Goal: Task Accomplishment & Management: Manage account settings

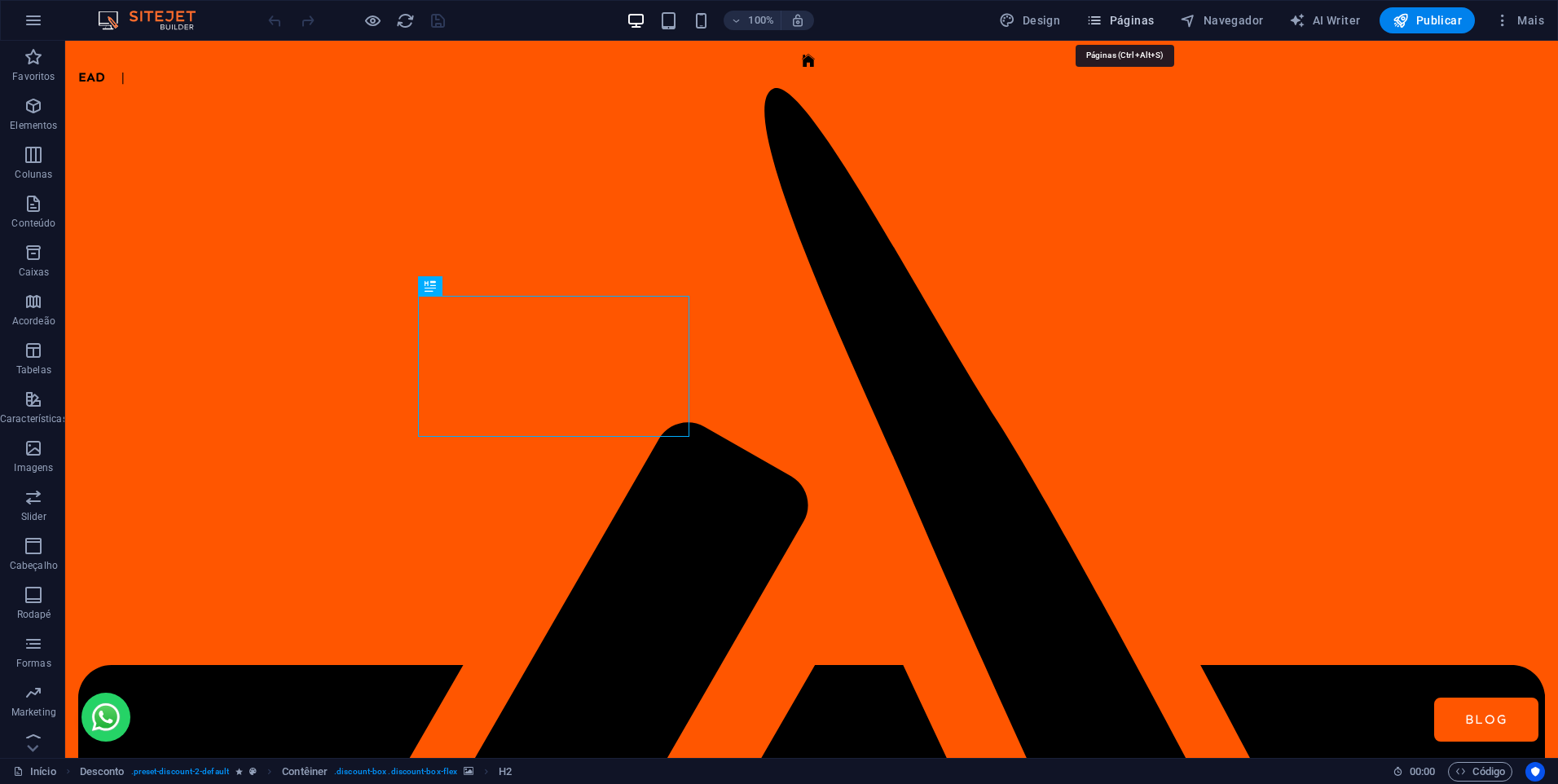
click at [1123, 11] on button "Páginas" at bounding box center [1120, 20] width 81 height 26
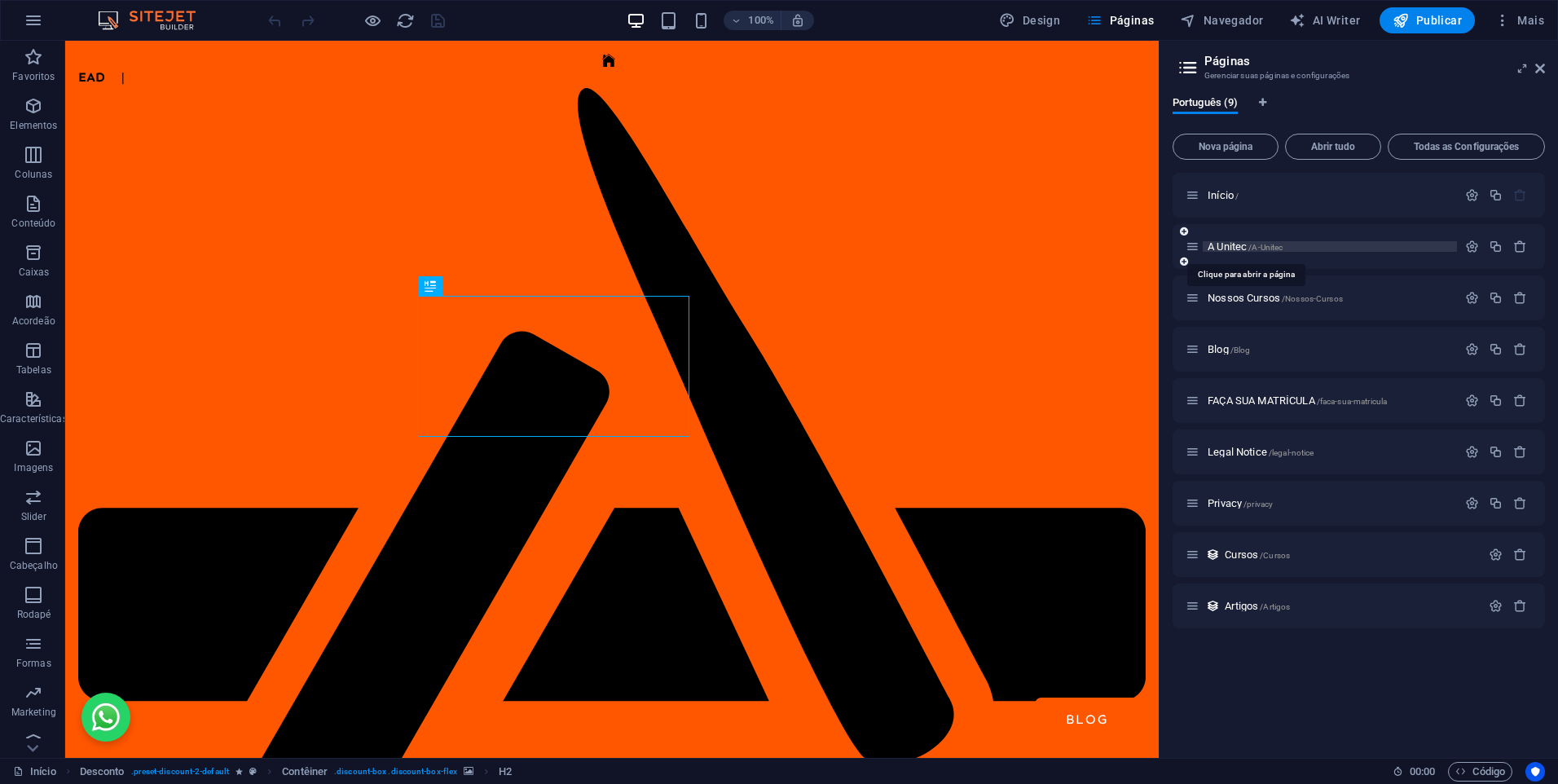
click at [1217, 249] on span "A Unitec /A-Unitec" at bounding box center [1245, 246] width 75 height 12
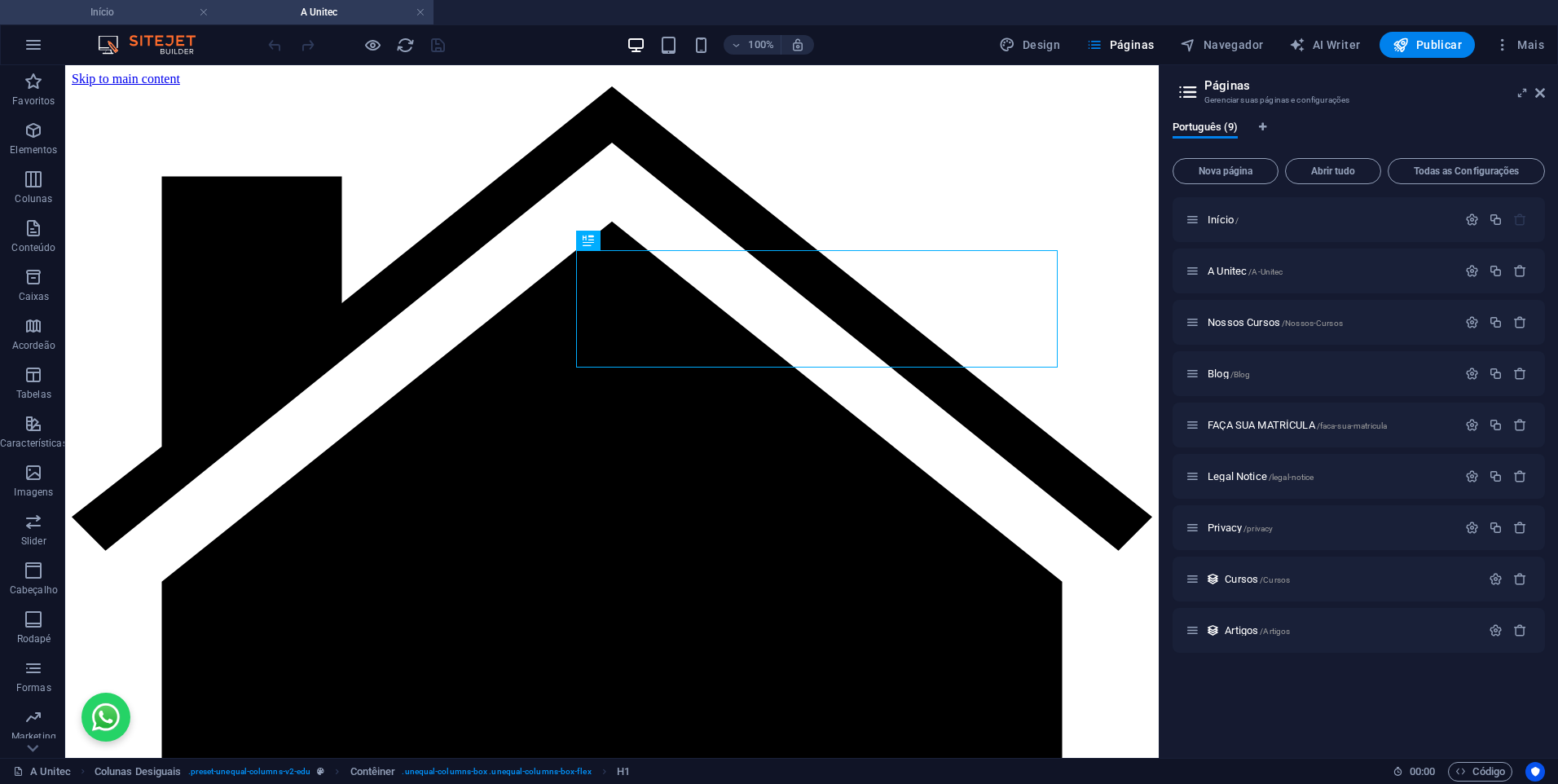
click at [110, 16] on h4 "Início" at bounding box center [108, 12] width 217 height 18
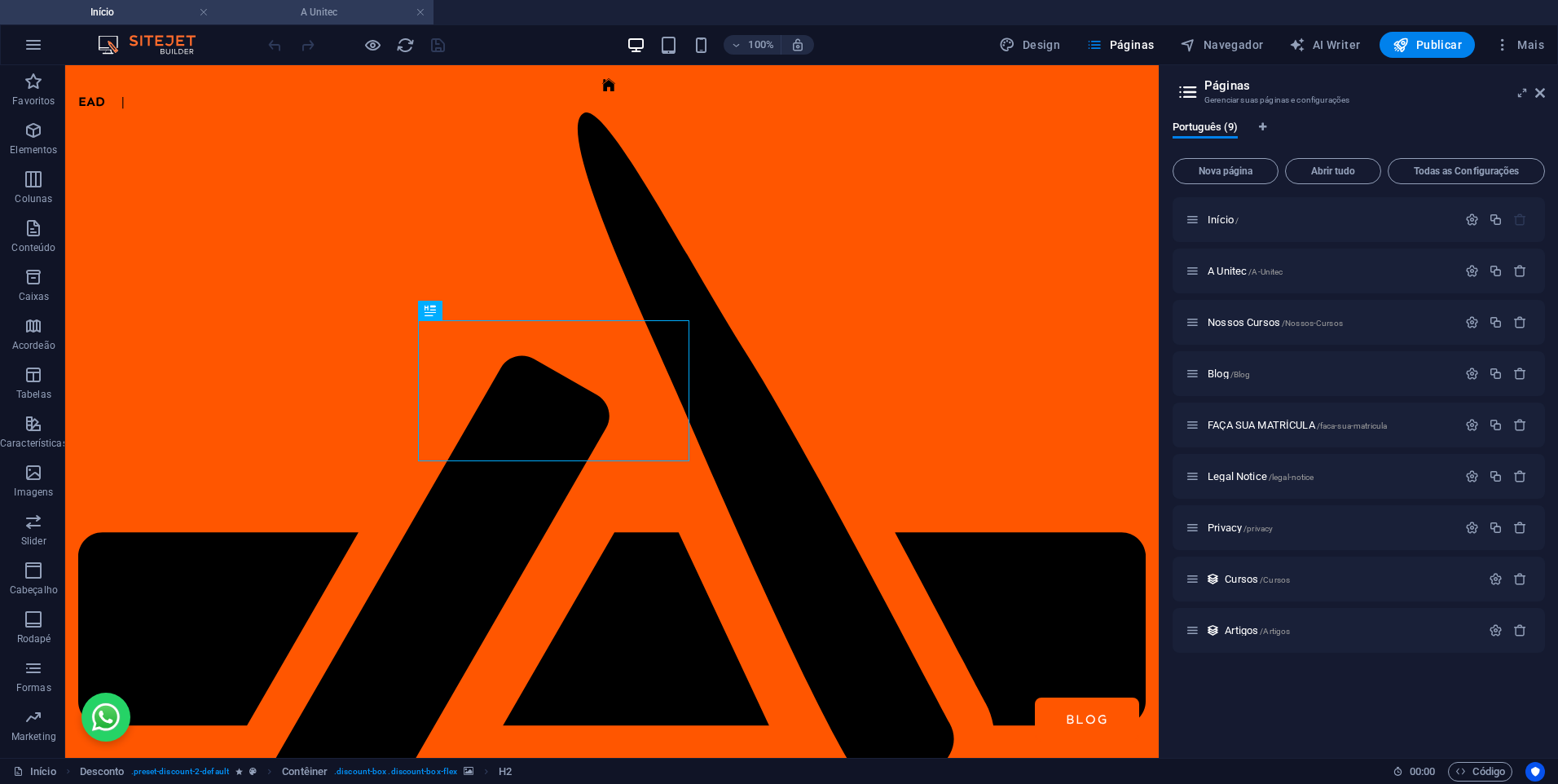
click at [284, 15] on h4 "A Unitec" at bounding box center [325, 12] width 217 height 18
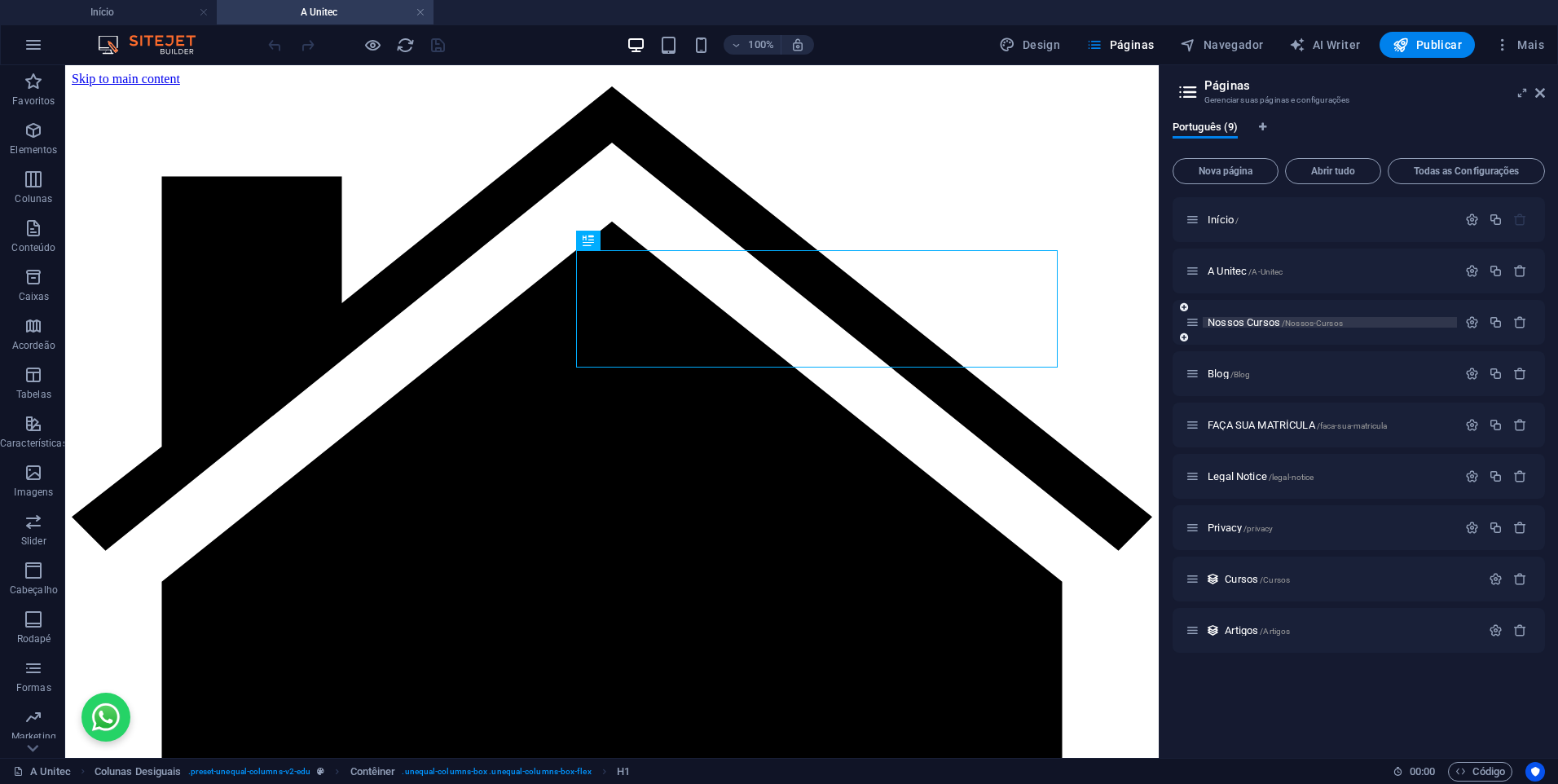
click at [1243, 318] on span "Nossos Cursos /Nossos-Cursos" at bounding box center [1275, 321] width 135 height 12
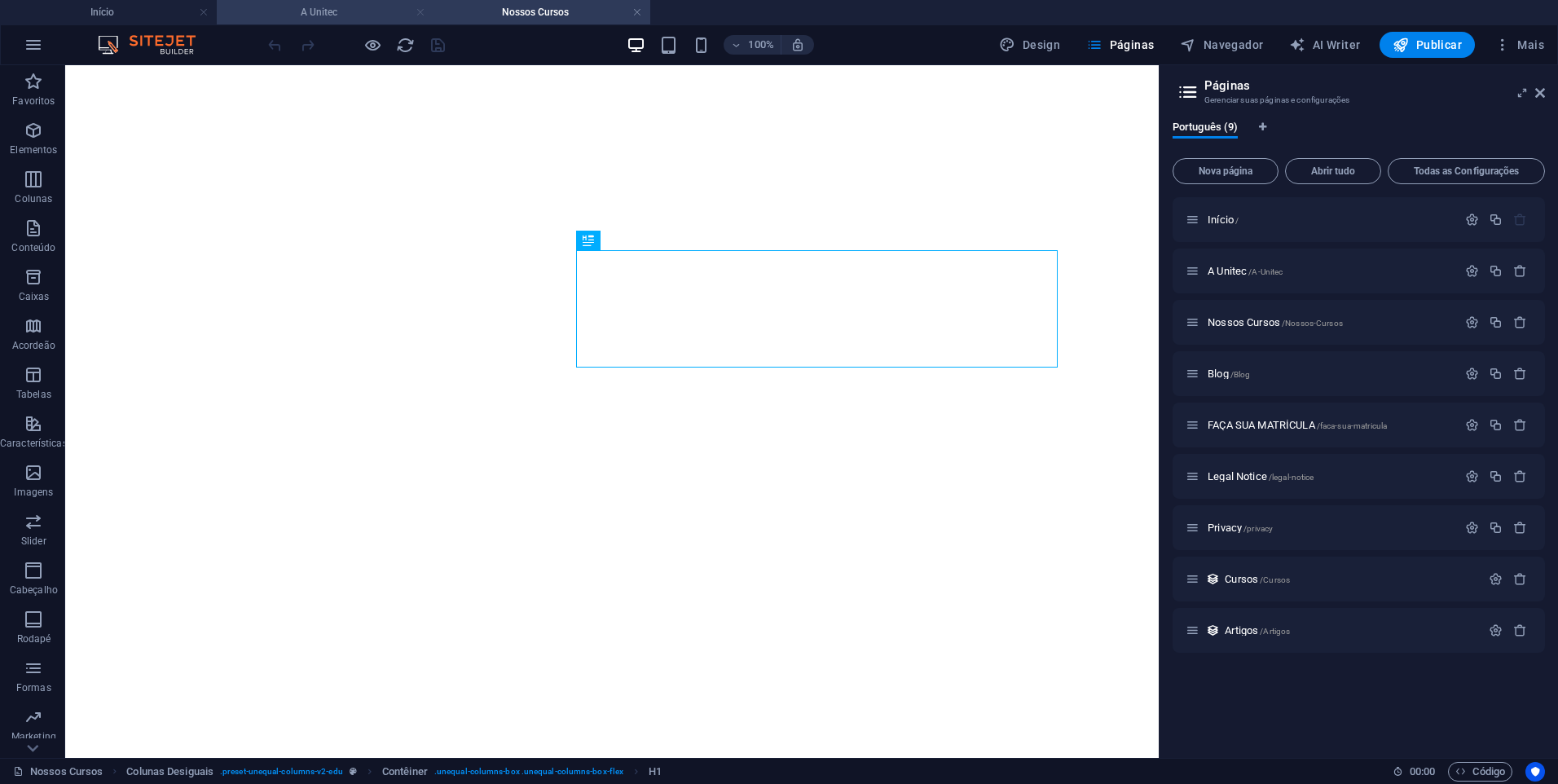
click at [419, 12] on link at bounding box center [420, 12] width 10 height 15
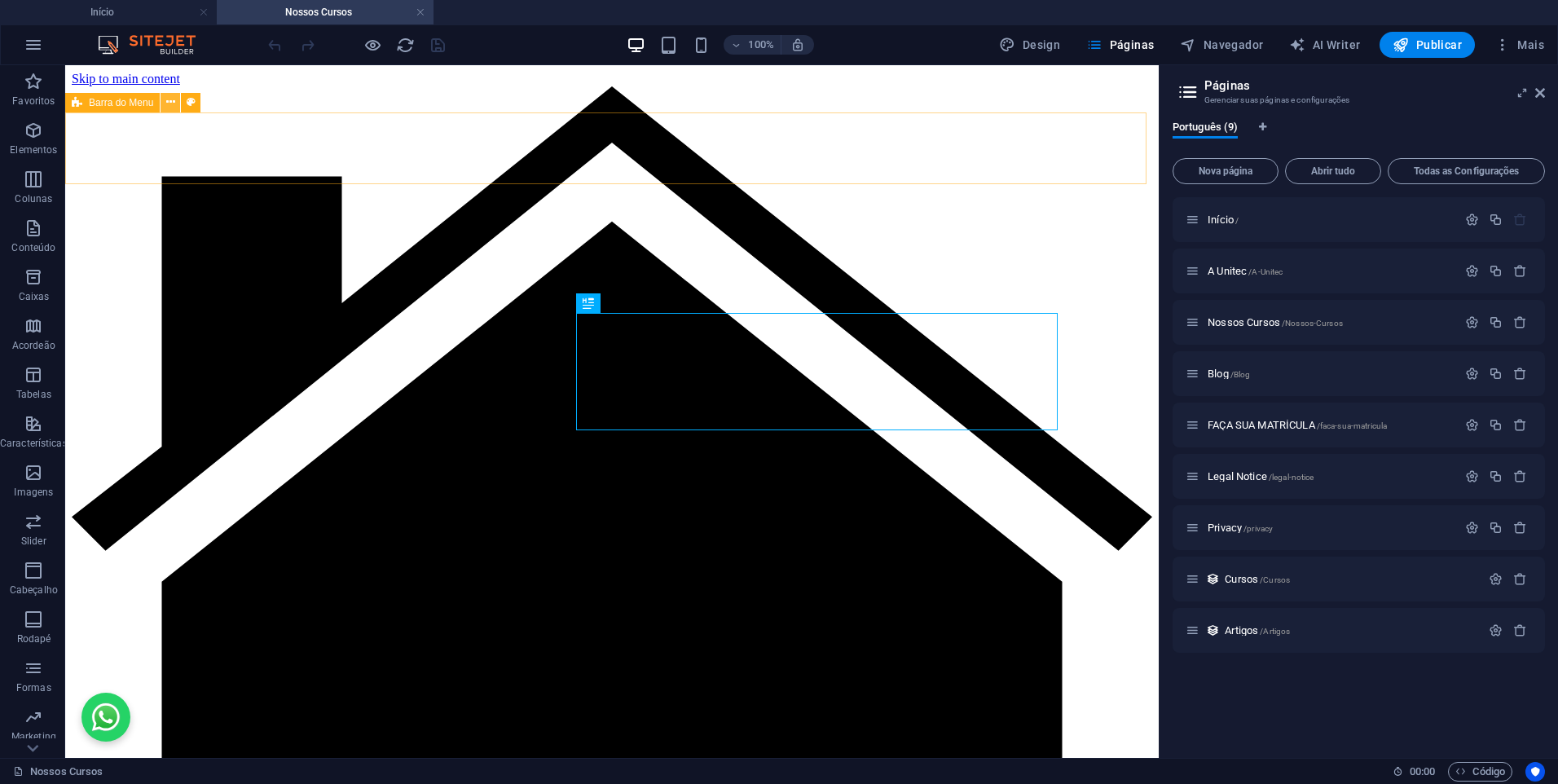
click at [176, 107] on button at bounding box center [170, 103] width 19 height 19
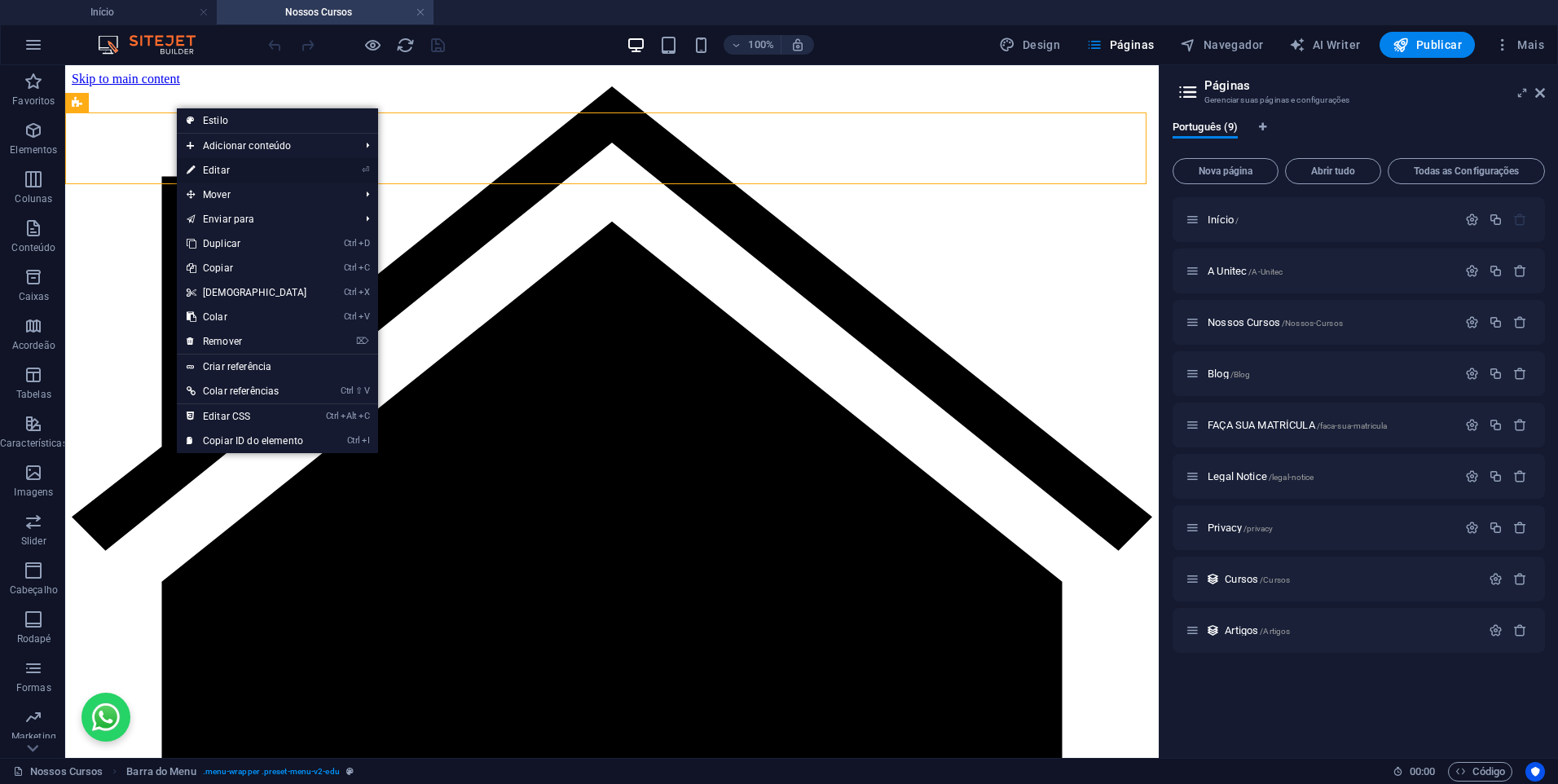
drag, startPoint x: 240, startPoint y: 170, endPoint x: 484, endPoint y: 89, distance: 257.1
click at [240, 170] on link "⏎ Editar" at bounding box center [247, 170] width 140 height 24
select select "header"
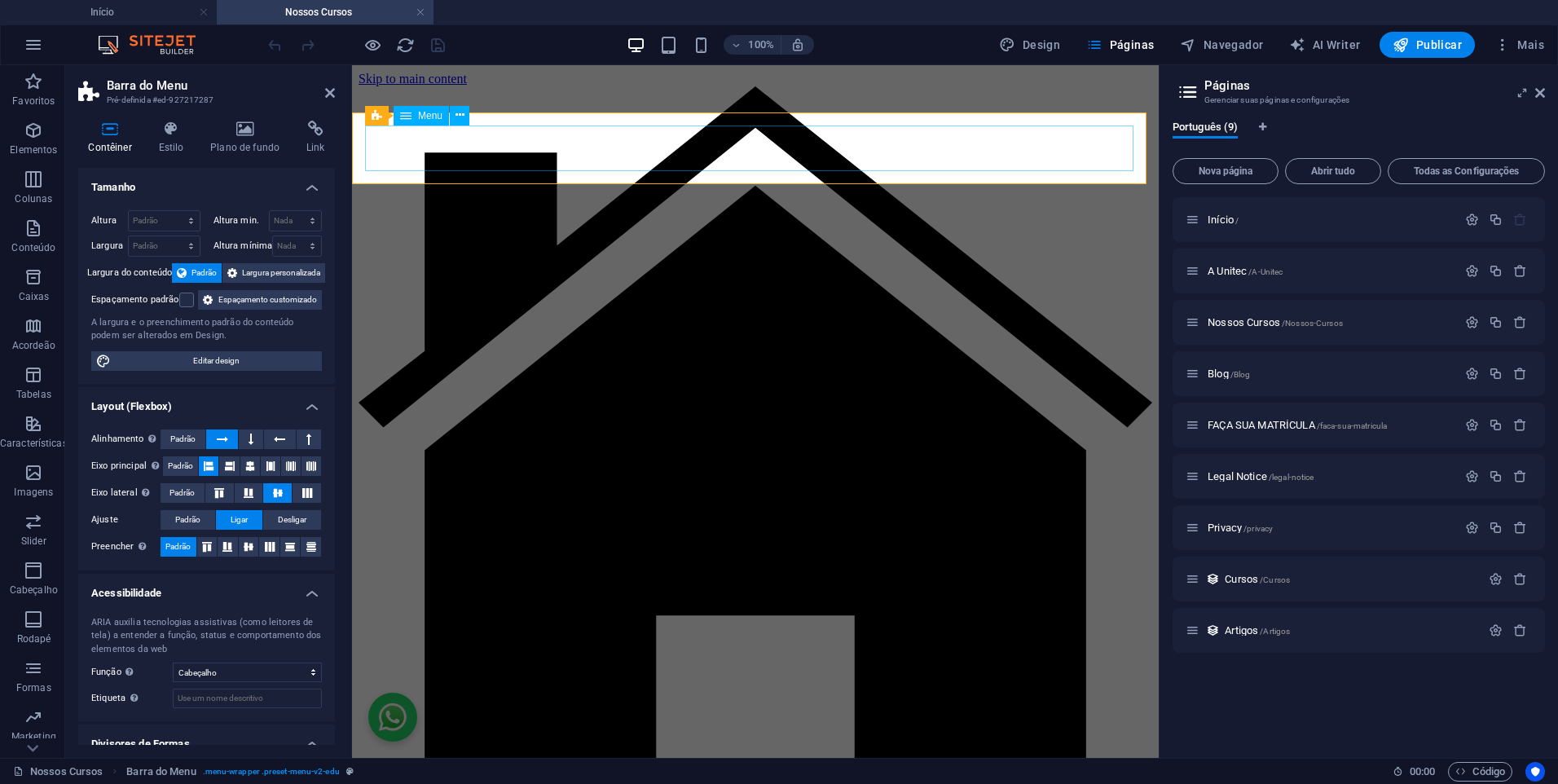
click at [453, 120] on button at bounding box center [460, 115] width 19 height 19
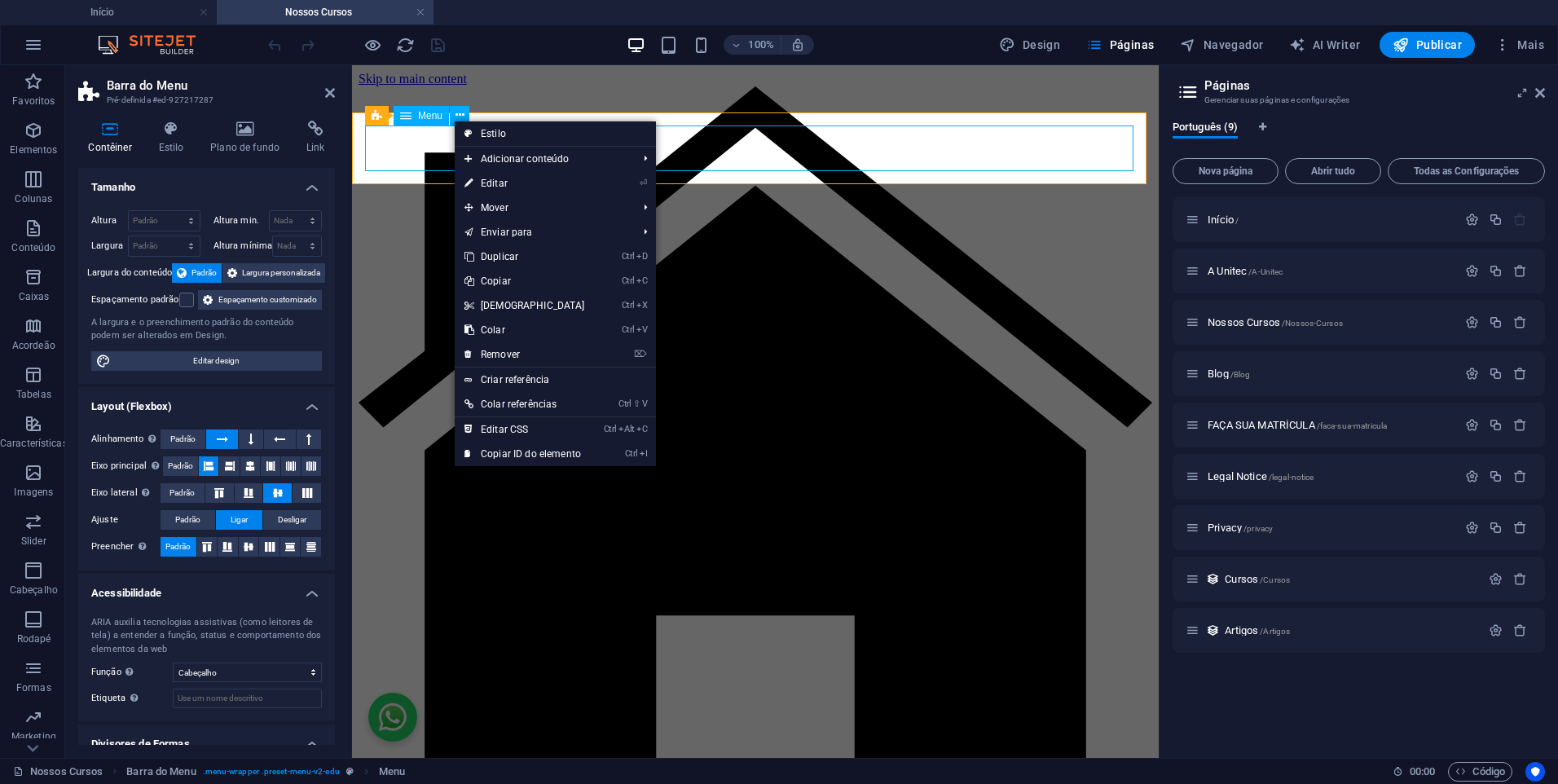
click at [410, 116] on icon at bounding box center [406, 115] width 12 height 19
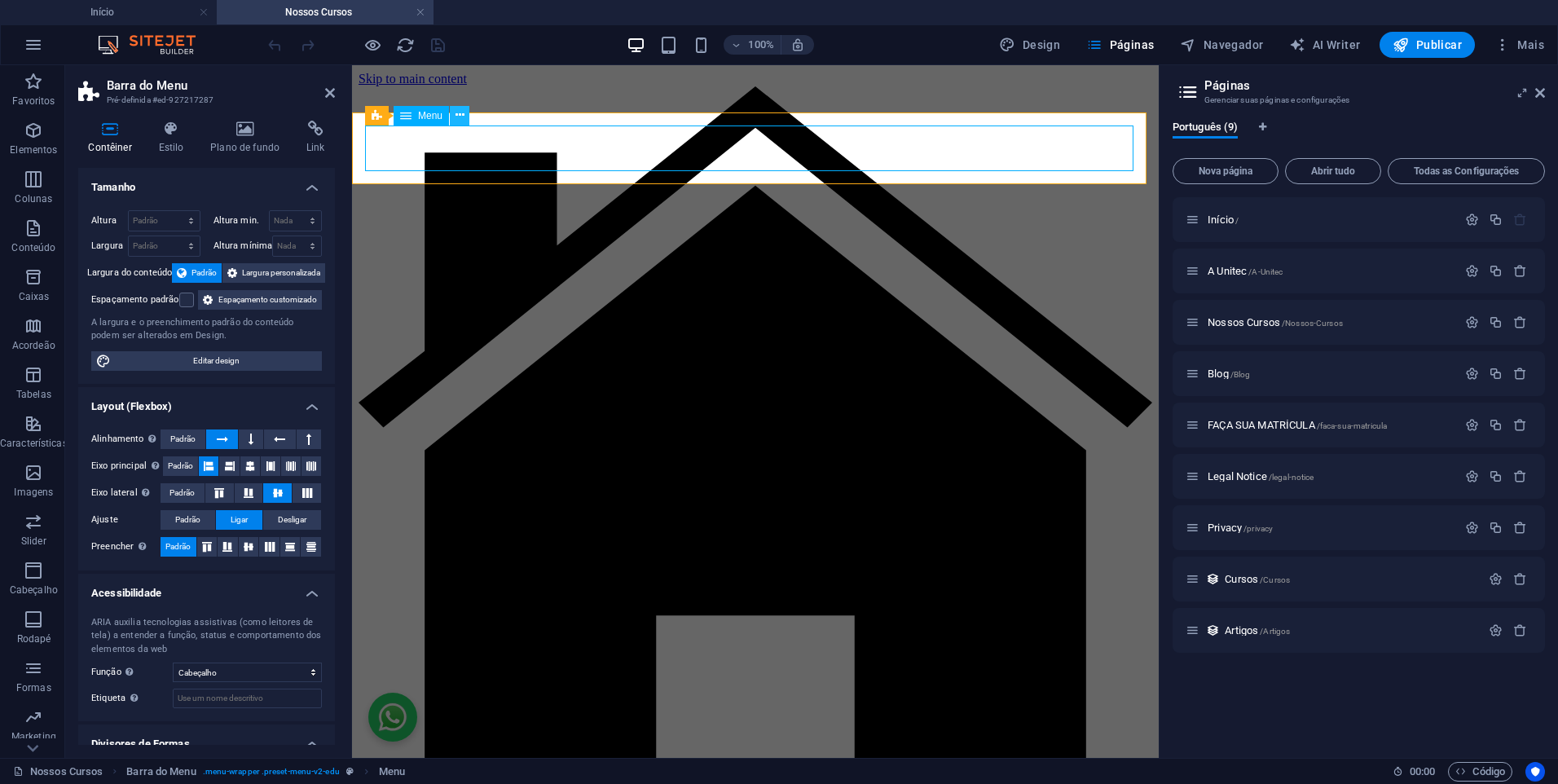
click at [462, 118] on icon at bounding box center [460, 115] width 9 height 17
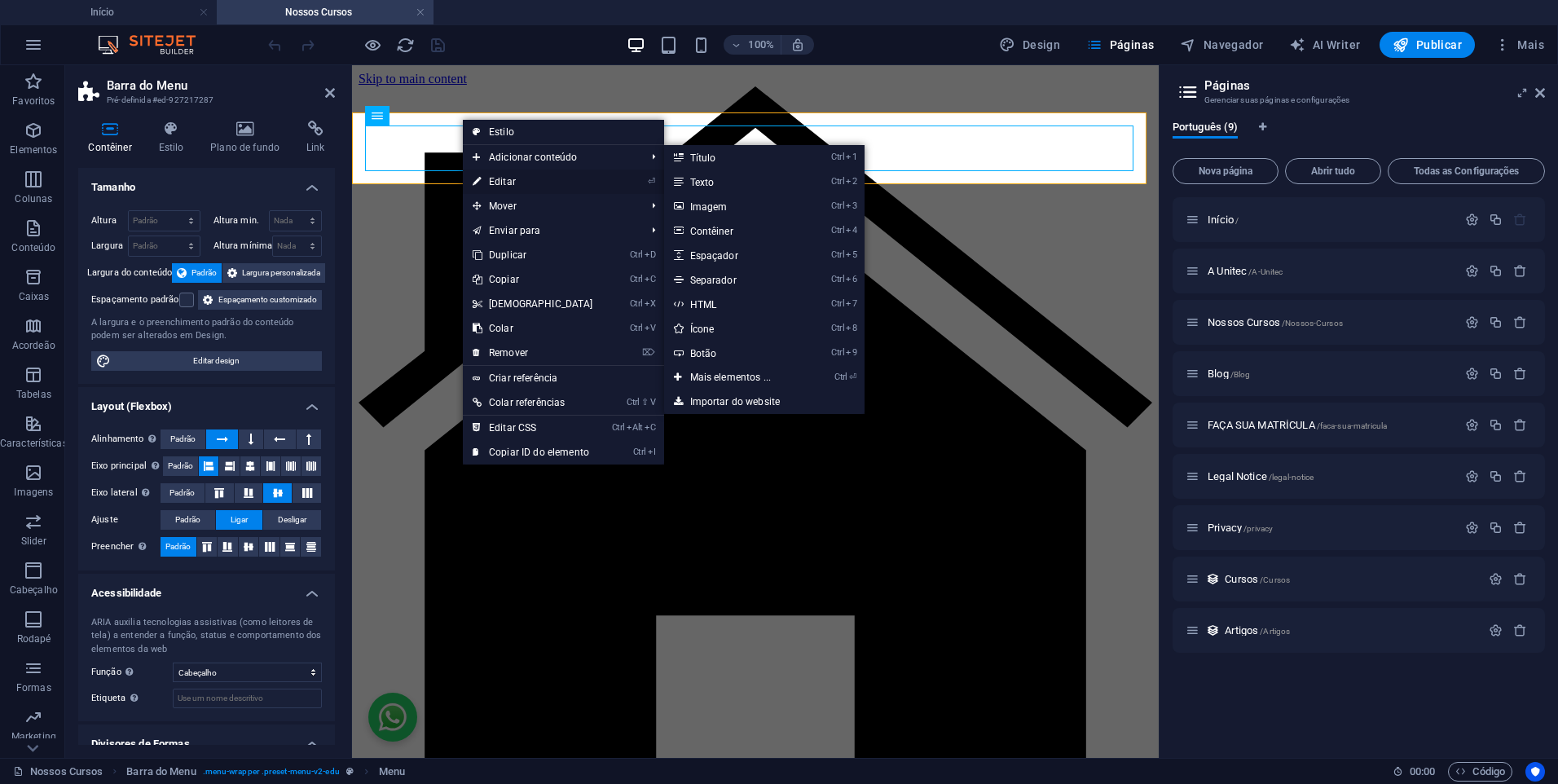
click at [510, 178] on link "⏎ Editar" at bounding box center [533, 181] width 140 height 24
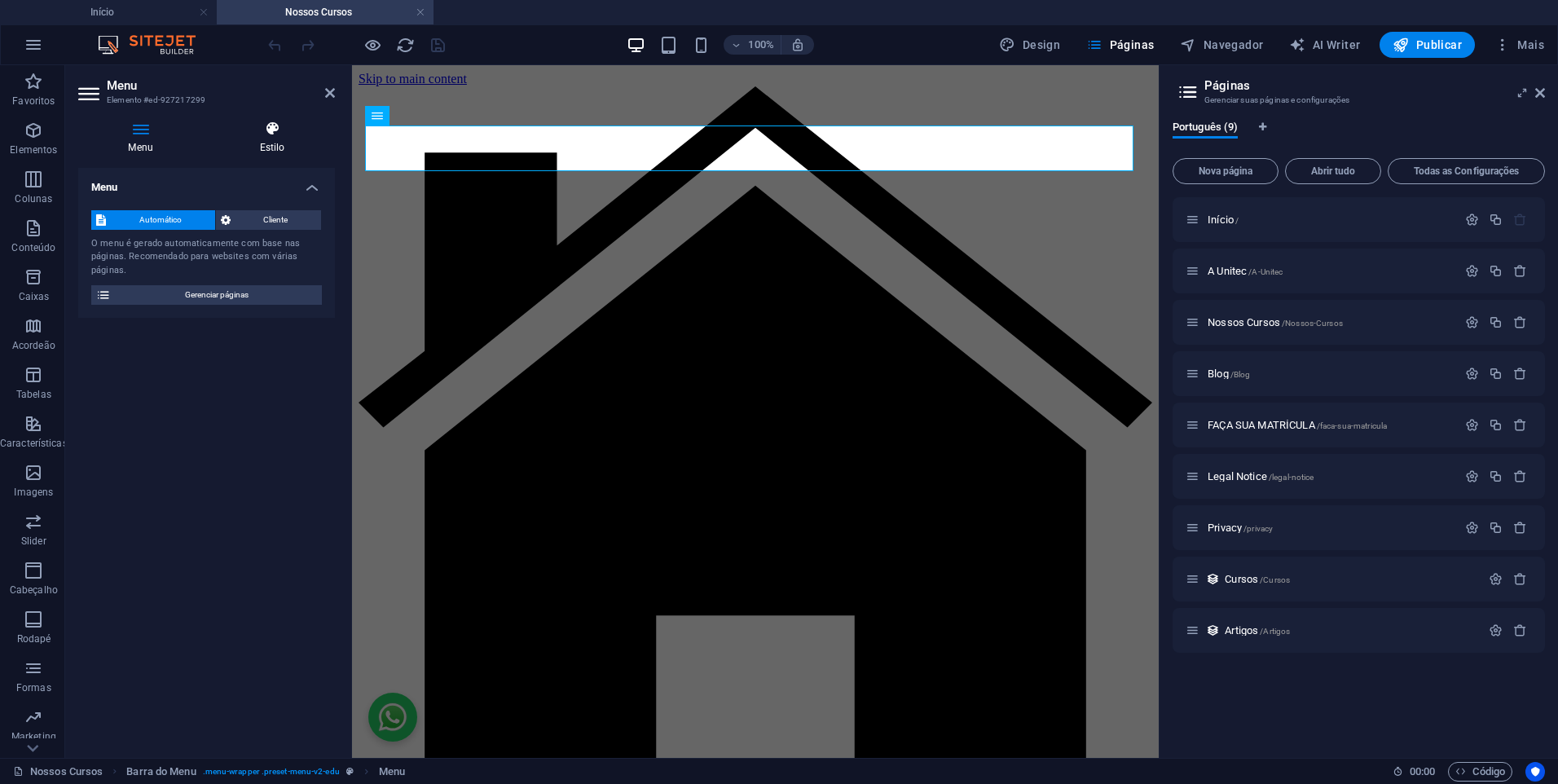
click at [271, 137] on h4 "Estilo" at bounding box center [272, 138] width 126 height 35
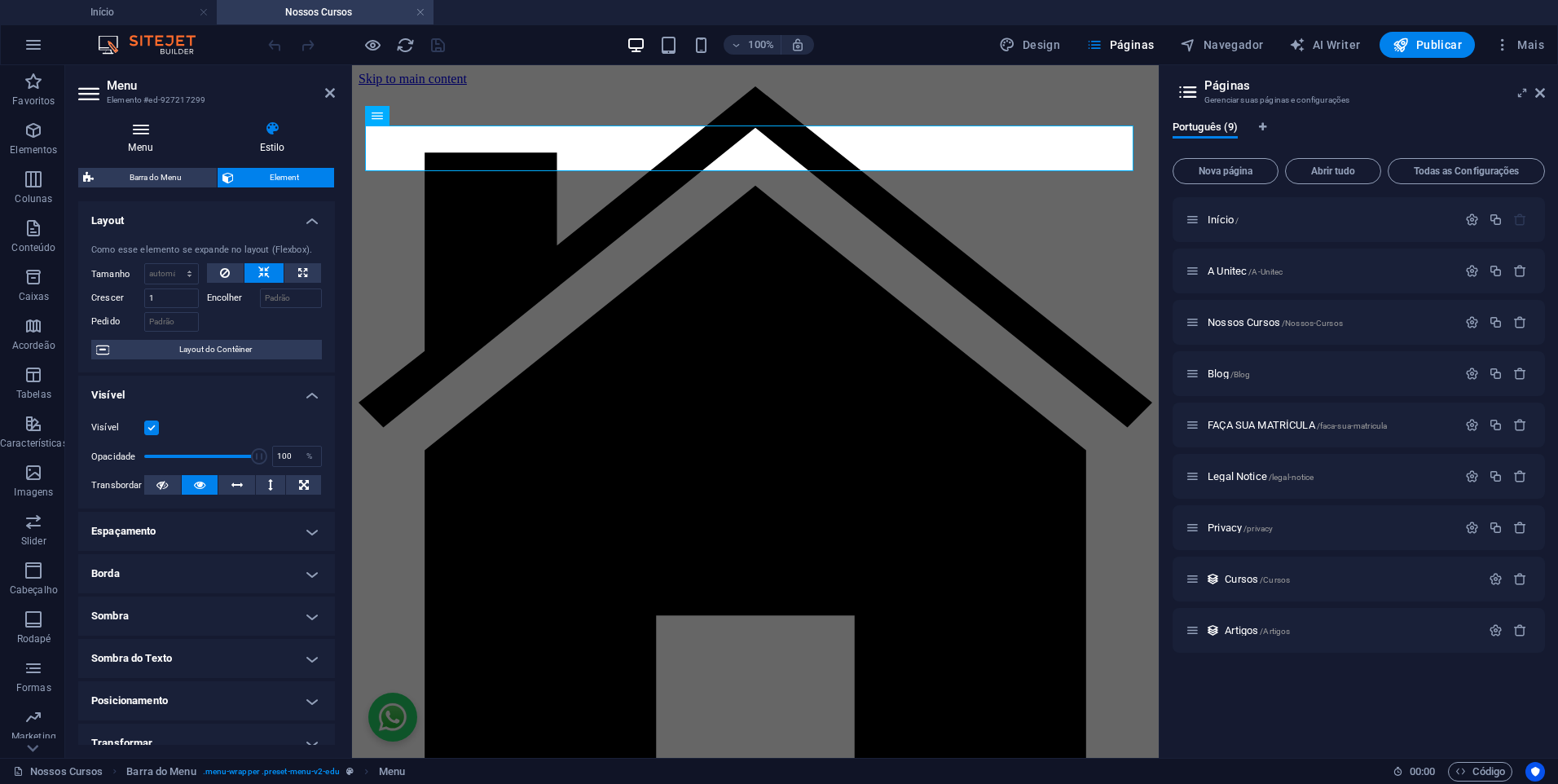
click at [164, 132] on icon at bounding box center [141, 129] width 125 height 16
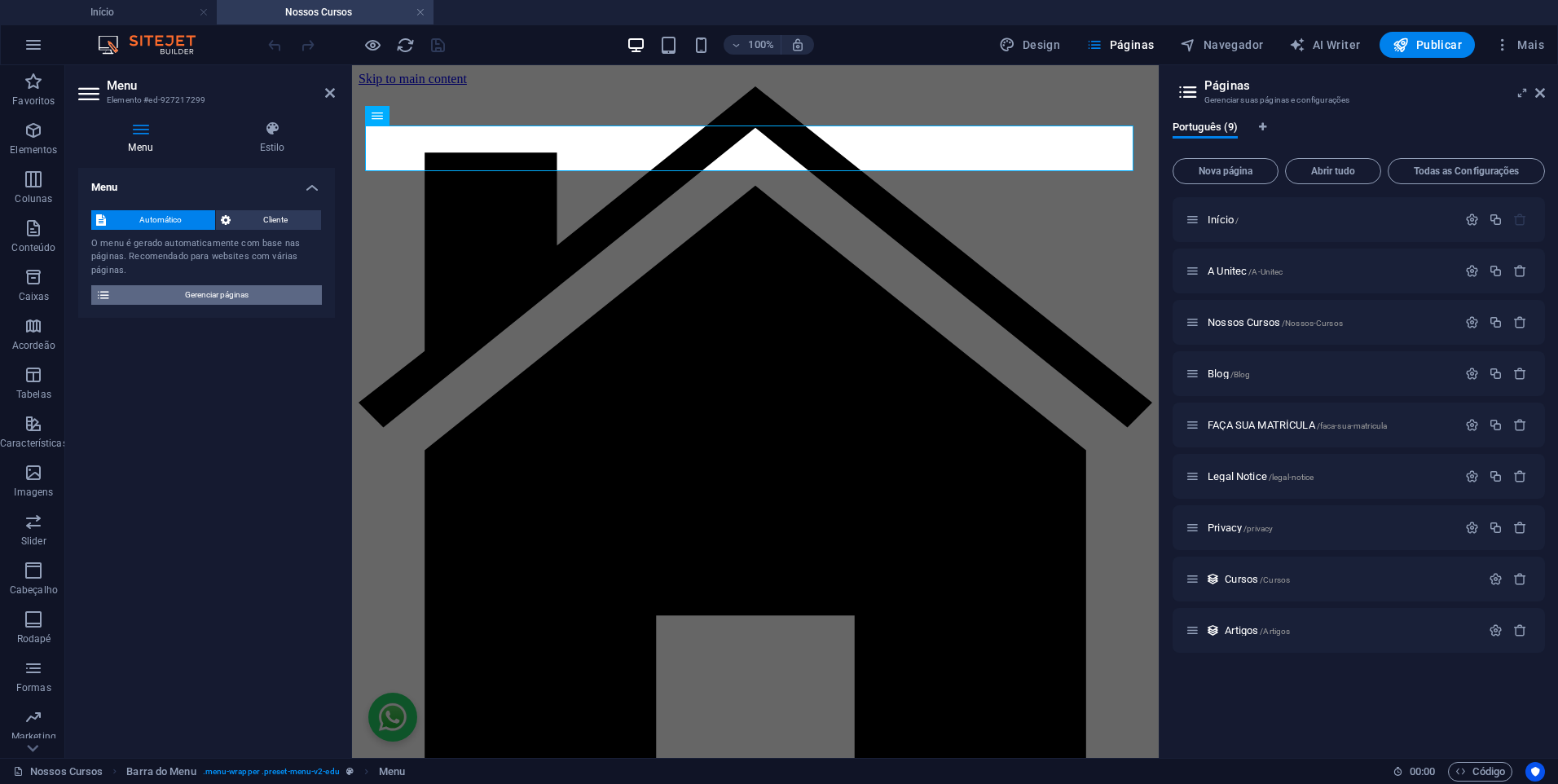
click at [240, 297] on span "Gerenciar páginas" at bounding box center [217, 295] width 202 height 19
drag, startPoint x: 326, startPoint y: 90, endPoint x: 279, endPoint y: 36, distance: 71.6
click at [326, 90] on icon at bounding box center [330, 93] width 10 height 13
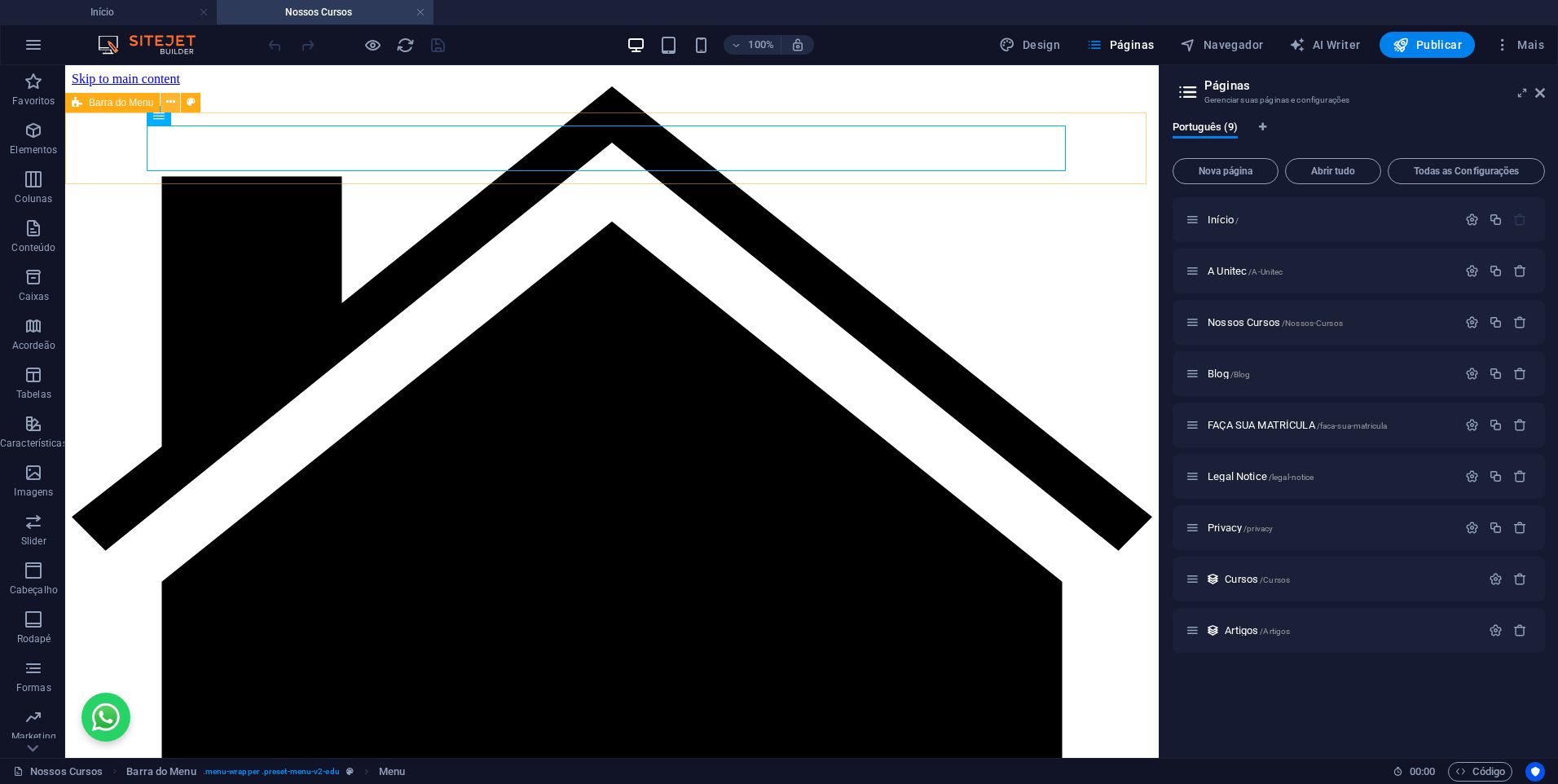
click at [167, 102] on icon at bounding box center [170, 103] width 9 height 17
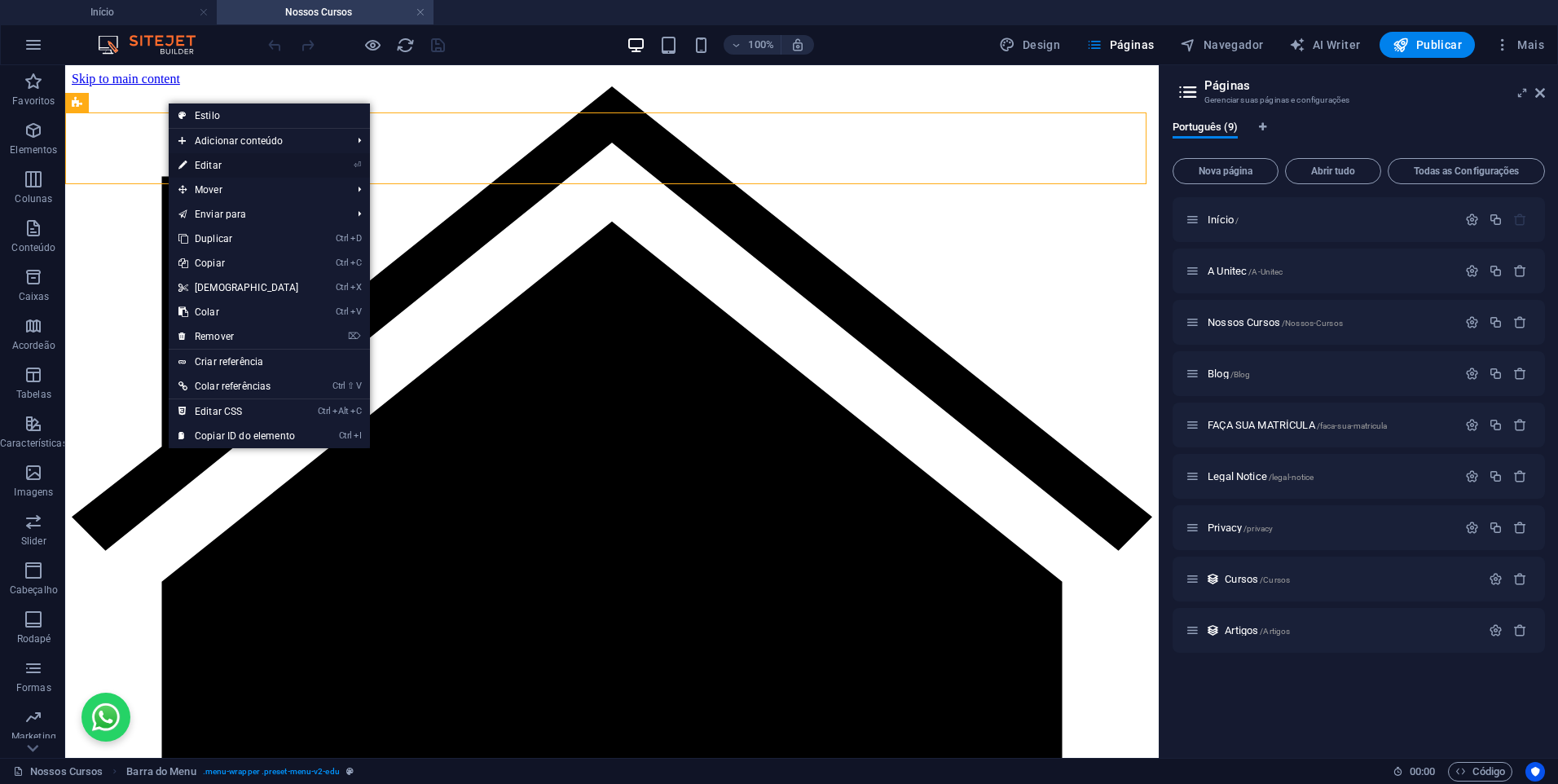
click at [213, 161] on link "⏎ Editar" at bounding box center [239, 165] width 140 height 24
select select "header"
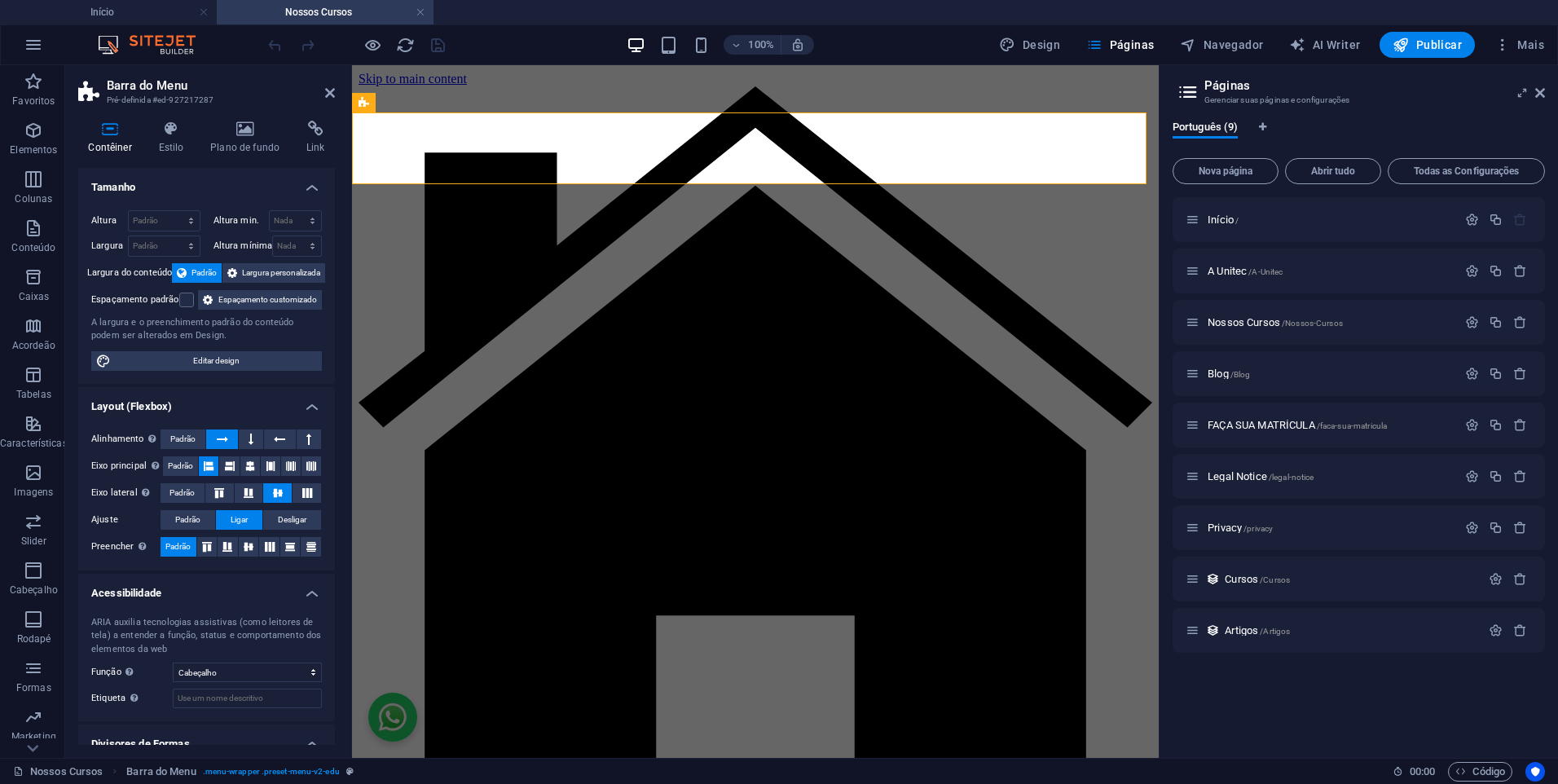
scroll to position [74, 0]
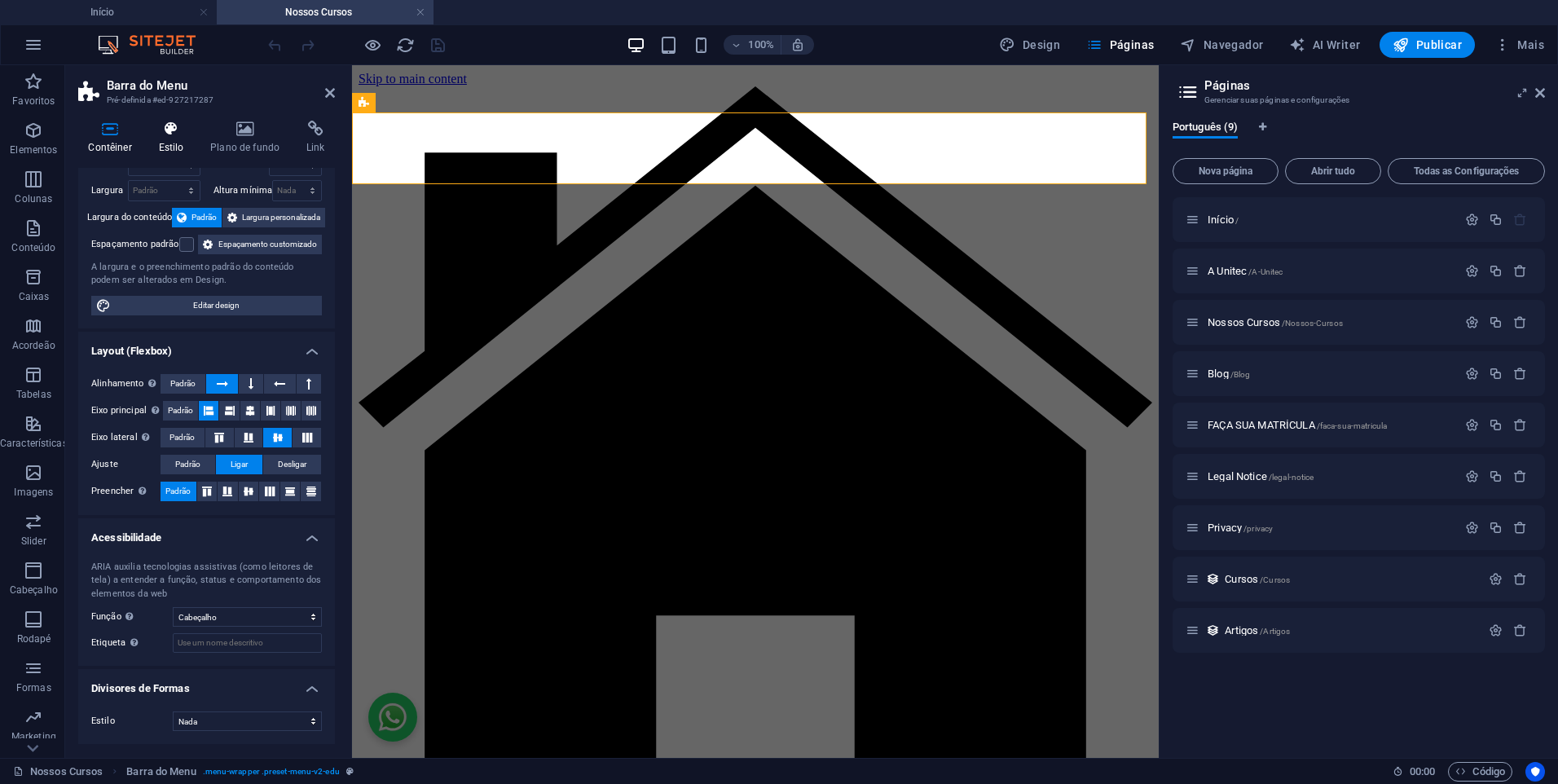
click at [167, 138] on h4 "Estilo" at bounding box center [175, 138] width 52 height 35
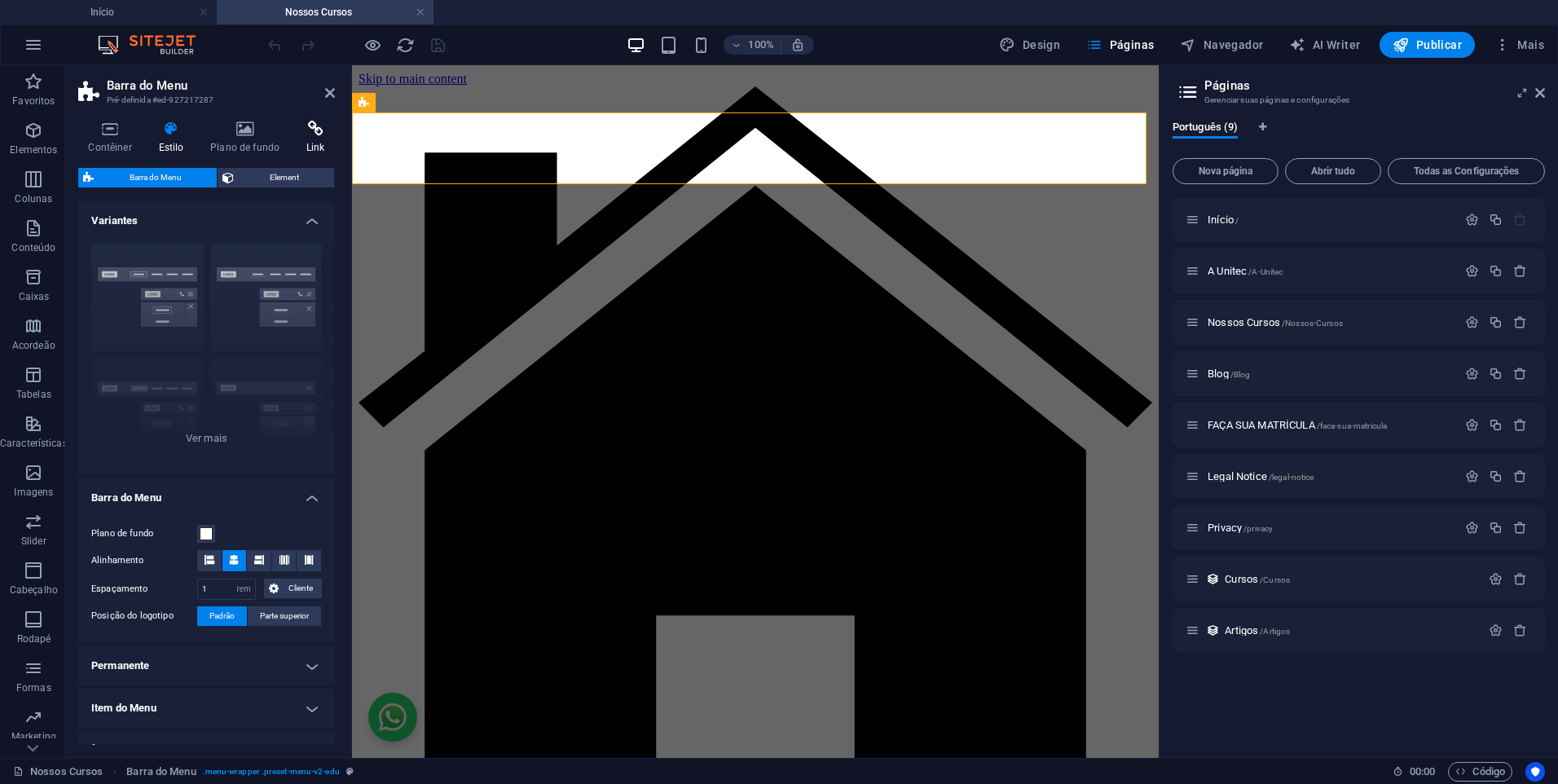
click at [308, 132] on icon at bounding box center [316, 129] width 38 height 16
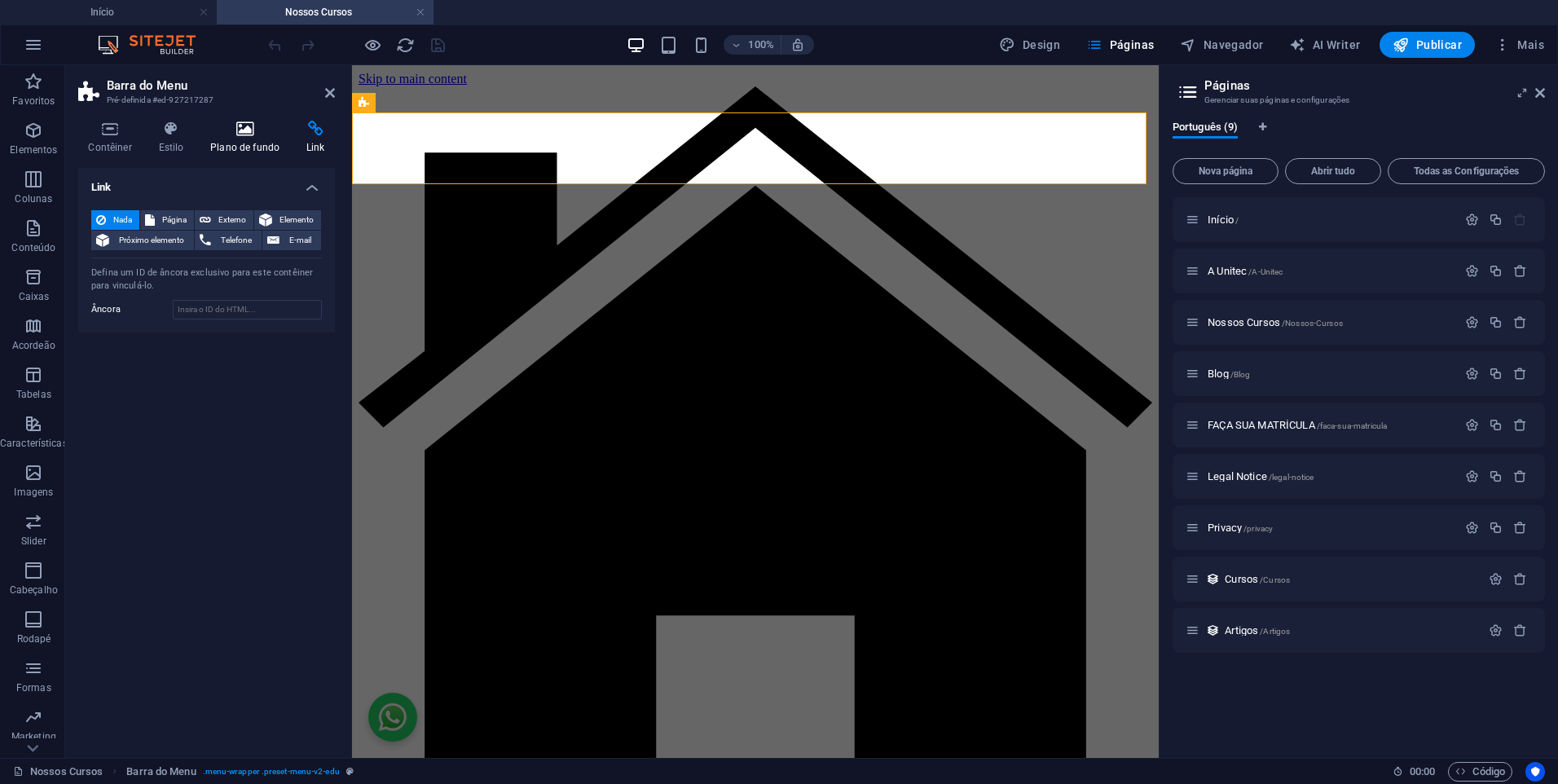
click at [244, 141] on h4 "Plano de fundo" at bounding box center [249, 138] width 96 height 35
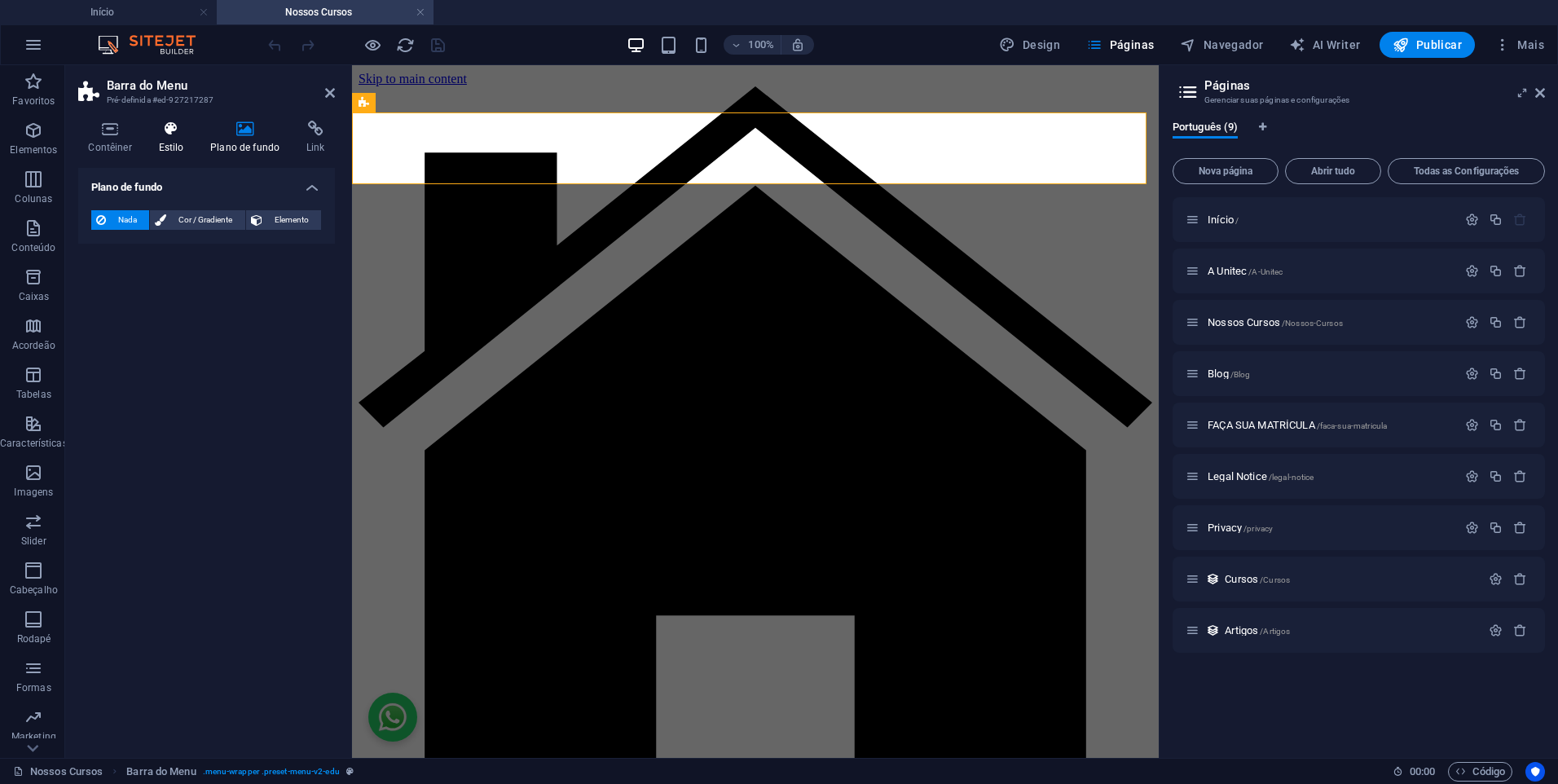
click at [181, 135] on icon at bounding box center [172, 129] width 46 height 16
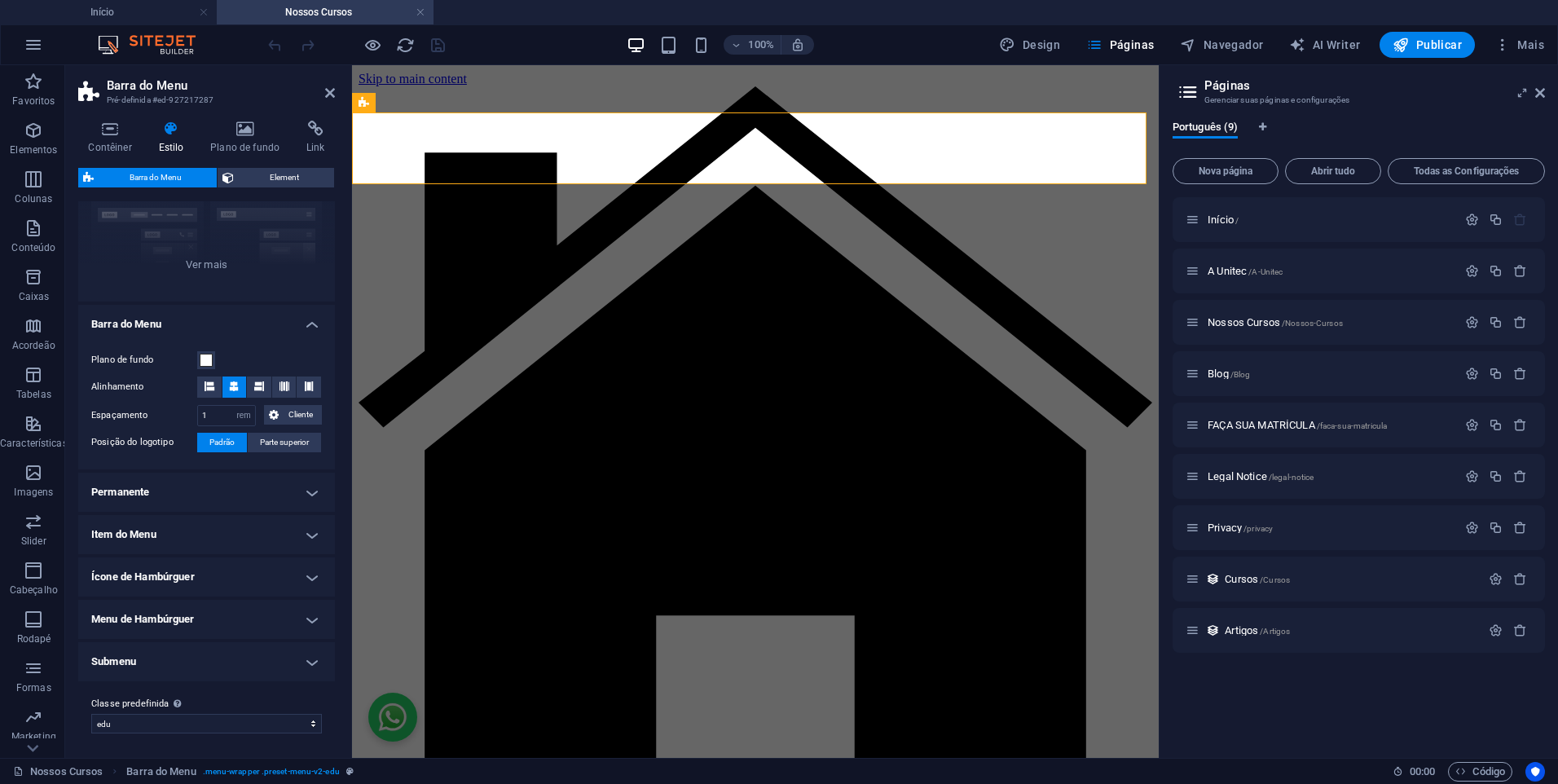
scroll to position [176, 0]
click at [106, 125] on icon at bounding box center [110, 129] width 63 height 16
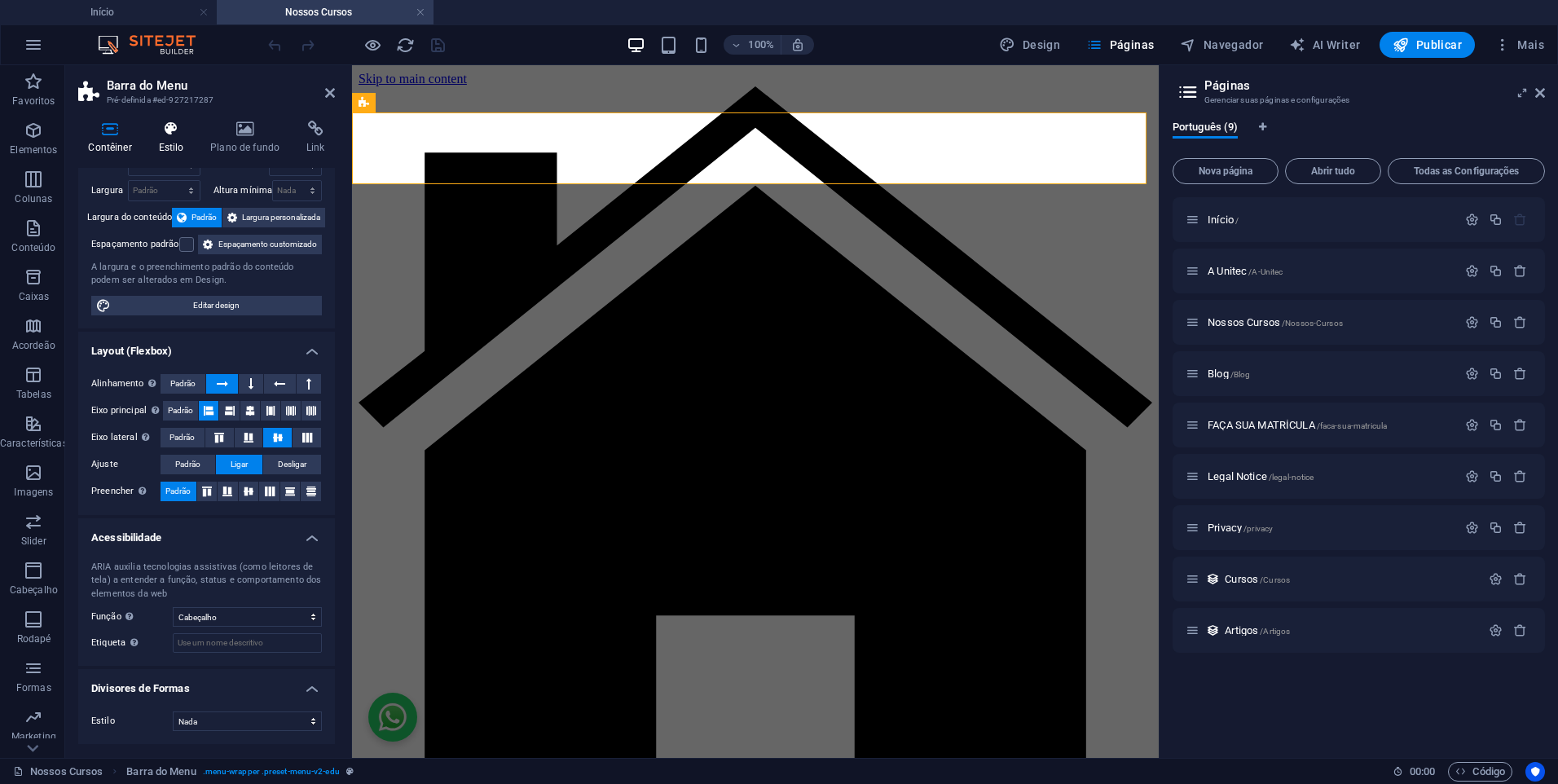
click at [173, 145] on h4 "Estilo" at bounding box center [175, 138] width 52 height 35
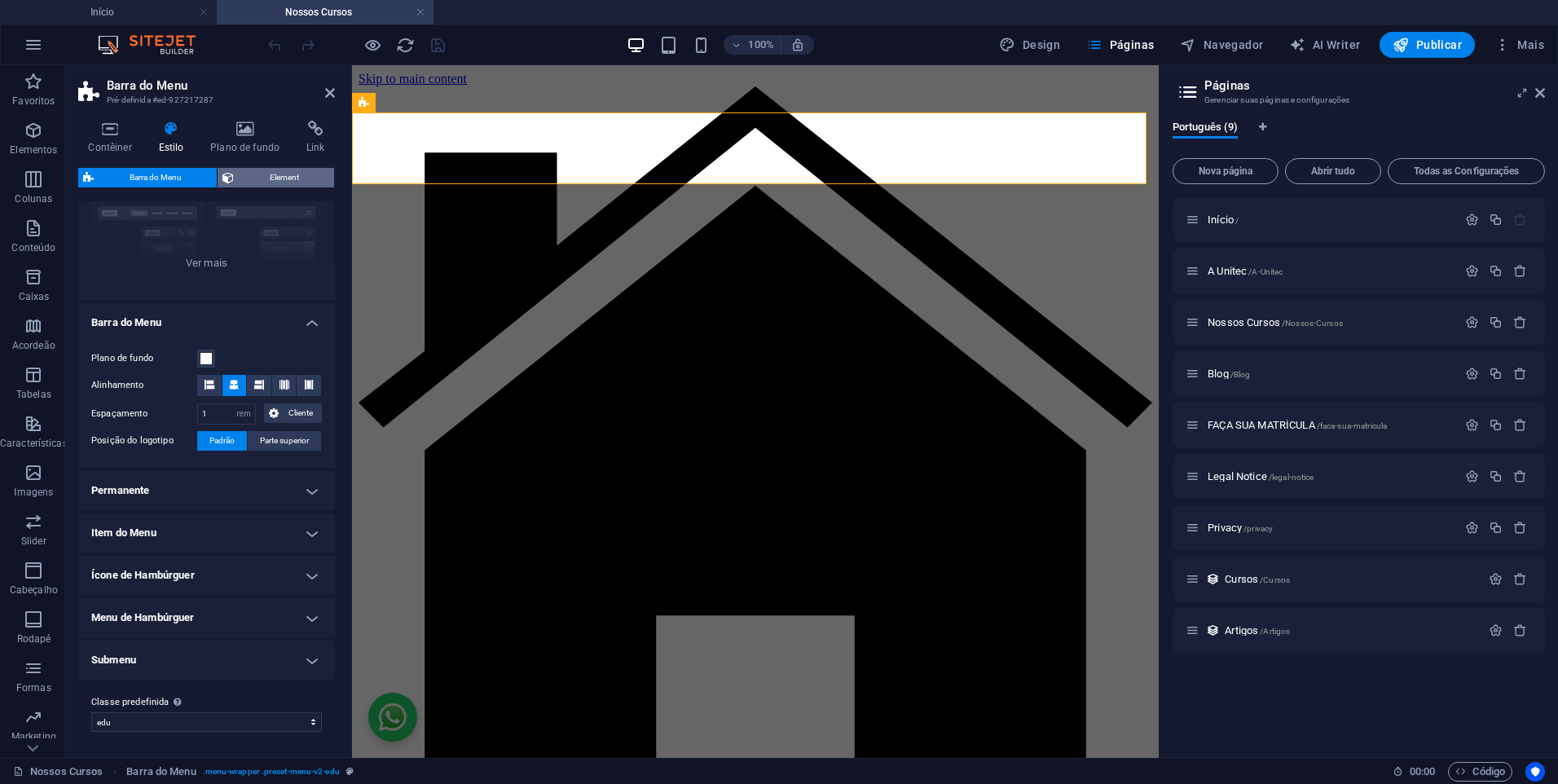
click at [268, 182] on span "Element" at bounding box center [284, 178] width 90 height 19
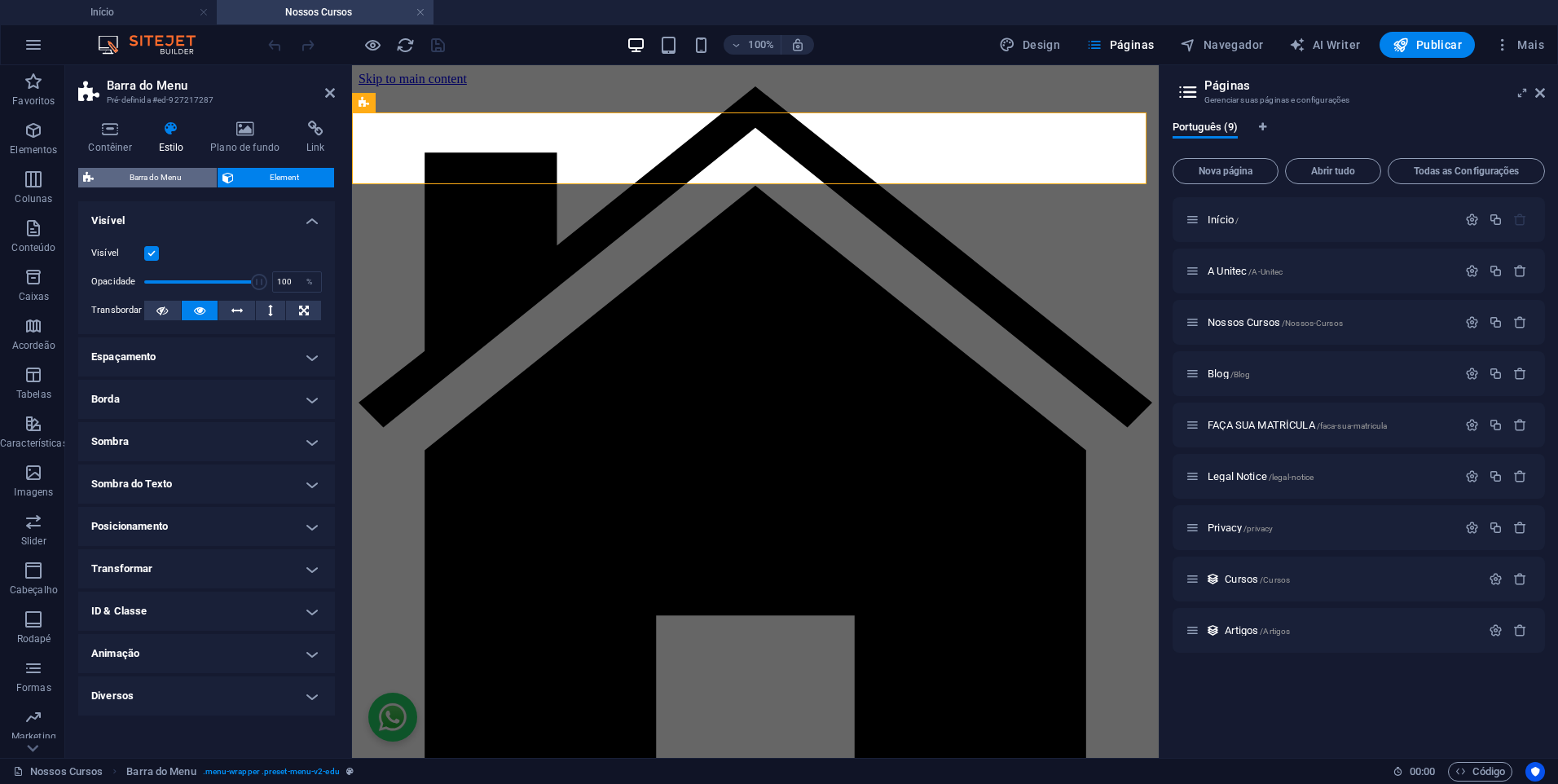
click at [162, 181] on span "Barra do Menu" at bounding box center [156, 178] width 113 height 19
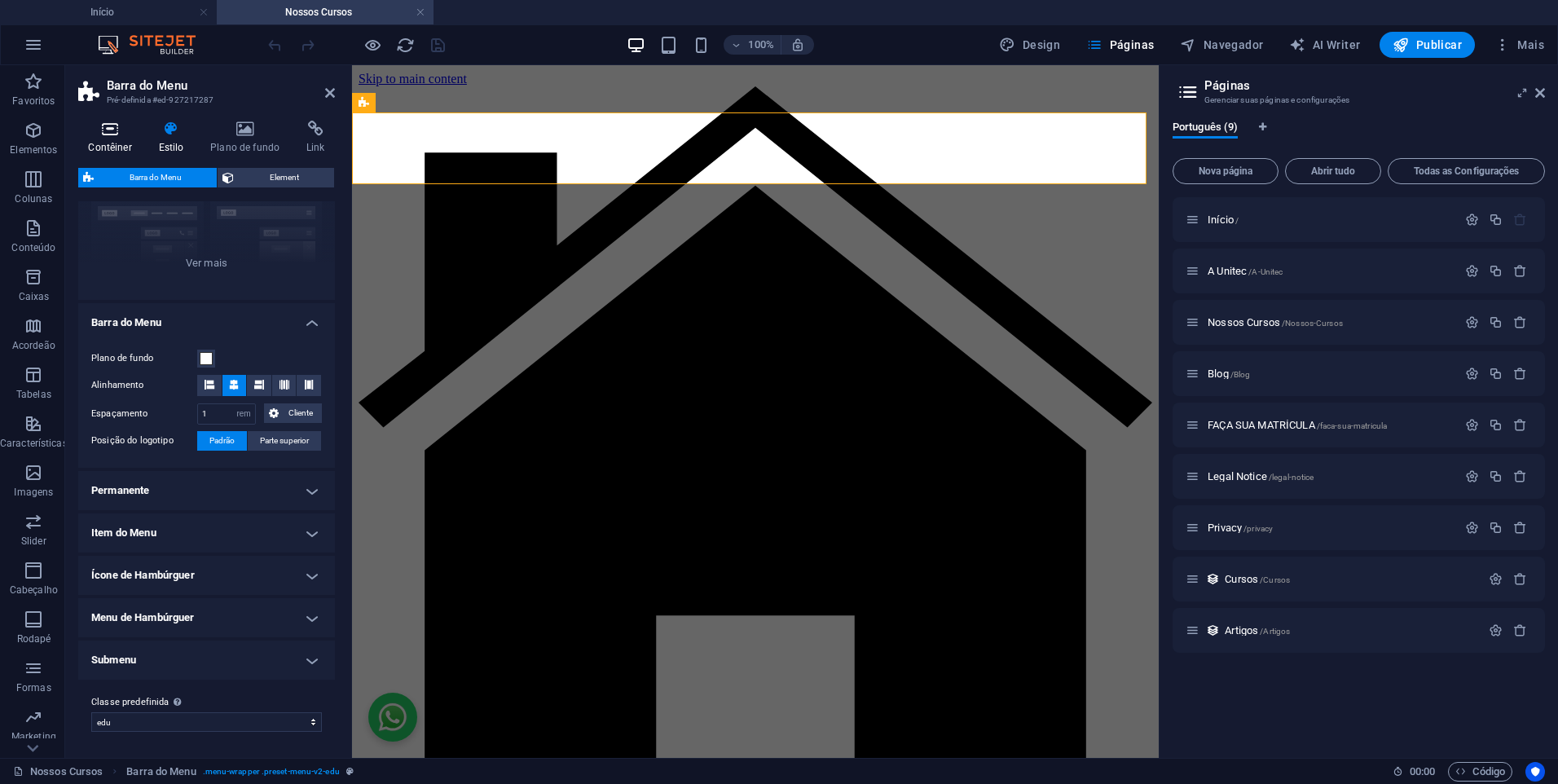
click at [84, 134] on icon at bounding box center [110, 129] width 63 height 16
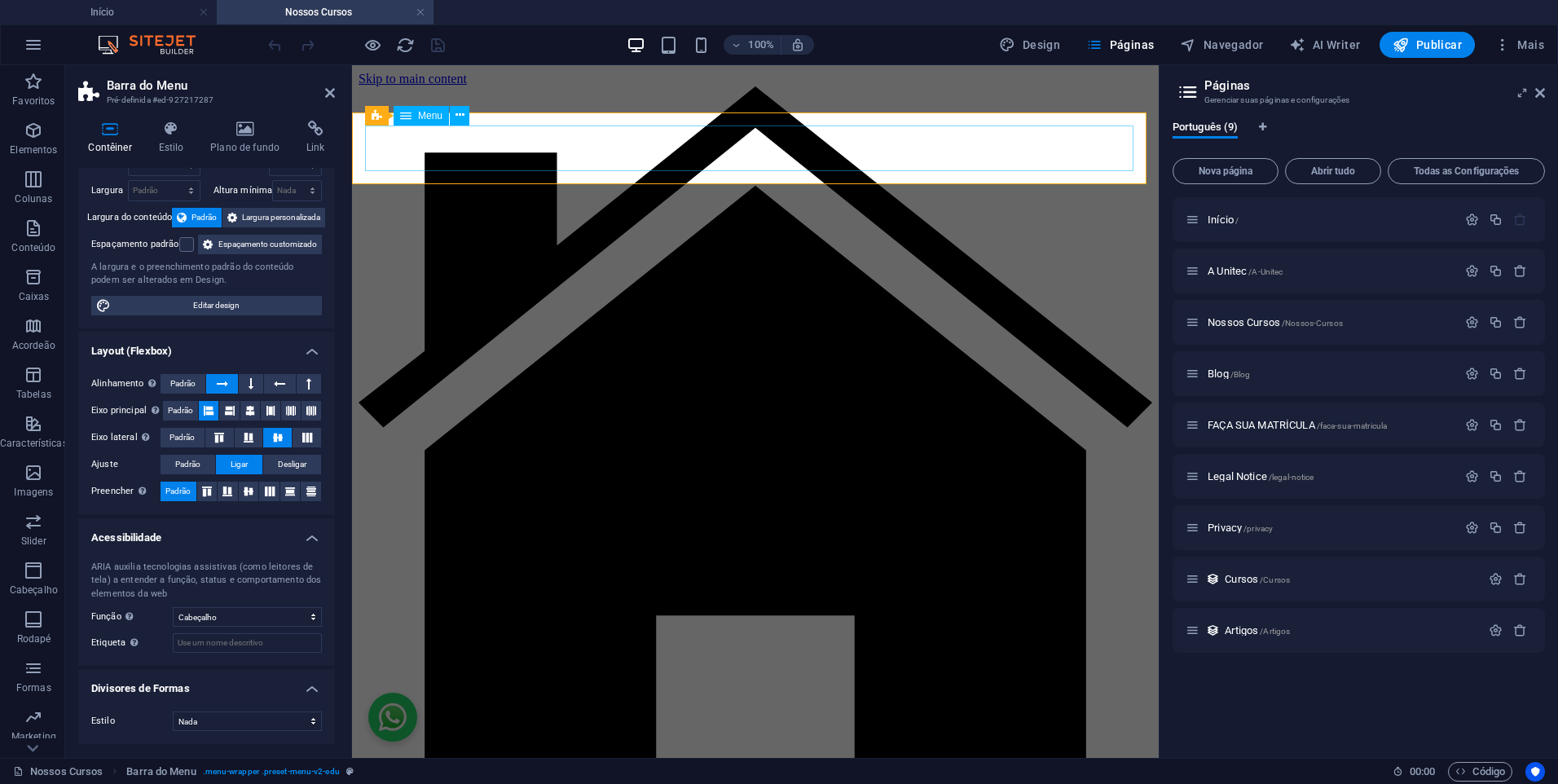
click at [467, 118] on button at bounding box center [474, 117] width 19 height 19
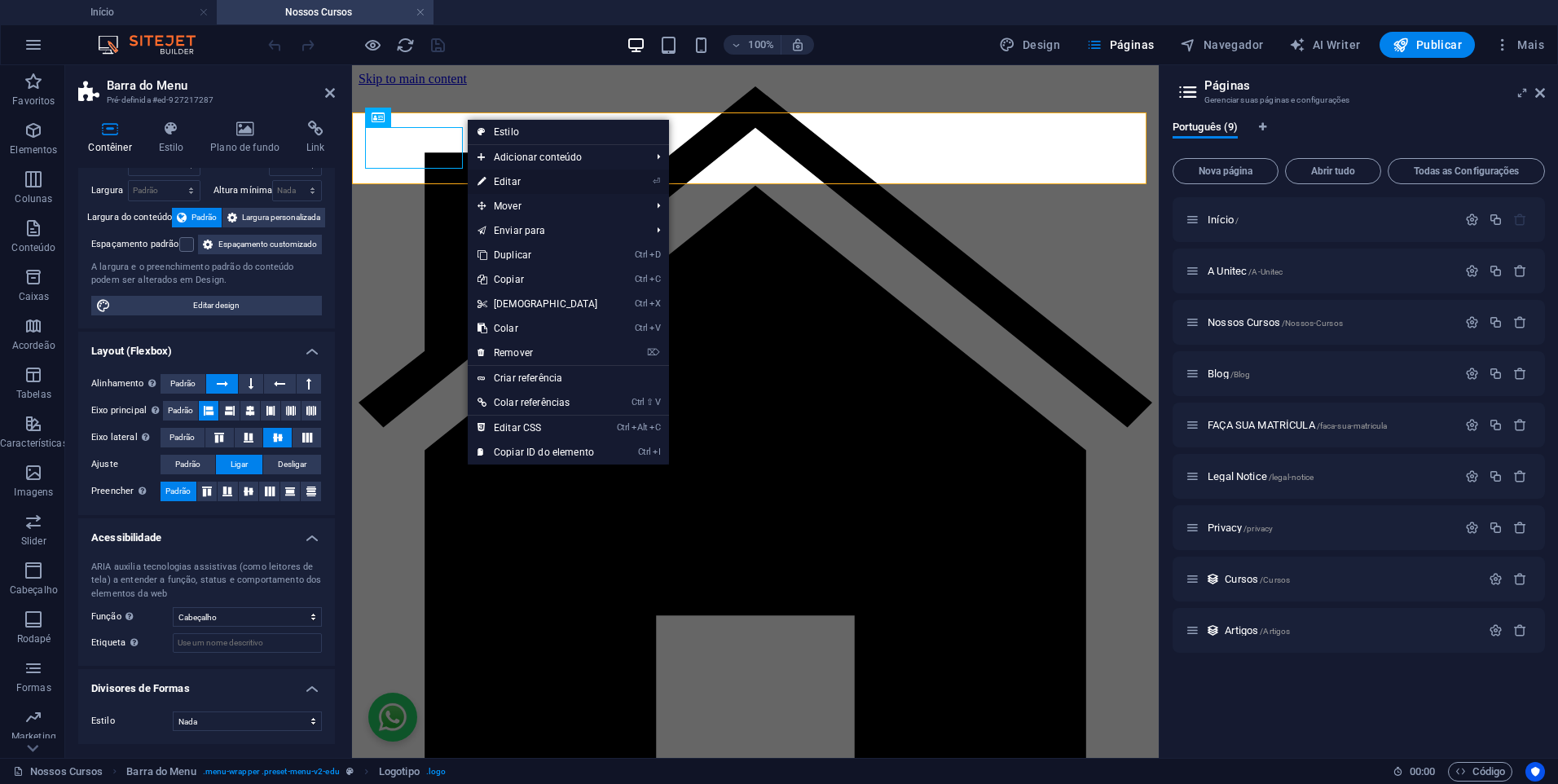
click at [560, 183] on link "⏎ Editar" at bounding box center [538, 181] width 140 height 24
select select "px"
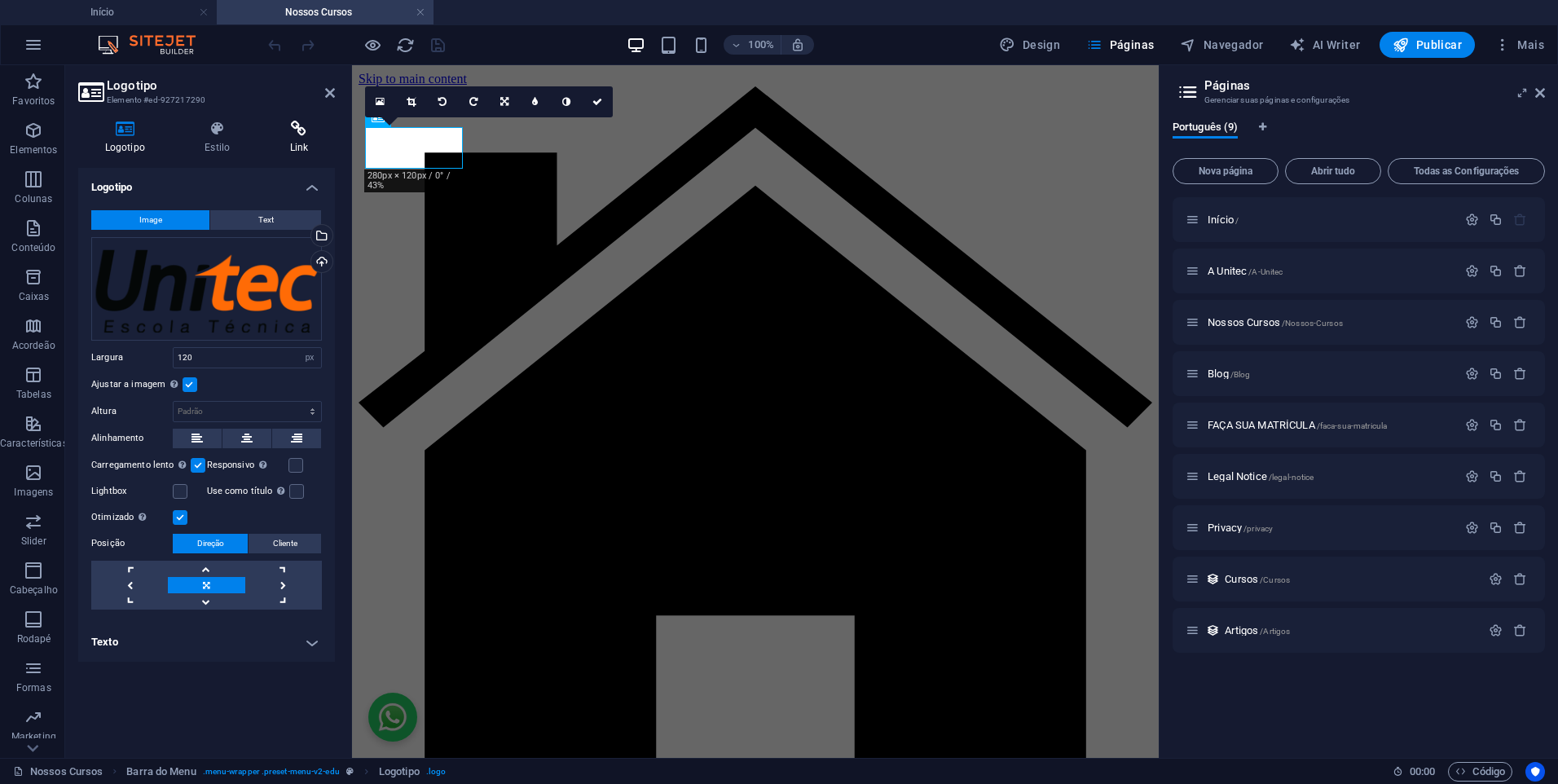
click at [305, 136] on icon at bounding box center [299, 129] width 72 height 16
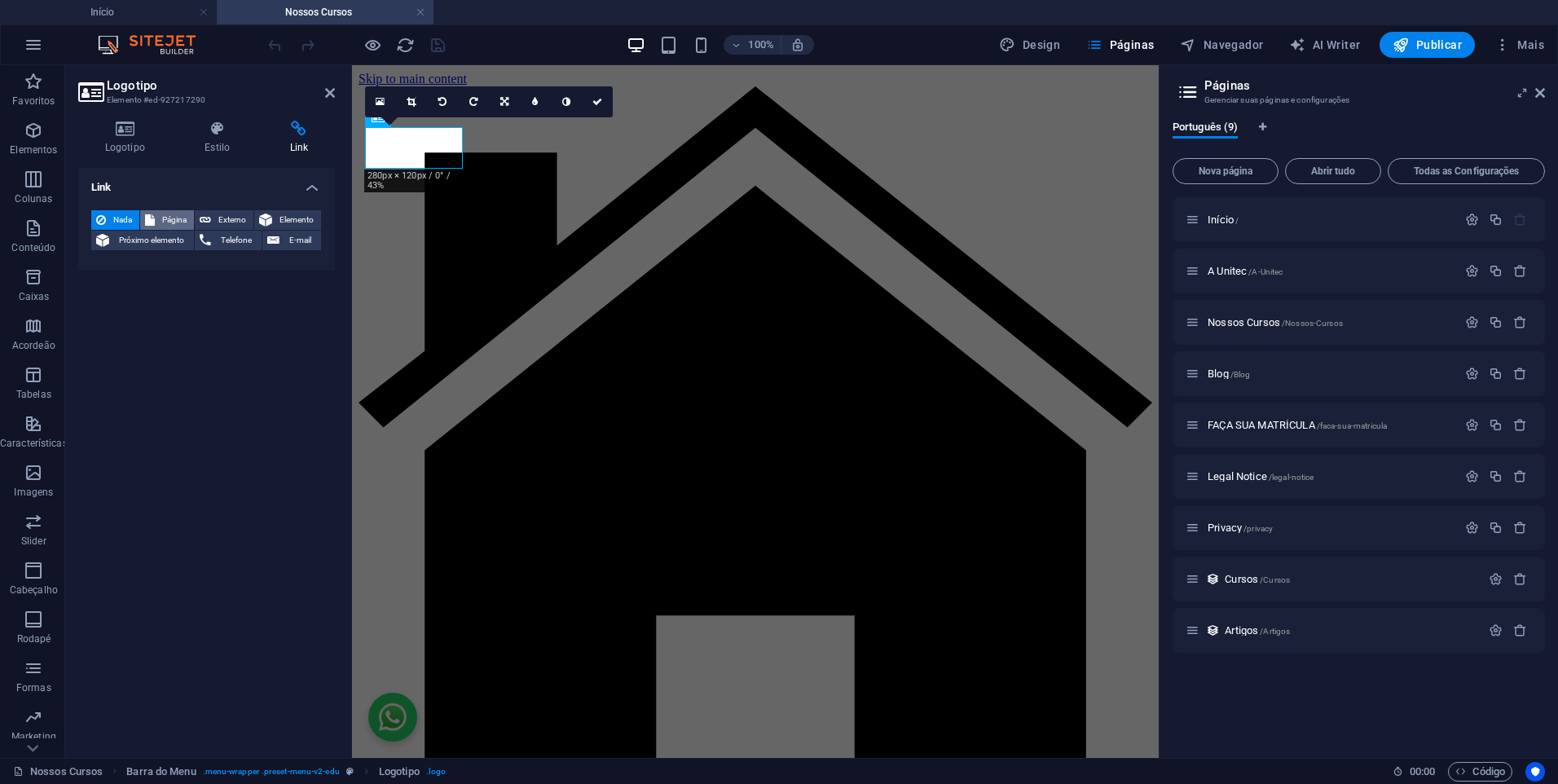
click at [182, 216] on span "Página" at bounding box center [174, 220] width 30 height 19
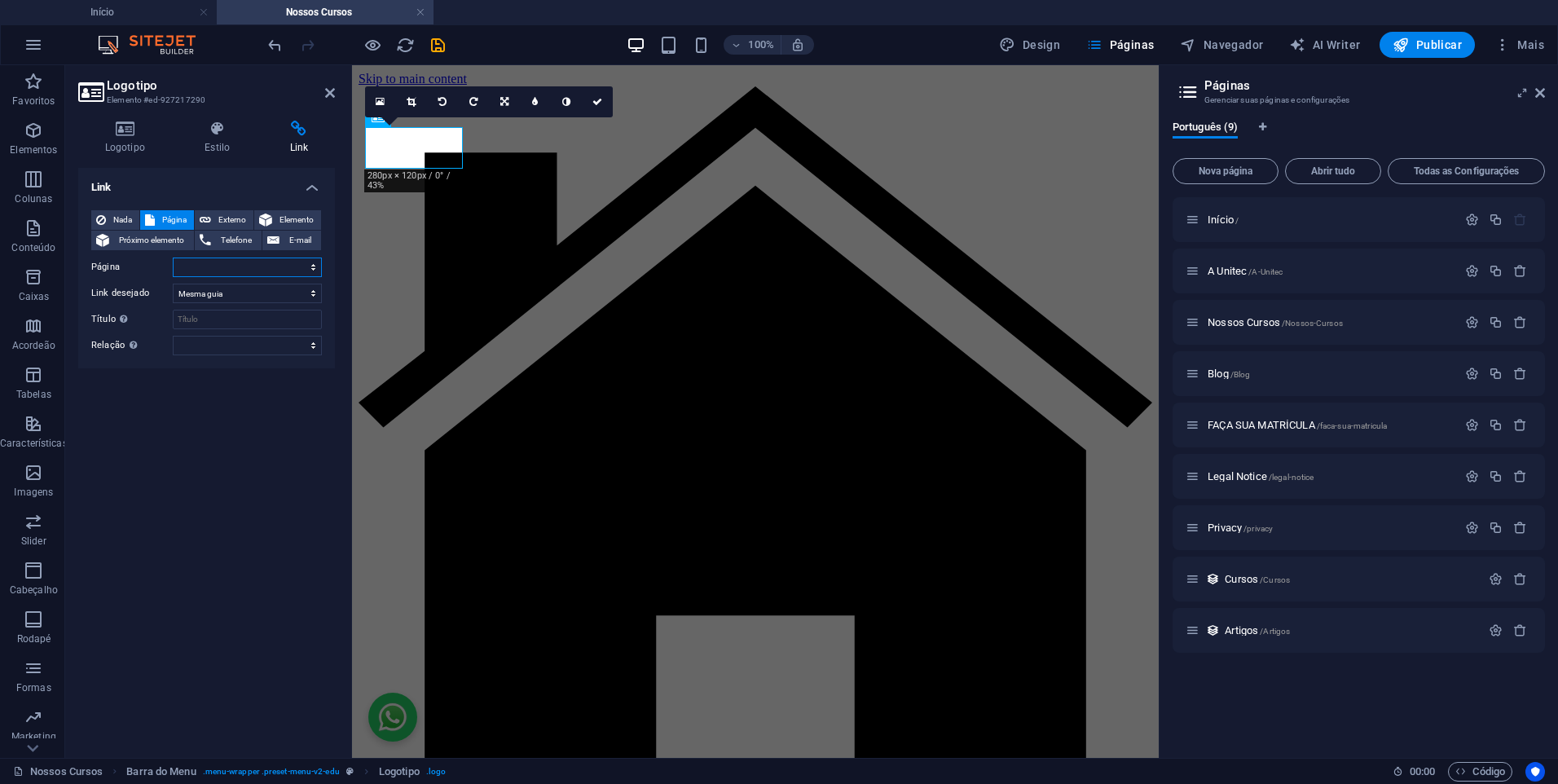
click at [246, 272] on select "Início A Unitec Nossos Cursos Blog FAÇA SUA MATRÍCULA Legal Notice Privacy" at bounding box center [247, 267] width 149 height 19
select select "0"
click at [173, 257] on select "Início A Unitec Nossos Cursos Blog FAÇA SUA MATRÍCULA Legal Notice Privacy" at bounding box center [247, 267] width 149 height 19
click at [256, 79] on h2 "Logotipo" at bounding box center [221, 85] width 228 height 14
click at [226, 131] on icon at bounding box center [218, 129] width 79 height 16
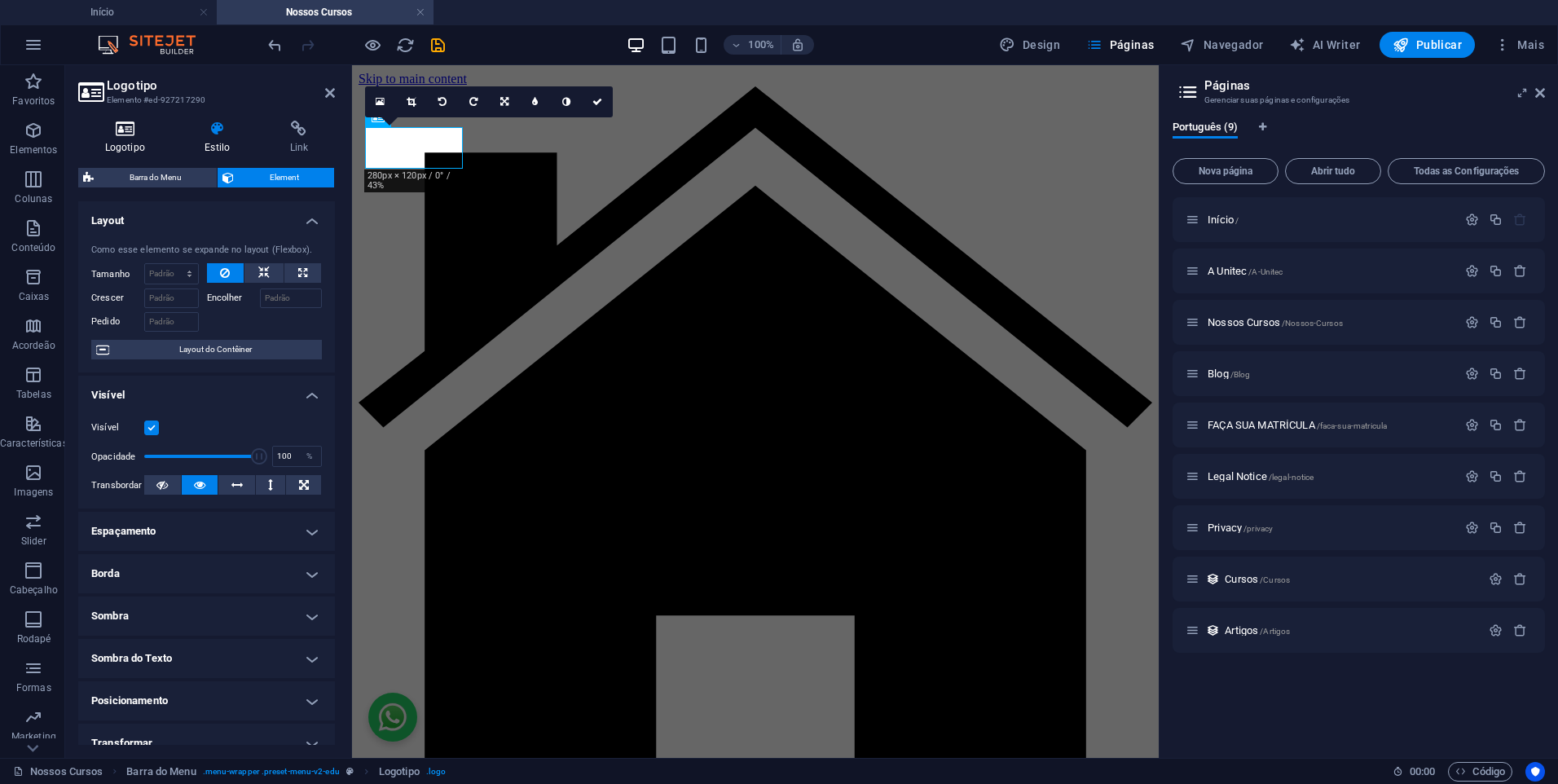
click at [121, 133] on icon at bounding box center [126, 129] width 94 height 16
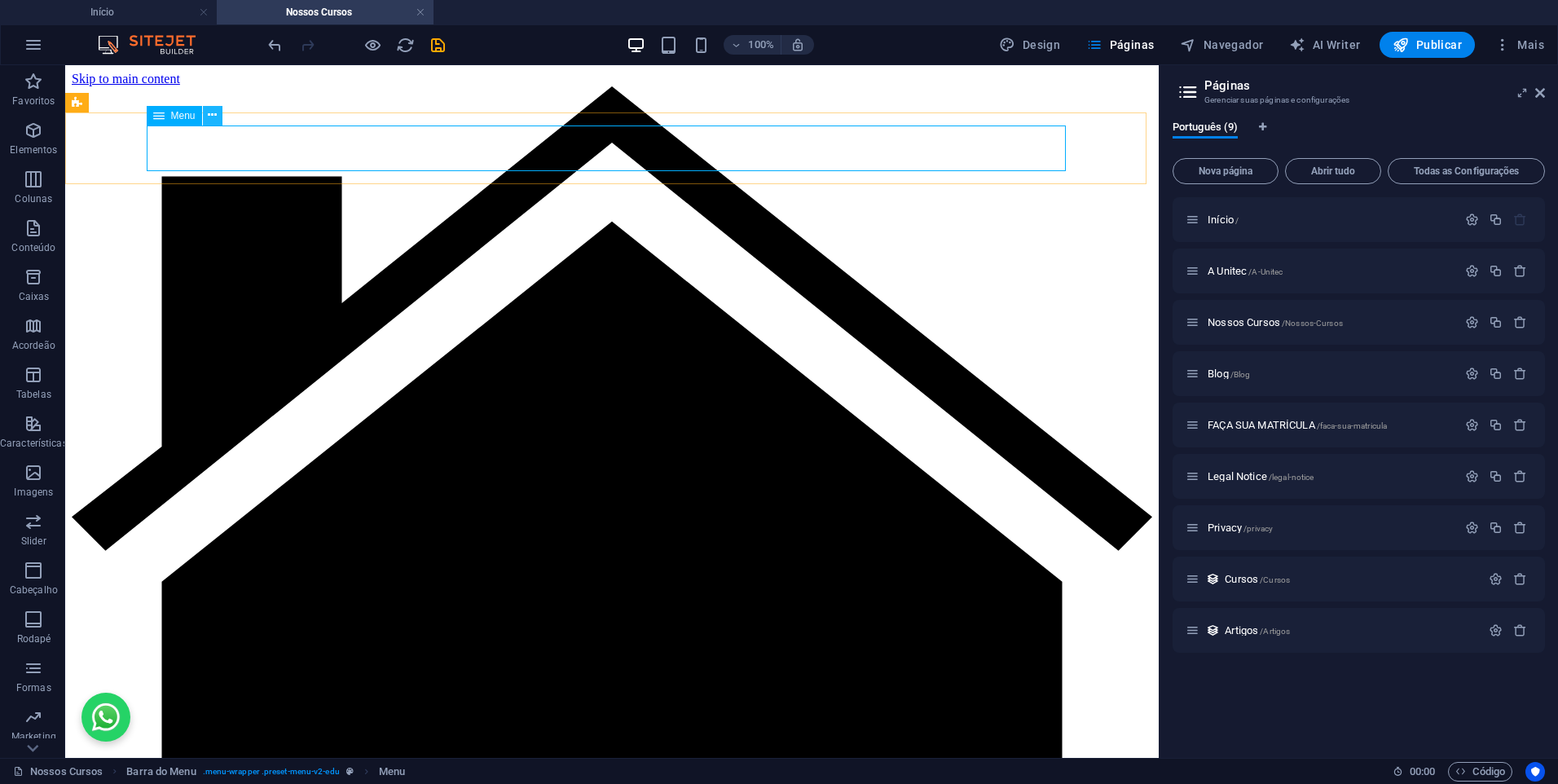
click at [220, 111] on button at bounding box center [212, 115] width 19 height 19
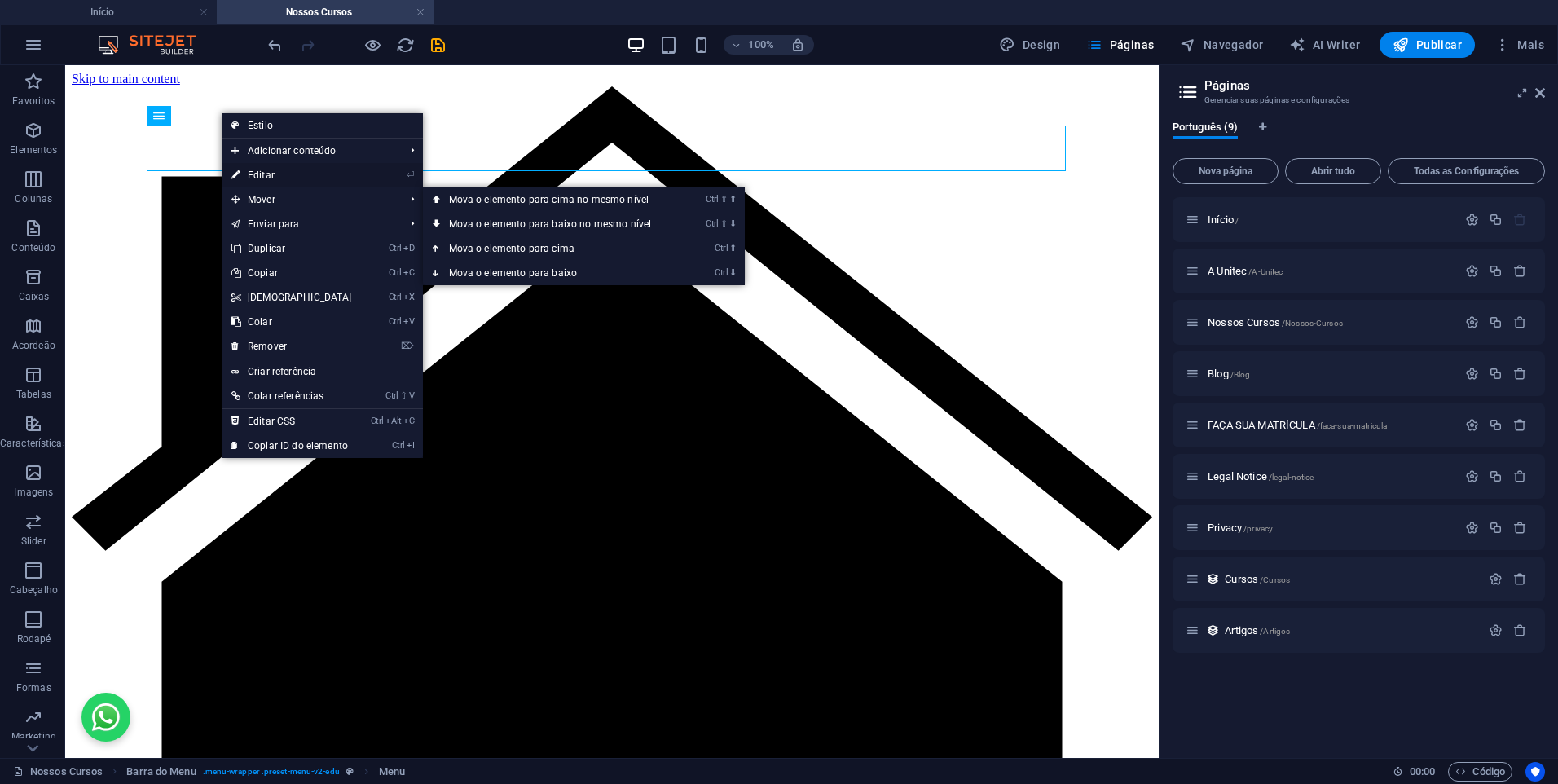
click at [279, 181] on link "⏎ Editar" at bounding box center [292, 175] width 140 height 24
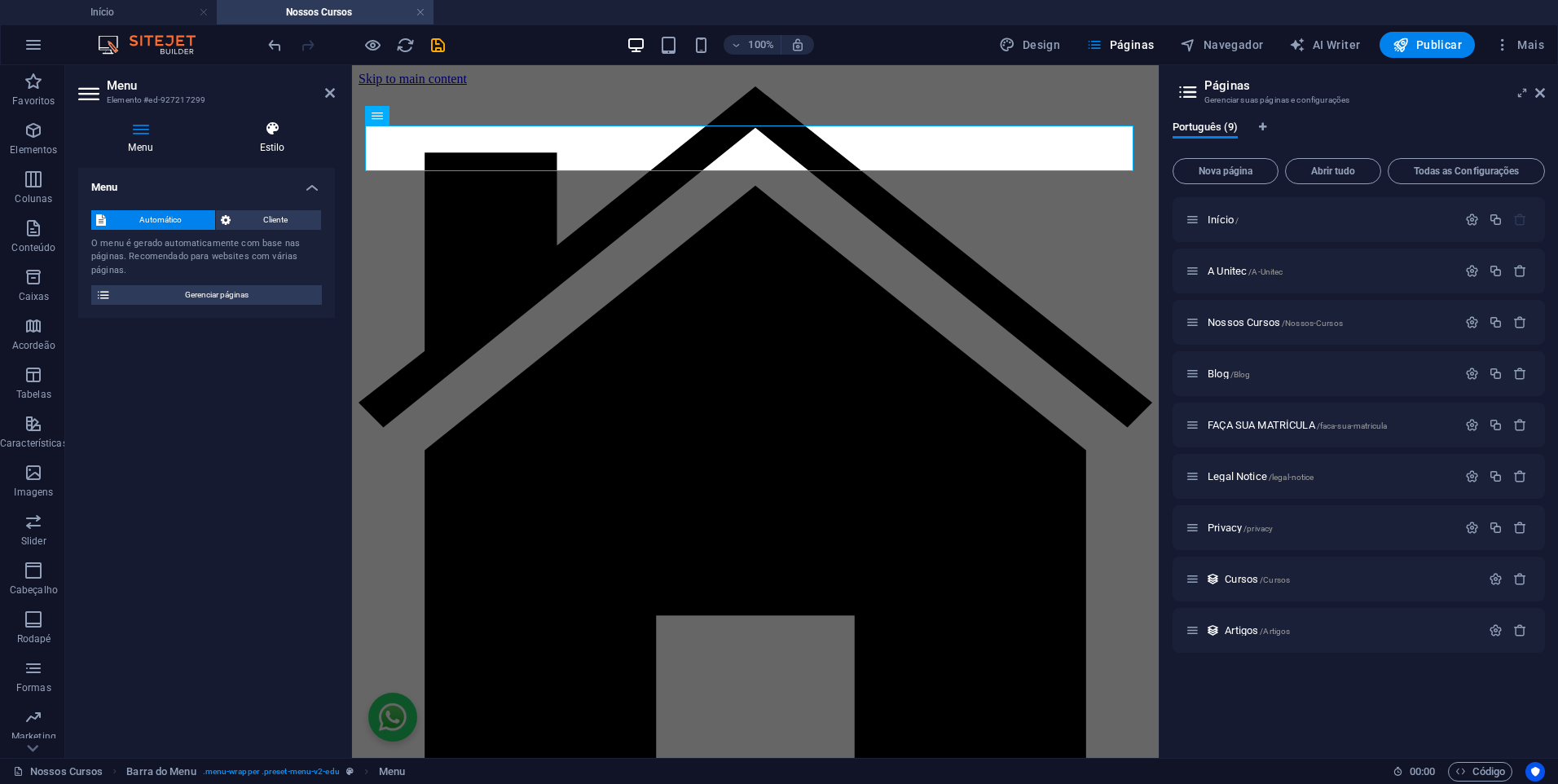
click at [266, 131] on icon at bounding box center [272, 129] width 126 height 16
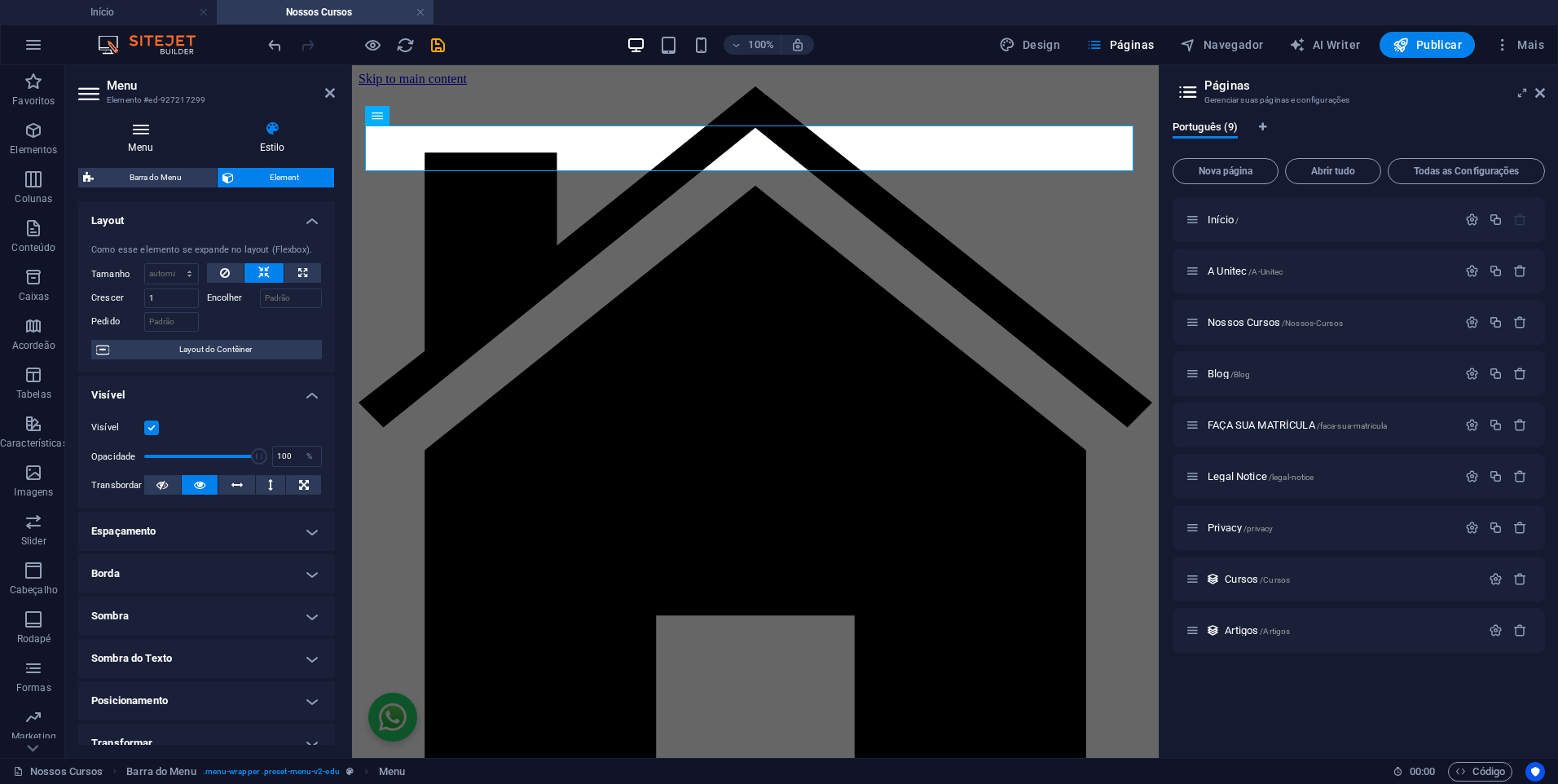
click at [153, 130] on icon at bounding box center [141, 129] width 125 height 16
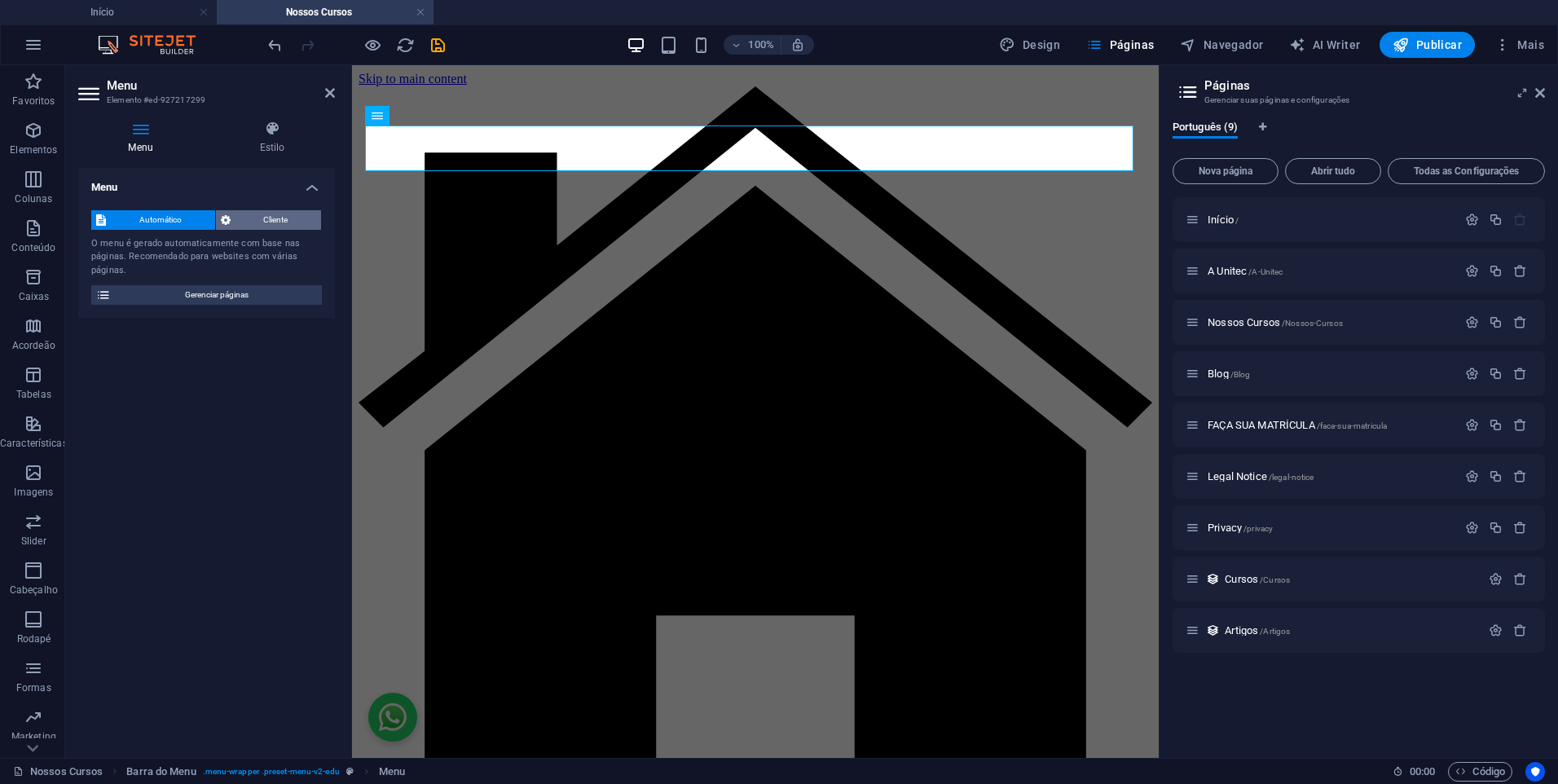
click at [255, 211] on span "Cliente" at bounding box center [276, 220] width 82 height 19
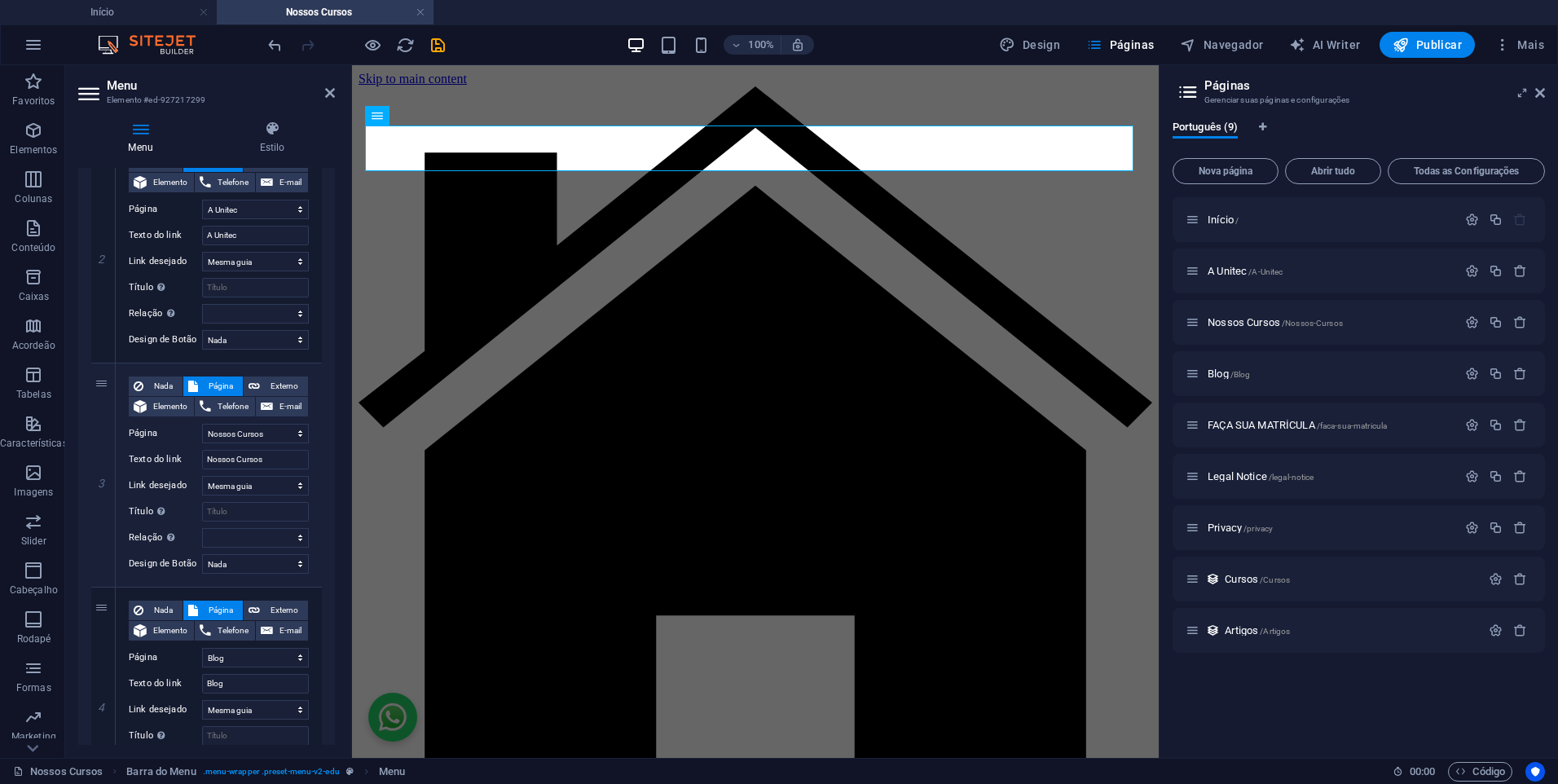
scroll to position [532, 0]
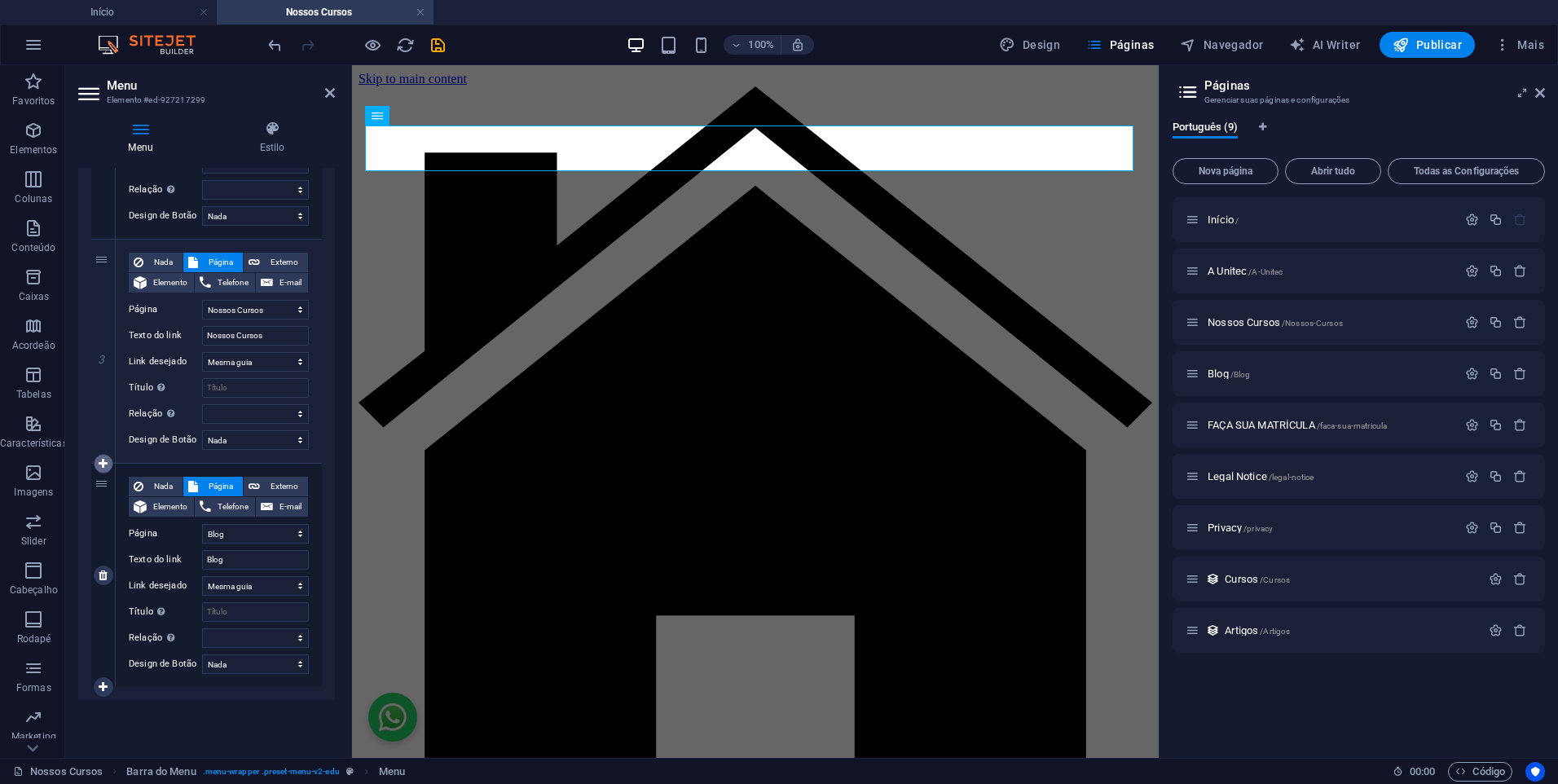
click at [99, 463] on icon at bounding box center [103, 463] width 9 height 12
select select
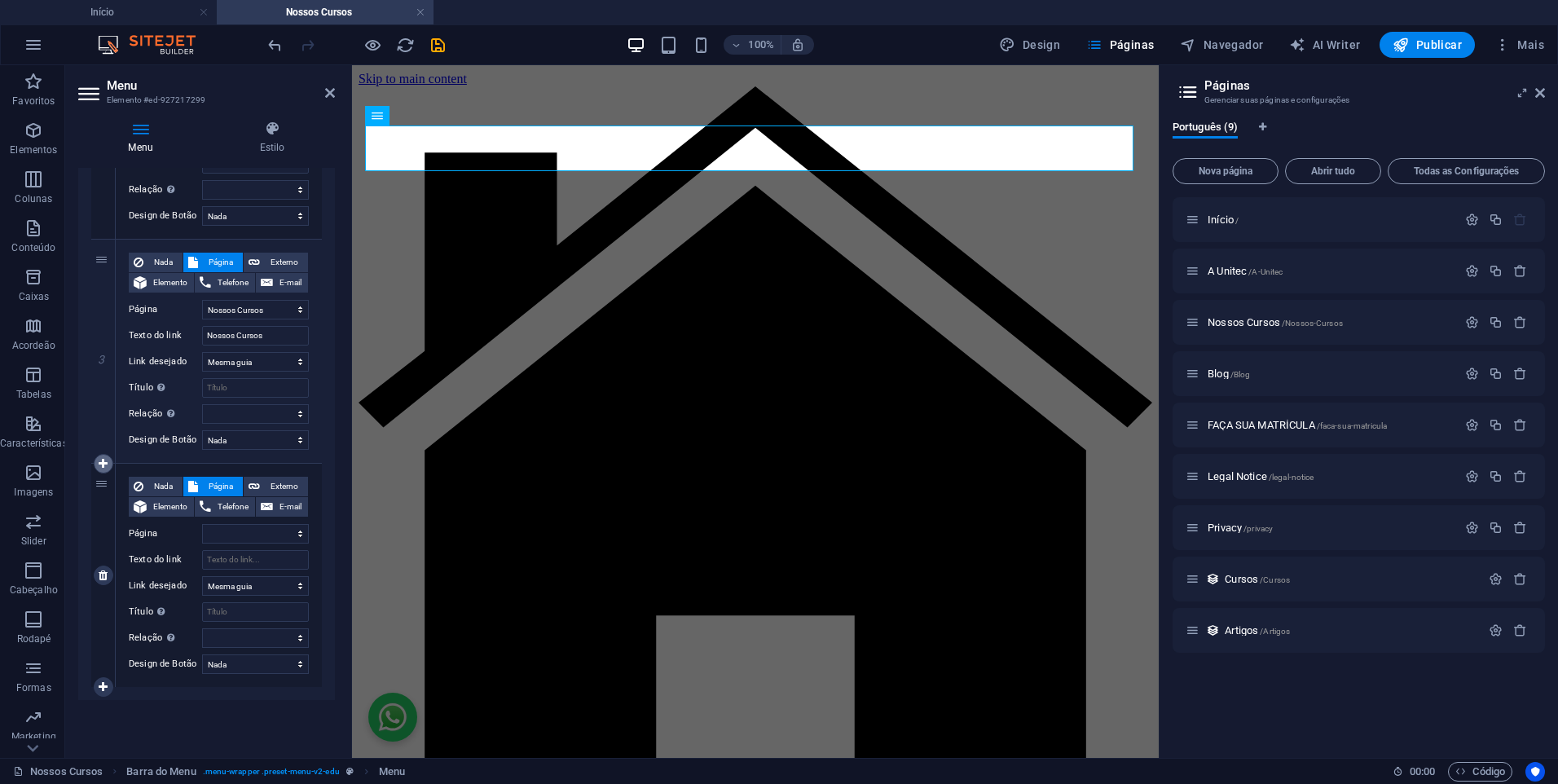
select select "3"
select select
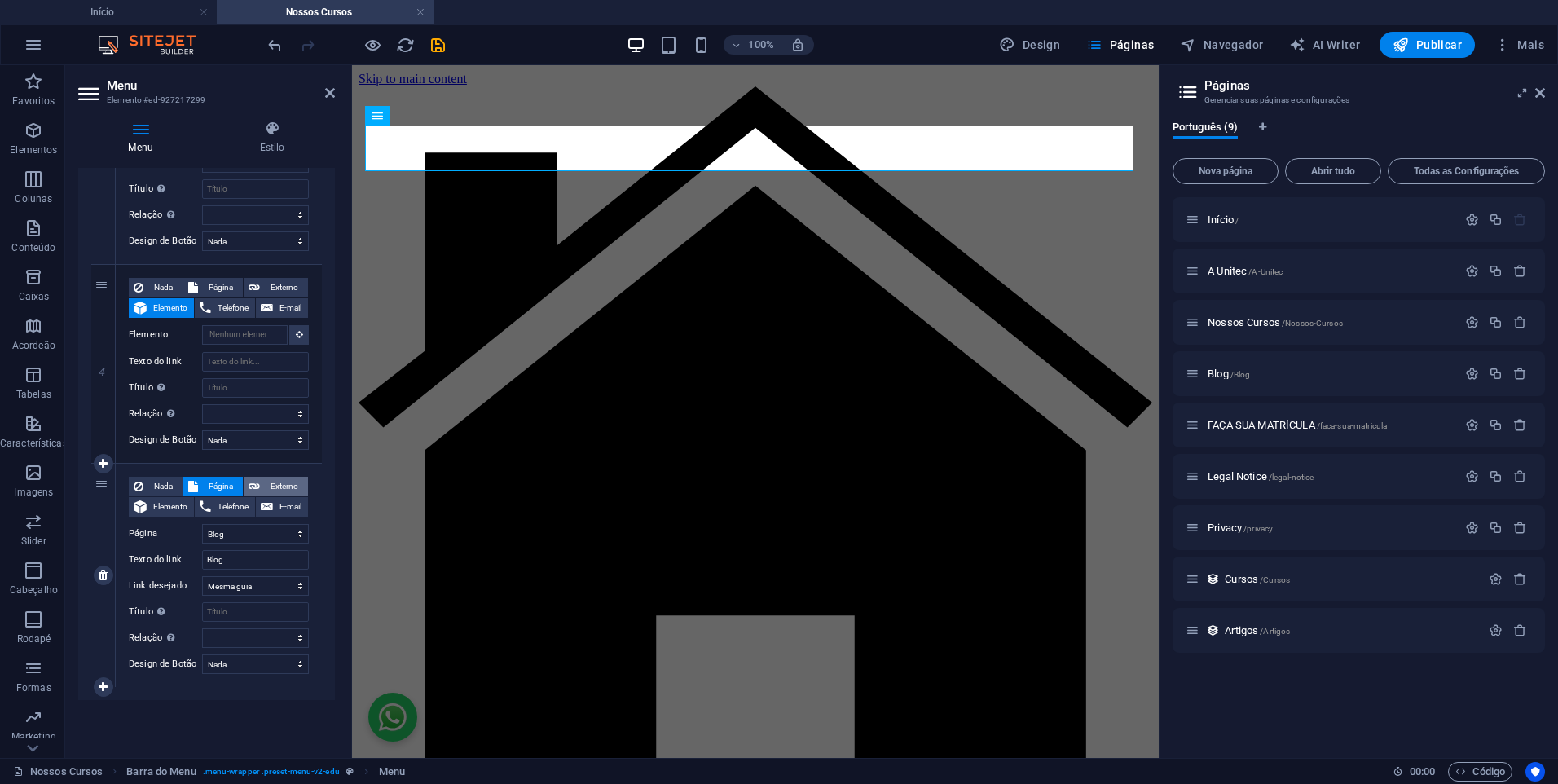
scroll to position [567, 0]
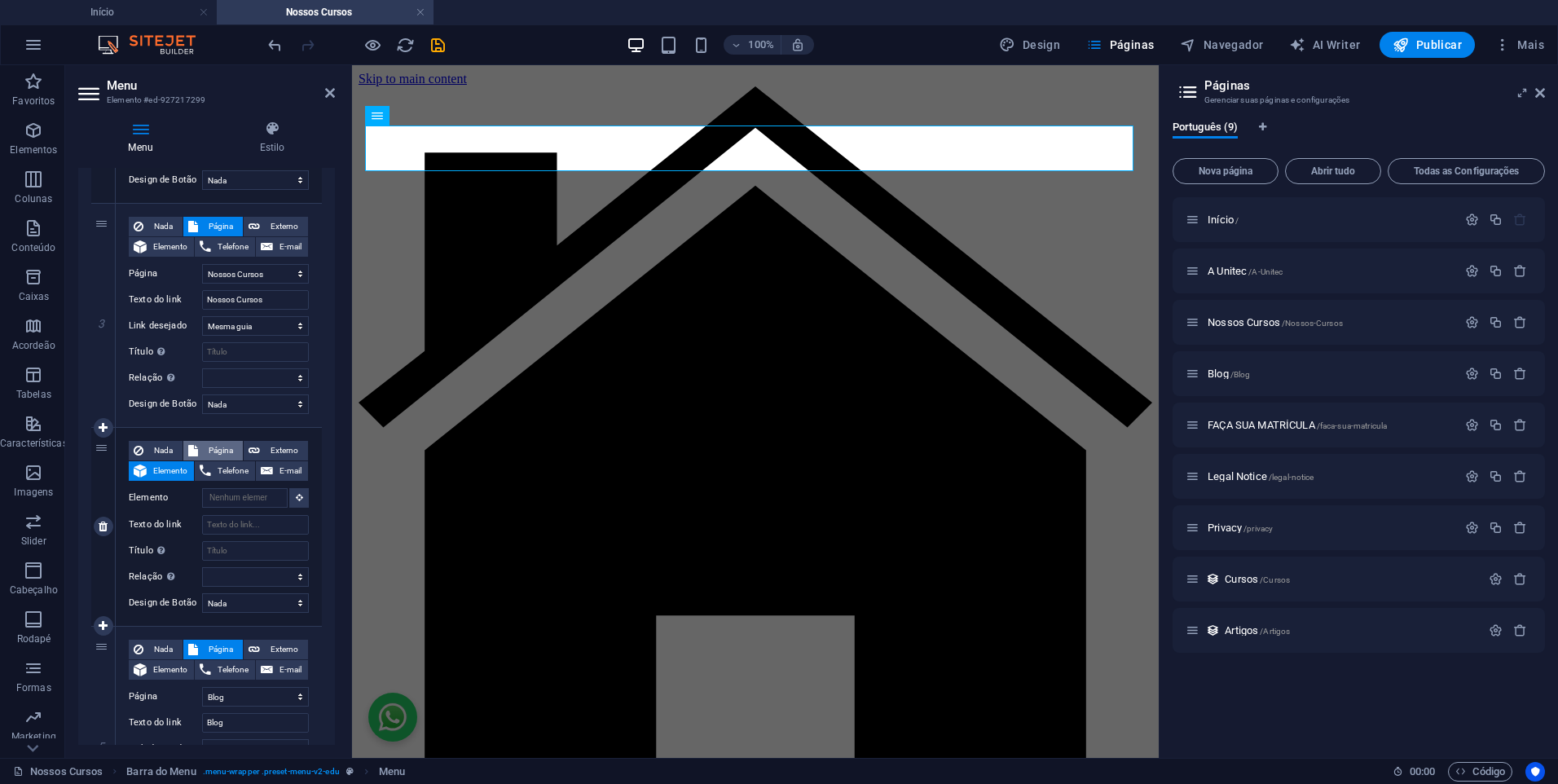
click at [184, 453] on button "Página" at bounding box center [213, 450] width 60 height 19
select select
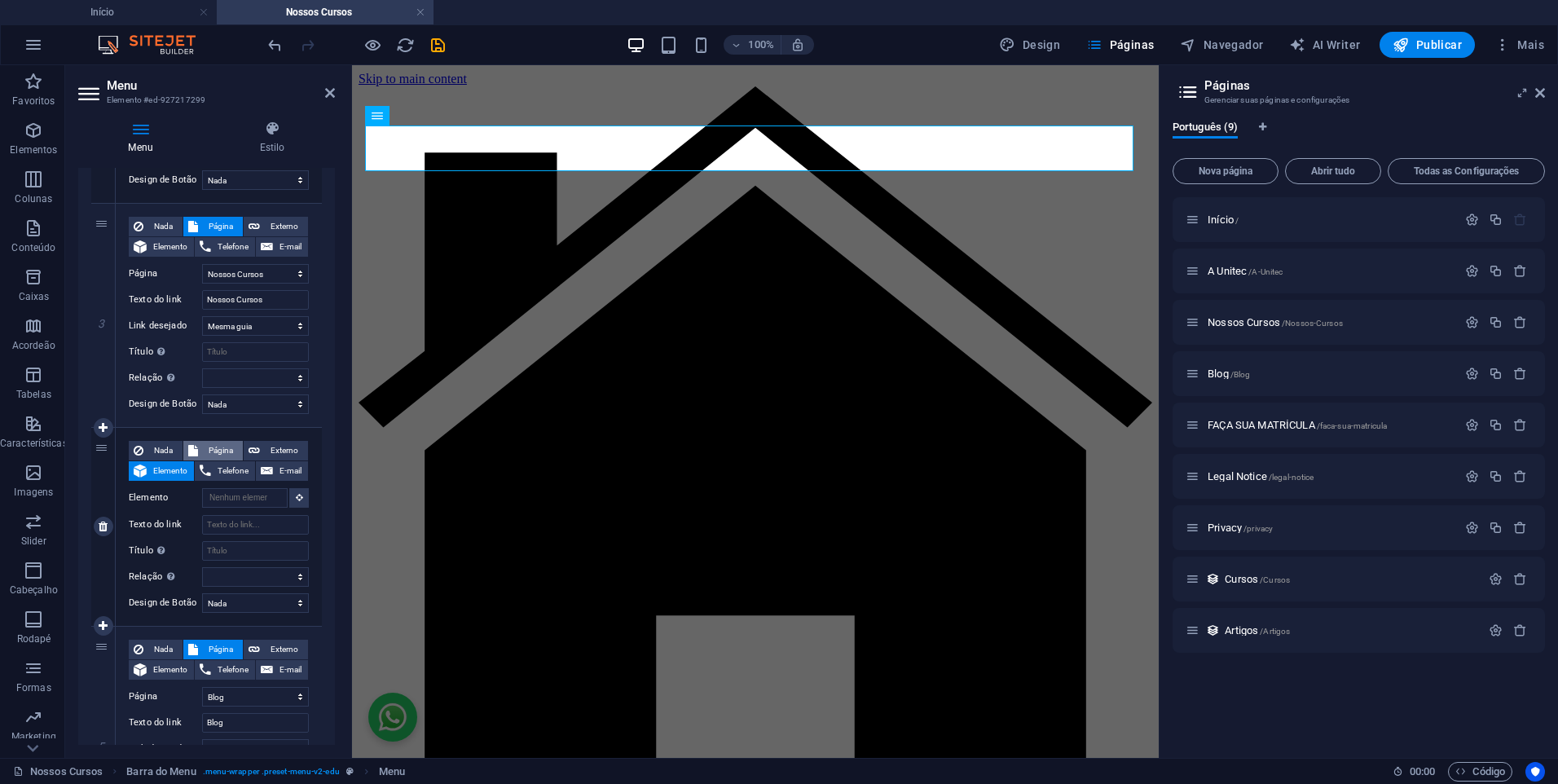
select select
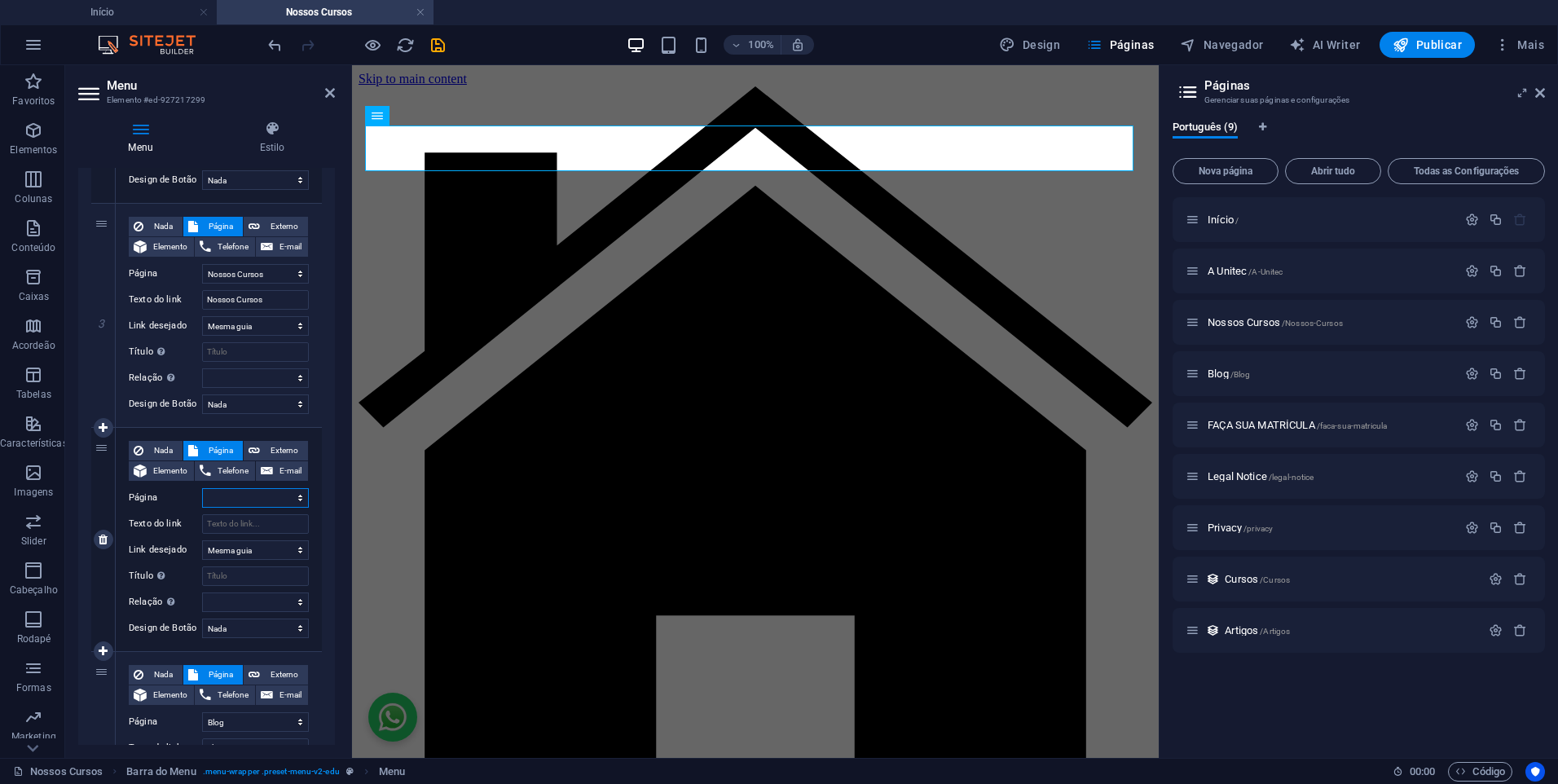
click at [240, 493] on select "Início A Unitec Nossos Cursos Blog FAÇA SUA MATRÍCULA Legal Notice Privacy" at bounding box center [255, 498] width 107 height 19
click at [131, 15] on h4 "Início" at bounding box center [108, 12] width 217 height 18
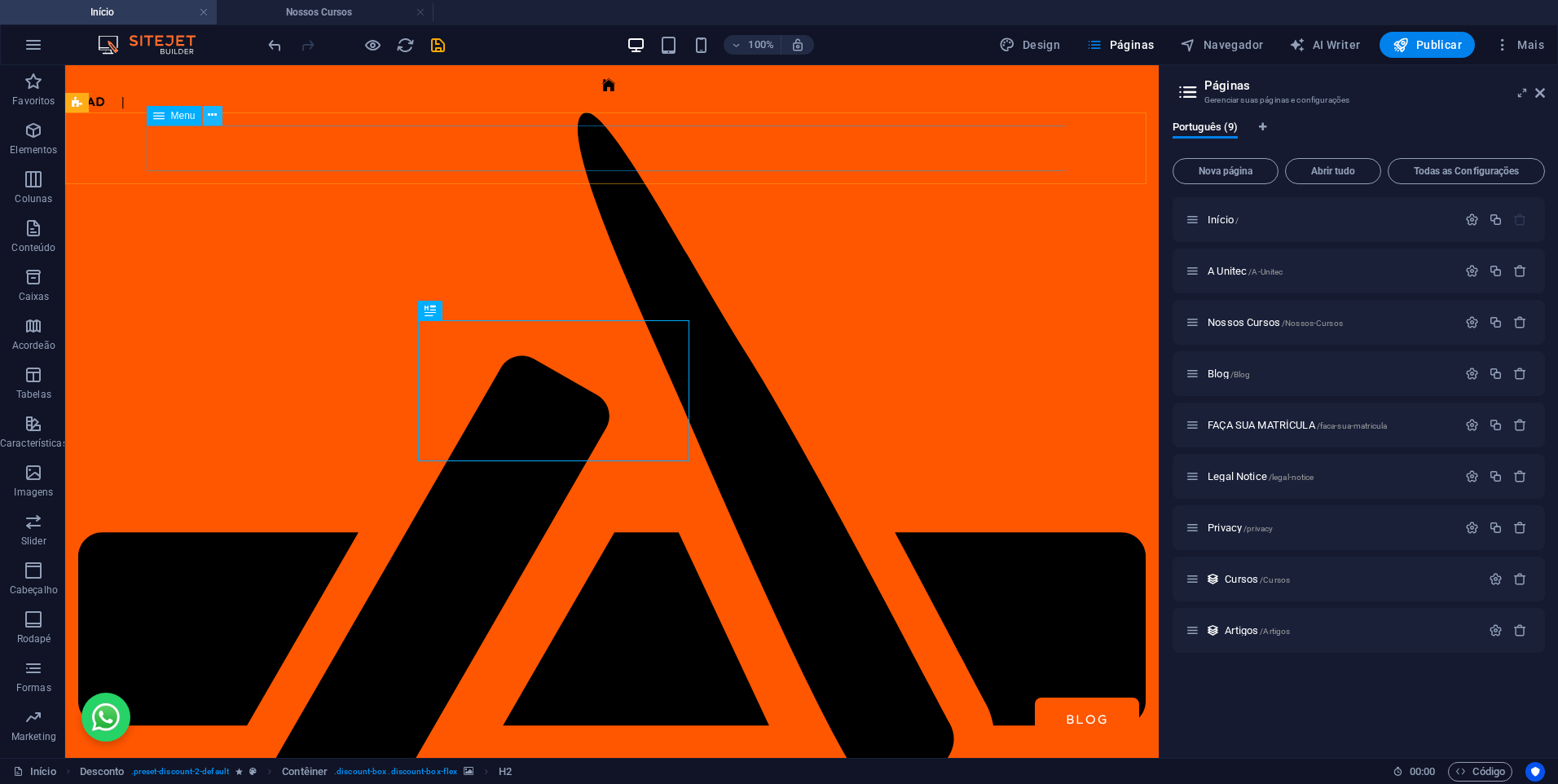
click at [209, 111] on icon at bounding box center [211, 115] width 9 height 17
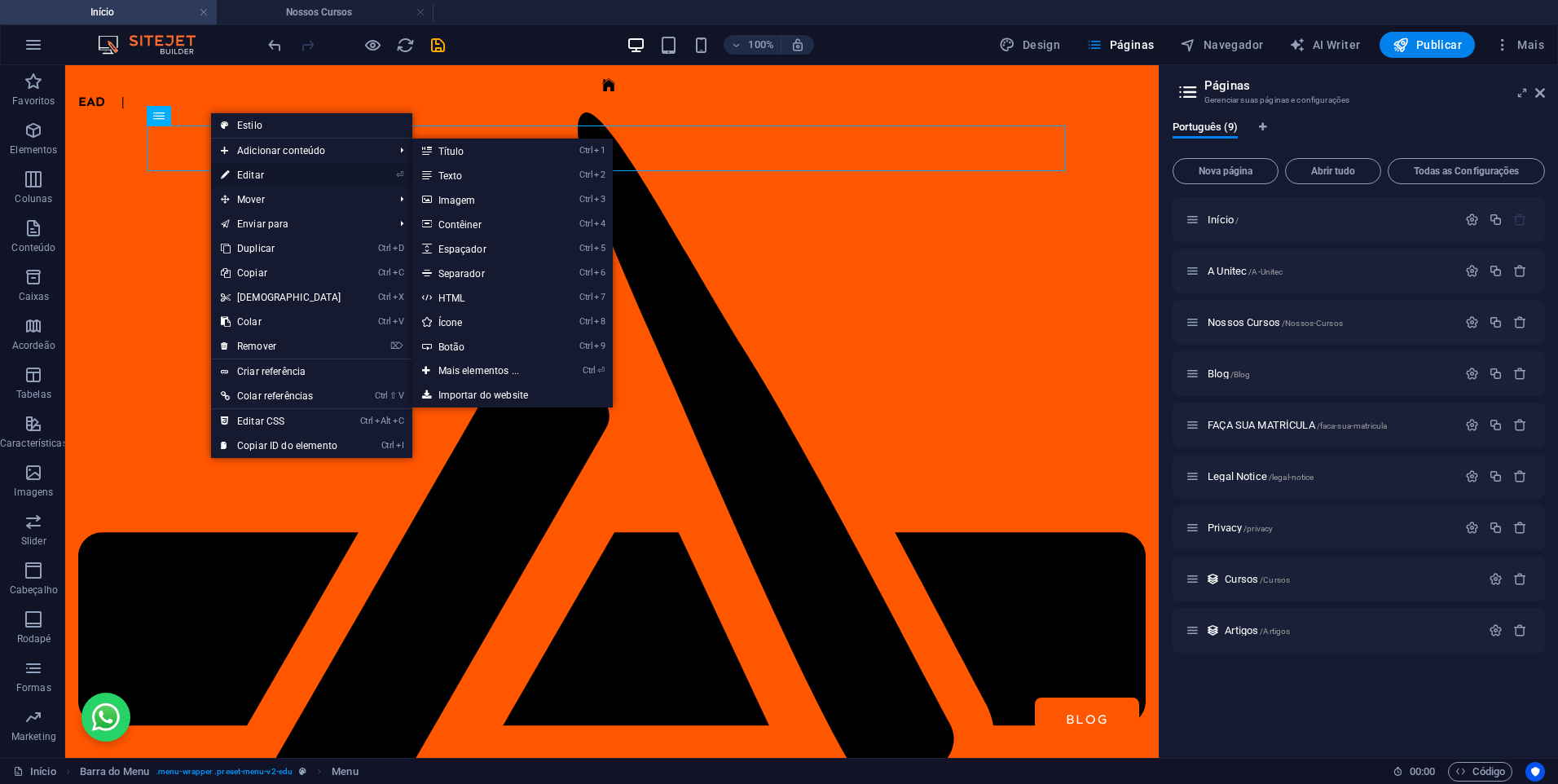
click at [273, 169] on link "⏎ Editar" at bounding box center [281, 175] width 140 height 24
select select
select select "1"
select select
select select "2"
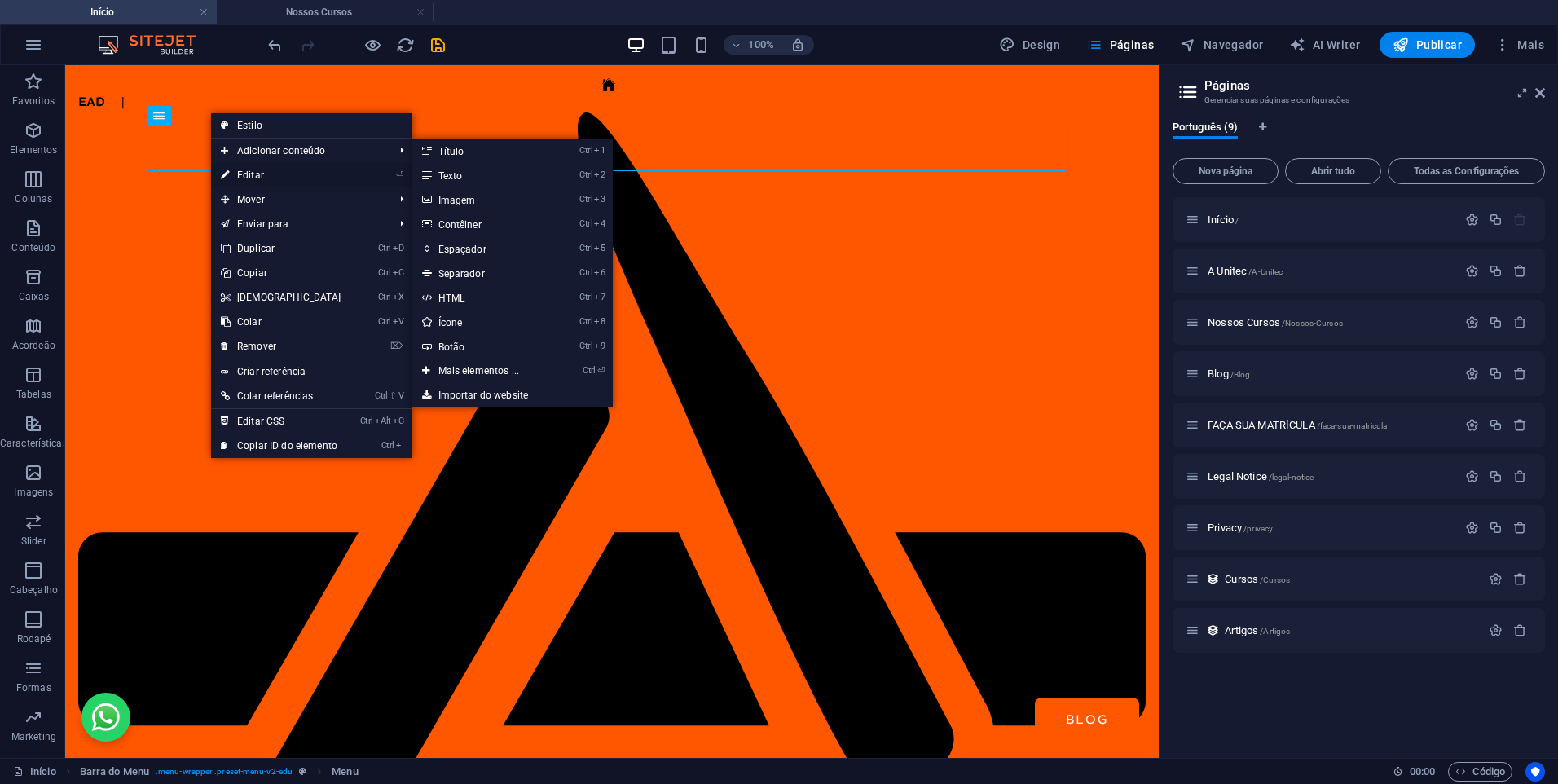
select select
select select "3"
select select
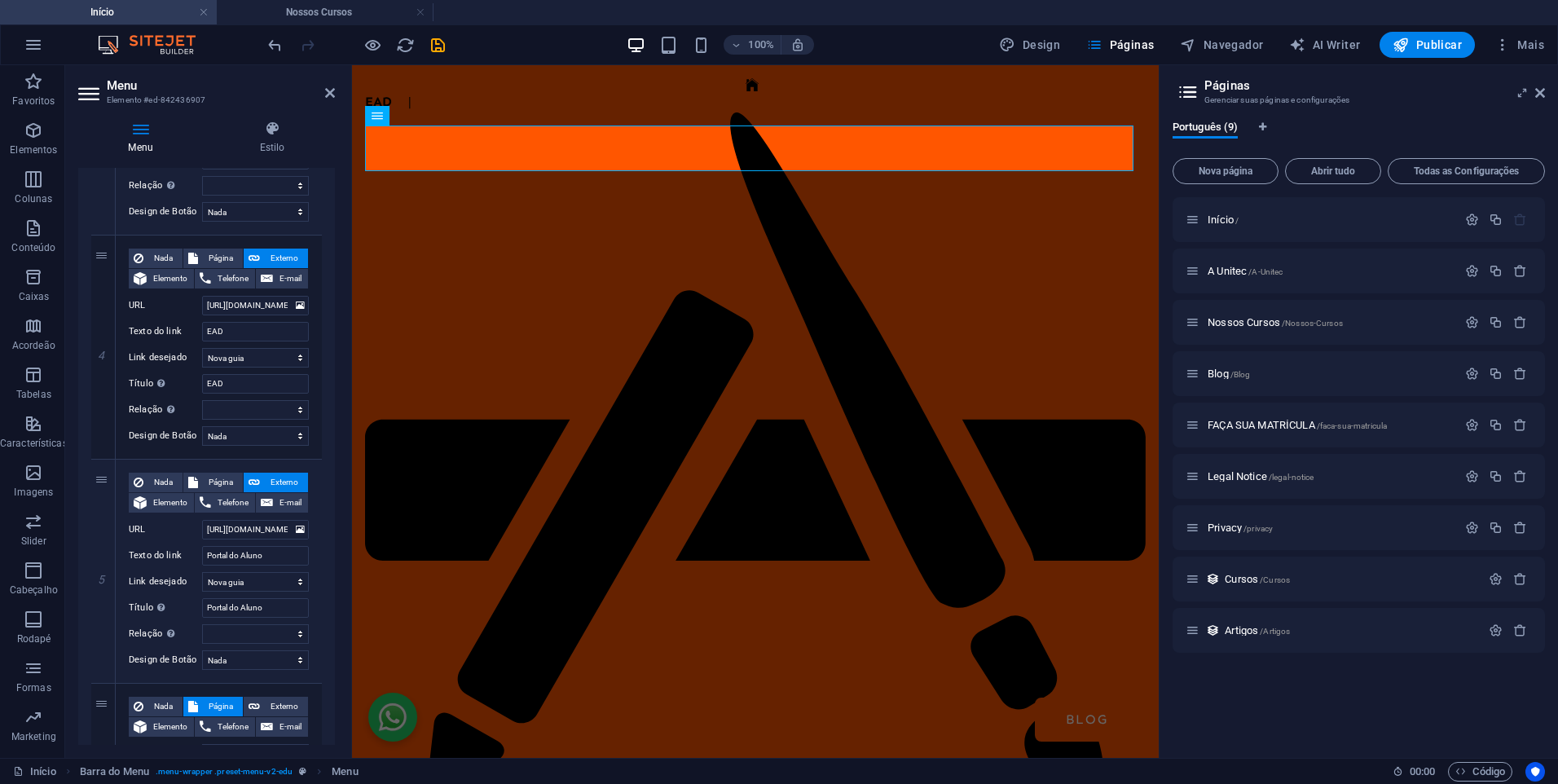
scroll to position [815, 0]
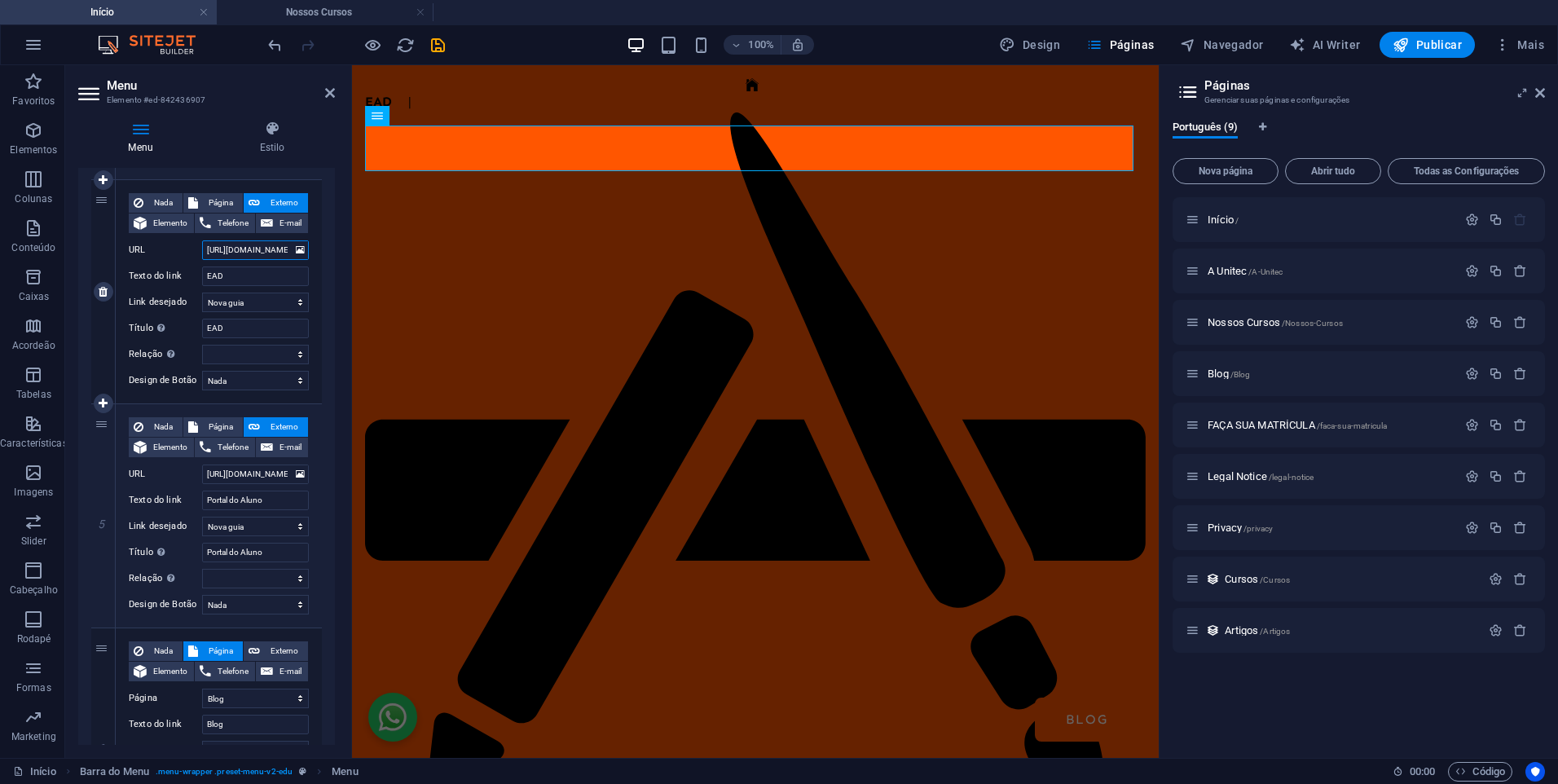
click at [260, 253] on input "[URL][DOMAIN_NAME]" at bounding box center [255, 249] width 107 height 19
drag, startPoint x: 206, startPoint y: 249, endPoint x: 323, endPoint y: 241, distance: 117.3
click at [323, 241] on div "1 Nada Página Externo Elemento Telefone E-mail Página Início A Unitec Nossos Cu…" at bounding box center [206, 179] width 256 height 1369
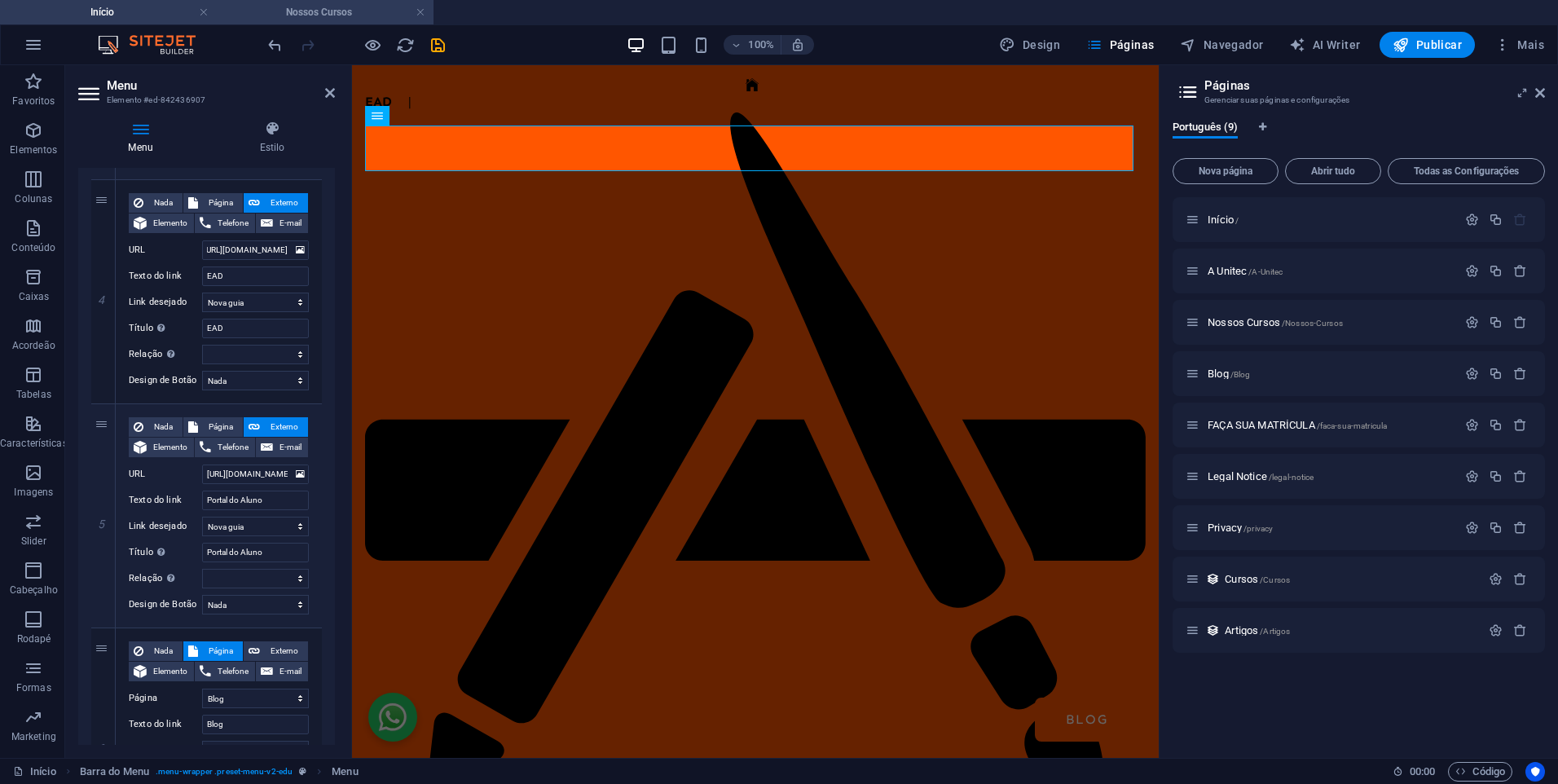
click at [308, 14] on h4 "Nossos Cursos" at bounding box center [325, 12] width 217 height 18
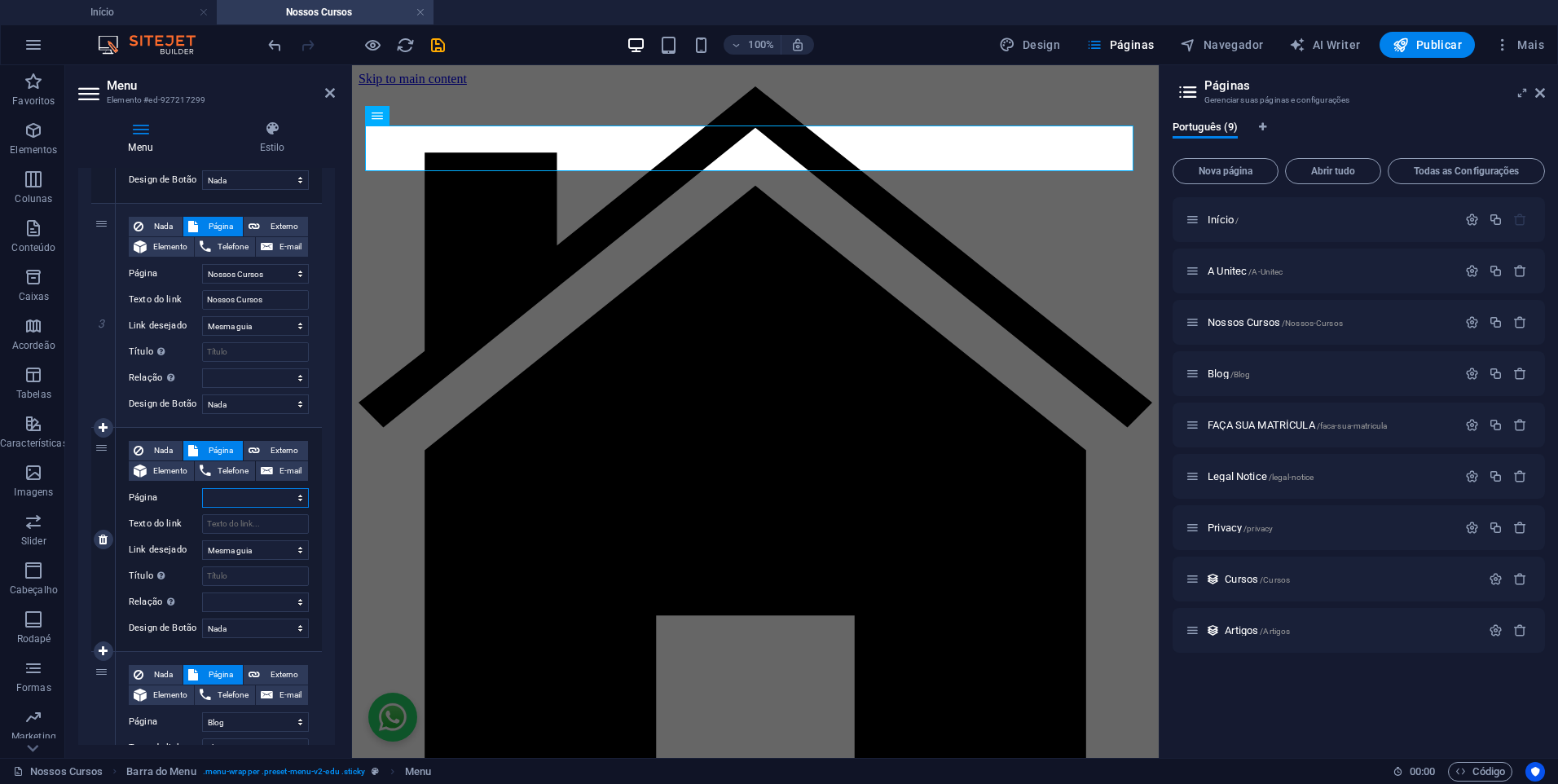
click at [230, 502] on select "Início A Unitec Nossos Cursos Blog FAÇA SUA MATRÍCULA Legal Notice Privacy" at bounding box center [255, 498] width 107 height 19
click at [276, 442] on span "Externo" at bounding box center [284, 450] width 38 height 19
select select
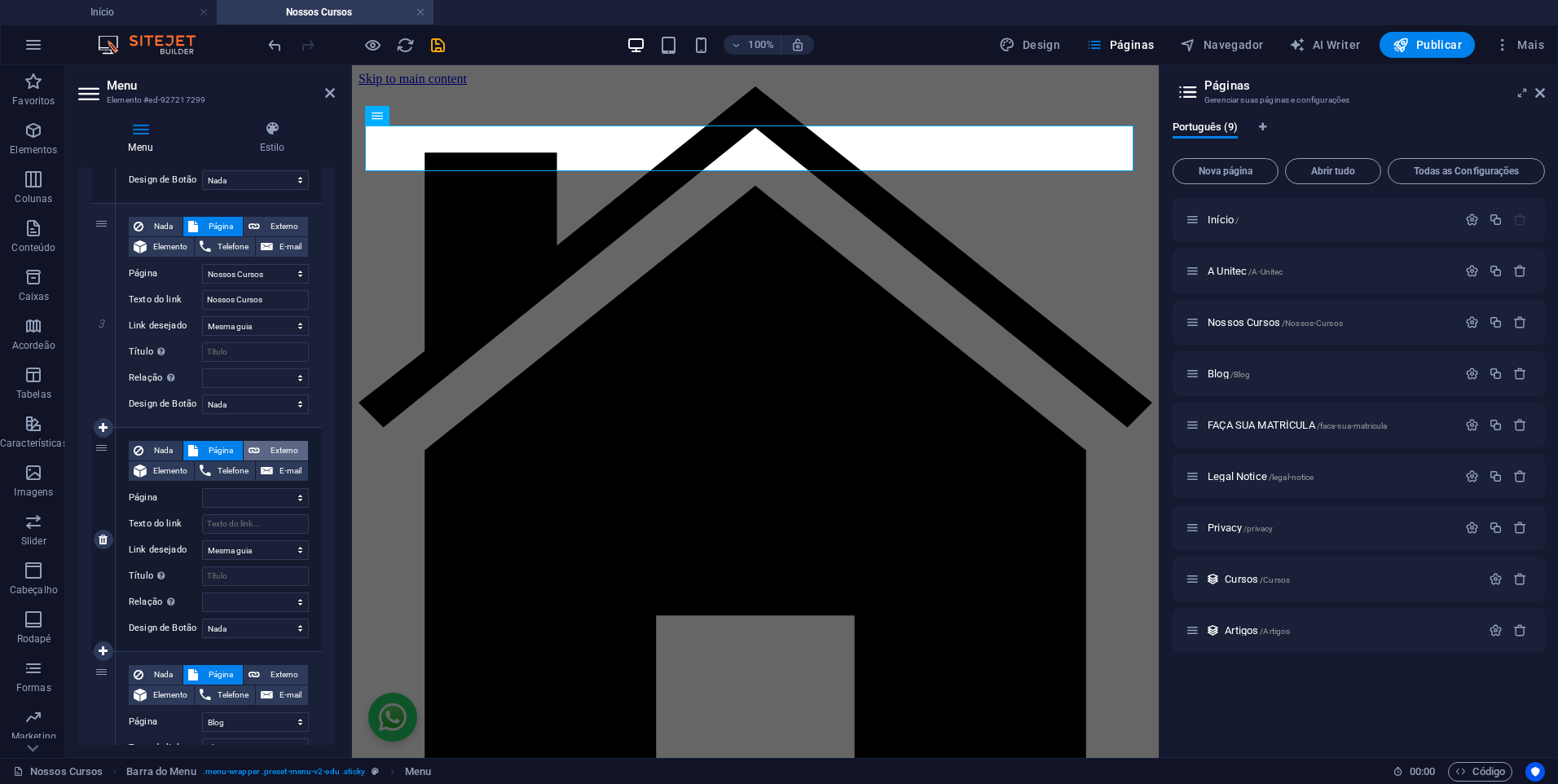
select select "blank"
select select
click at [229, 499] on input "URL" at bounding box center [255, 498] width 107 height 19
paste input "[URL][DOMAIN_NAME]"
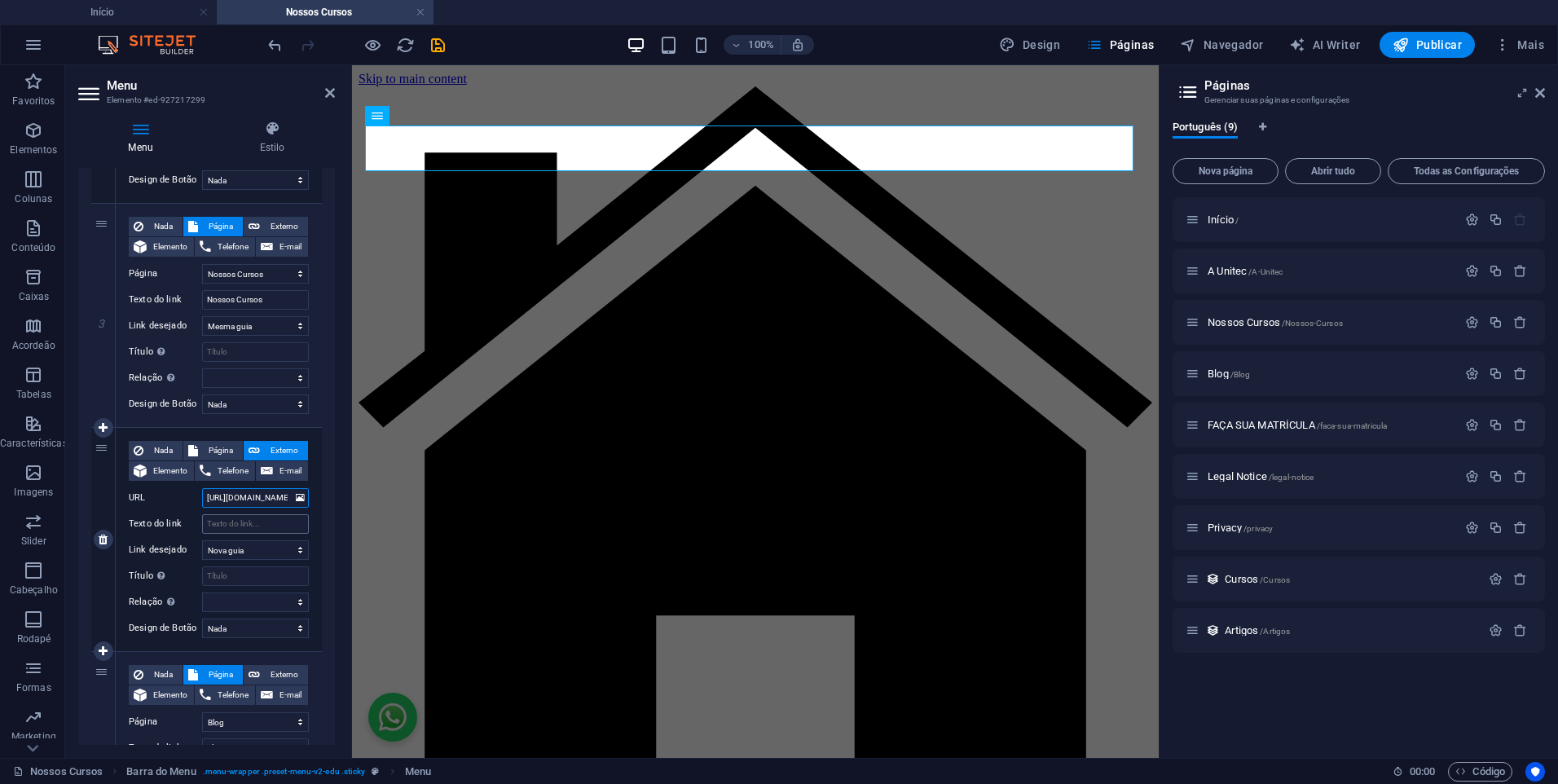
scroll to position [0, 36]
type input "[URL][DOMAIN_NAME]"
select select
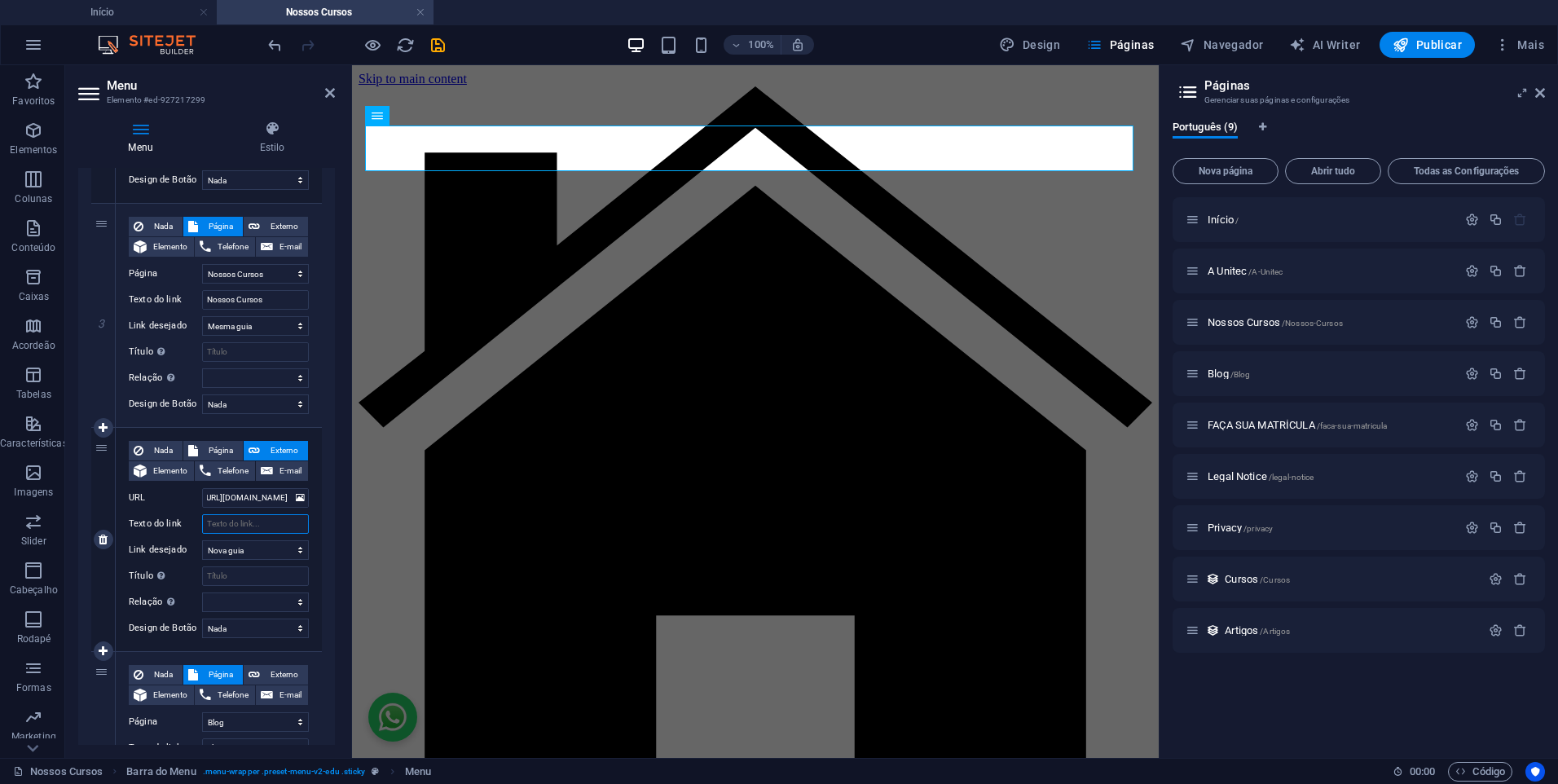
select select
click at [264, 528] on input "Texto do link" at bounding box center [255, 524] width 107 height 19
type input "EAD"
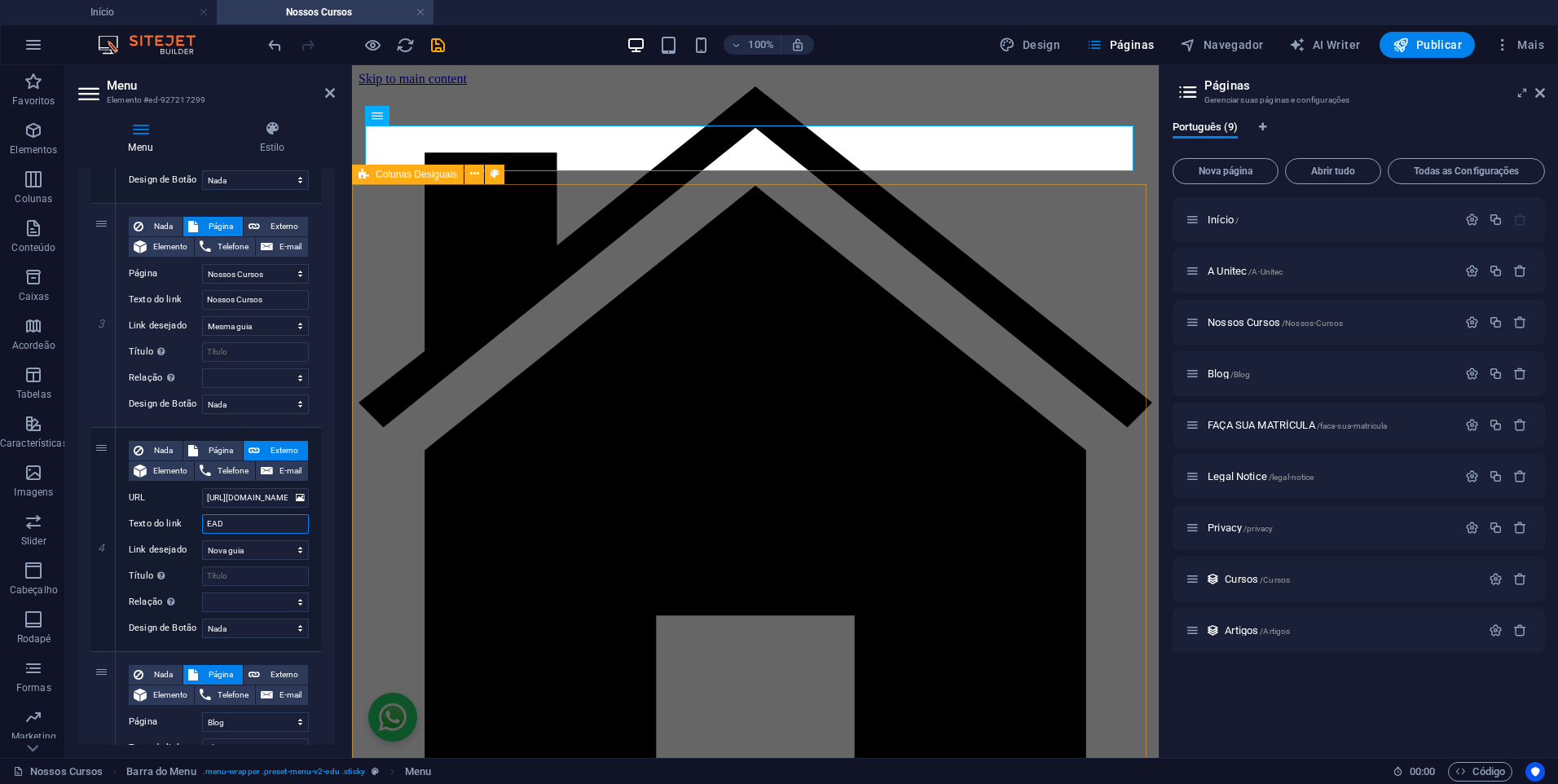
select select
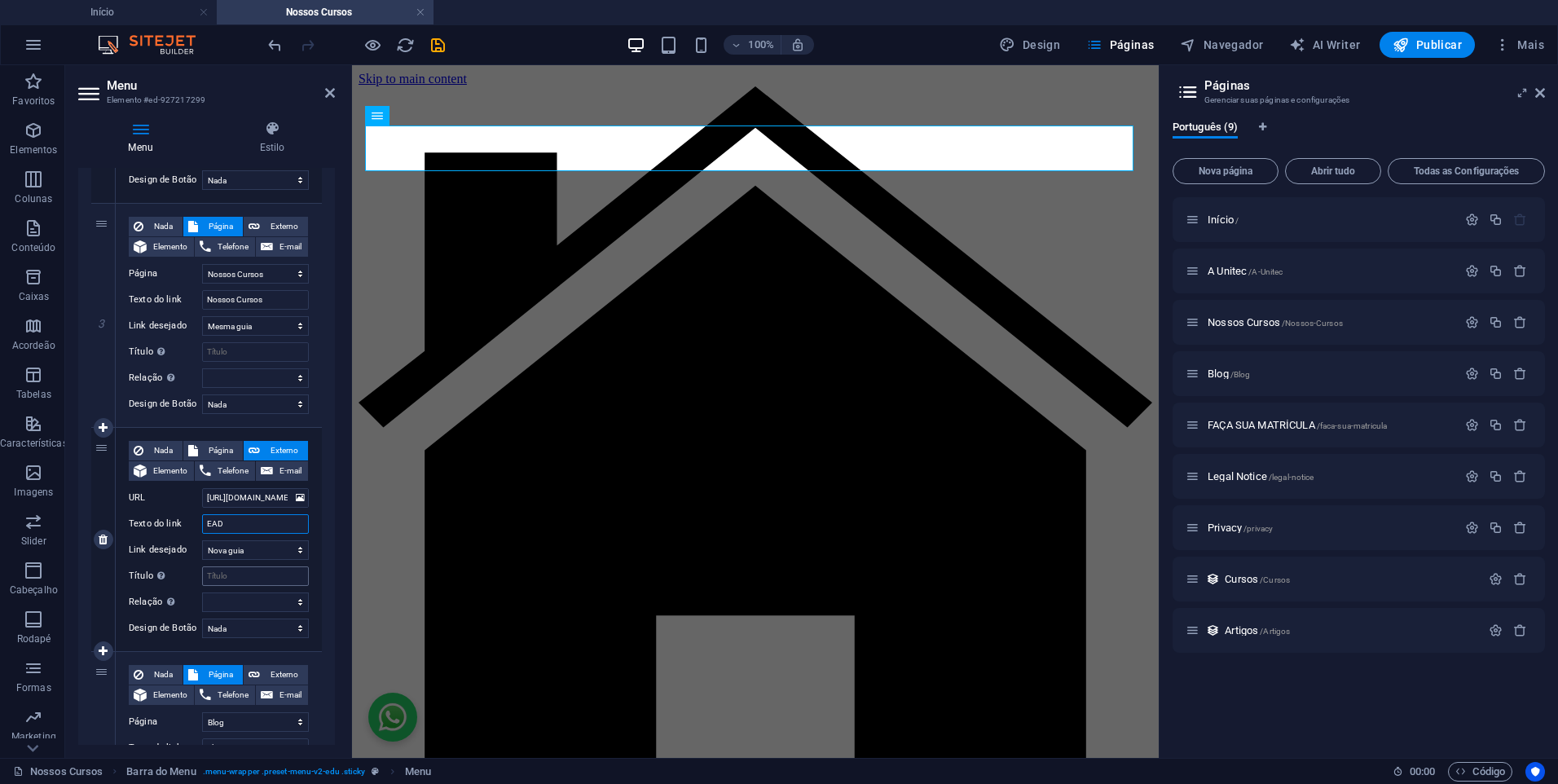
type input "EAD"
click at [273, 568] on input "Título A descrição adicional do link não deve ser igual ao texto do link. O tít…" at bounding box center [255, 576] width 107 height 19
type input "EAD"
select select
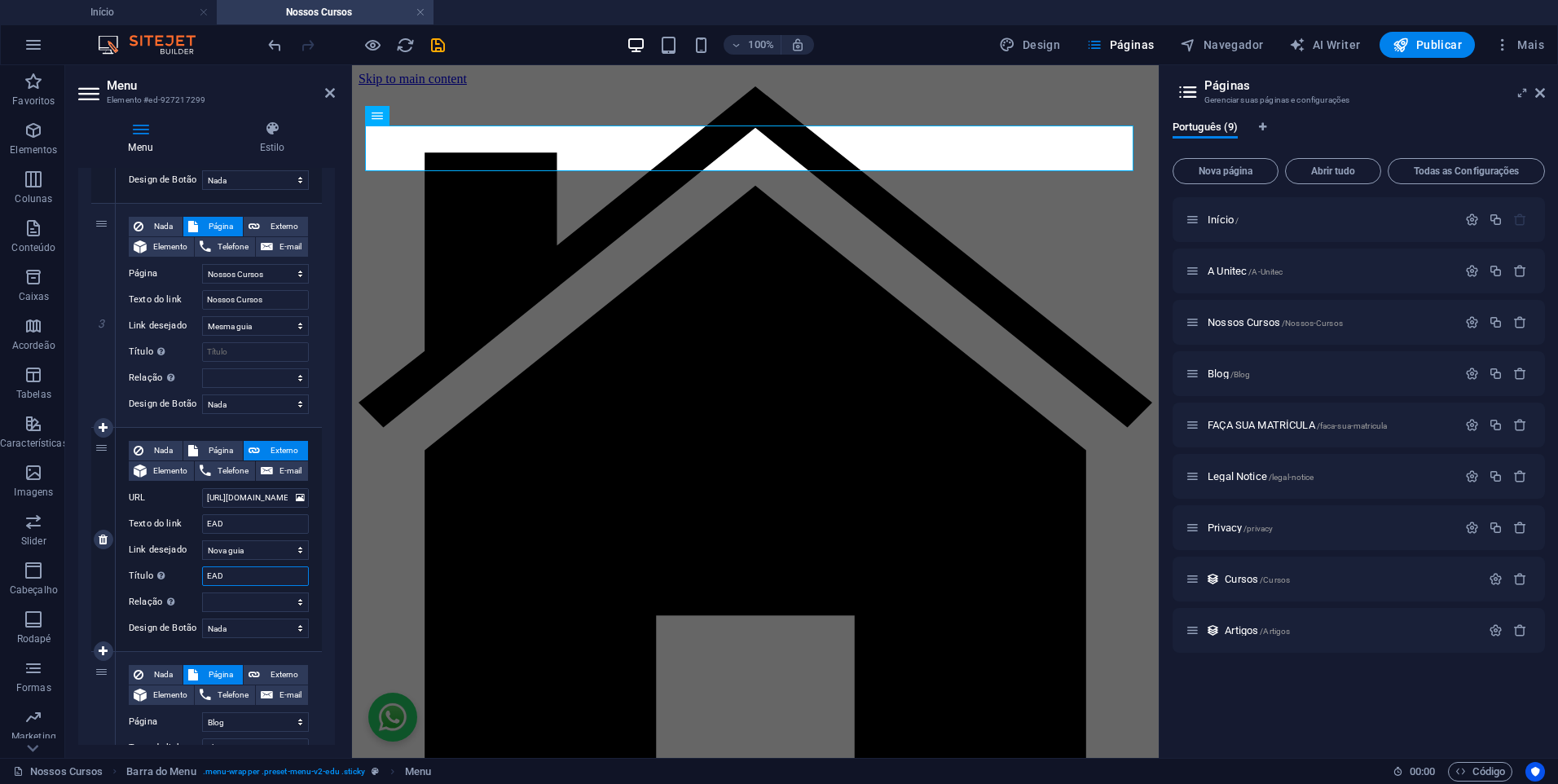
select select
type input "EAD"
click at [137, 13] on h4 "Início" at bounding box center [108, 12] width 217 height 18
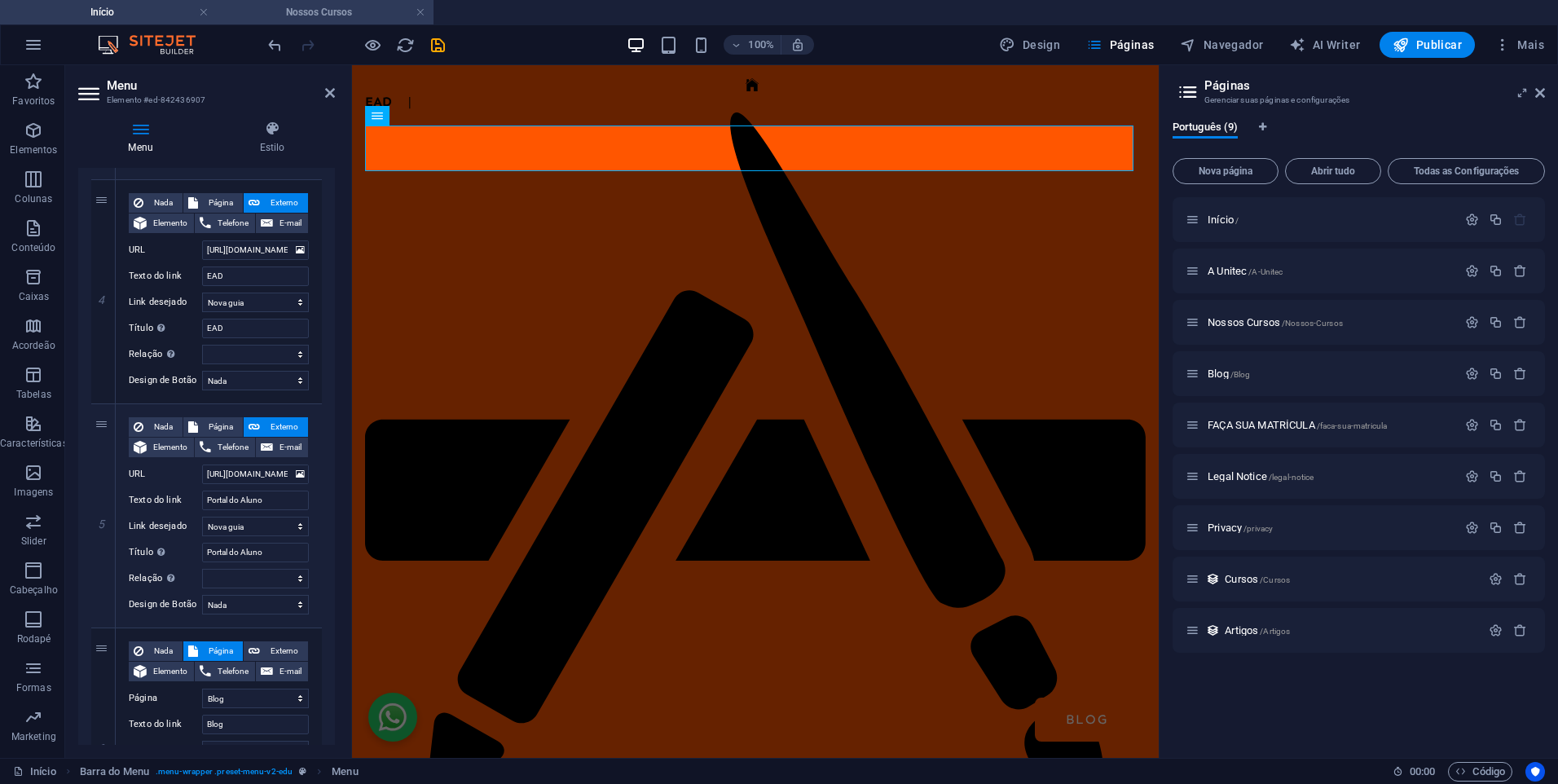
click at [327, 8] on h4 "Nossos Cursos" at bounding box center [325, 12] width 217 height 18
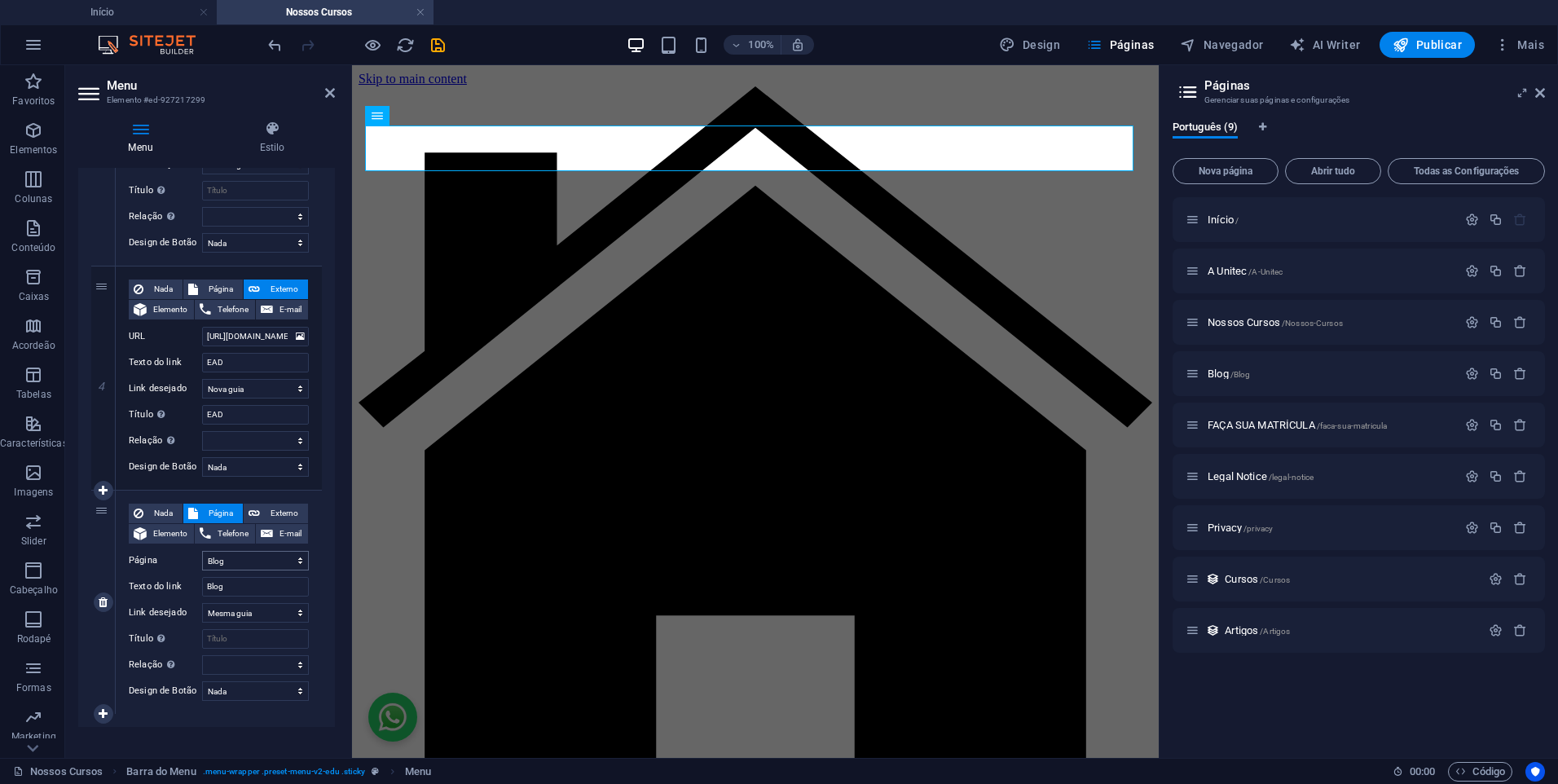
scroll to position [730, 0]
click at [104, 481] on link at bounding box center [104, 487] width 19 height 19
select select
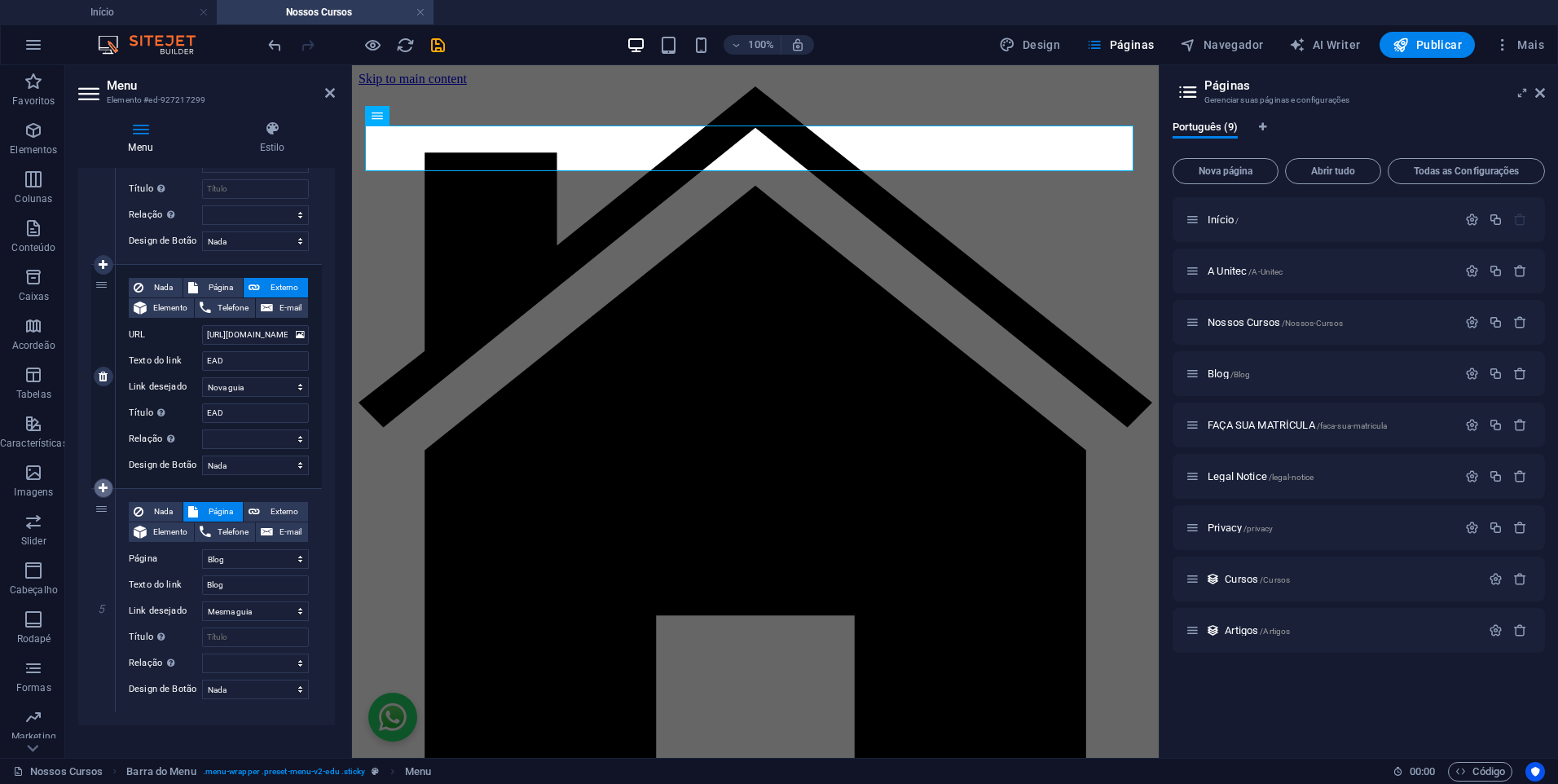
select select
select select "3"
select select
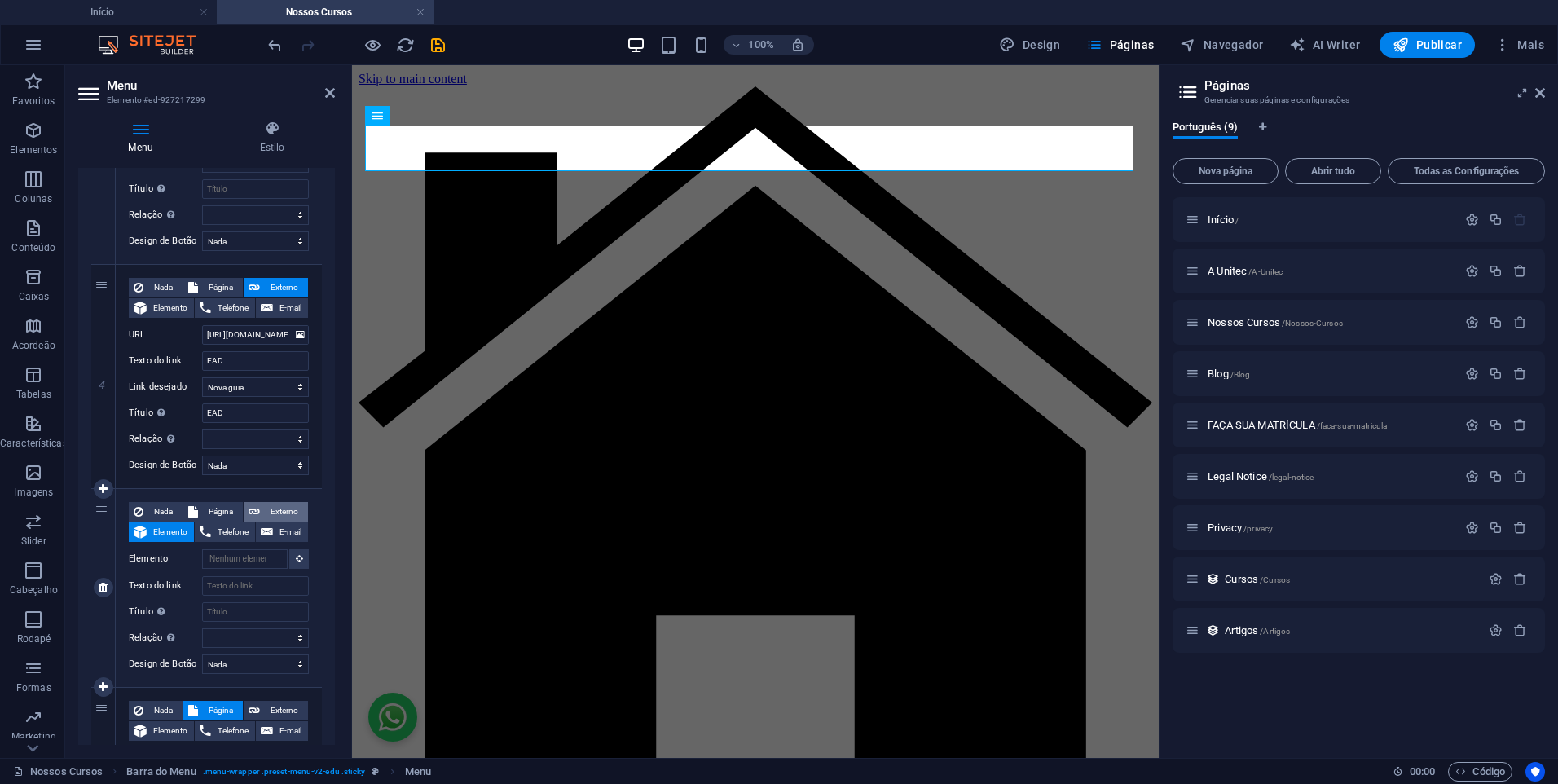
click at [256, 509] on icon at bounding box center [254, 511] width 12 height 19
select select
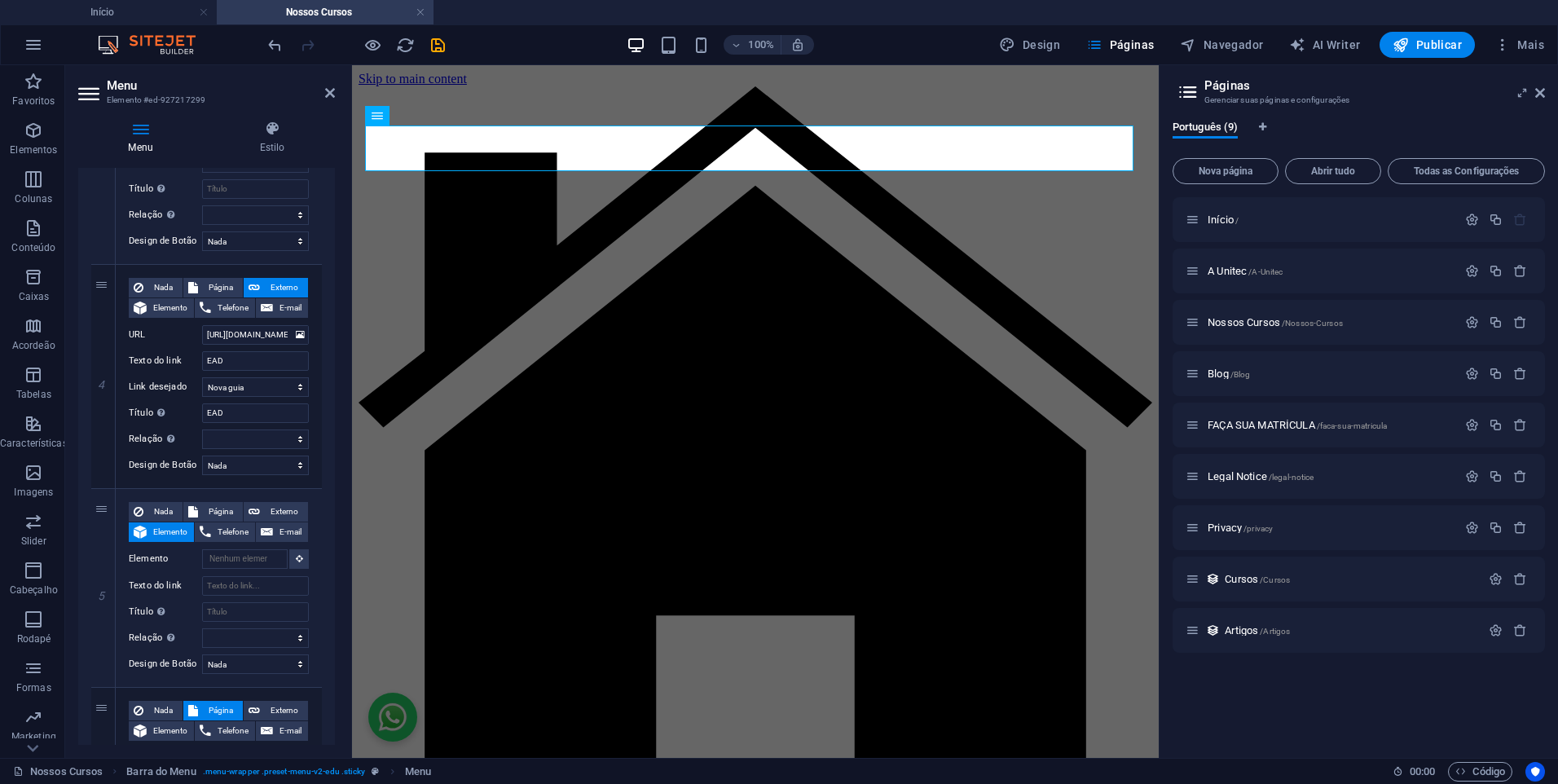
select select "blank"
select select
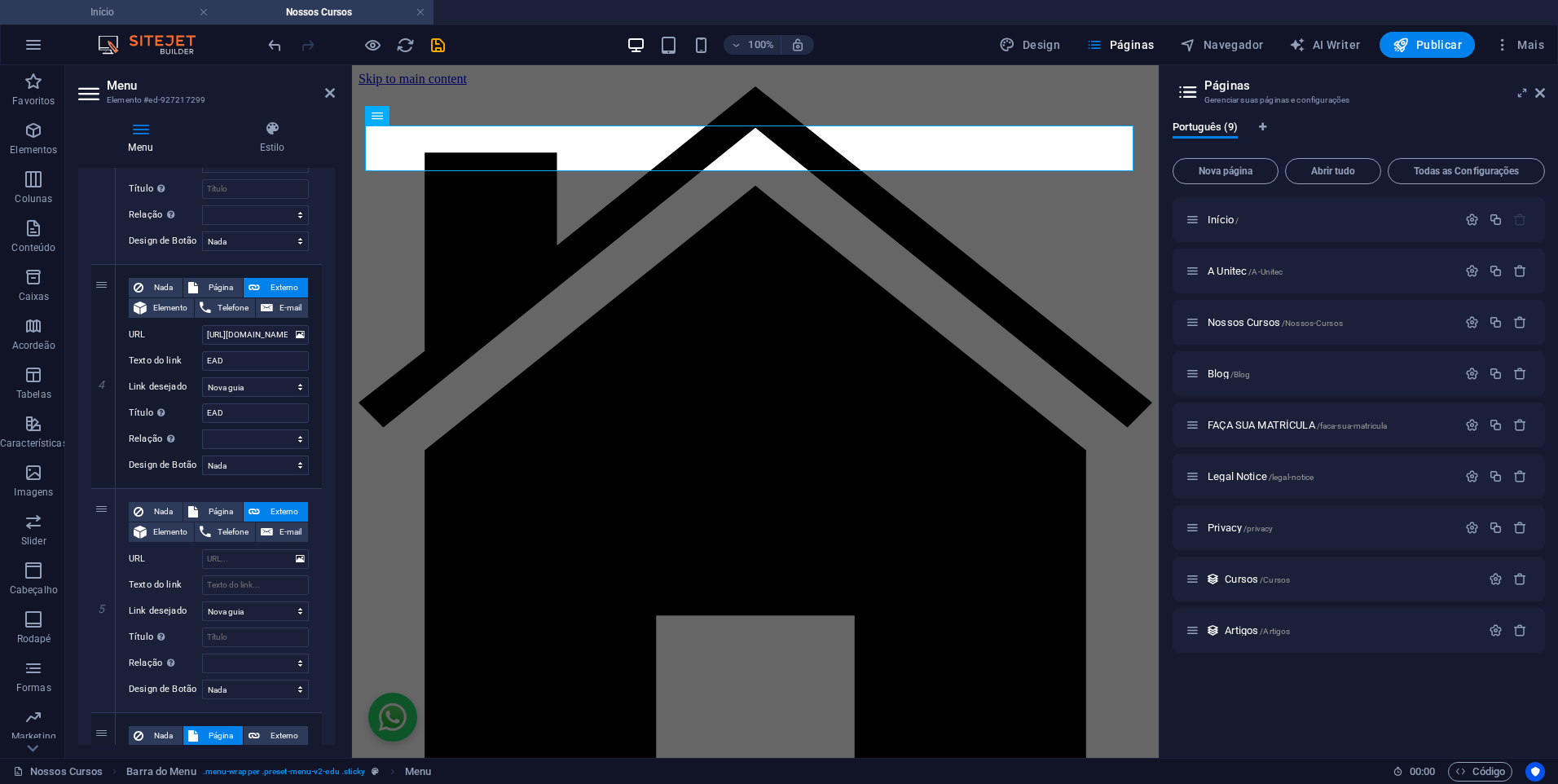
click at [113, 15] on h4 "Início" at bounding box center [108, 12] width 217 height 18
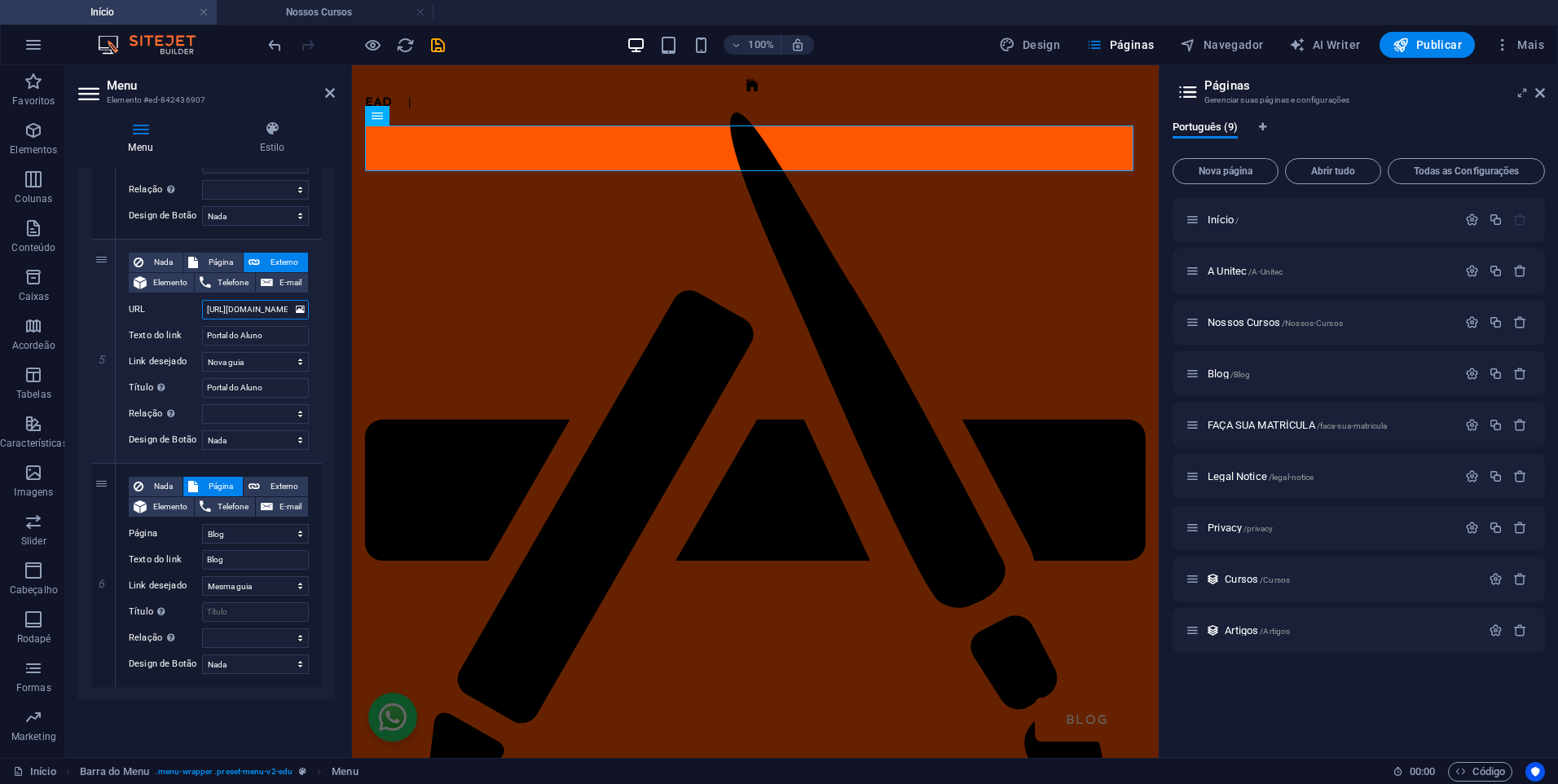
scroll to position [0, 67]
drag, startPoint x: 558, startPoint y: 377, endPoint x: 388, endPoint y: 311, distance: 182.4
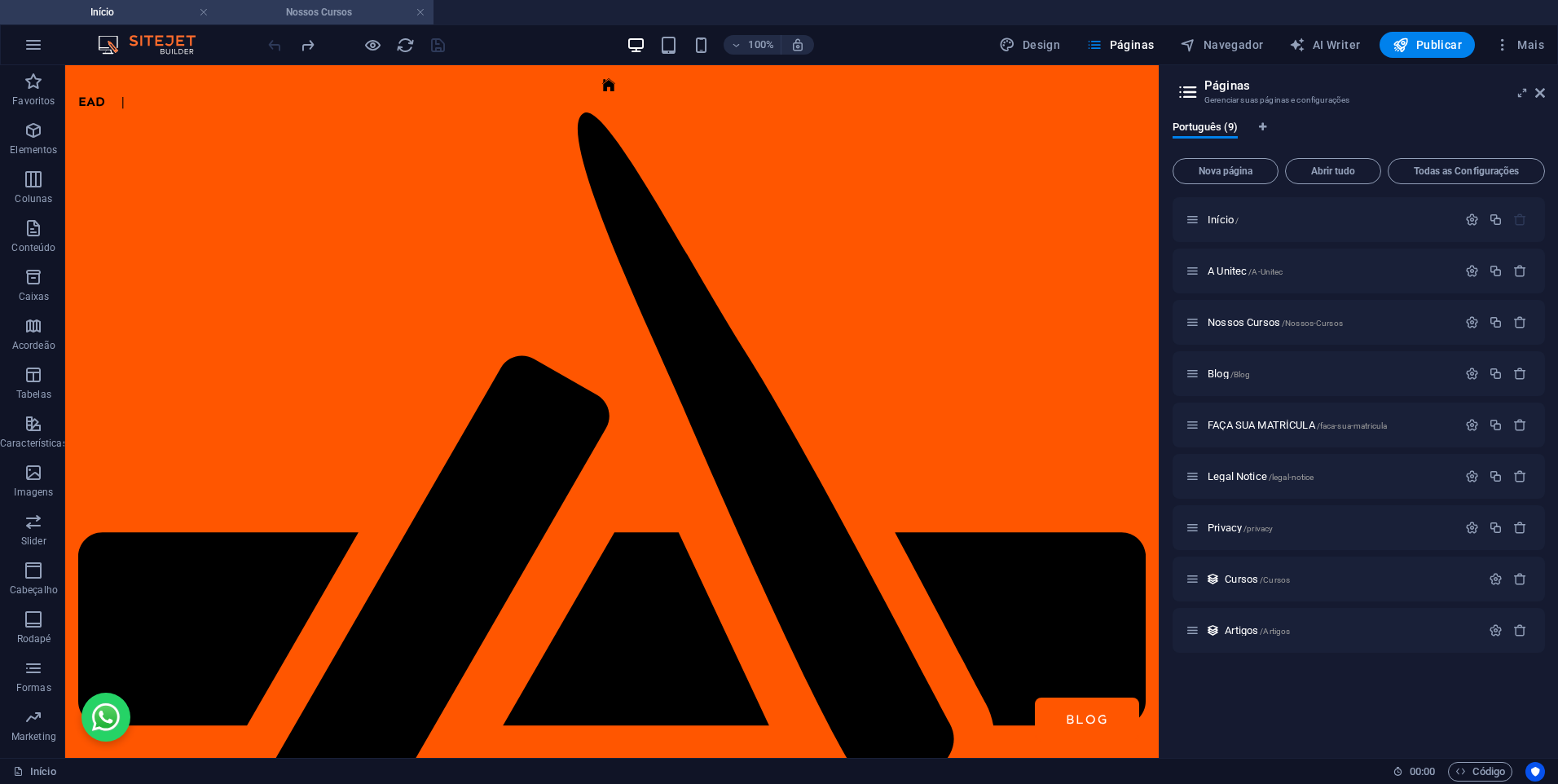
click at [291, 18] on h4 "Nossos Cursos" at bounding box center [325, 12] width 217 height 18
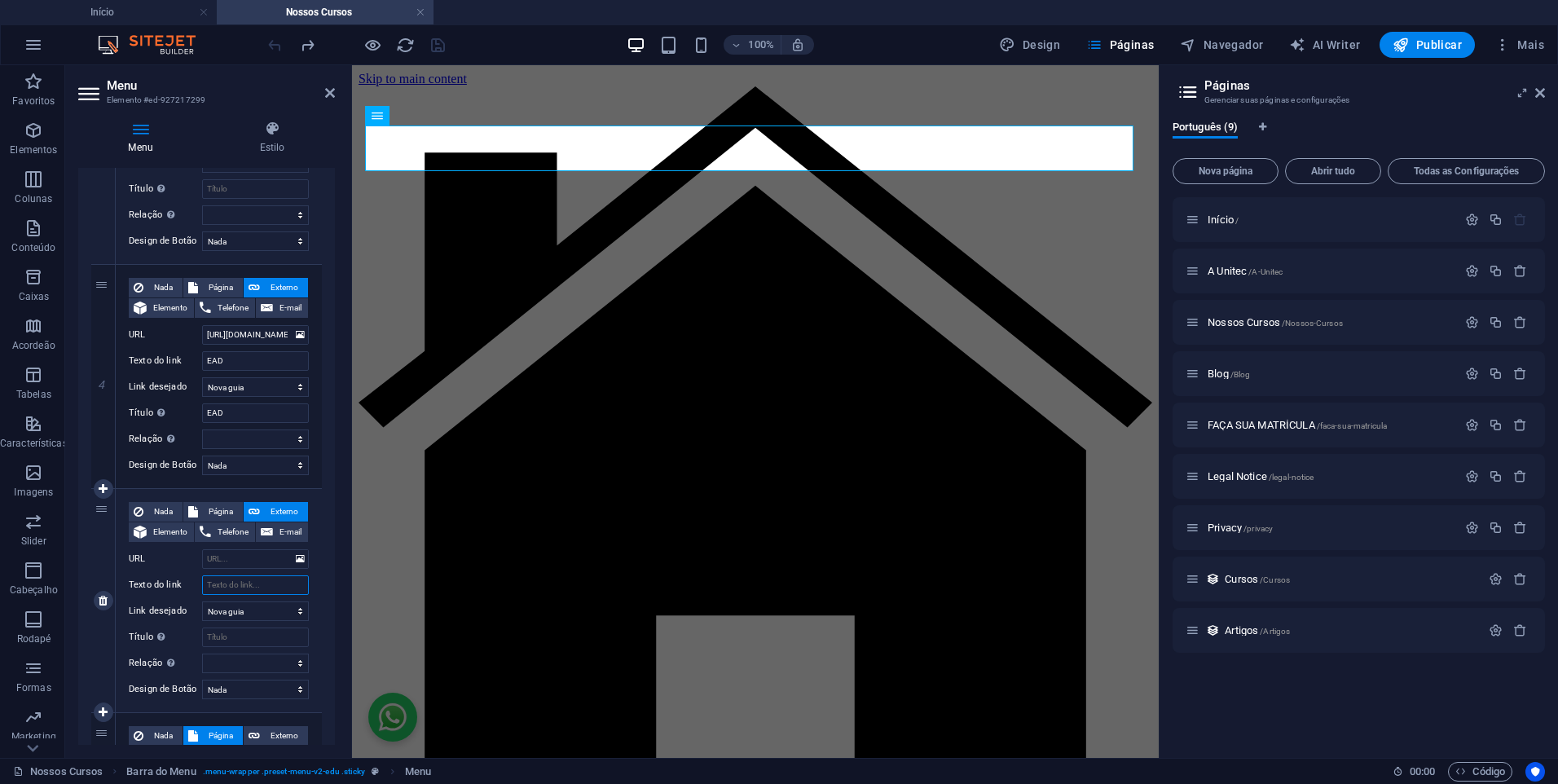
click at [254, 587] on input "Texto do link" at bounding box center [255, 584] width 107 height 19
click at [243, 557] on input "URL" at bounding box center [255, 558] width 107 height 19
paste input "[URL][DOMAIN_NAME]"
type input "[URL][DOMAIN_NAME]"
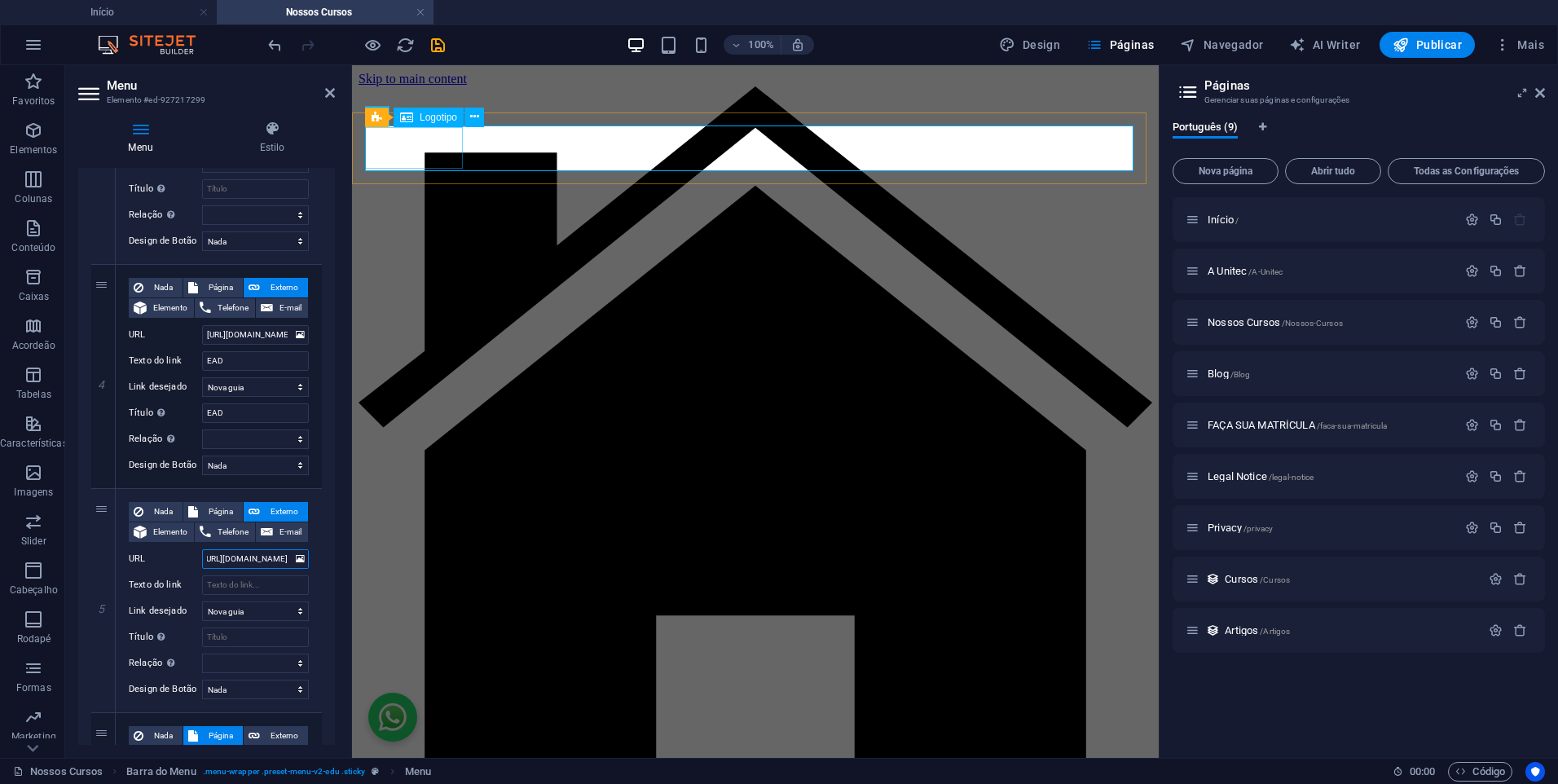
select select
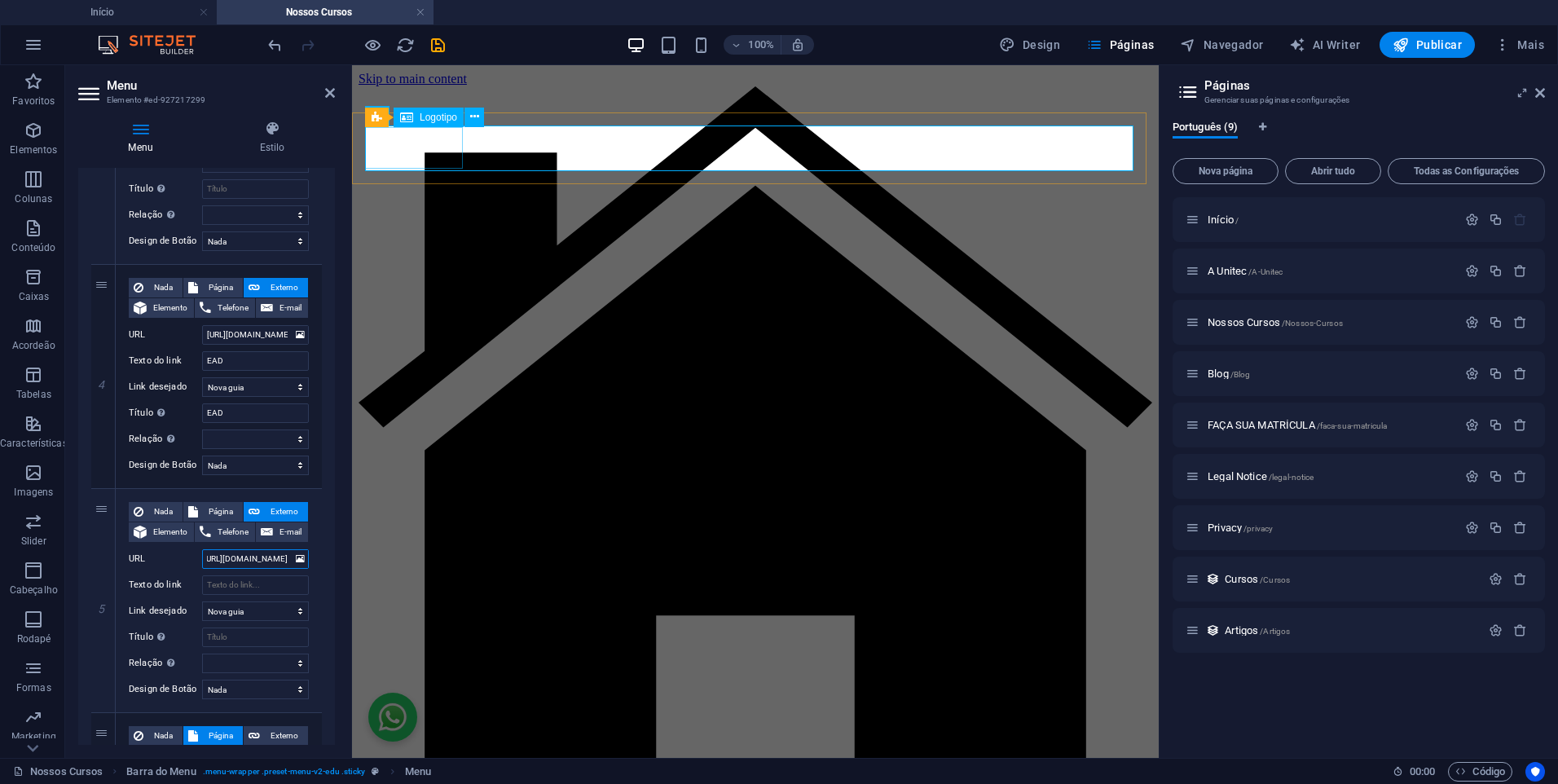
select select
type input "[URL][DOMAIN_NAME]"
click at [133, 12] on h4 "Início" at bounding box center [108, 12] width 217 height 18
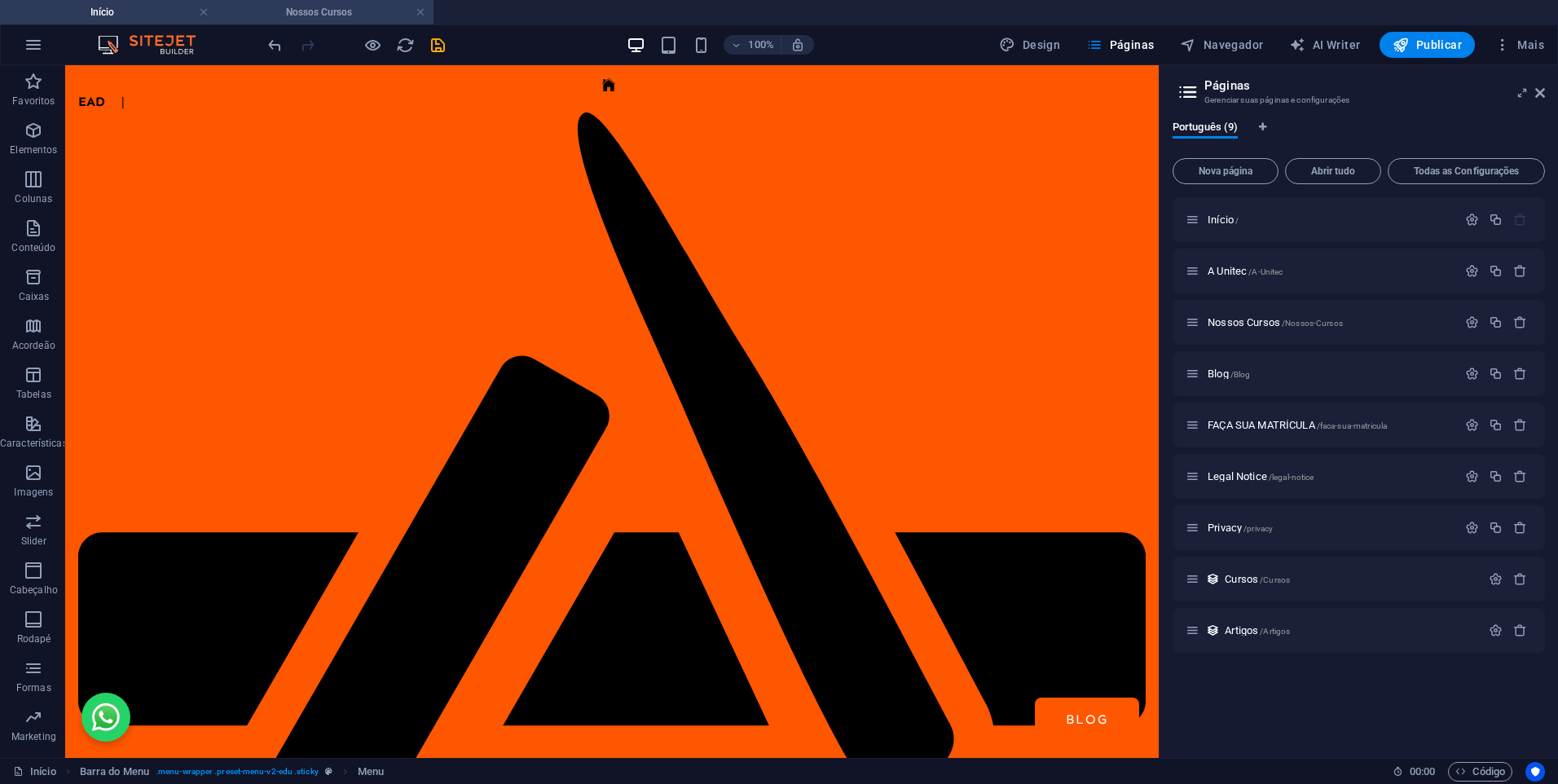
click at [329, 13] on h4 "Nossos Cursos" at bounding box center [325, 12] width 217 height 18
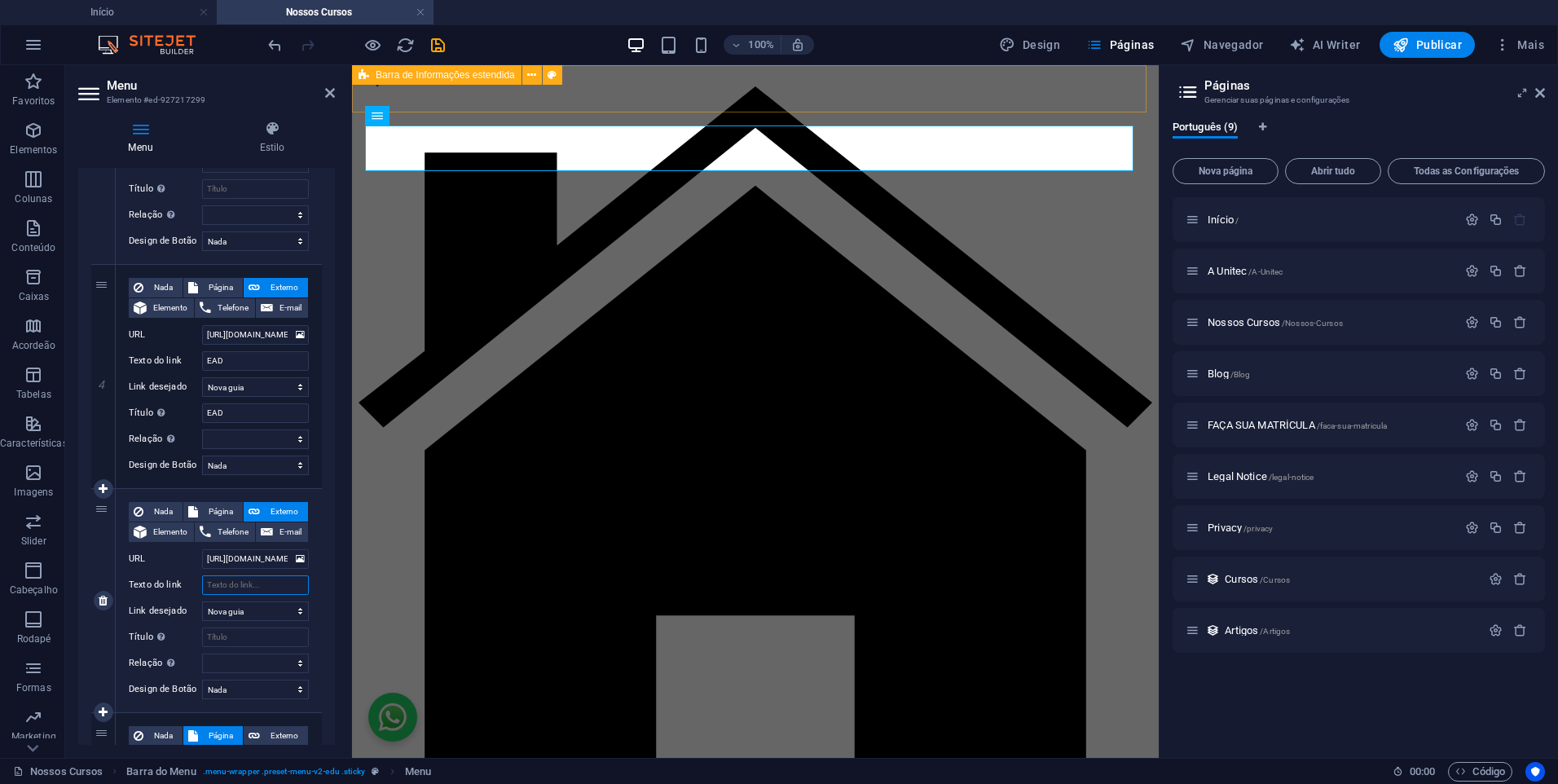
click at [240, 583] on input "Texto do link" at bounding box center [255, 584] width 107 height 19
type input "pO"
select select
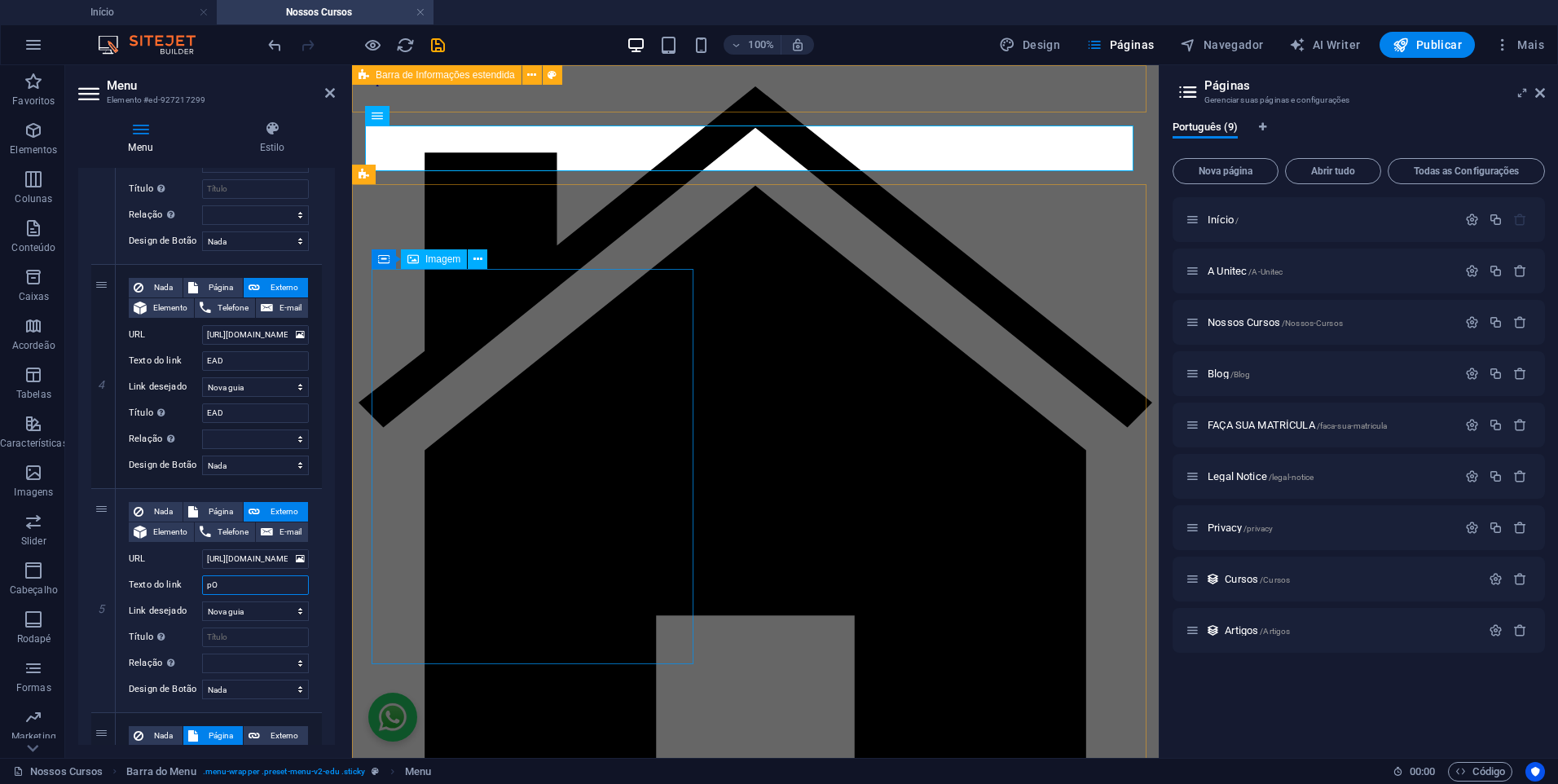
select select
type input "p"
type input "Portal do Aluno"
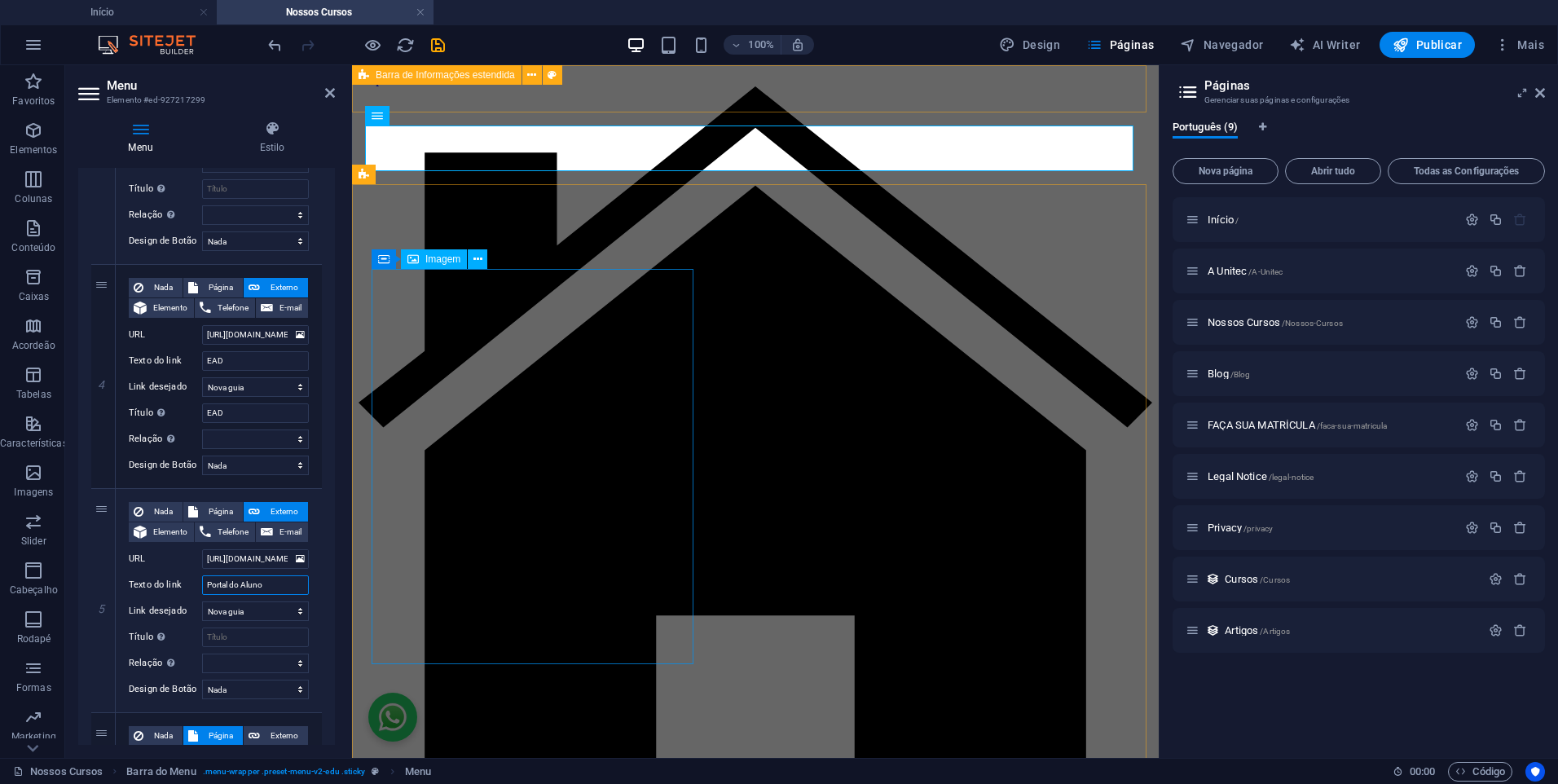
select select
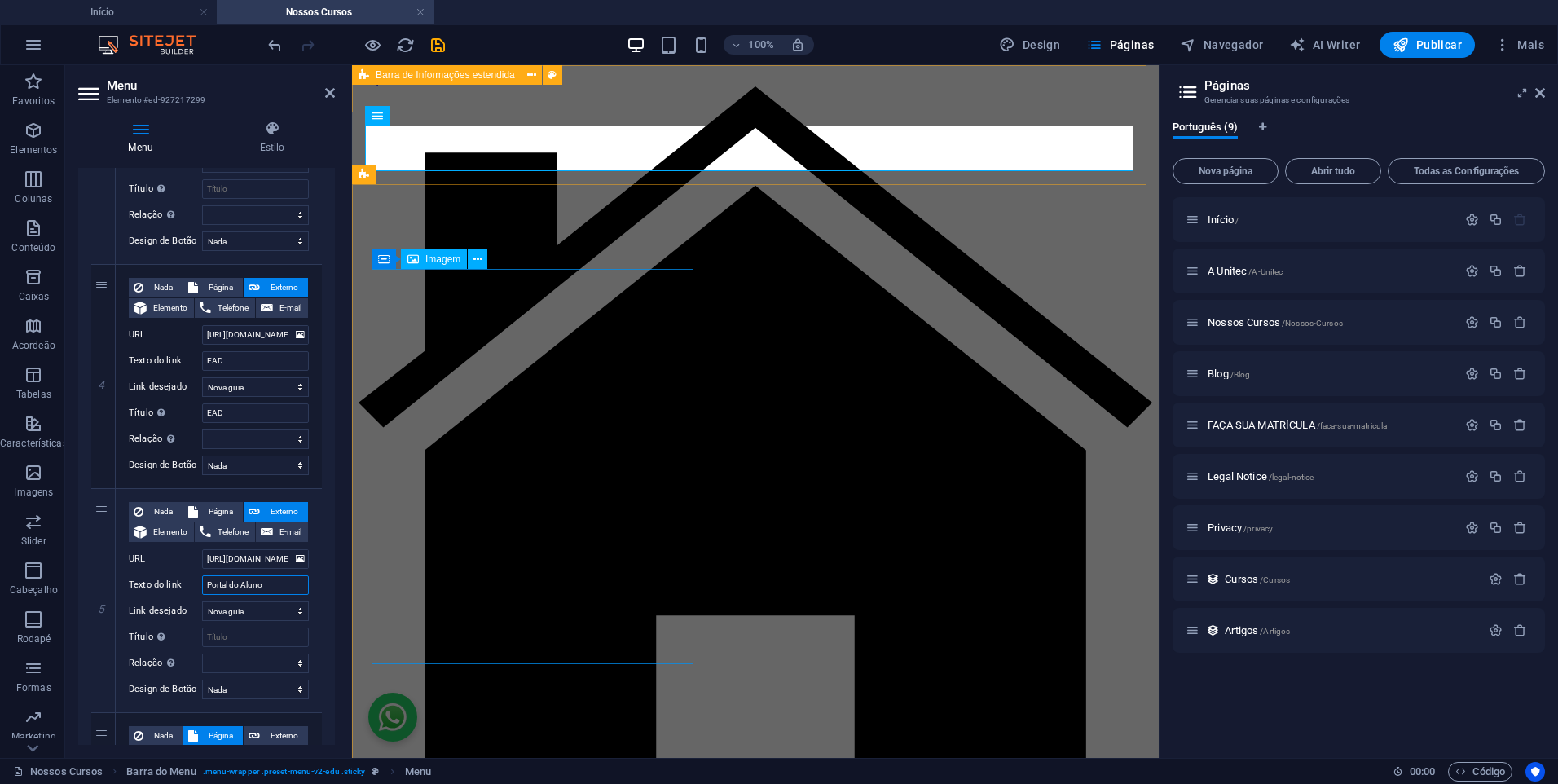
select select
type input "Portal do Aluno"
click at [246, 637] on input "Título A descrição adicional do link não deve ser igual ao texto do link. O tít…" at bounding box center [255, 637] width 107 height 19
type input "Portaç"
select select
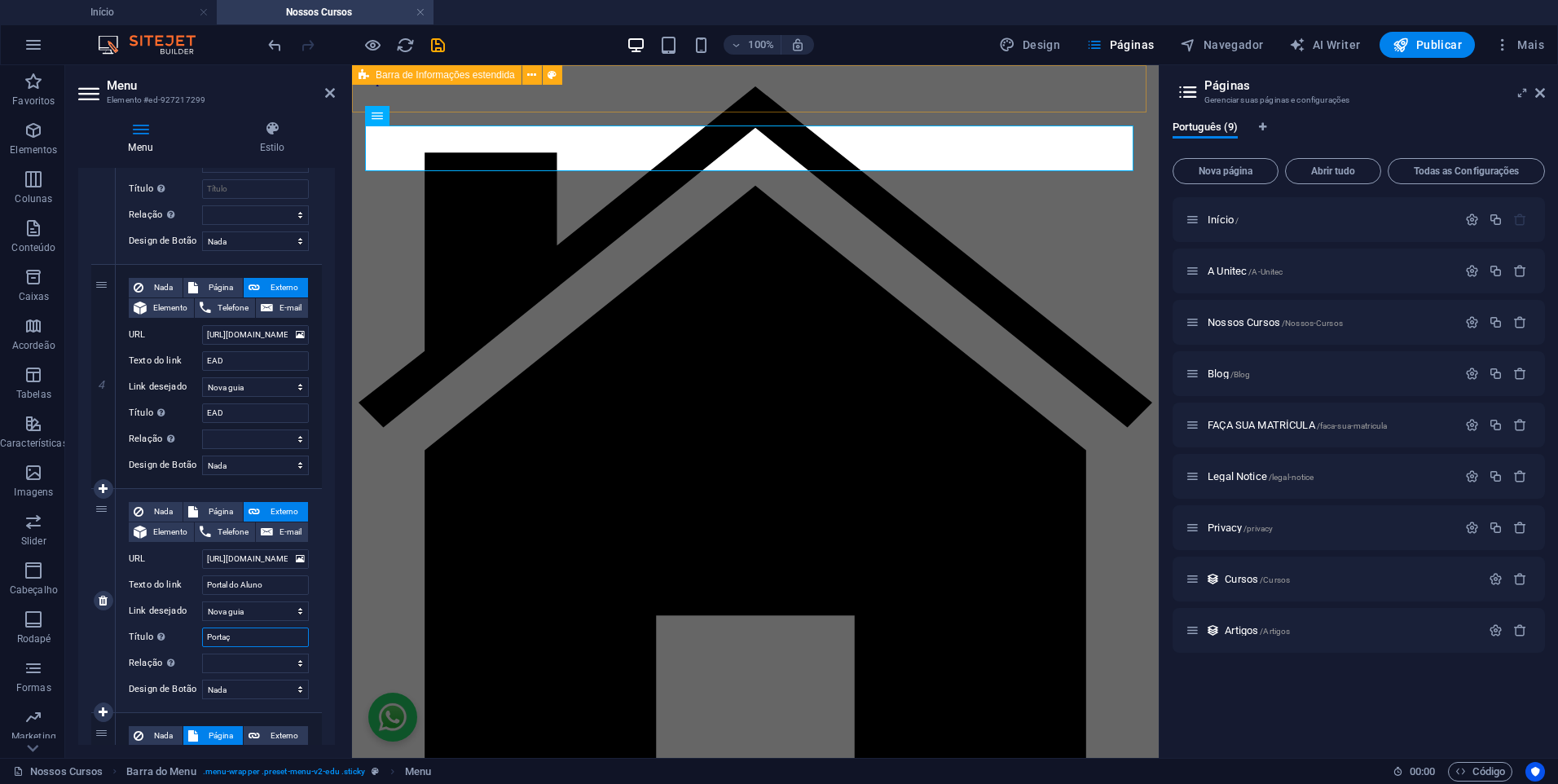
select select
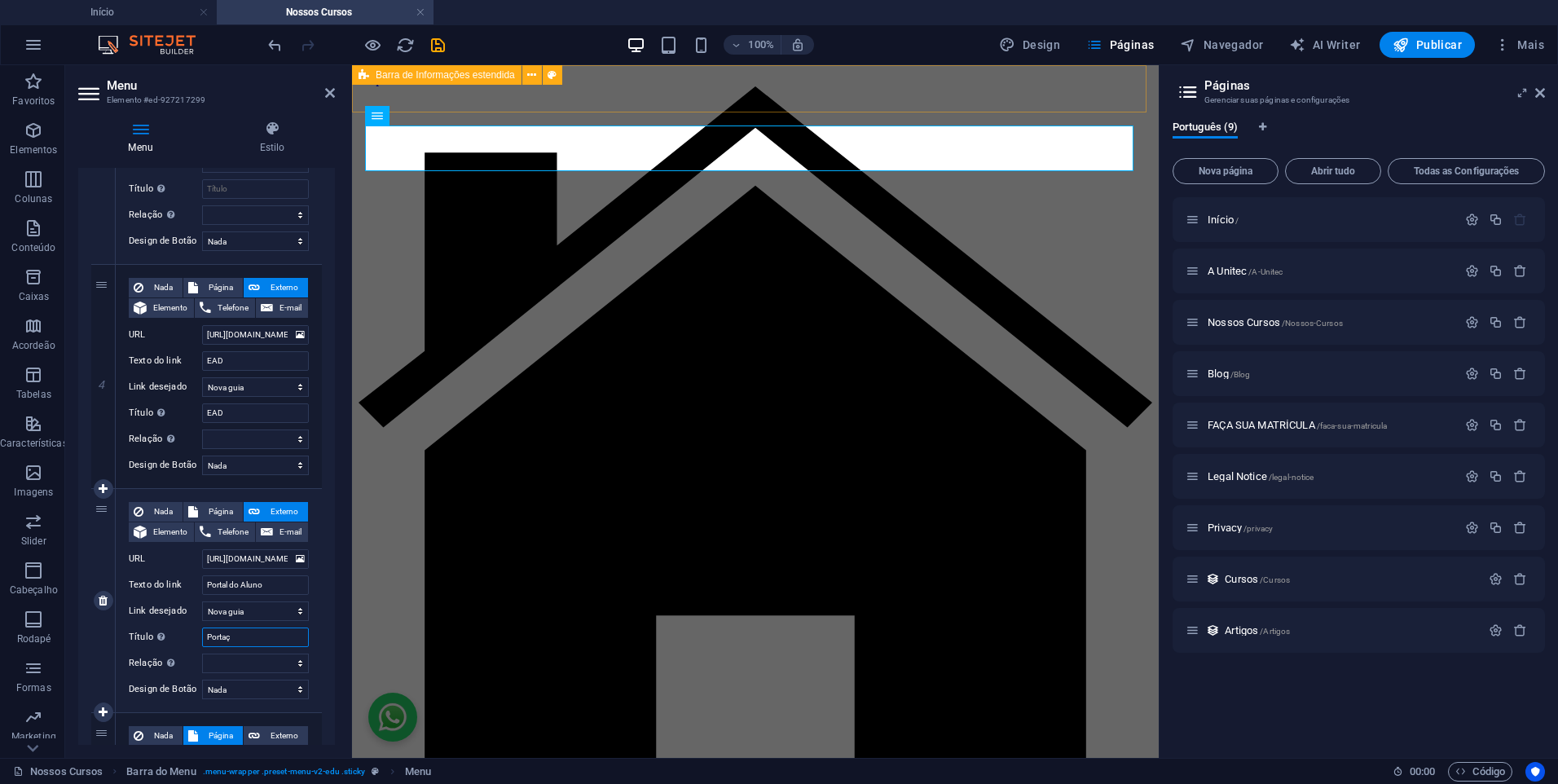
type input "Porta"
select select
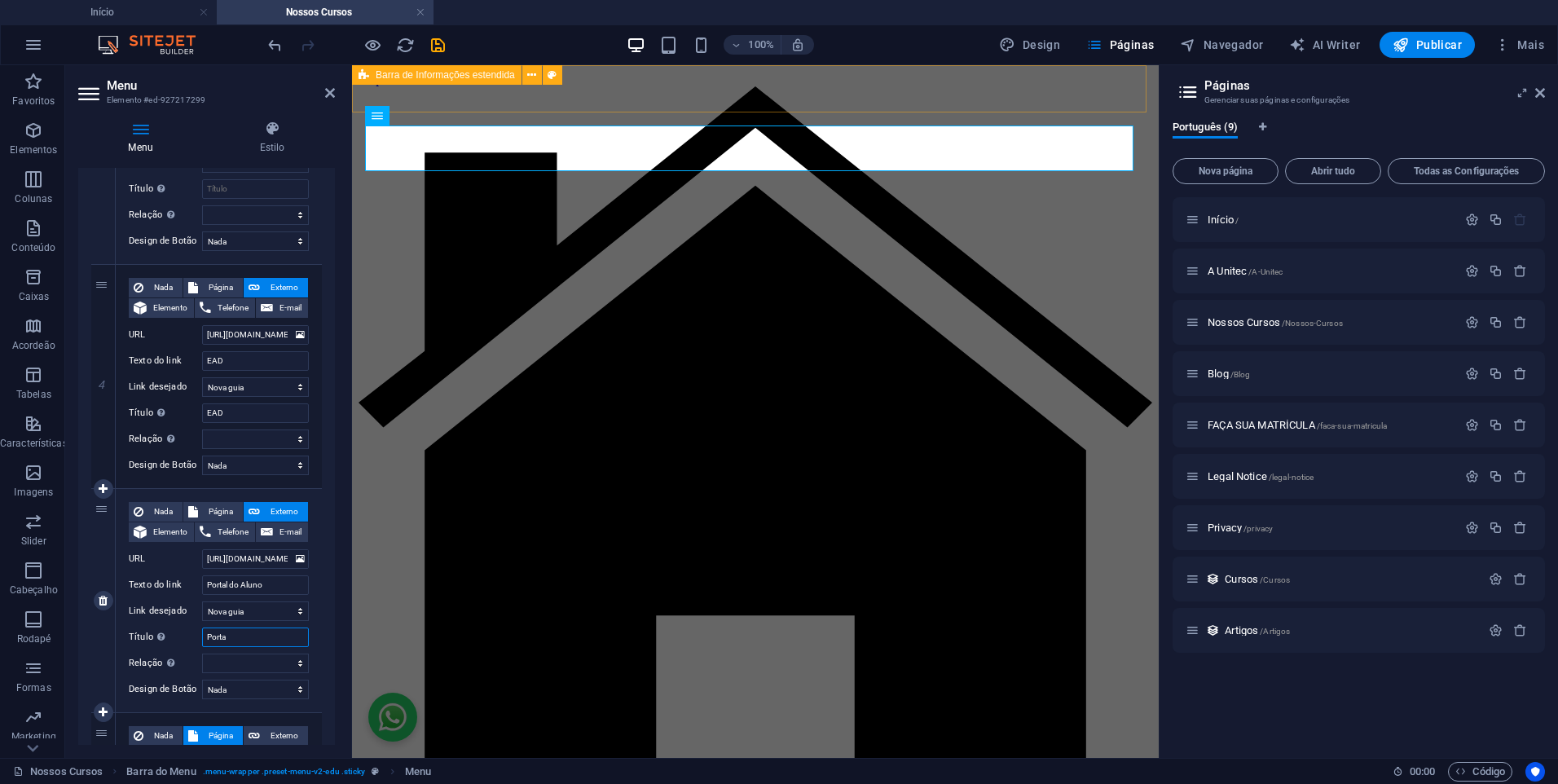
select select
type input "Portal do Aluno"
select select
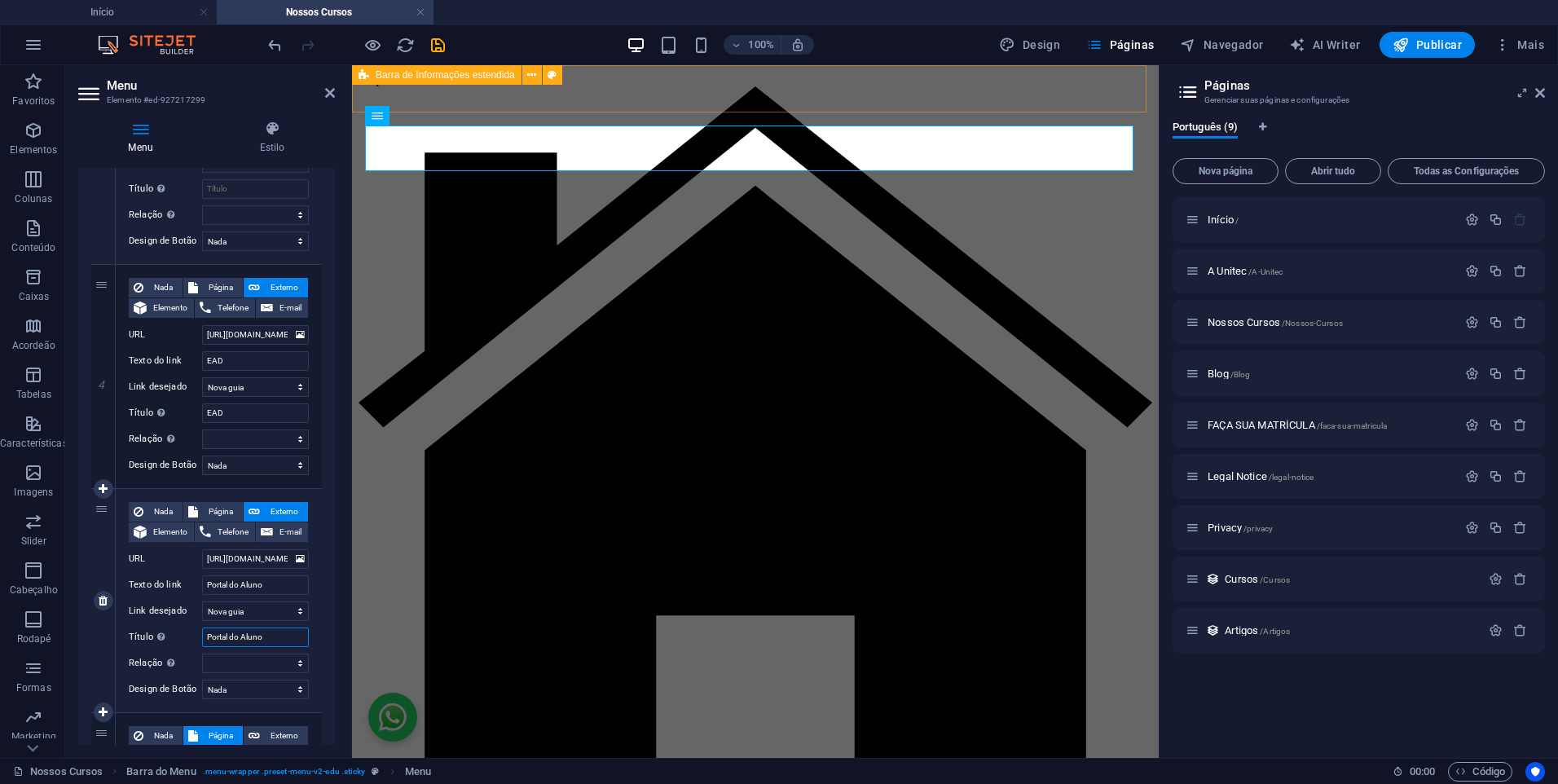
select select
type input "Portal do Aluno"
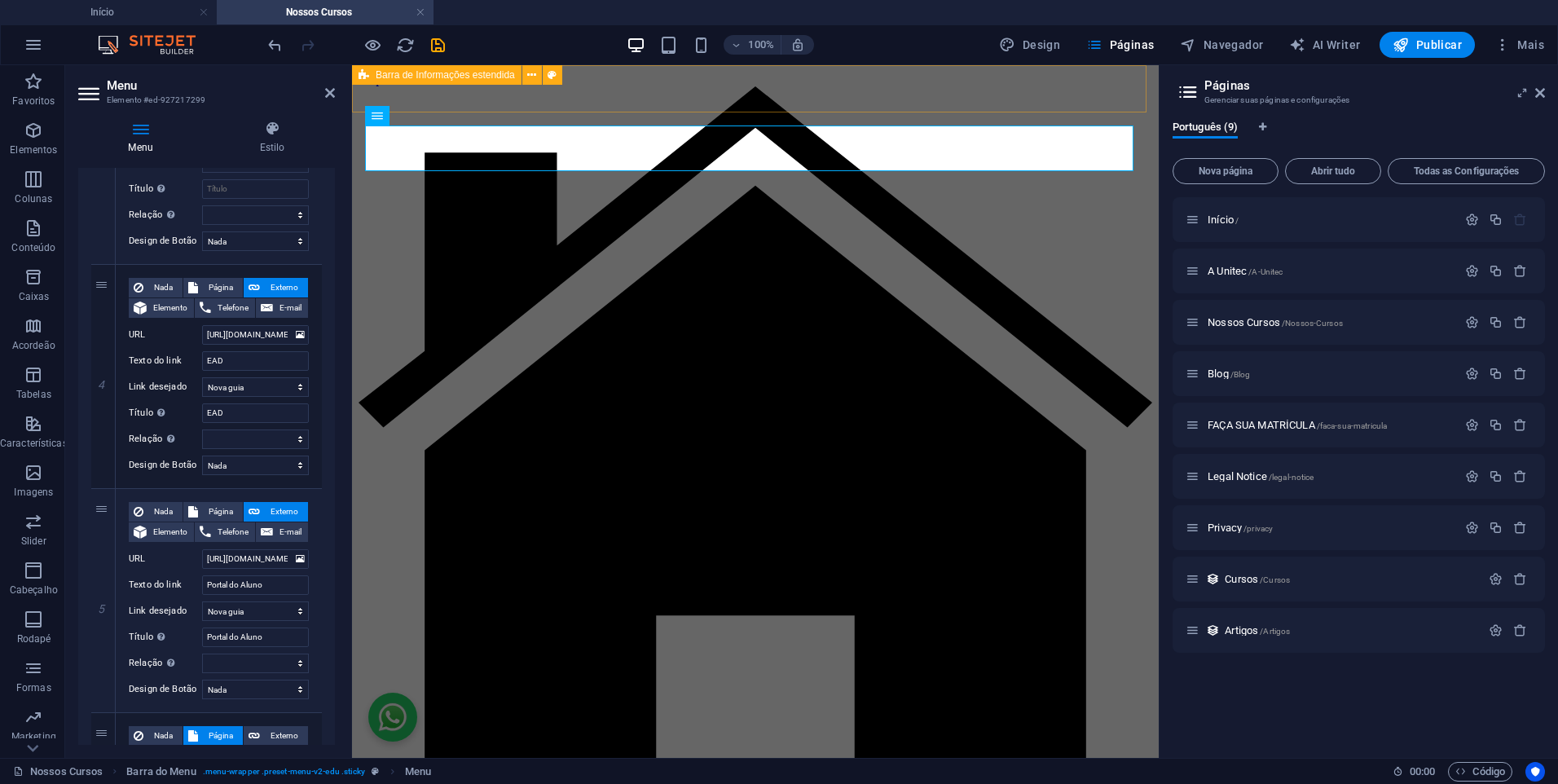
click at [322, 657] on div "1 Nada Página Externo Elemento Telefone E-mail Página Início A Unitec Nossos Cu…" at bounding box center [206, 264] width 256 height 1369
click at [112, 12] on h4 "Início" at bounding box center [108, 12] width 217 height 18
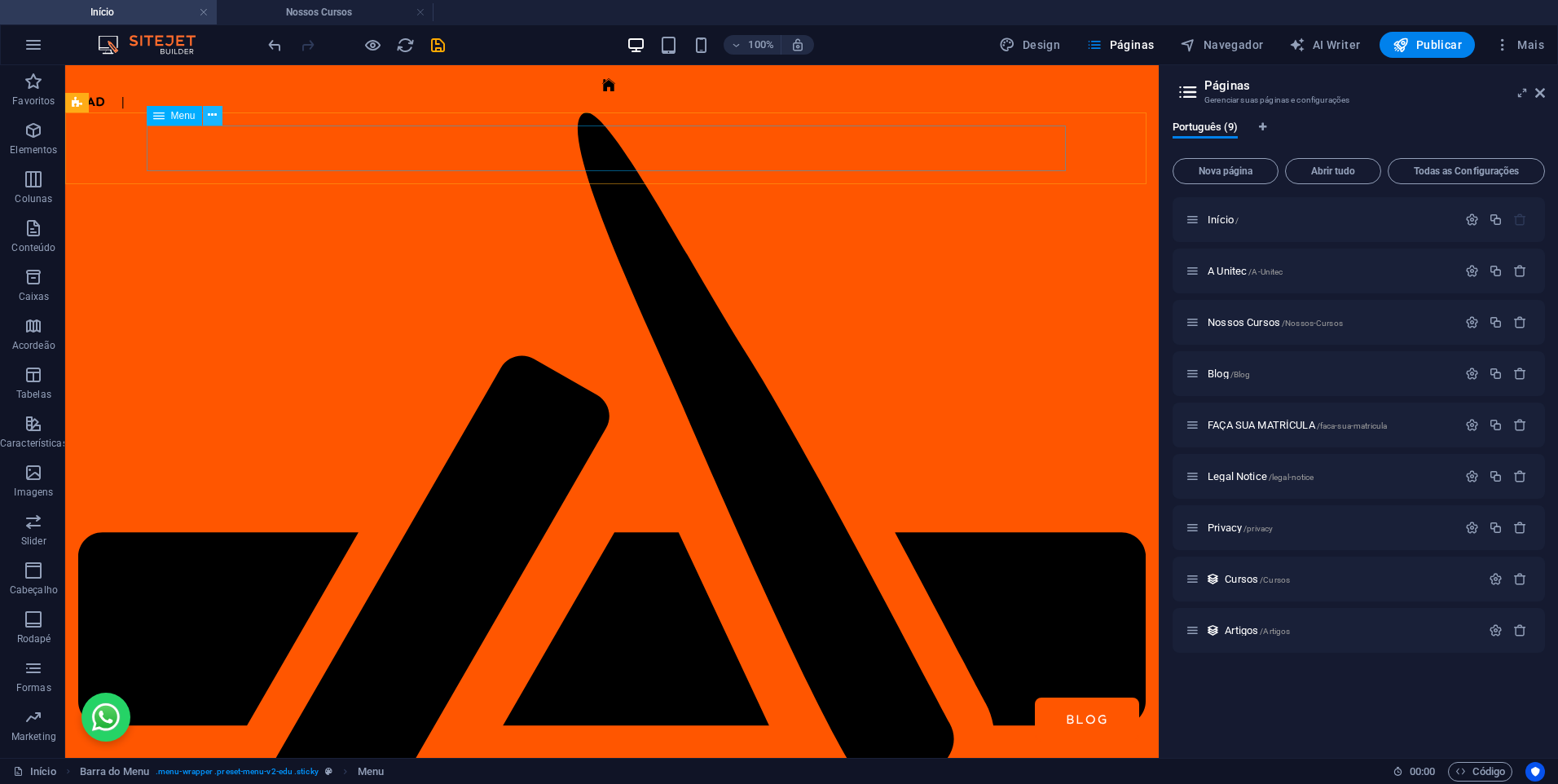
click at [213, 119] on icon at bounding box center [211, 115] width 9 height 17
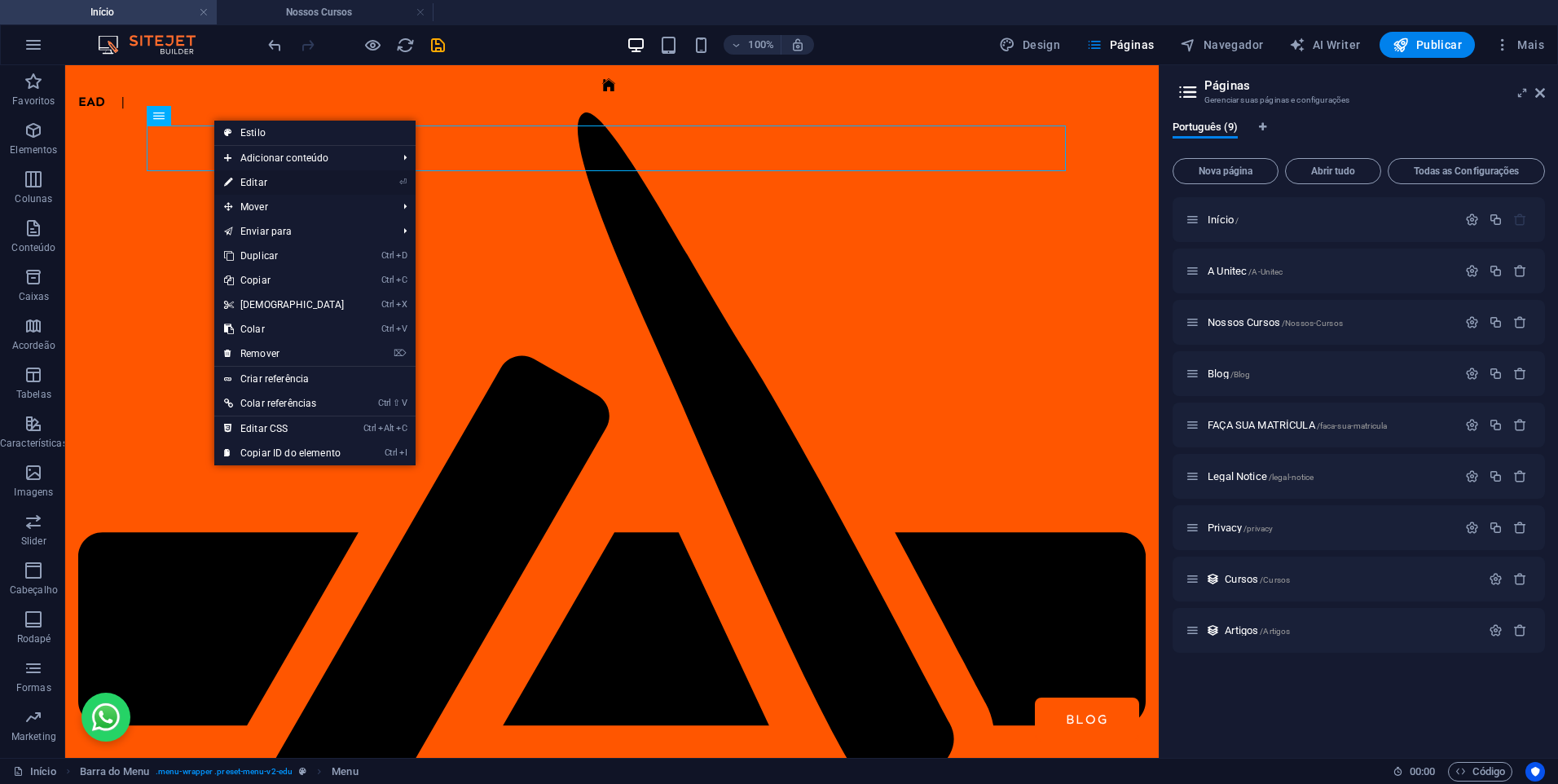
click at [251, 173] on link "⏎ Editar" at bounding box center [284, 181] width 140 height 24
select select
select select "1"
select select
select select "2"
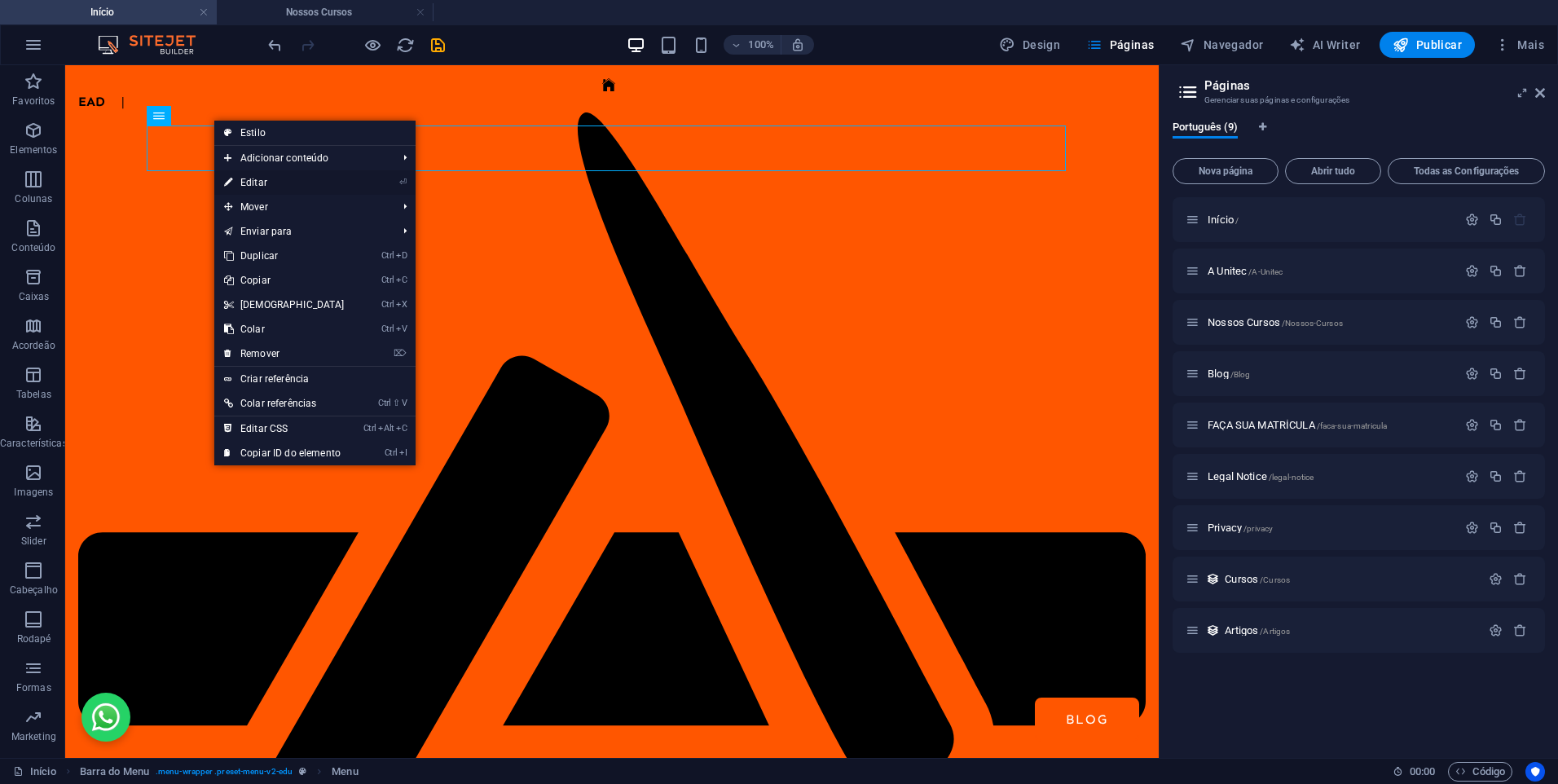
select select
select select "3"
select select
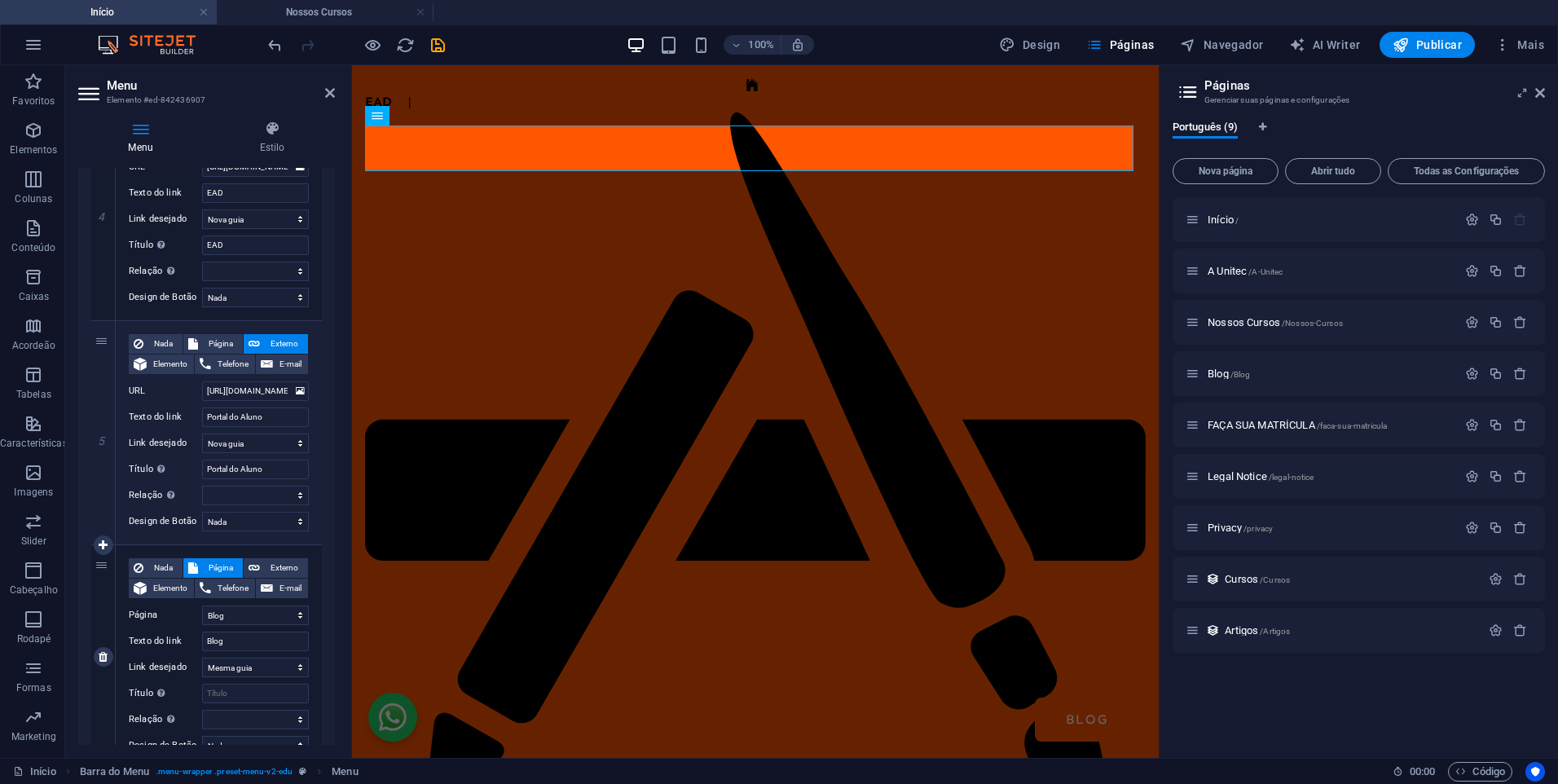
scroll to position [653, 0]
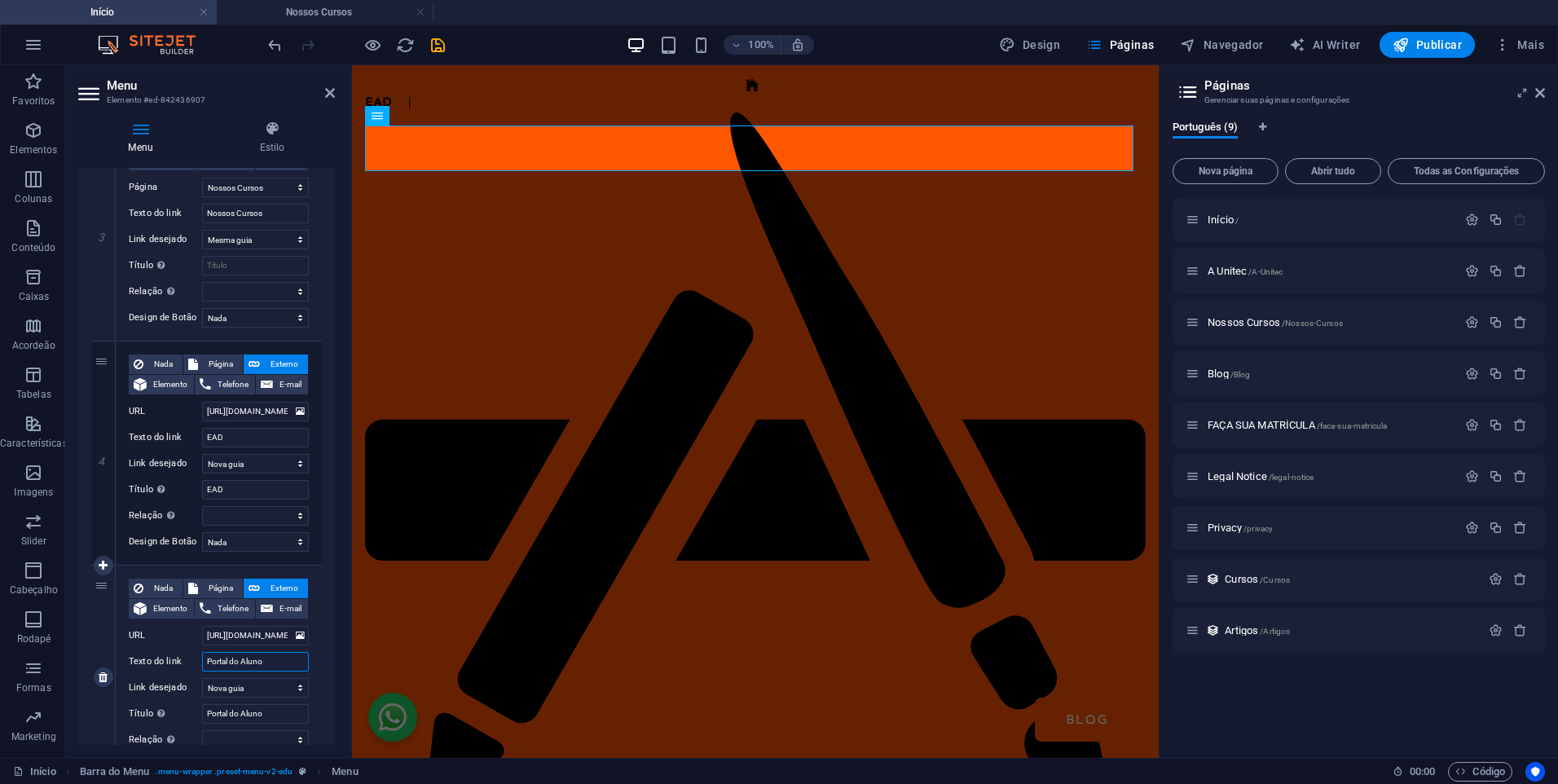
click at [277, 658] on input "Portal do Aluno" at bounding box center [255, 661] width 107 height 19
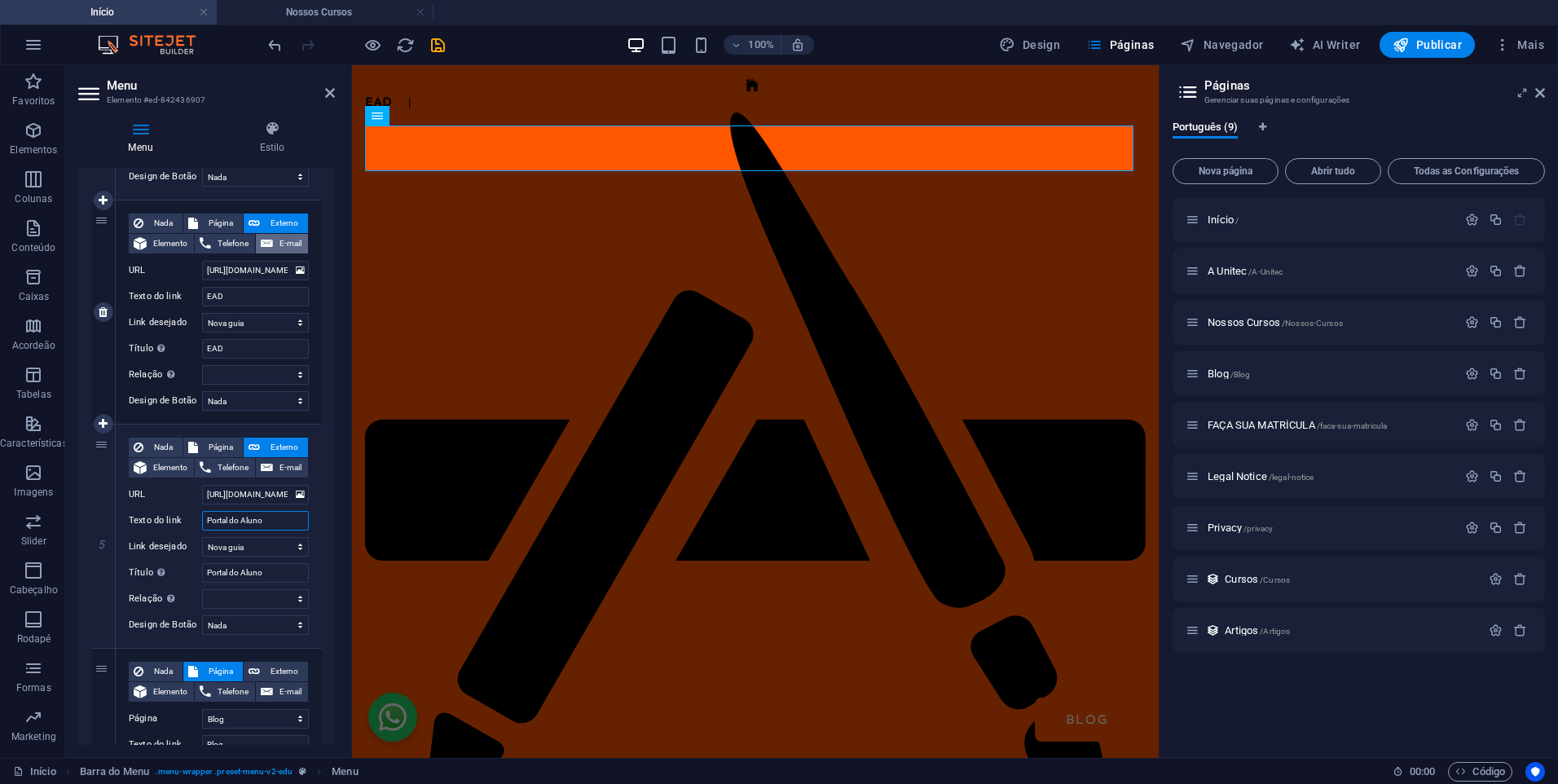
scroll to position [979, 0]
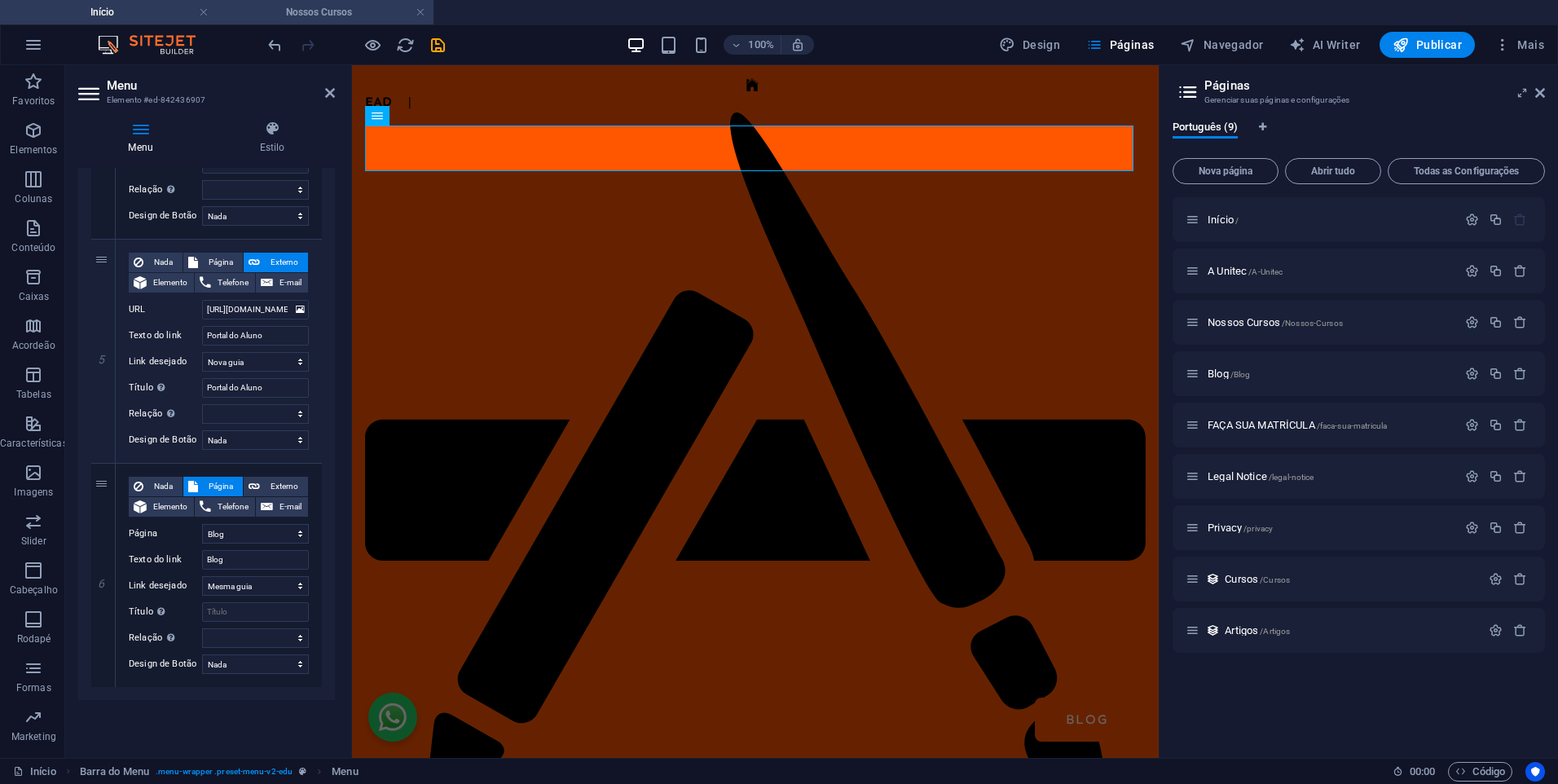
click at [283, 13] on h4 "Nossos Cursos" at bounding box center [325, 12] width 217 height 18
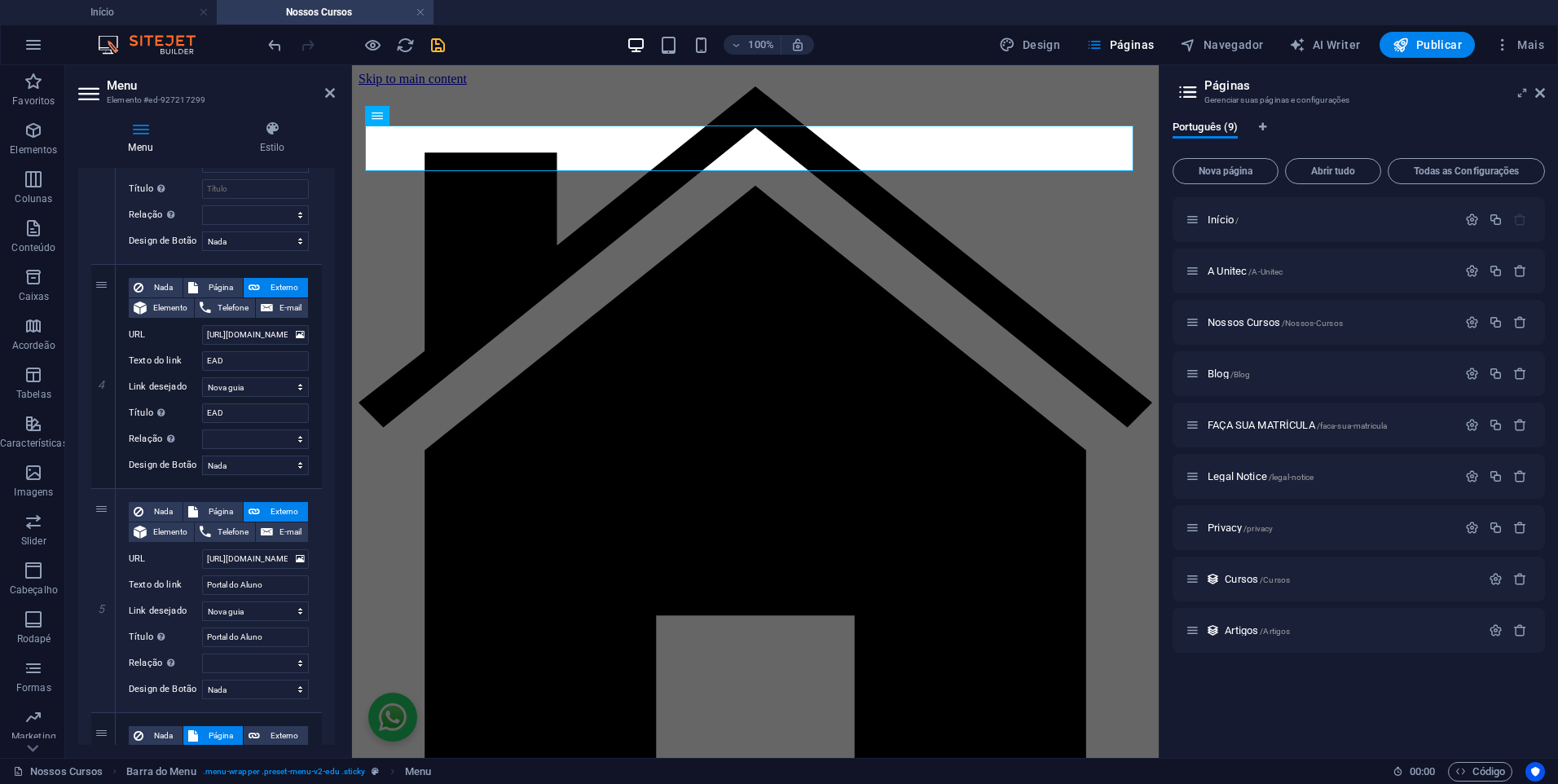
click at [440, 49] on icon "save" at bounding box center [439, 45] width 19 height 19
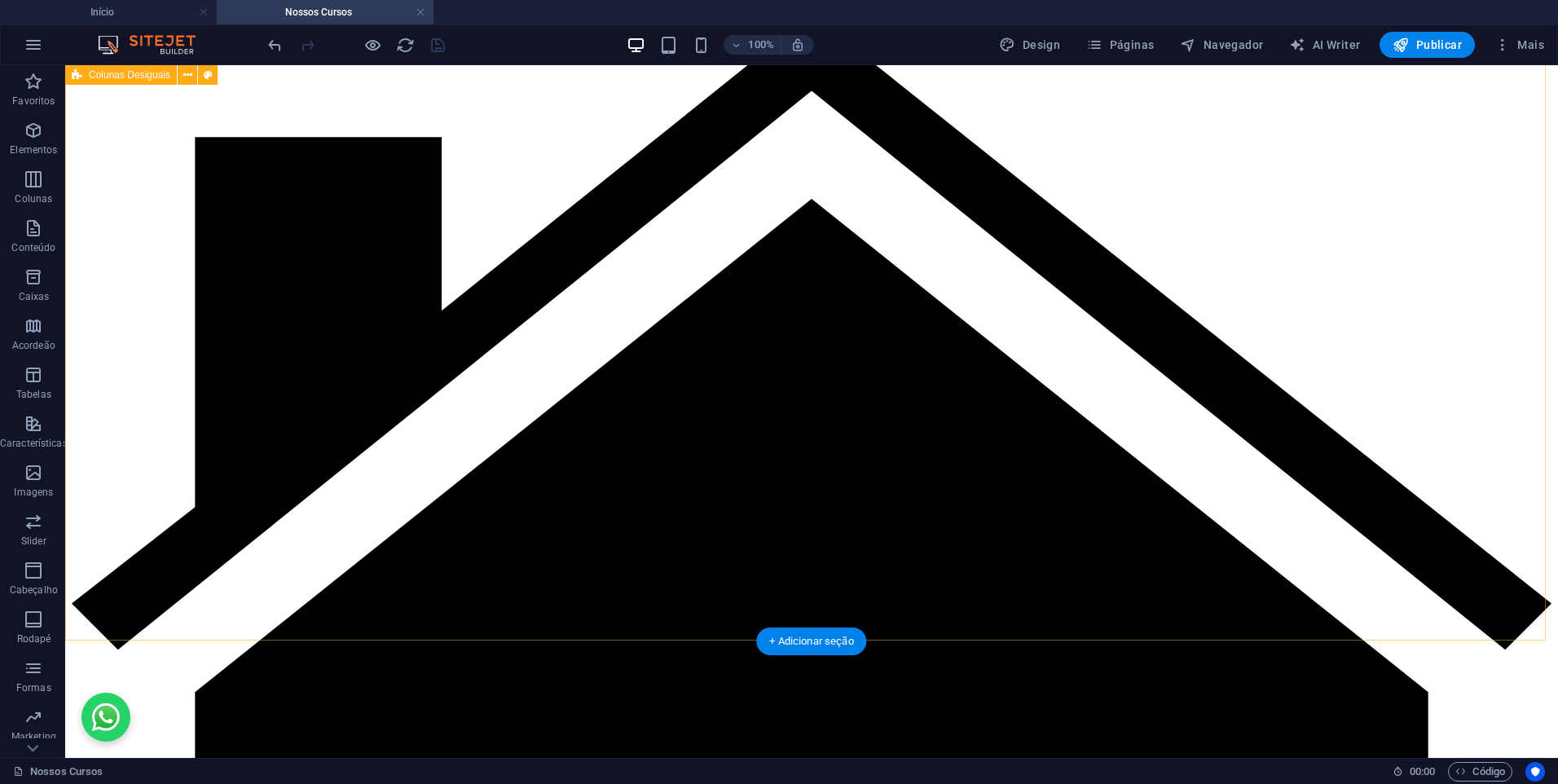
scroll to position [0, 0]
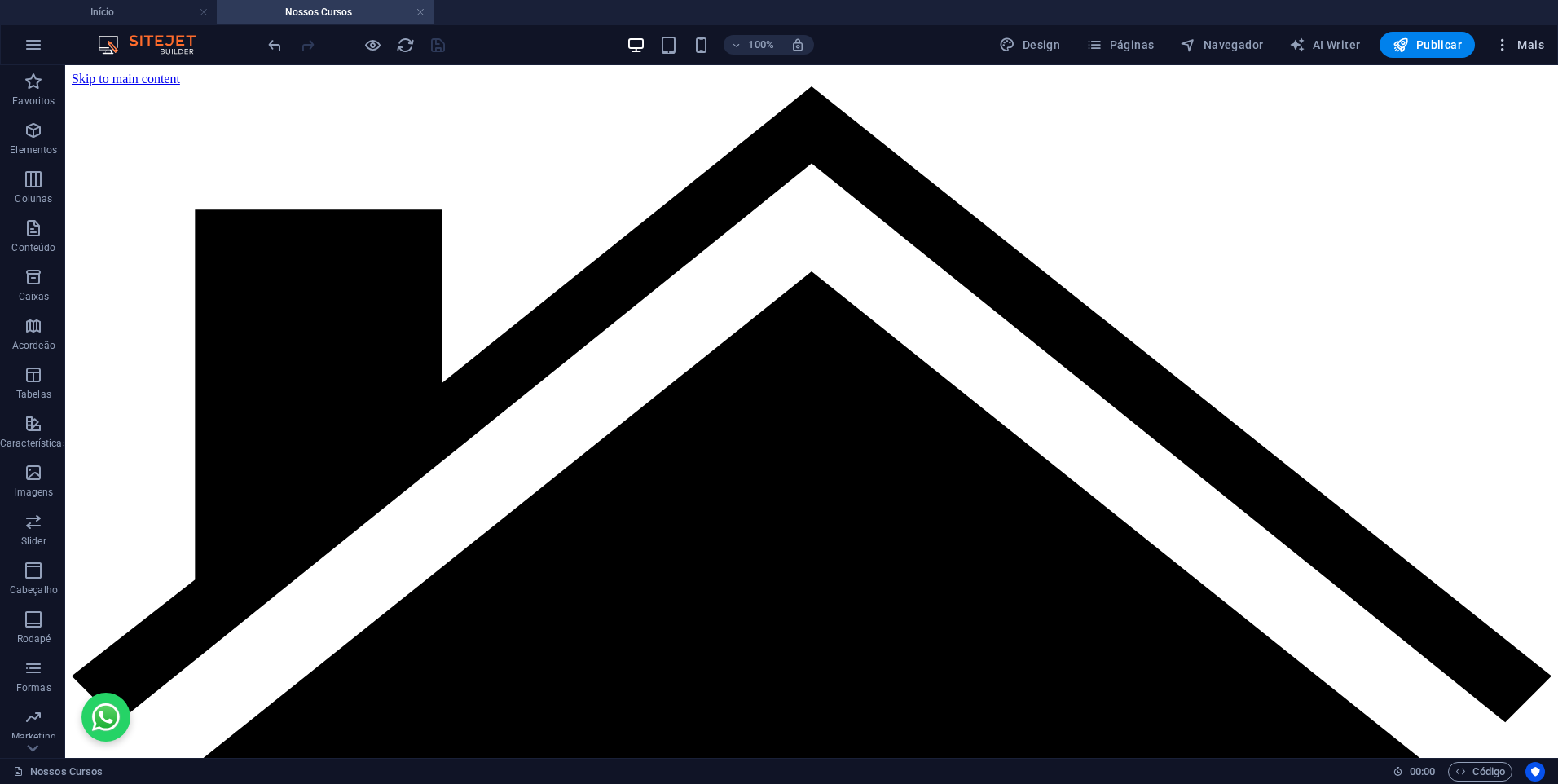
click at [1507, 52] on icon "button" at bounding box center [1502, 44] width 16 height 16
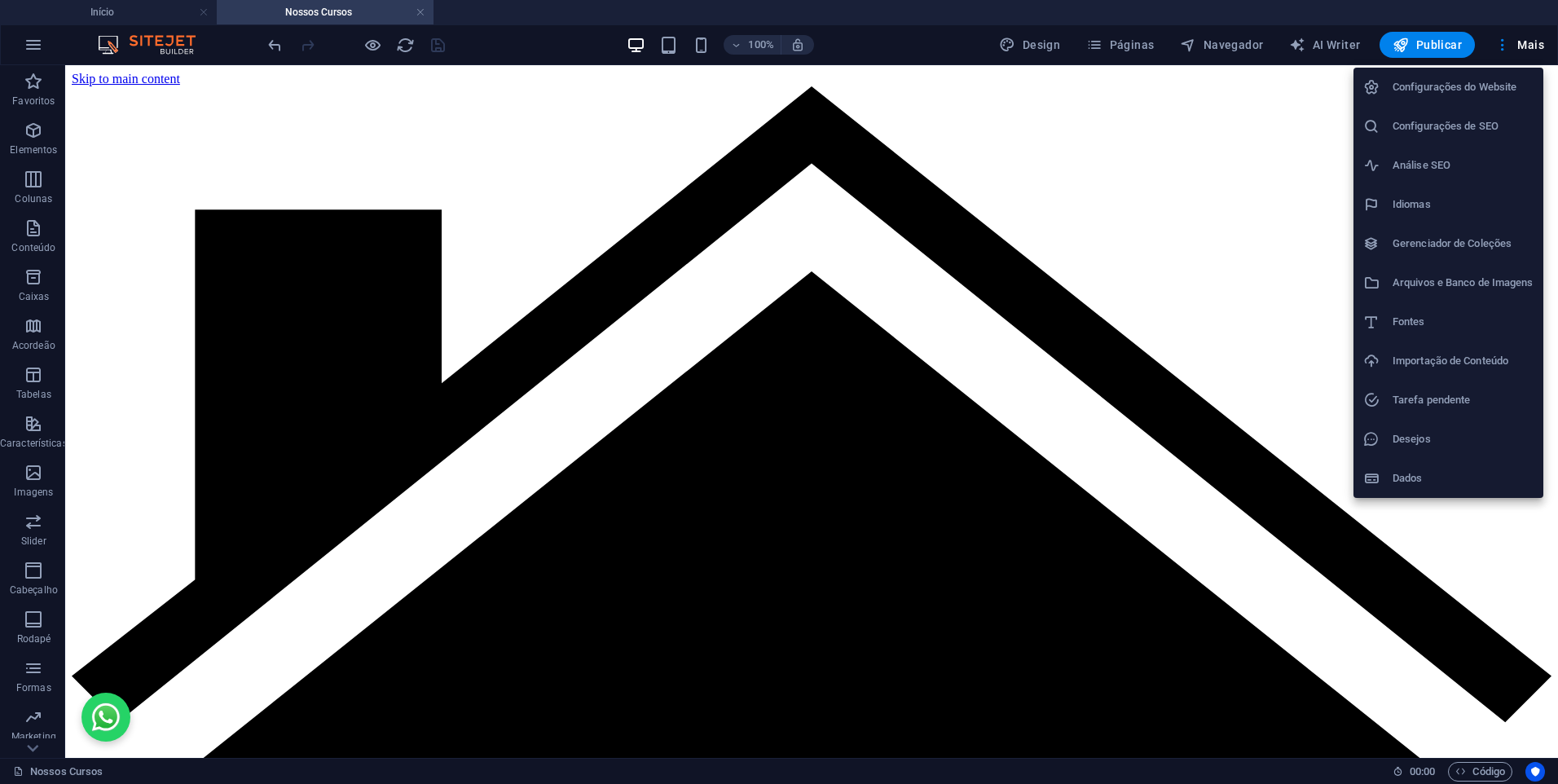
click at [1097, 40] on div at bounding box center [779, 392] width 1558 height 784
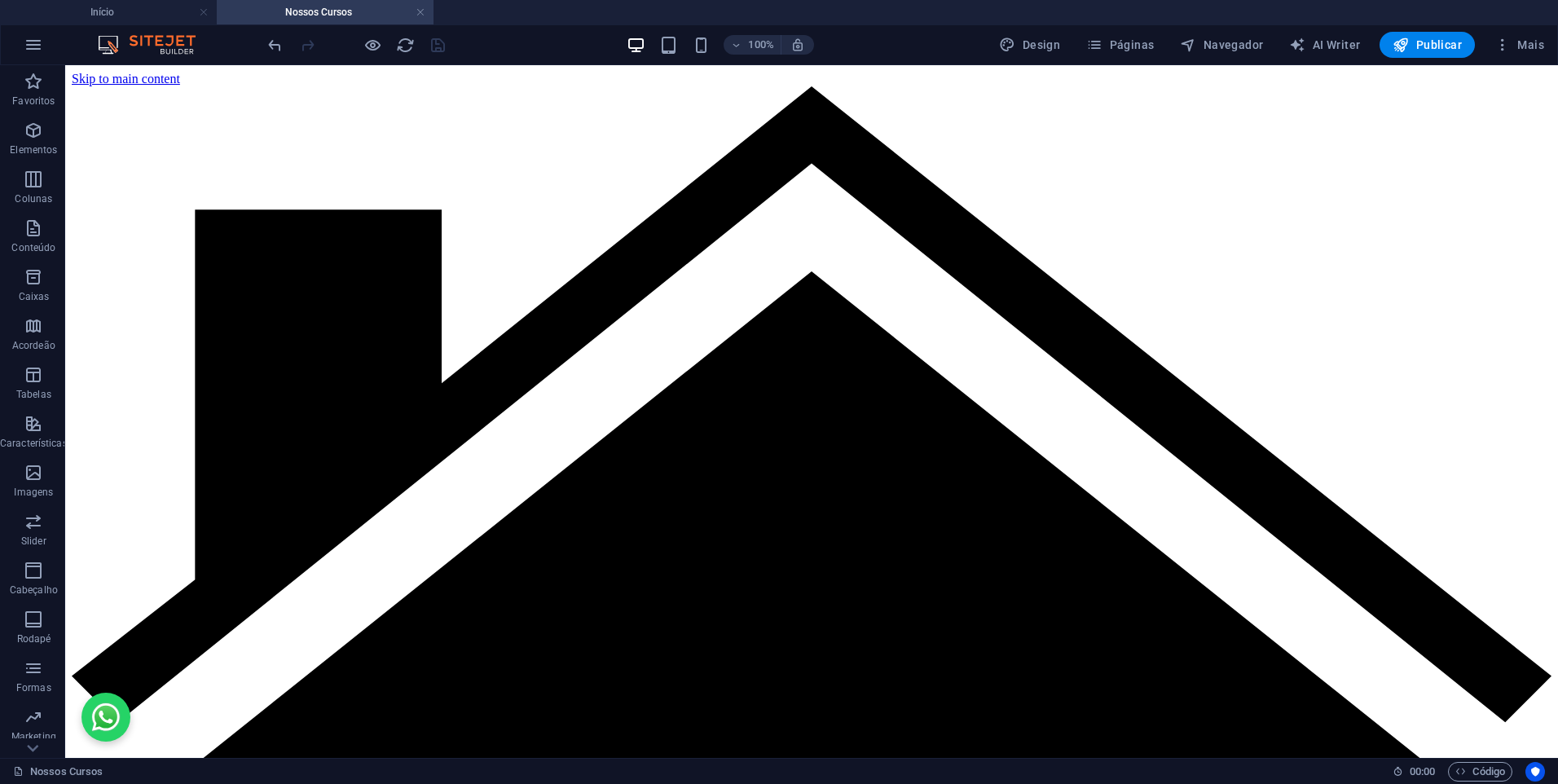
click at [1108, 43] on div "Configurações do Website Configurações de SEO Análise SEO Idiomas Gerenciador d…" at bounding box center [779, 396] width 1558 height 774
click at [1103, 43] on icon "button" at bounding box center [1094, 44] width 16 height 16
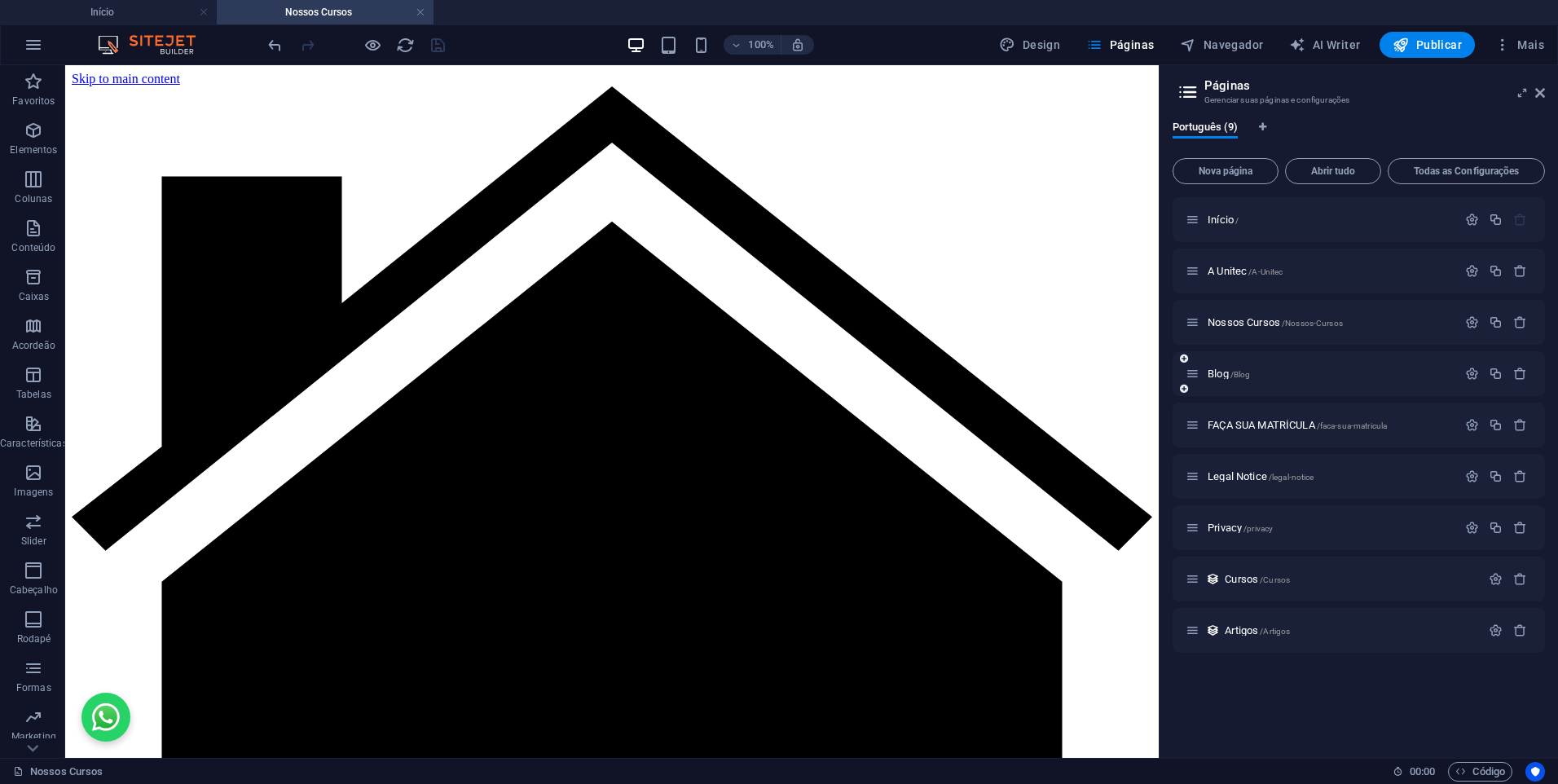
click at [1264, 402] on div "Início / A Unitec /A-Unitec Nossos Cursos /Nossos-Cursos Blog /Blog FAÇA SUA MA…" at bounding box center [1359, 424] width 372 height 456
click at [1222, 369] on span "Blog /Blog" at bounding box center [1229, 373] width 42 height 12
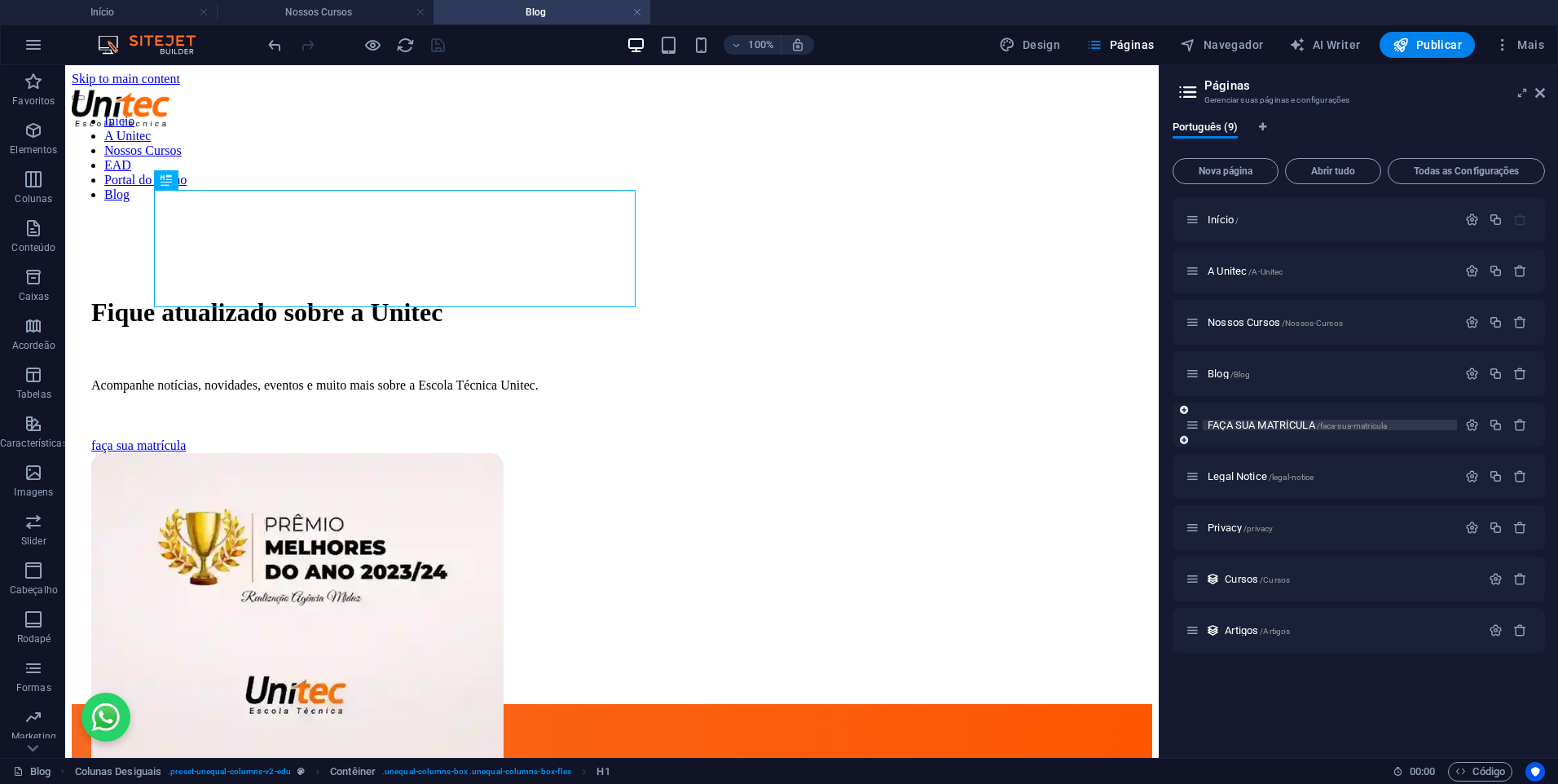
click at [1242, 423] on span "FAÇA SUA MATRÍCULA /faca-sua-matricula" at bounding box center [1297, 424] width 180 height 12
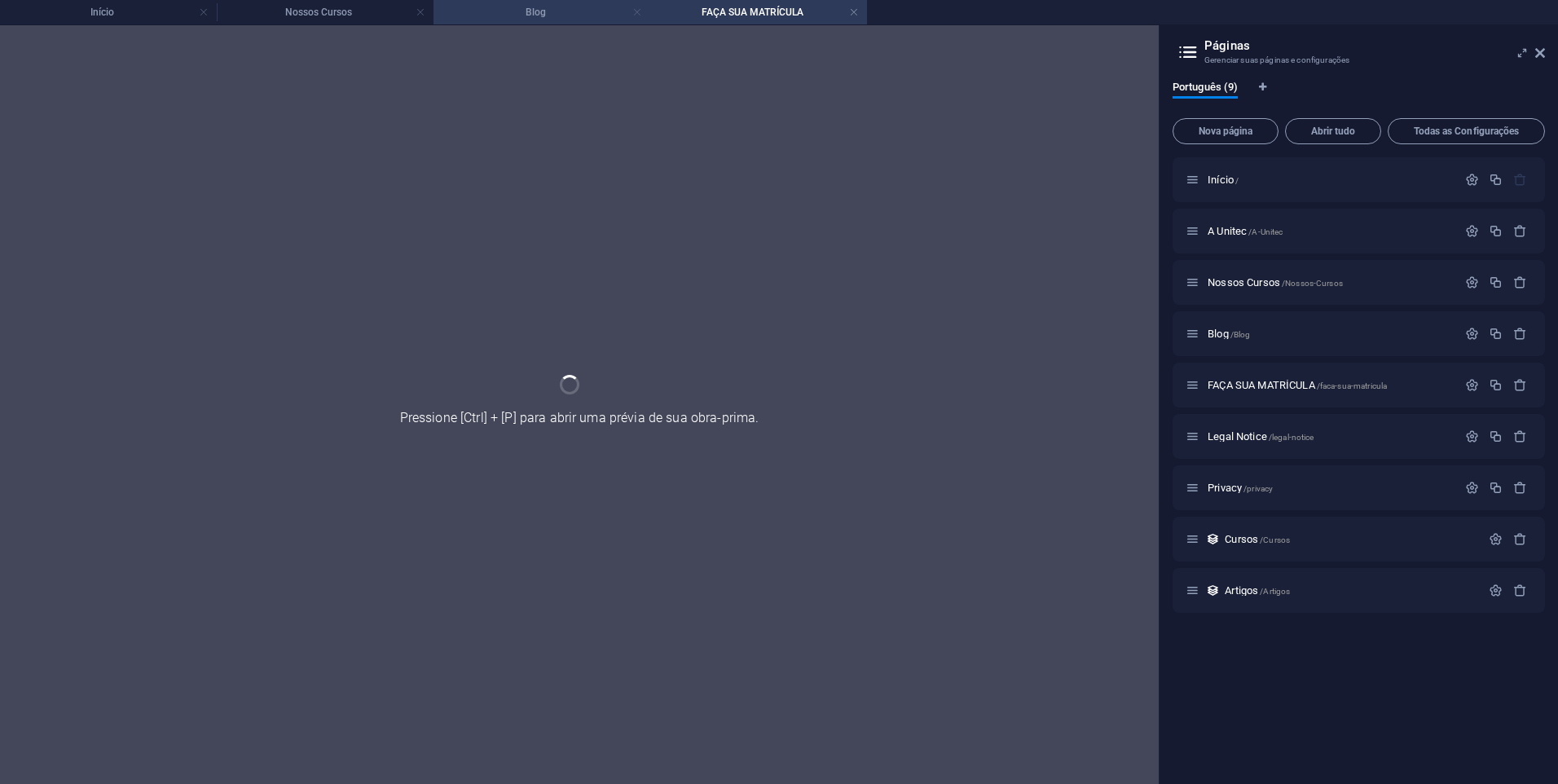
click at [635, 8] on link at bounding box center [637, 12] width 10 height 15
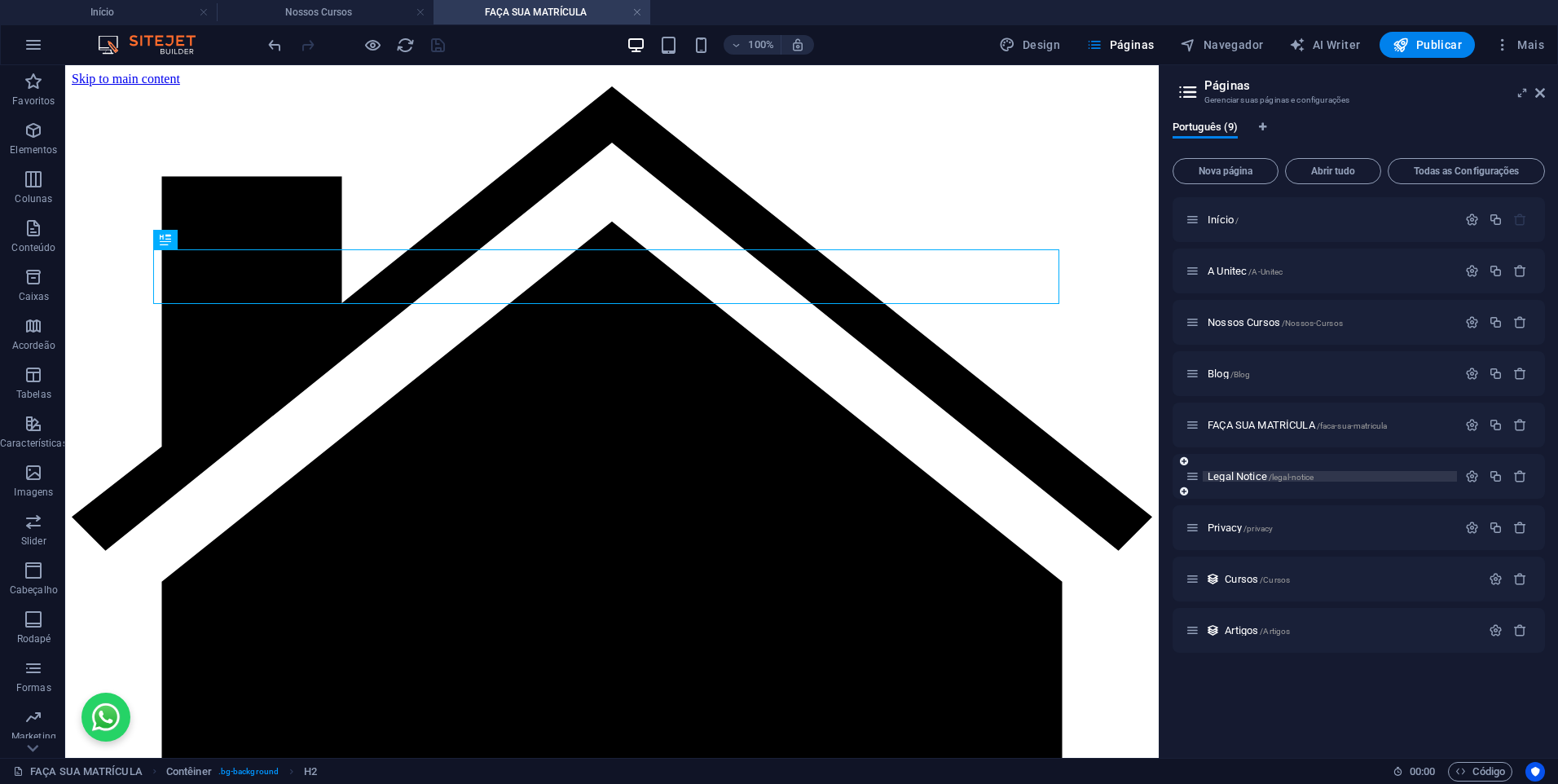
click at [1234, 476] on span "Legal Notice /legal-notice" at bounding box center [1260, 476] width 106 height 12
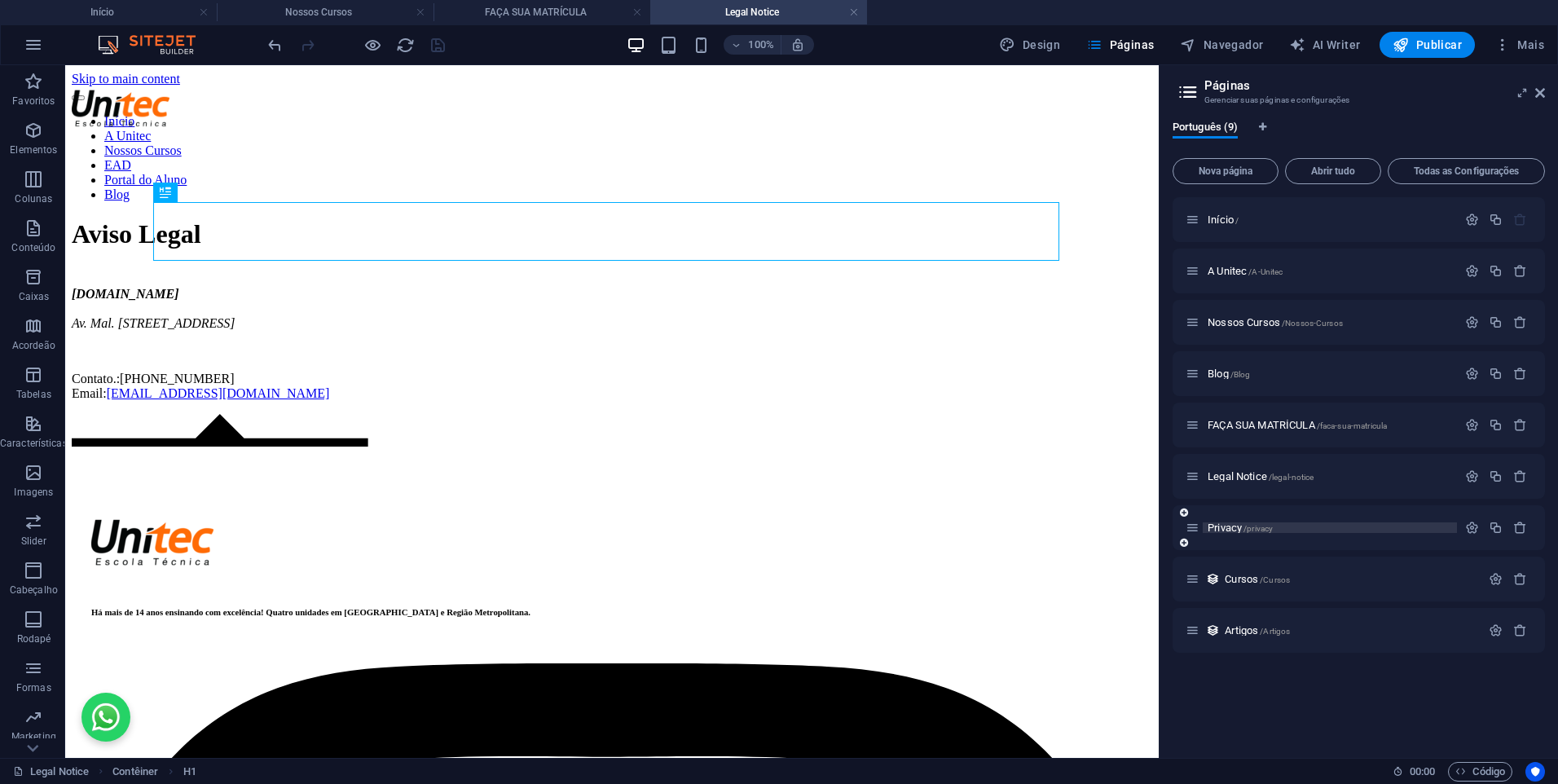
click at [1227, 528] on span "Privacy /privacy" at bounding box center [1240, 527] width 65 height 12
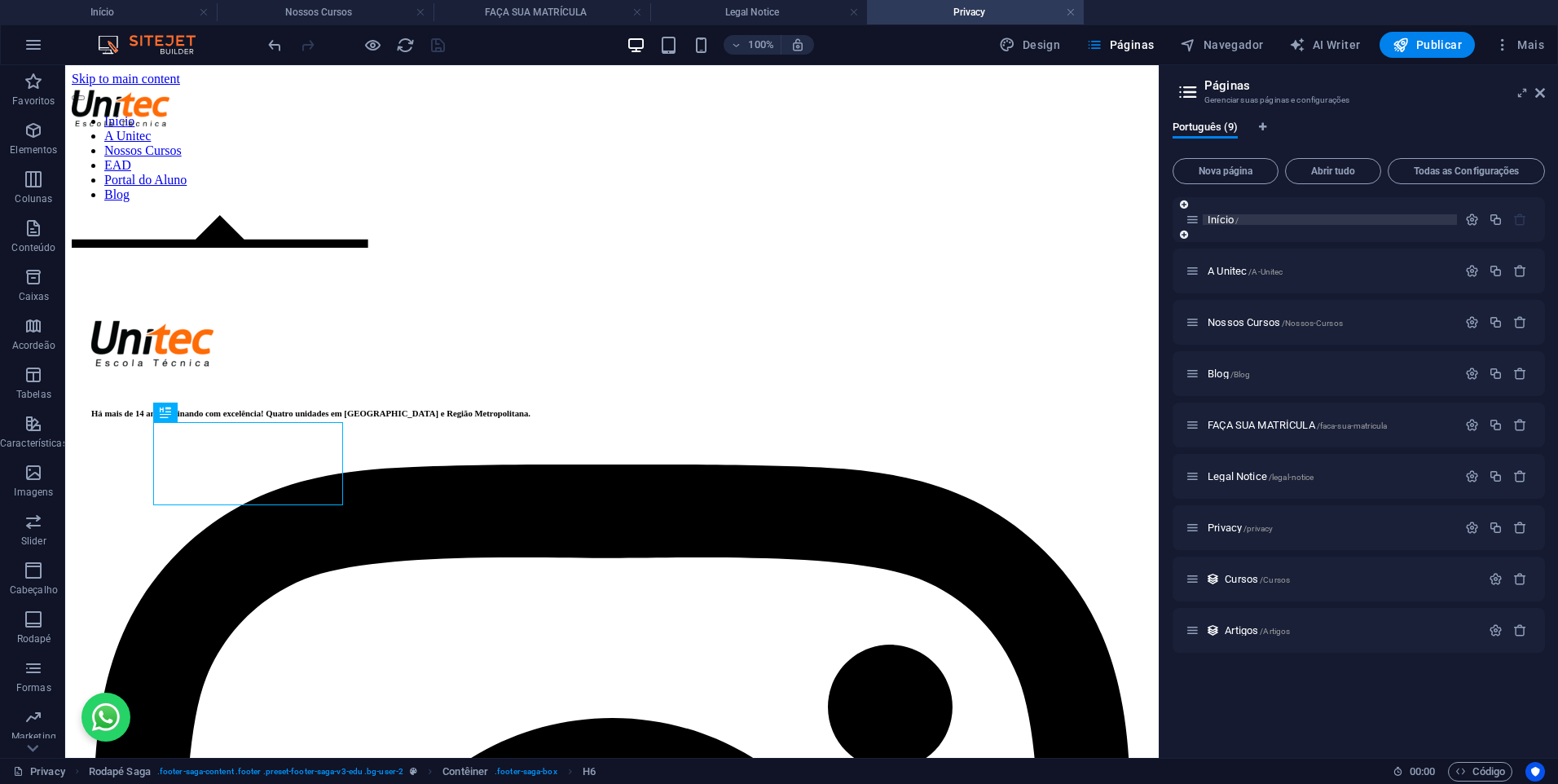
click at [1228, 220] on span "Início /" at bounding box center [1223, 219] width 31 height 12
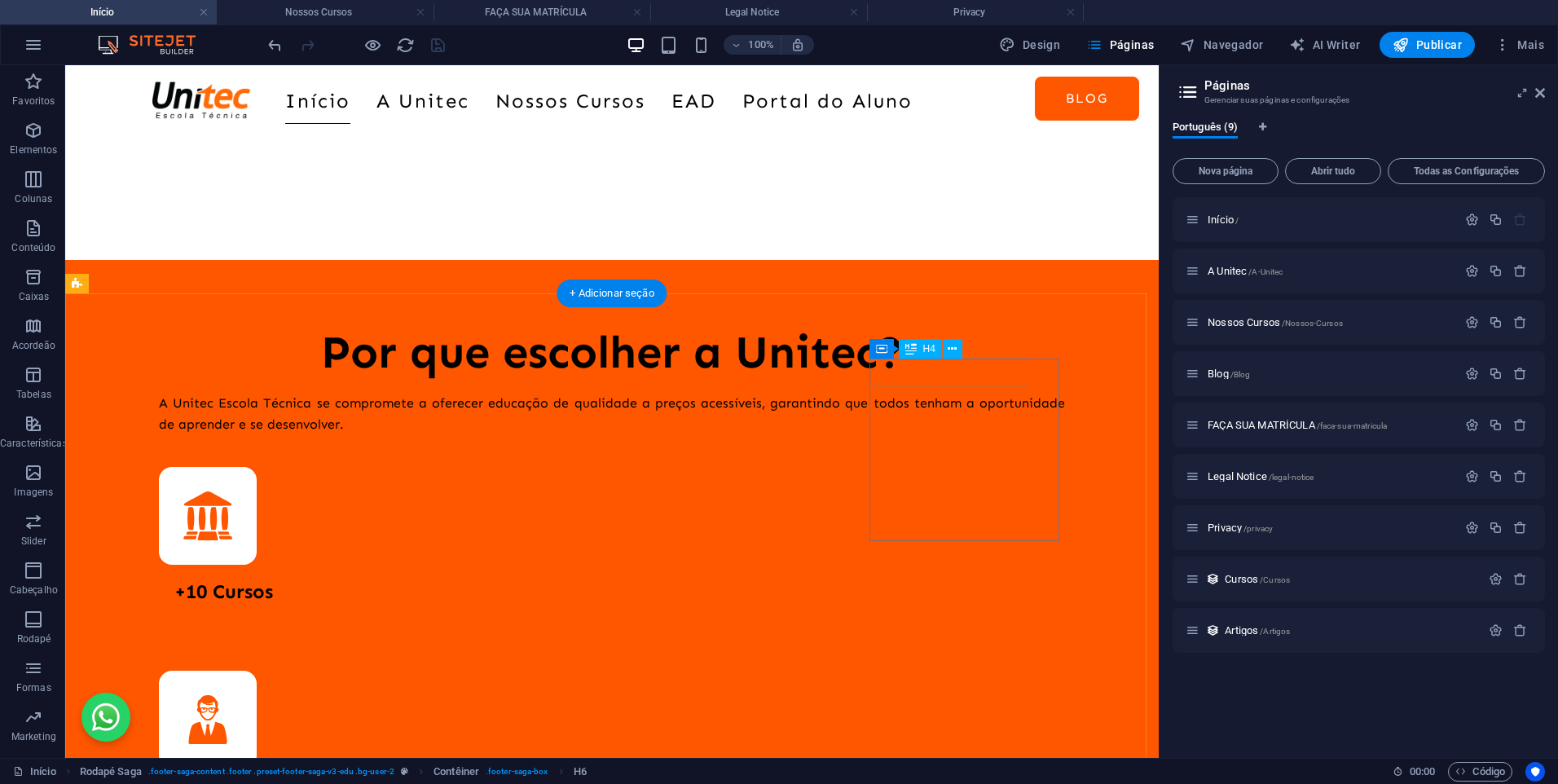
scroll to position [4562, 0]
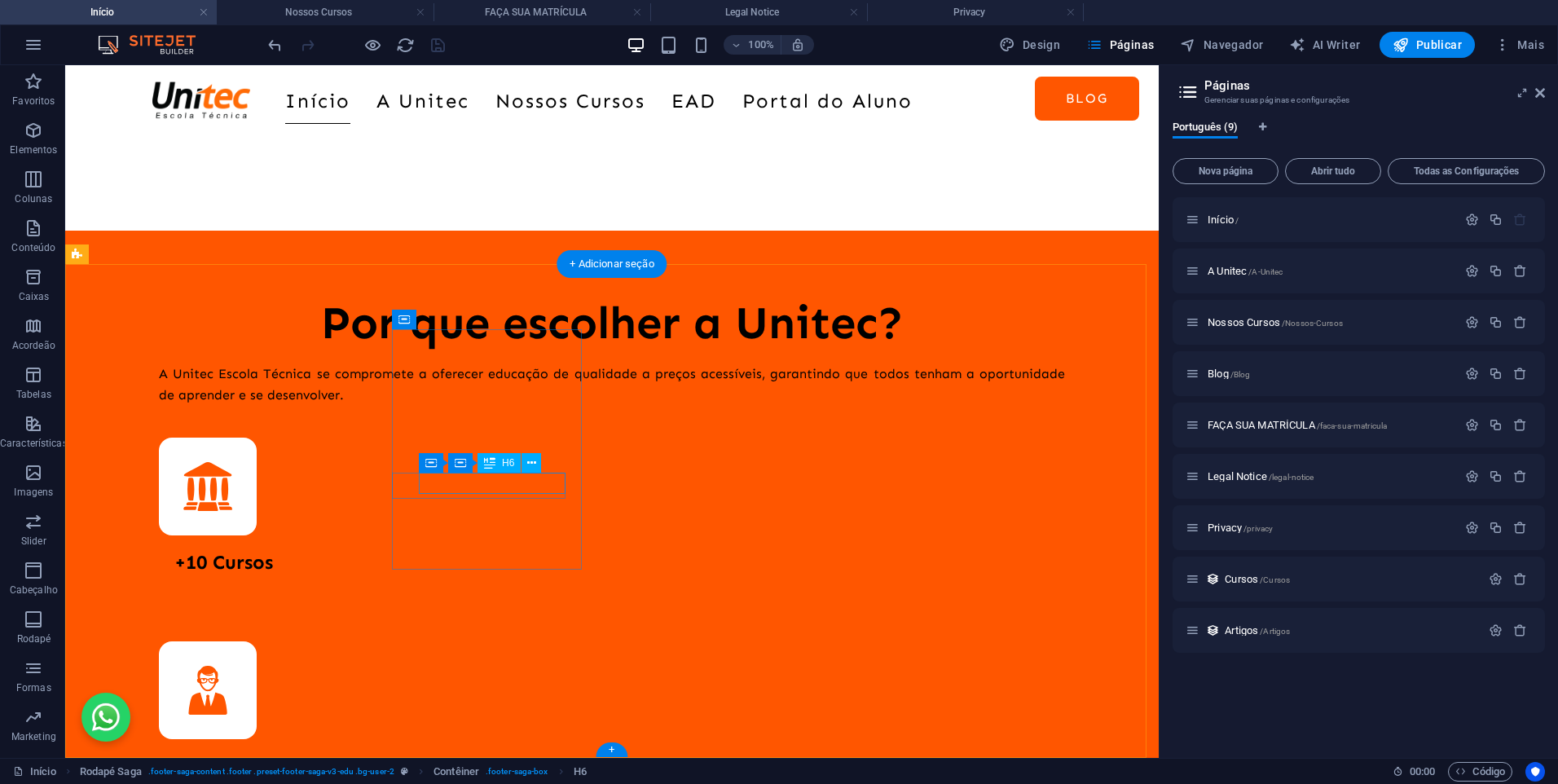
click at [536, 463] on icon at bounding box center [531, 463] width 9 height 17
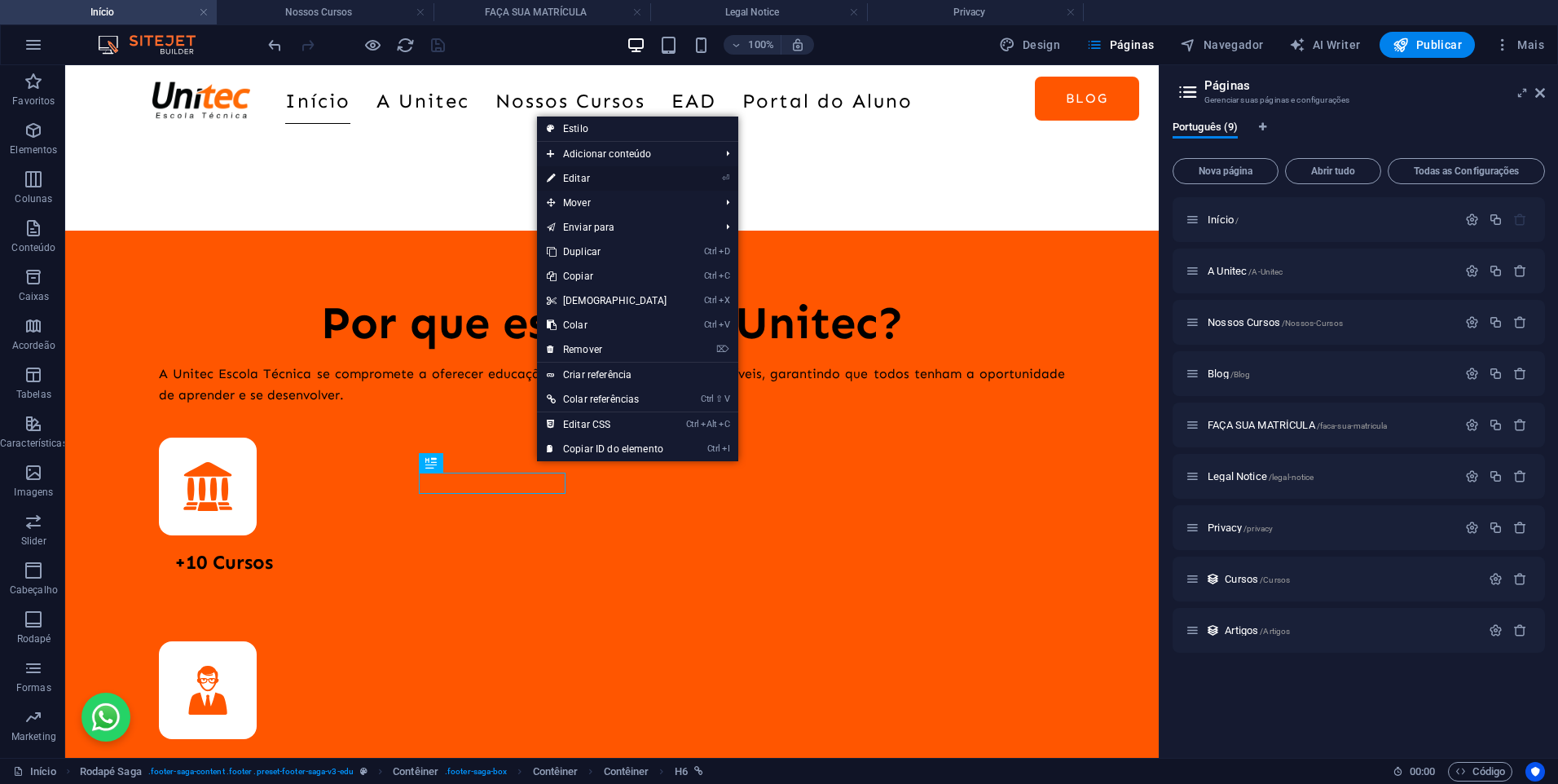
click at [583, 175] on link "⏎ Editar" at bounding box center [607, 178] width 140 height 24
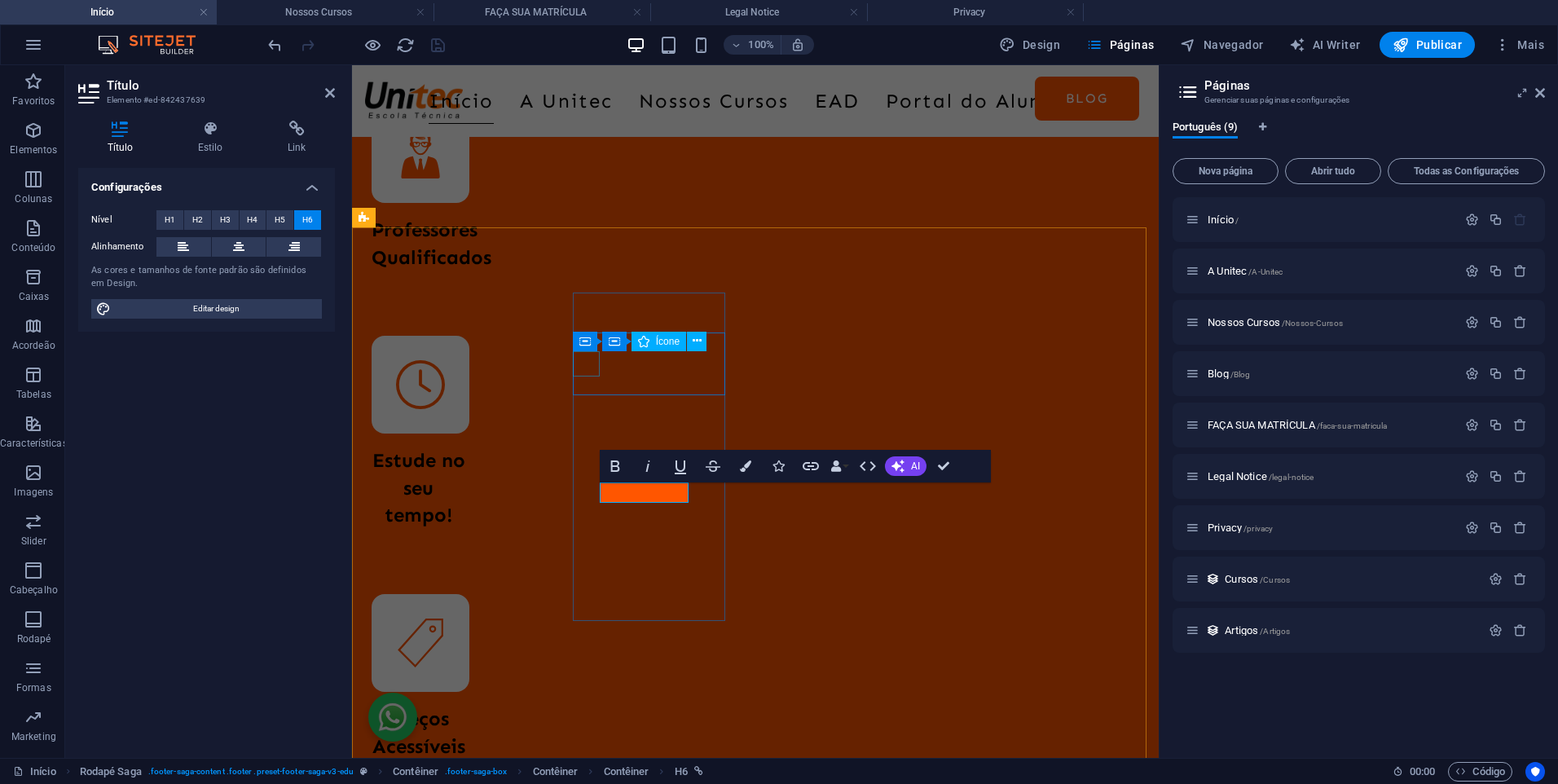
scroll to position [4885, 0]
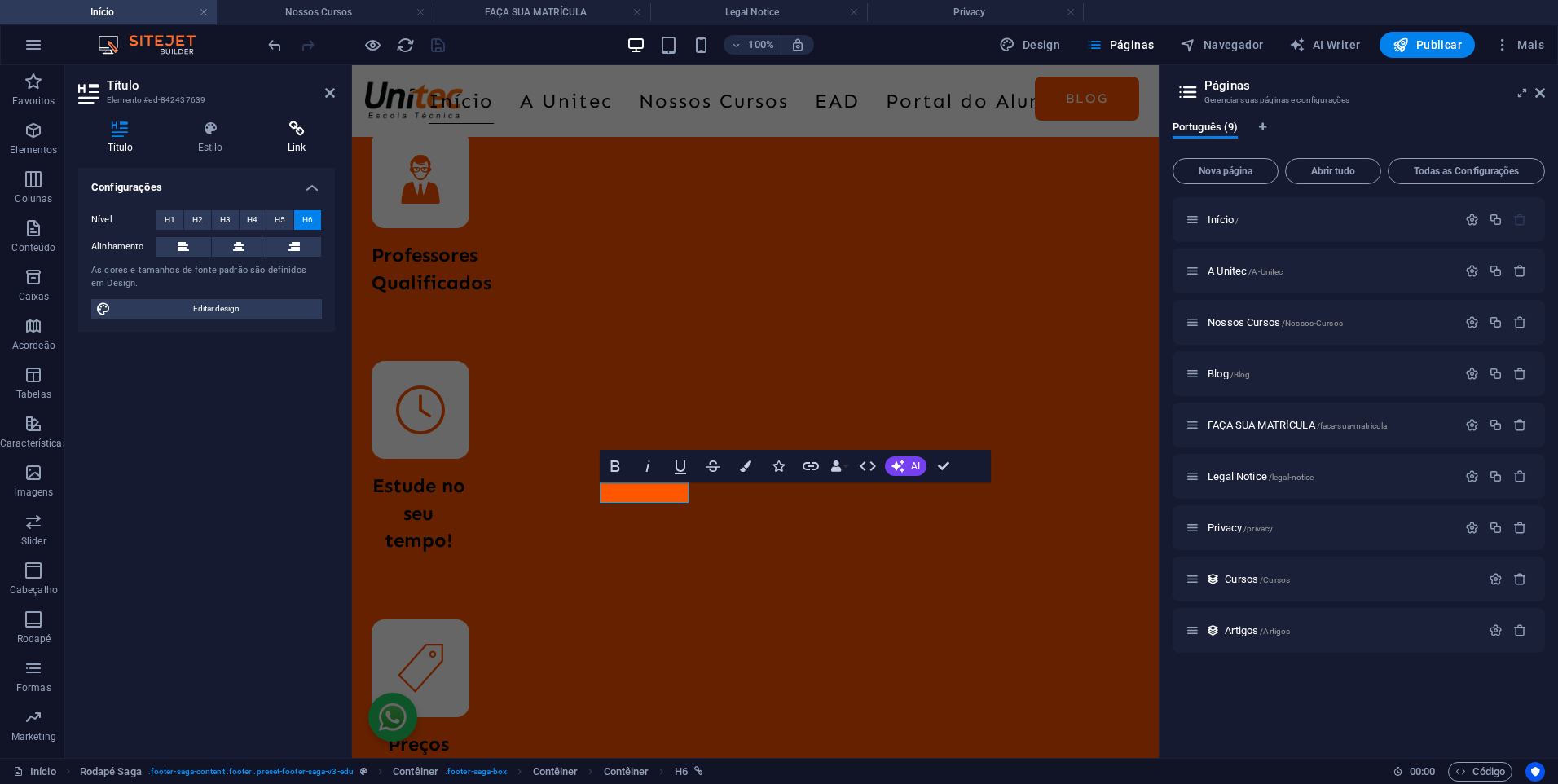
click at [303, 149] on h4 "Link" at bounding box center [297, 138] width 77 height 35
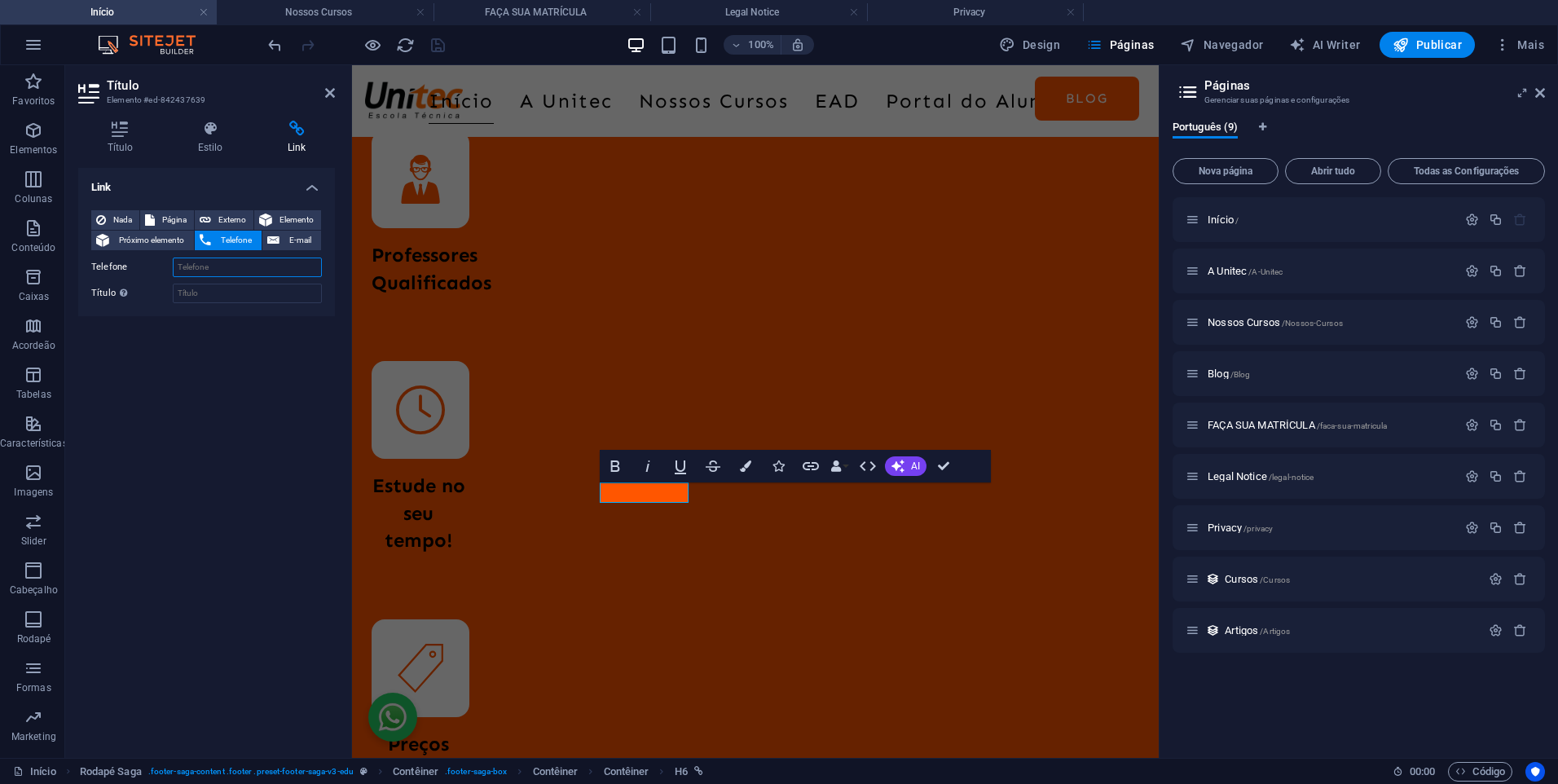
click at [227, 271] on input "Telefone" at bounding box center [247, 267] width 149 height 19
paste input "[PHONE_NUMBER]"
type input "[PHONE_NUMBER]"
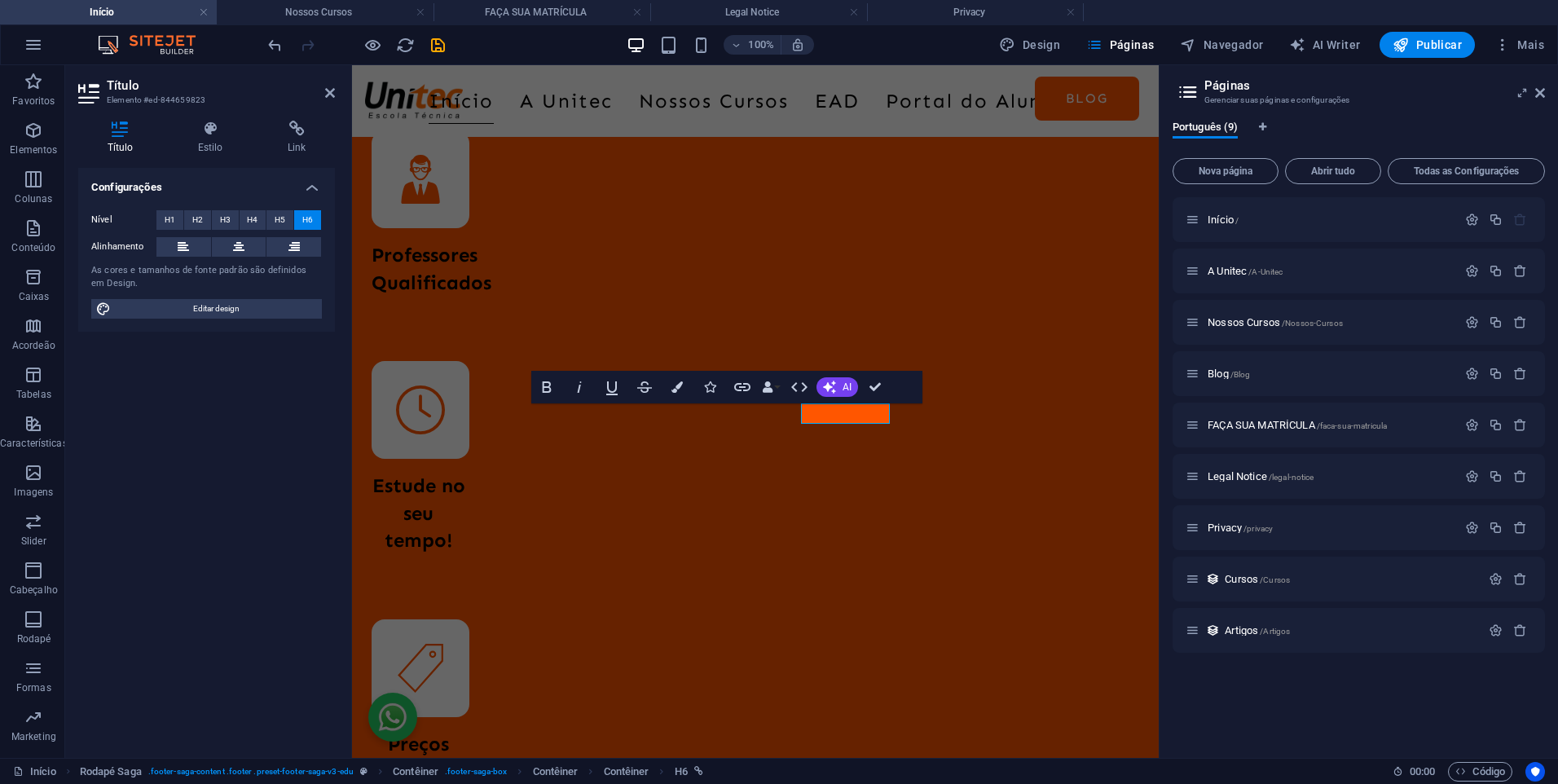
scroll to position [4859, 0]
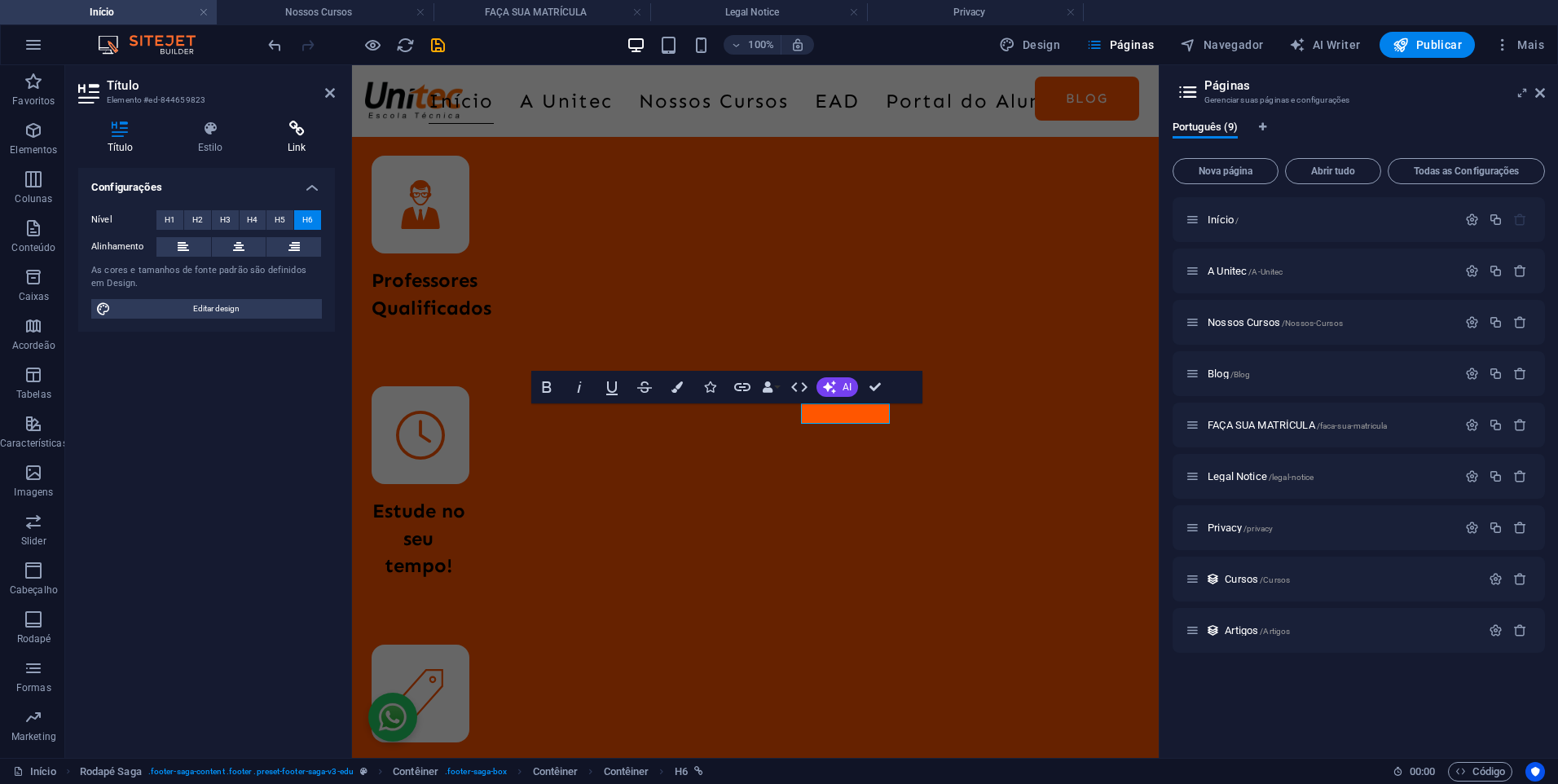
drag, startPoint x: 285, startPoint y: 155, endPoint x: 290, endPoint y: 143, distance: 13.0
click at [290, 145] on div "Título Estilo Link Configurações Nível H1 H2 H3 H4 H5 H6 Alinhamento As cores e…" at bounding box center [206, 433] width 256 height 624
click at [290, 143] on h4 "Link" at bounding box center [297, 138] width 77 height 35
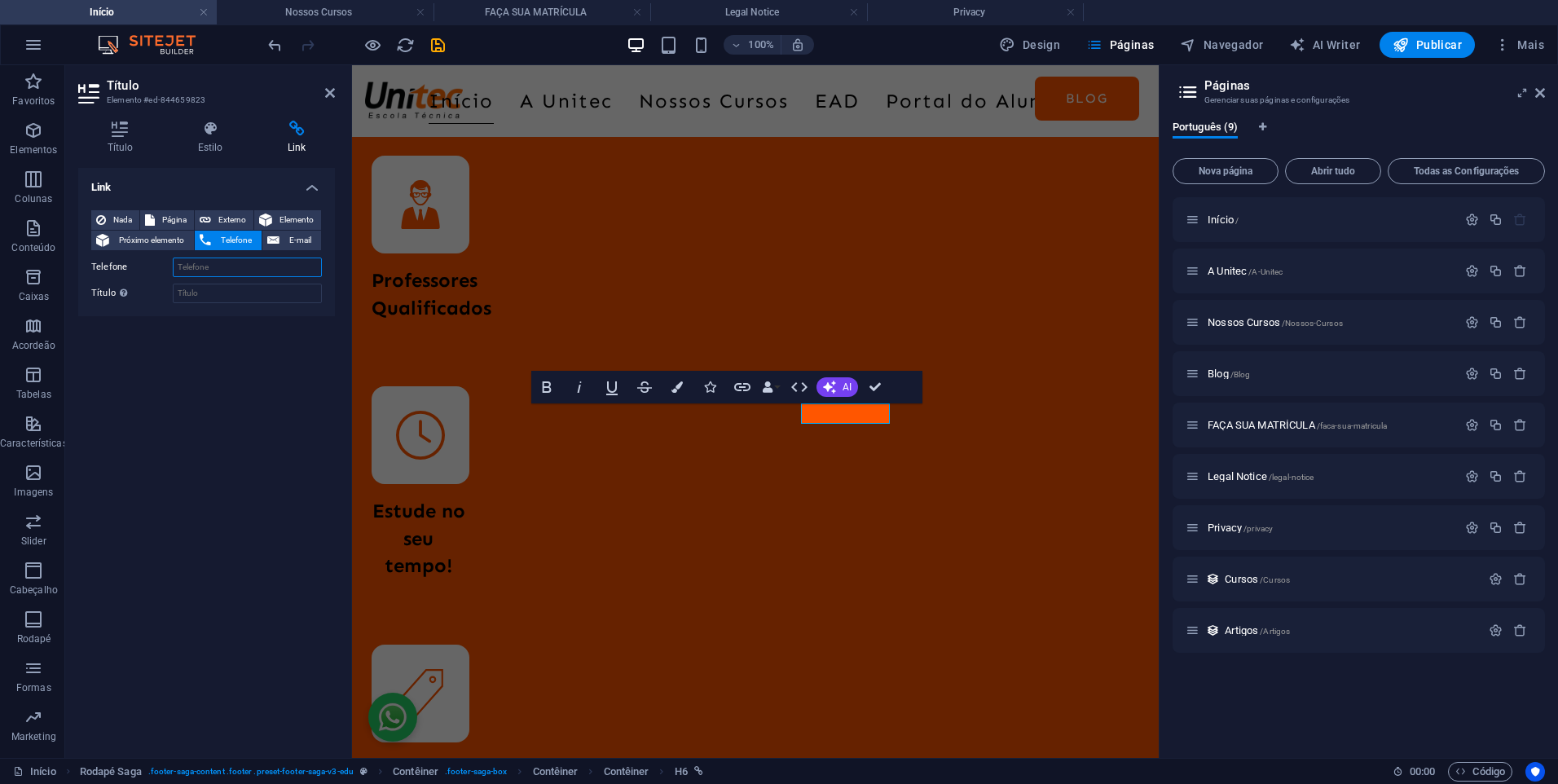
click at [254, 259] on input "Telefone" at bounding box center [247, 267] width 149 height 19
paste input "[PHONE_NUMBER]"
type input "[PHONE_NUMBER]"
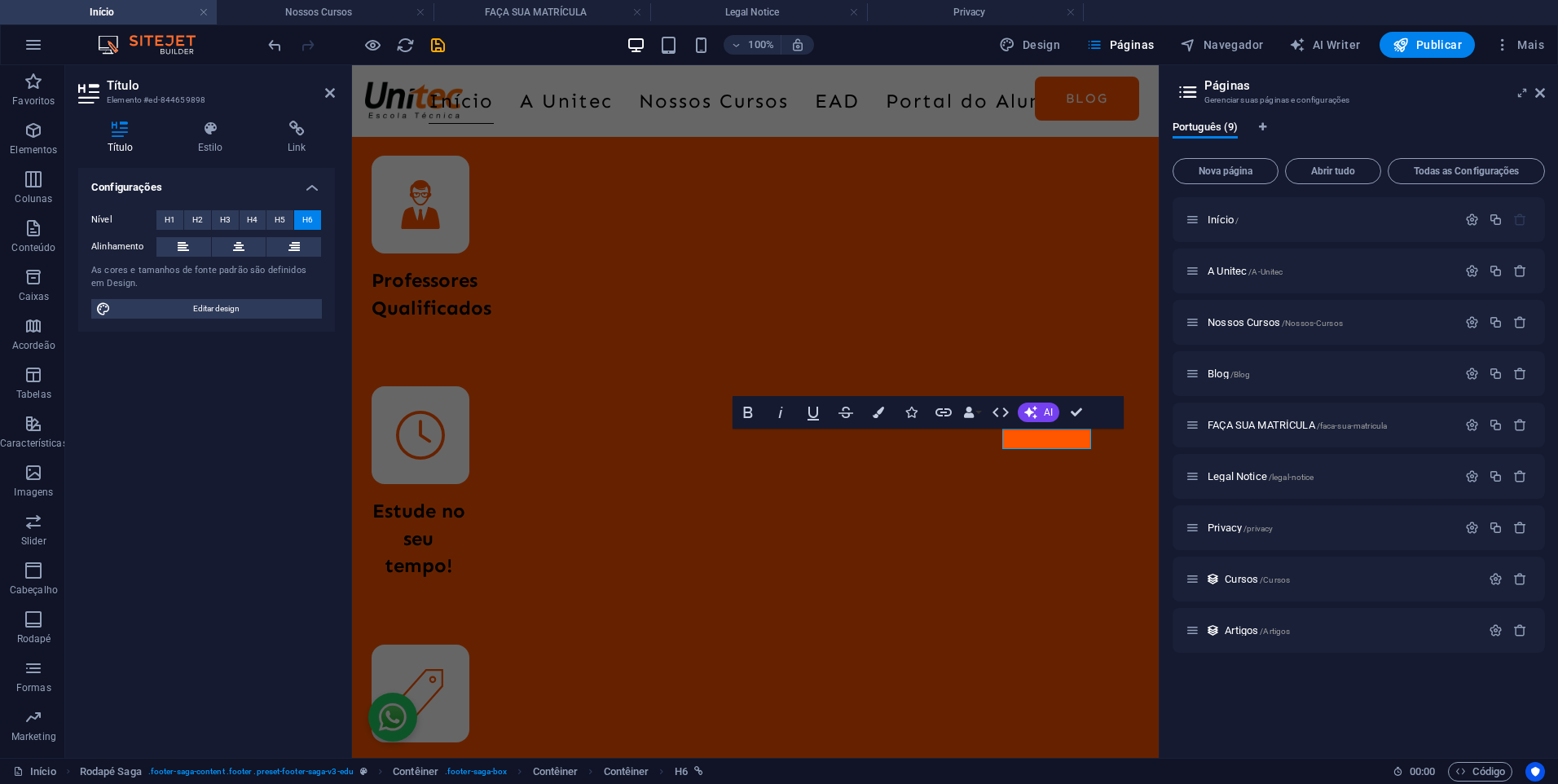
scroll to position [4835, 0]
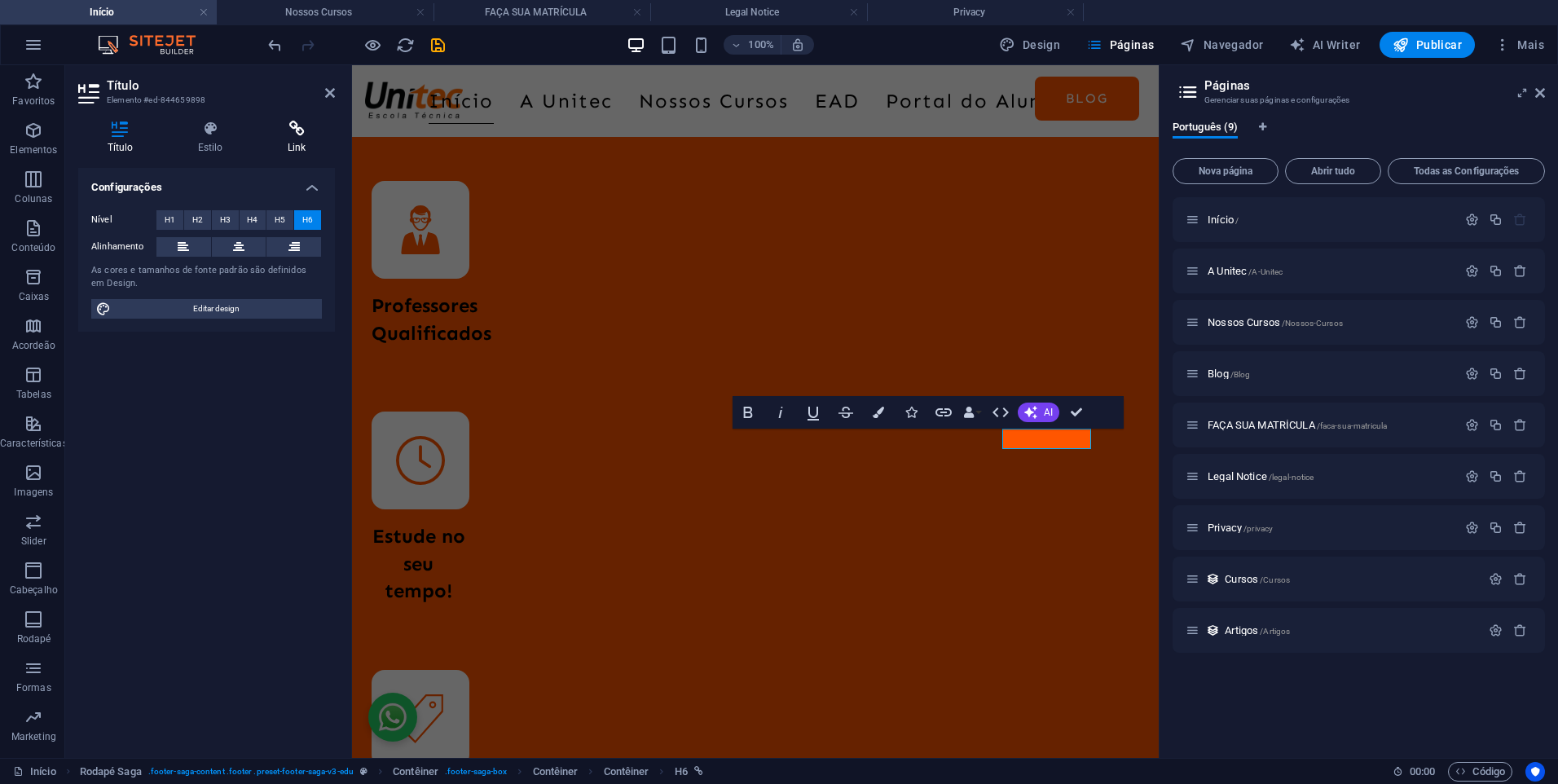
click at [295, 140] on h4 "Link" at bounding box center [297, 138] width 77 height 35
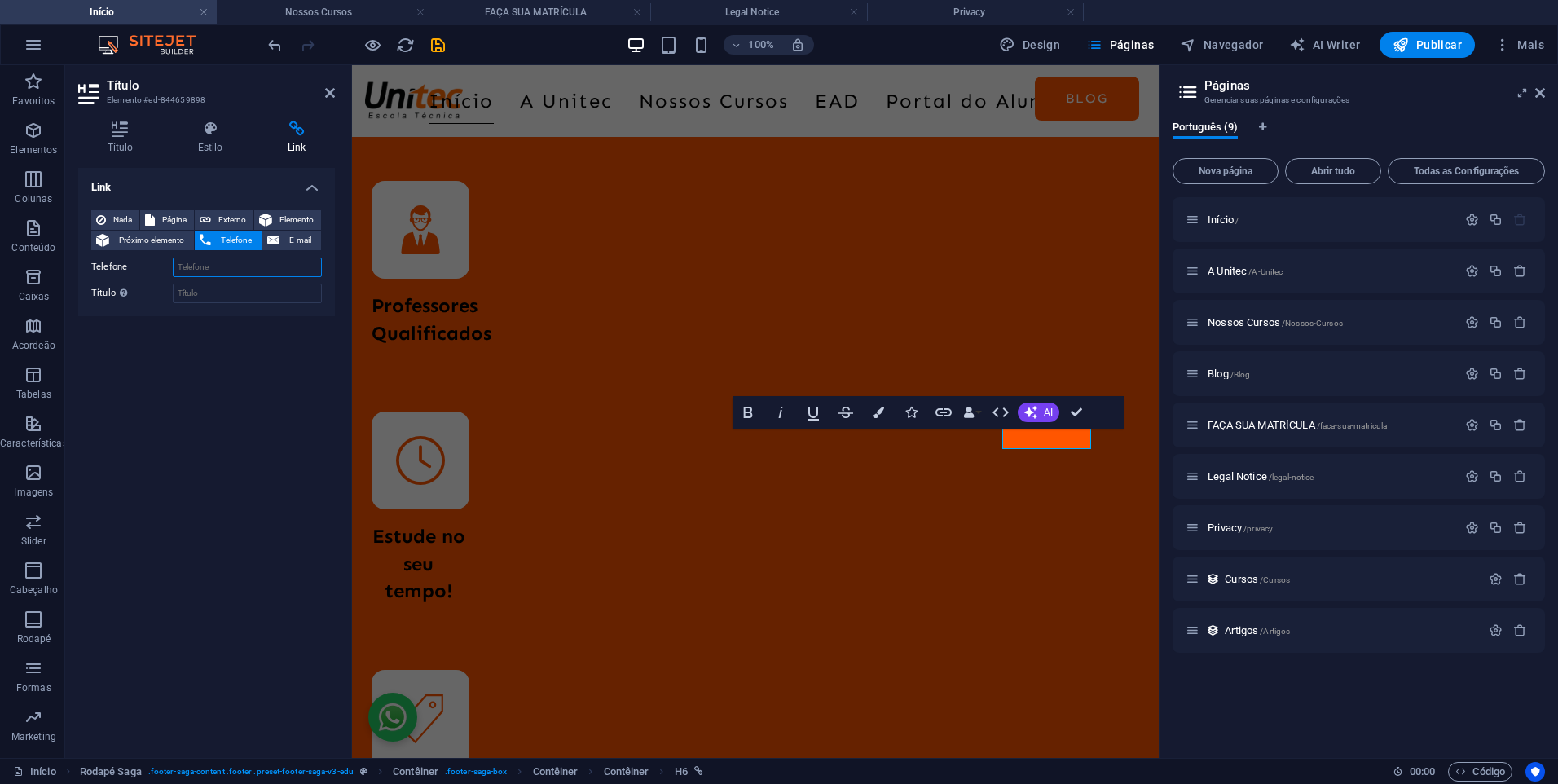
click at [242, 273] on input "Telefone" at bounding box center [247, 267] width 149 height 19
paste input "[PHONE_NUMBER]"
type input "[PHONE_NUMBER]"
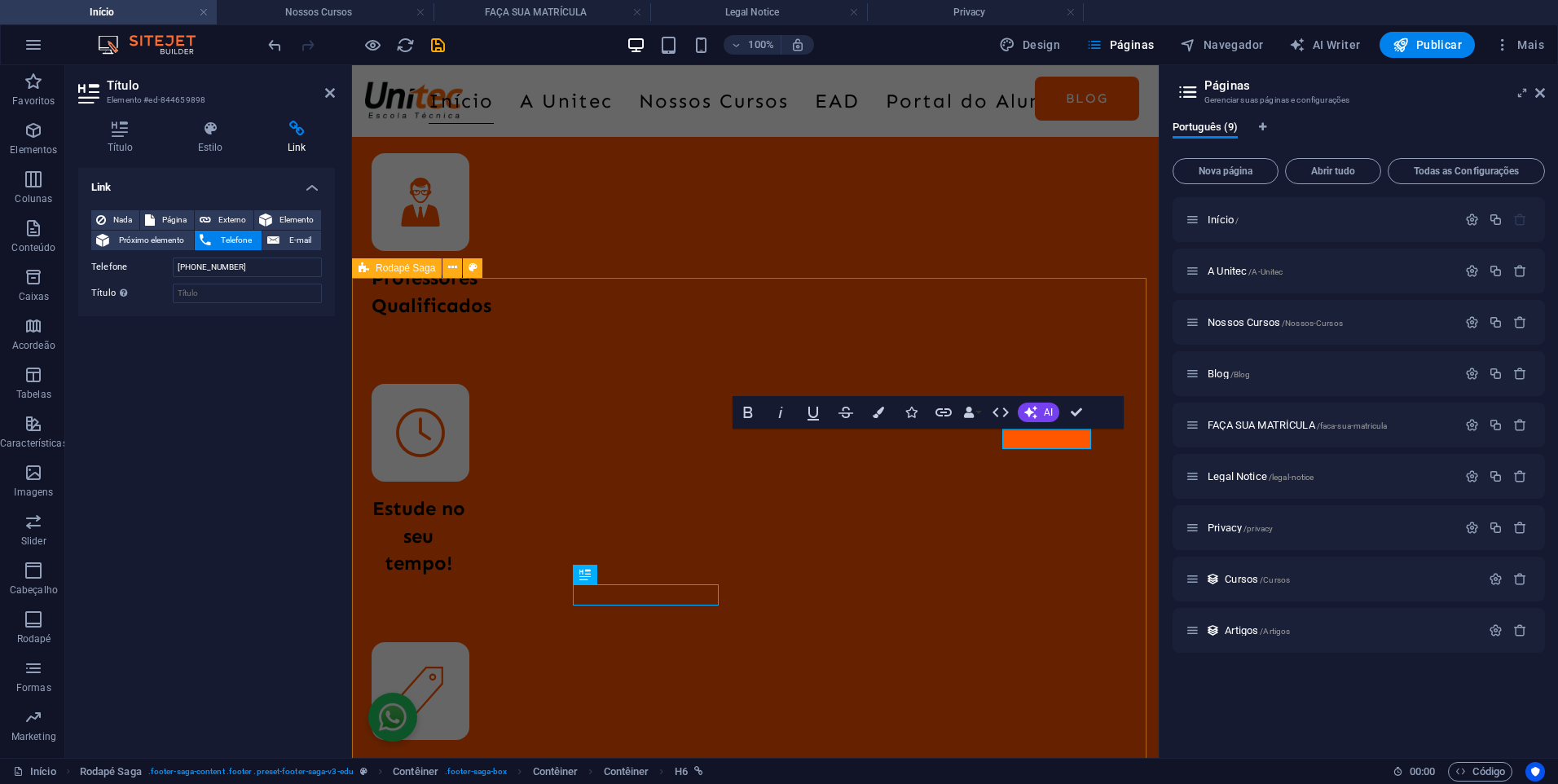
scroll to position [4507, 0]
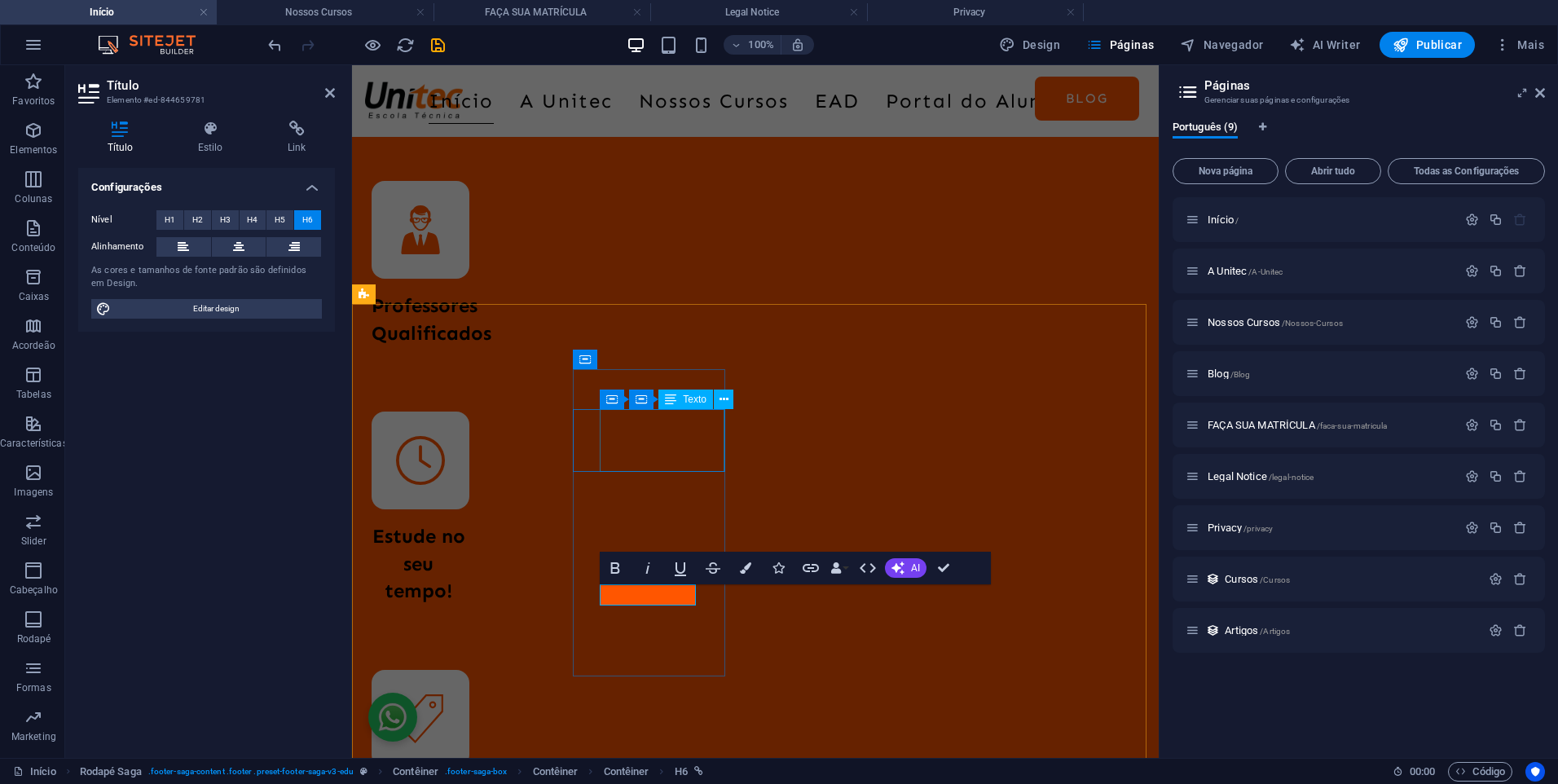
scroll to position [4809, 0]
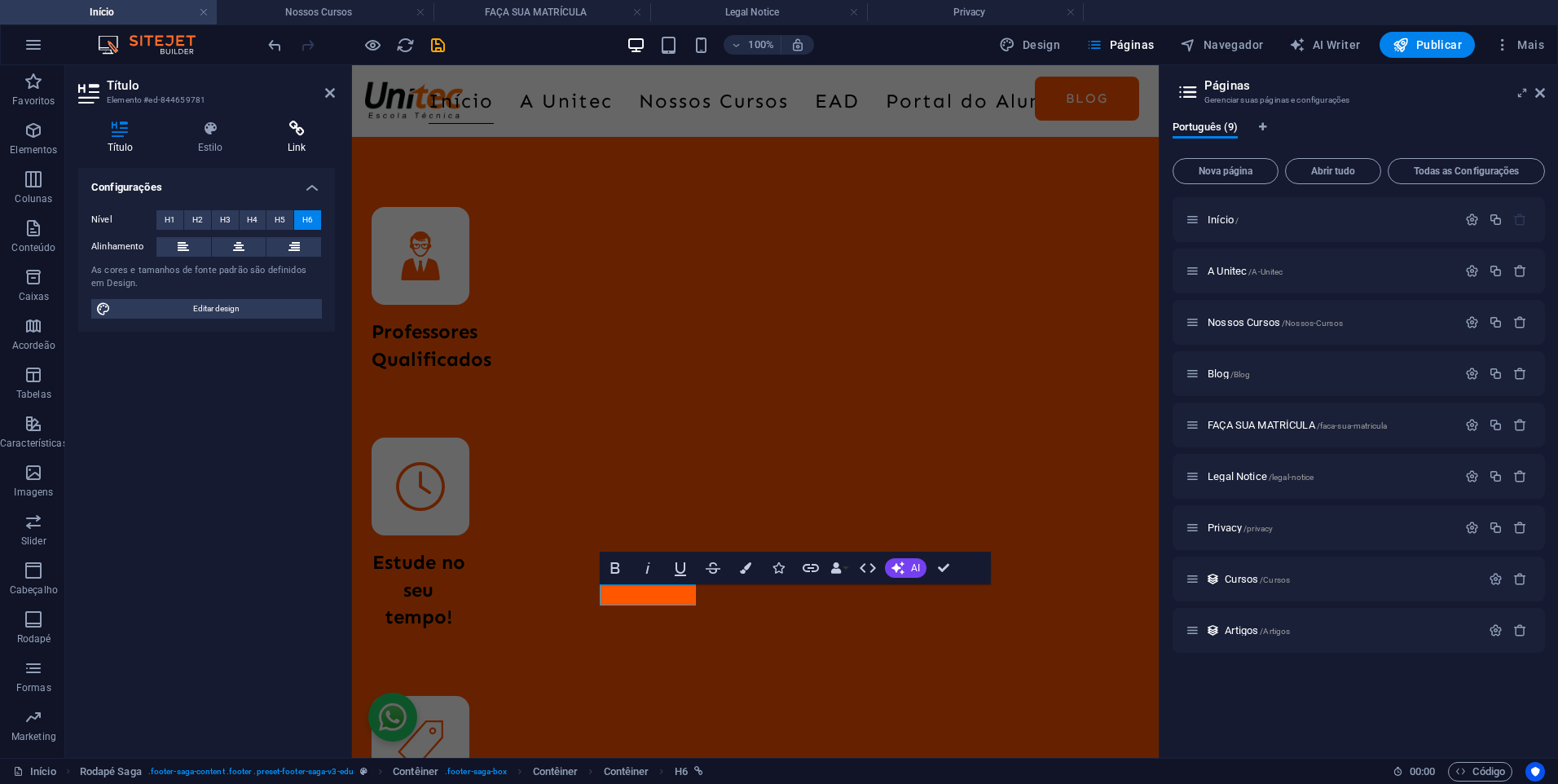
click at [297, 128] on icon at bounding box center [297, 129] width 77 height 16
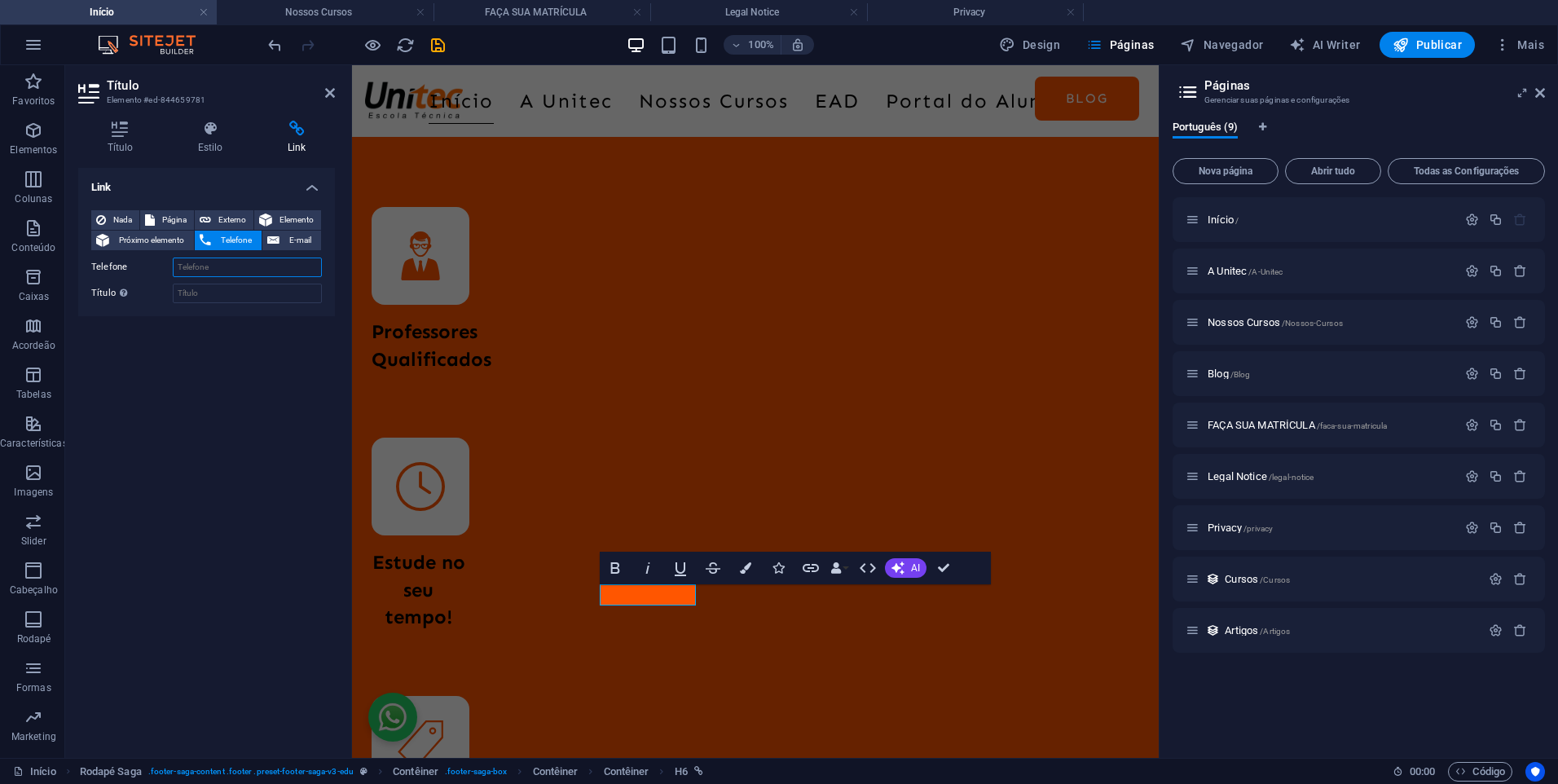
click at [217, 262] on input "Telefone" at bounding box center [247, 267] width 149 height 19
paste input "[PHONE_NUMBER]"
type input "[PHONE_NUMBER]"
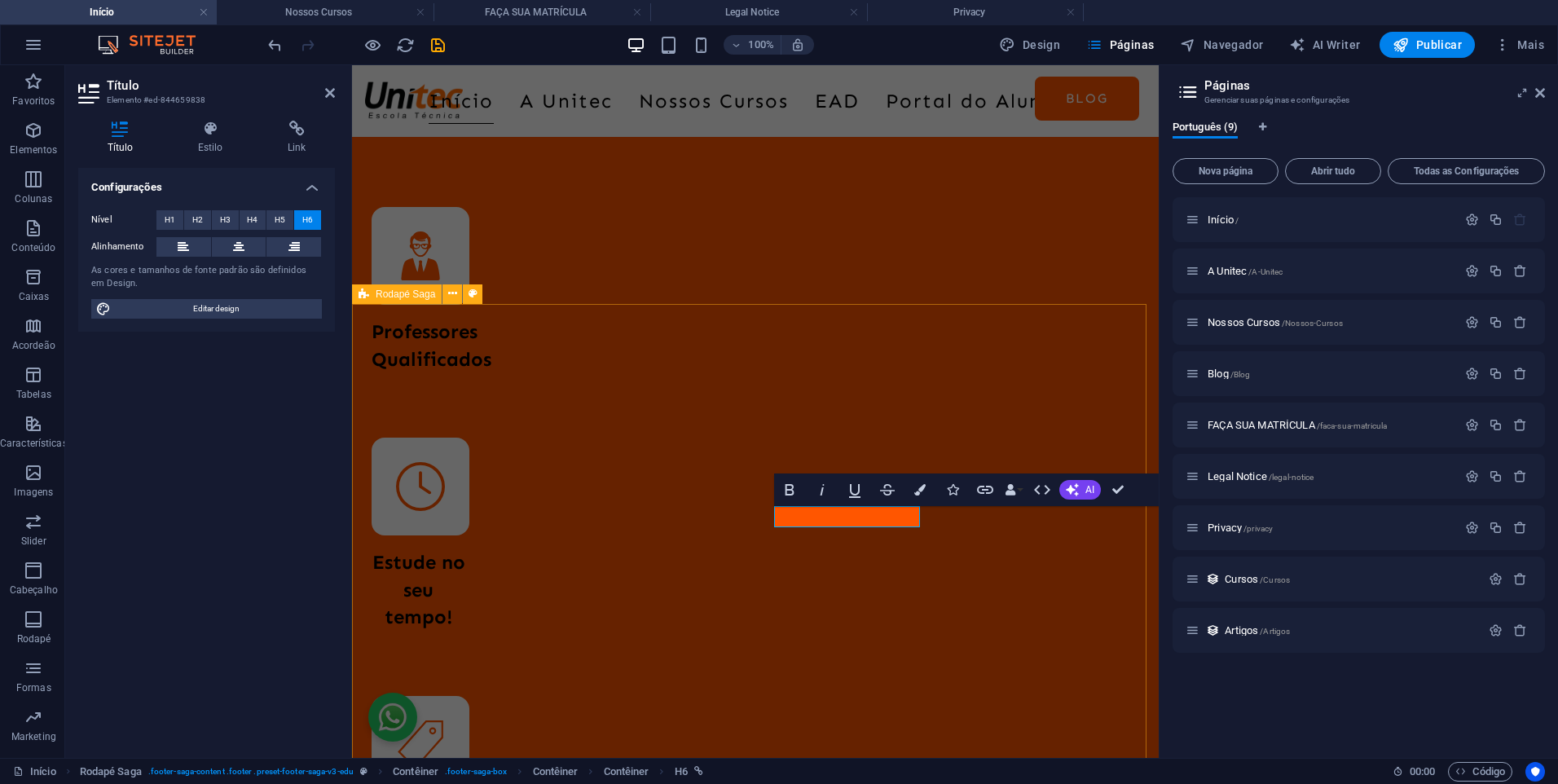
scroll to position [4783, 0]
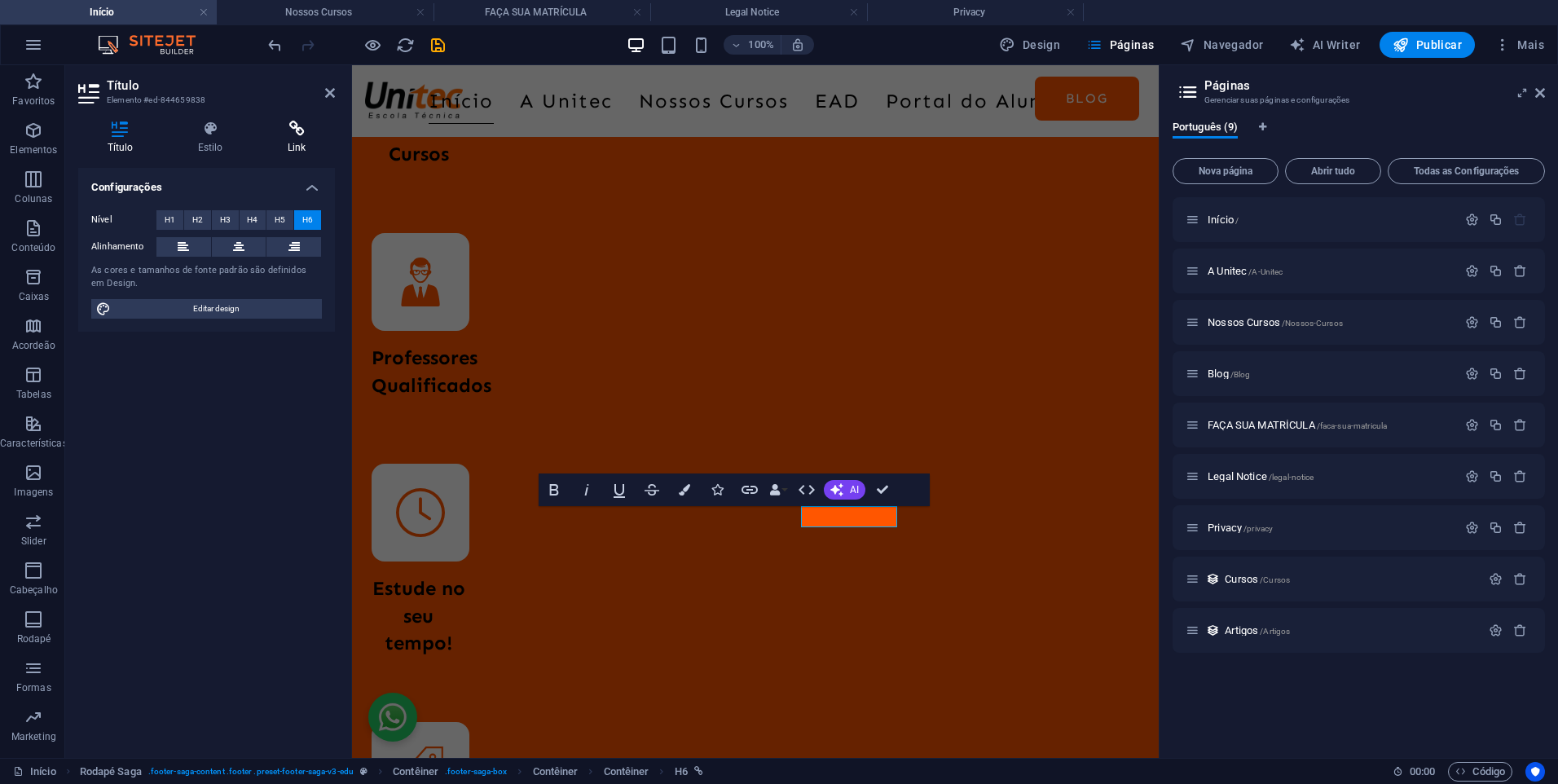
click at [294, 124] on icon at bounding box center [297, 129] width 77 height 16
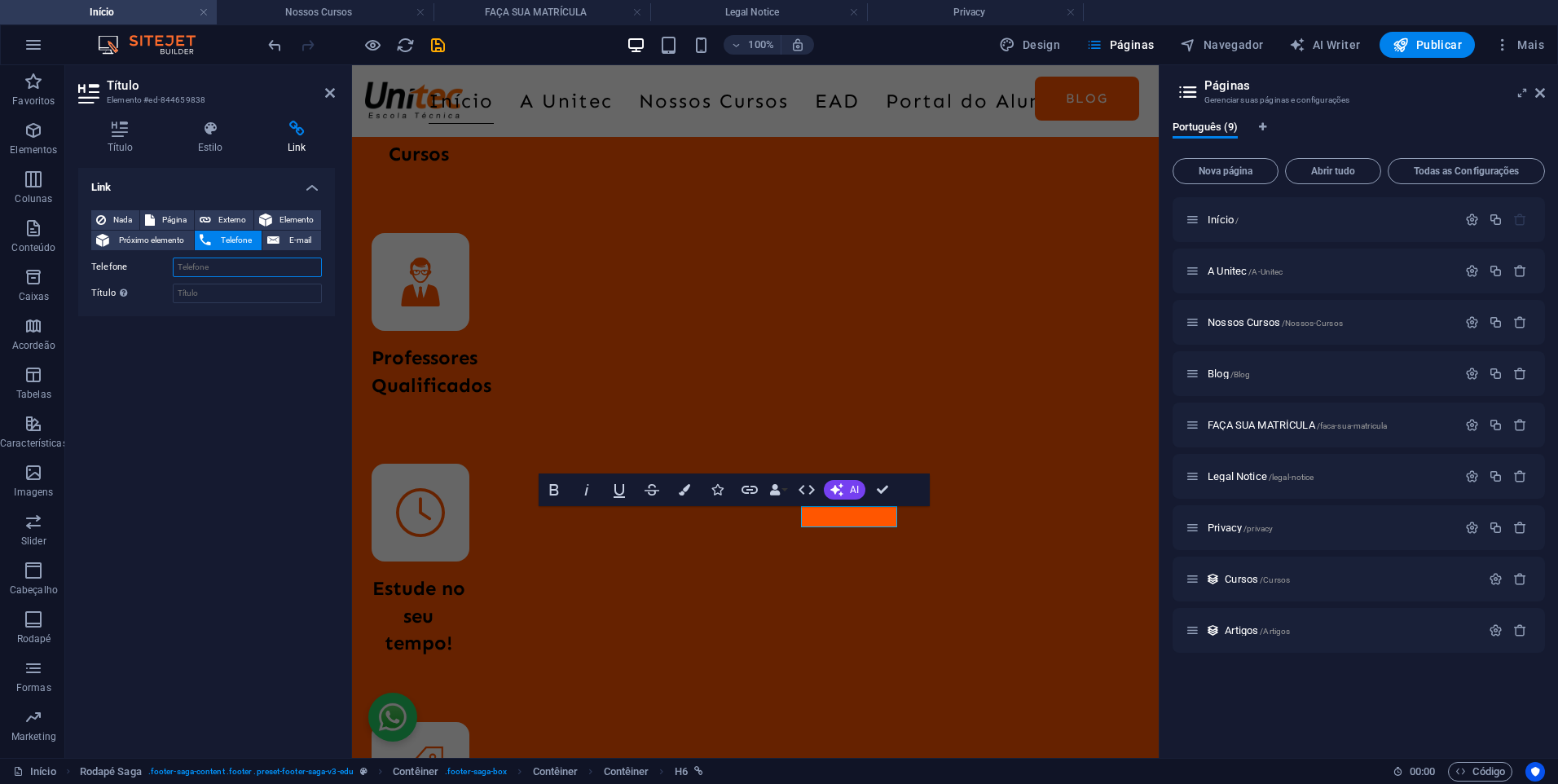
click at [238, 262] on input "Telefone" at bounding box center [247, 267] width 149 height 19
paste input "[PHONE_NUMBER]"
type input "[PHONE_NUMBER]"
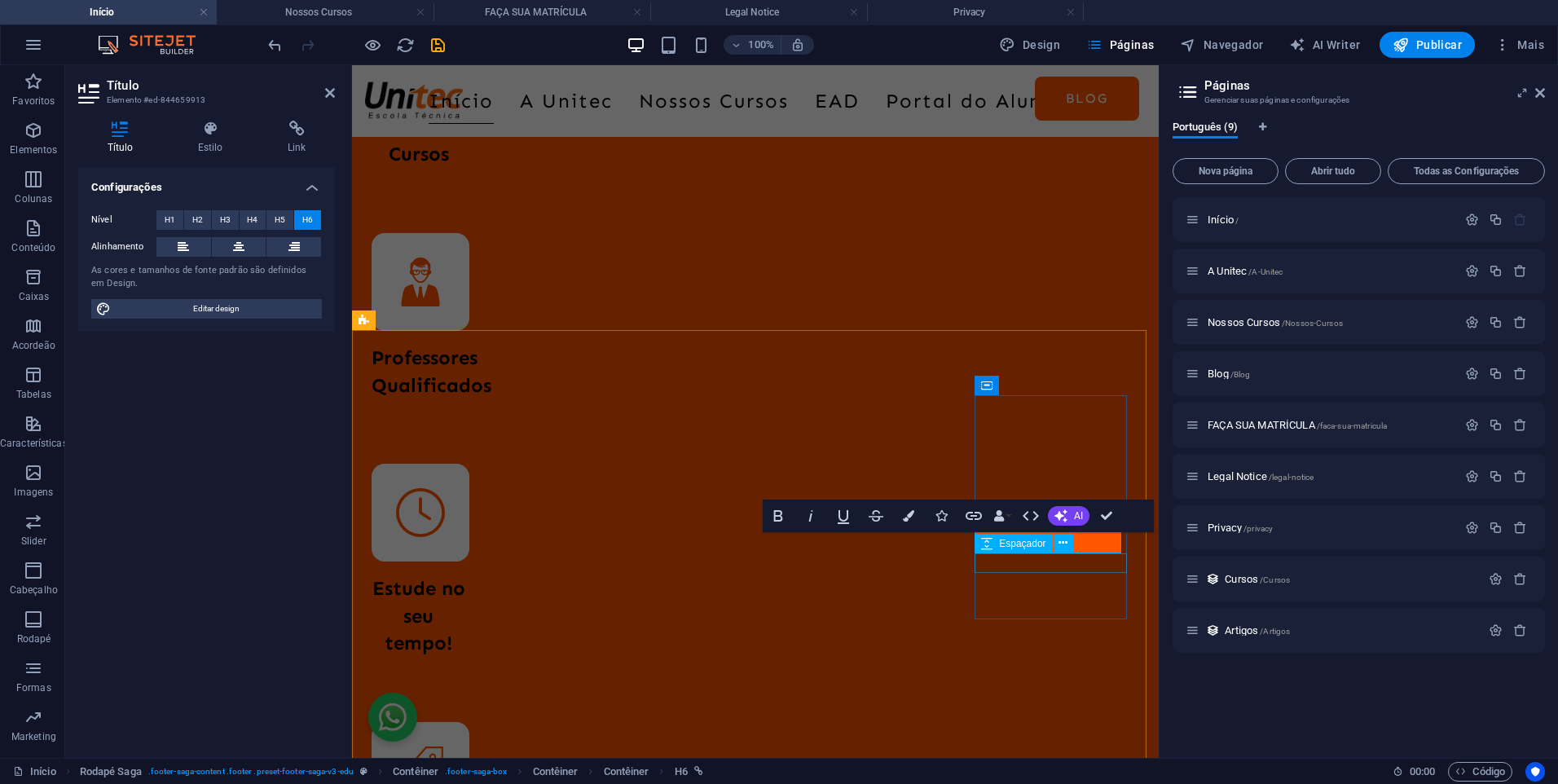
scroll to position [4756, 0]
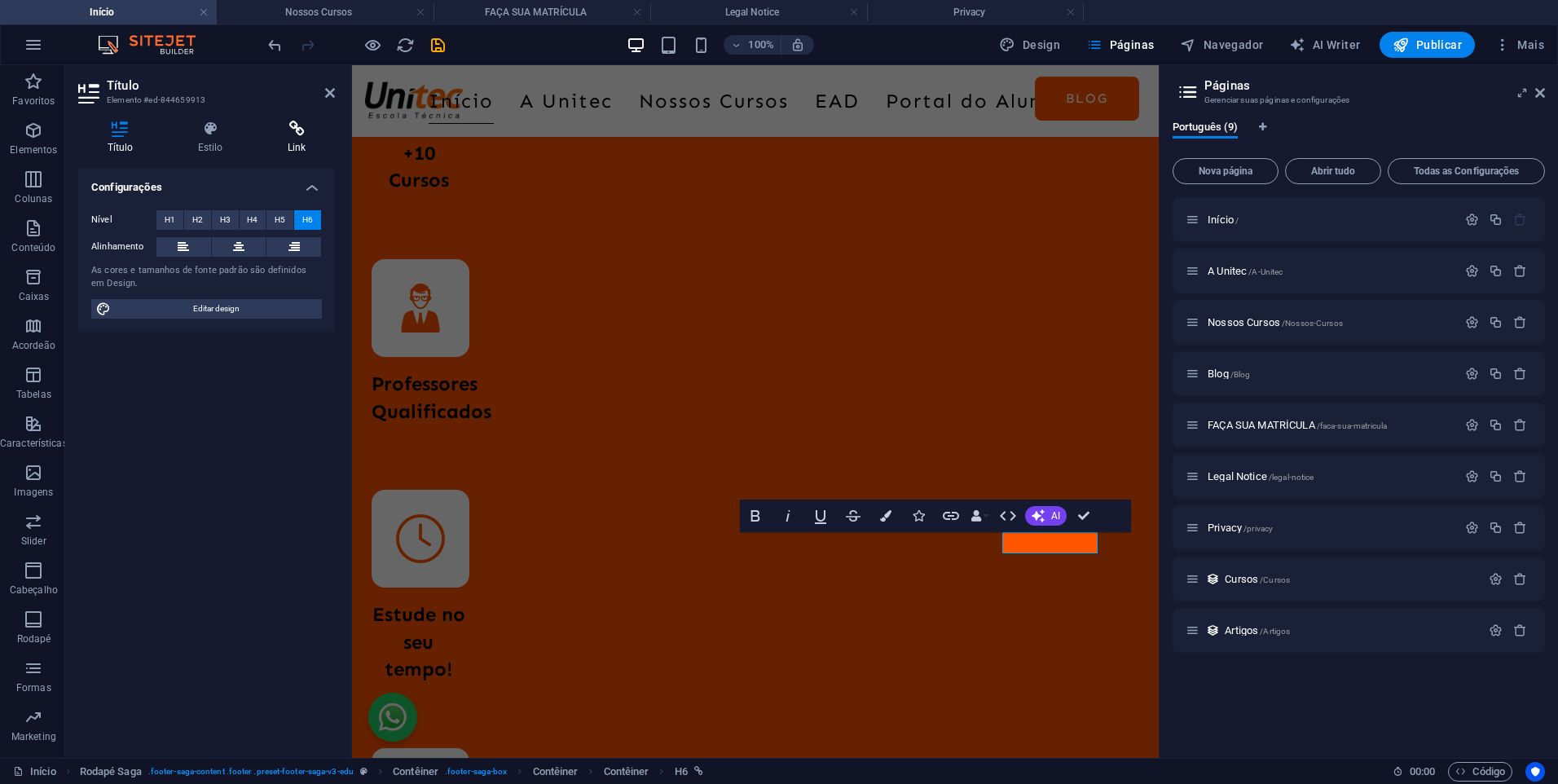
click at [285, 125] on icon at bounding box center [297, 129] width 77 height 16
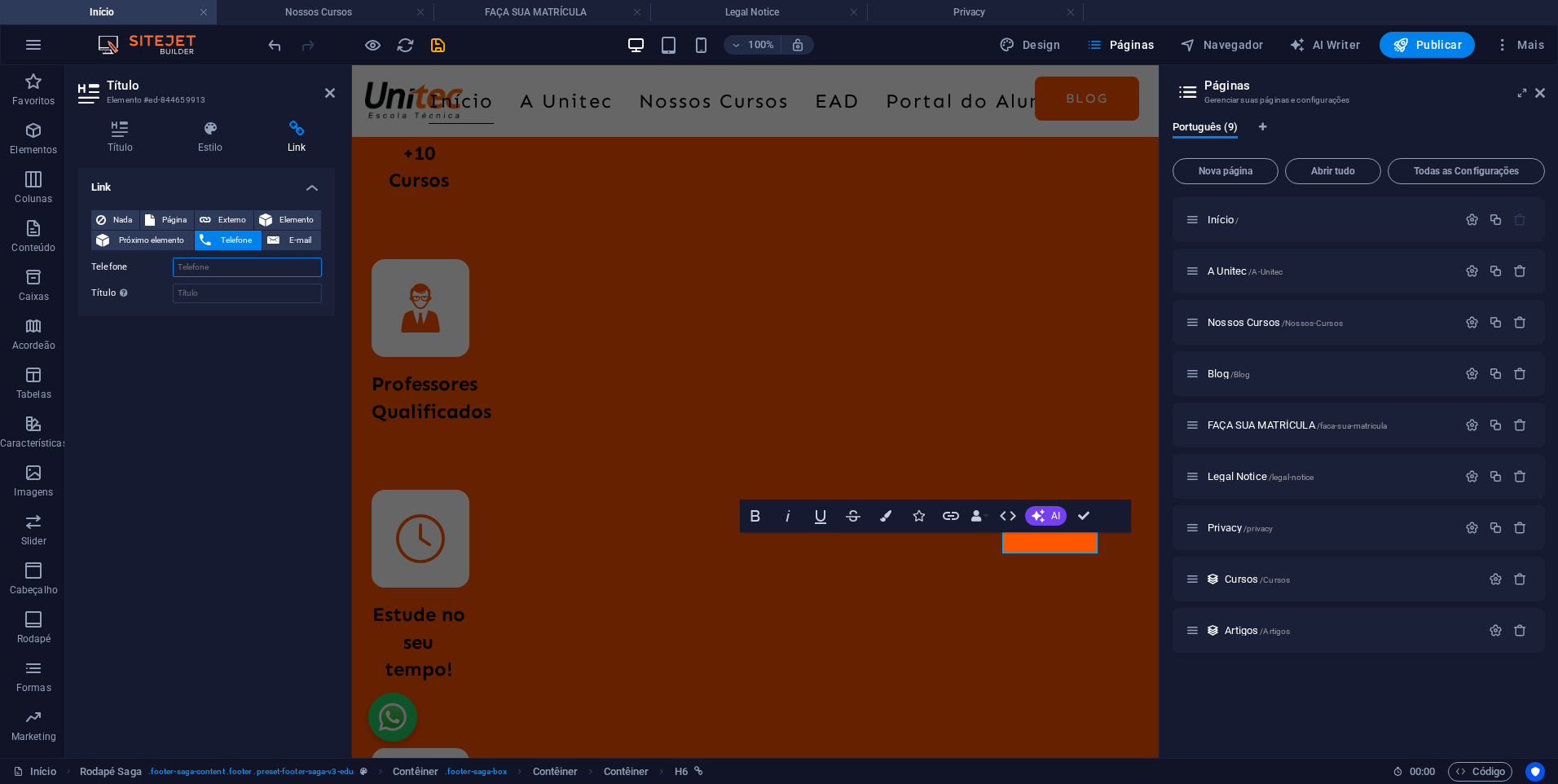
click at [246, 266] on input "Telefone" at bounding box center [247, 267] width 149 height 19
paste input "[PHONE_NUMBER]"
type input "[PHONE_NUMBER]"
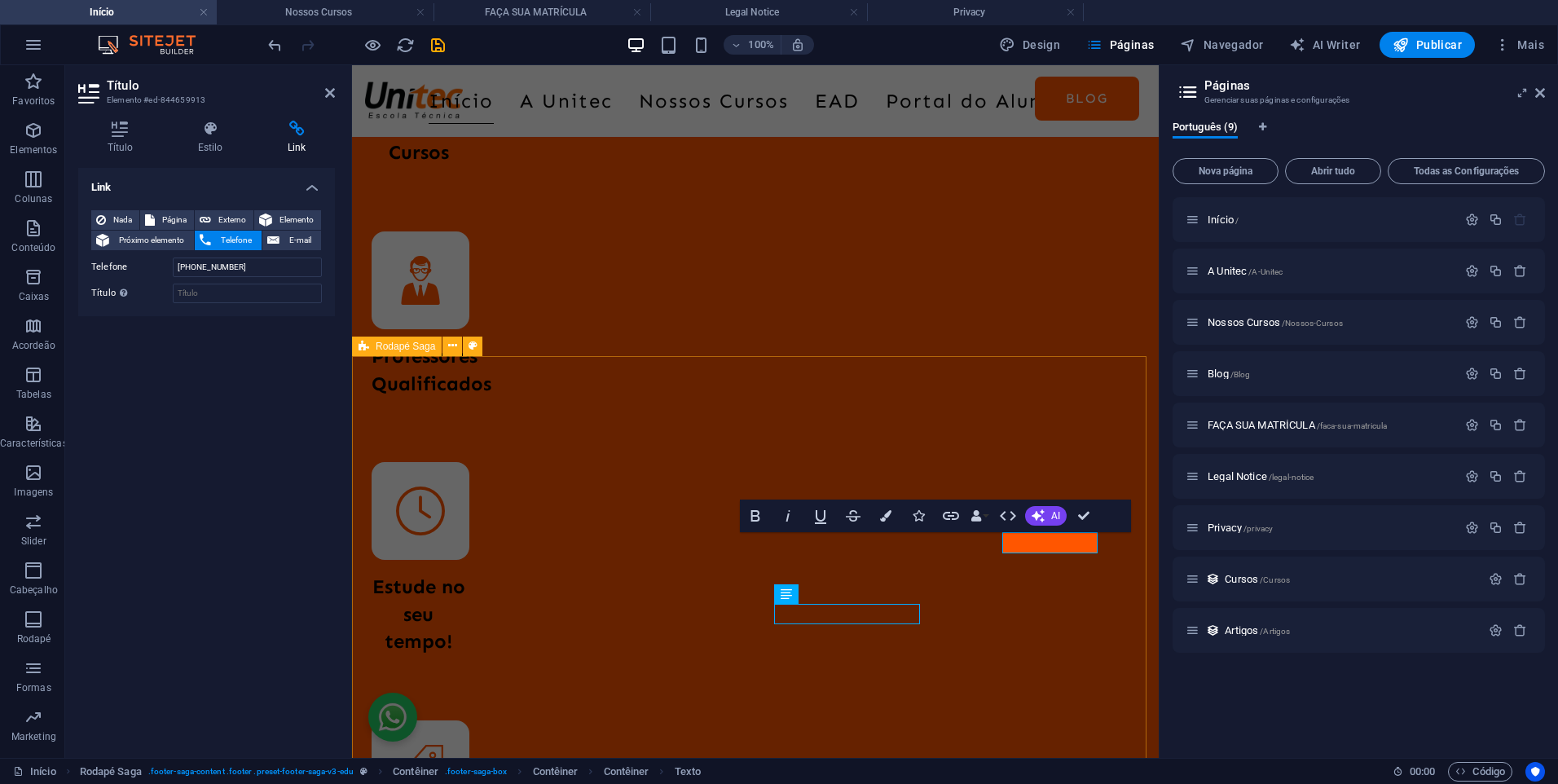
scroll to position [4450, 0]
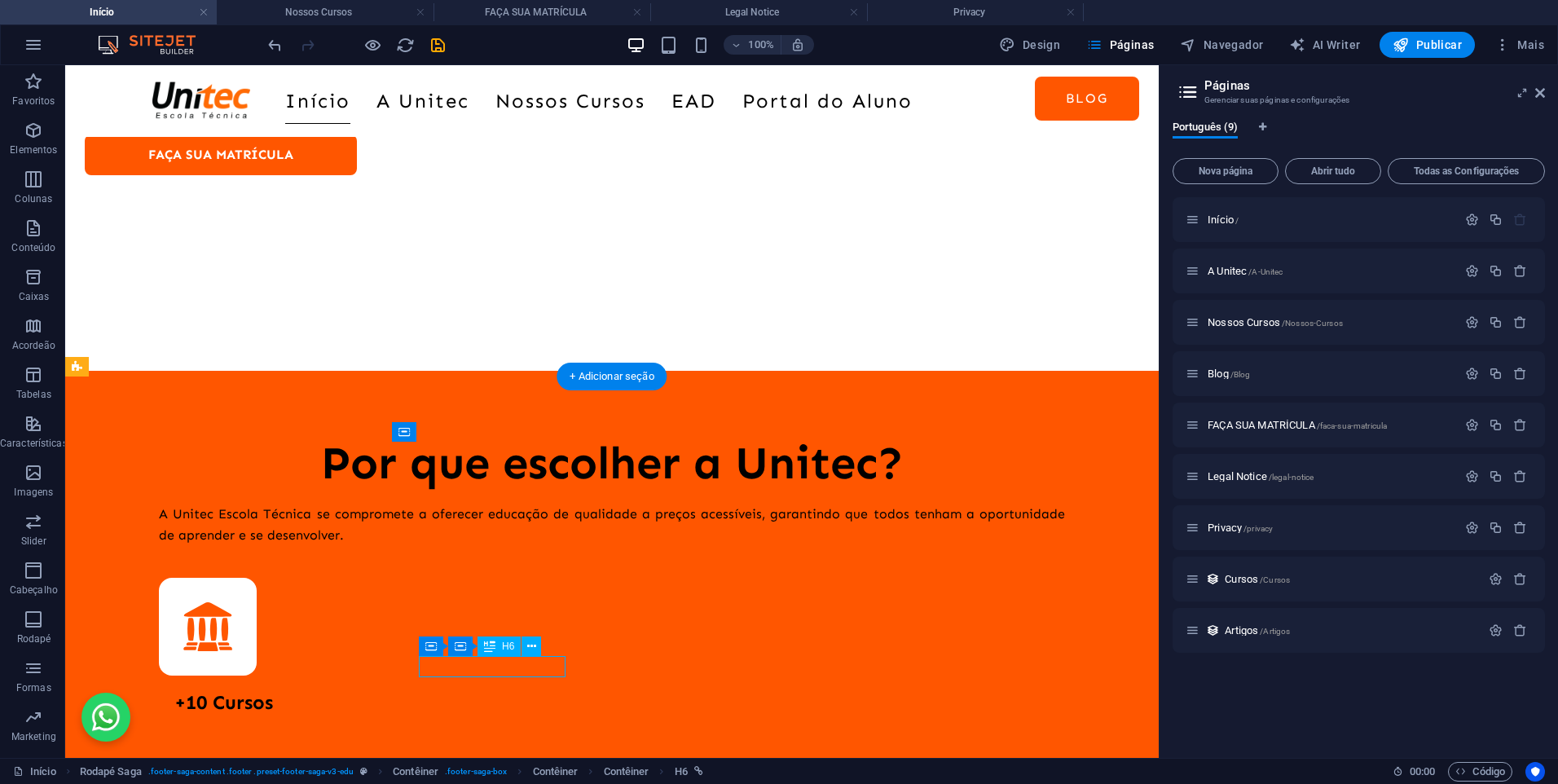
scroll to position [4756, 0]
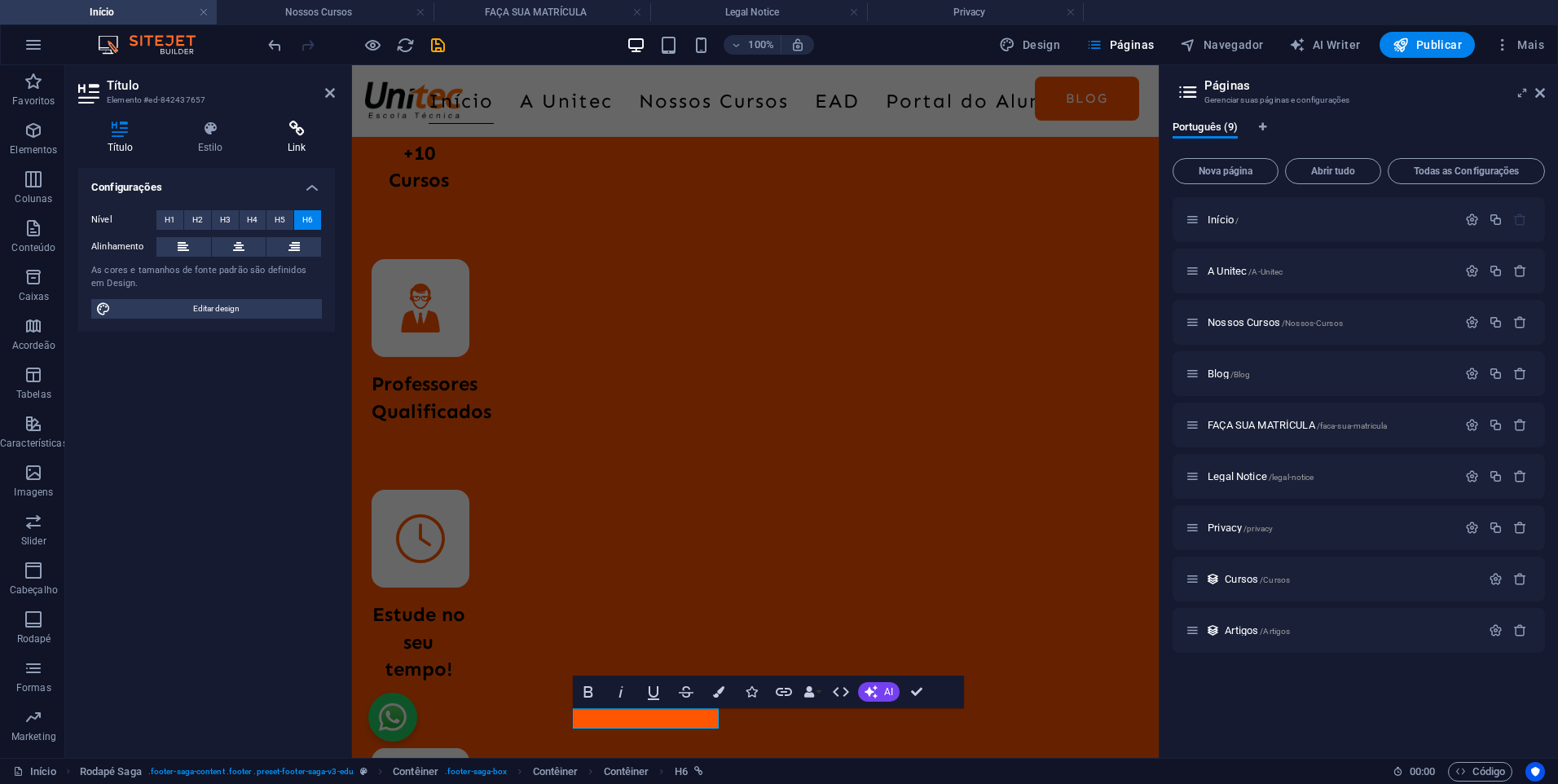
click at [271, 135] on icon at bounding box center [297, 129] width 77 height 16
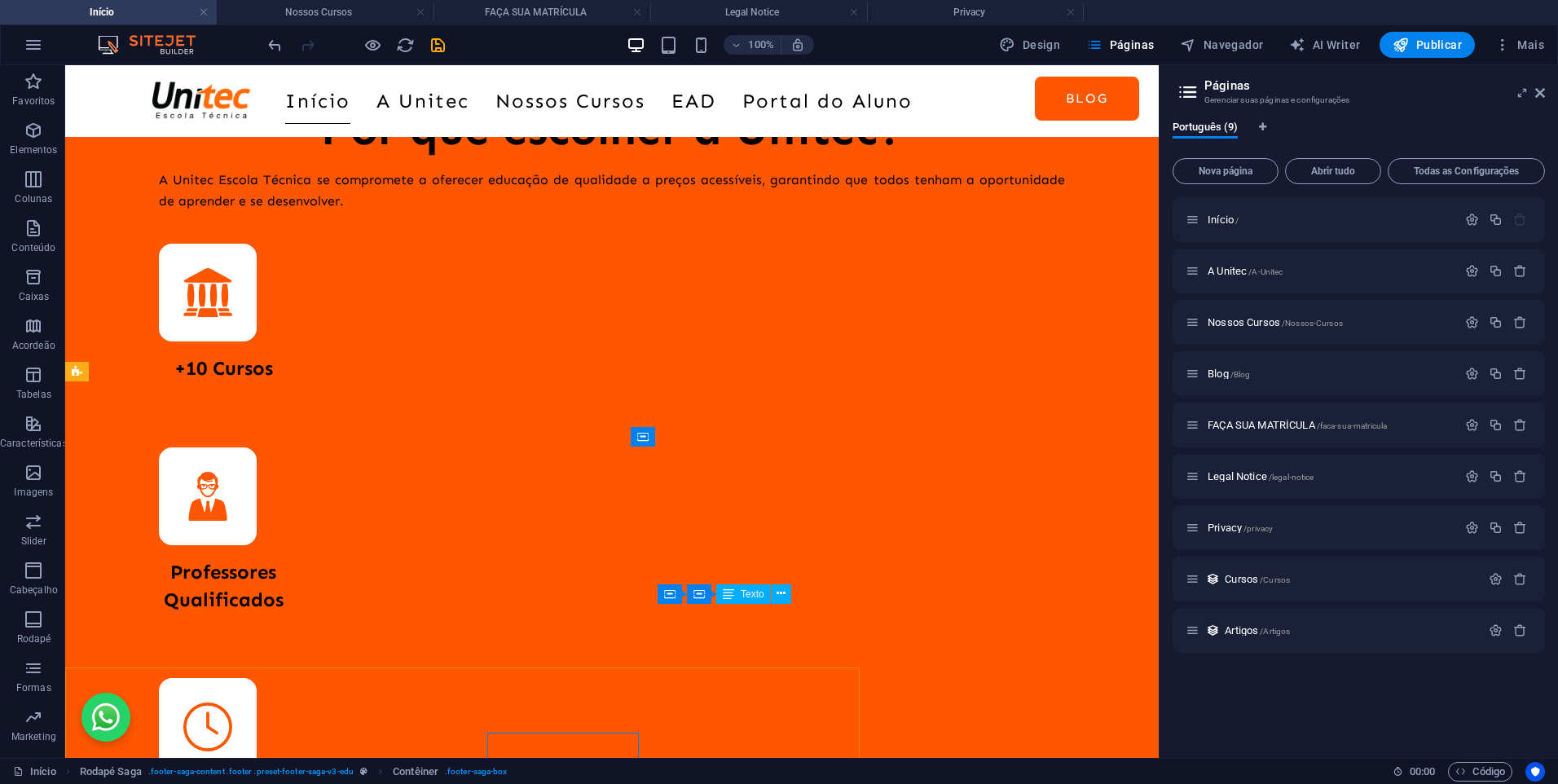
scroll to position [4445, 0]
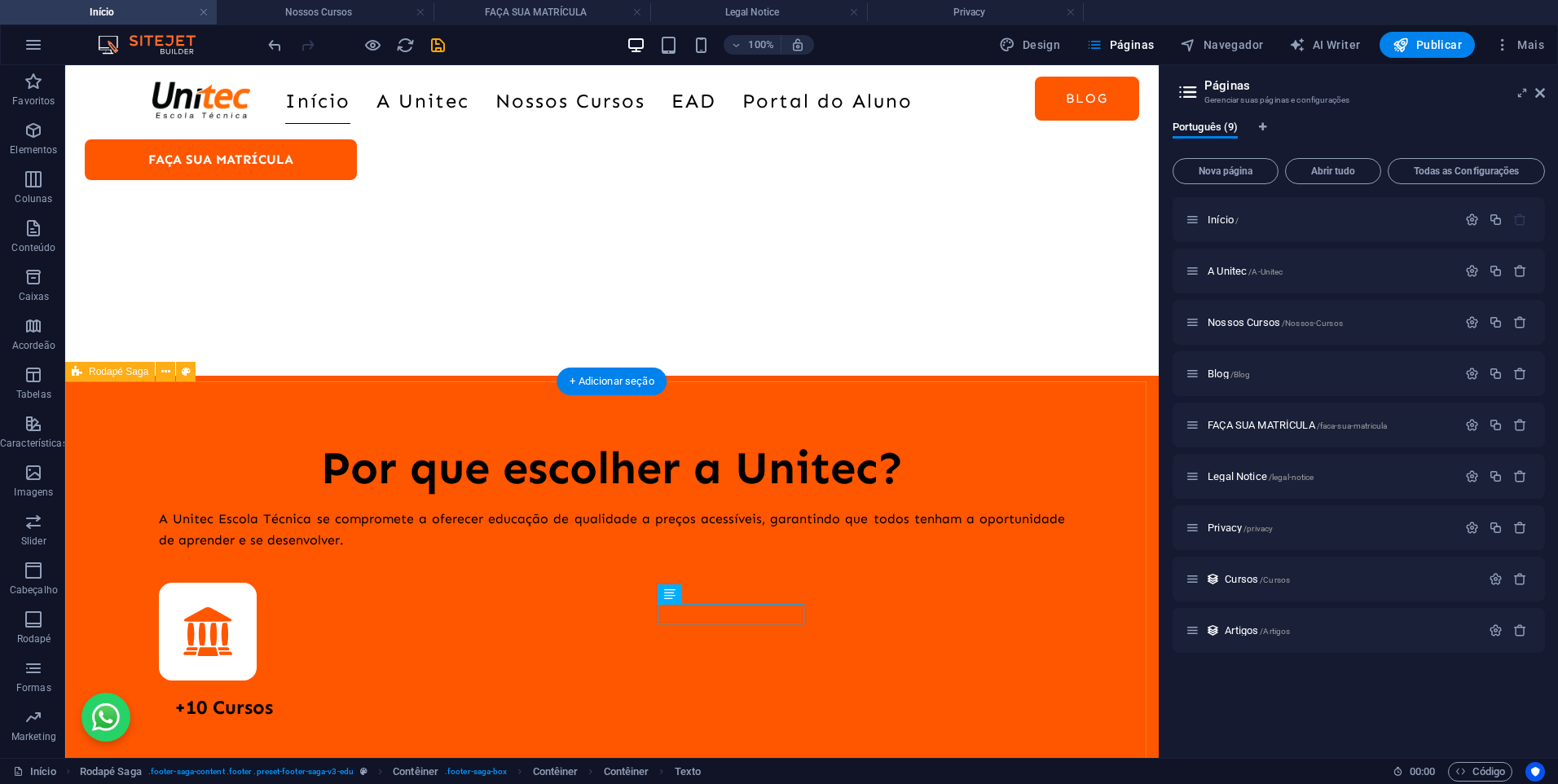
scroll to position [4751, 0]
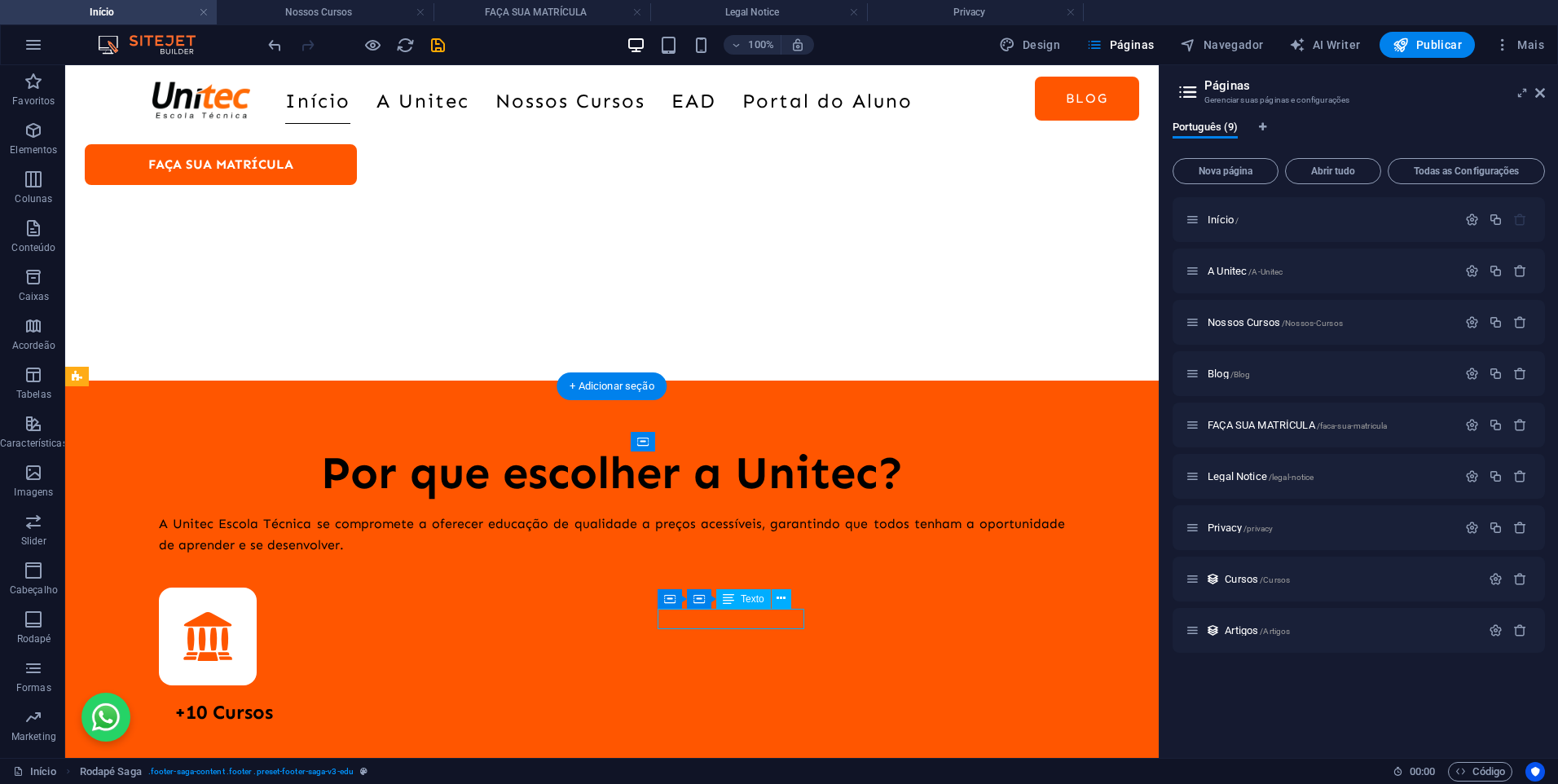
scroll to position [4746, 0]
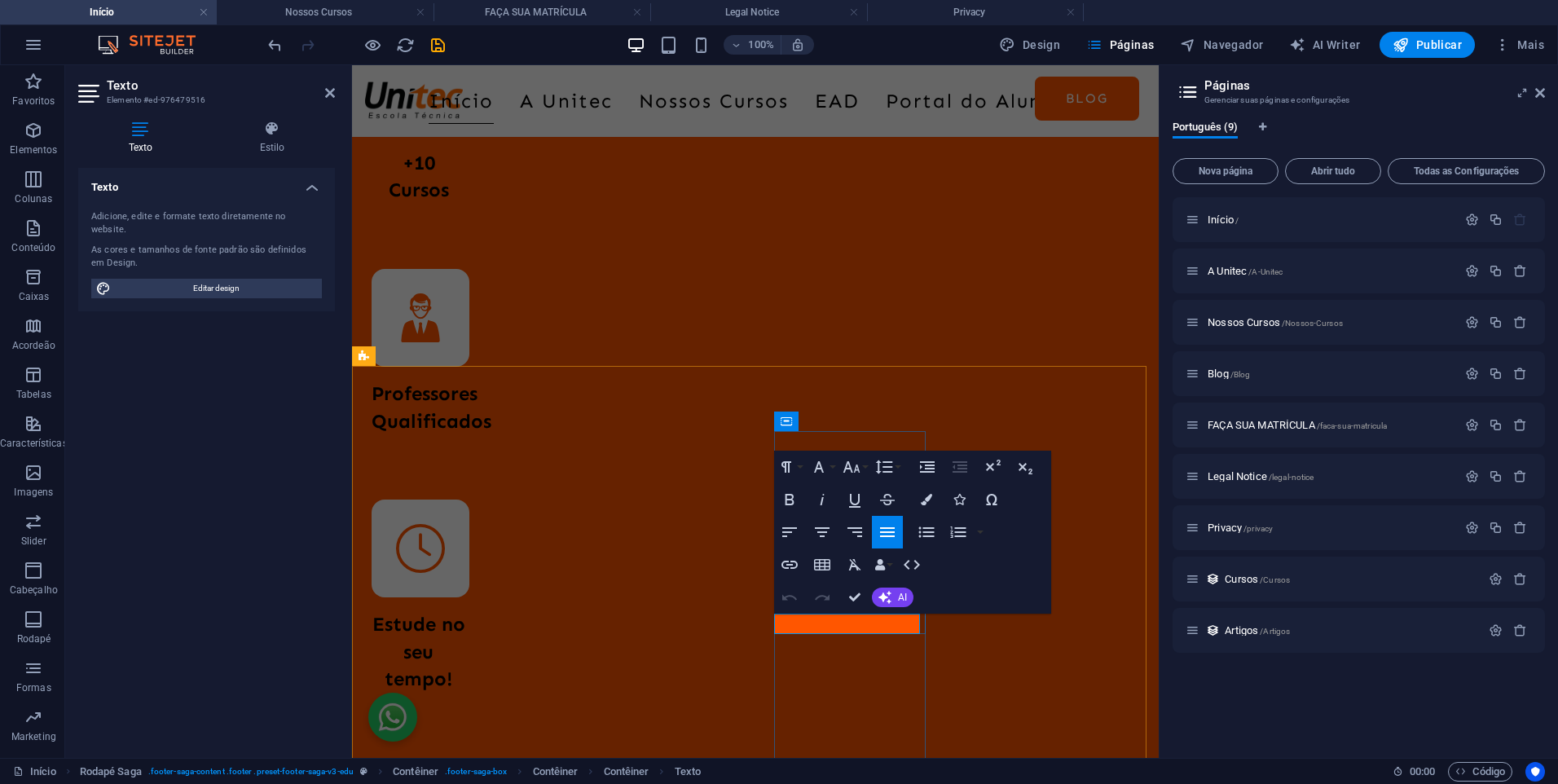
click at [258, 113] on div "Texto Estilo Texto Adicione, edite e formate texto diretamente no website. As c…" at bounding box center [206, 432] width 283 height 650
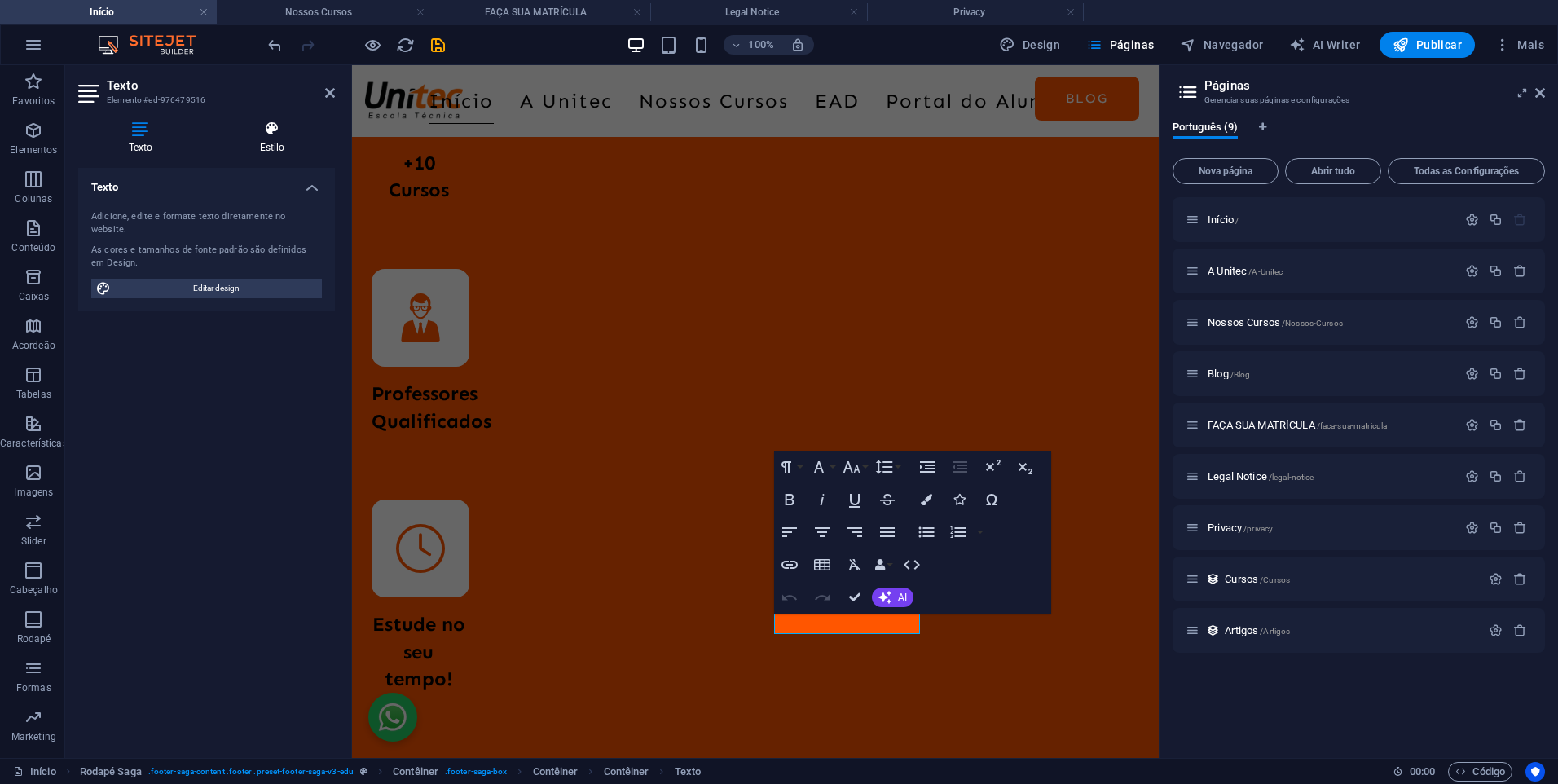
click at [267, 124] on icon at bounding box center [272, 129] width 126 height 16
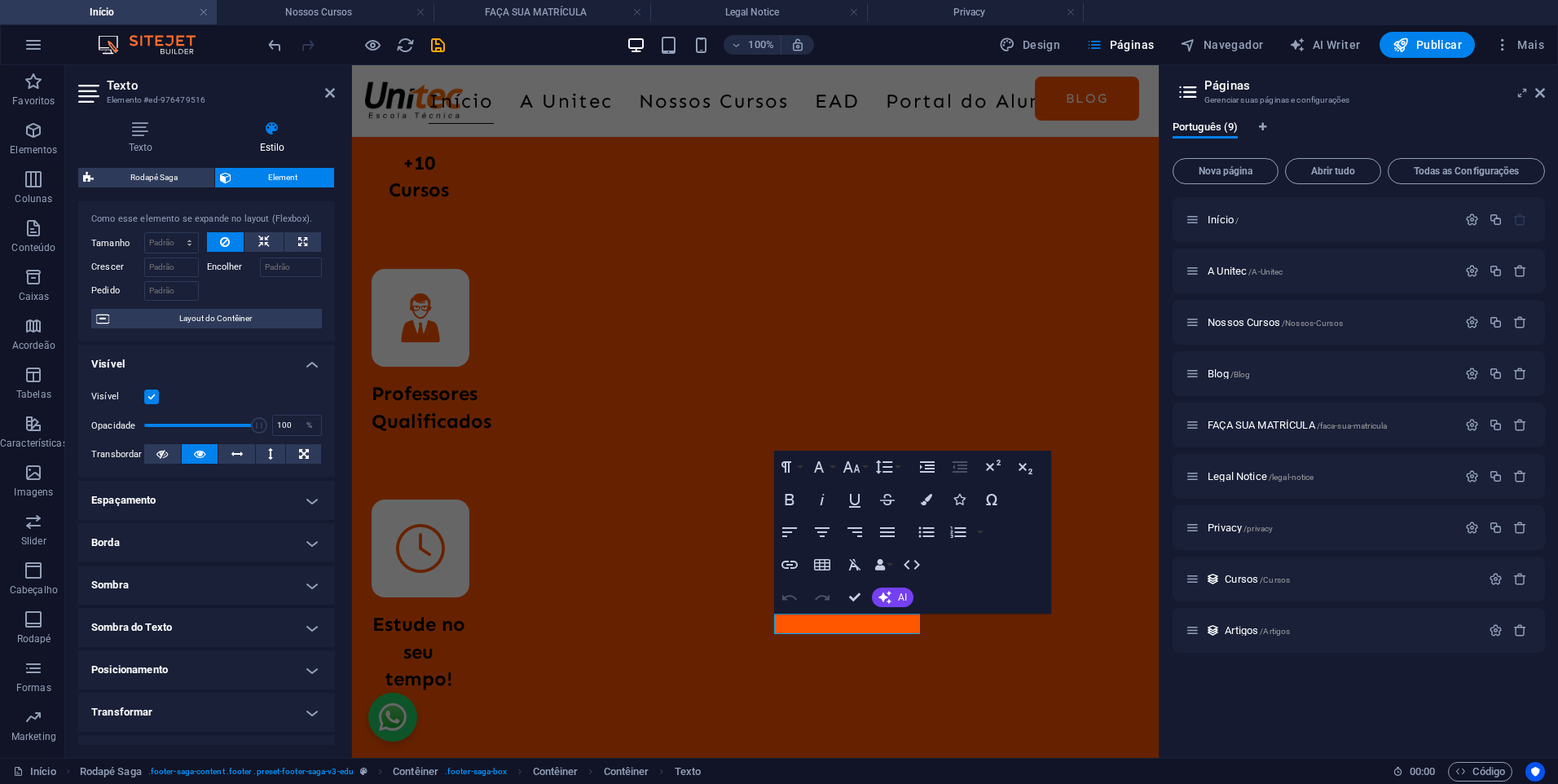
scroll to position [0, 0]
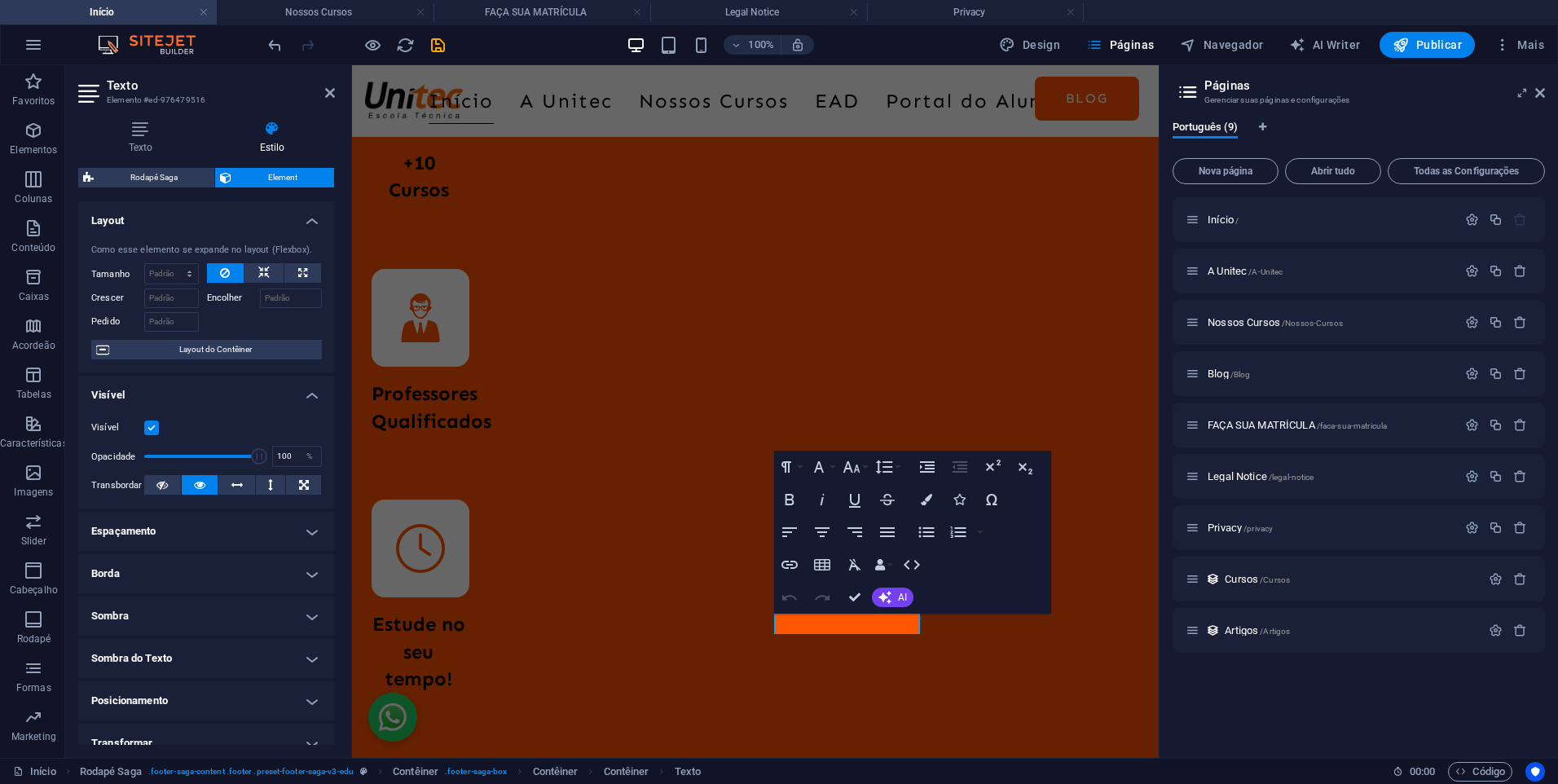
click at [325, 83] on h2 "Texto" at bounding box center [221, 85] width 228 height 14
click at [328, 84] on h2 "Texto" at bounding box center [221, 85] width 228 height 14
drag, startPoint x: 328, startPoint y: 89, endPoint x: 998, endPoint y: 408, distance: 742.1
click at [328, 89] on icon at bounding box center [330, 93] width 10 height 13
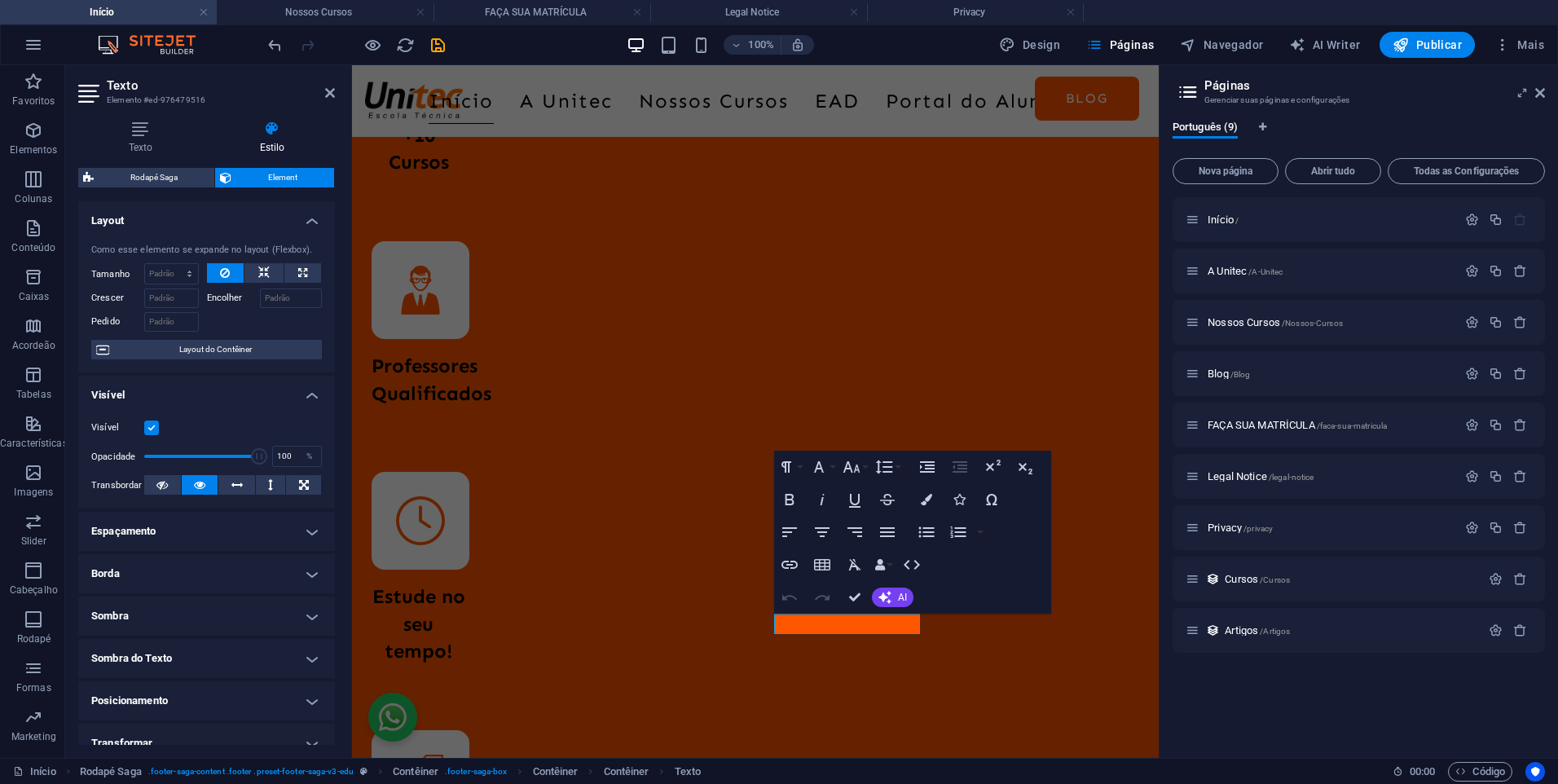
scroll to position [4440, 0]
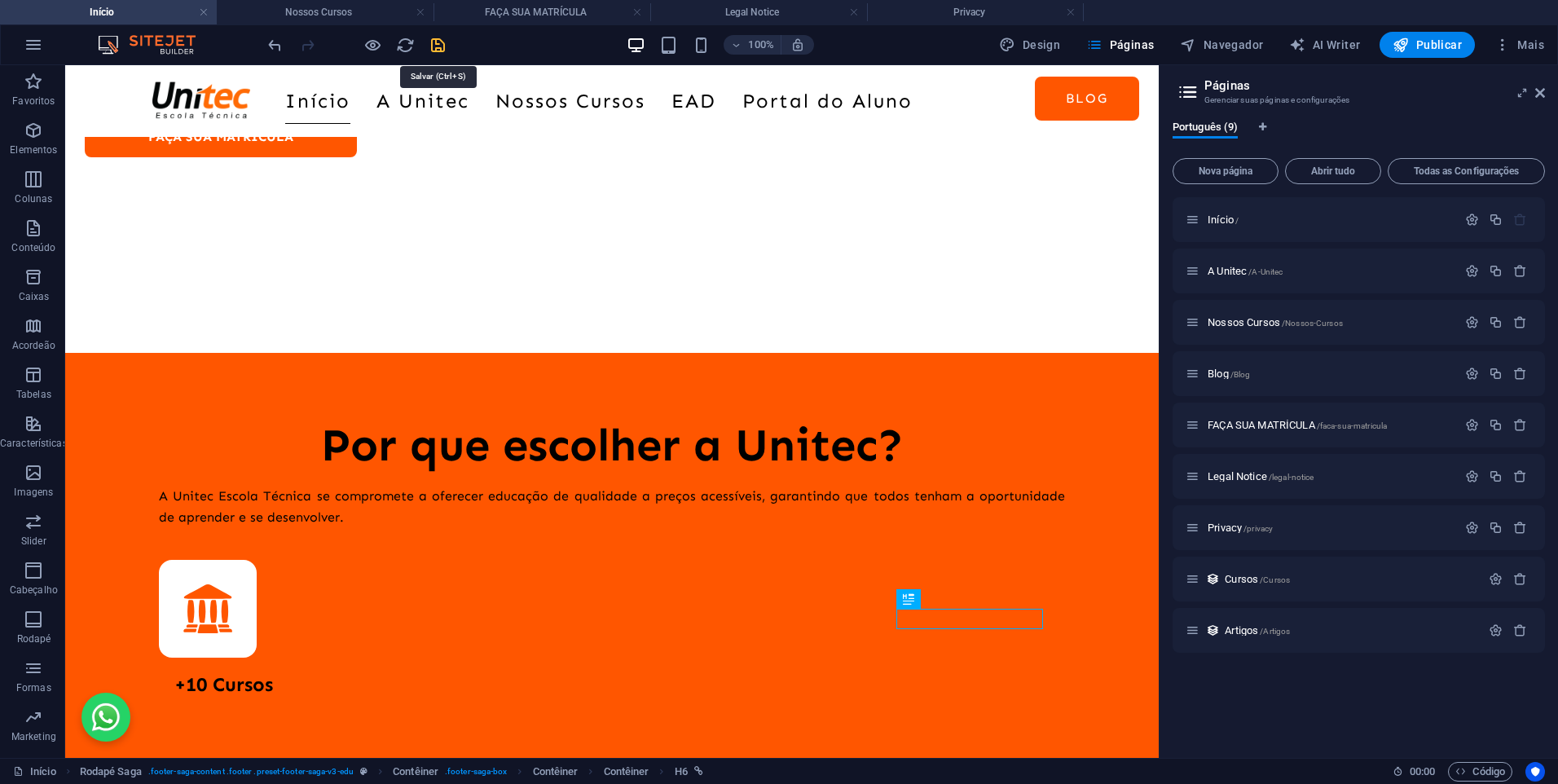
click at [435, 40] on icon "save" at bounding box center [439, 45] width 19 height 19
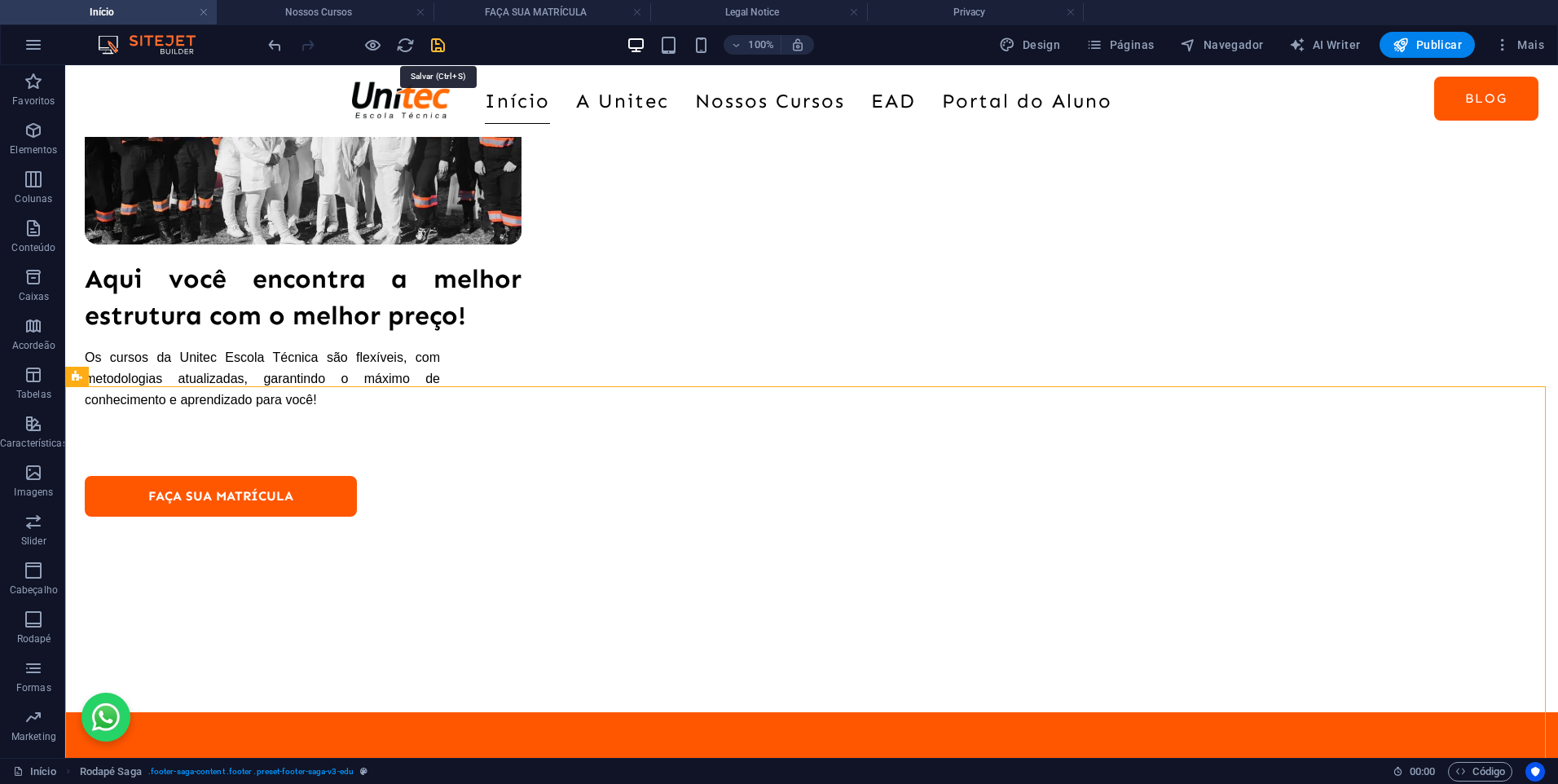
drag, startPoint x: 435, startPoint y: 38, endPoint x: 630, endPoint y: 261, distance: 296.2
click at [435, 38] on icon "save" at bounding box center [439, 45] width 19 height 19
checkbox input "false"
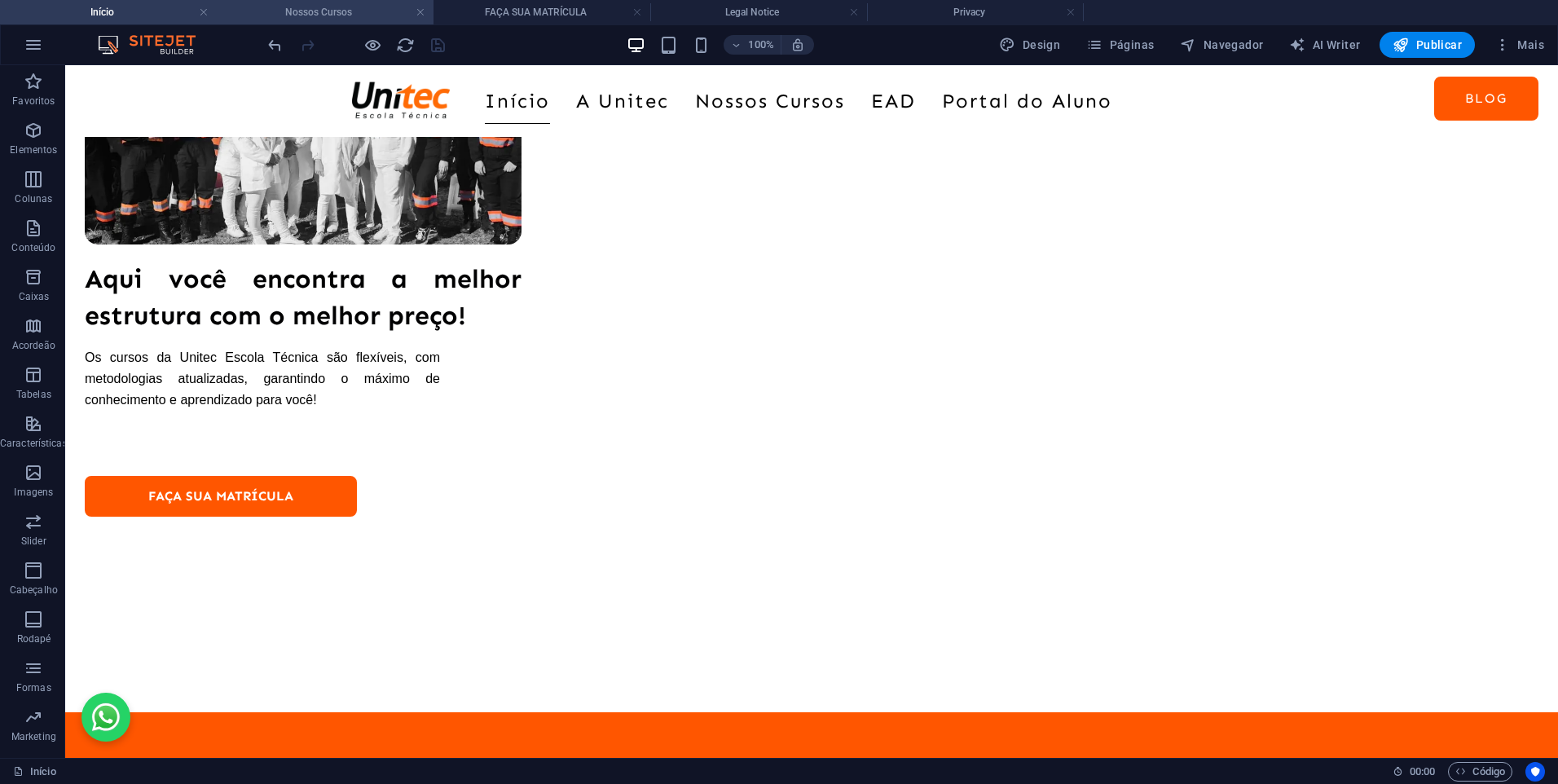
click at [344, 7] on h4 "Nossos Cursos" at bounding box center [325, 12] width 217 height 18
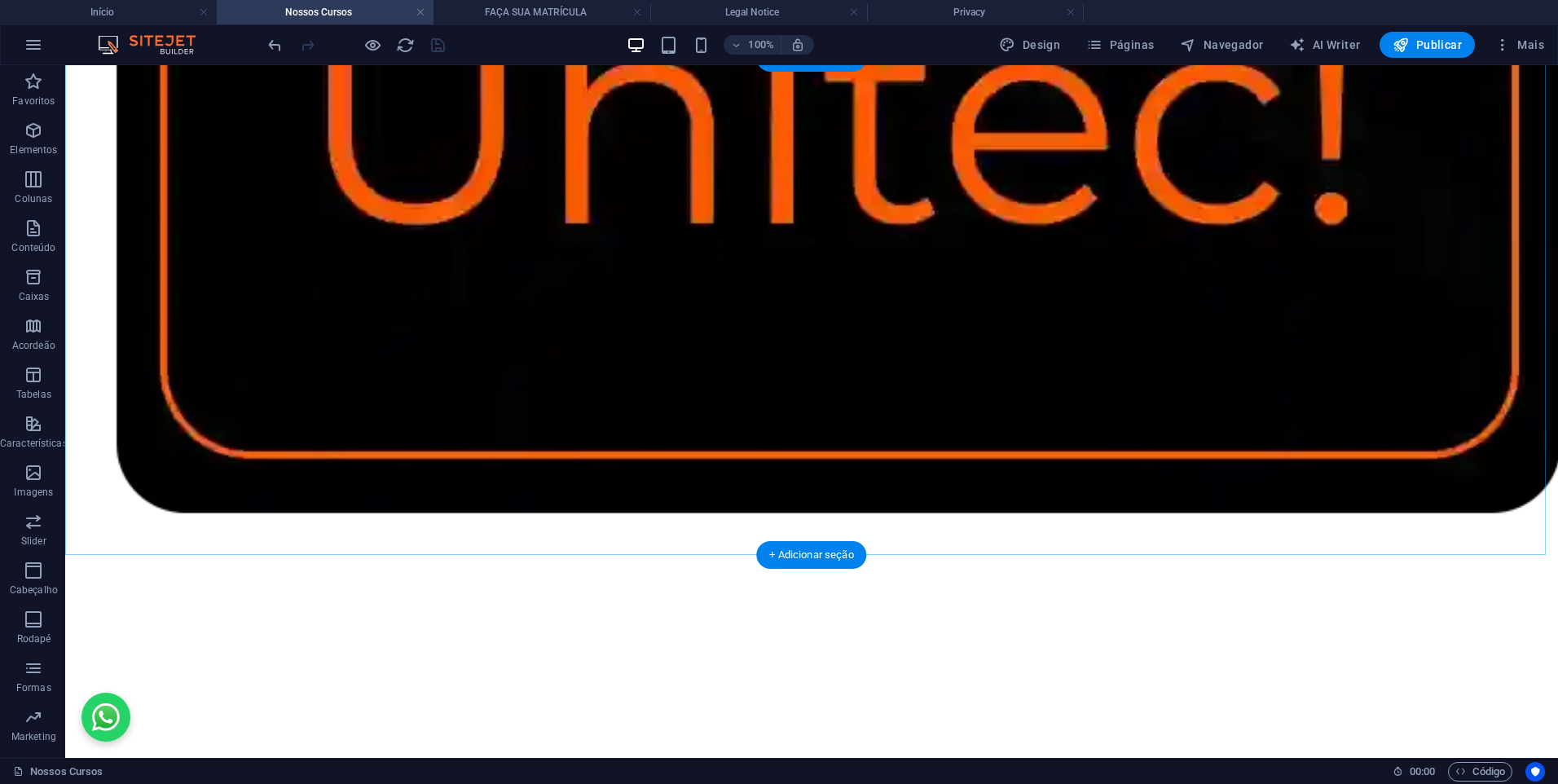
scroll to position [4842, 0]
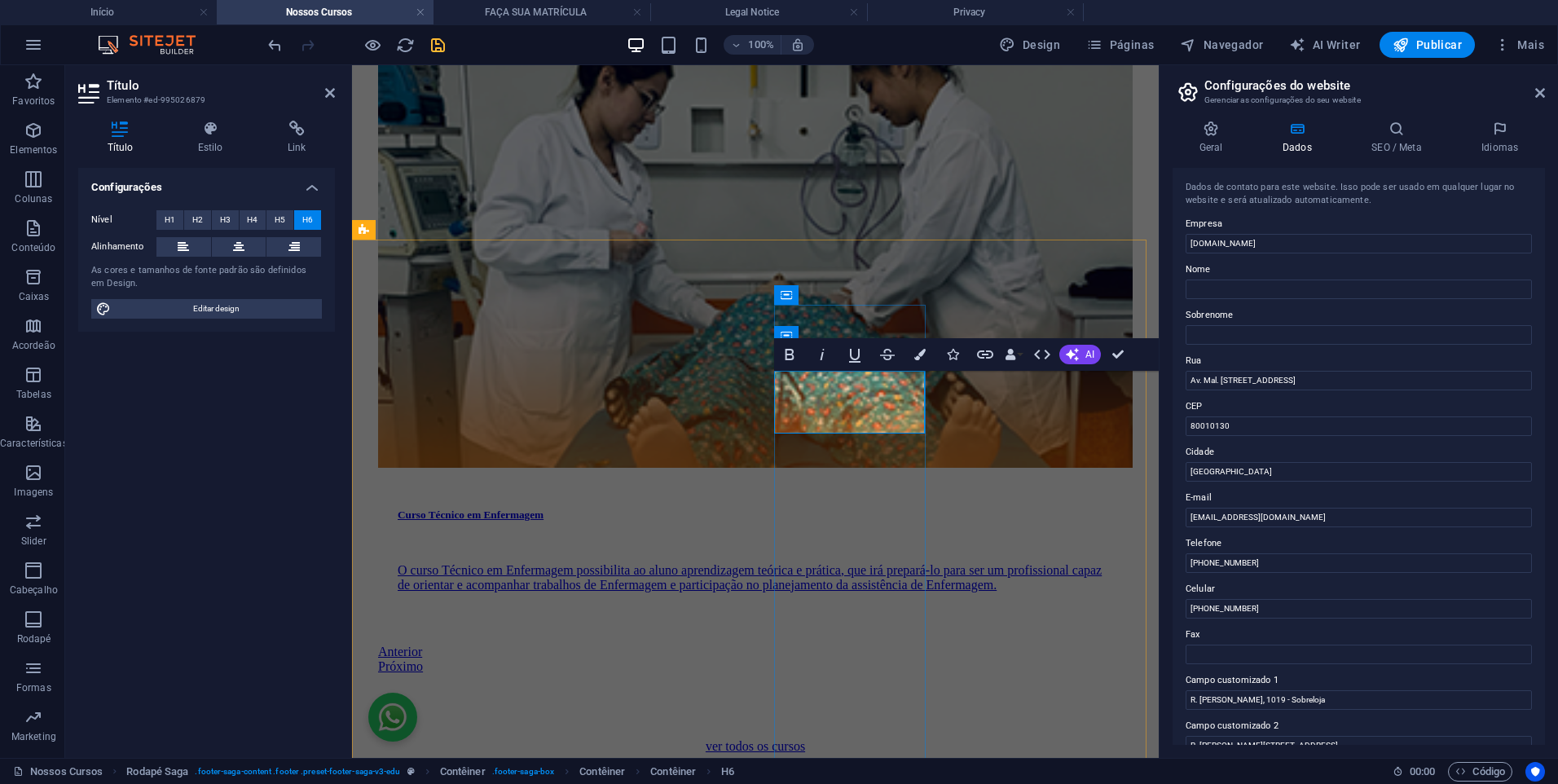
click at [1541, 86] on icon at bounding box center [1540, 93] width 10 height 13
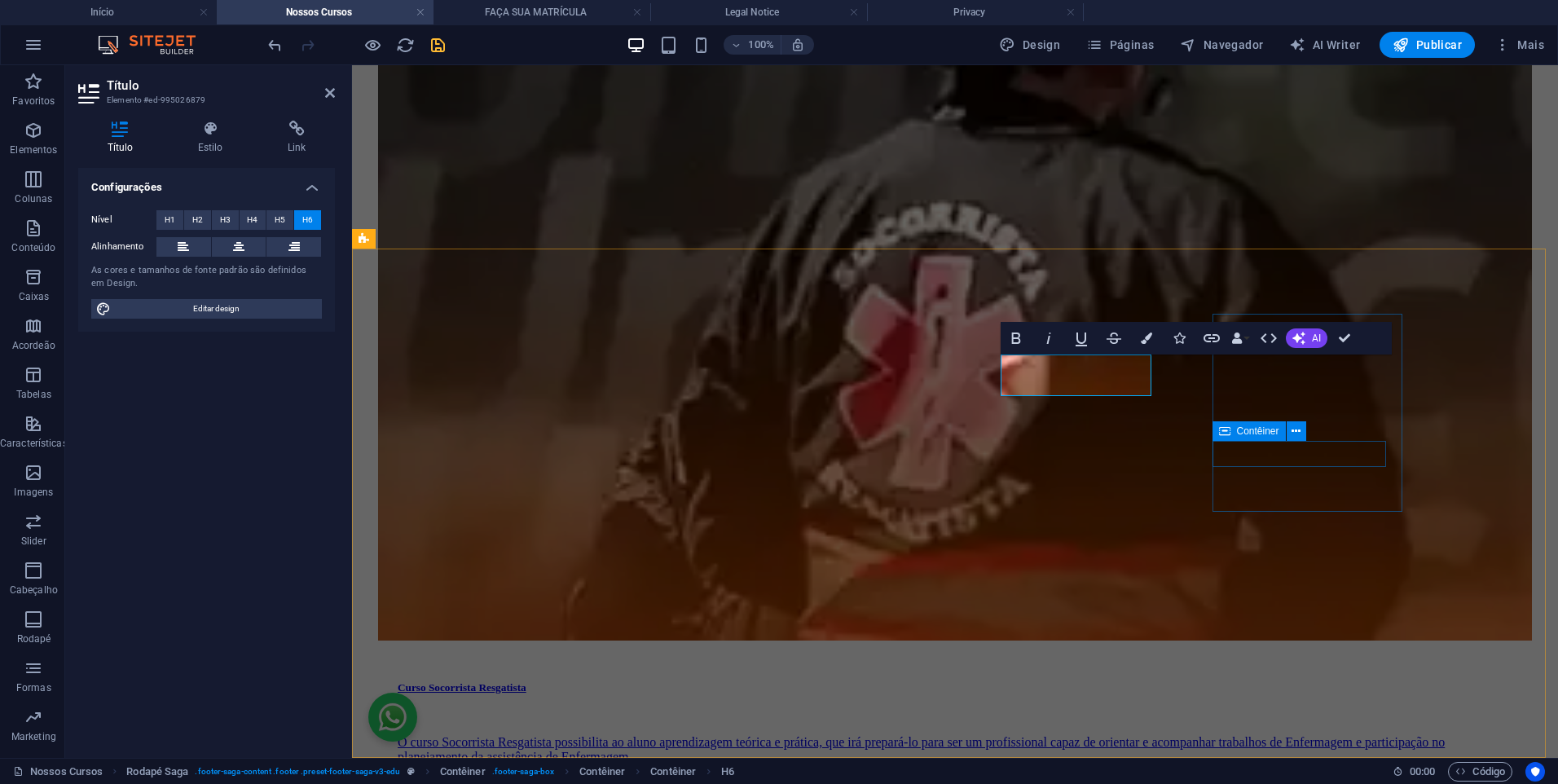
click at [1245, 440] on div "Contêiner" at bounding box center [1249, 431] width 73 height 19
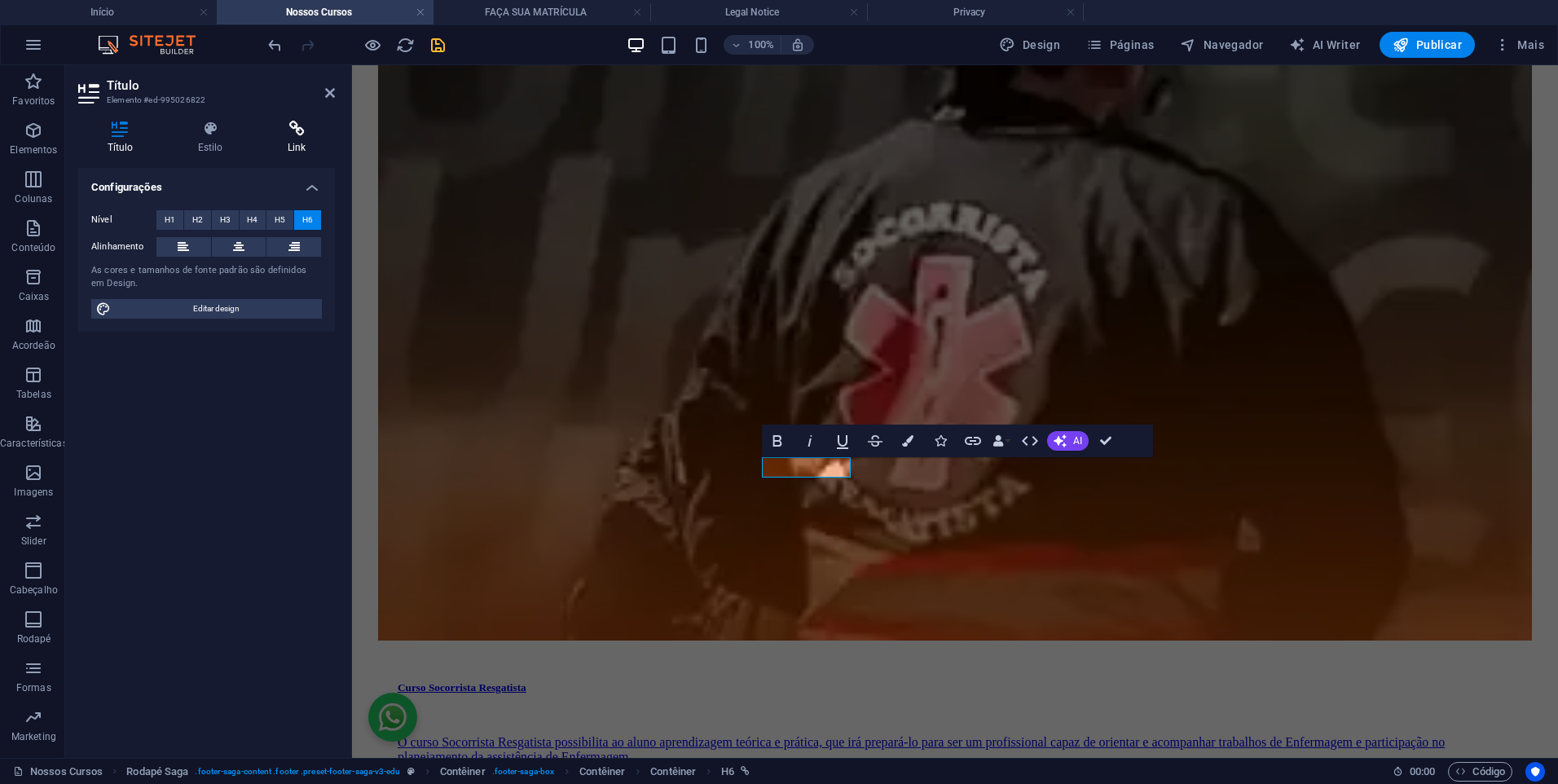
click at [295, 121] on icon at bounding box center [297, 129] width 77 height 16
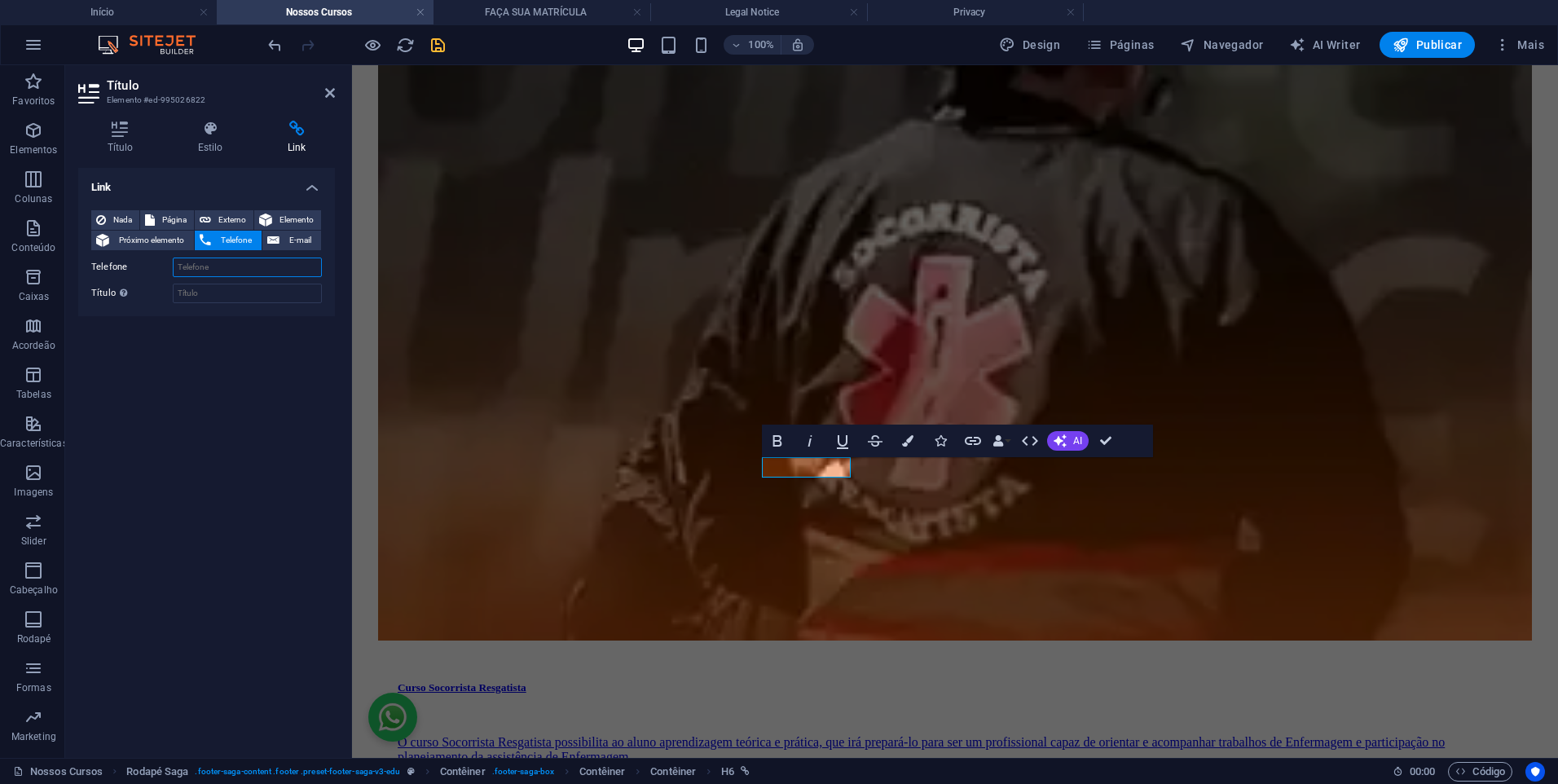
click at [254, 261] on input "Telefone" at bounding box center [247, 267] width 149 height 19
paste input "[PHONE_NUMBER]"
type input "[PHONE_NUMBER]"
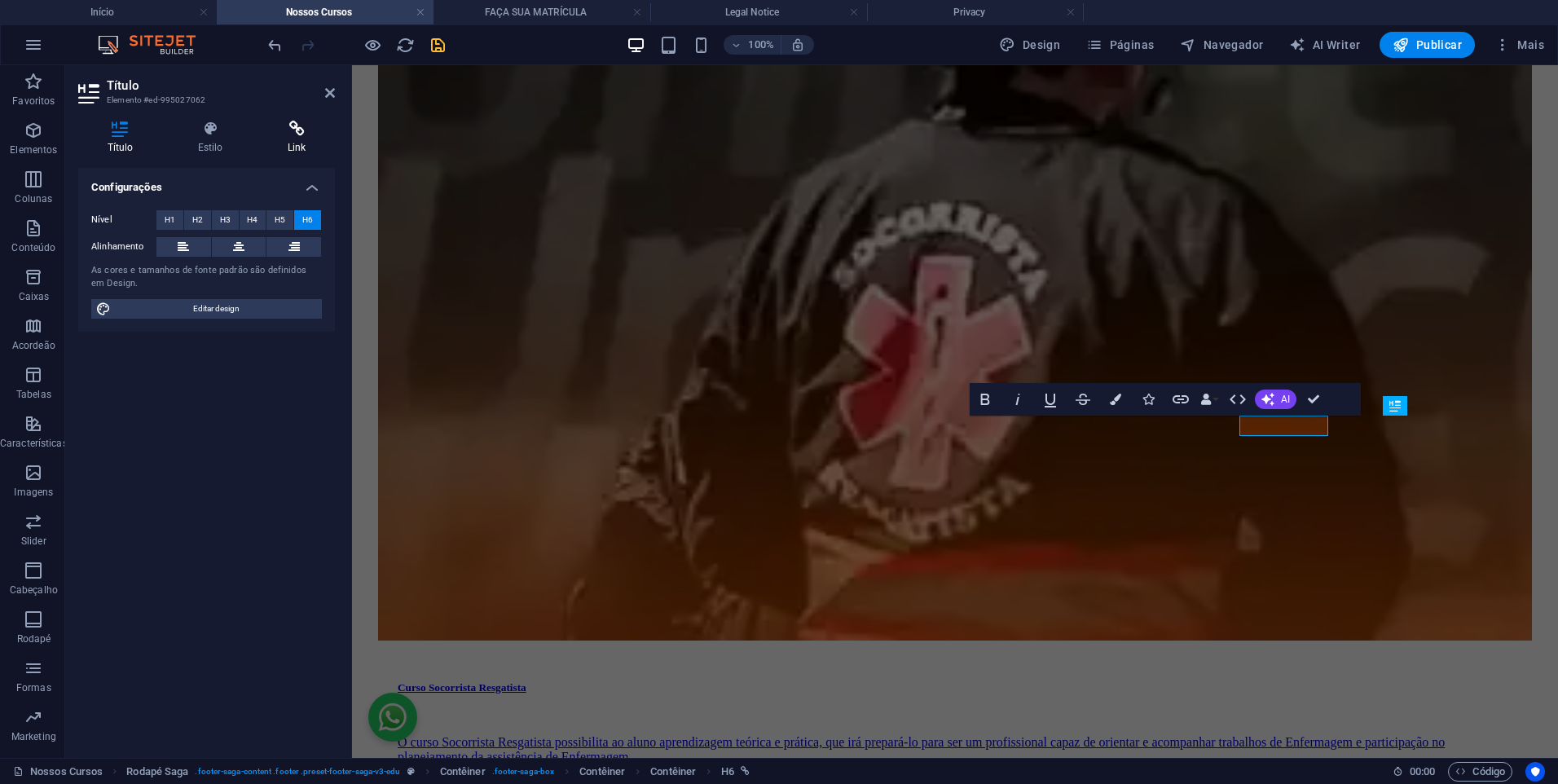
click at [294, 132] on icon at bounding box center [297, 129] width 77 height 16
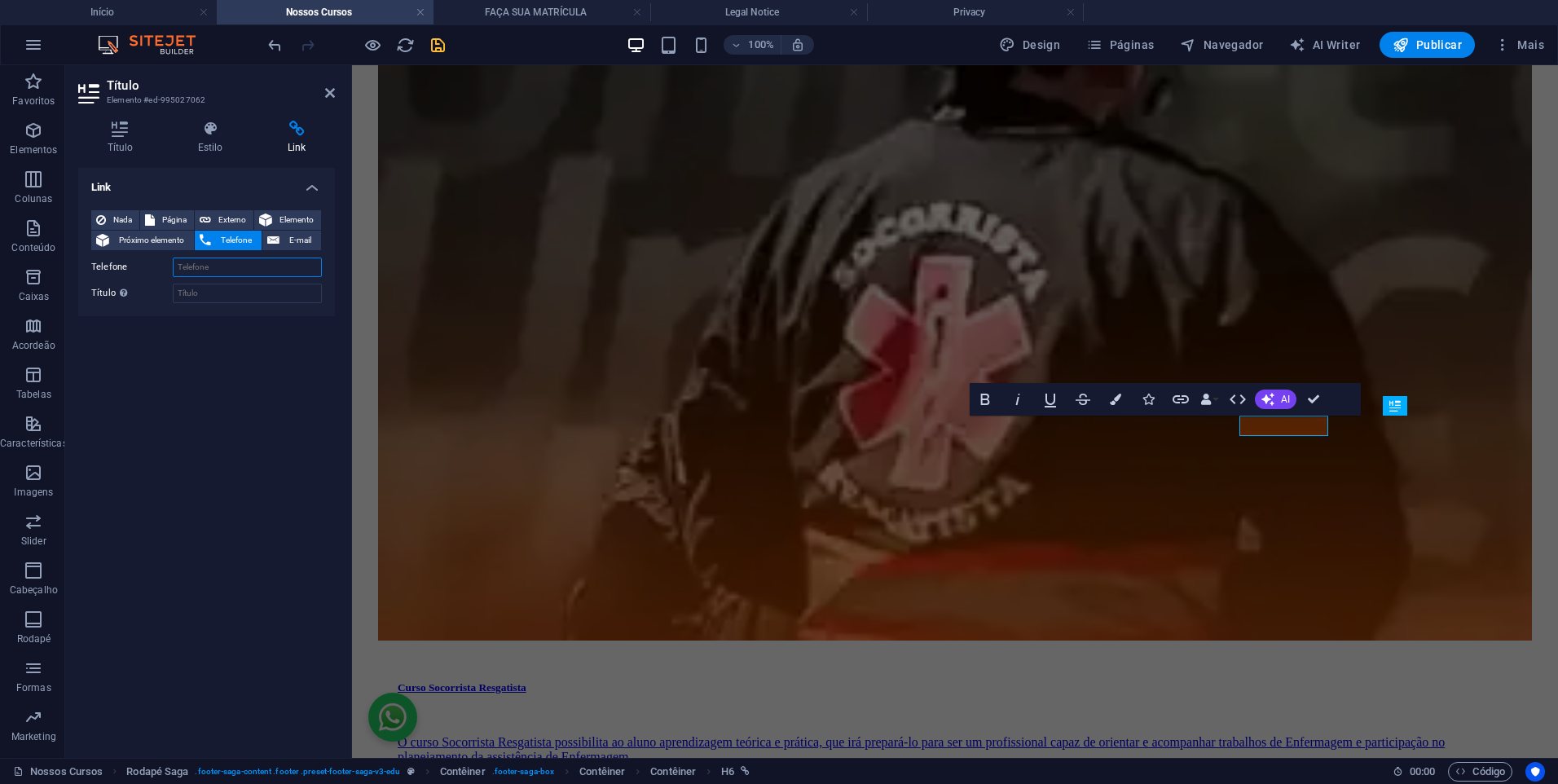
click at [260, 263] on input "Telefone" at bounding box center [247, 267] width 149 height 19
paste input "[PHONE_NUMBER]"
type input "[PHONE_NUMBER]"
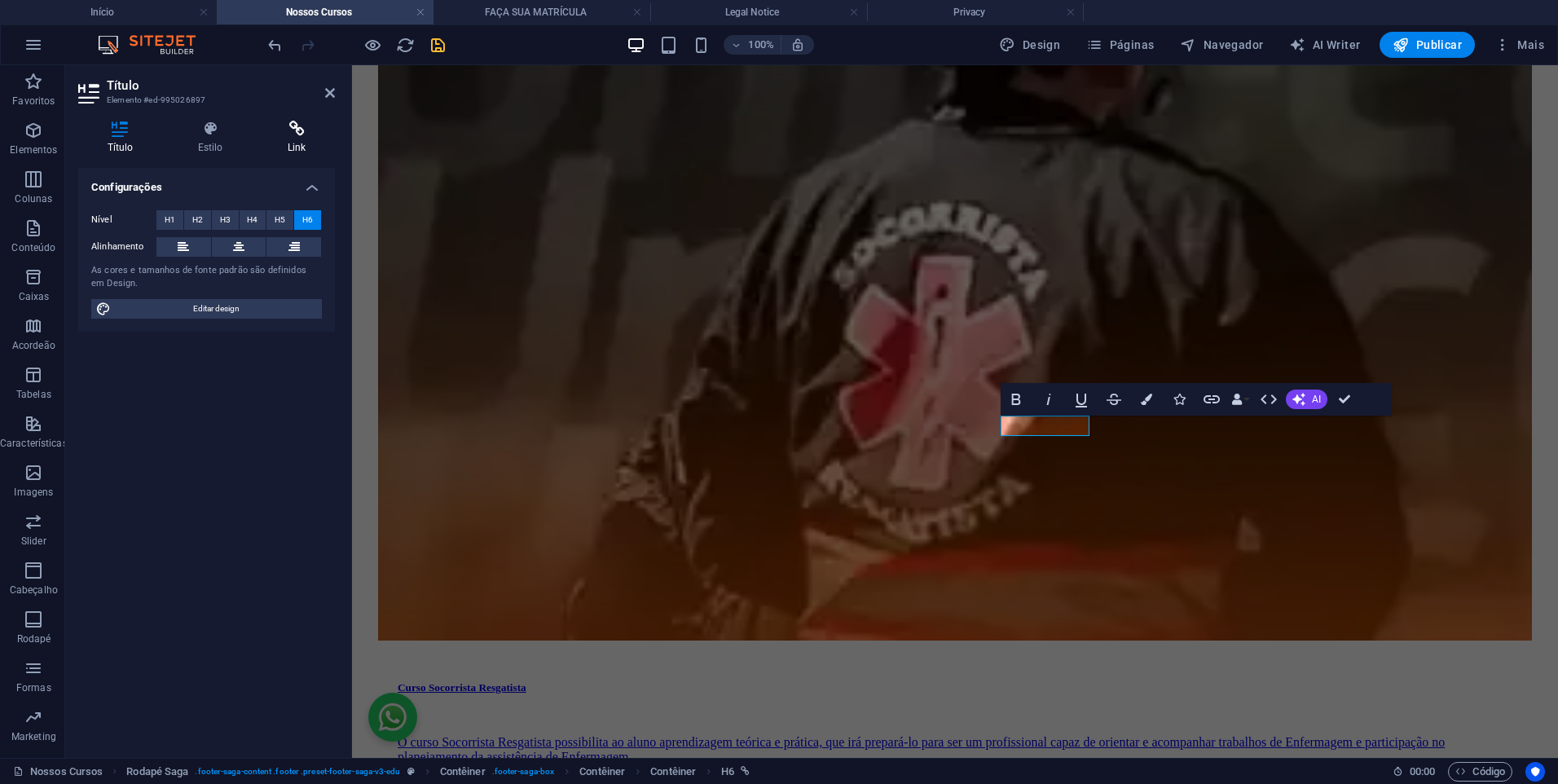
click at [300, 136] on icon at bounding box center [297, 129] width 77 height 16
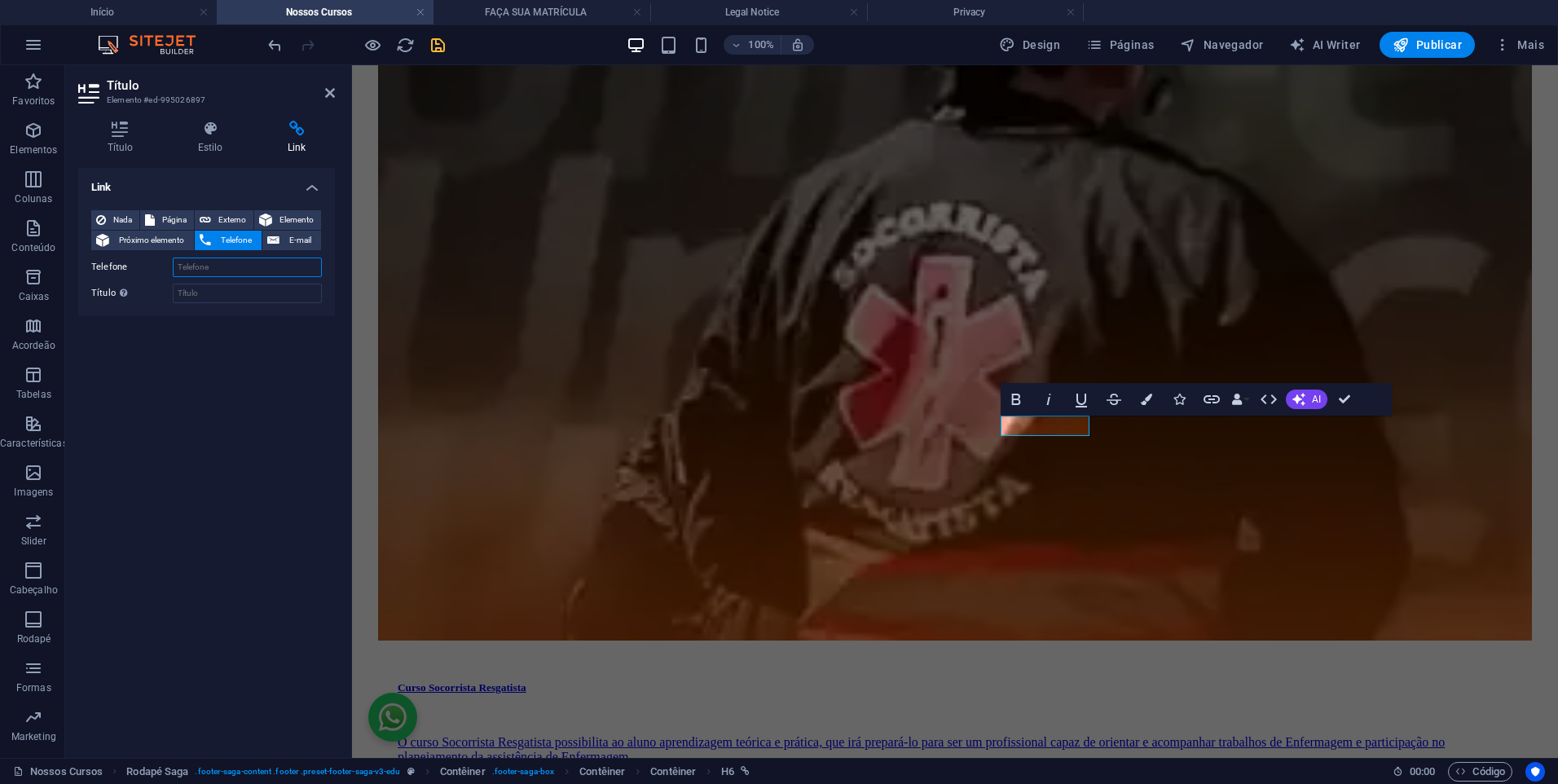
click at [236, 271] on input "Telefone" at bounding box center [247, 267] width 149 height 19
paste input "[PHONE_NUMBER]"
type input "[PHONE_NUMBER]"
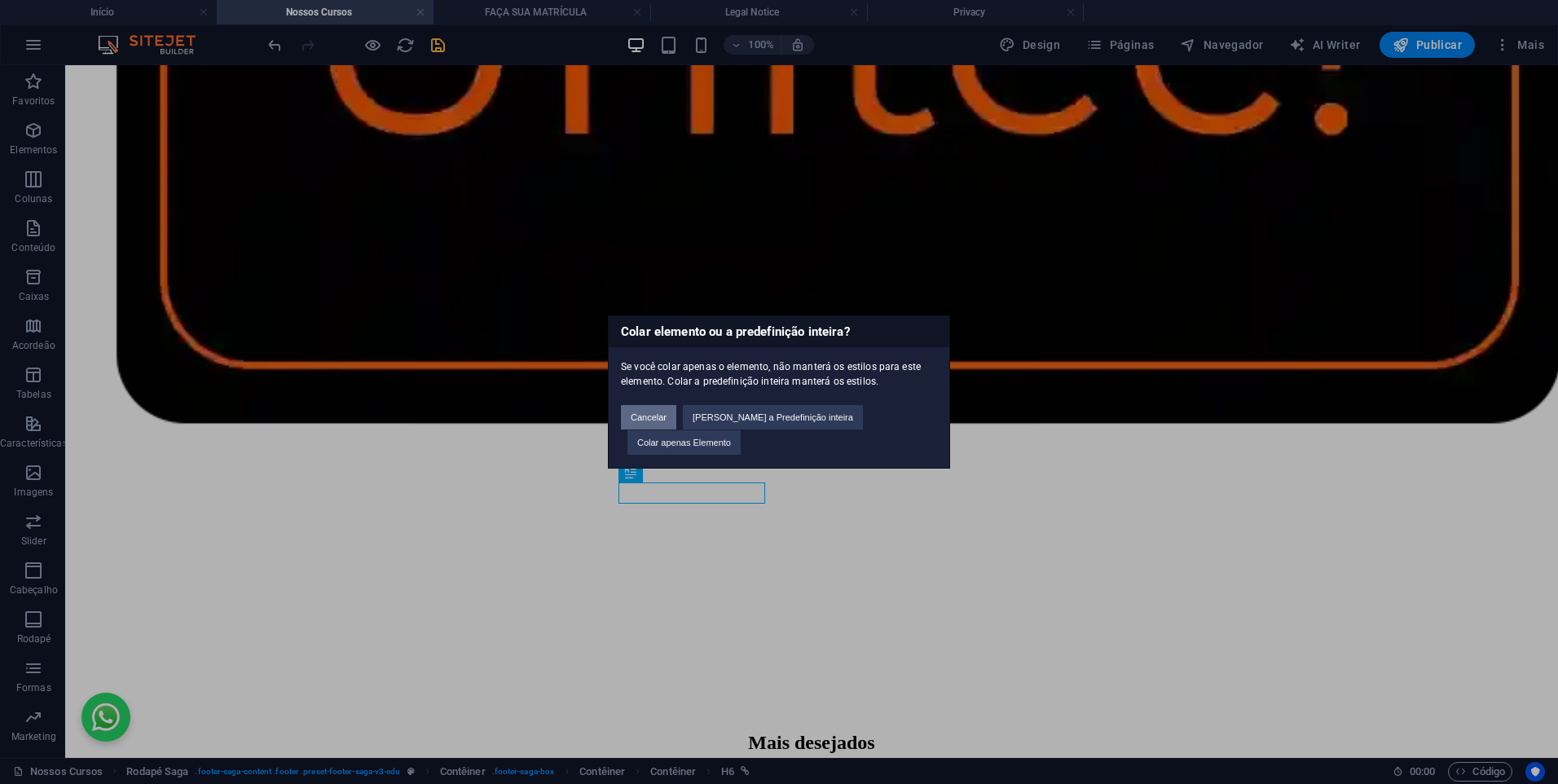
click at [658, 428] on button "Cancelar" at bounding box center [649, 416] width 56 height 24
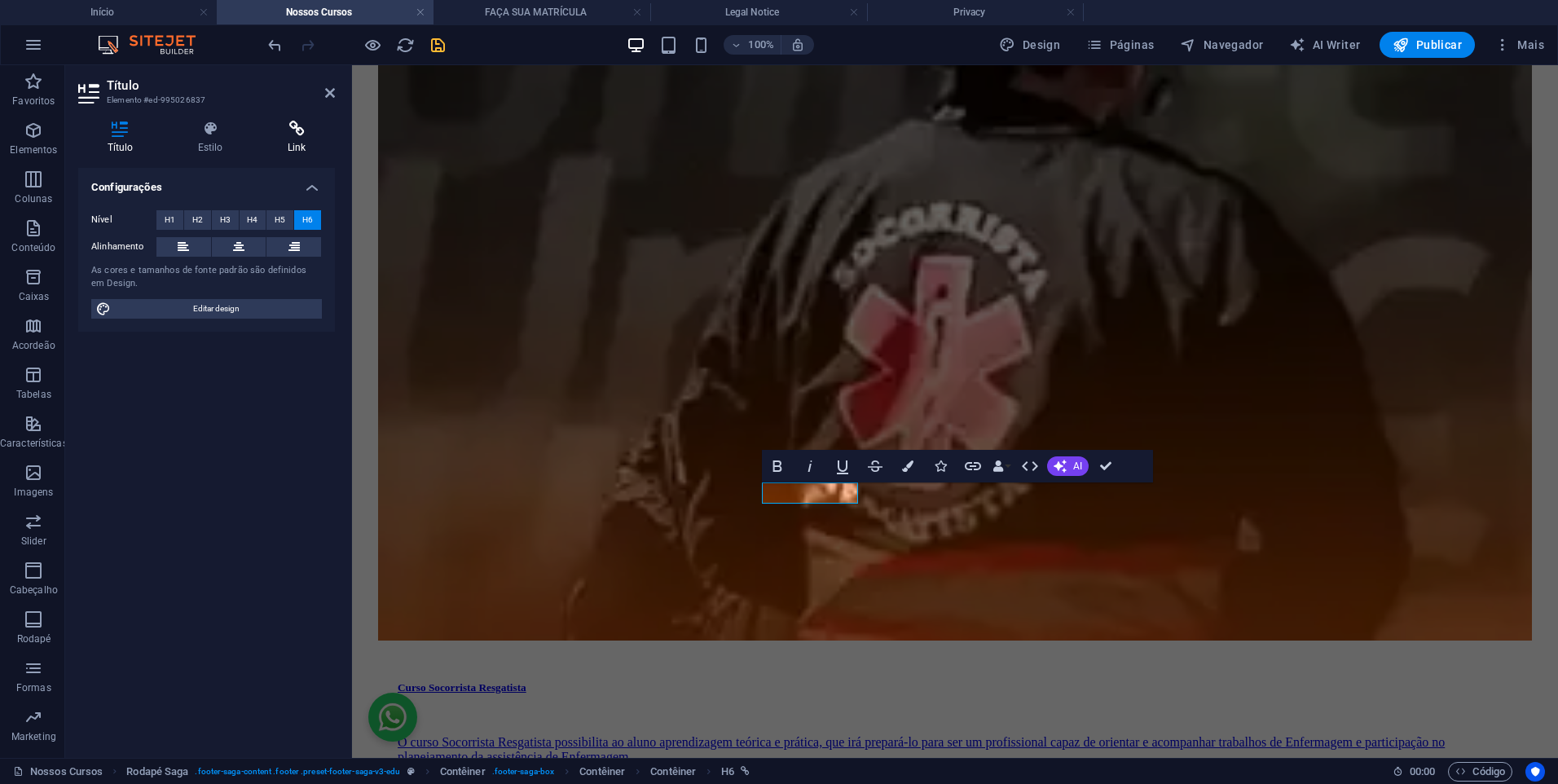
click at [300, 124] on icon at bounding box center [297, 129] width 77 height 16
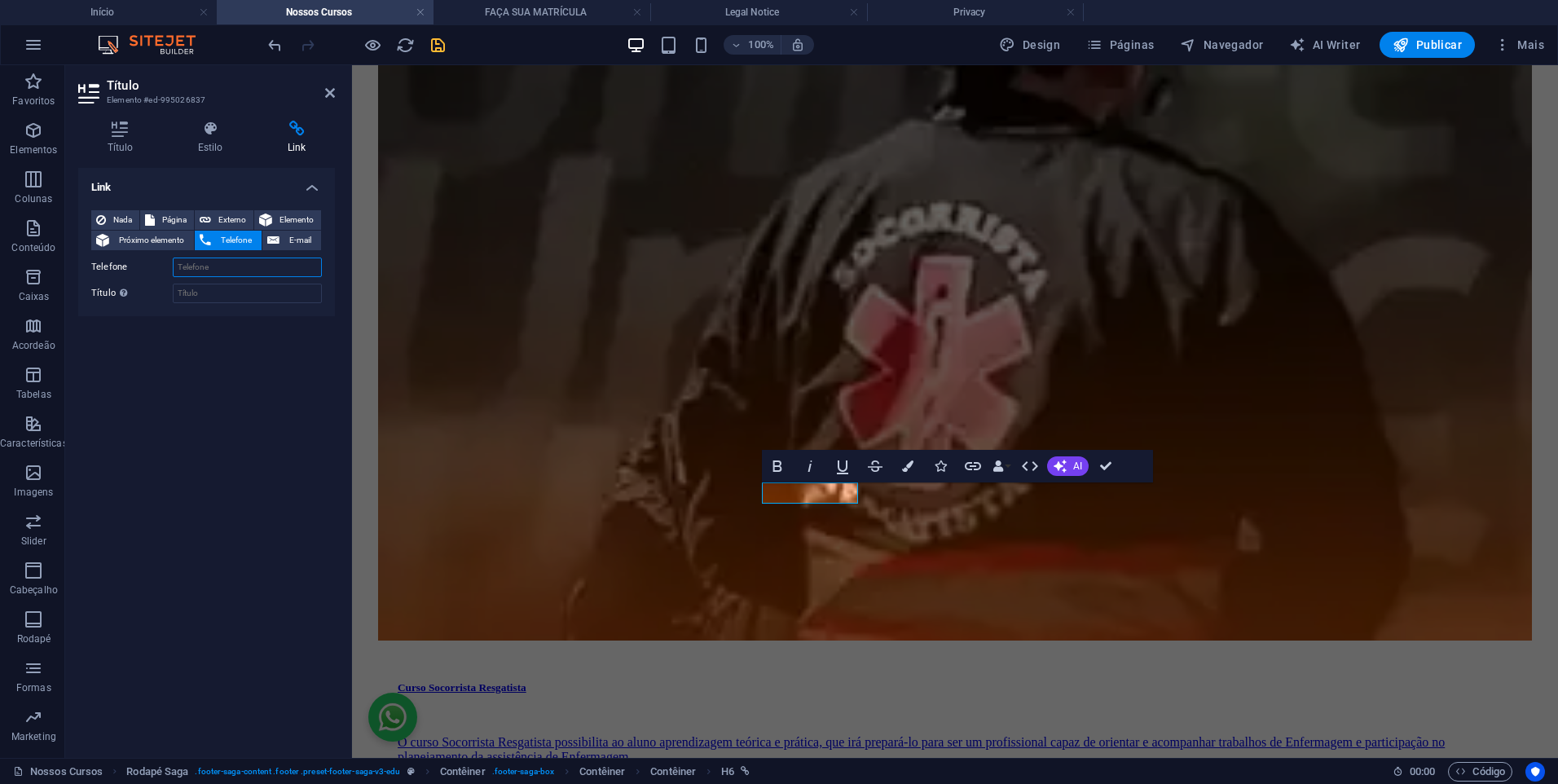
click at [272, 273] on input "Telefone" at bounding box center [247, 267] width 149 height 19
paste input "[PHONE_NUMBER]"
type input "[PHONE_NUMBER]"
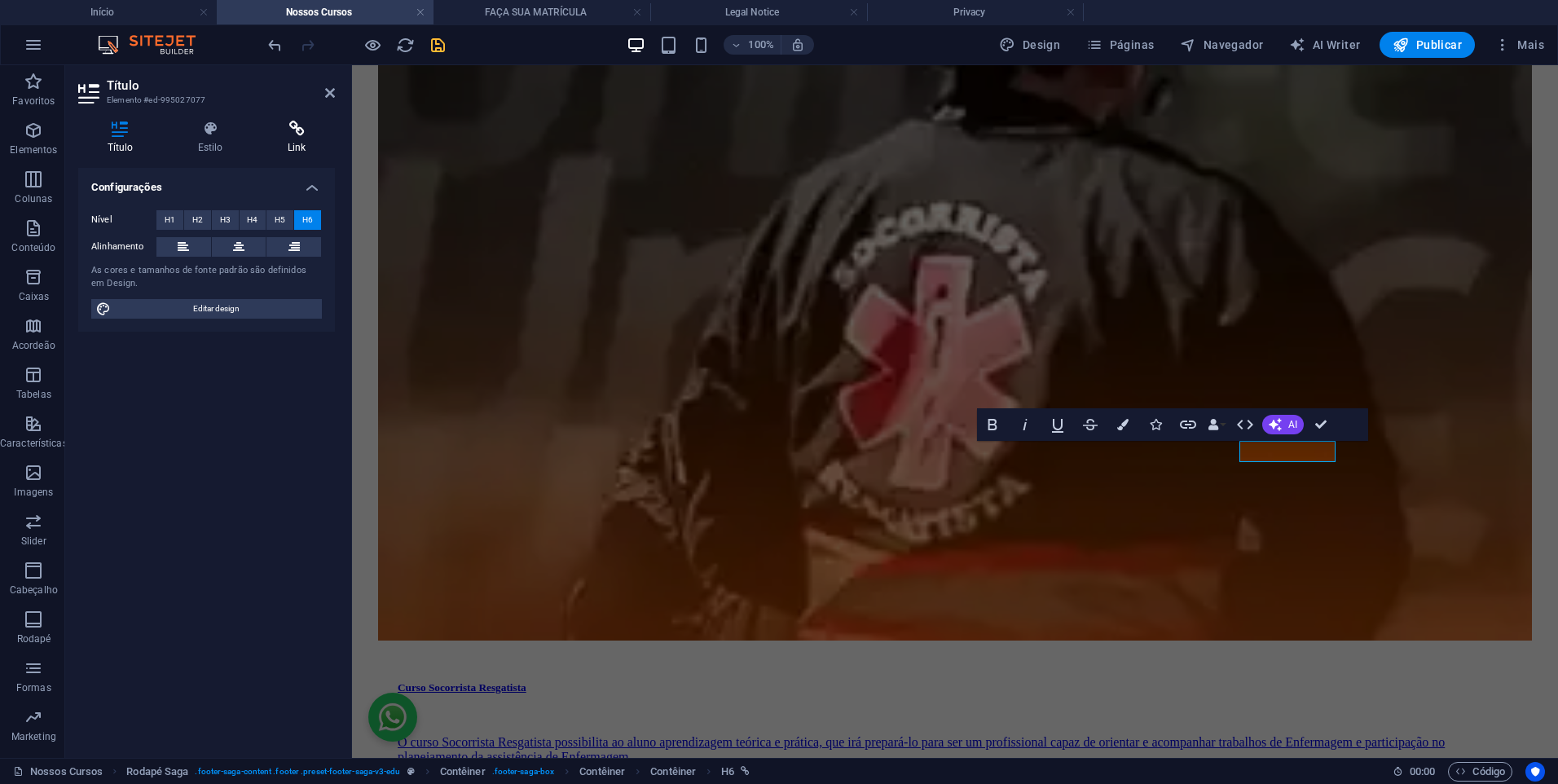
click at [285, 136] on icon at bounding box center [297, 129] width 77 height 16
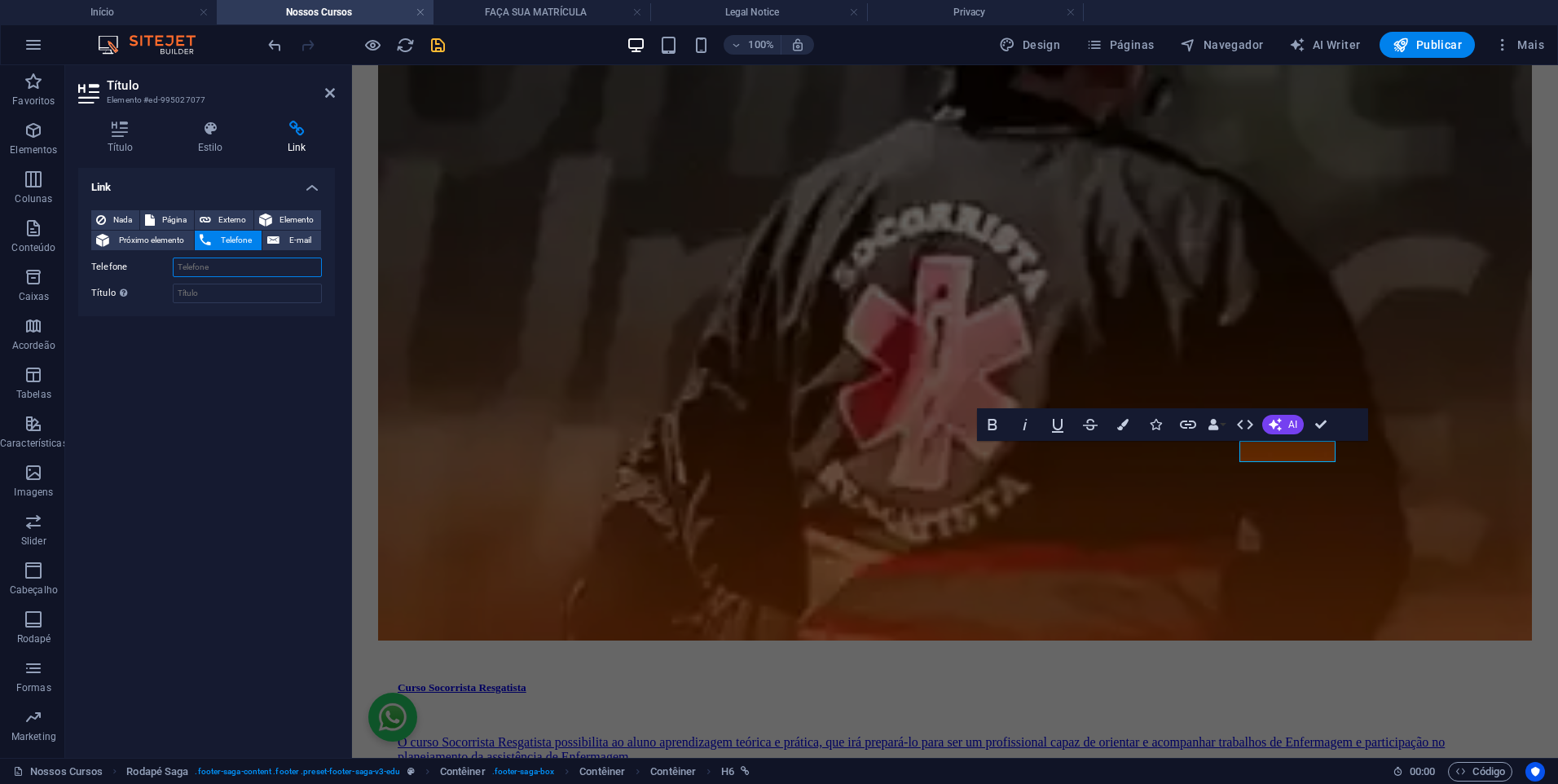
click at [244, 269] on input "Telefone" at bounding box center [247, 267] width 149 height 19
paste input "[PHONE_NUMBER]"
type input "[PHONE_NUMBER]"
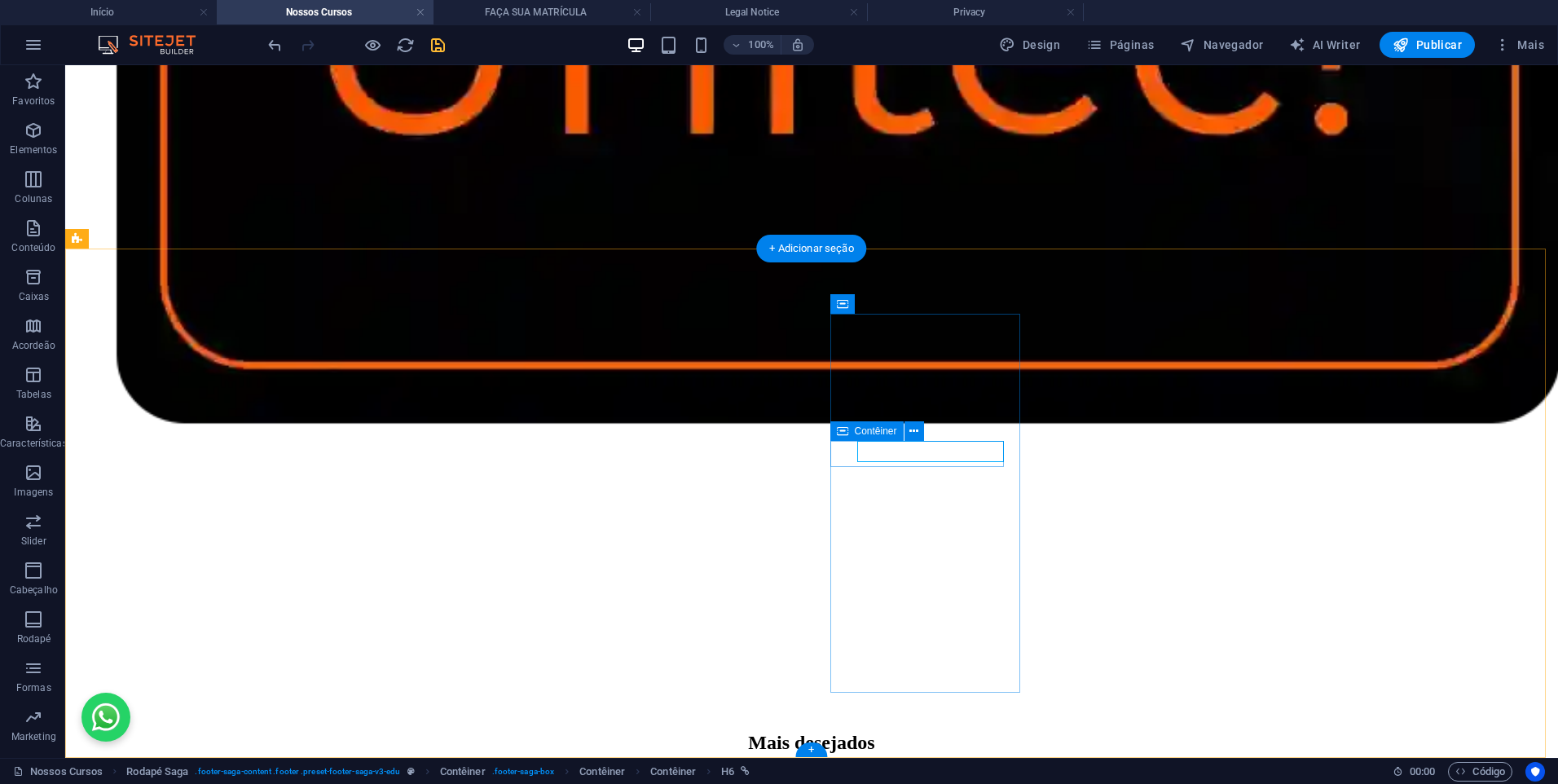
scroll to position [4832, 0]
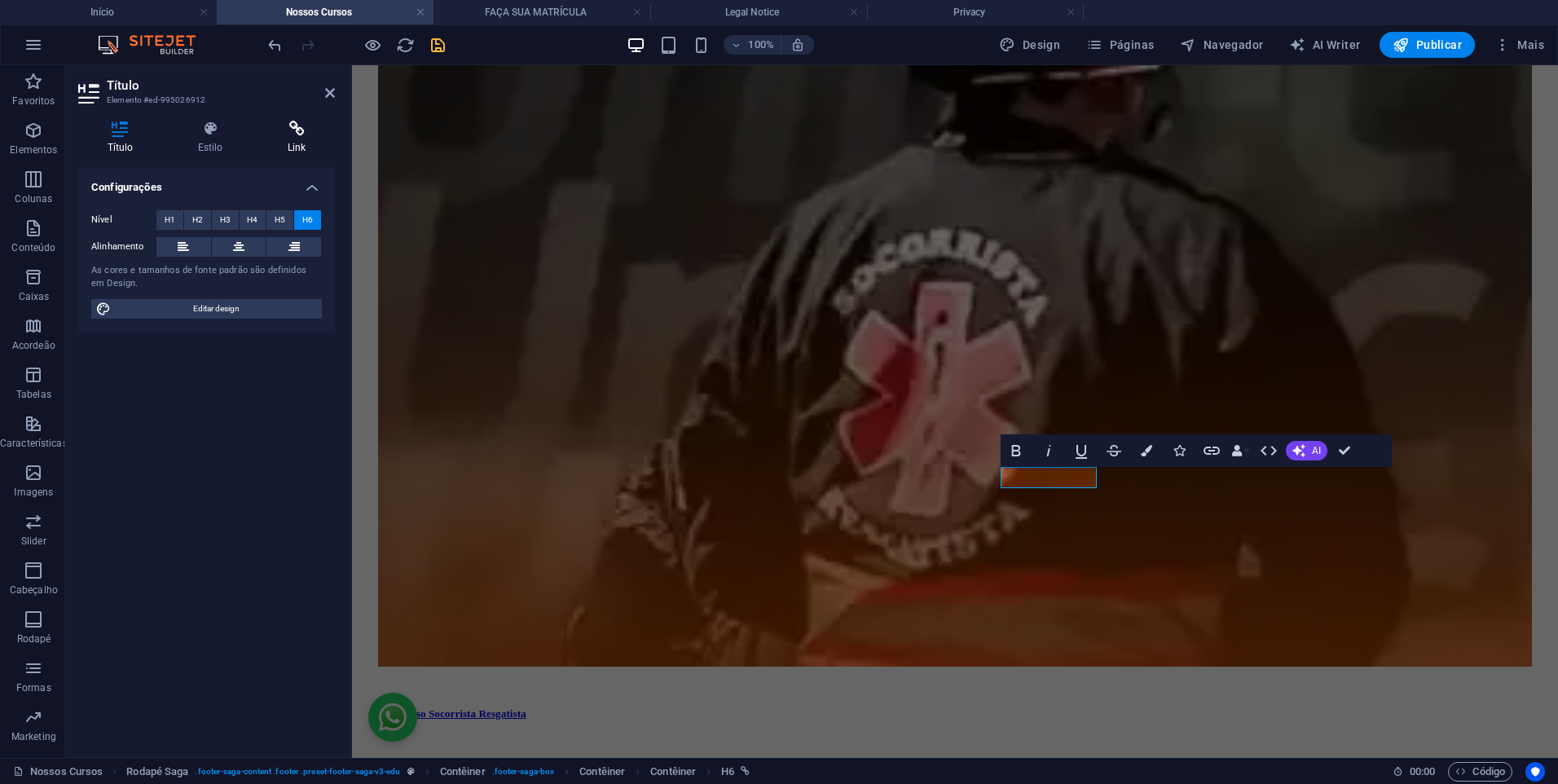
click at [288, 137] on h4 "Link" at bounding box center [297, 138] width 77 height 35
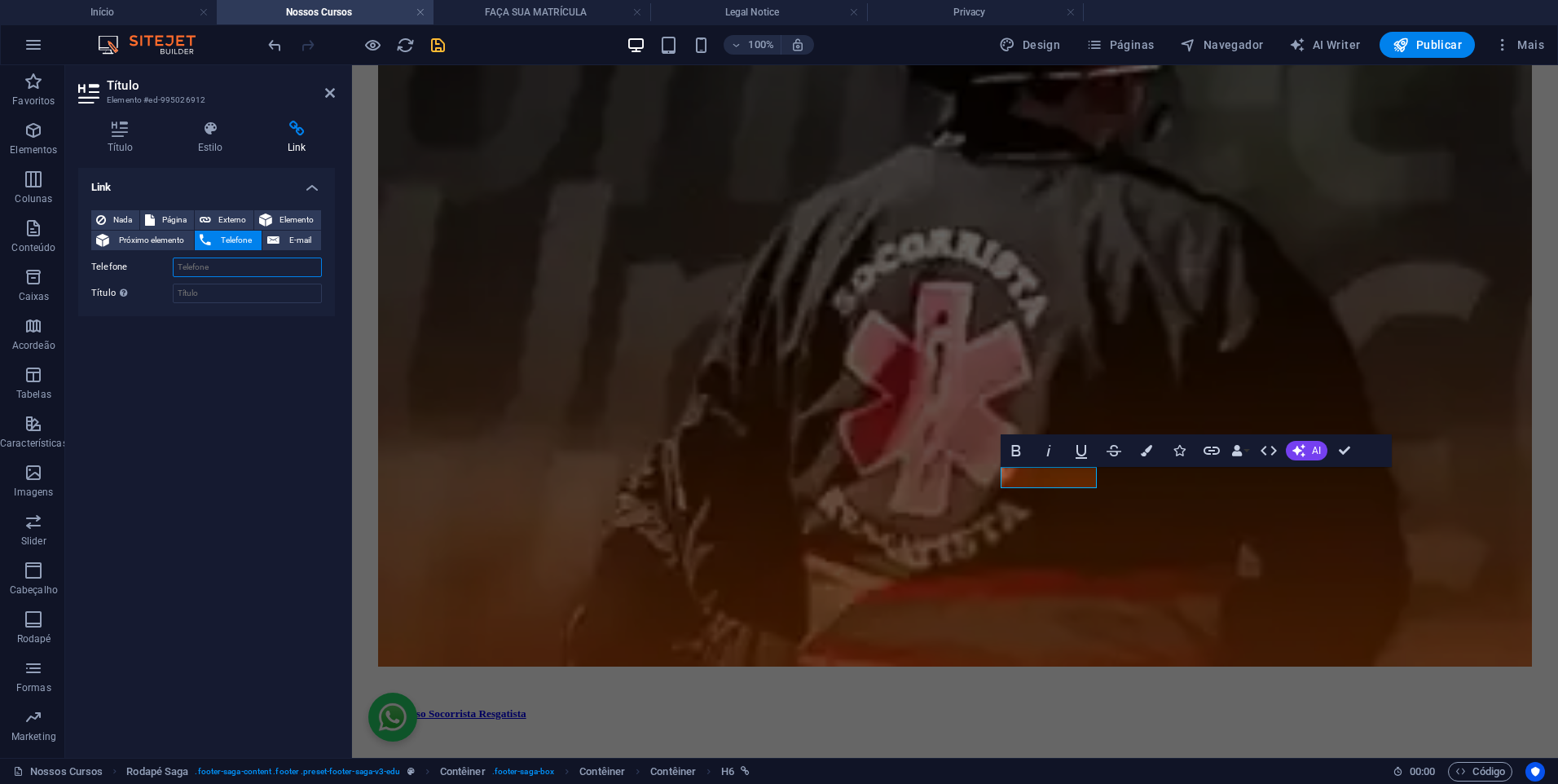
click at [255, 259] on input "Telefone" at bounding box center [247, 267] width 149 height 19
paste input "[PHONE_NUMBER]"
type input "[PHONE_NUMBER]"
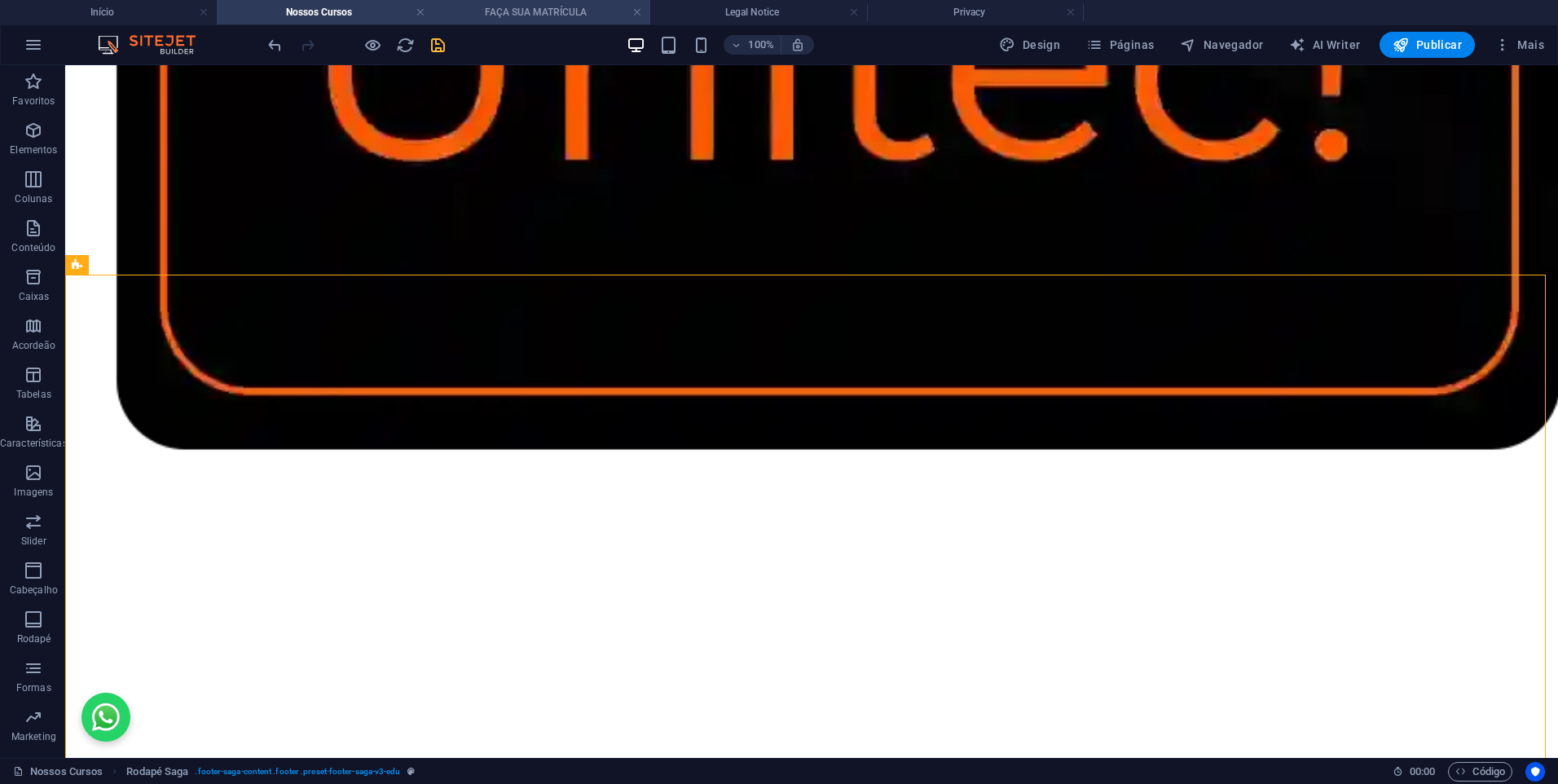
click at [503, 13] on h4 "FAÇA SUA MATRÍCULA" at bounding box center [542, 12] width 217 height 18
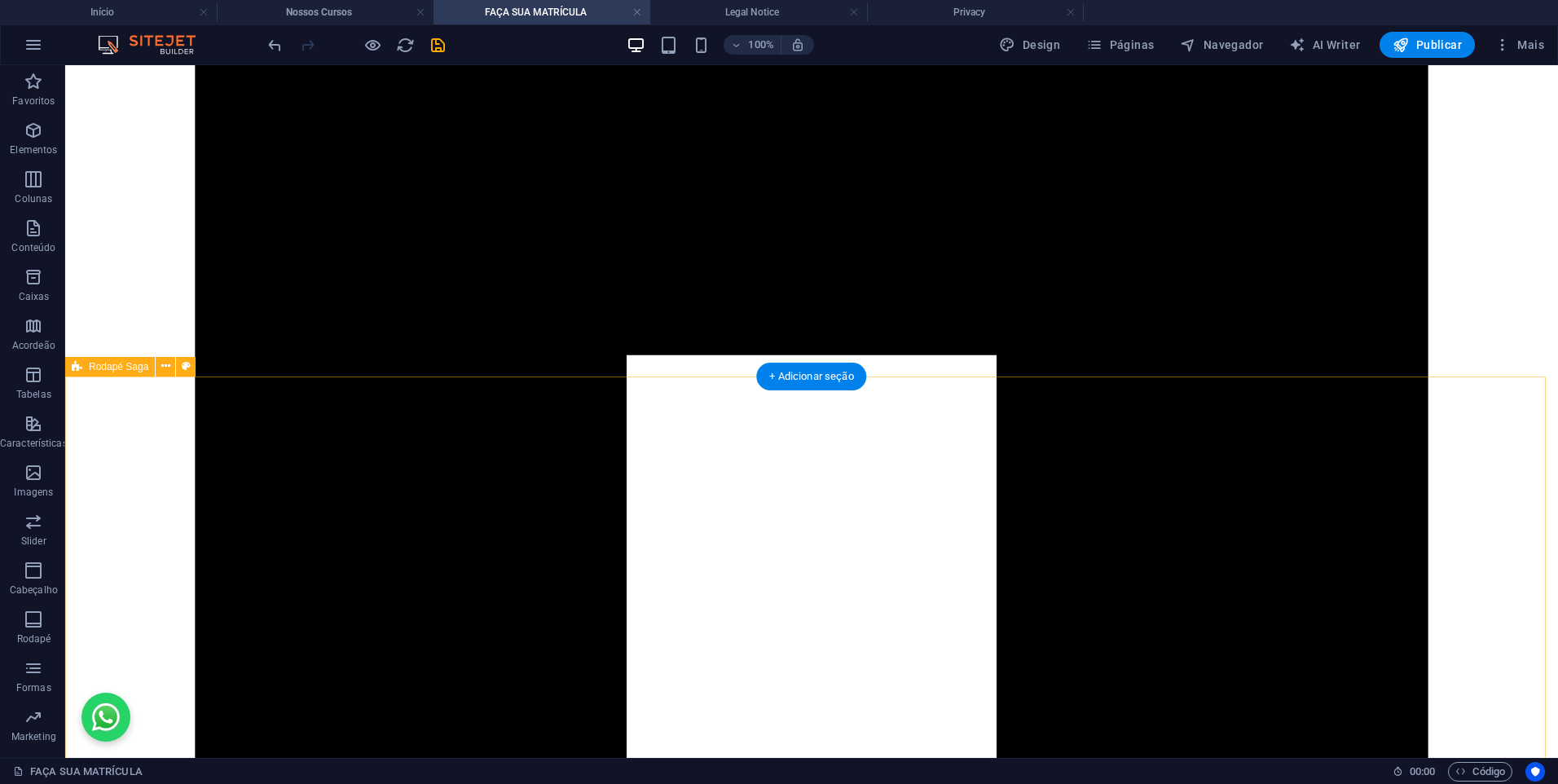
scroll to position [720, 0]
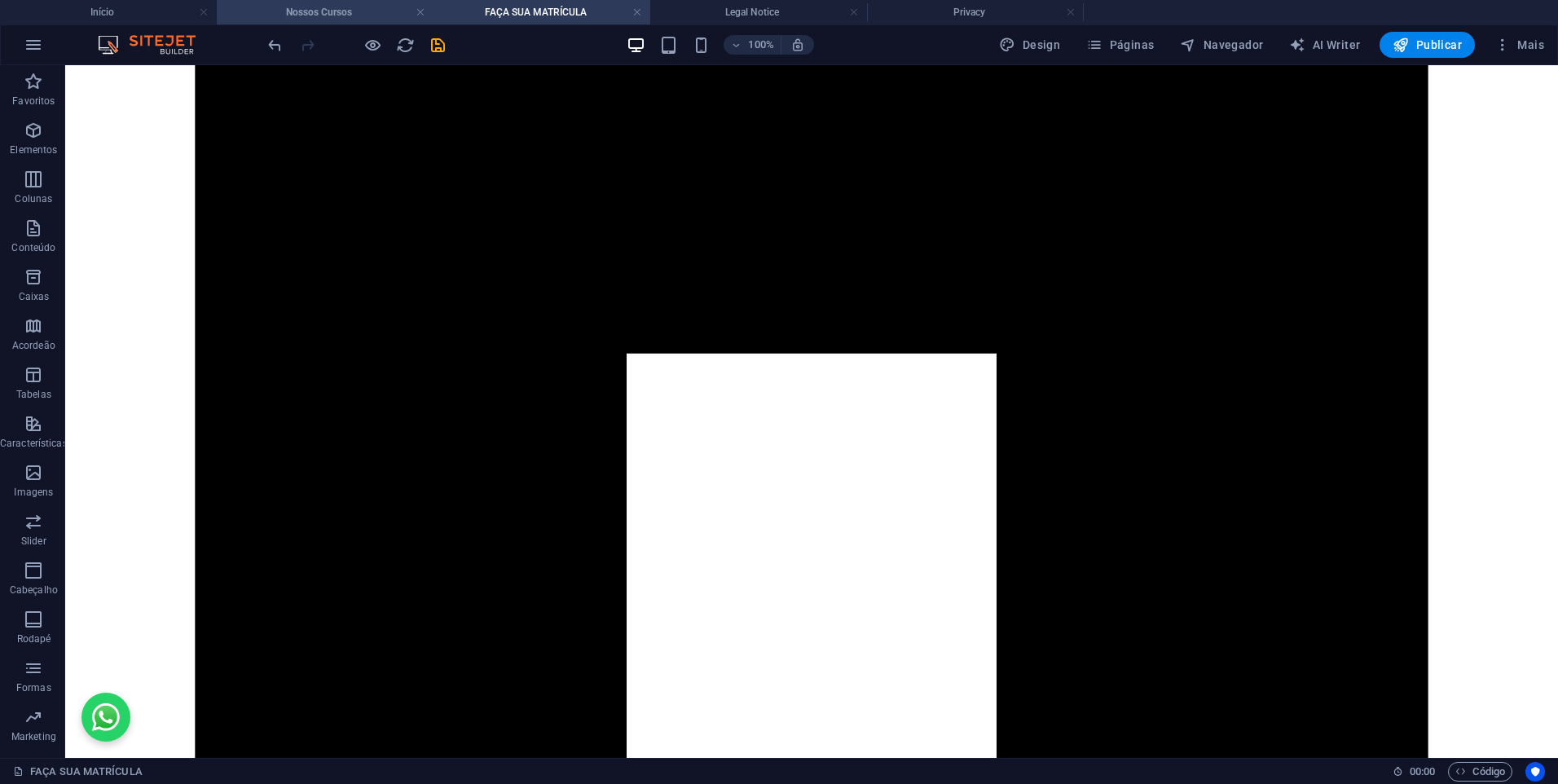
click at [386, 17] on h4 "Nossos Cursos" at bounding box center [325, 12] width 217 height 18
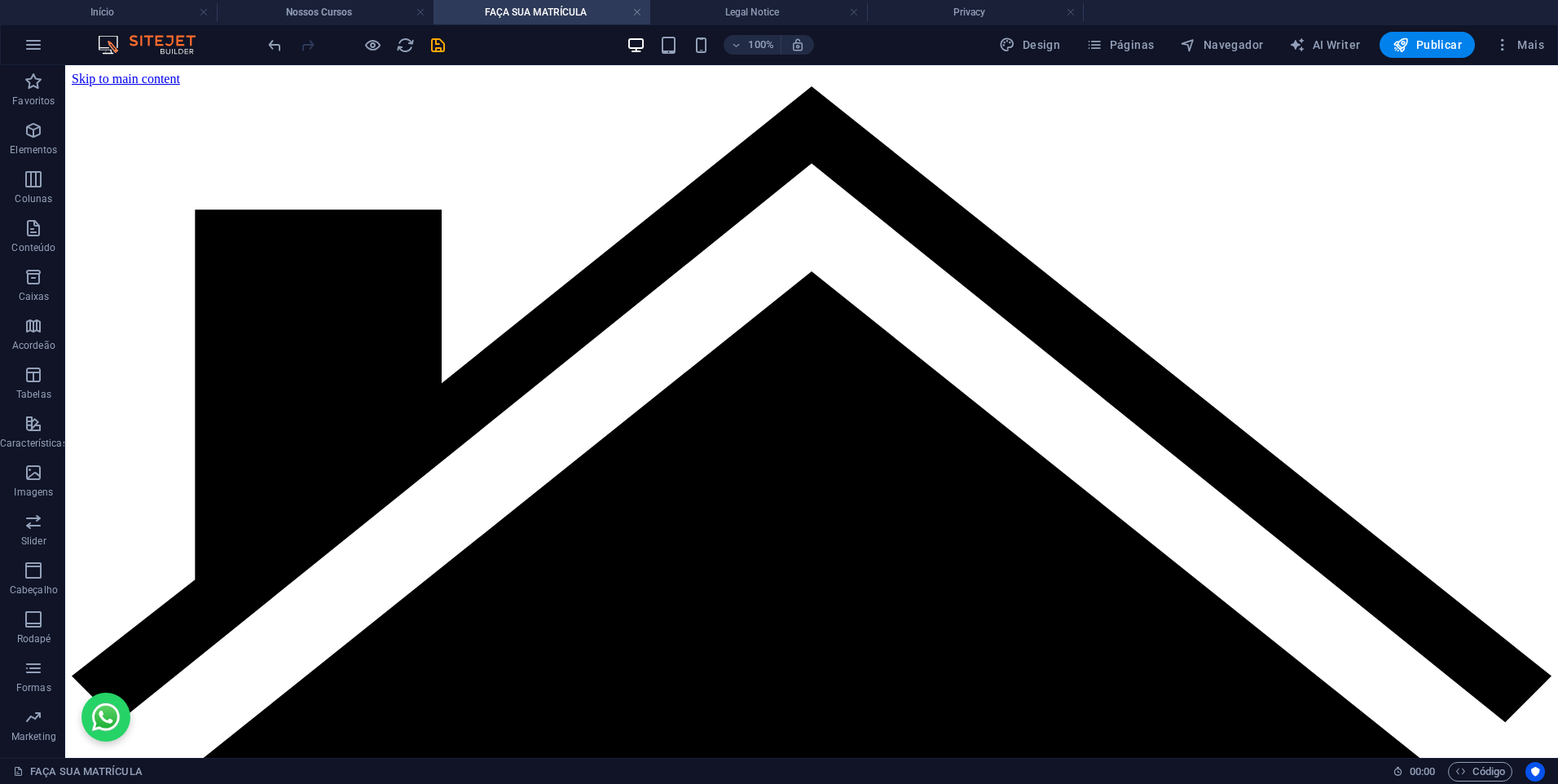
scroll to position [4832, 0]
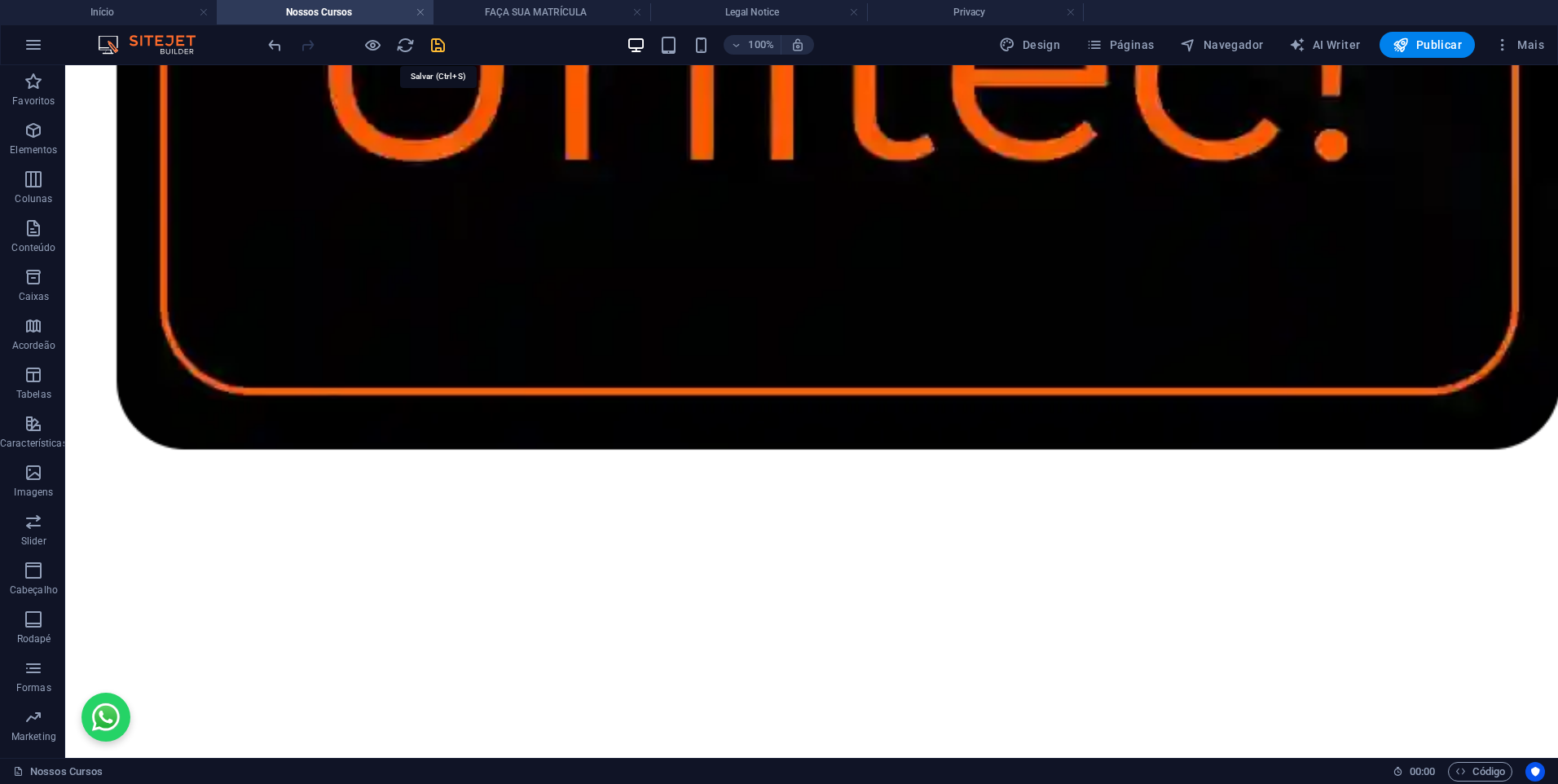
click at [435, 49] on icon "save" at bounding box center [439, 45] width 19 height 19
click at [491, 11] on h4 "FAÇA SUA MATRÍCULA" at bounding box center [542, 12] width 217 height 18
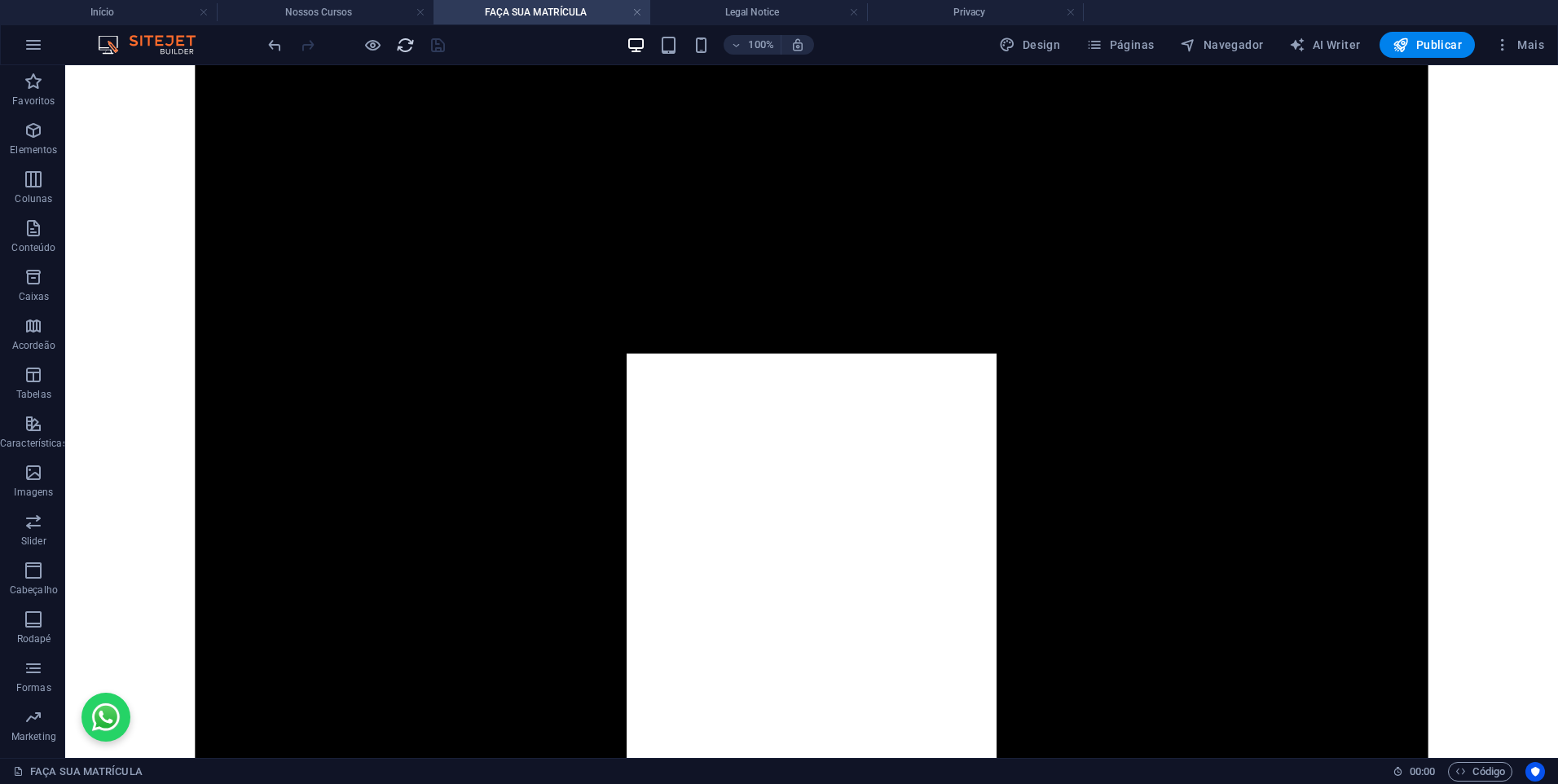
click at [397, 42] on icon "reload" at bounding box center [406, 45] width 19 height 19
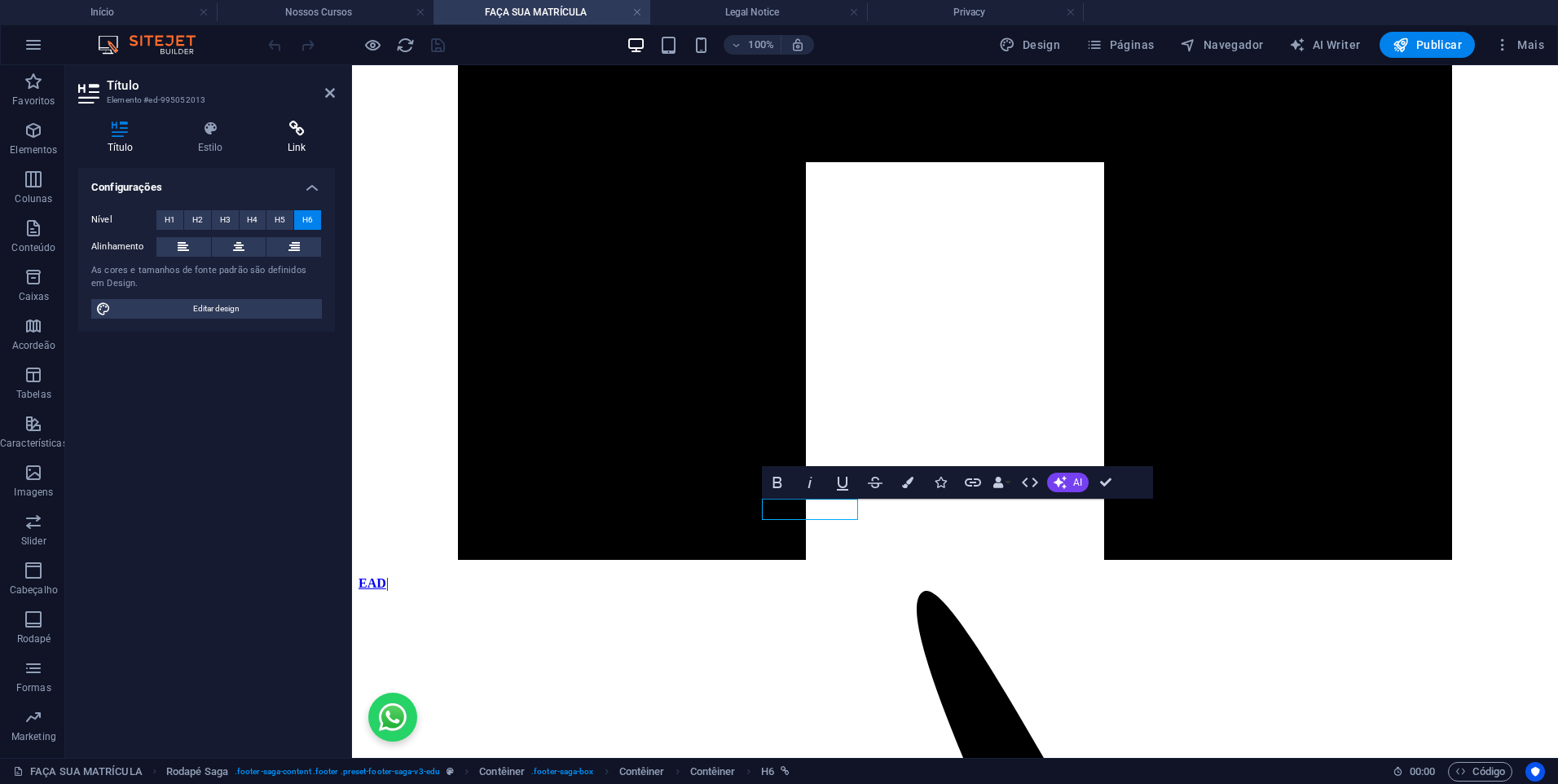
click at [300, 121] on icon at bounding box center [297, 129] width 77 height 16
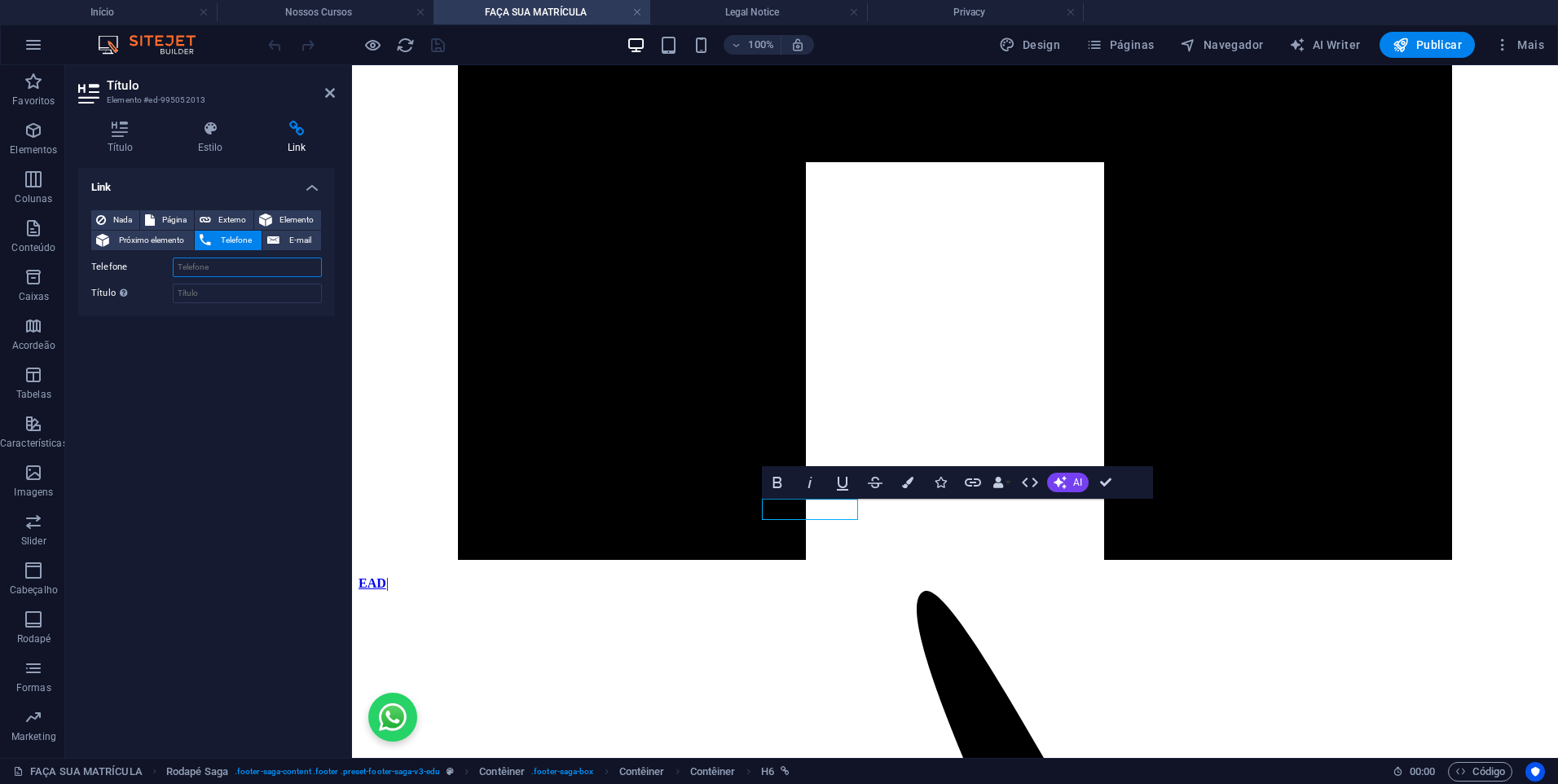
click at [213, 264] on input "Telefone" at bounding box center [247, 267] width 149 height 19
paste input "[PHONE_NUMBER]"
type input "[PHONE_NUMBER]"
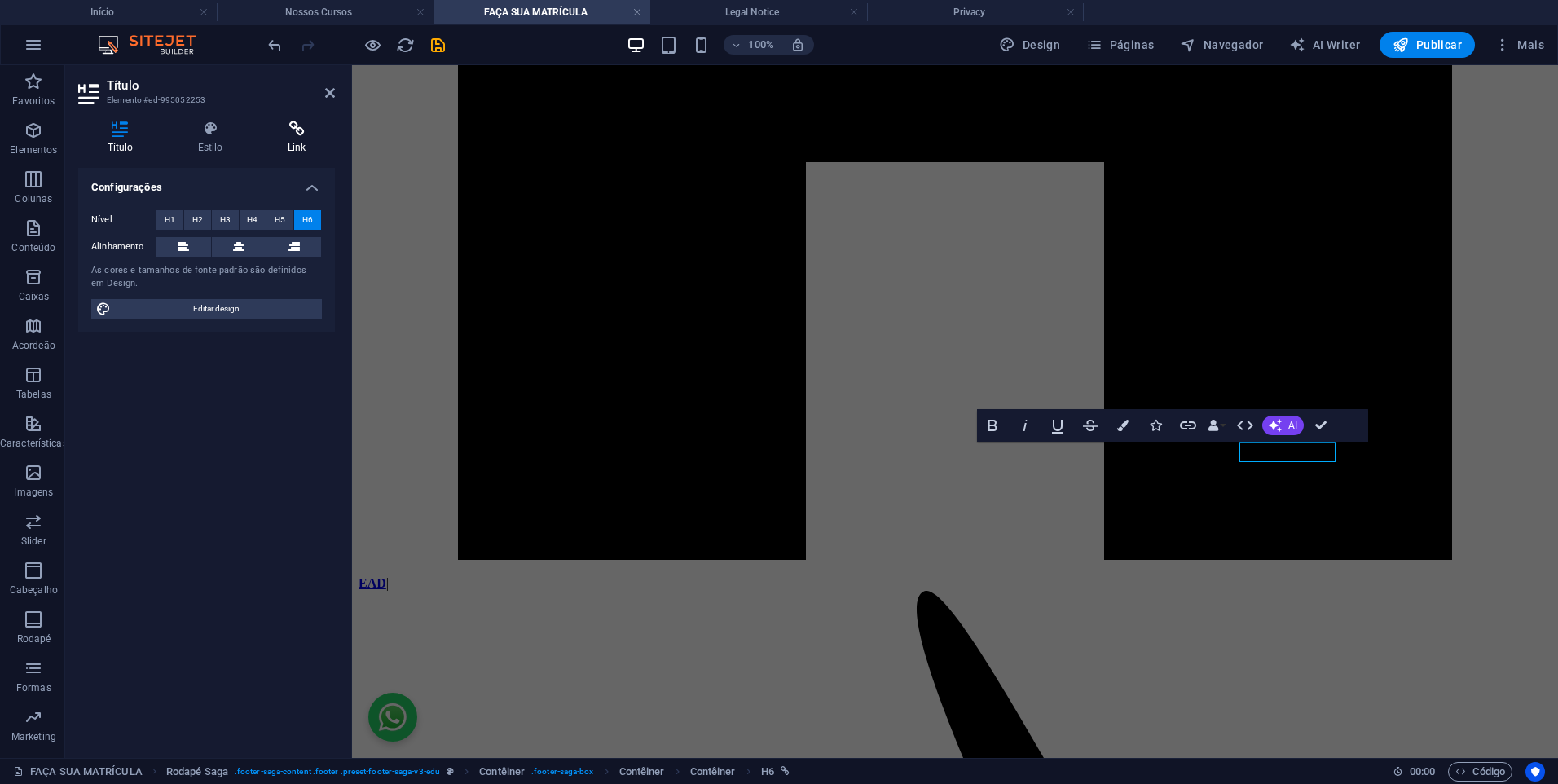
click at [300, 131] on icon at bounding box center [297, 129] width 77 height 16
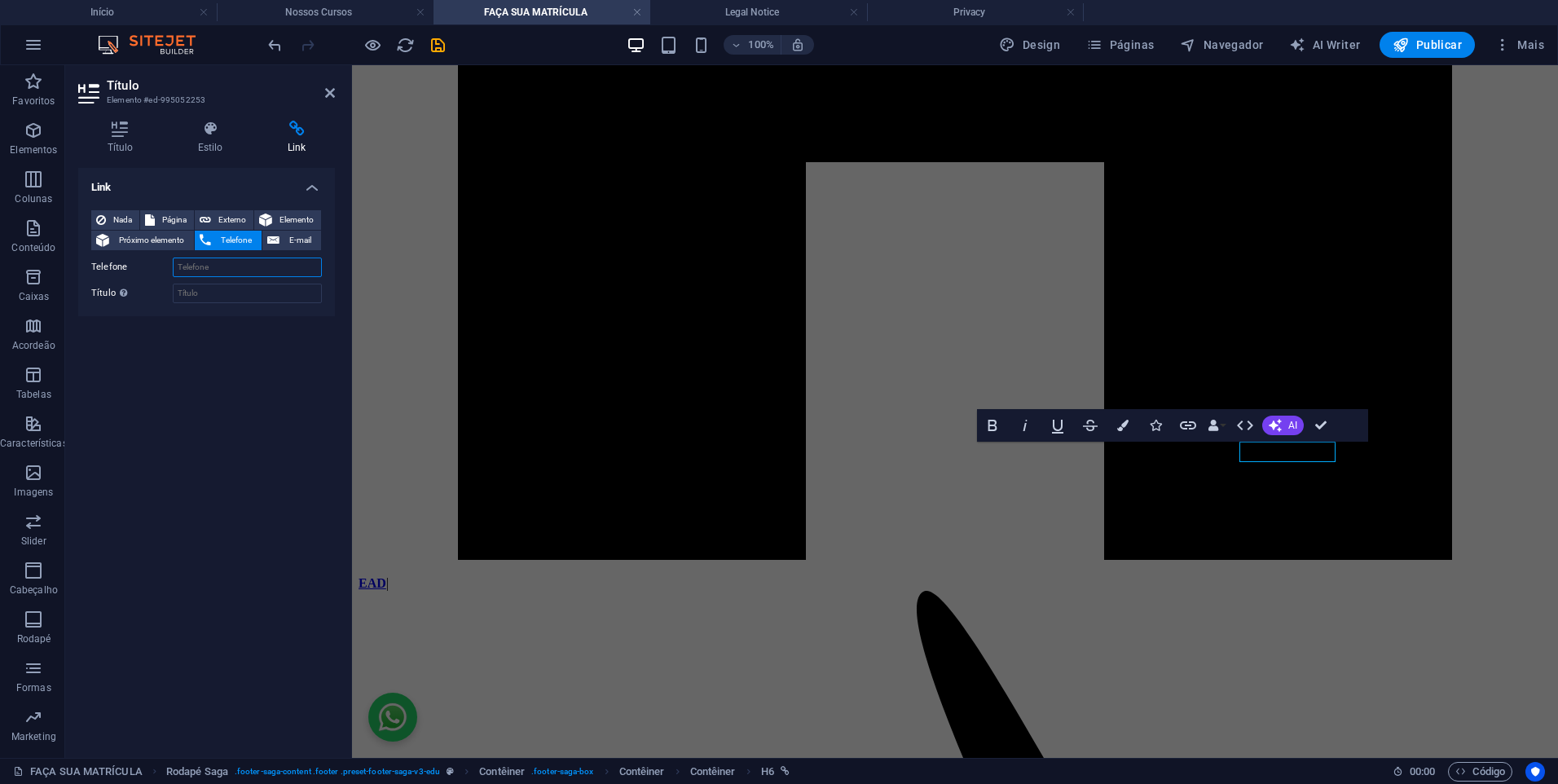
click at [207, 275] on input "Telefone" at bounding box center [247, 267] width 149 height 19
paste input "[PHONE_NUMBER]"
type input "[PHONE_NUMBER]"
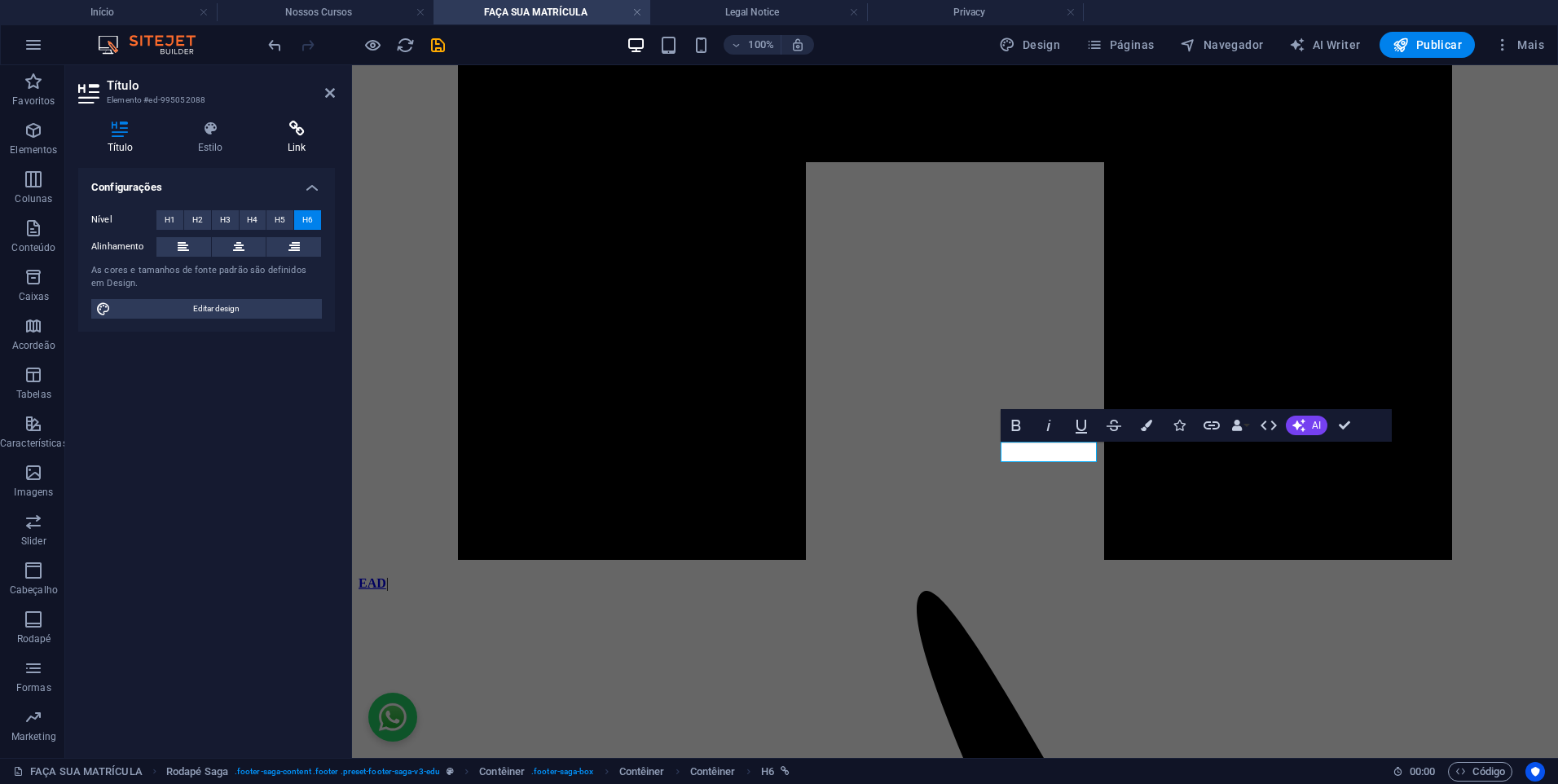
click at [298, 144] on h4 "Link" at bounding box center [297, 138] width 77 height 35
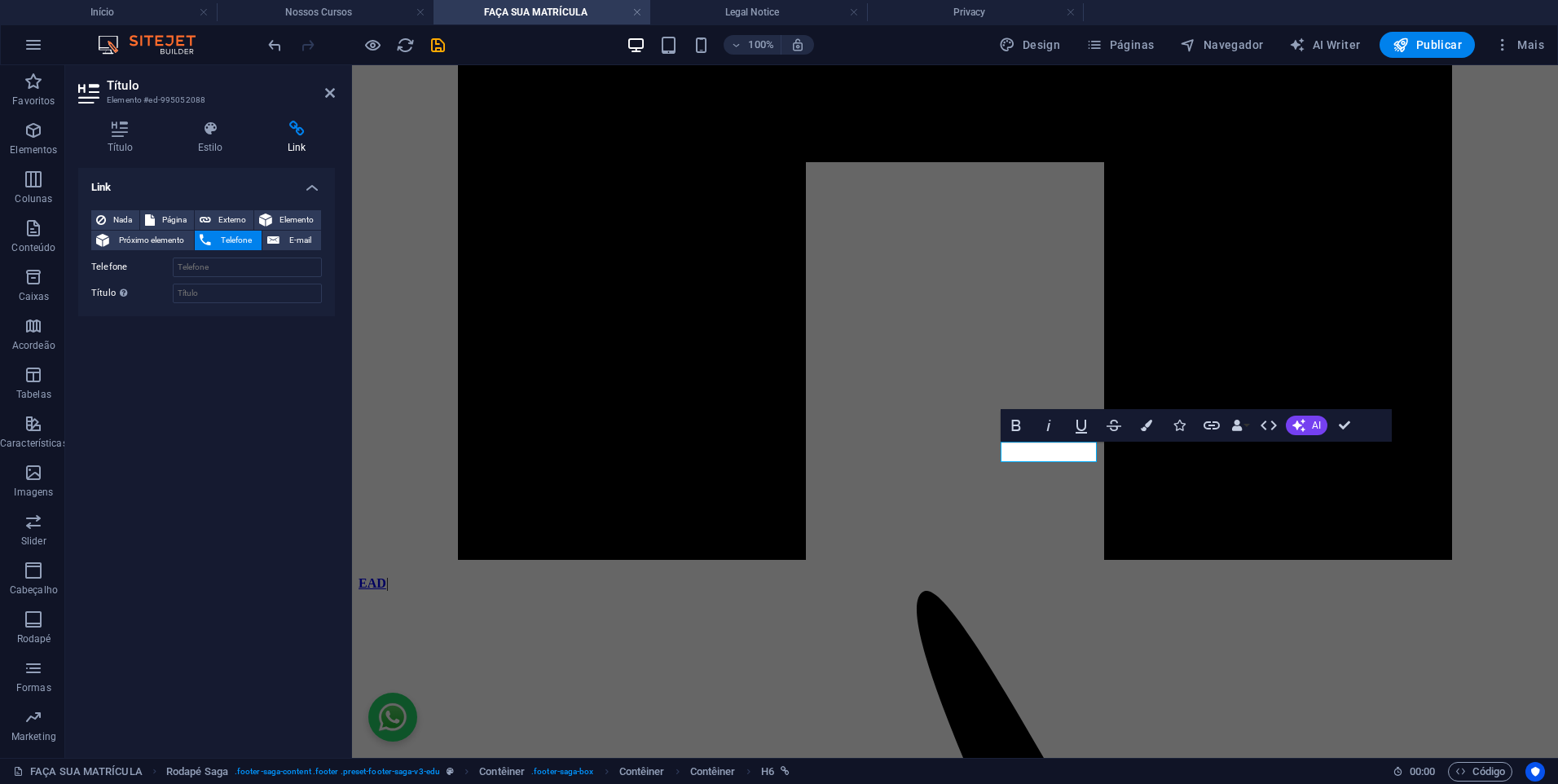
click at [254, 277] on div "Nada Página Externo Elemento Próximo elemento Telefone E-mail Página Início A U…" at bounding box center [206, 256] width 230 height 93
click at [250, 270] on input "Telefone" at bounding box center [247, 267] width 149 height 19
paste input "[PHONE_NUMBER]"
type input "[PHONE_NUMBER]"
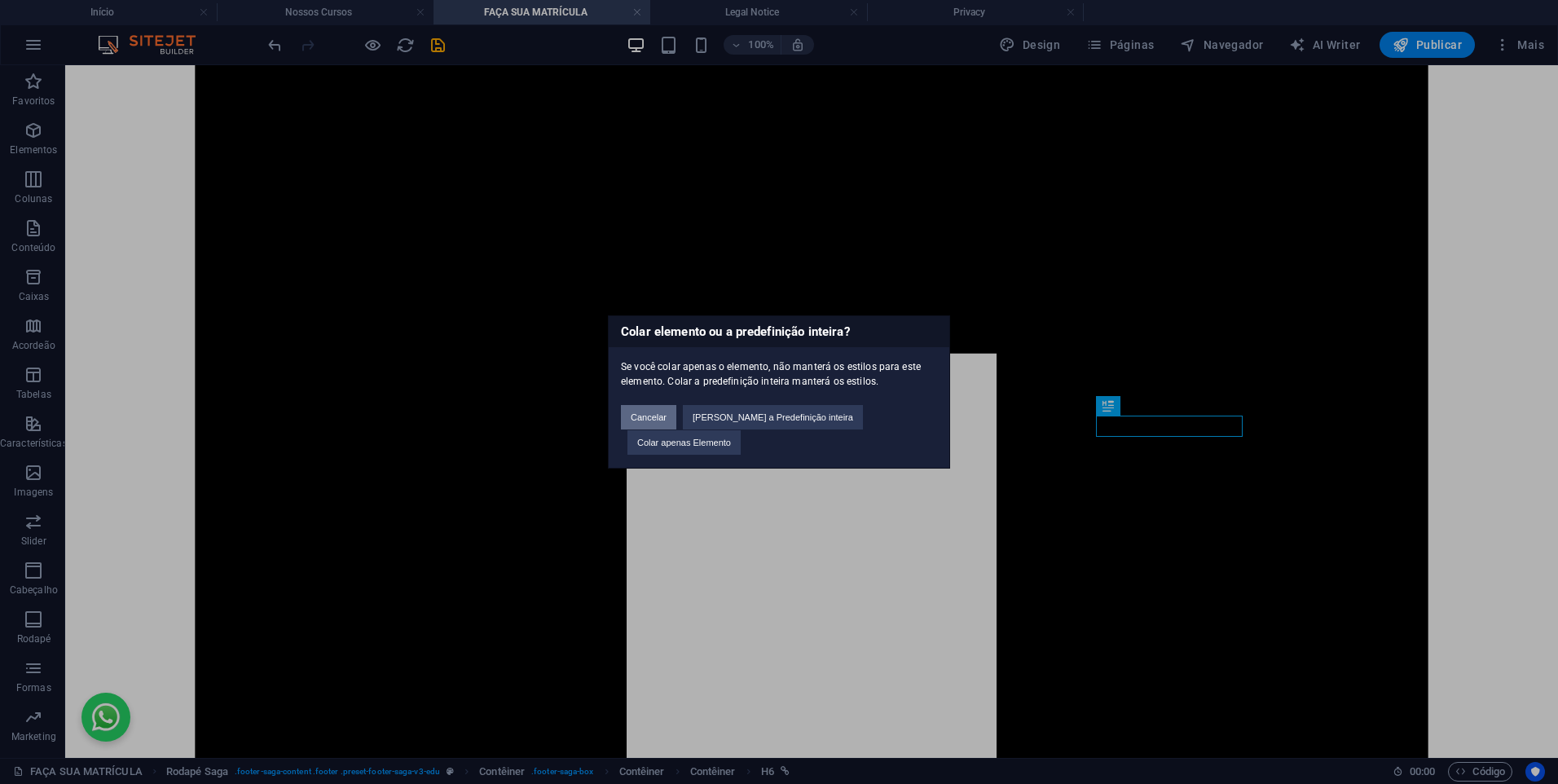
click at [659, 429] on button "Cancelar" at bounding box center [649, 416] width 56 height 24
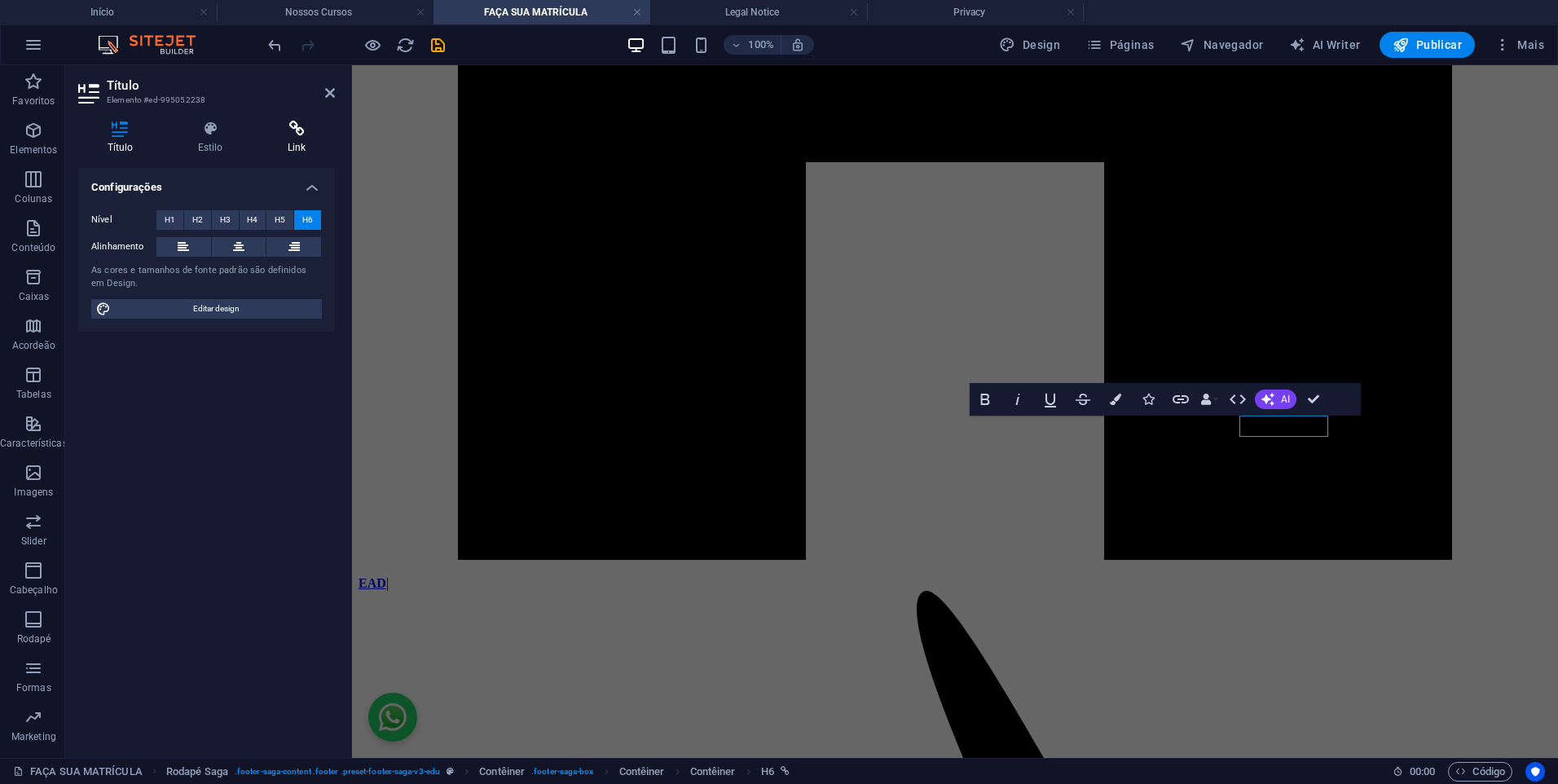
click at [285, 137] on h4 "Link" at bounding box center [297, 138] width 77 height 35
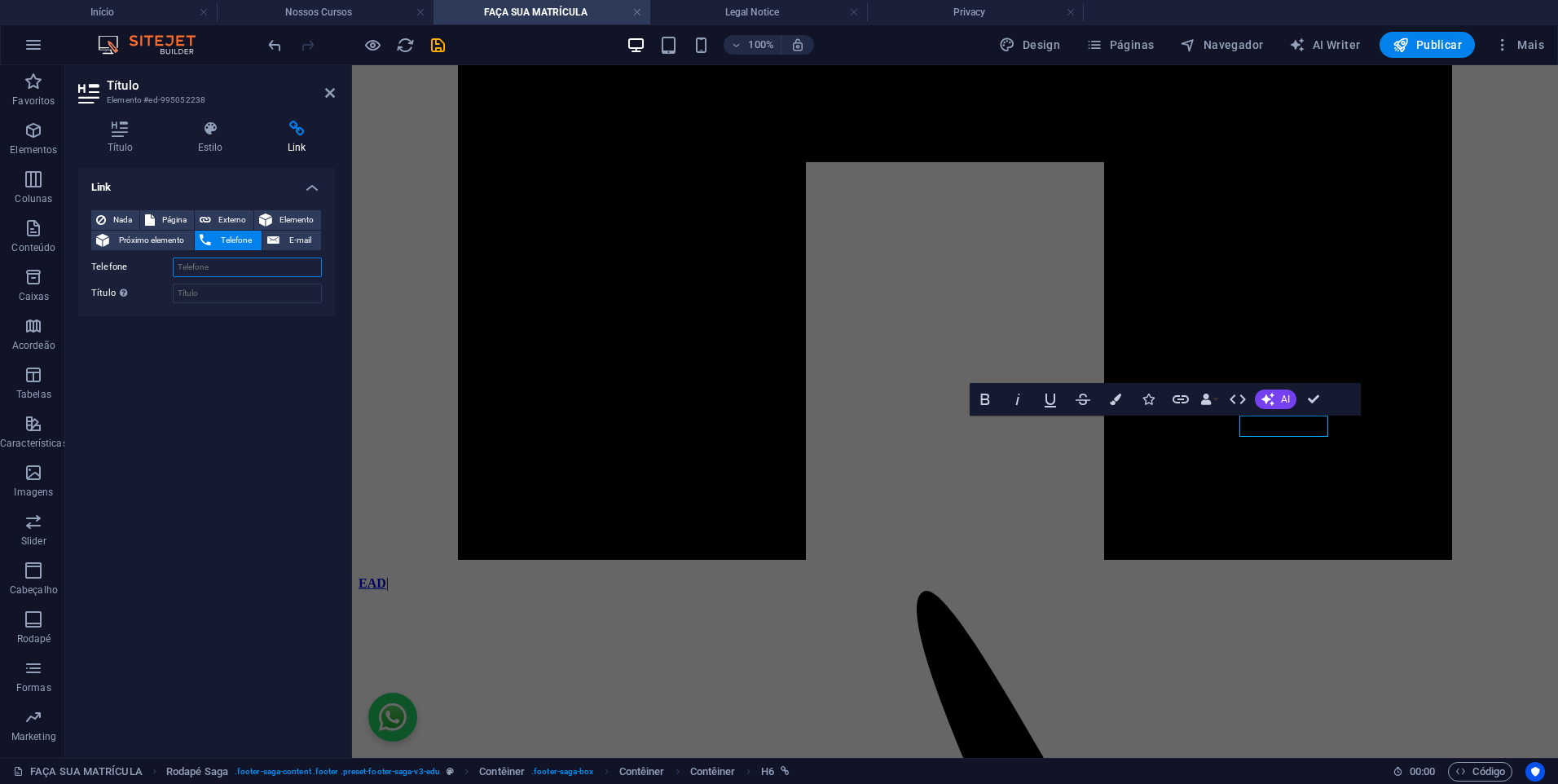
click at [206, 272] on input "Telefone" at bounding box center [247, 267] width 149 height 19
paste input "[PHONE_NUMBER]"
type input "[PHONE_NUMBER]"
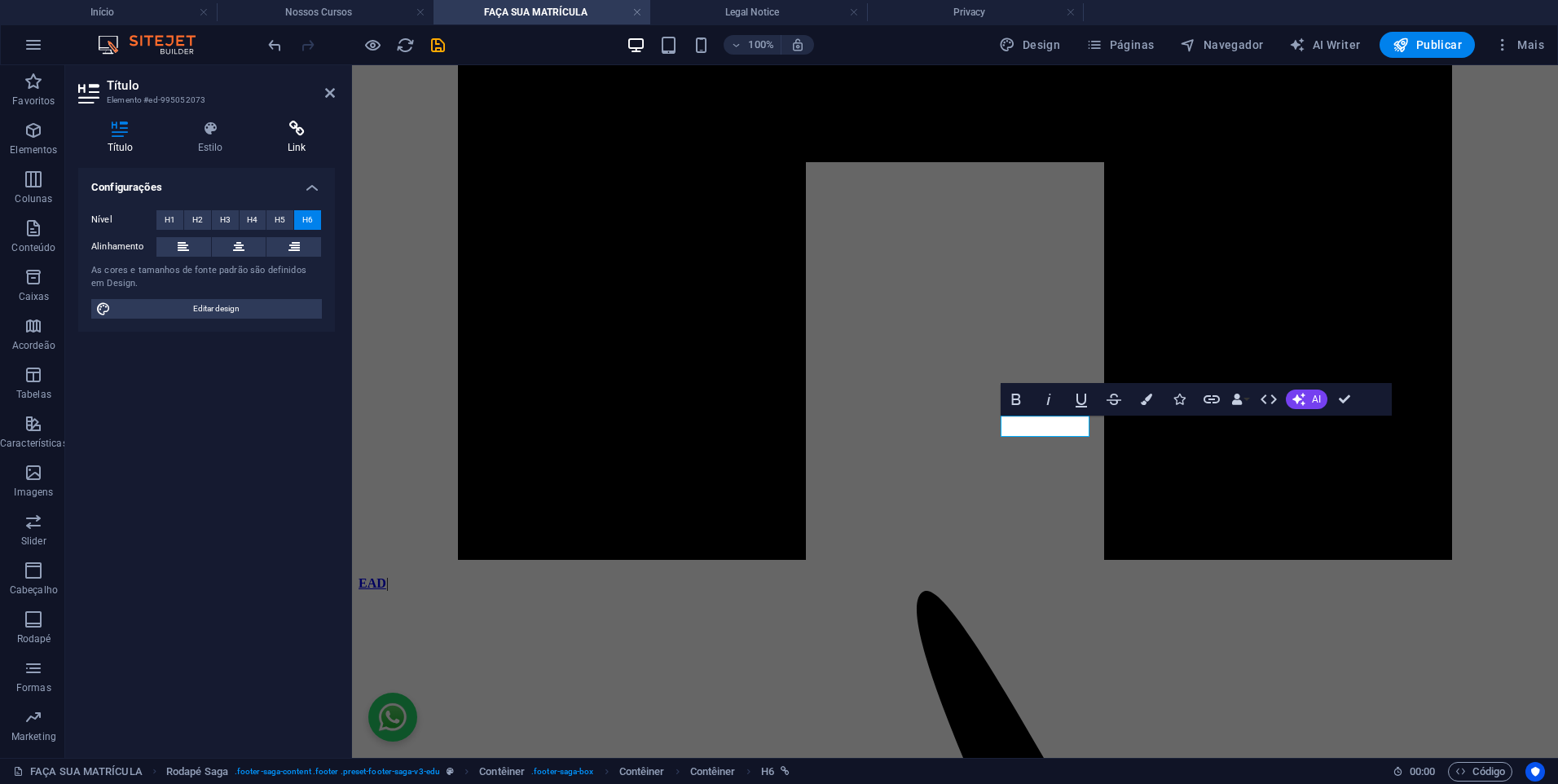
click at [285, 143] on h4 "Link" at bounding box center [297, 138] width 77 height 35
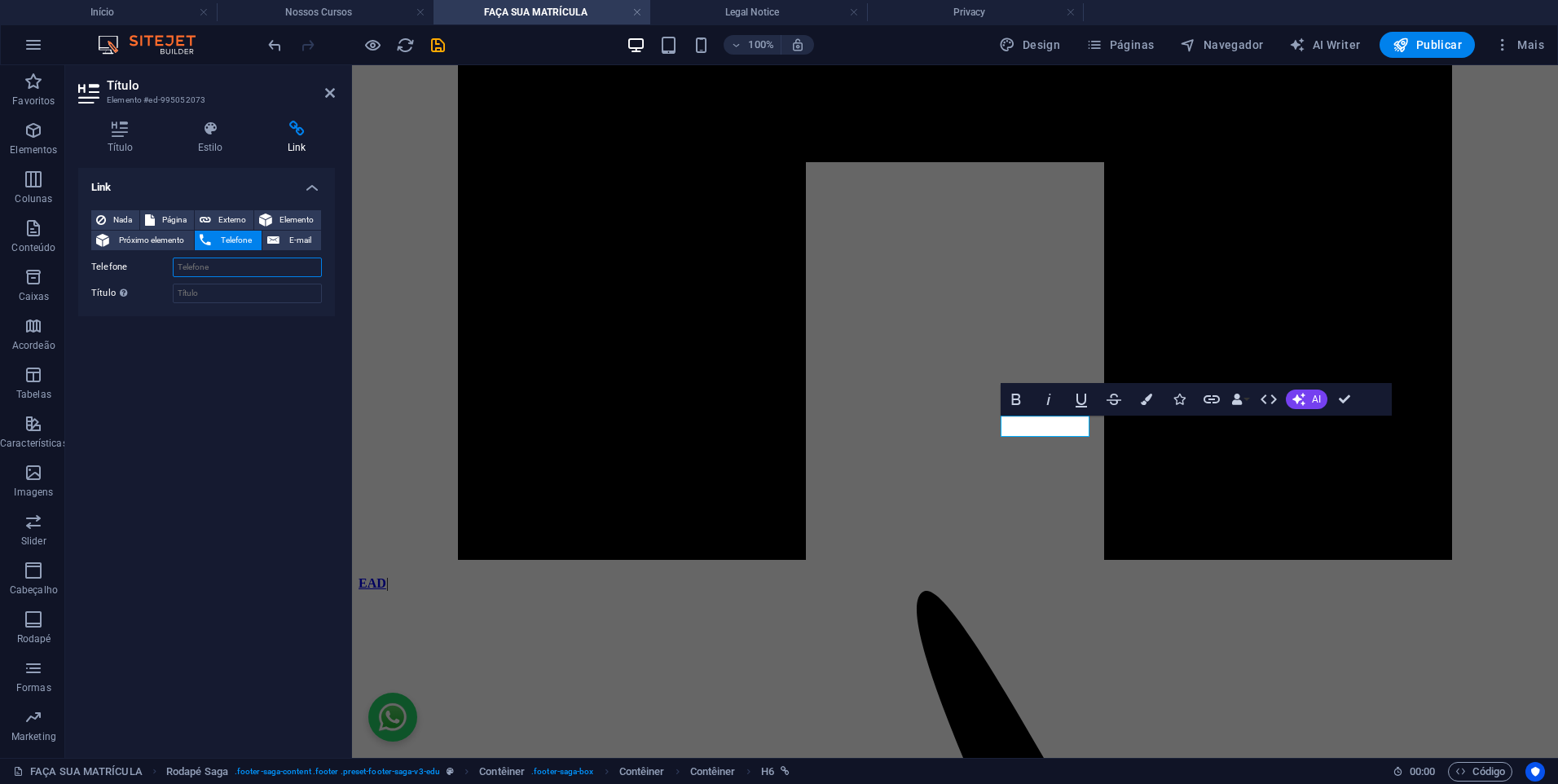
click at [216, 265] on input "Telefone" at bounding box center [247, 267] width 149 height 19
paste input "[PHONE_NUMBER]"
type input "[PHONE_NUMBER]"
click at [330, 94] on icon at bounding box center [330, 93] width 10 height 13
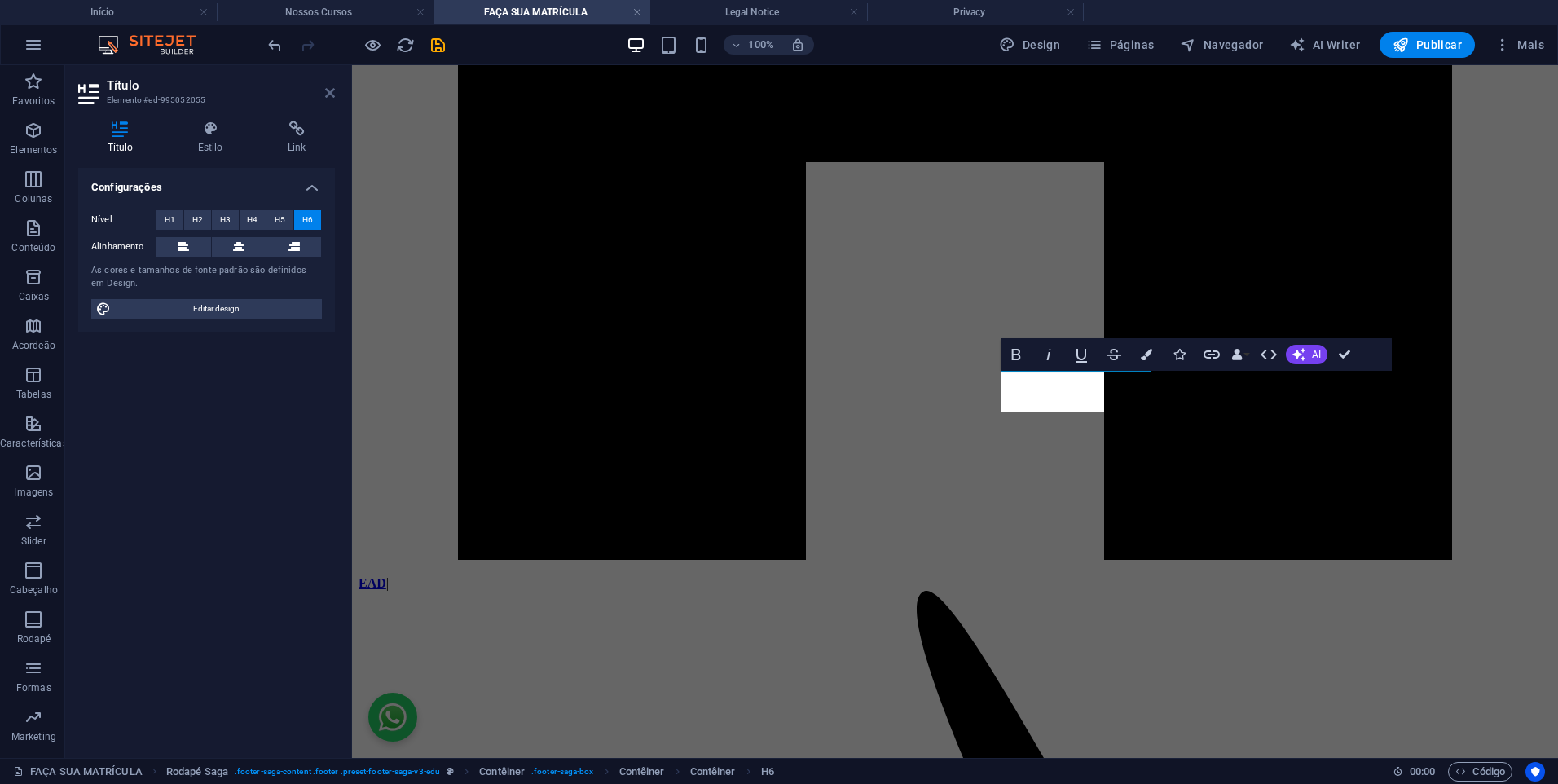
click at [327, 93] on icon at bounding box center [330, 93] width 10 height 13
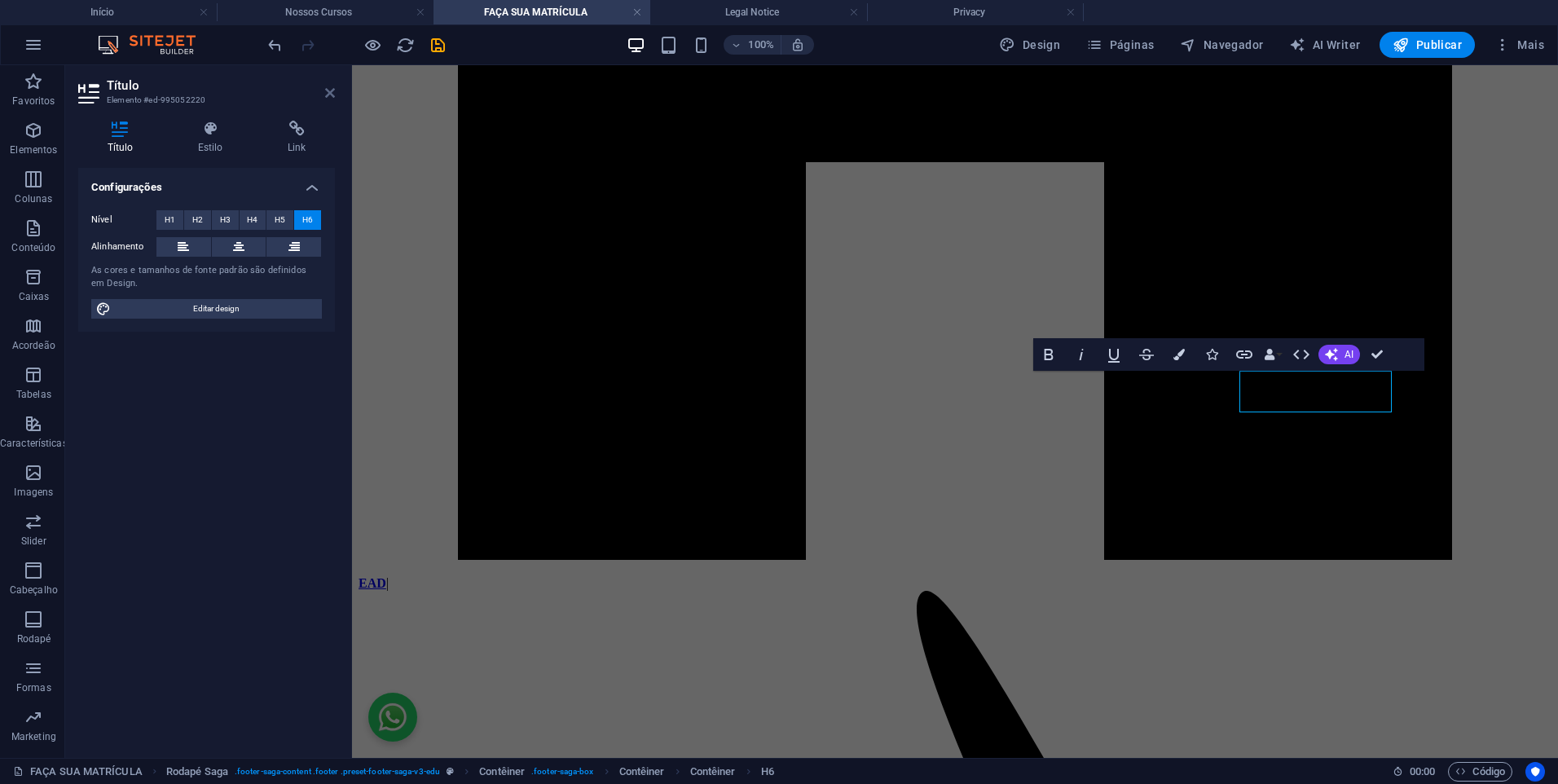
click at [332, 89] on icon at bounding box center [330, 93] width 10 height 13
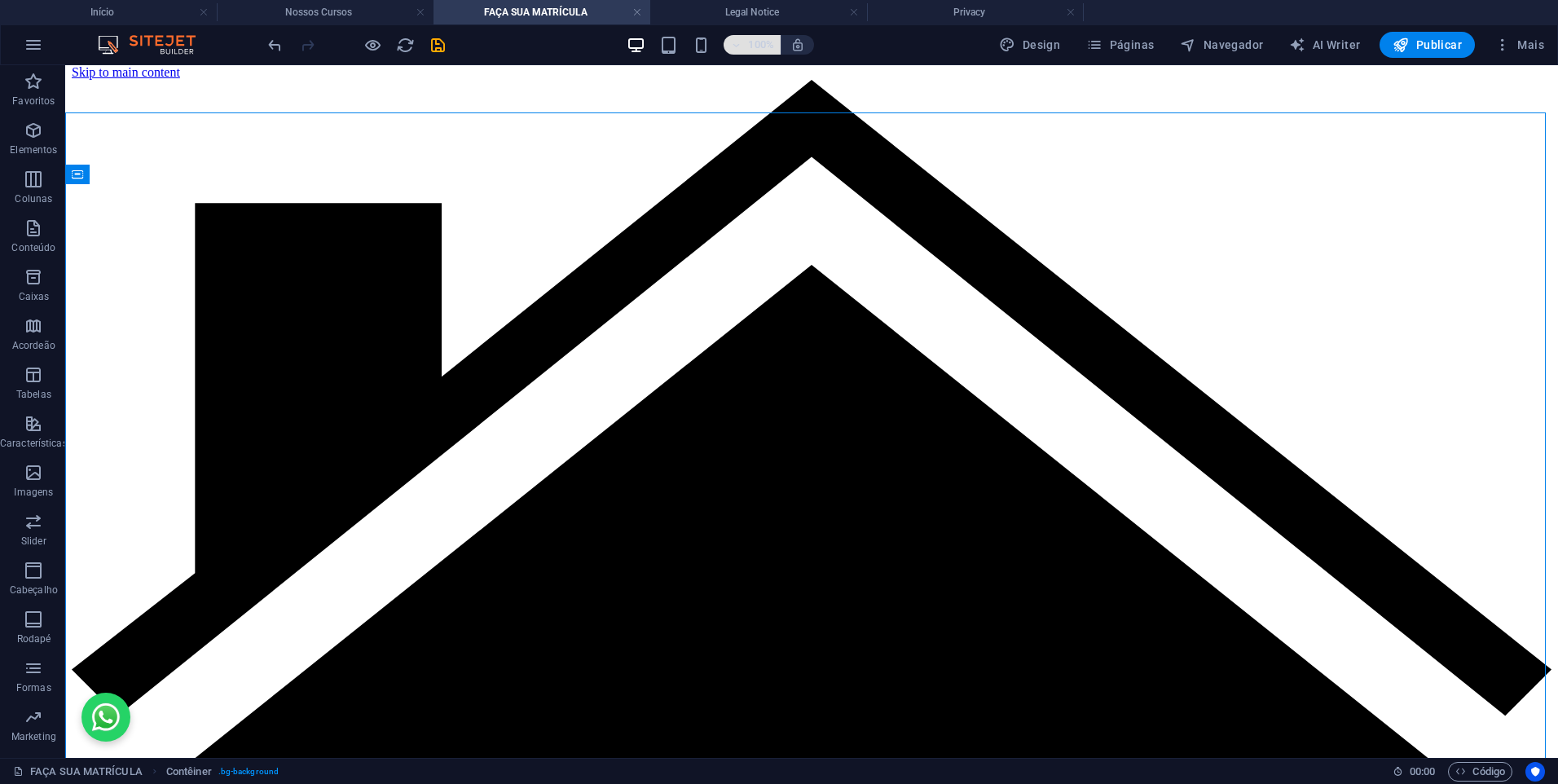
scroll to position [0, 0]
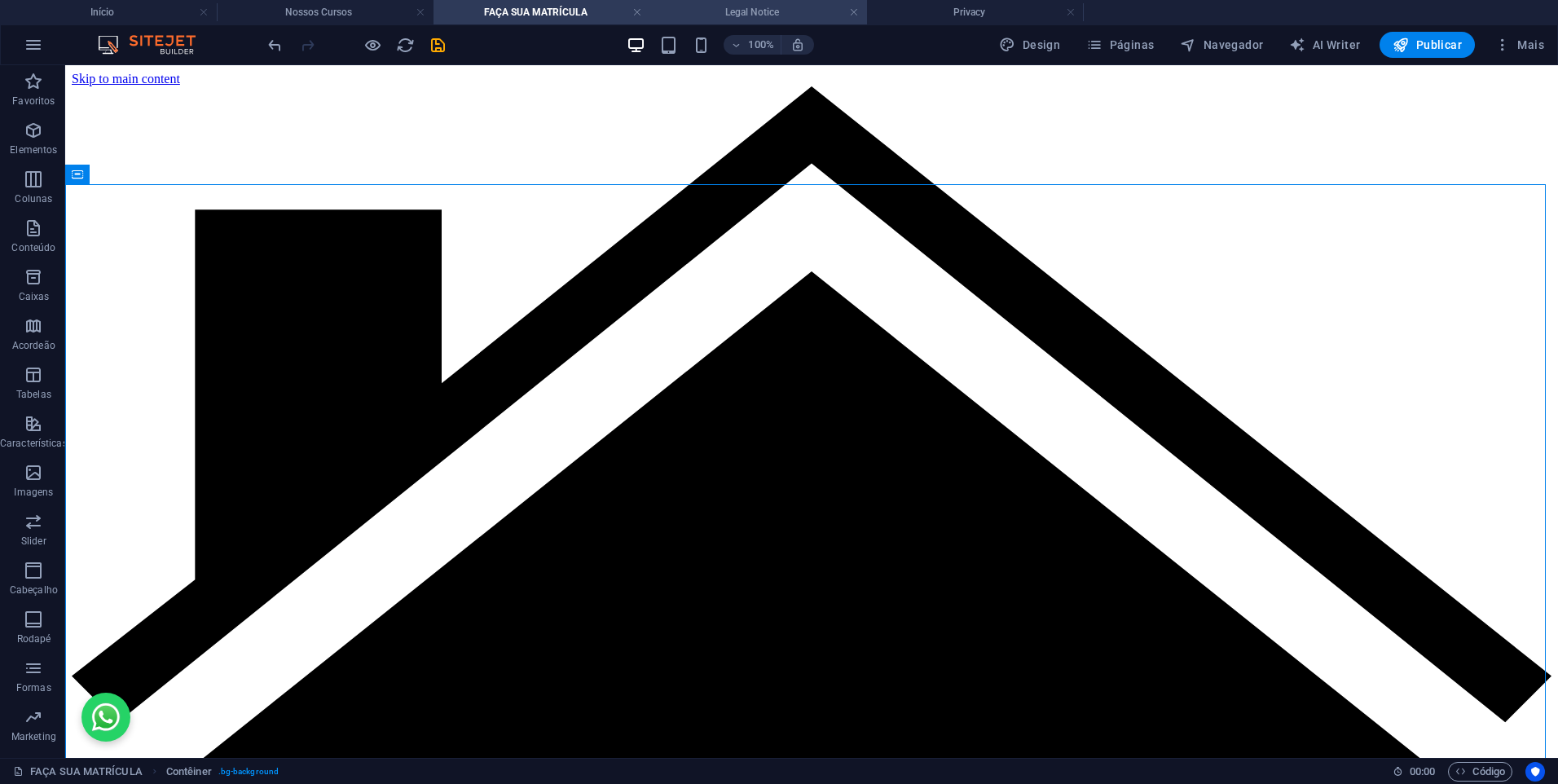
click at [755, 20] on h4 "Legal Notice" at bounding box center [758, 12] width 217 height 18
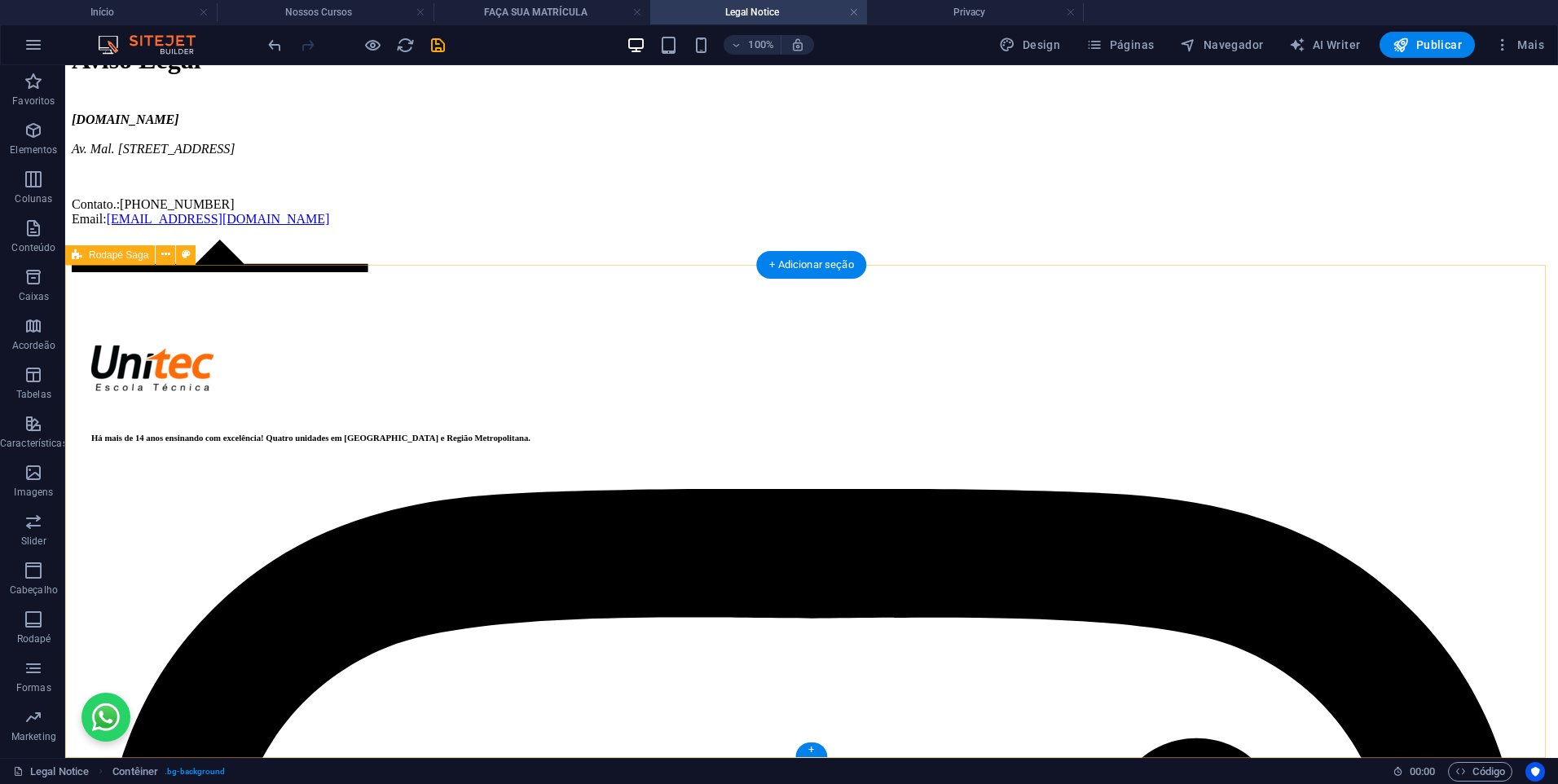
scroll to position [206, 0]
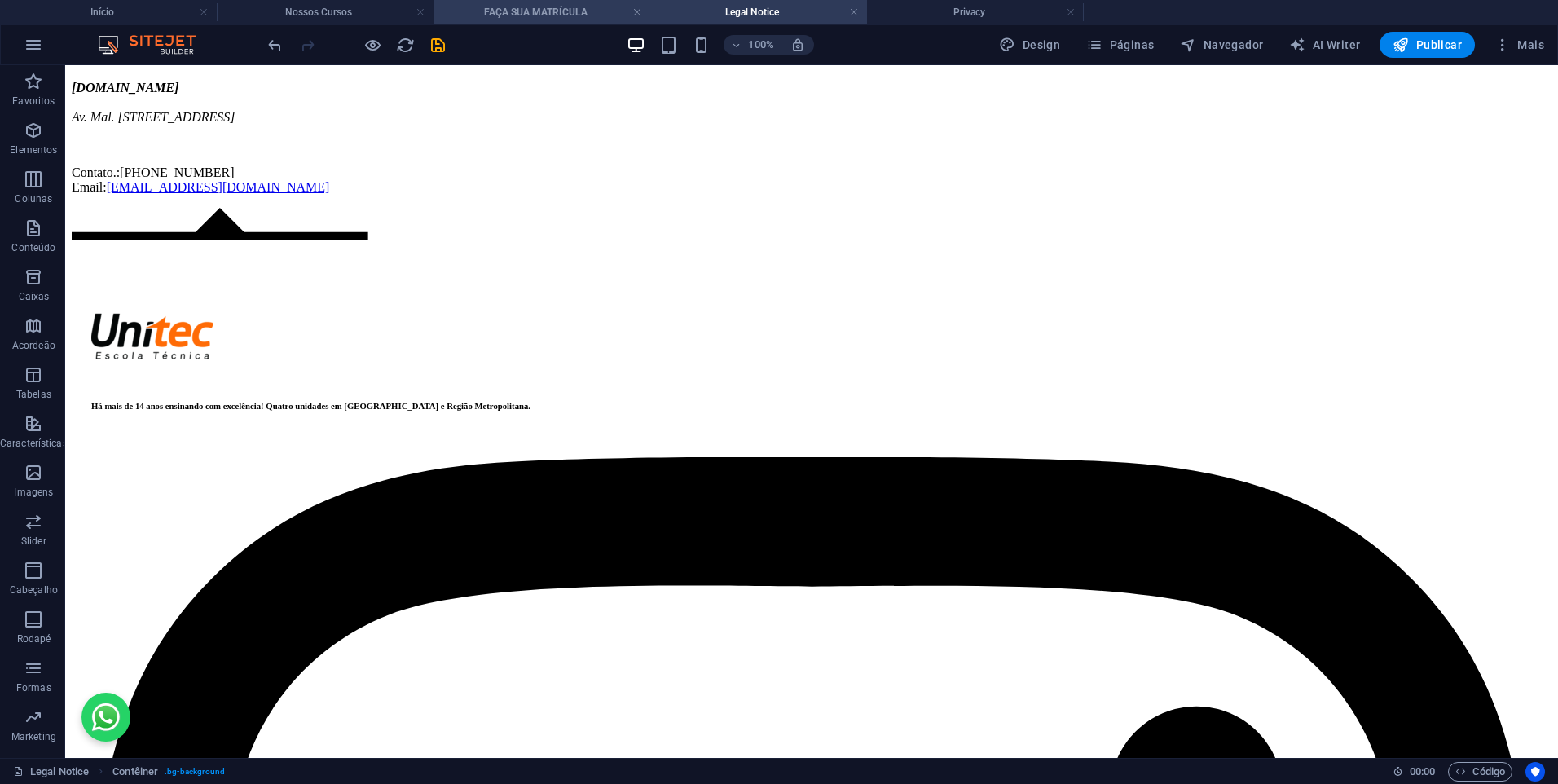
click at [521, 8] on h4 "FAÇA SUA MATRÍCULA" at bounding box center [542, 12] width 217 height 18
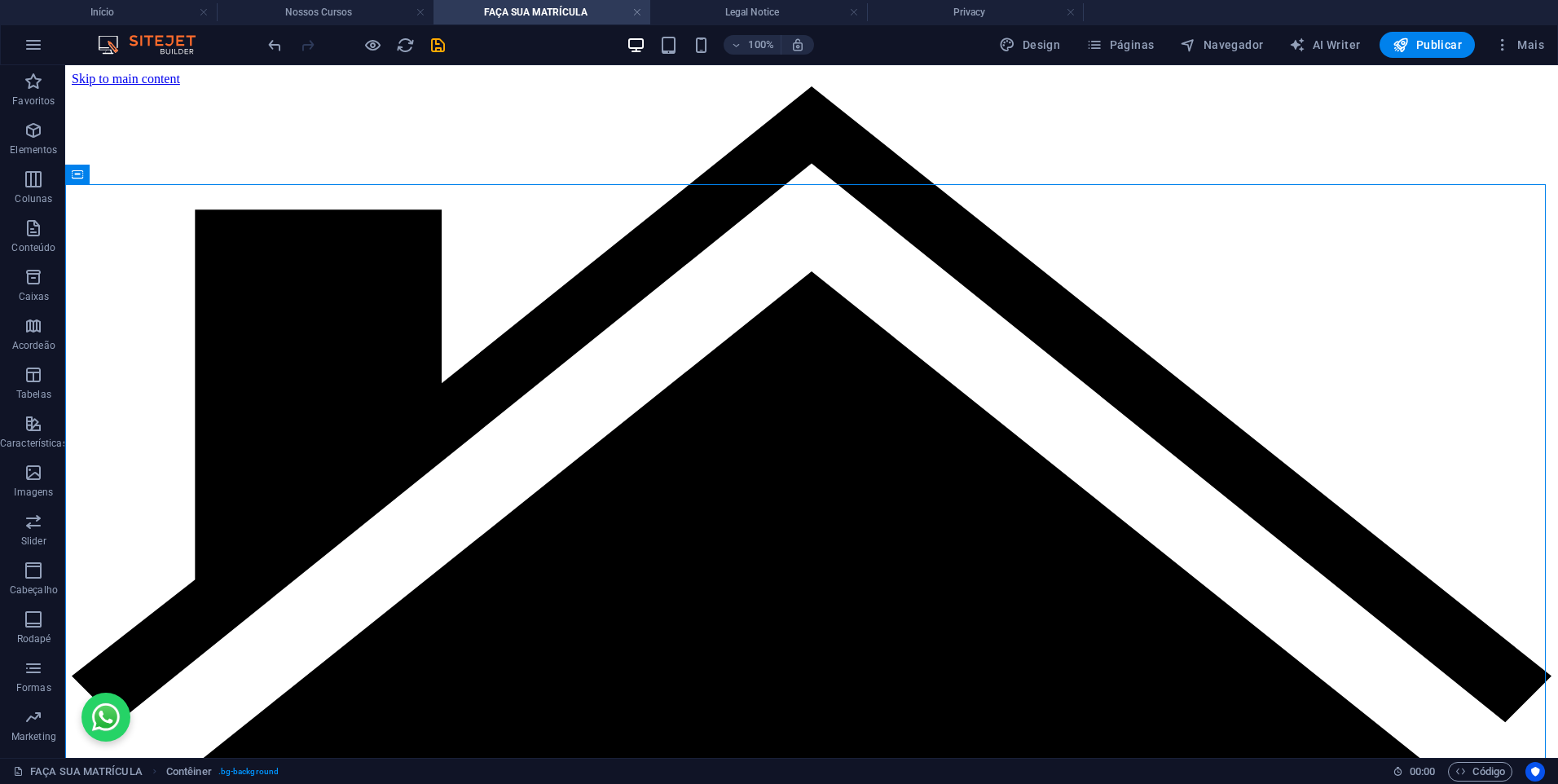
scroll to position [0, 0]
click at [434, 50] on icon "save" at bounding box center [439, 45] width 19 height 19
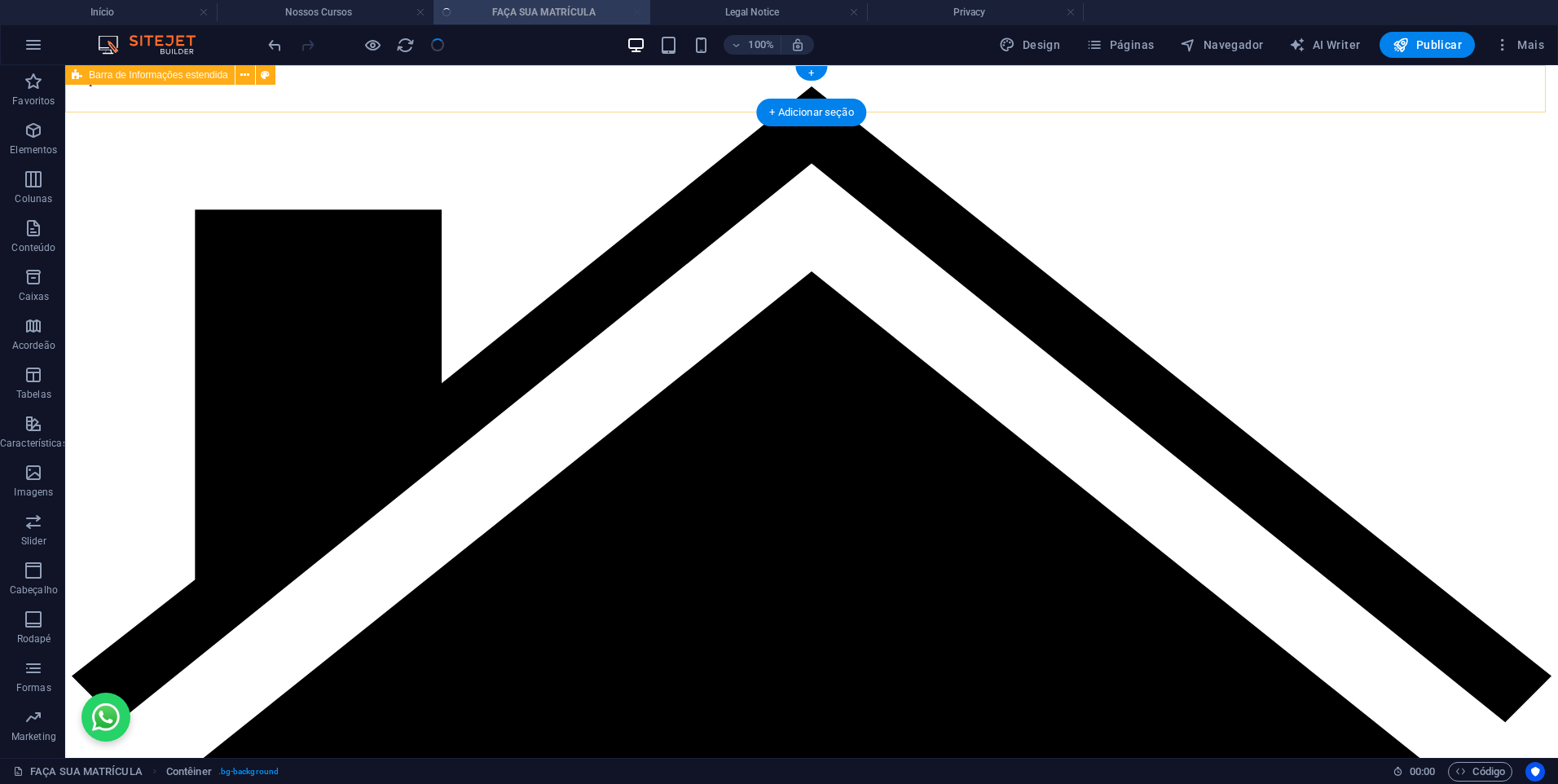
checkbox input "false"
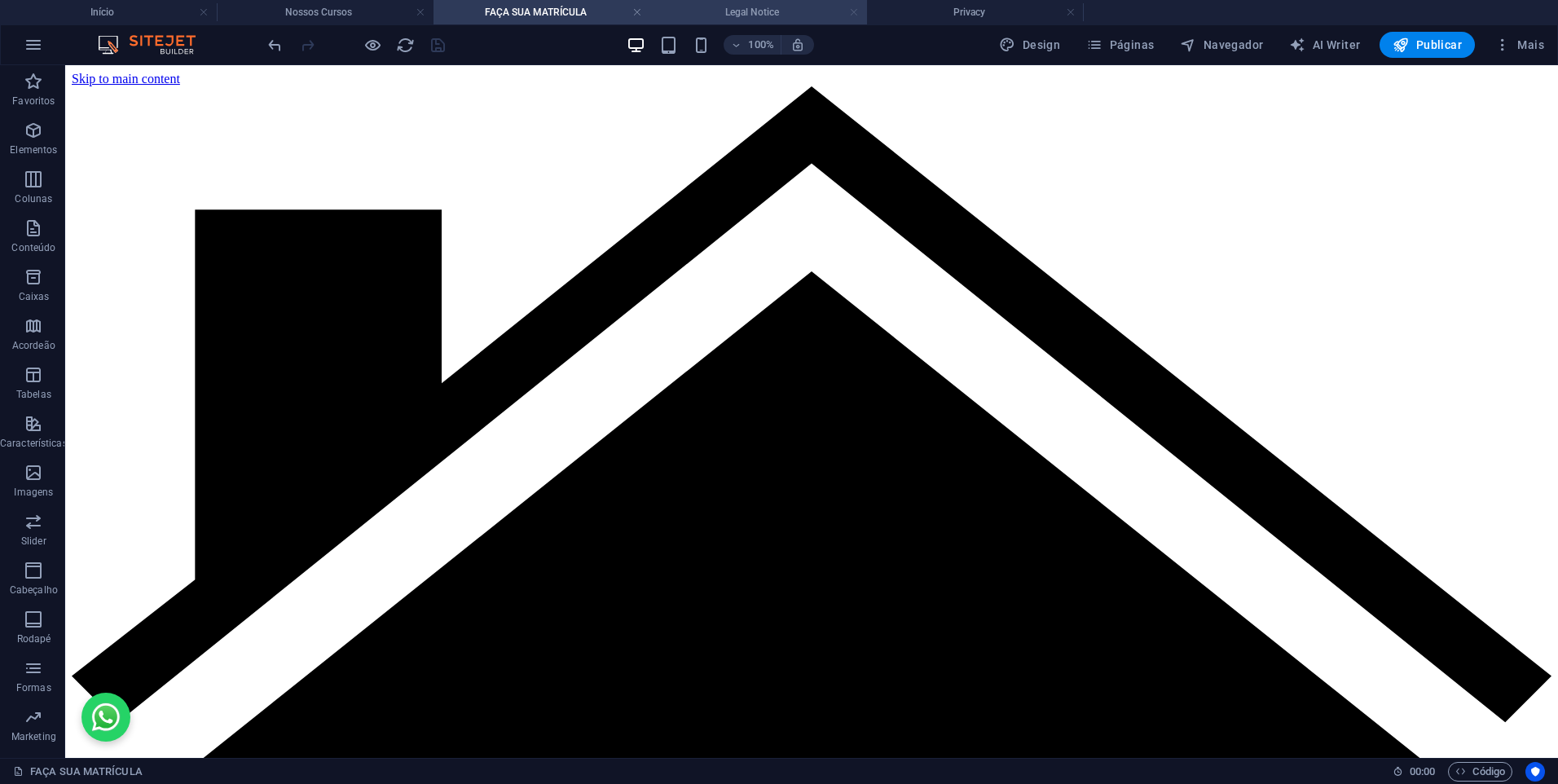
click at [853, 13] on link at bounding box center [854, 12] width 10 height 15
click at [855, 10] on link at bounding box center [854, 12] width 10 height 15
click at [1506, 40] on icon "button" at bounding box center [1502, 44] width 16 height 16
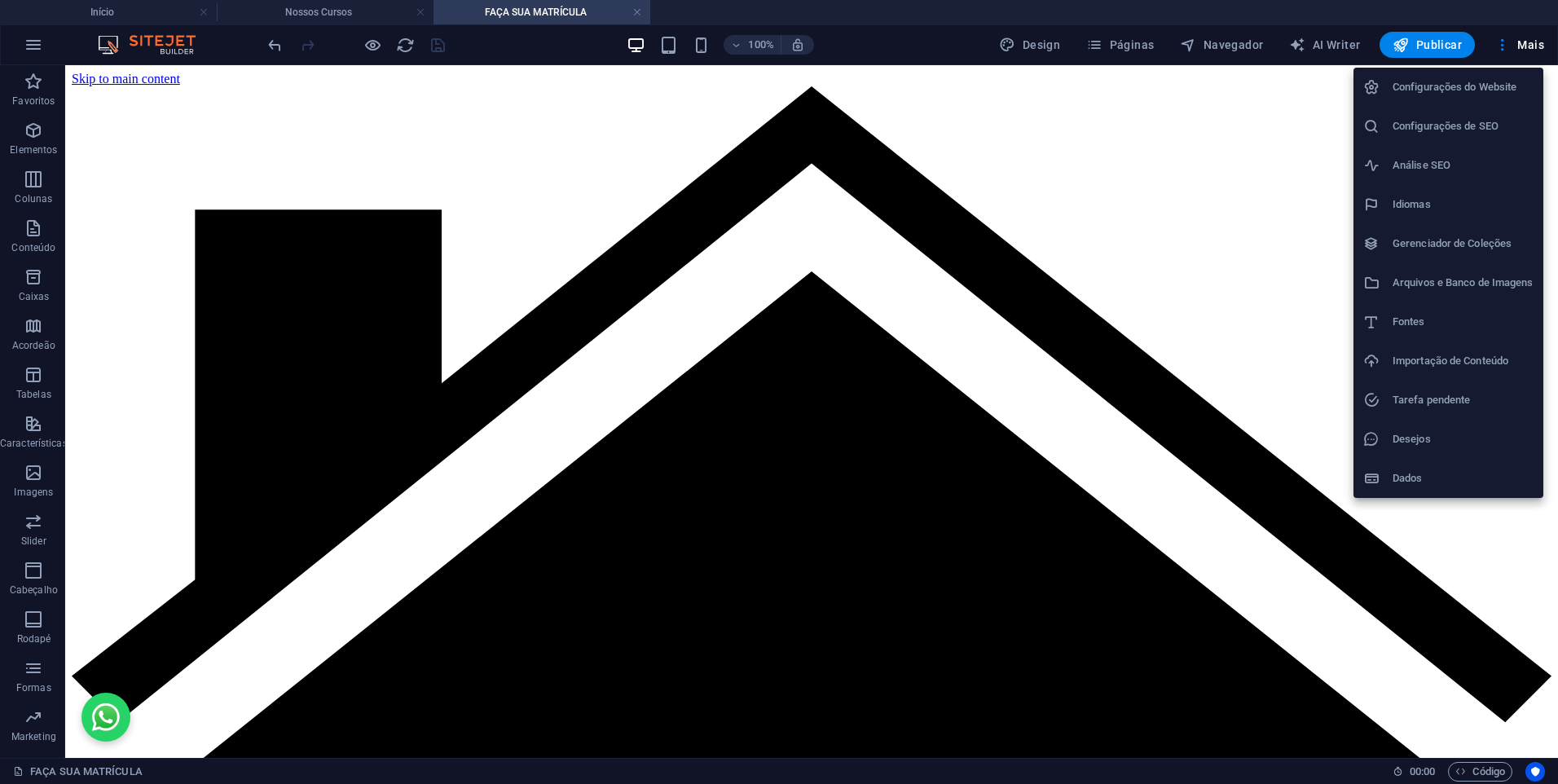
click at [1121, 41] on div at bounding box center [779, 392] width 1558 height 784
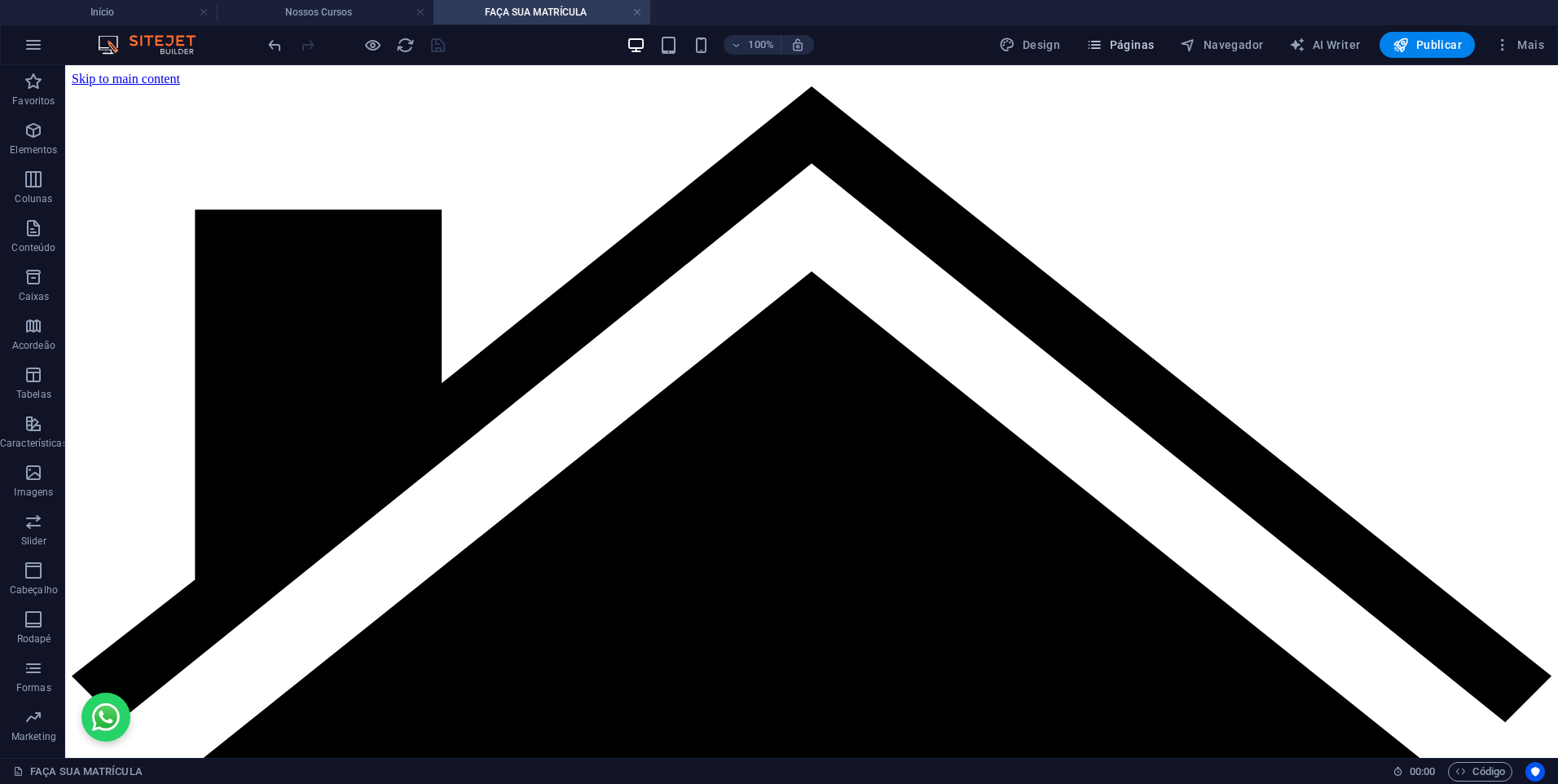
click at [1137, 47] on span "Páginas" at bounding box center [1120, 44] width 67 height 16
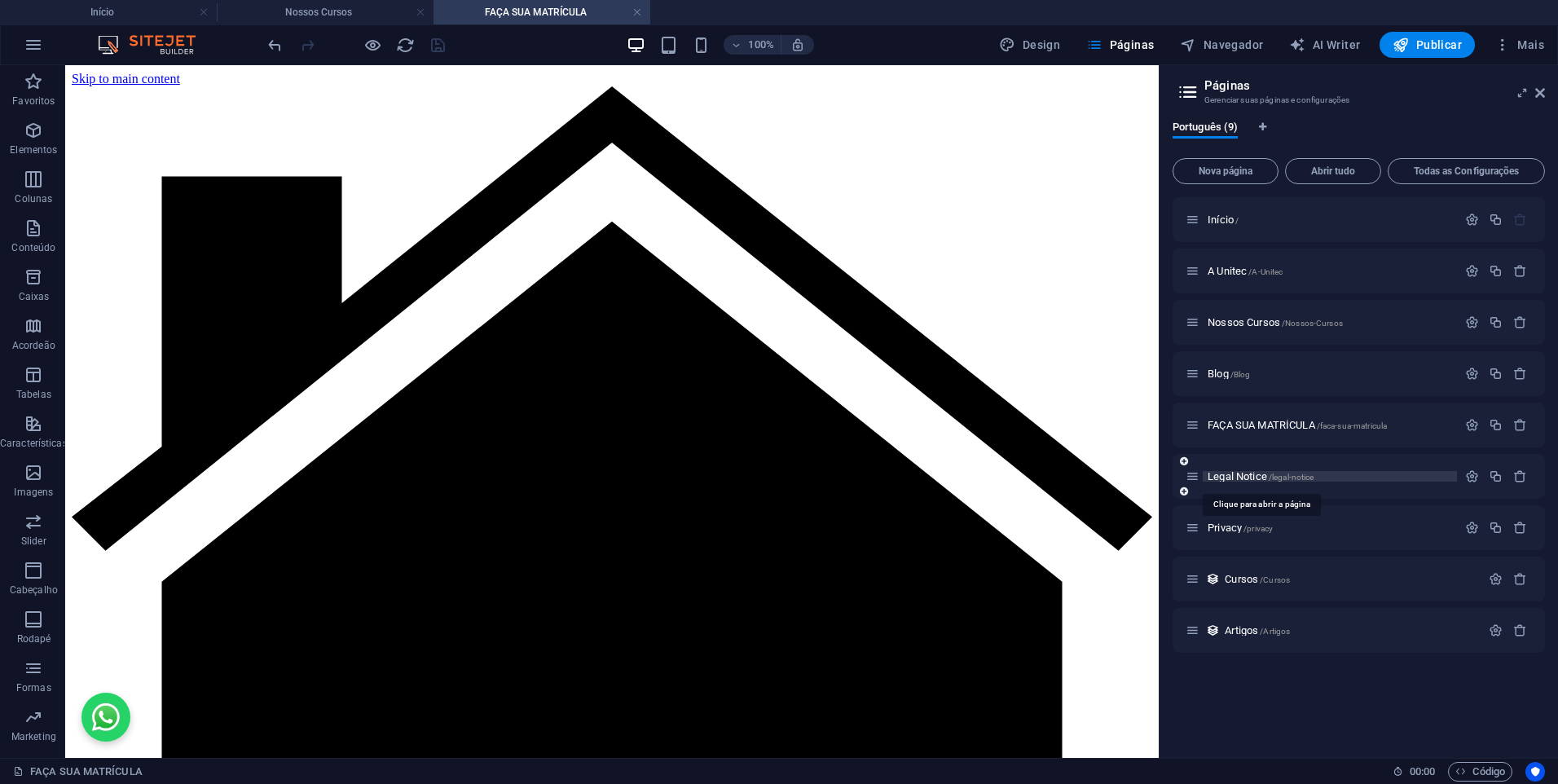
click at [1225, 478] on span "Legal Notice /legal-notice" at bounding box center [1260, 476] width 106 height 12
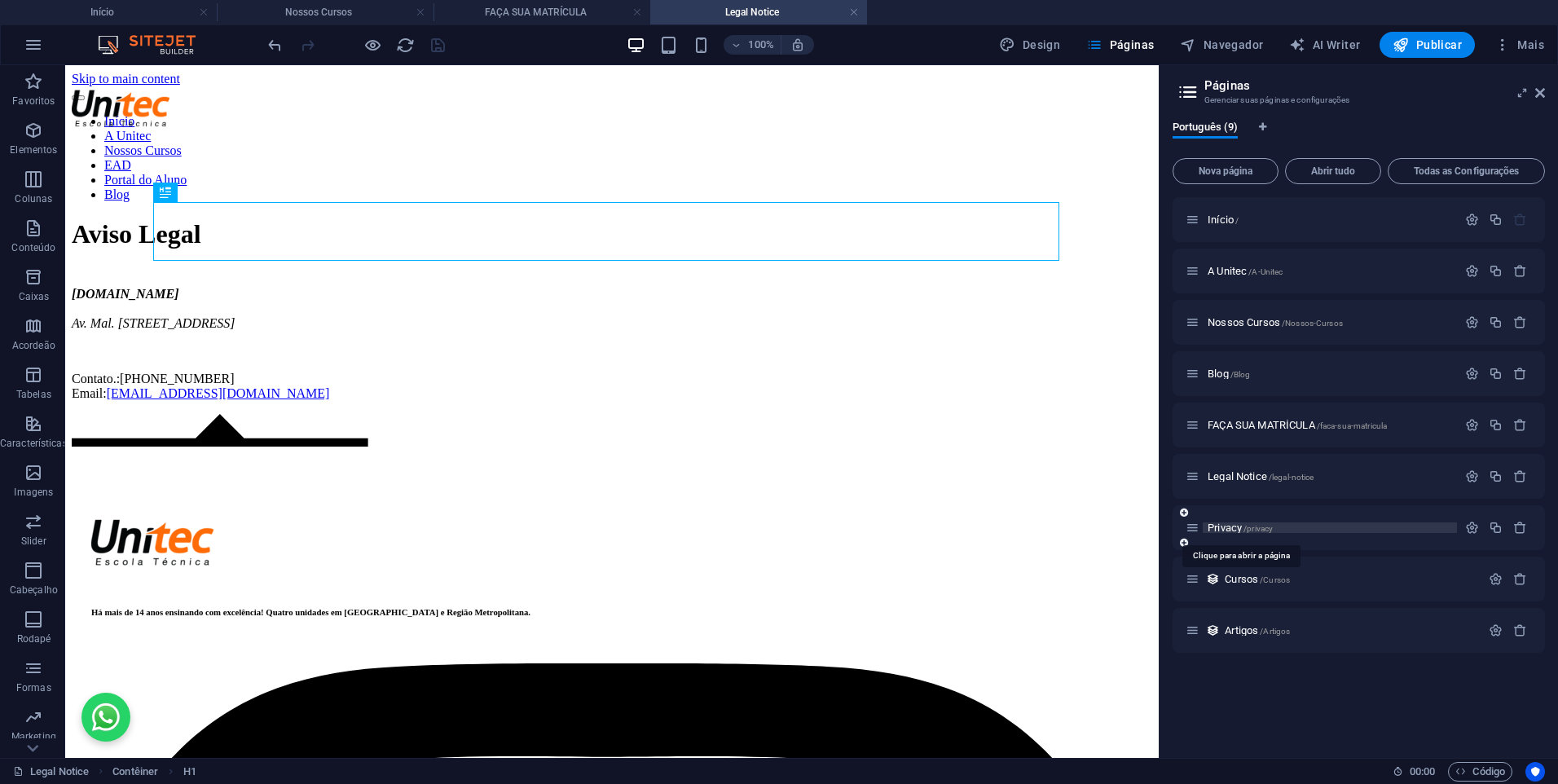
click at [1225, 525] on span "Privacy /privacy" at bounding box center [1240, 527] width 65 height 12
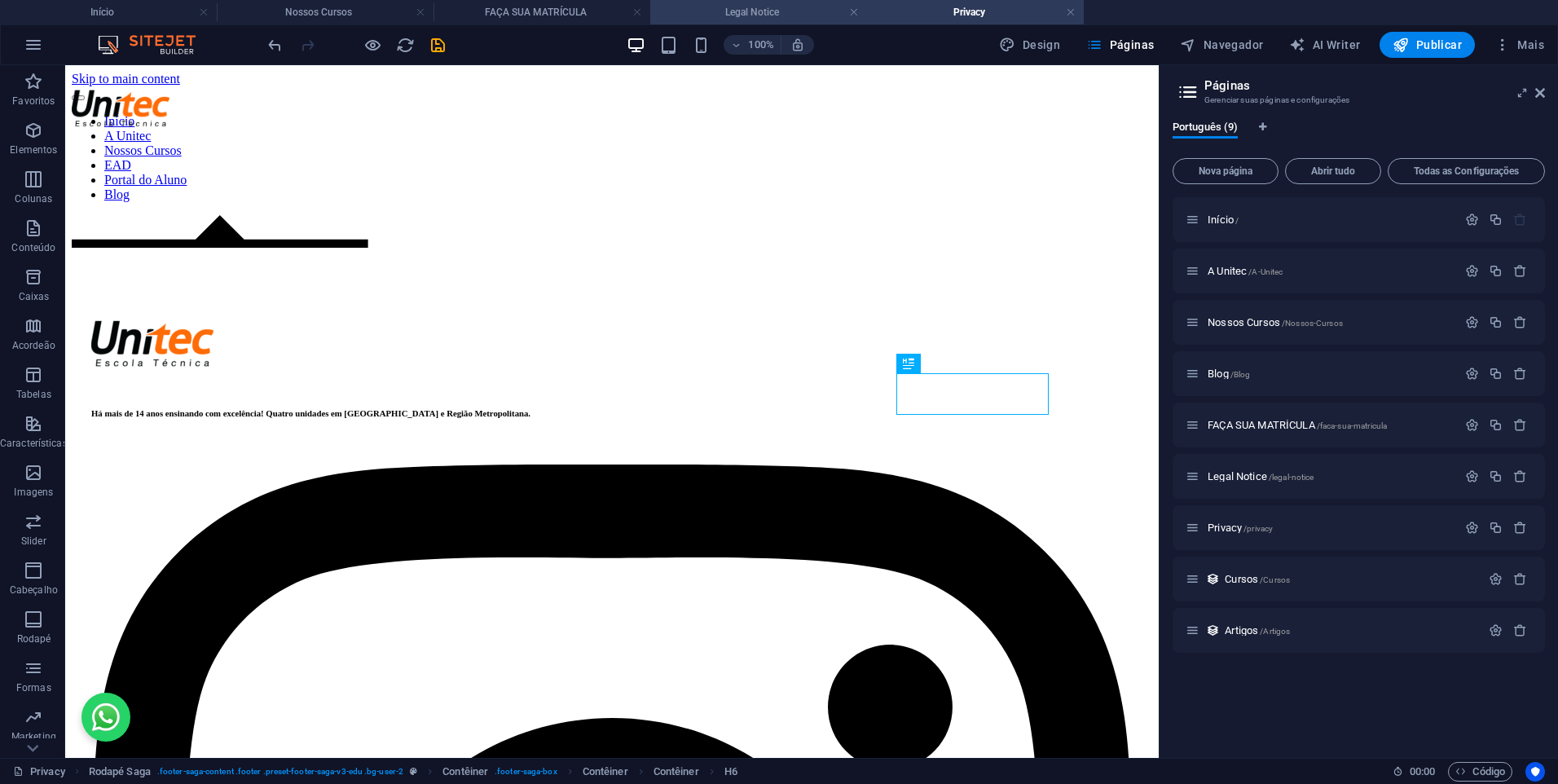
drag, startPoint x: 734, startPoint y: 9, endPoint x: 783, endPoint y: 82, distance: 87.9
click at [734, 9] on h4 "Legal Notice" at bounding box center [758, 12] width 217 height 18
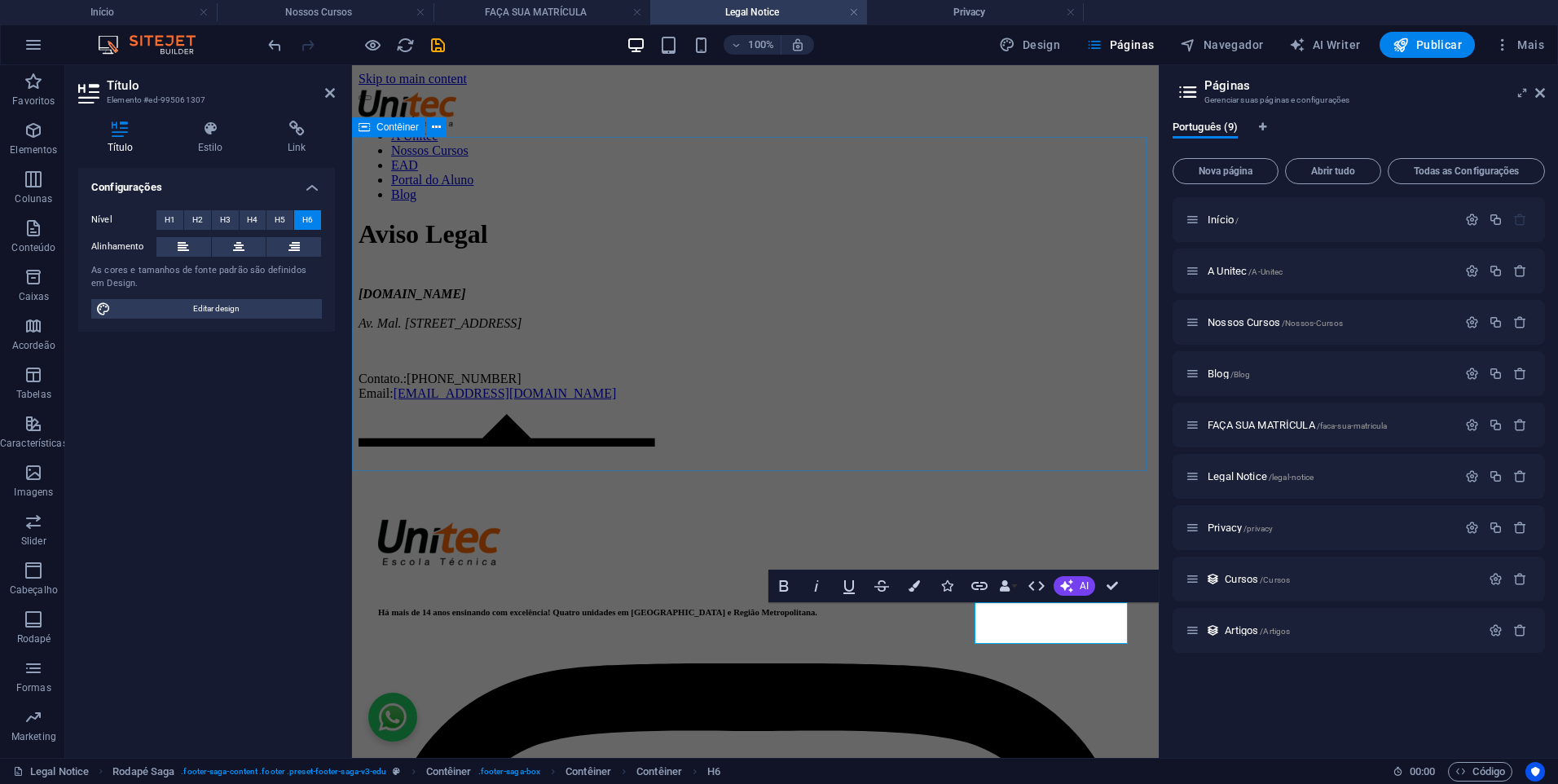
click at [955, 400] on div "Aviso Legal [DOMAIN_NAME] Av. Mal. [STREET_ADDRESS] Contato.: [PHONE_NUMBER] Em…" at bounding box center [755, 309] width 794 height 180
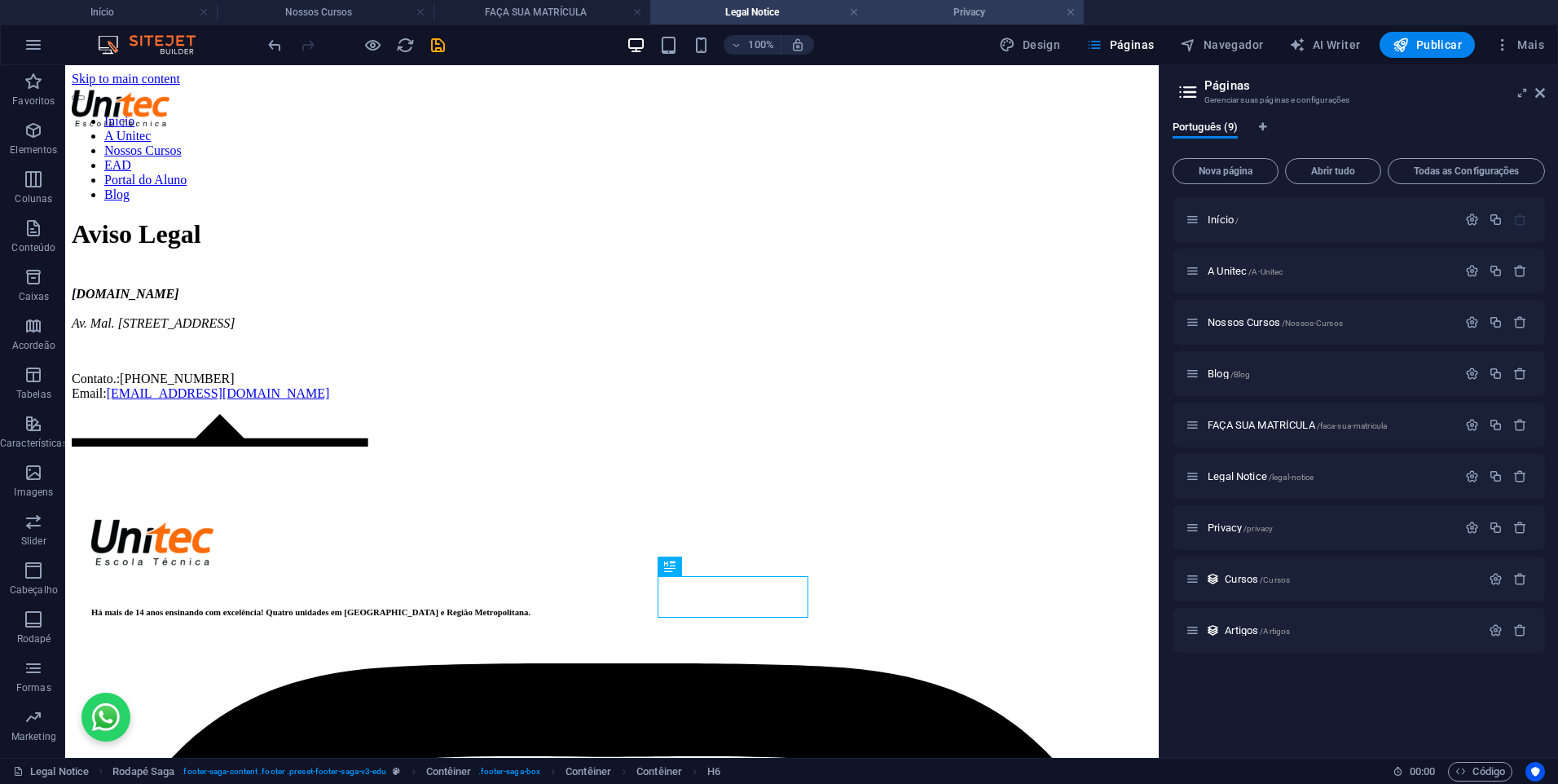
click at [948, 17] on h4 "Privacy" at bounding box center [975, 12] width 217 height 18
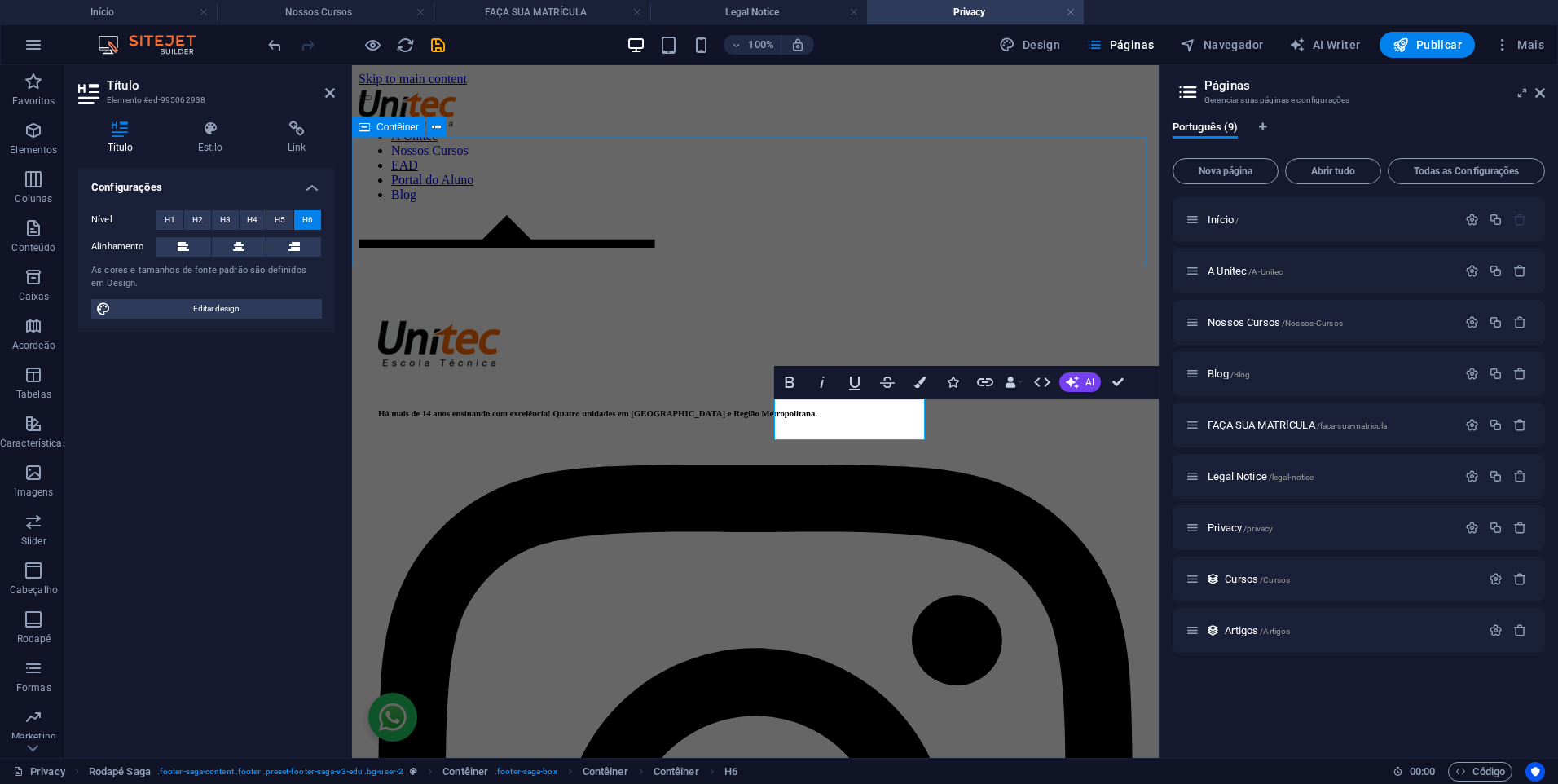
click at [938, 215] on div at bounding box center [755, 215] width 794 height 0
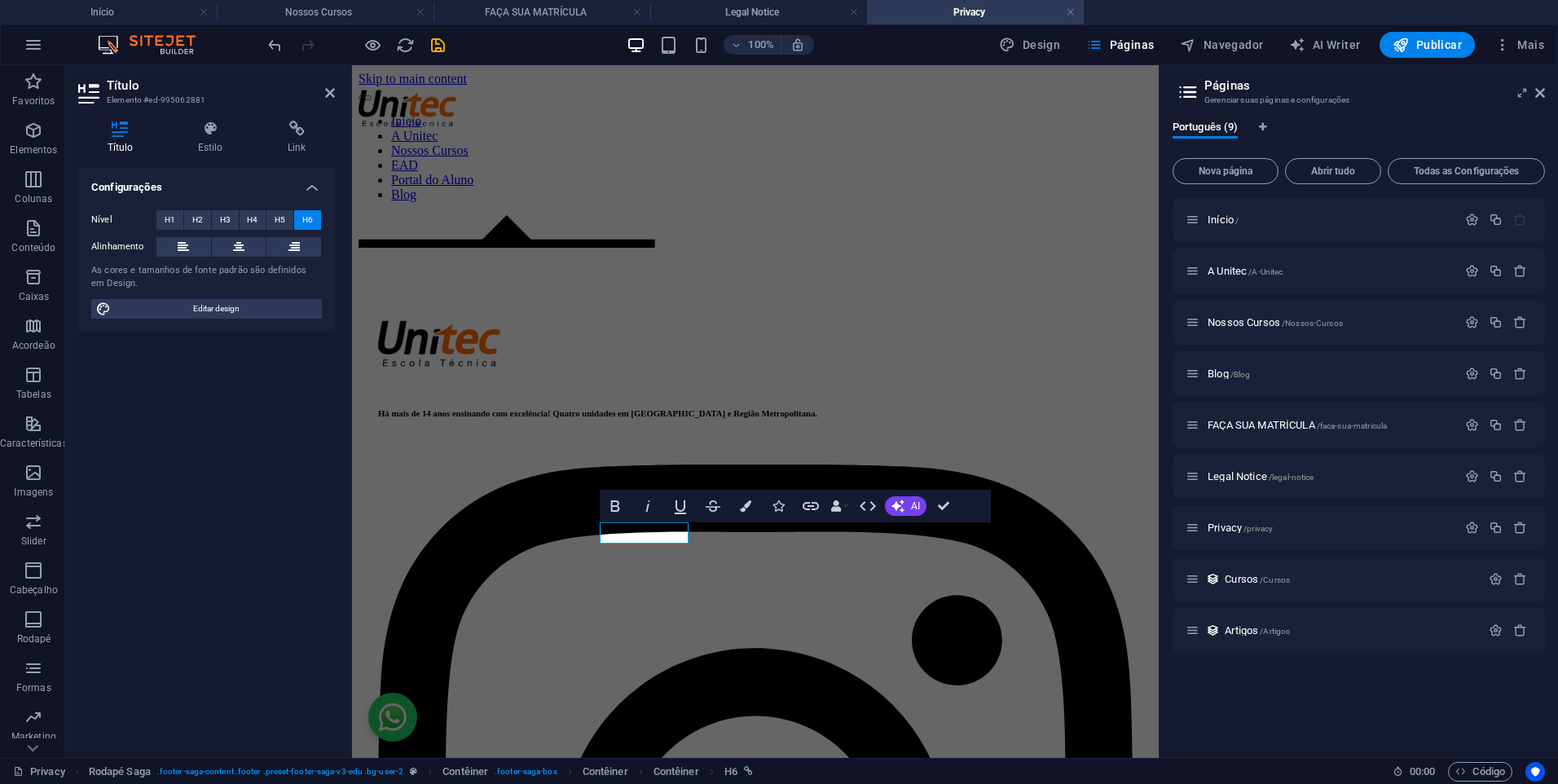
click at [300, 113] on div "Título Estilo Link Configurações Nível H1 H2 H3 H4 H5 H6 Alinhamento As cores e…" at bounding box center [206, 432] width 283 height 650
click at [305, 151] on h4 "Link" at bounding box center [297, 138] width 77 height 35
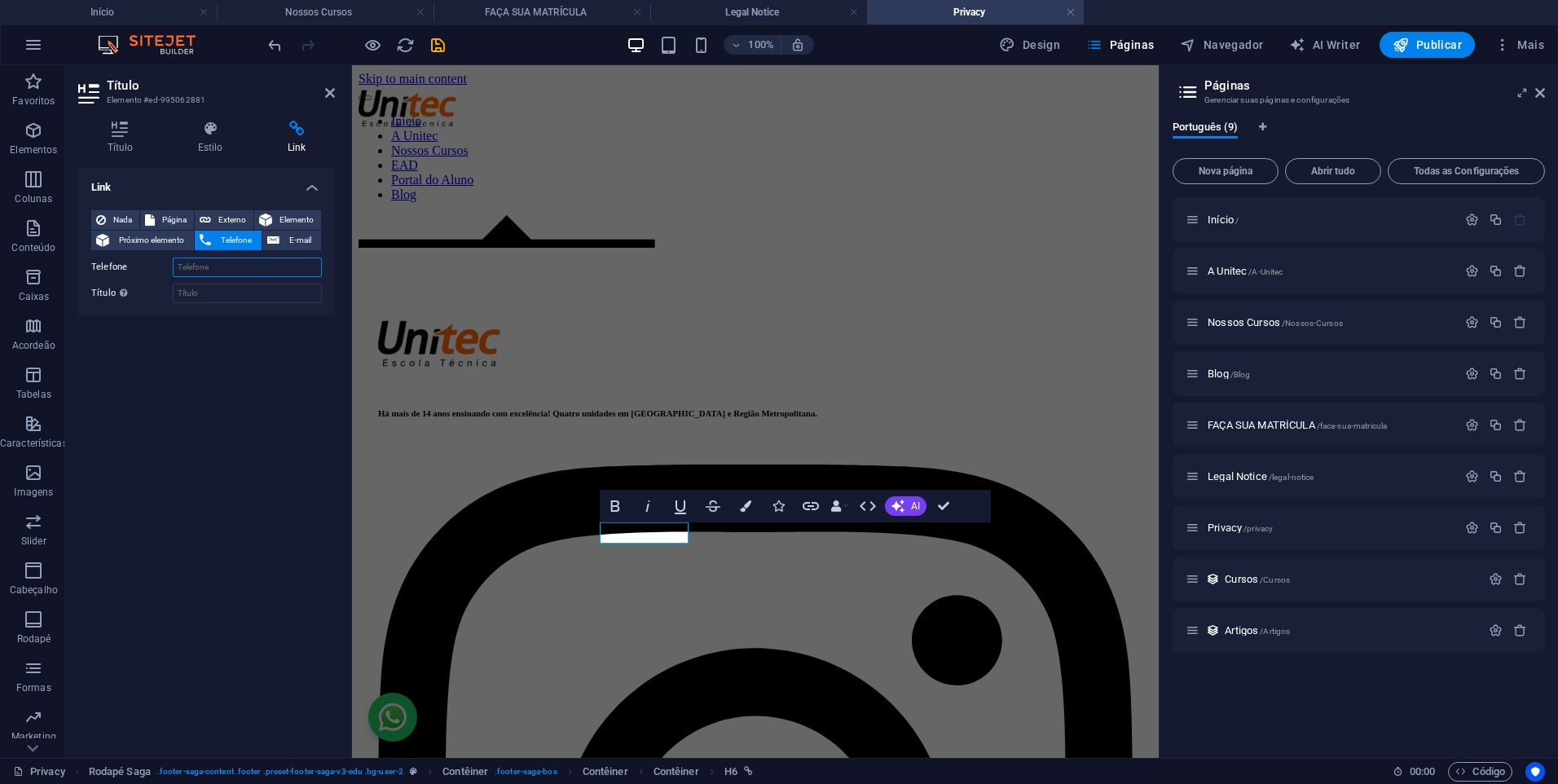
click at [224, 275] on input "Telefone" at bounding box center [247, 267] width 149 height 19
paste input "[PHONE_NUMBER]"
type input "[PHONE_NUMBER]"
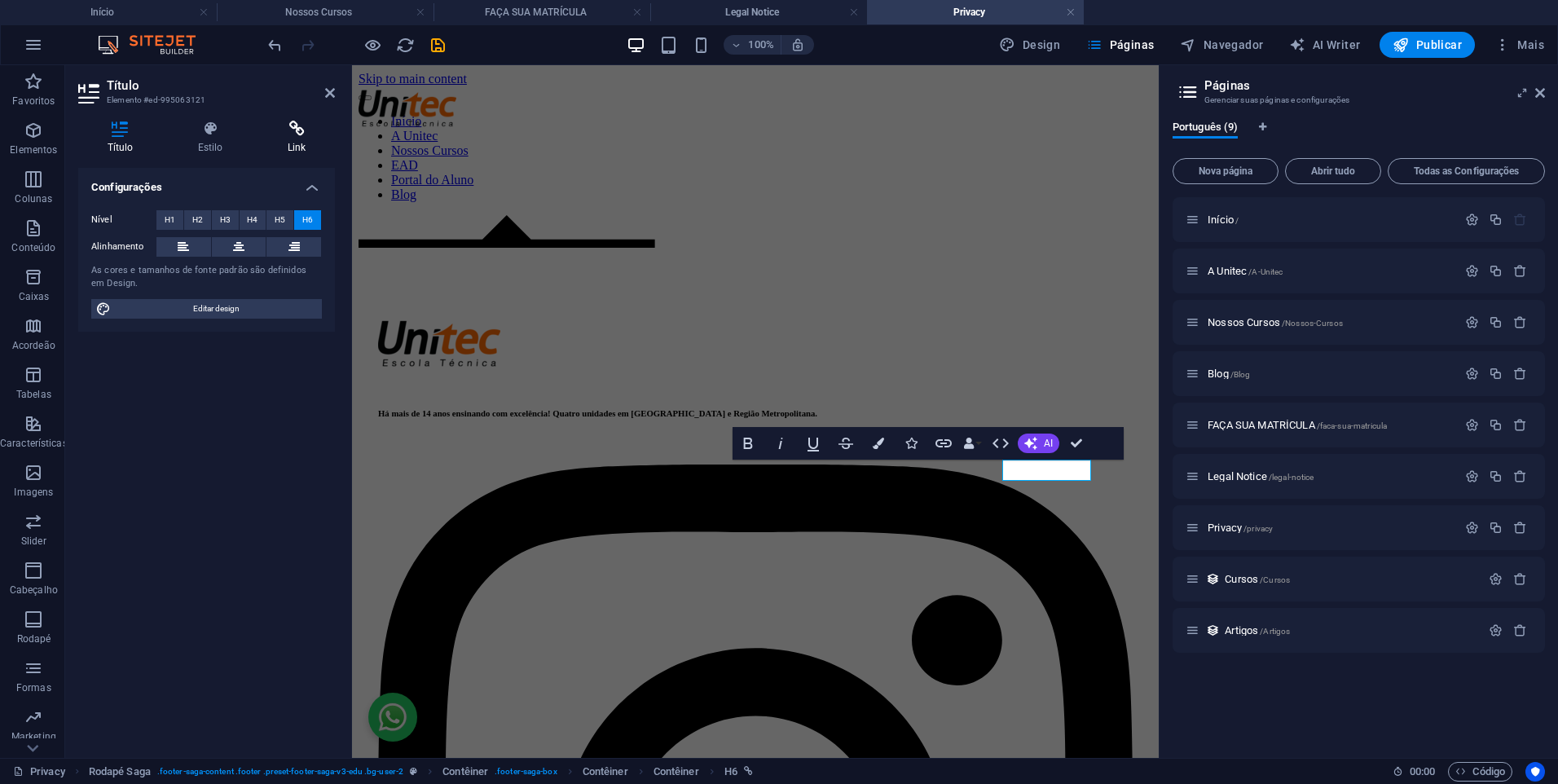
click at [294, 132] on icon at bounding box center [297, 129] width 77 height 16
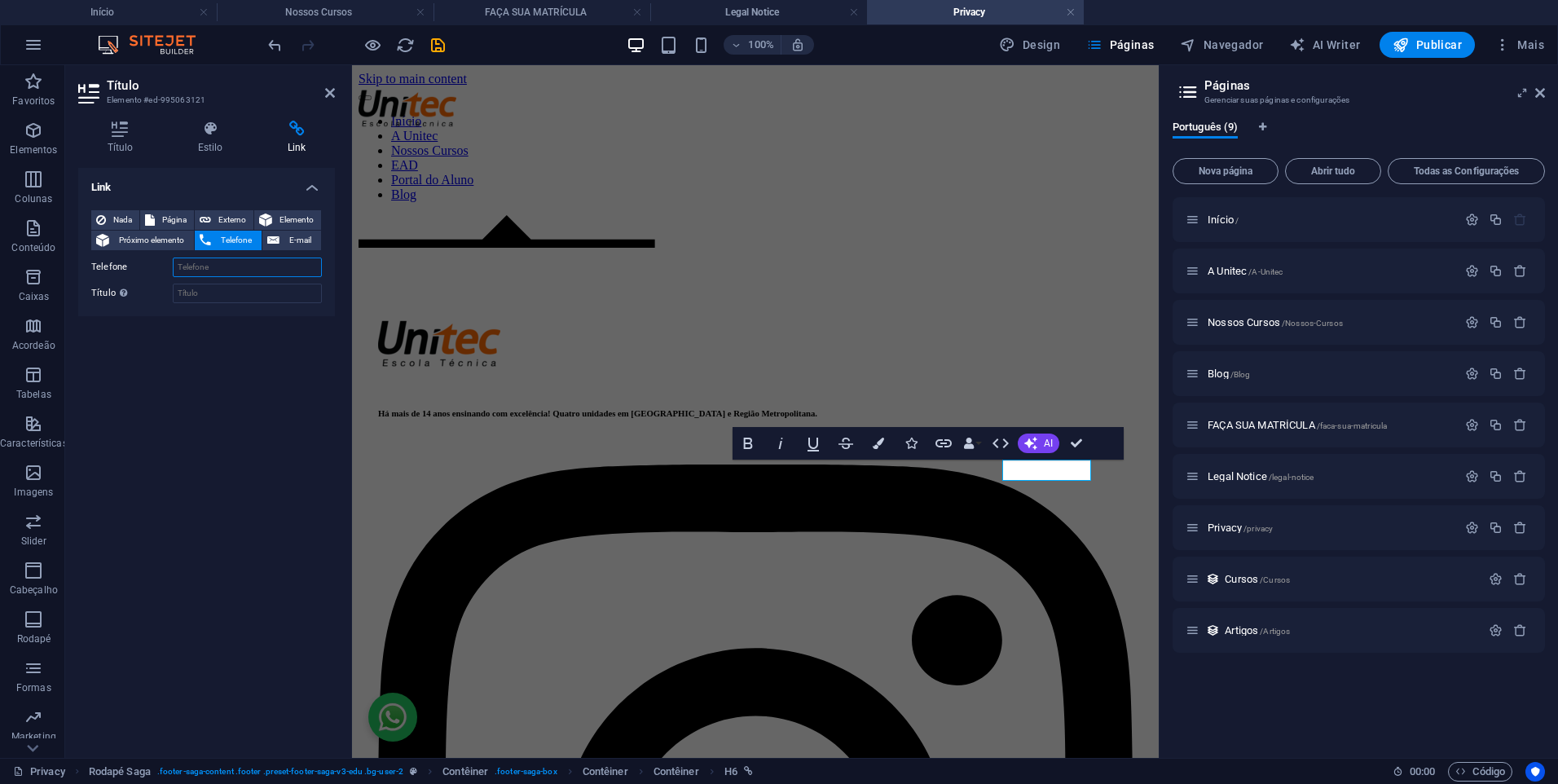
click at [264, 271] on input "Telefone" at bounding box center [247, 267] width 149 height 19
paste input "[PHONE_NUMBER]"
type input "[PHONE_NUMBER]"
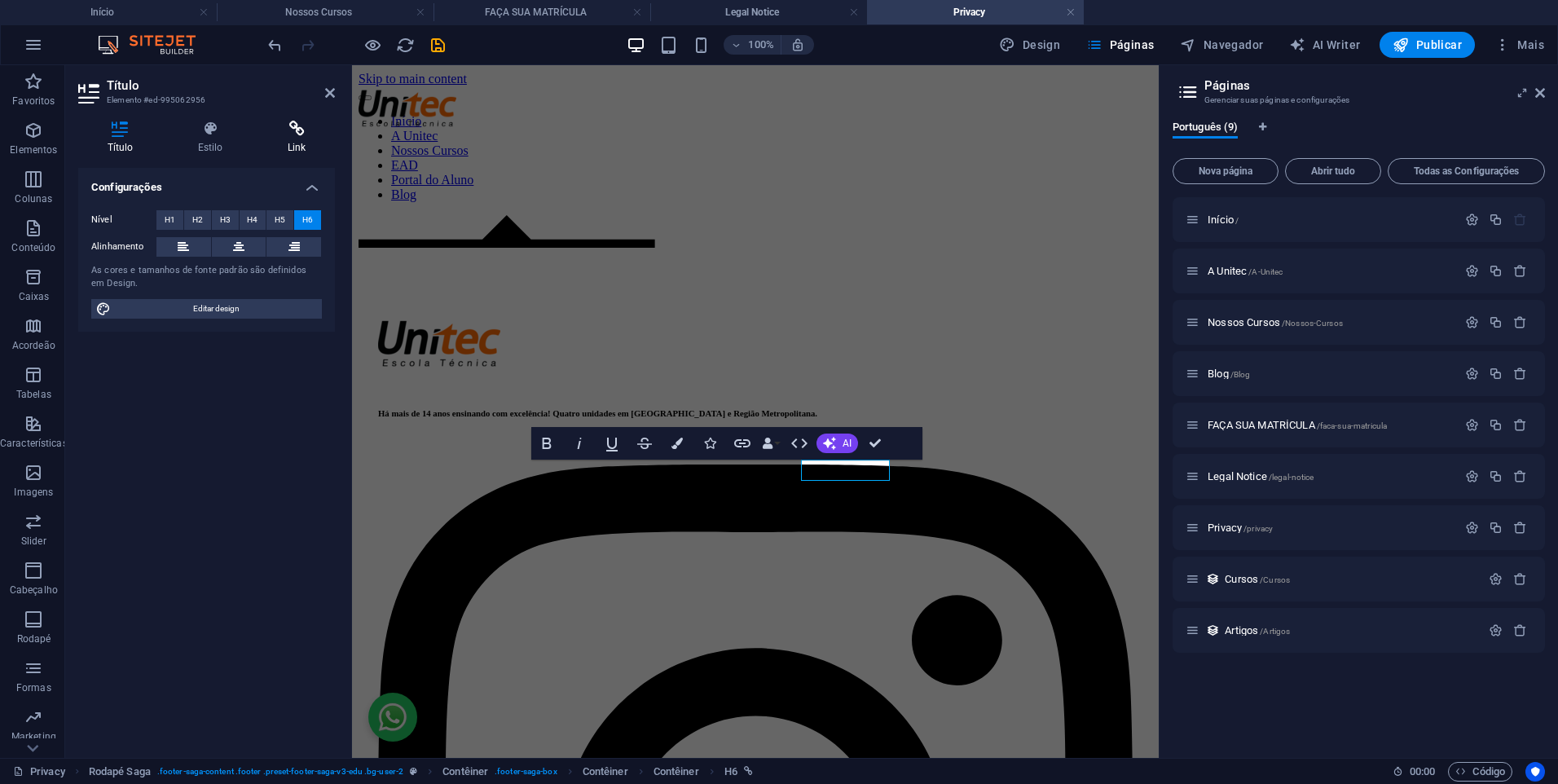
click at [288, 131] on icon at bounding box center [297, 129] width 77 height 16
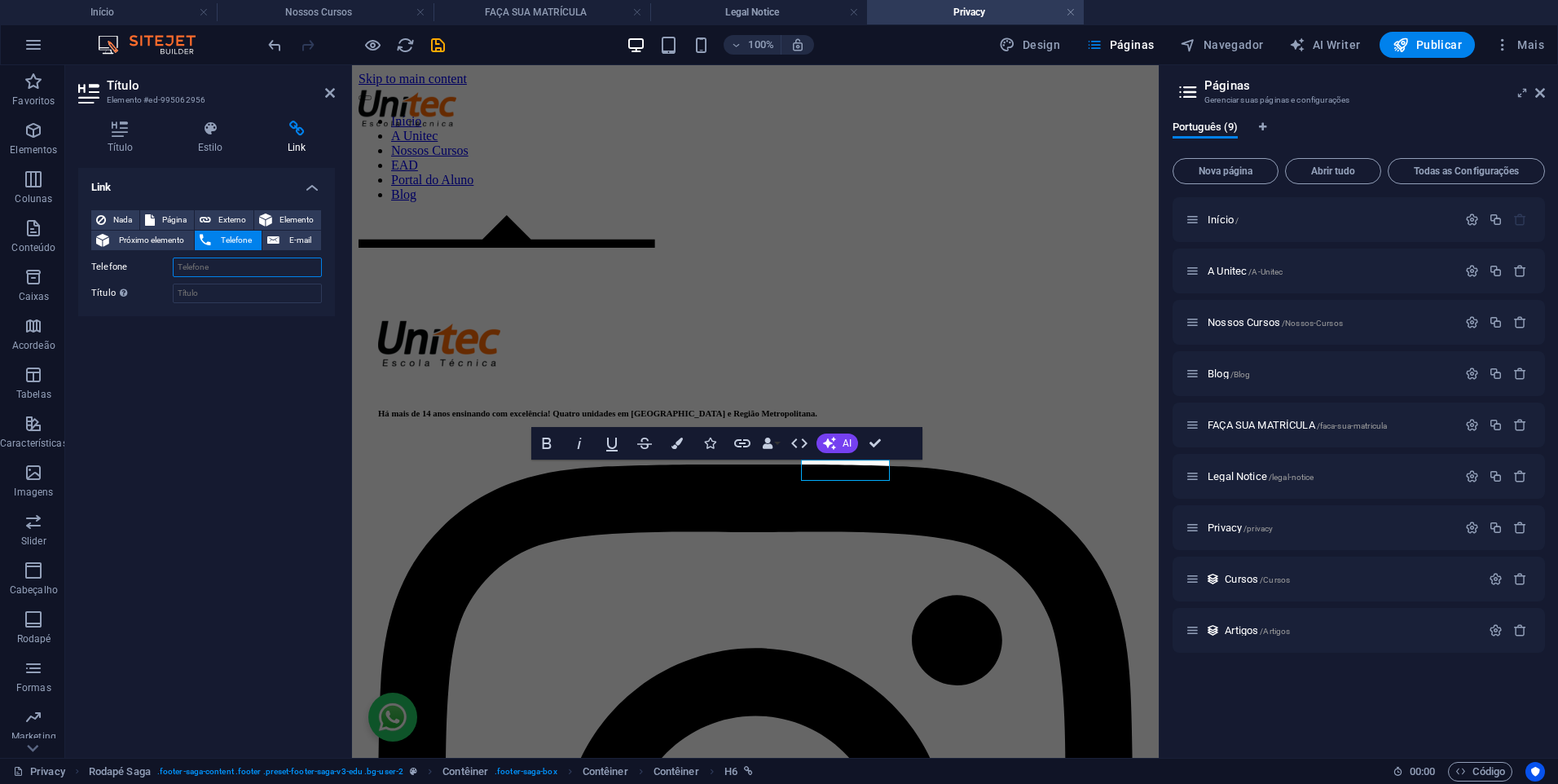
click at [279, 263] on input "Telefone" at bounding box center [247, 267] width 149 height 19
paste input "[PHONE_NUMBER]"
type input "[PHONE_NUMBER]"
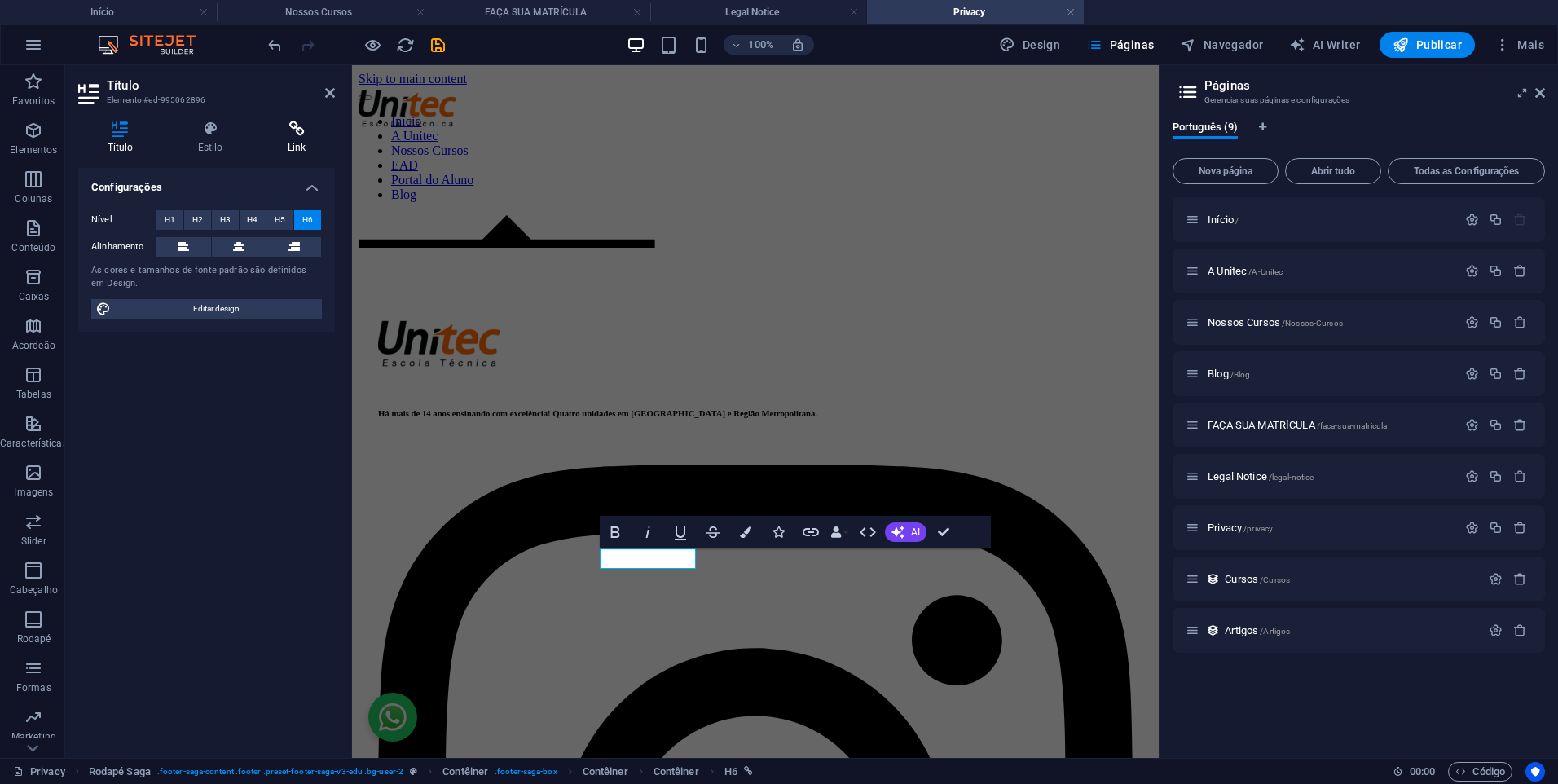
click at [295, 132] on icon at bounding box center [297, 129] width 77 height 16
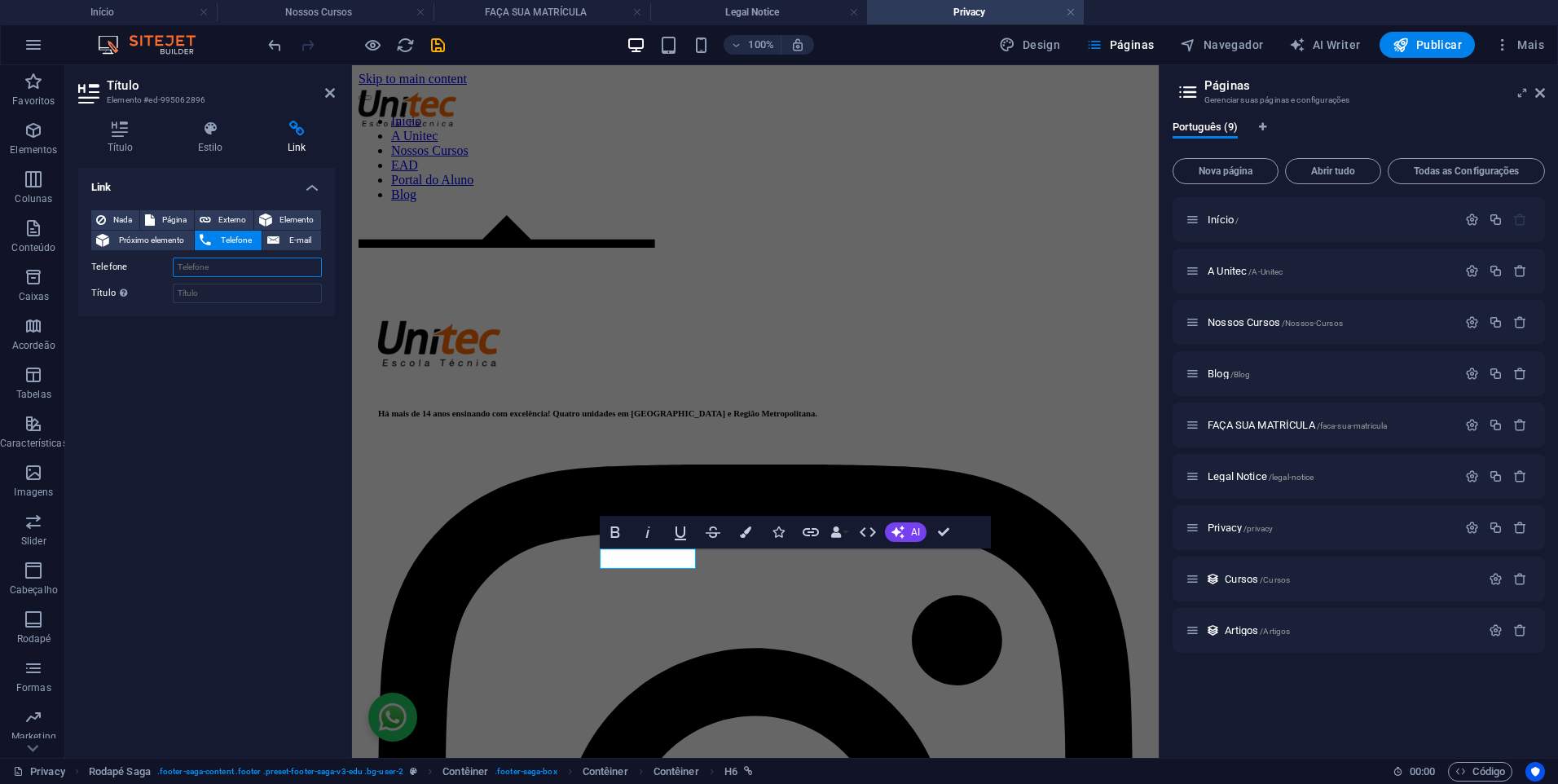
click at [262, 273] on input "Telefone" at bounding box center [247, 267] width 149 height 19
paste input "[PHONE_NUMBER]"
type input "[PHONE_NUMBER]"
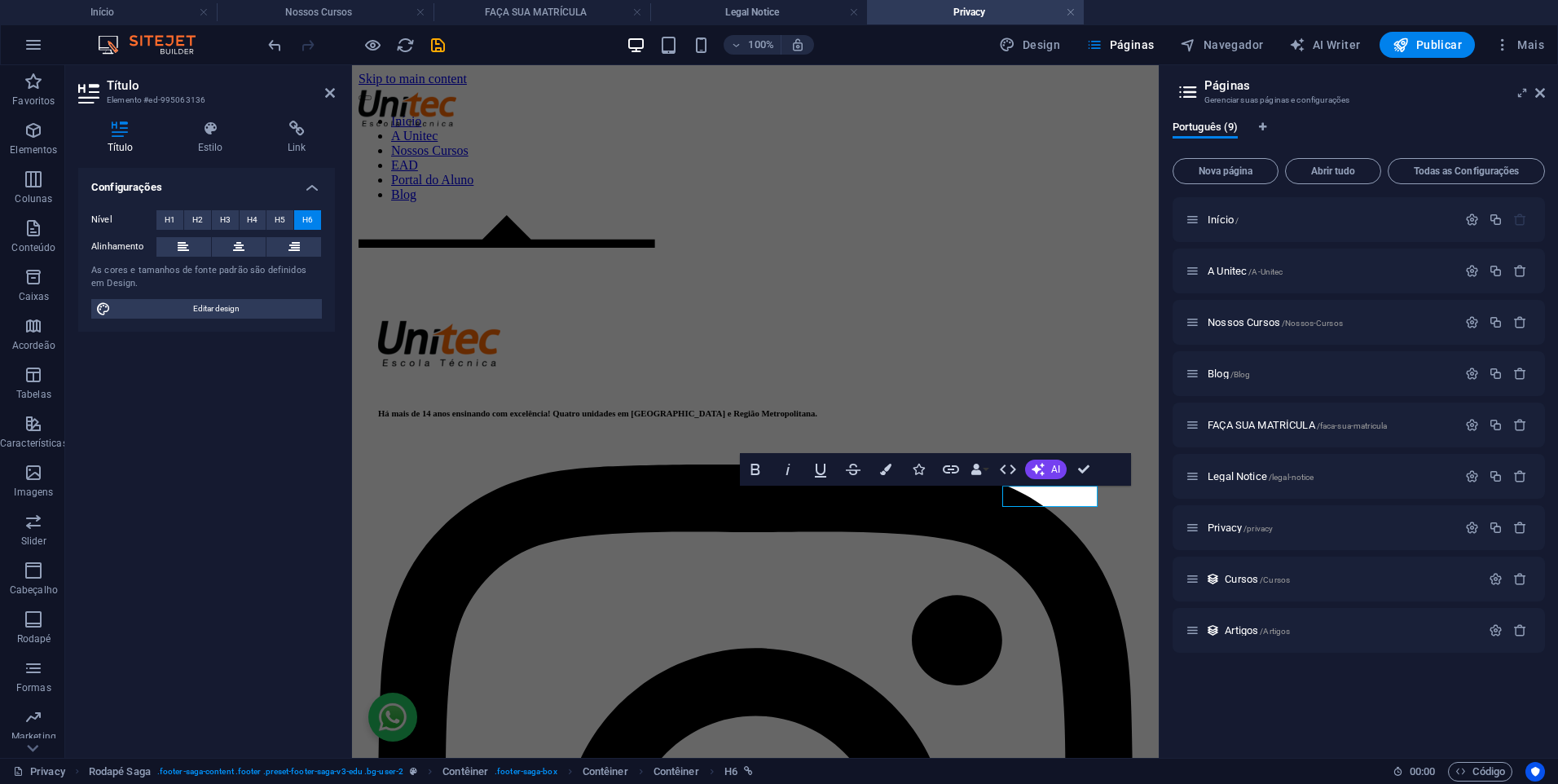
click at [290, 114] on div "Título Estilo Link Configurações Nível H1 H2 H3 H4 H5 H6 Alinhamento As cores e…" at bounding box center [206, 432] width 283 height 650
click at [299, 132] on icon at bounding box center [297, 129] width 77 height 16
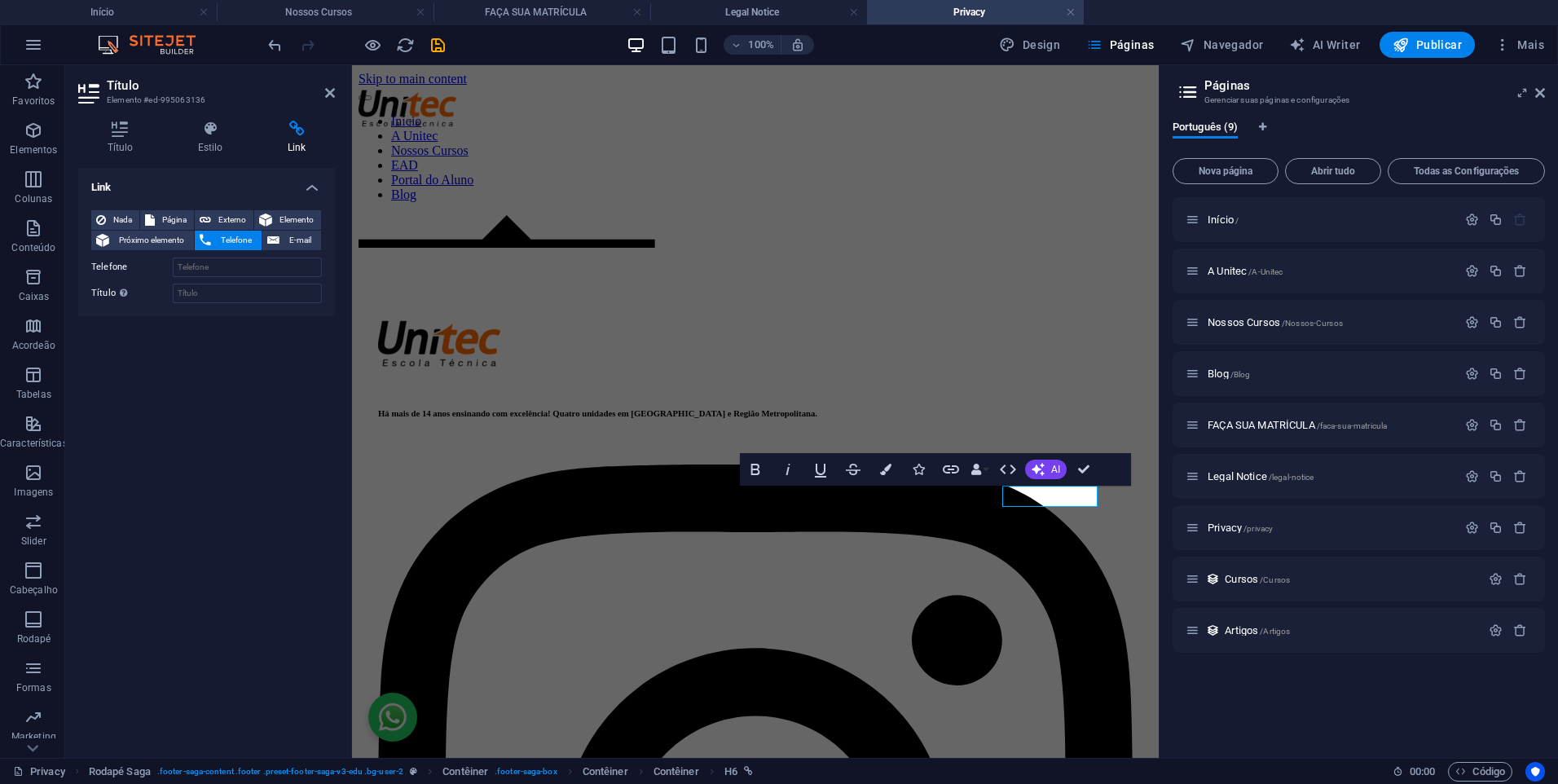
click at [251, 280] on div "Nada Página Externo Elemento Próximo elemento Telefone E-mail Página Início A U…" at bounding box center [206, 256] width 230 height 93
click at [242, 273] on input "Telefone" at bounding box center [247, 267] width 149 height 19
paste input "[PHONE_NUMBER]"
type input "[PHONE_NUMBER]"
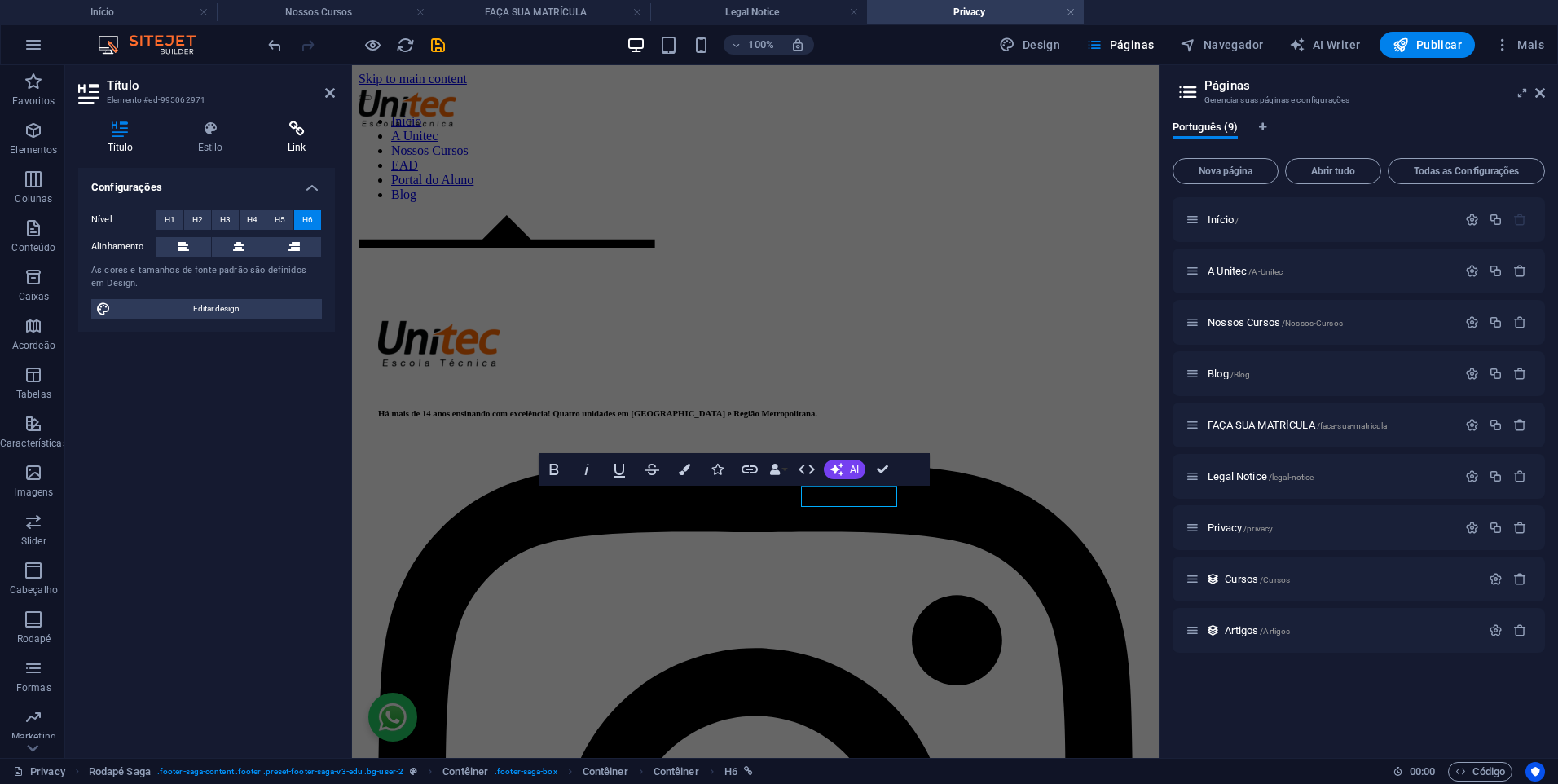
click at [294, 148] on h4 "Link" at bounding box center [297, 138] width 77 height 35
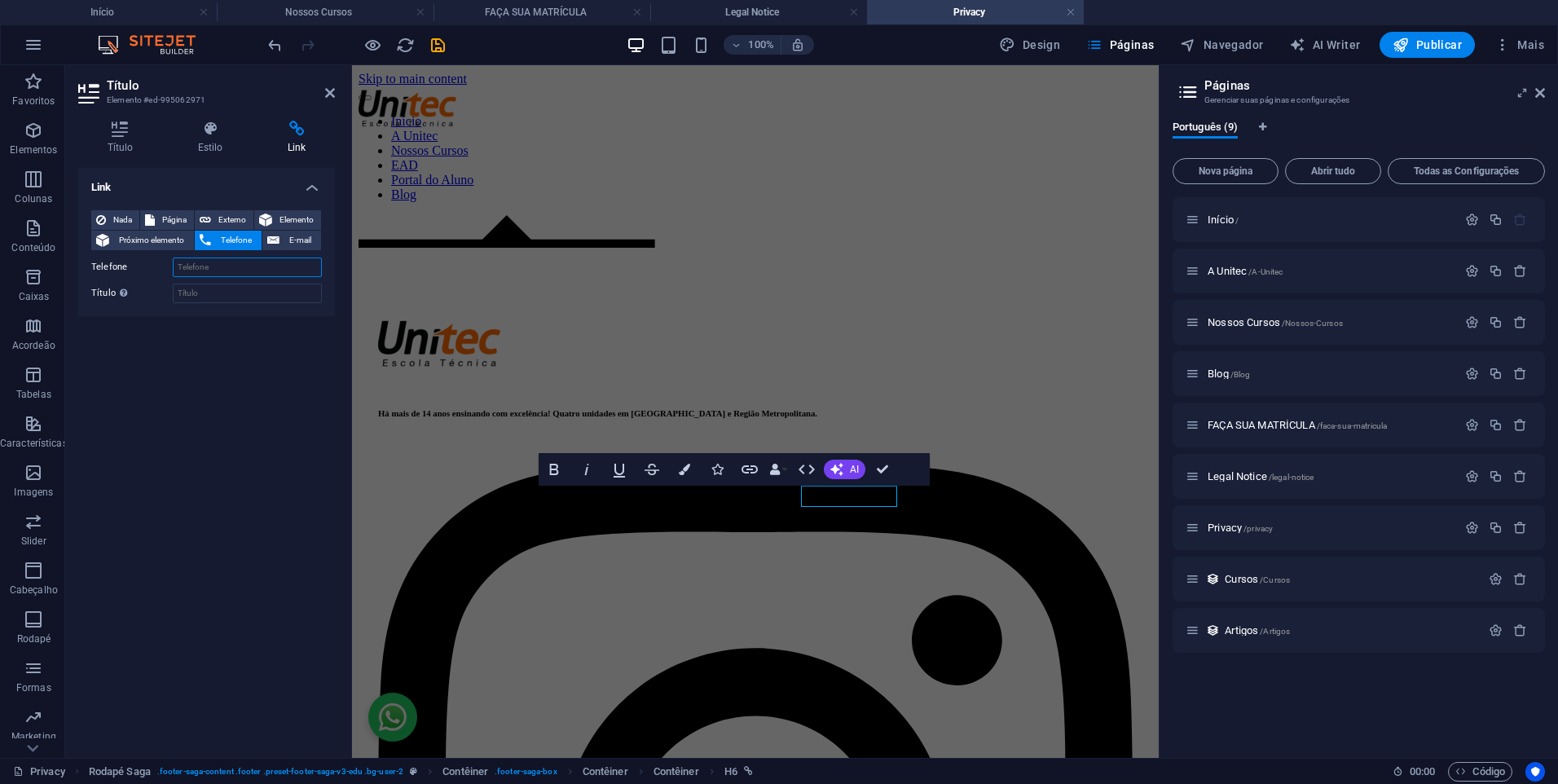
click at [255, 265] on input "Telefone" at bounding box center [247, 267] width 149 height 19
paste input "[PHONE_NUMBER]"
type input "[PHONE_NUMBER]"
click at [915, 215] on div at bounding box center [755, 215] width 794 height 0
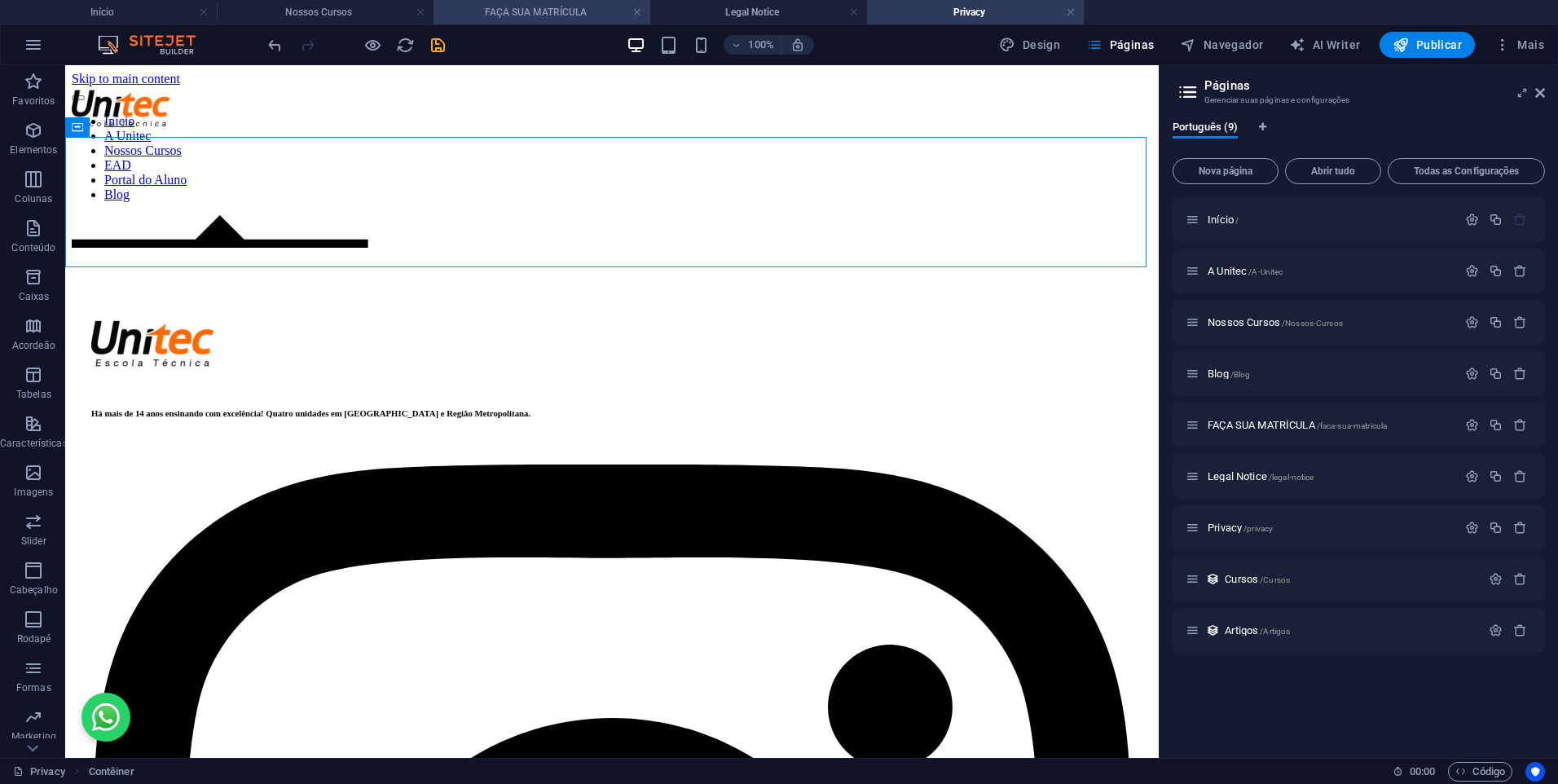
click at [467, 19] on h4 "FAÇA SUA MATRÍCULA" at bounding box center [542, 12] width 217 height 18
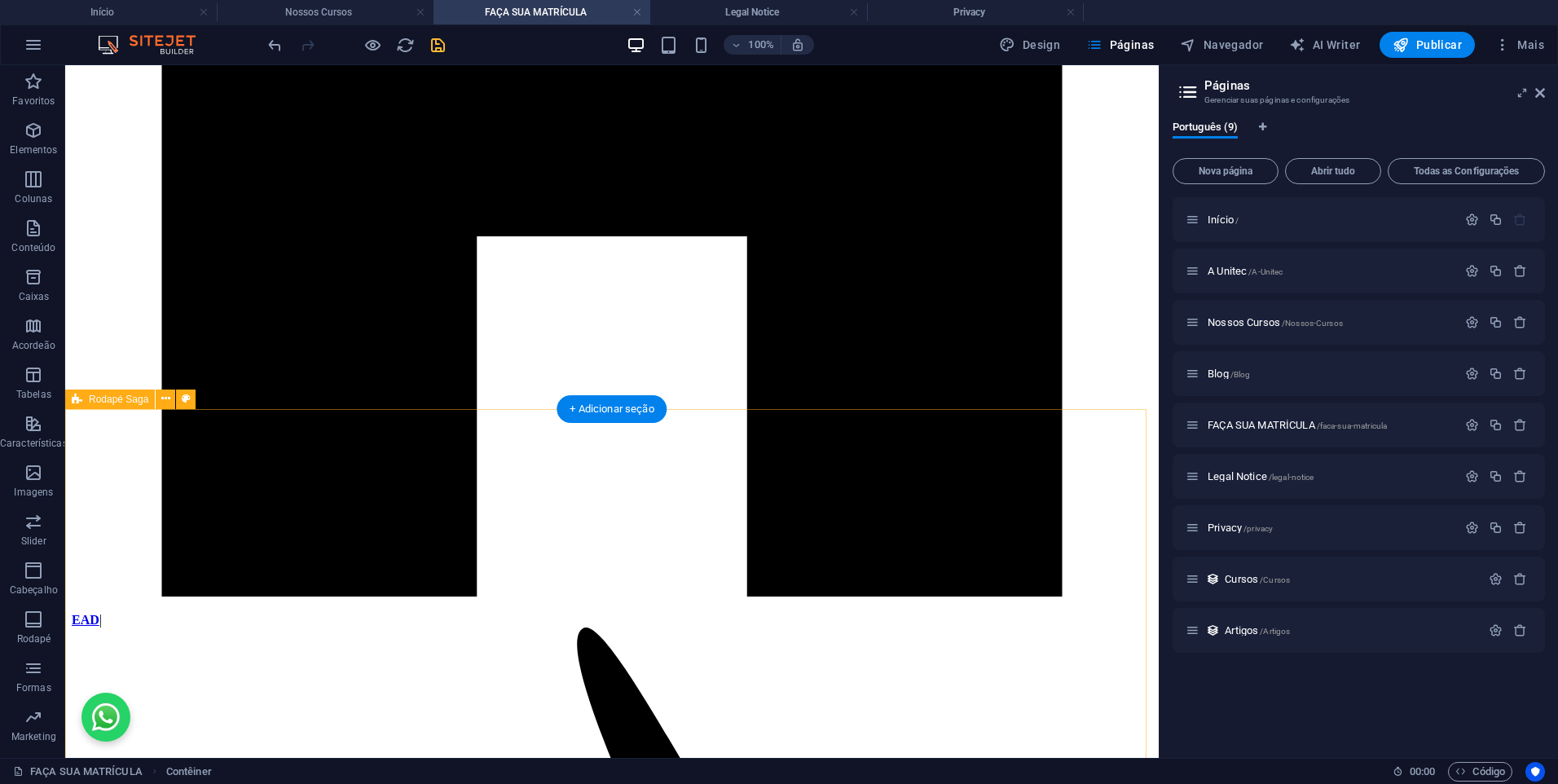
scroll to position [736, 0]
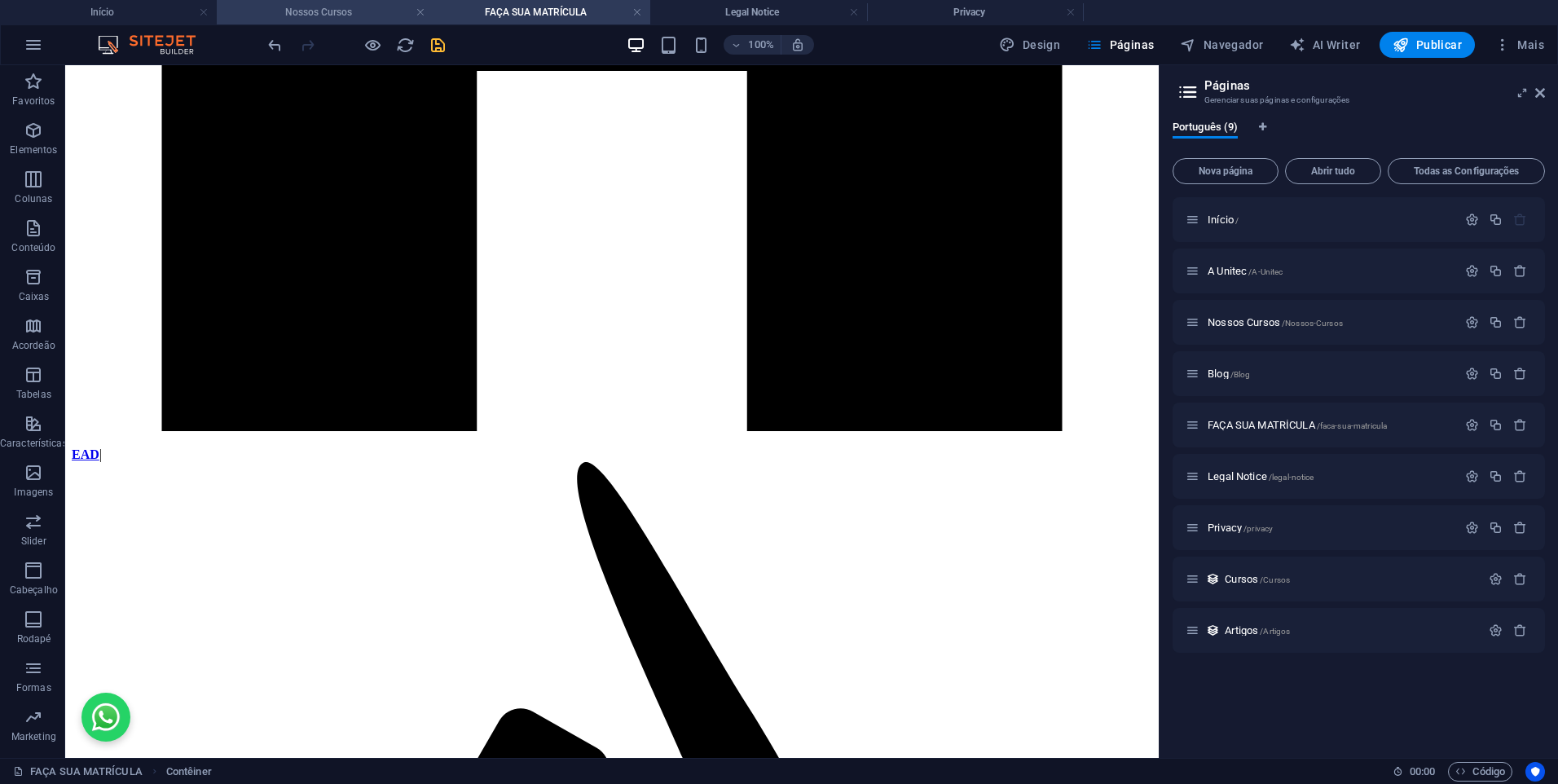
click at [313, 11] on h4 "Nossos Cursos" at bounding box center [325, 12] width 217 height 18
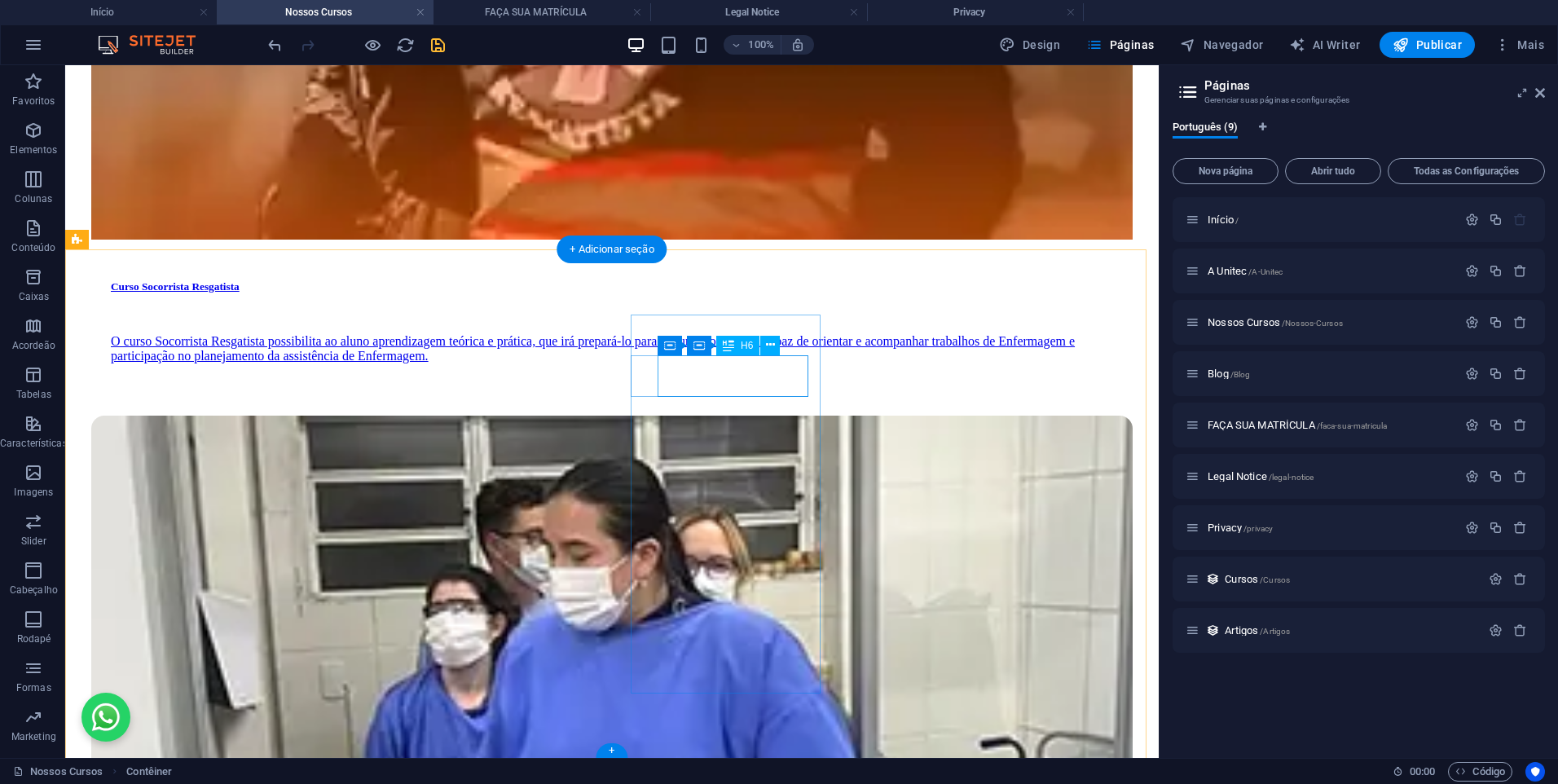
scroll to position [4858, 0]
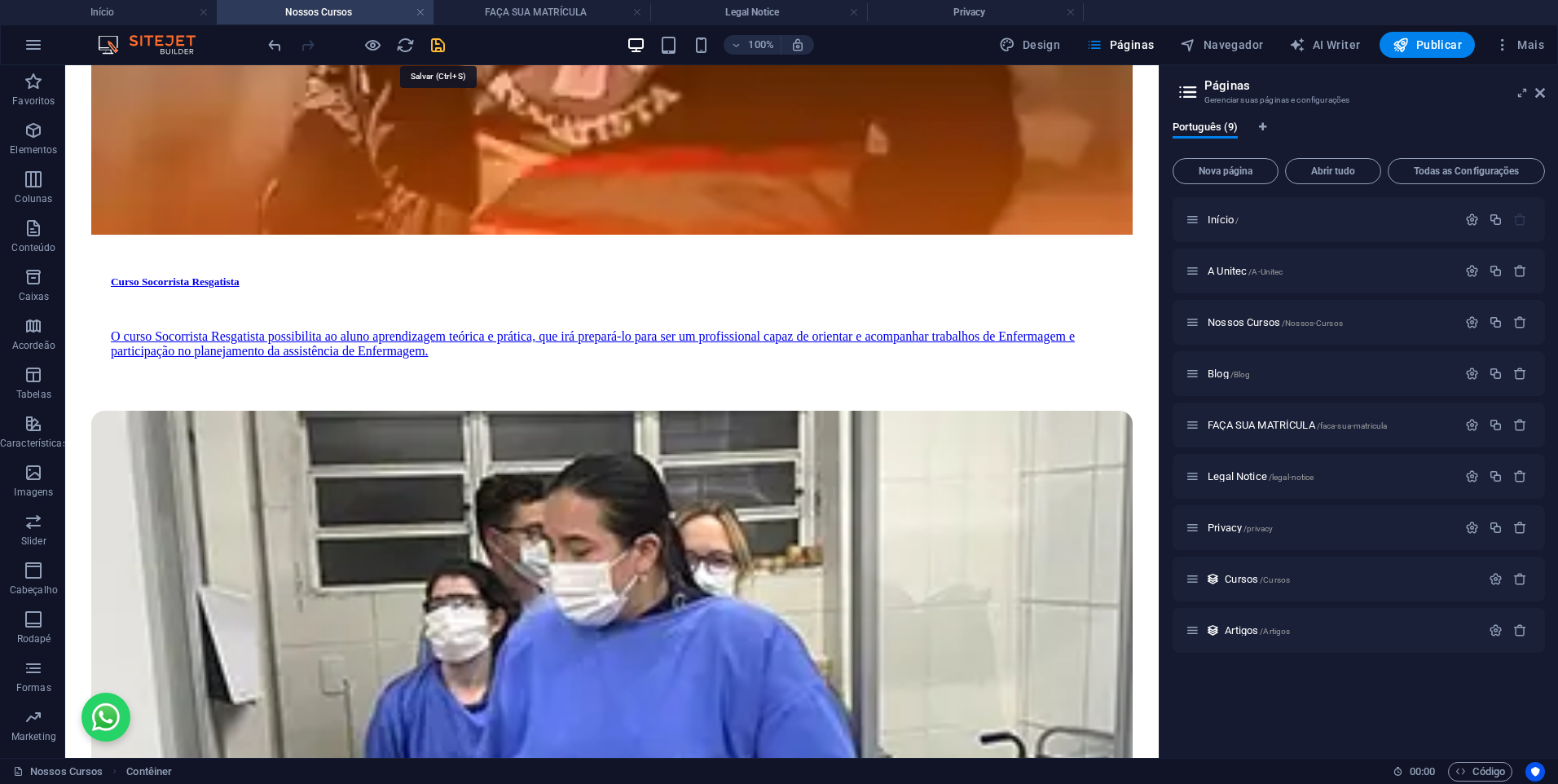
click at [435, 51] on icon "save" at bounding box center [439, 45] width 19 height 19
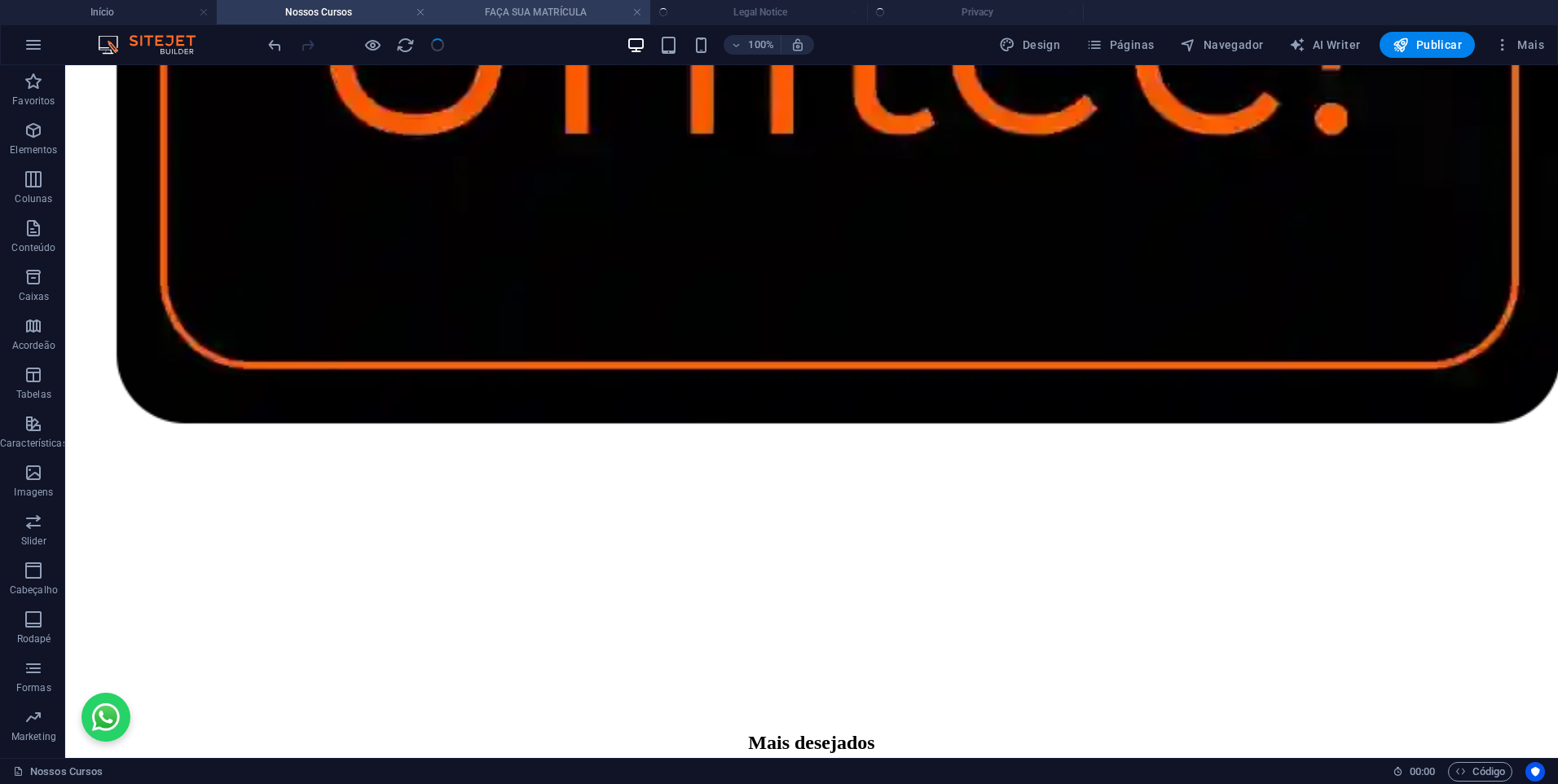
click at [516, 12] on h4 "FAÇA SUA MATRÍCULA" at bounding box center [542, 12] width 217 height 18
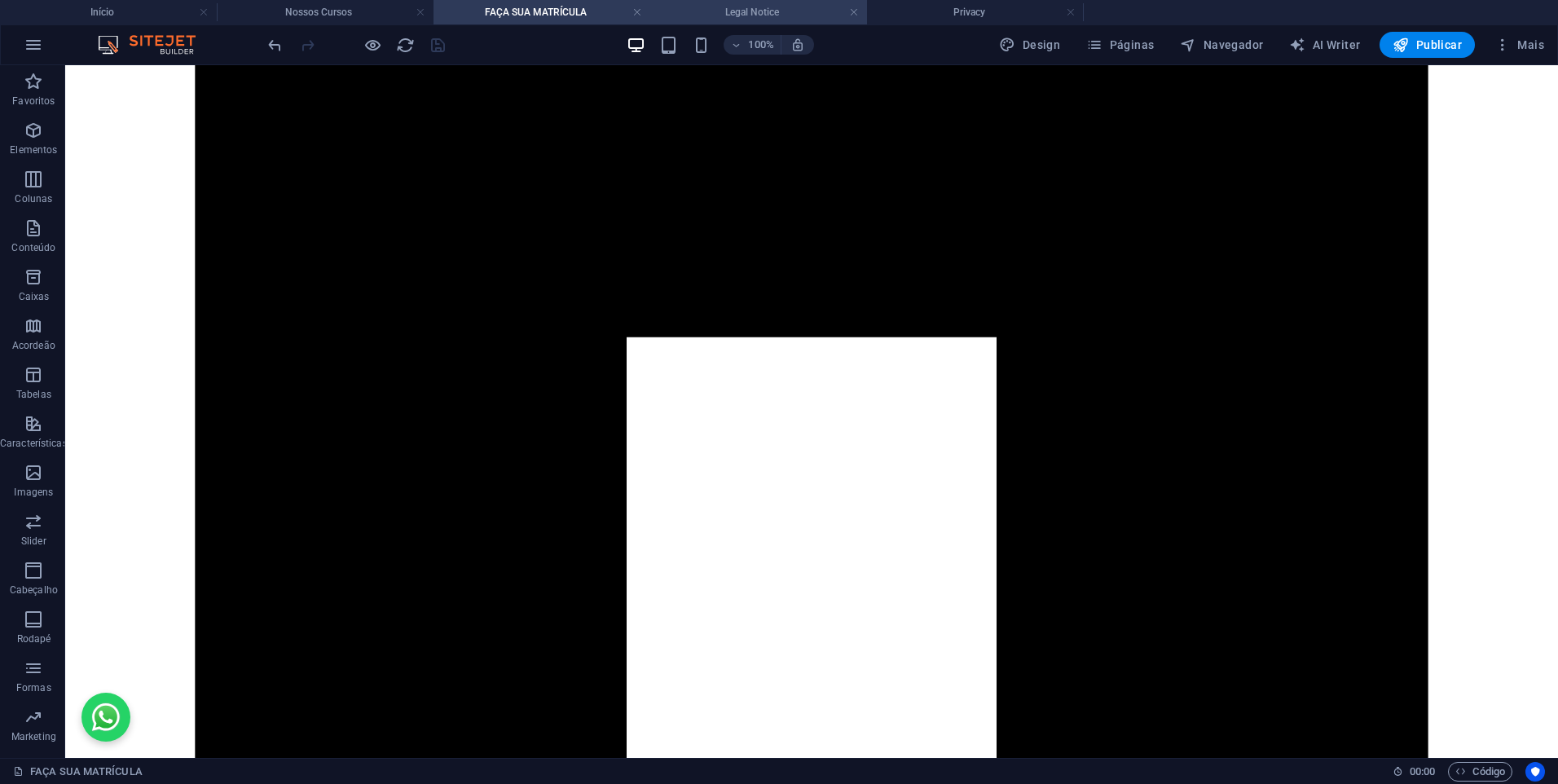
click at [773, 8] on h4 "Legal Notice" at bounding box center [758, 12] width 217 height 18
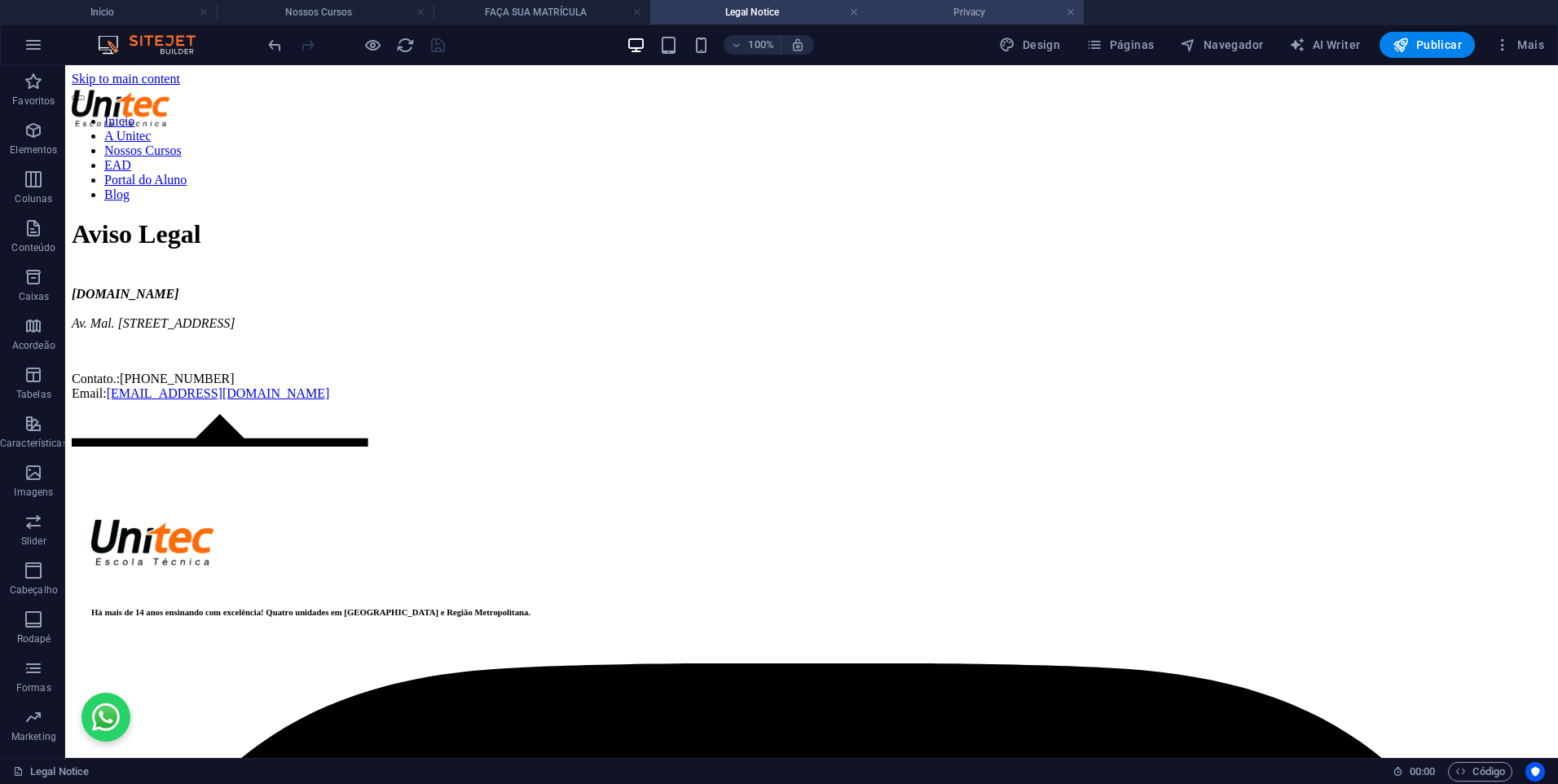
click at [967, 7] on h4 "Privacy" at bounding box center [975, 12] width 217 height 18
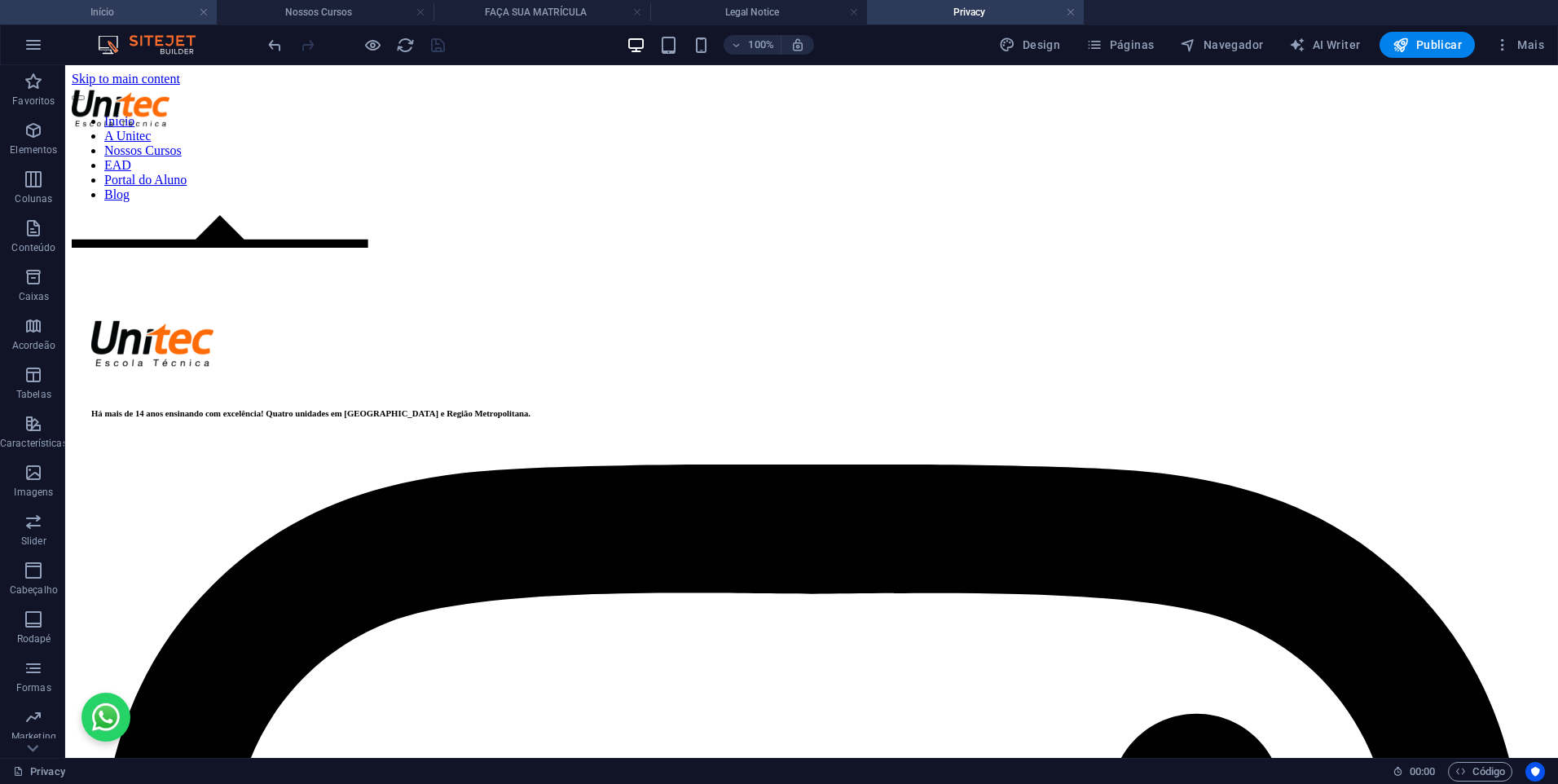
click at [132, 9] on h4 "Início" at bounding box center [108, 12] width 217 height 18
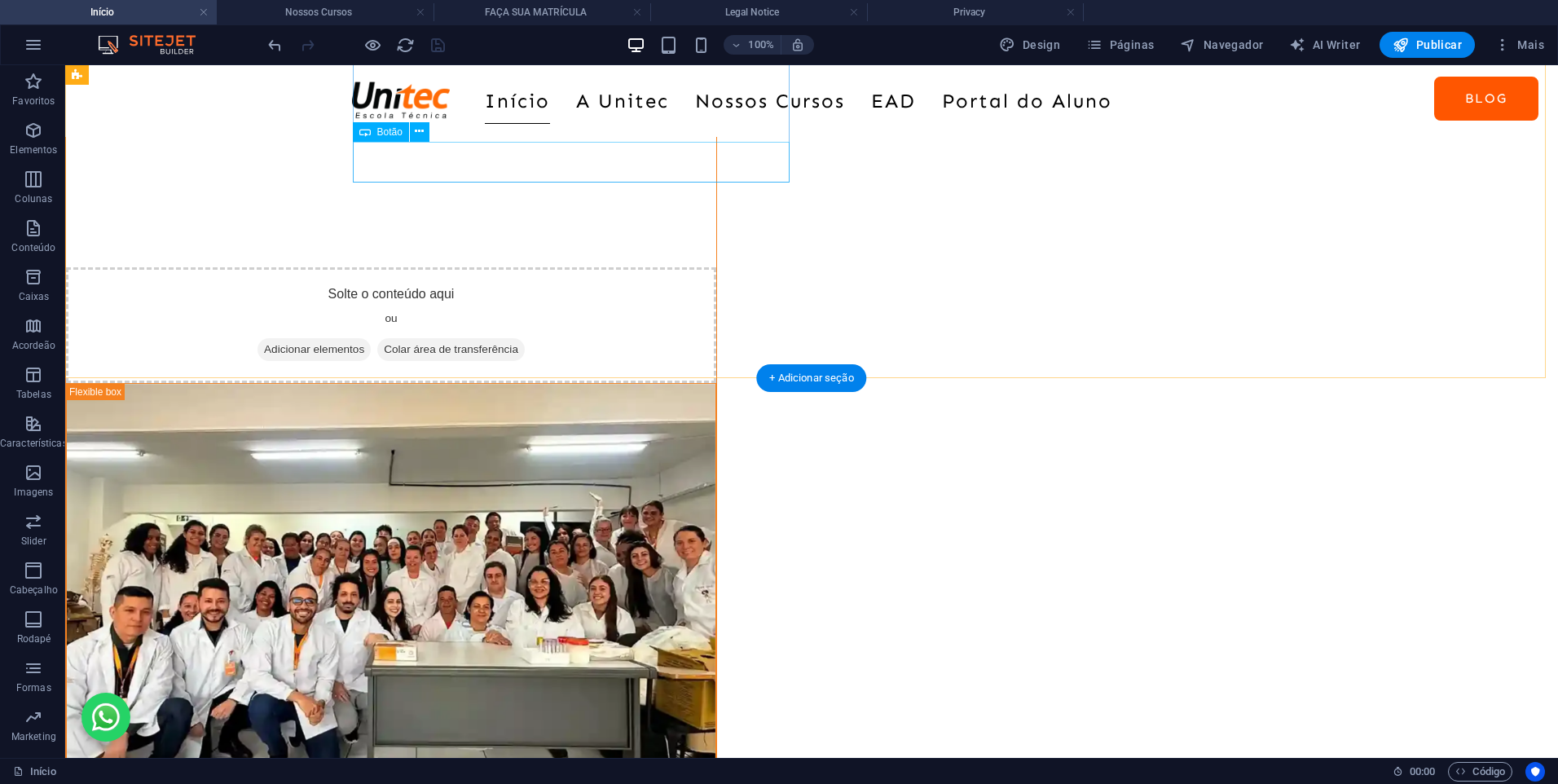
scroll to position [1629, 0]
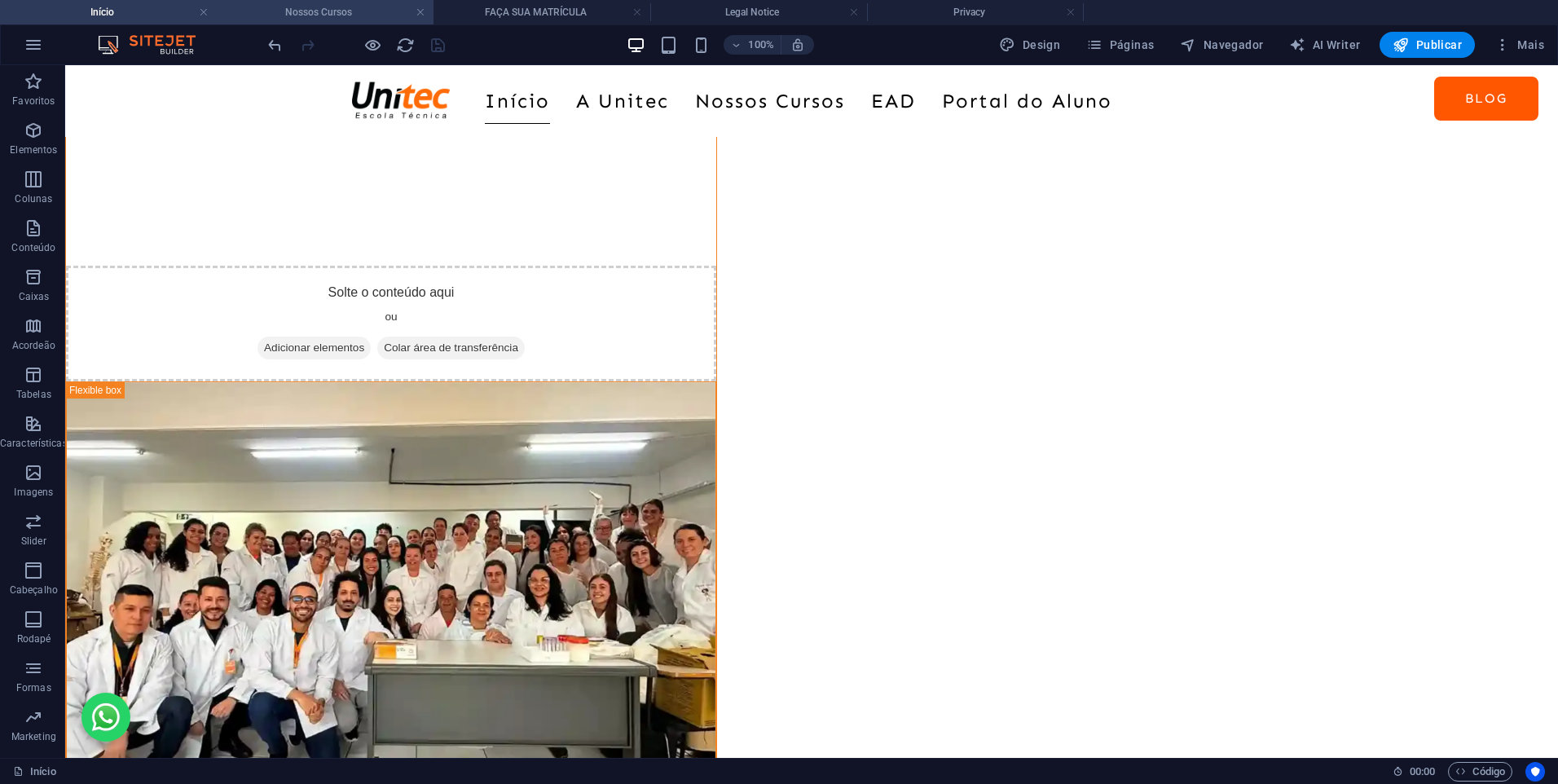
click at [307, 19] on h4 "Nossos Cursos" at bounding box center [325, 12] width 217 height 18
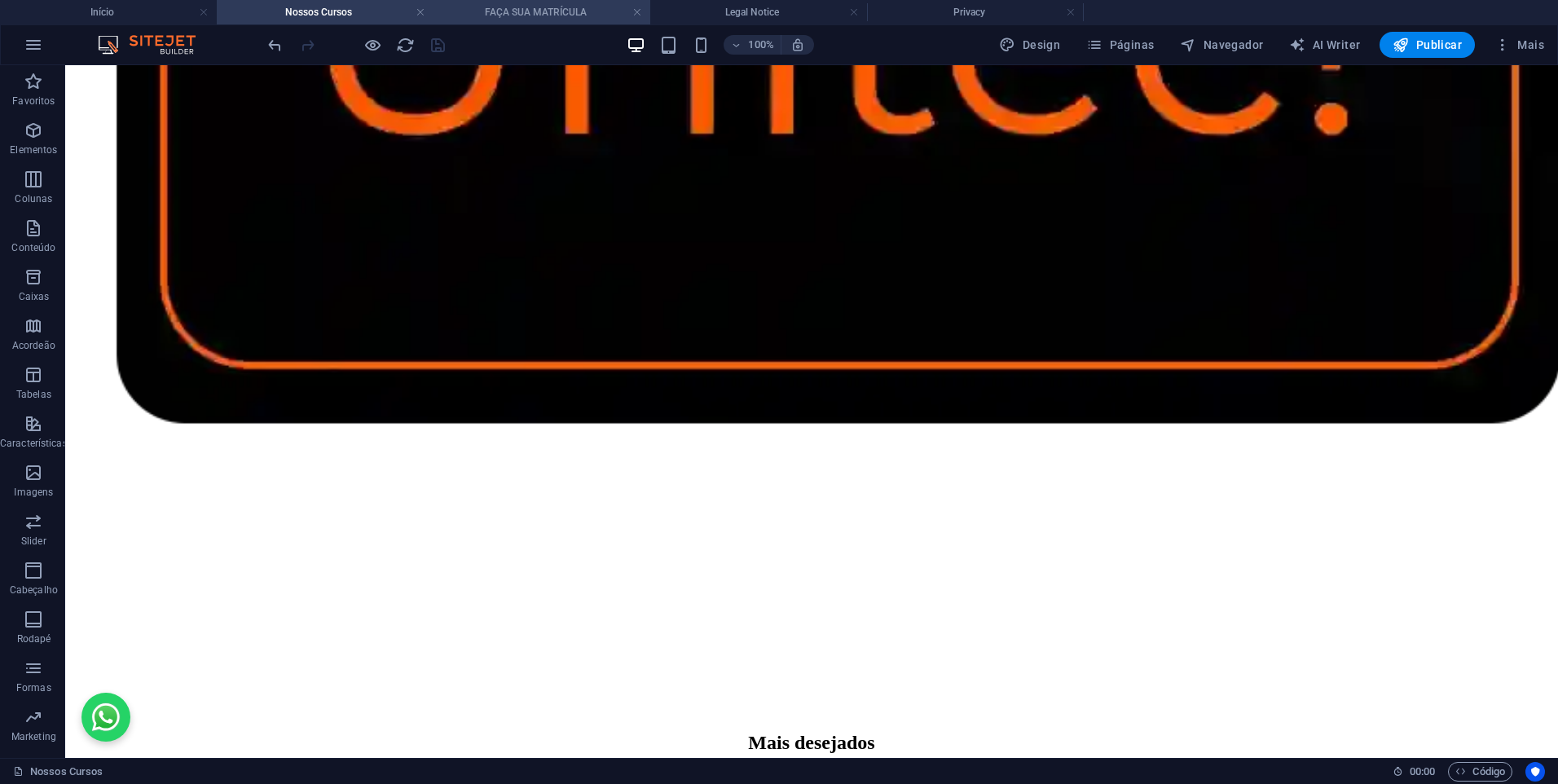
click at [499, 12] on h4 "FAÇA SUA MATRÍCULA" at bounding box center [542, 12] width 217 height 18
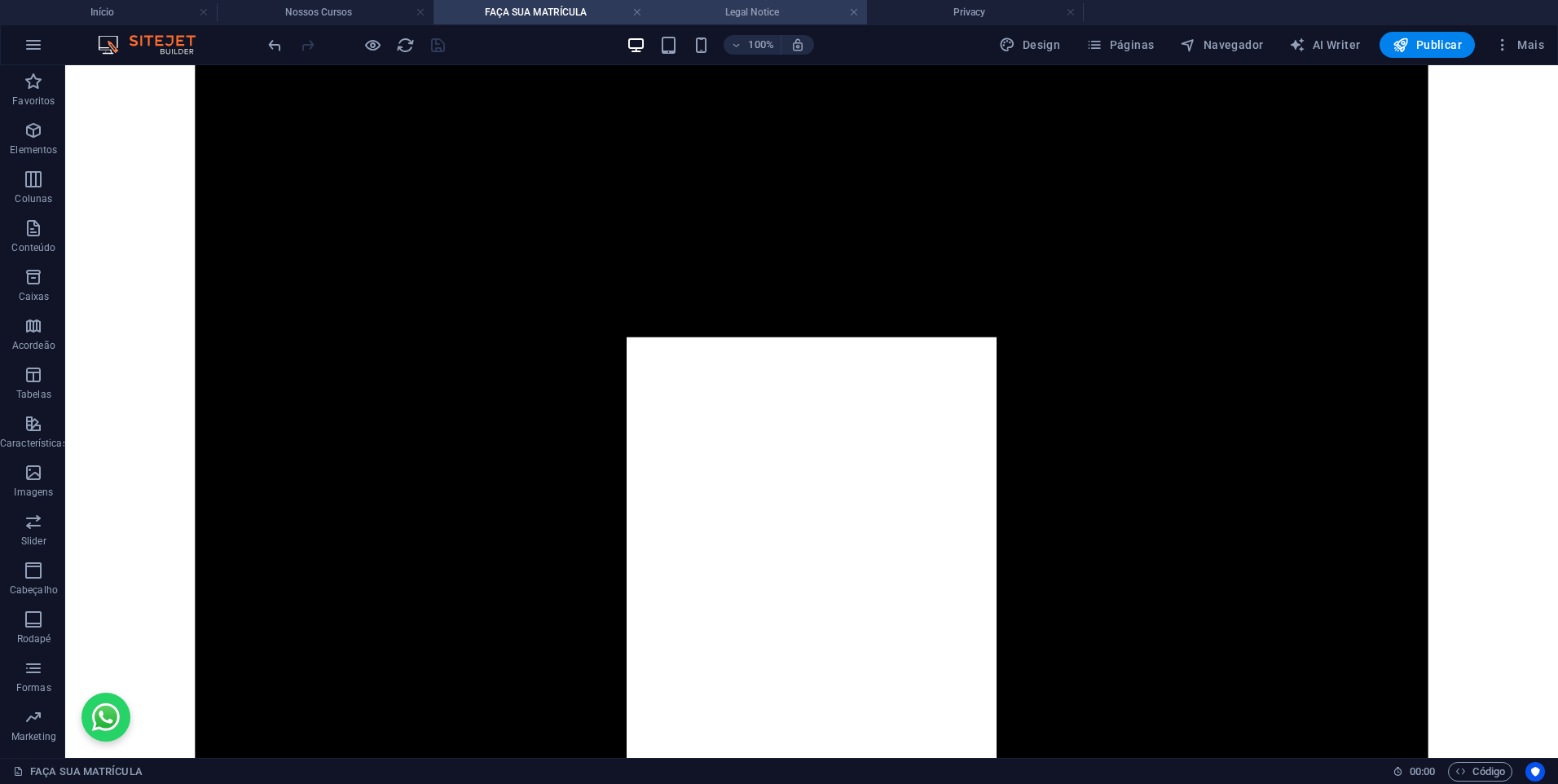
click at [726, 17] on h4 "Legal Notice" at bounding box center [758, 12] width 217 height 18
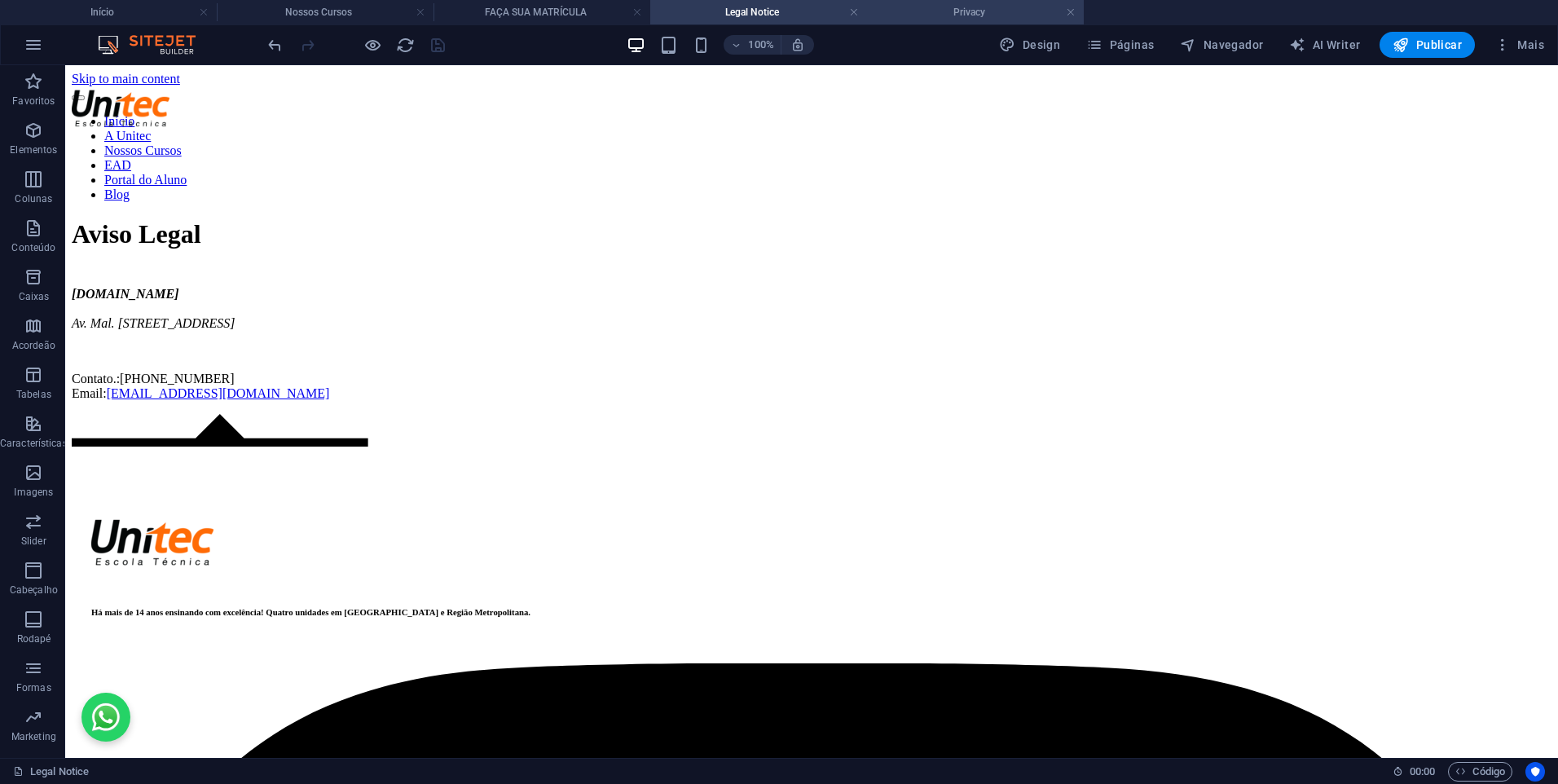
click at [921, 24] on li "Privacy" at bounding box center [975, 12] width 217 height 24
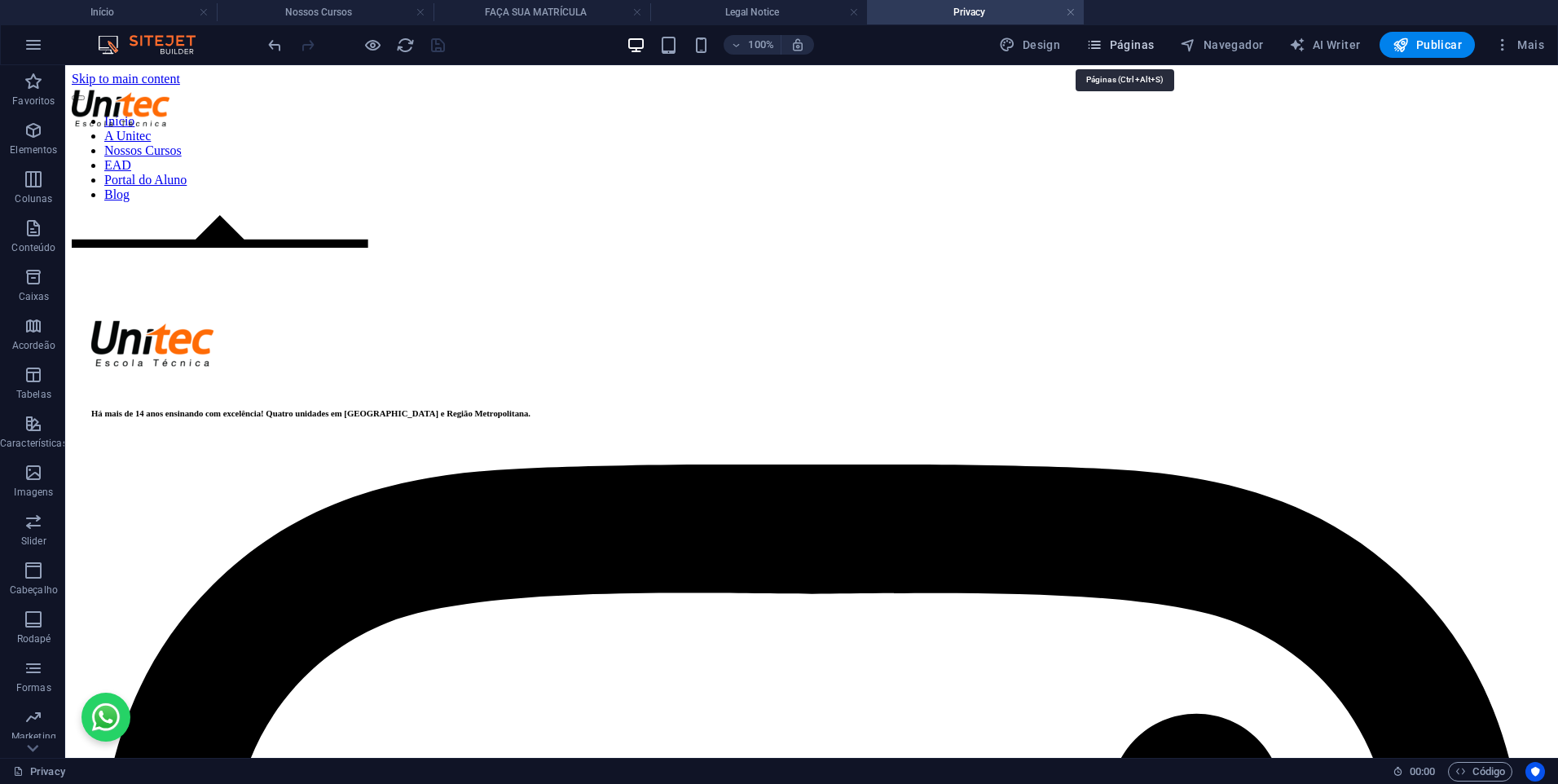
click at [1120, 38] on span "Páginas" at bounding box center [1120, 44] width 67 height 16
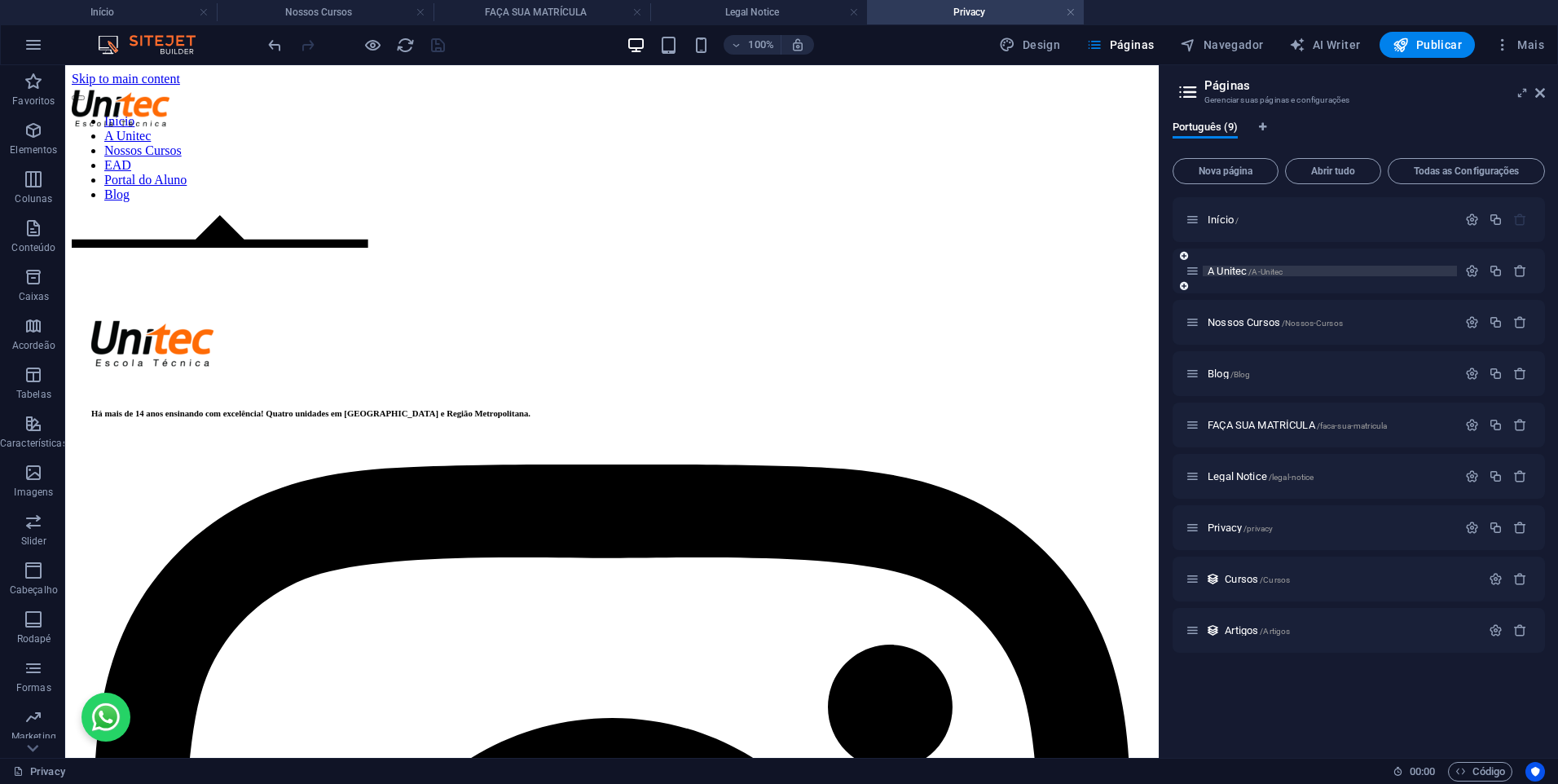
click at [1235, 273] on span "A Unitec /A-Unitec" at bounding box center [1245, 271] width 75 height 12
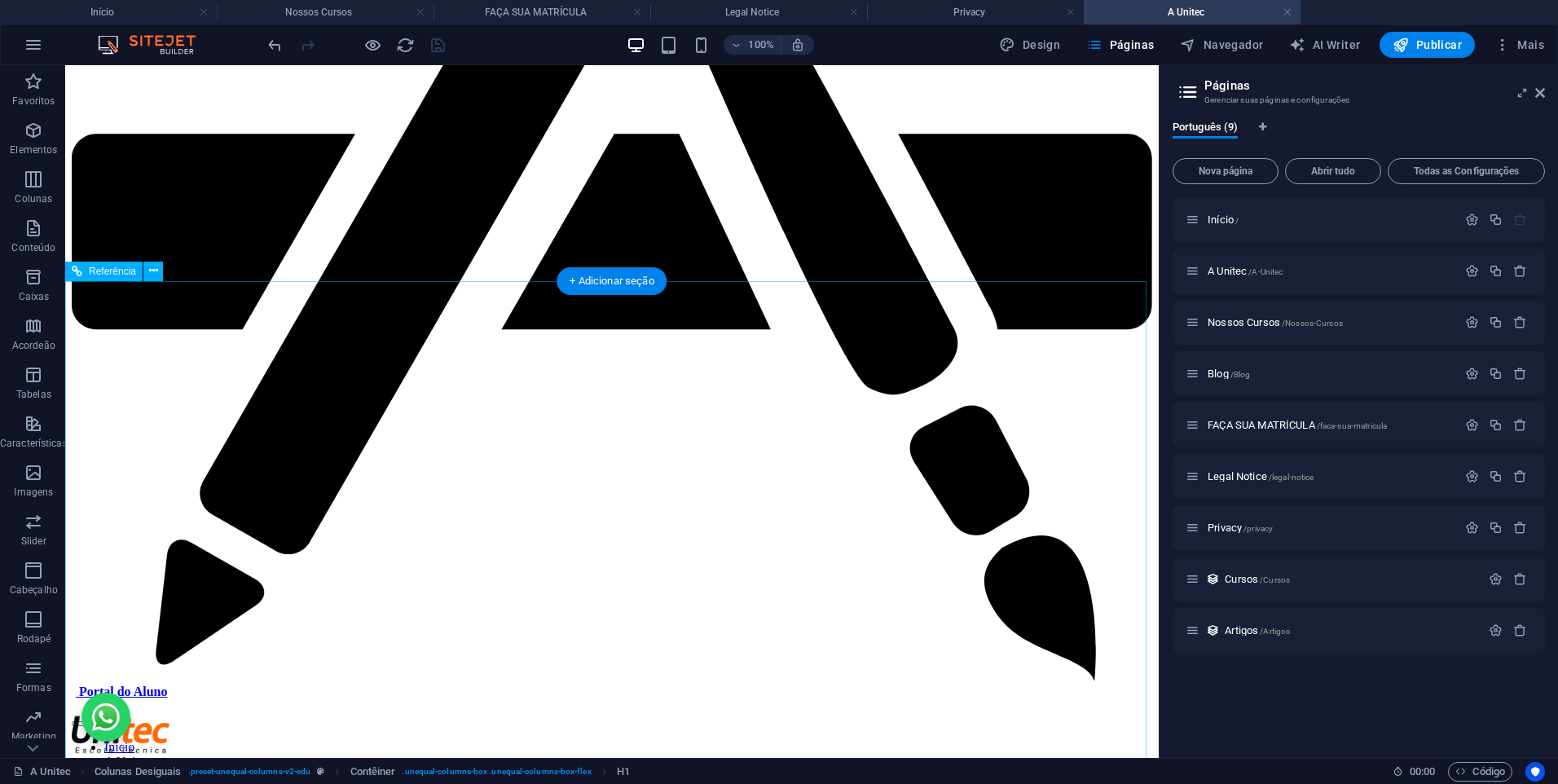
scroll to position [1654, 0]
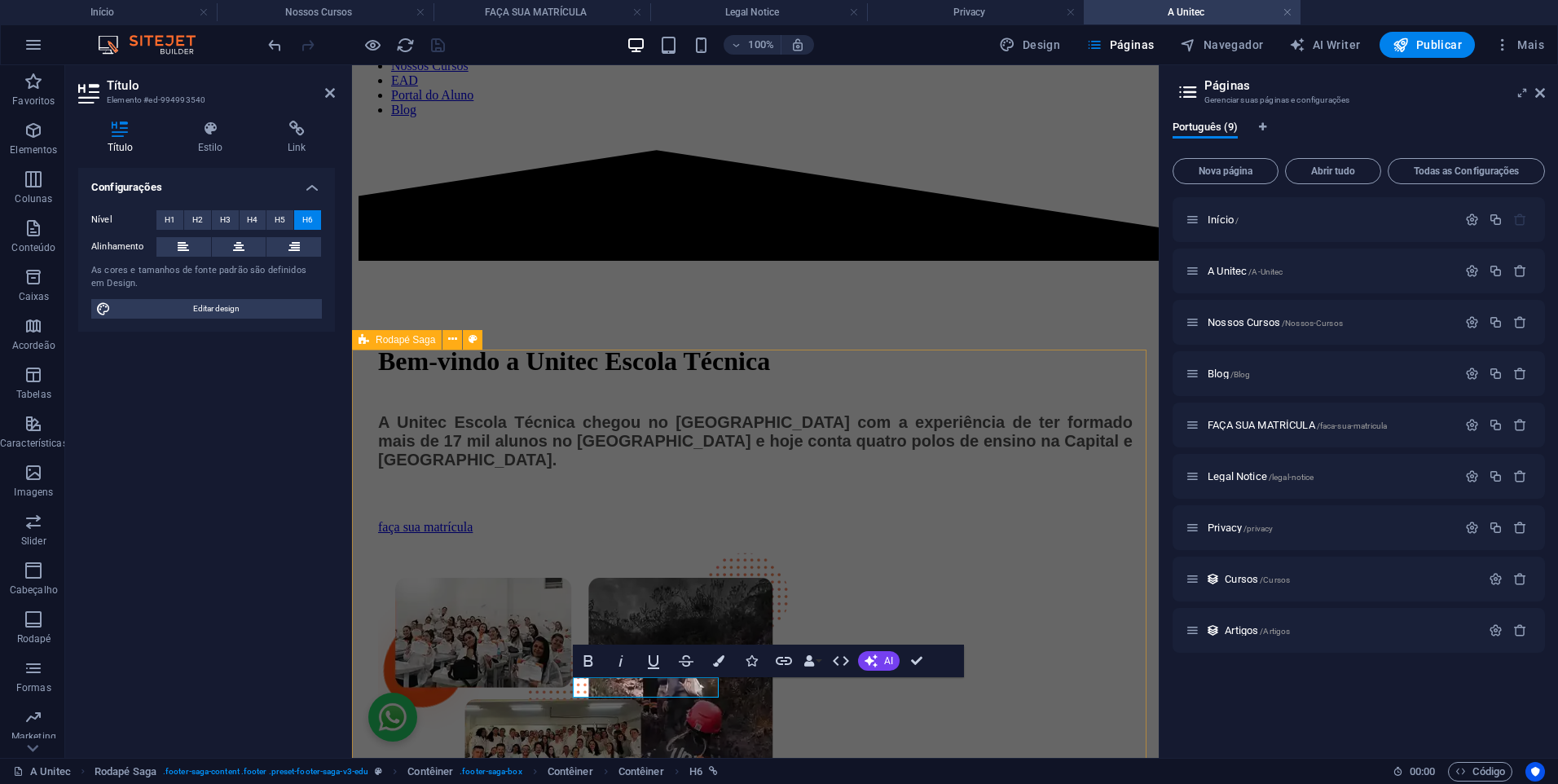
scroll to position [1628, 0]
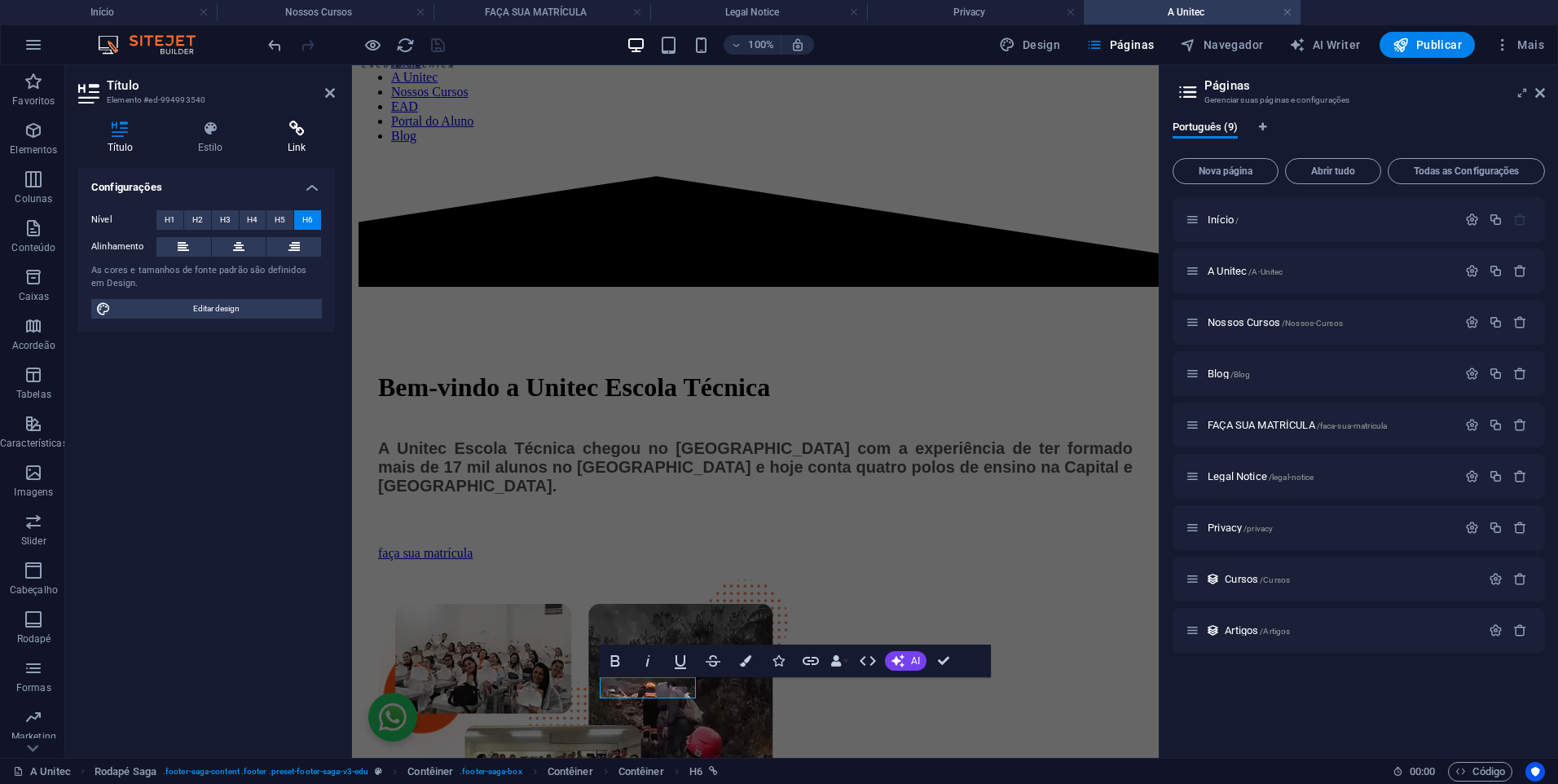
click at [276, 123] on icon at bounding box center [297, 129] width 77 height 16
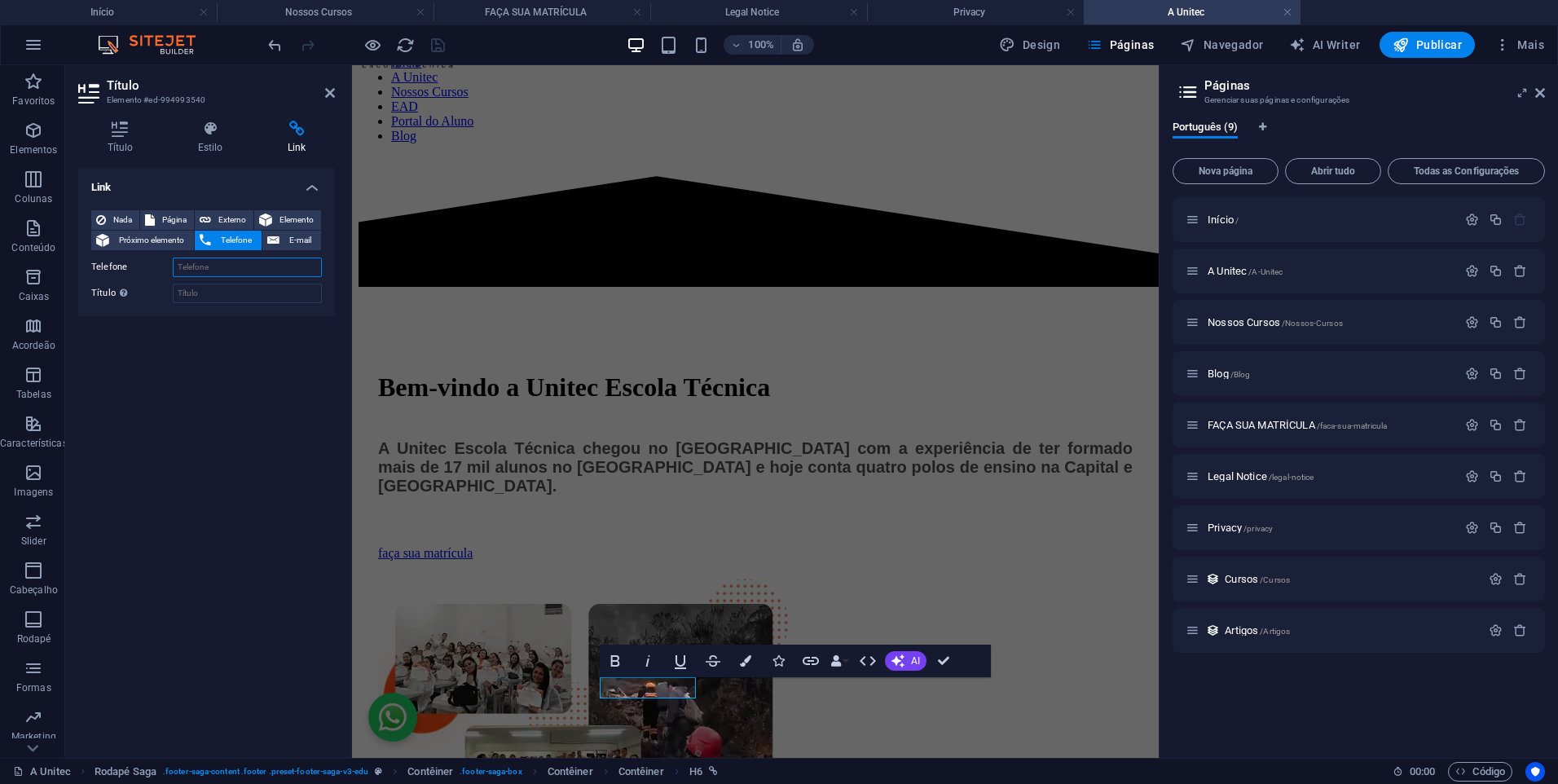
click at [254, 270] on input "Telefone" at bounding box center [247, 267] width 149 height 19
paste input "[PHONE_NUMBER]"
type input "[PHONE_NUMBER]"
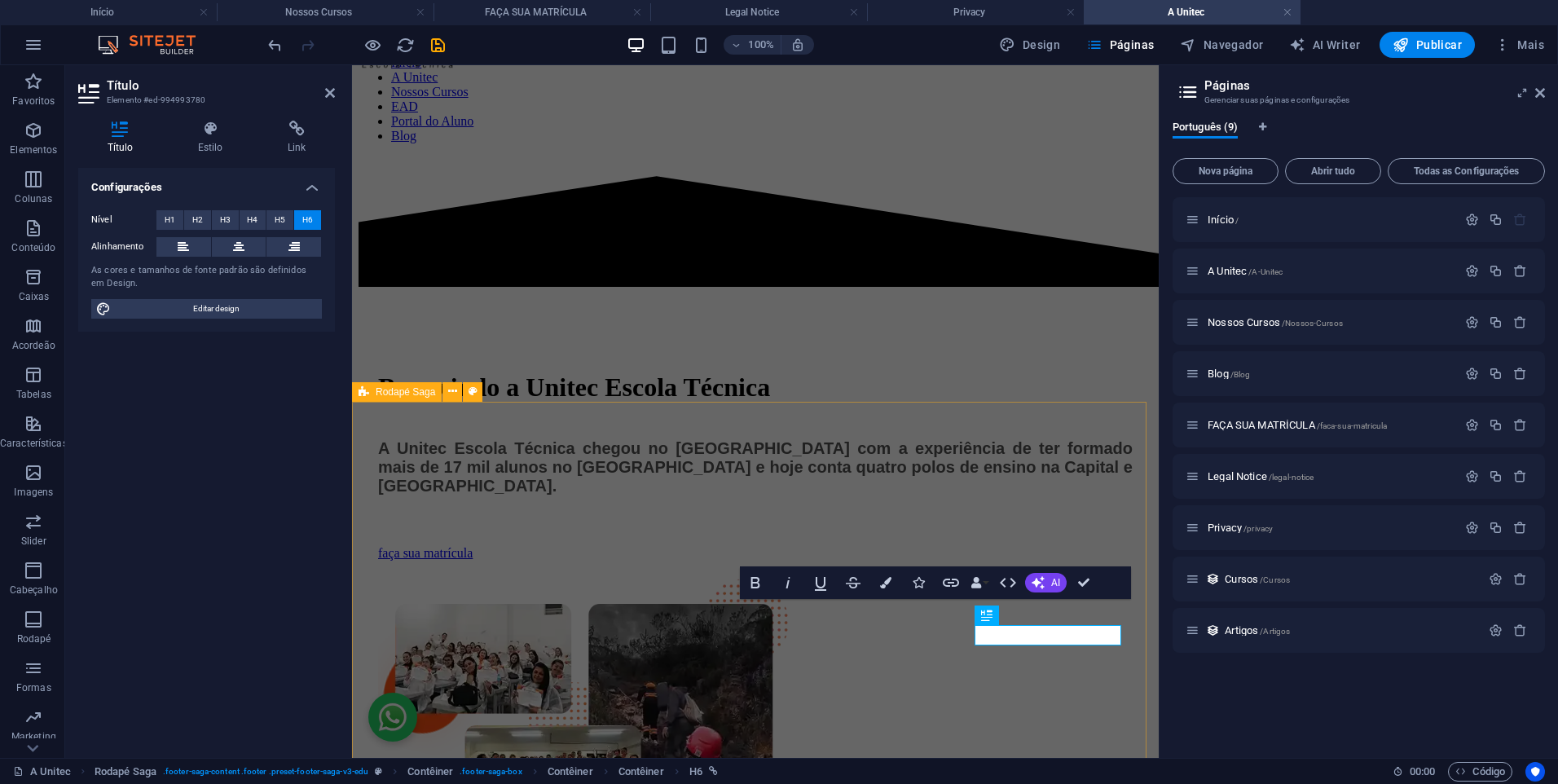
scroll to position [1603, 0]
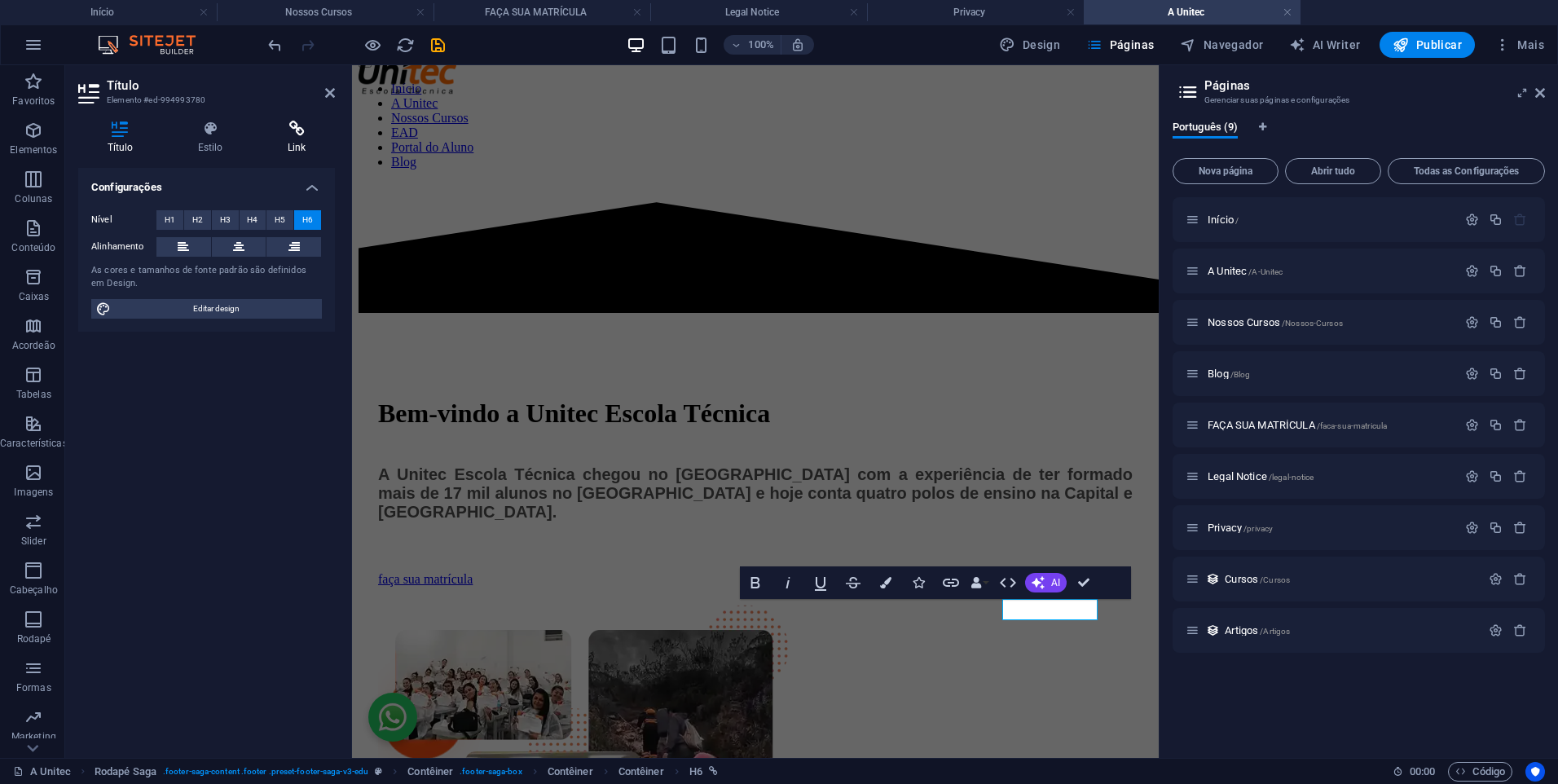
click at [287, 128] on icon at bounding box center [297, 129] width 77 height 16
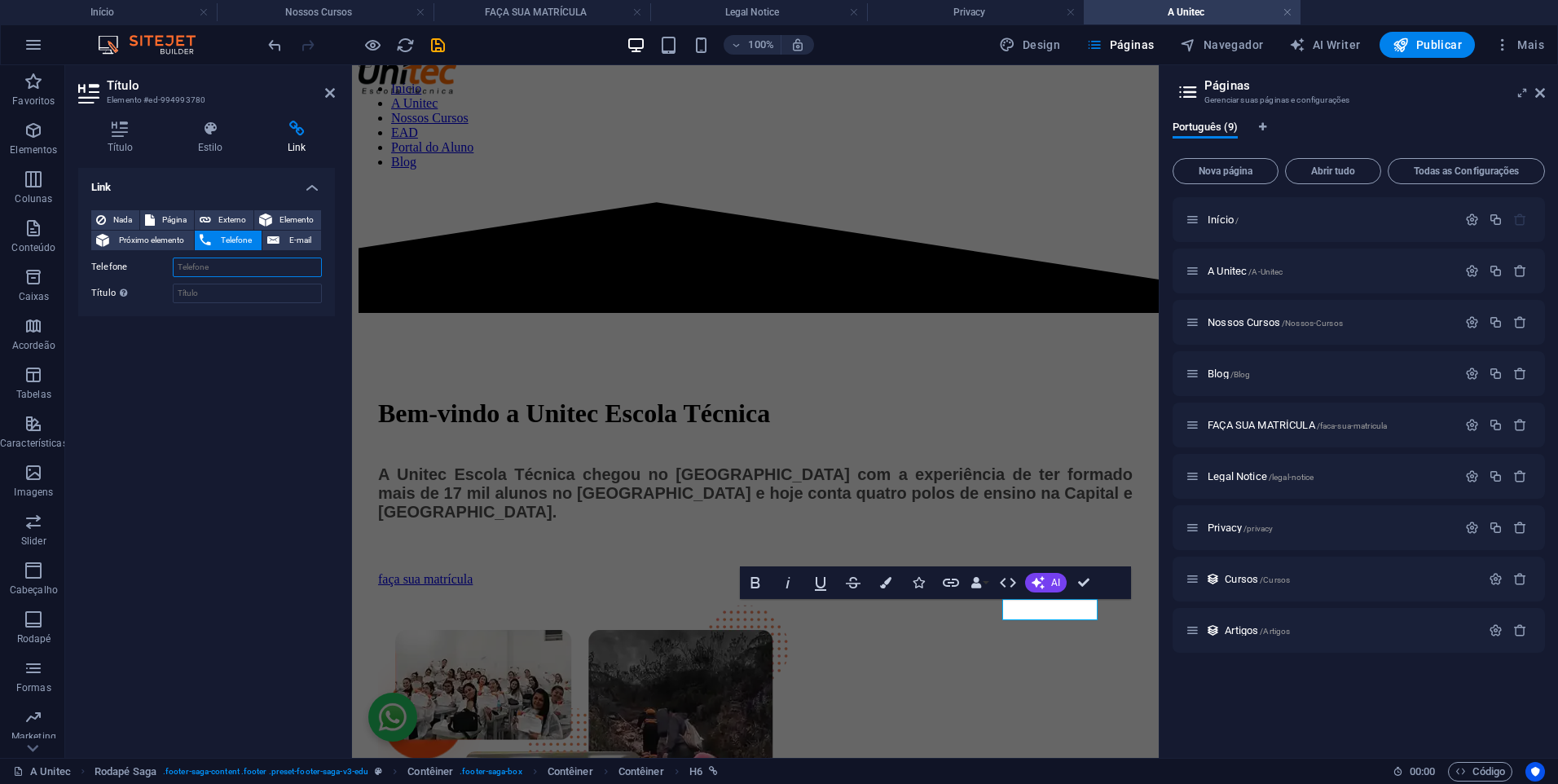
click at [252, 266] on input "Telefone" at bounding box center [247, 267] width 149 height 19
paste input "[PHONE_NUMBER]"
type input "[PHONE_NUMBER]"
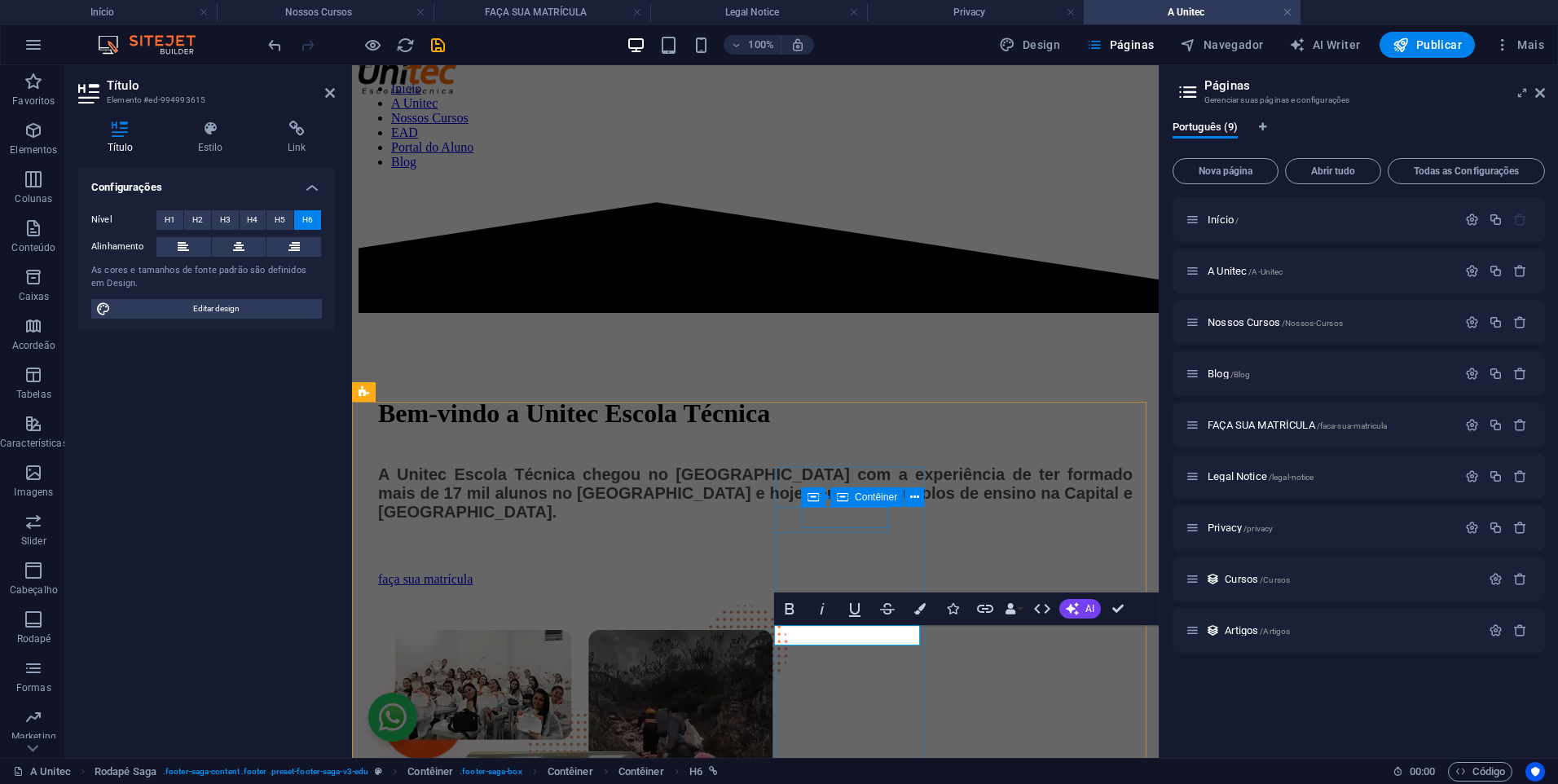
scroll to position [1577, 0]
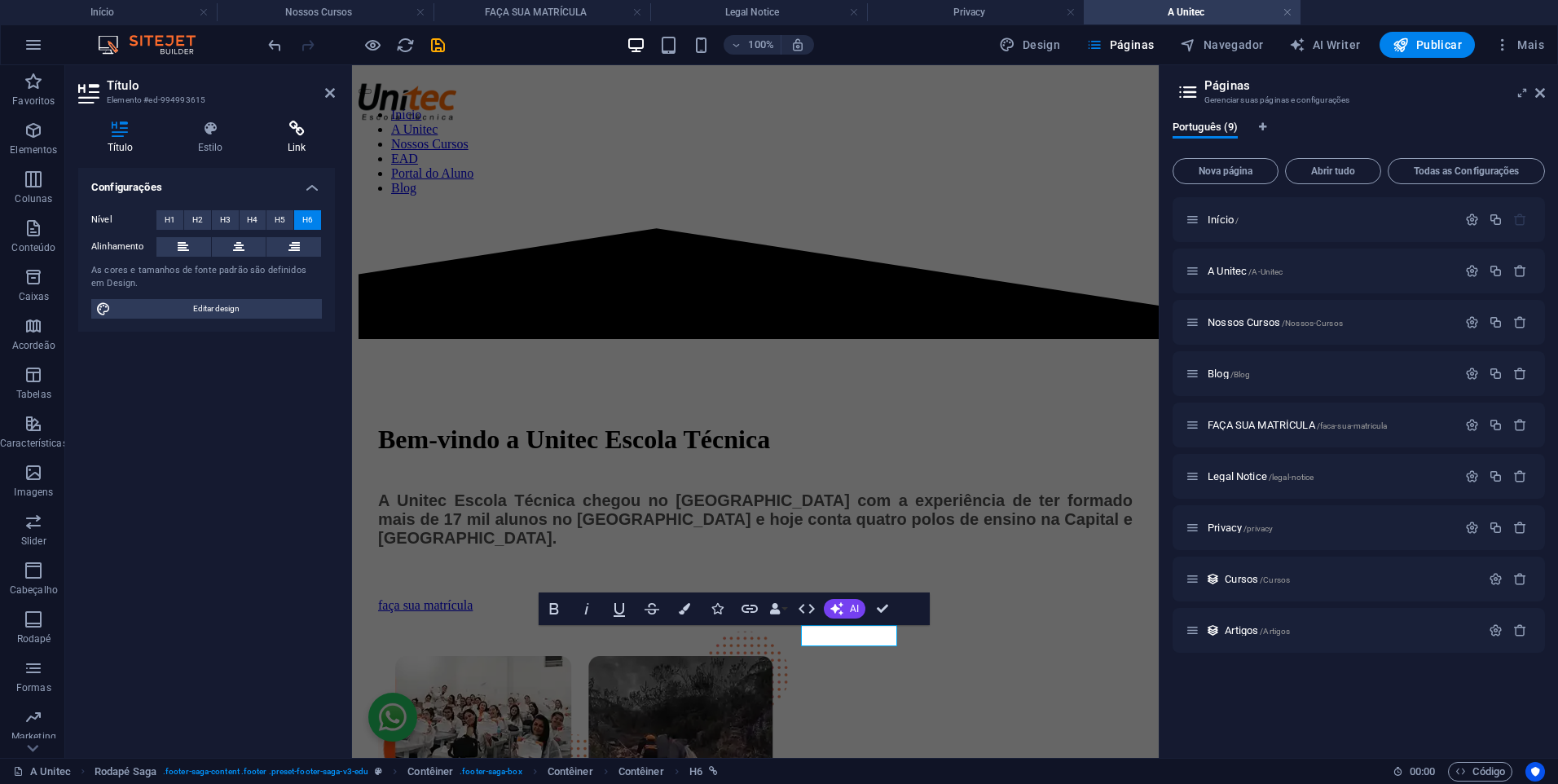
click at [293, 137] on h4 "Link" at bounding box center [297, 138] width 77 height 35
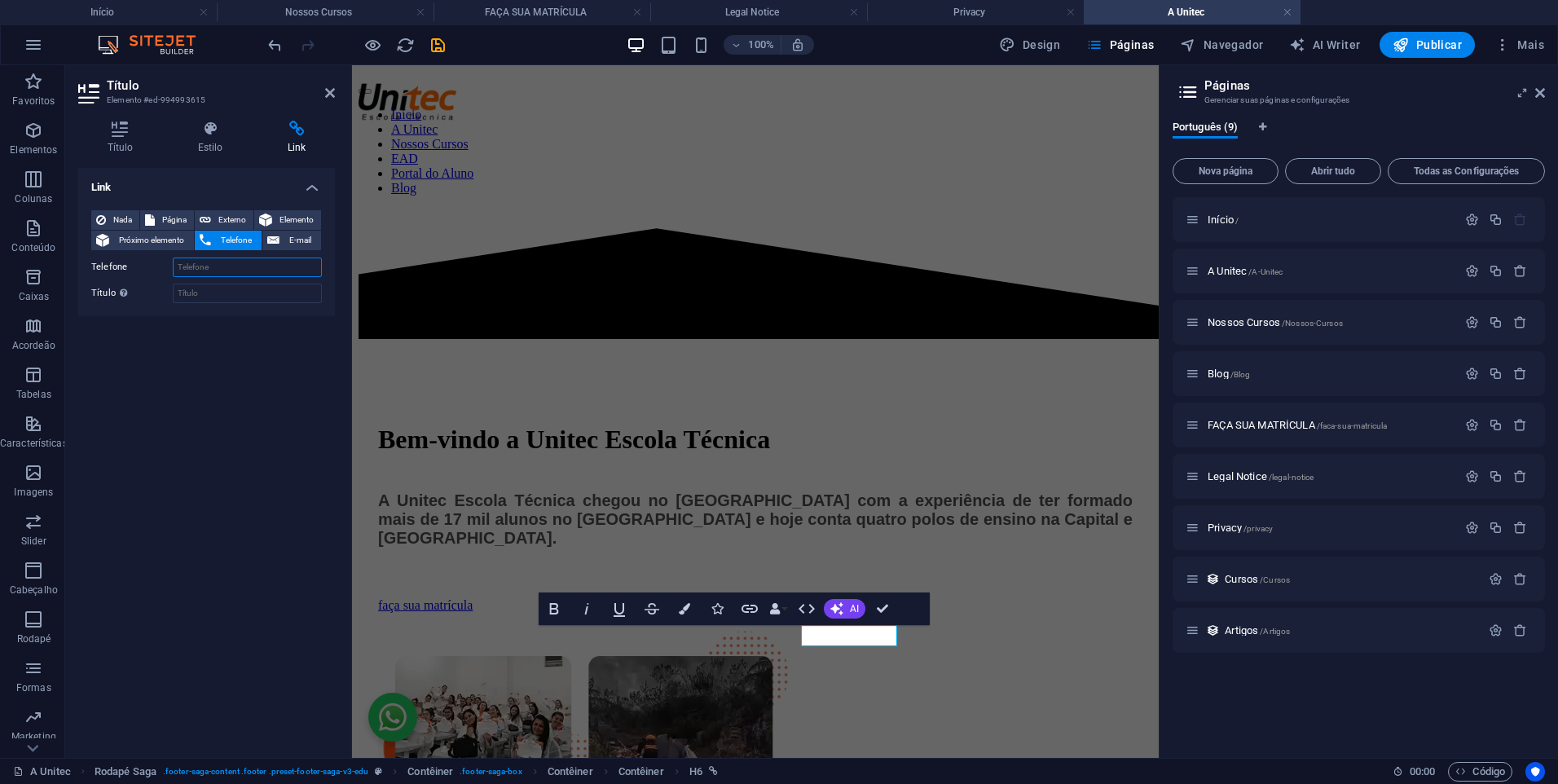
click at [268, 259] on input "Telefone" at bounding box center [247, 267] width 149 height 19
paste input "[PHONE_NUMBER]"
type input "[PHONE_NUMBER]"
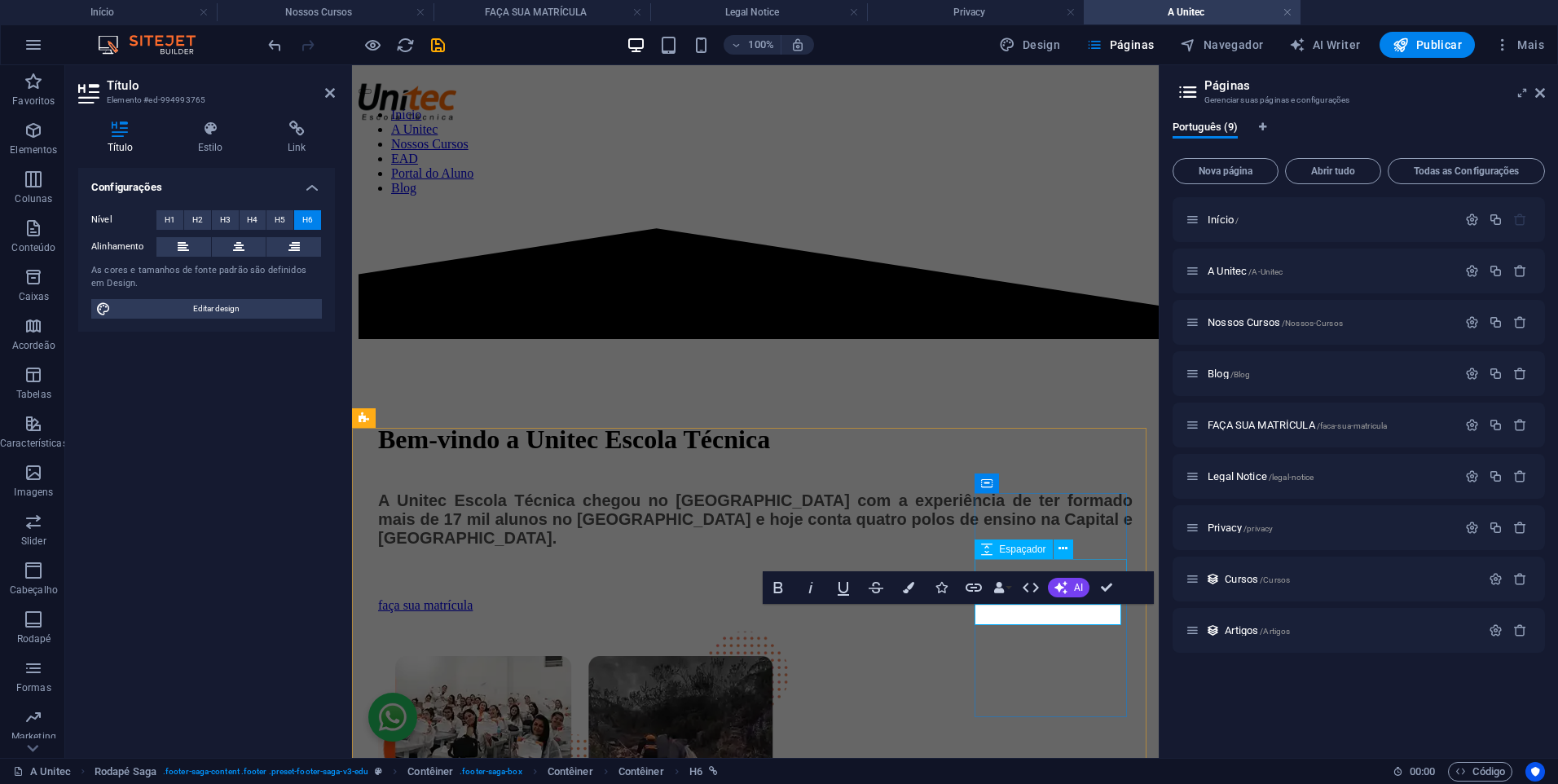
scroll to position [1551, 0]
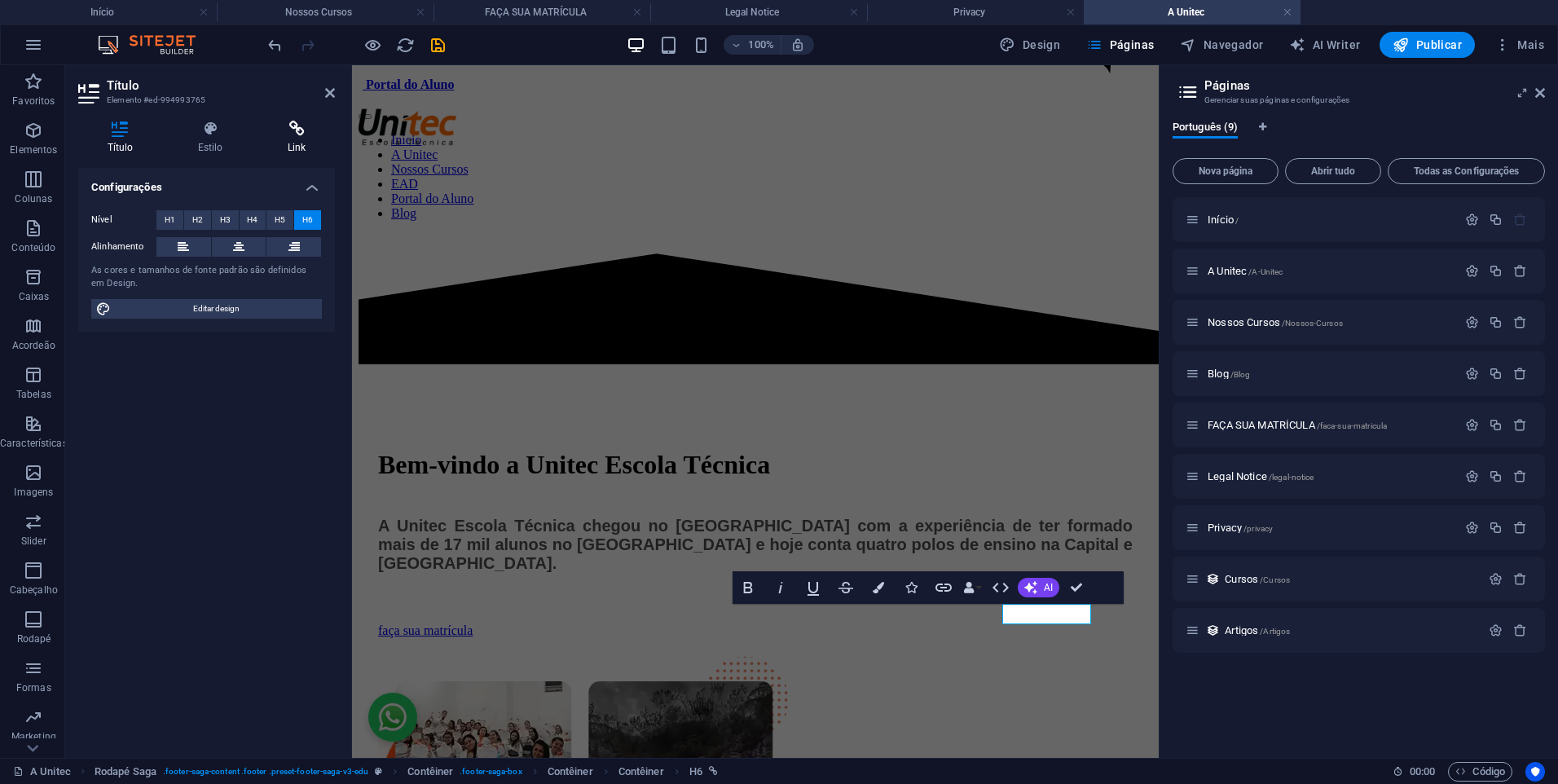
click at [280, 125] on icon at bounding box center [297, 129] width 77 height 16
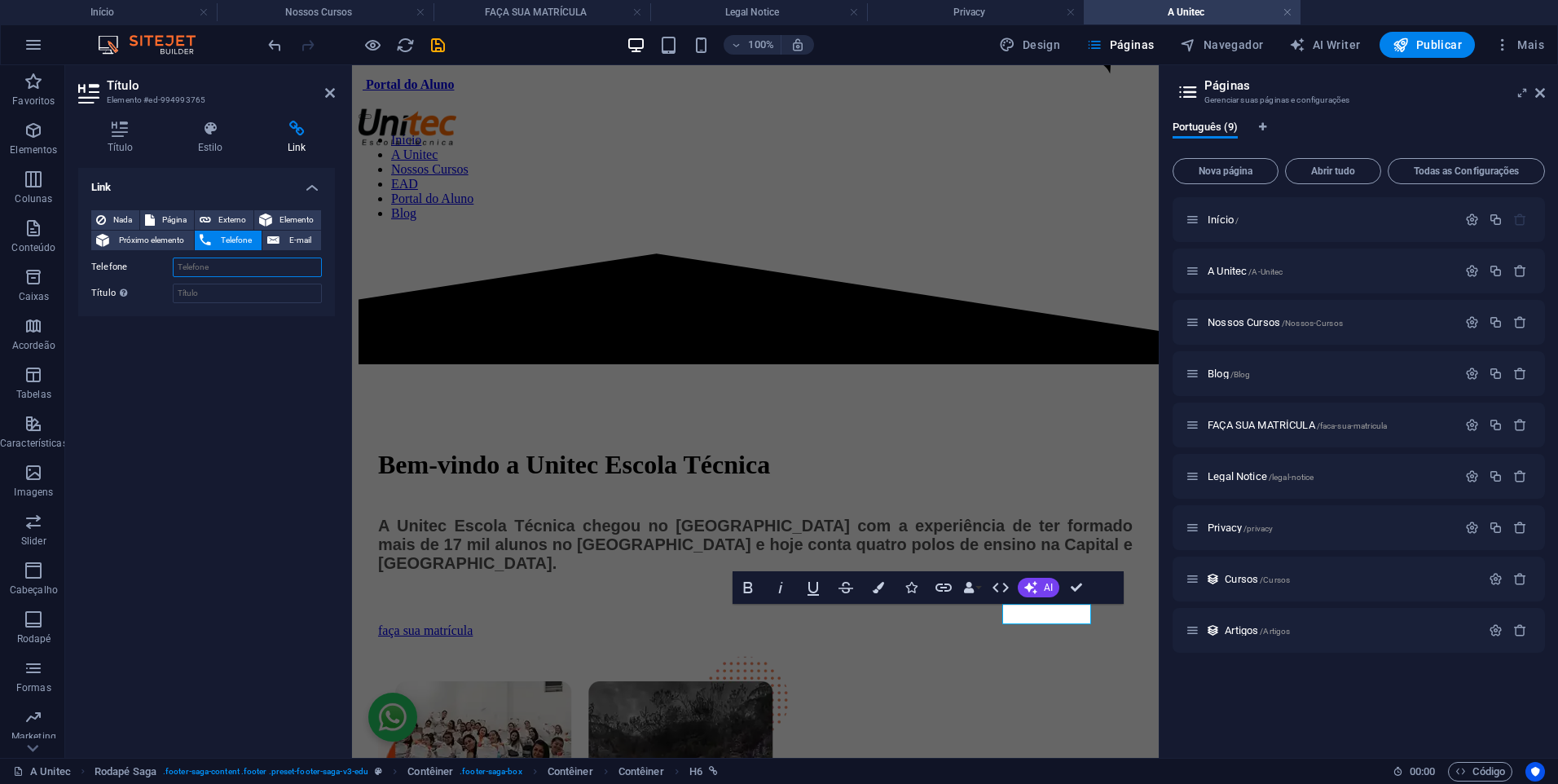
click at [254, 262] on input "Telefone" at bounding box center [247, 267] width 149 height 19
paste input "[PHONE_NUMBER]"
type input "[PHONE_NUMBER]"
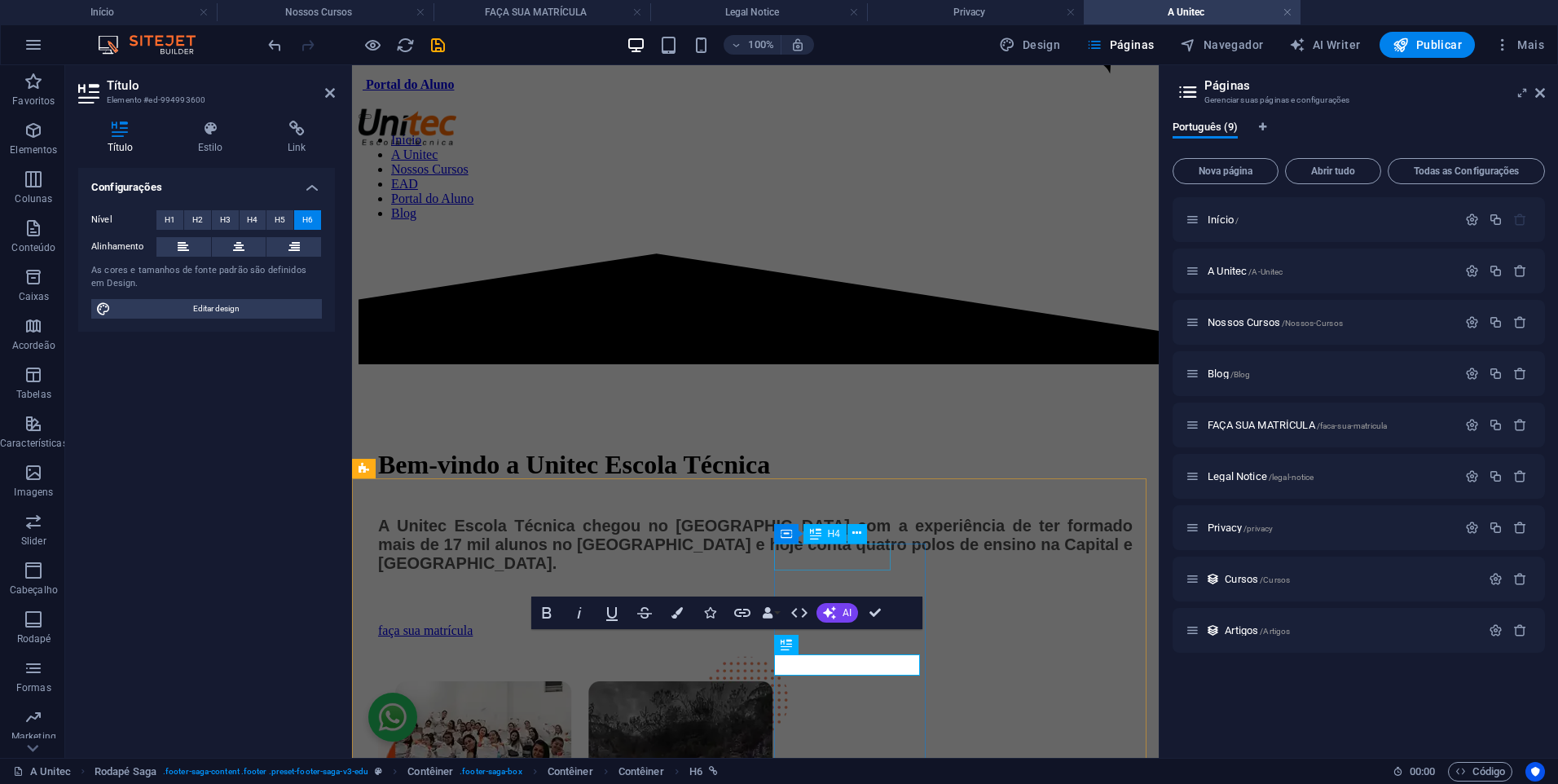
scroll to position [1526, 0]
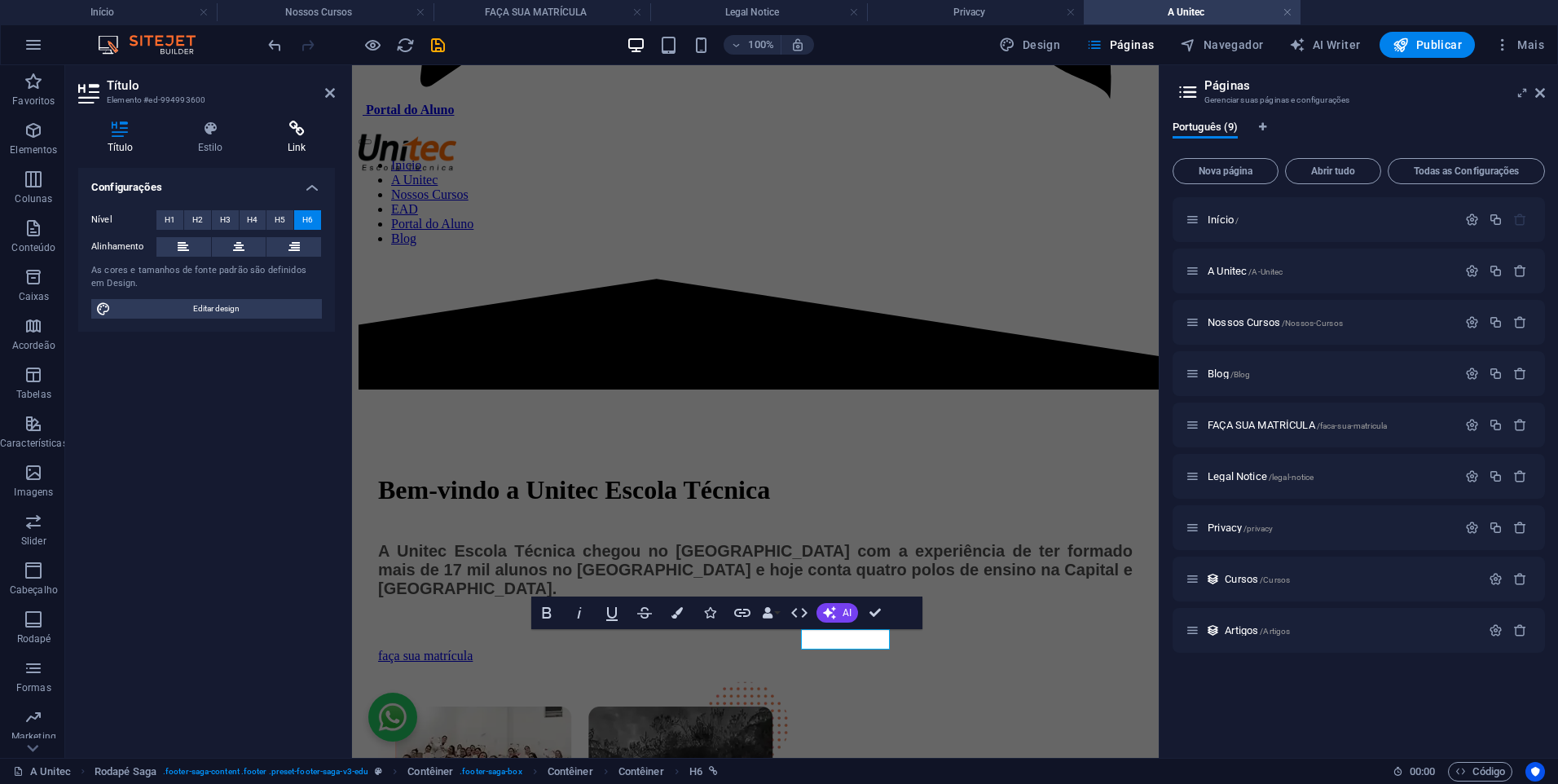
click at [300, 153] on h4 "Link" at bounding box center [297, 138] width 77 height 35
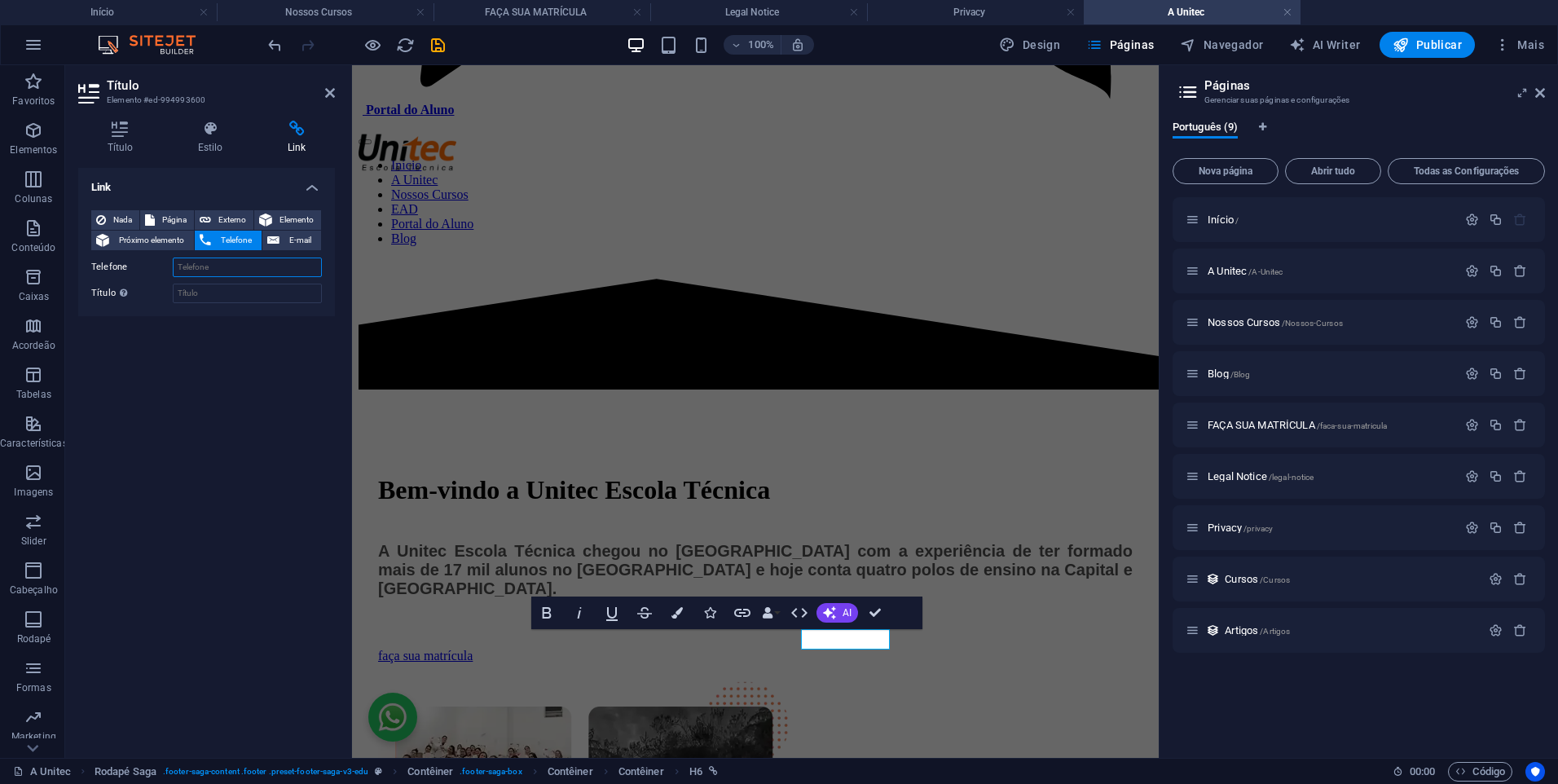
click at [229, 267] on input "Telefone" at bounding box center [247, 267] width 149 height 19
paste input "[PHONE_NUMBER]"
type input "[PHONE_NUMBER]"
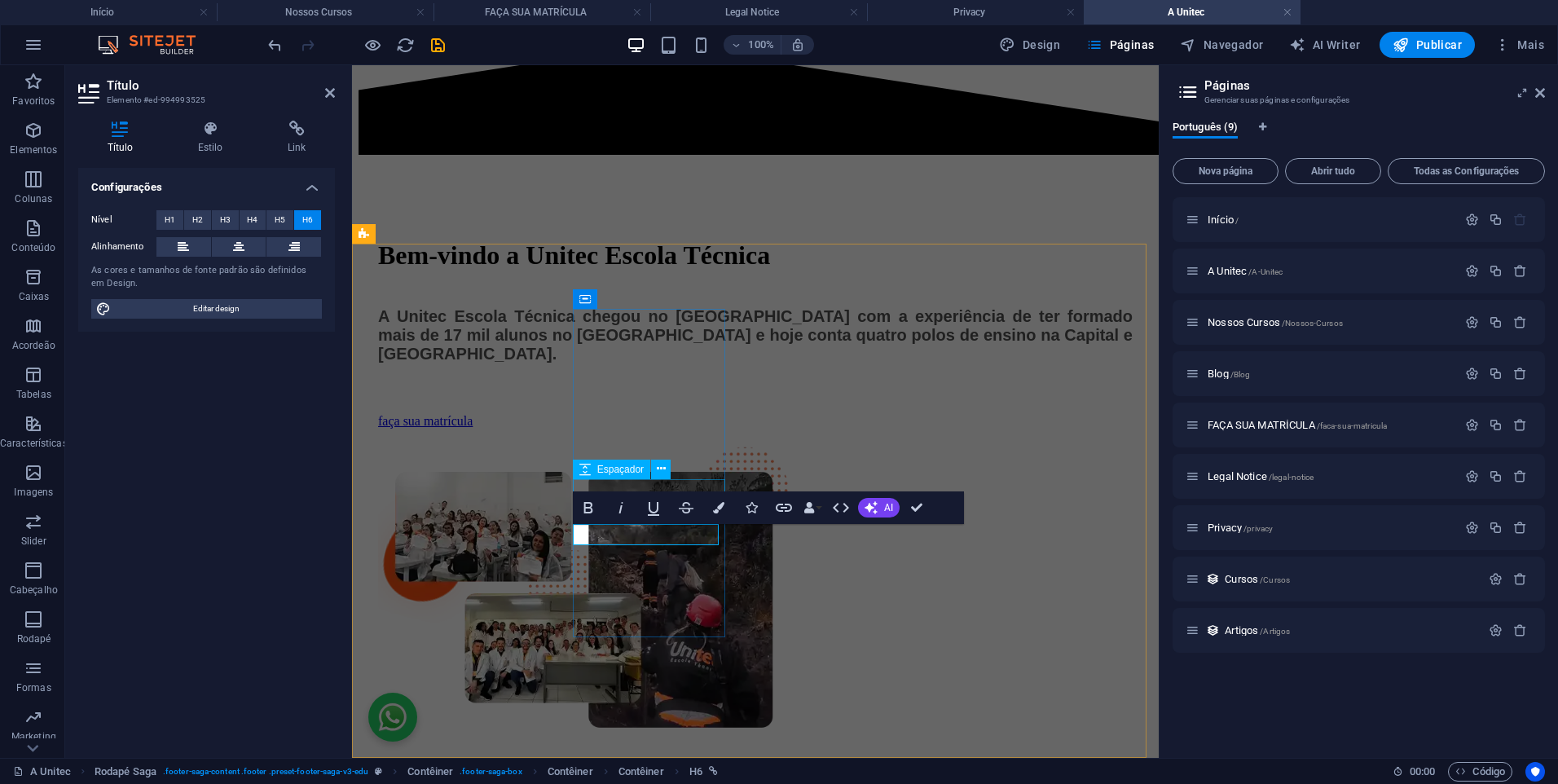
scroll to position [1735, 0]
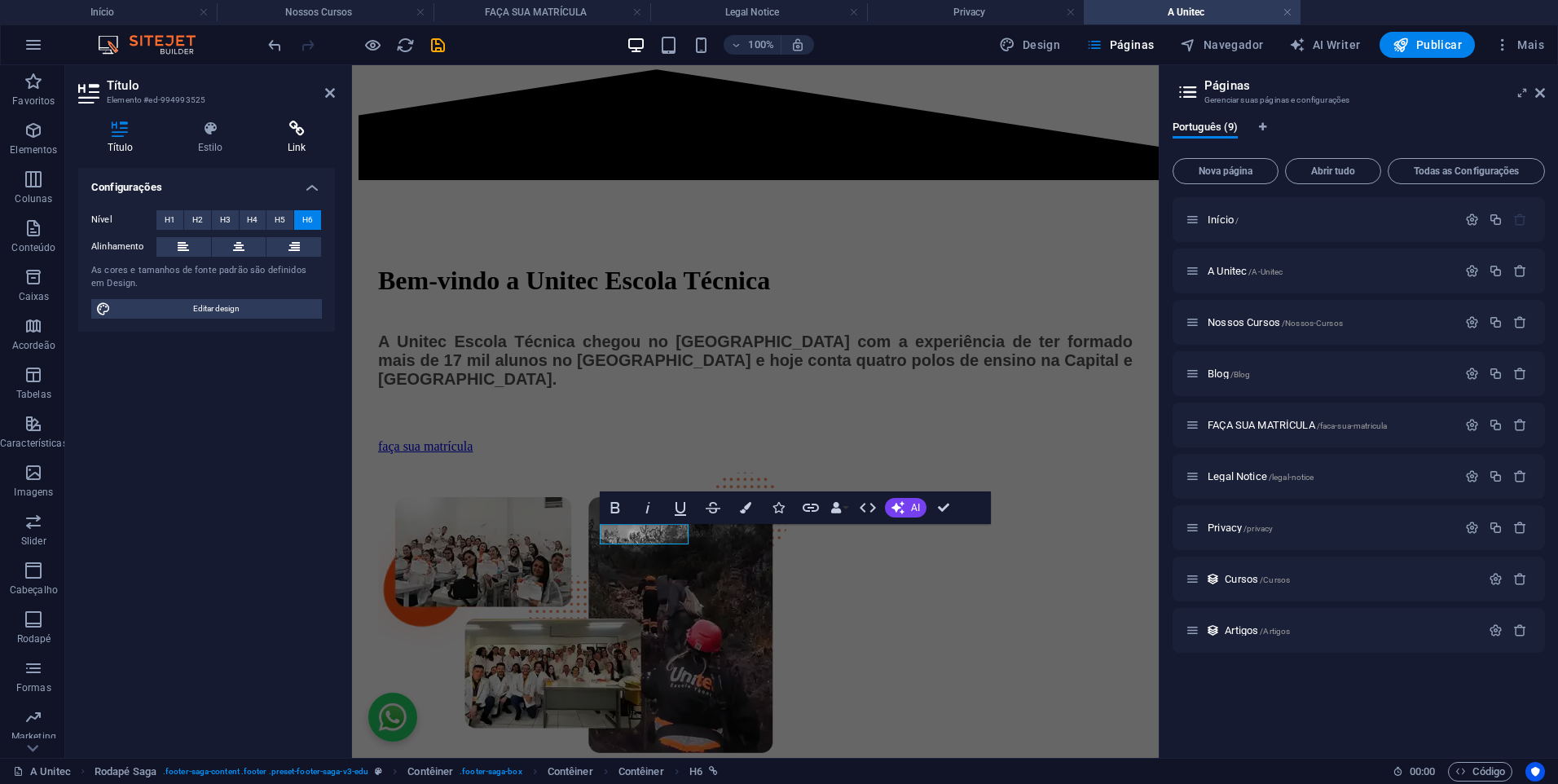
click at [311, 139] on h4 "Link" at bounding box center [297, 138] width 77 height 35
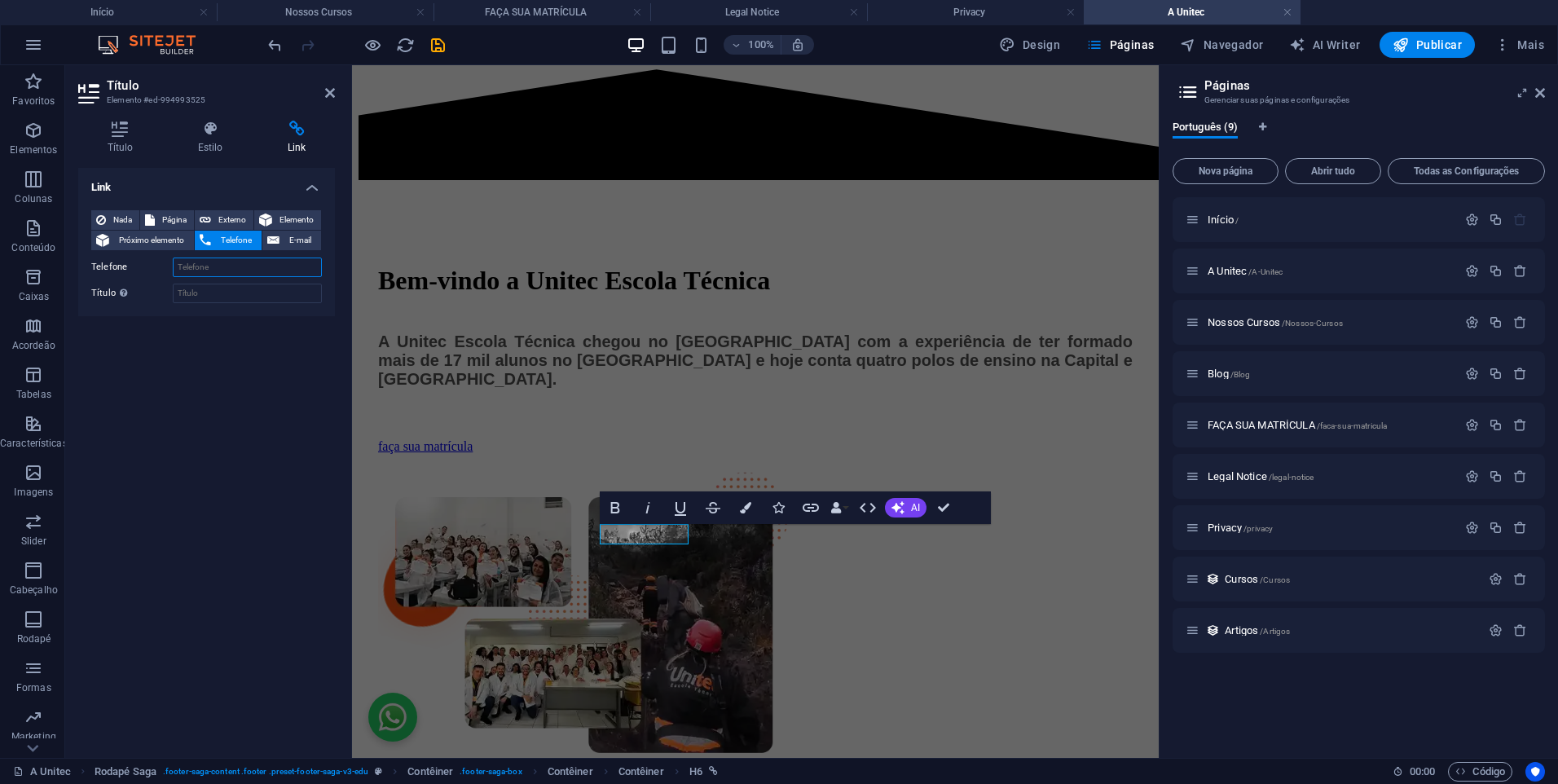
click at [253, 267] on input "Telefone" at bounding box center [247, 267] width 149 height 19
paste input "[PHONE_NUMBER]"
type input "[PHONE_NUMBER]"
click at [1053, 516] on div "Contêiner H6" at bounding box center [1026, 507] width 104 height 20
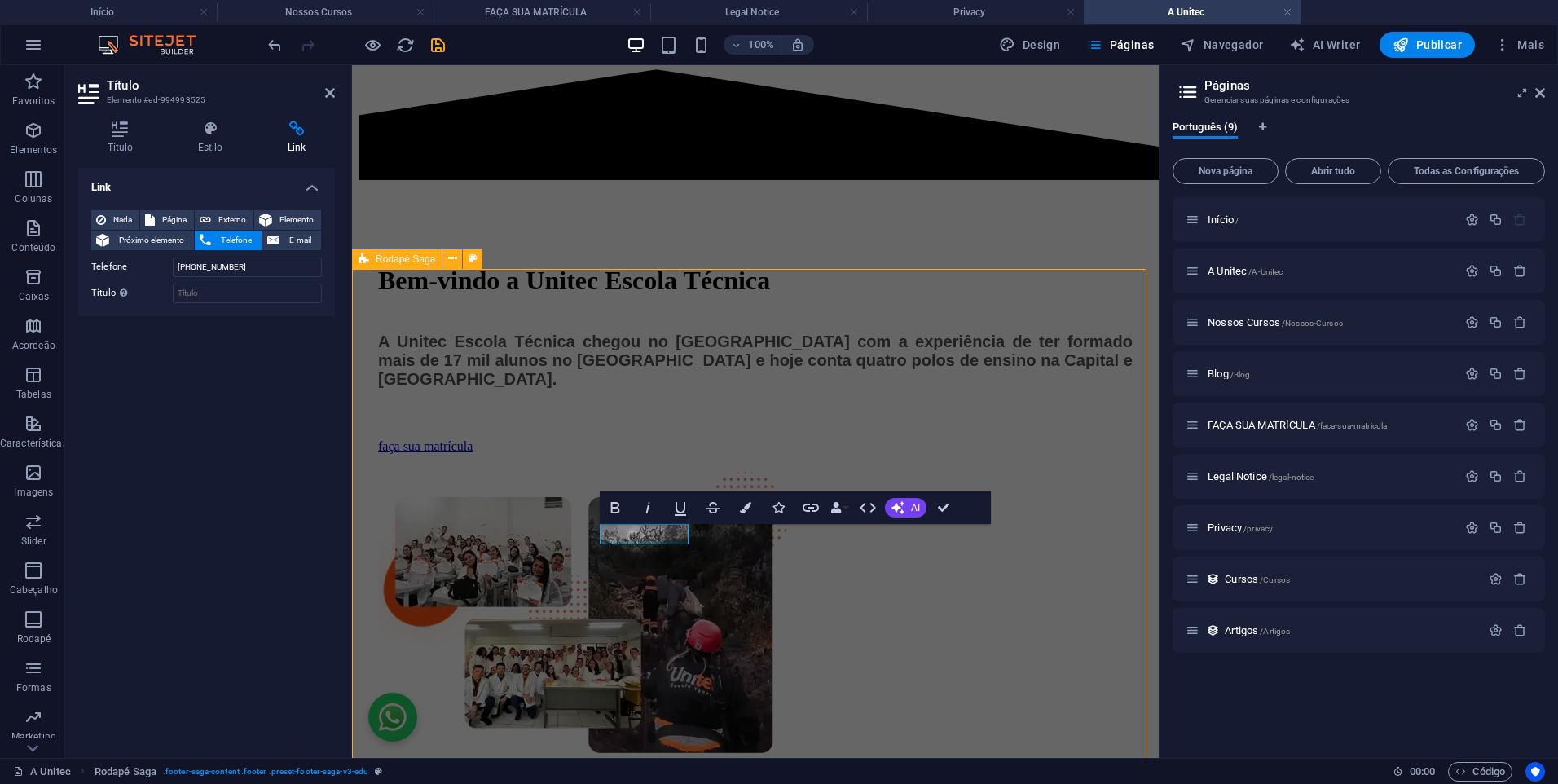
scroll to position [1654, 0]
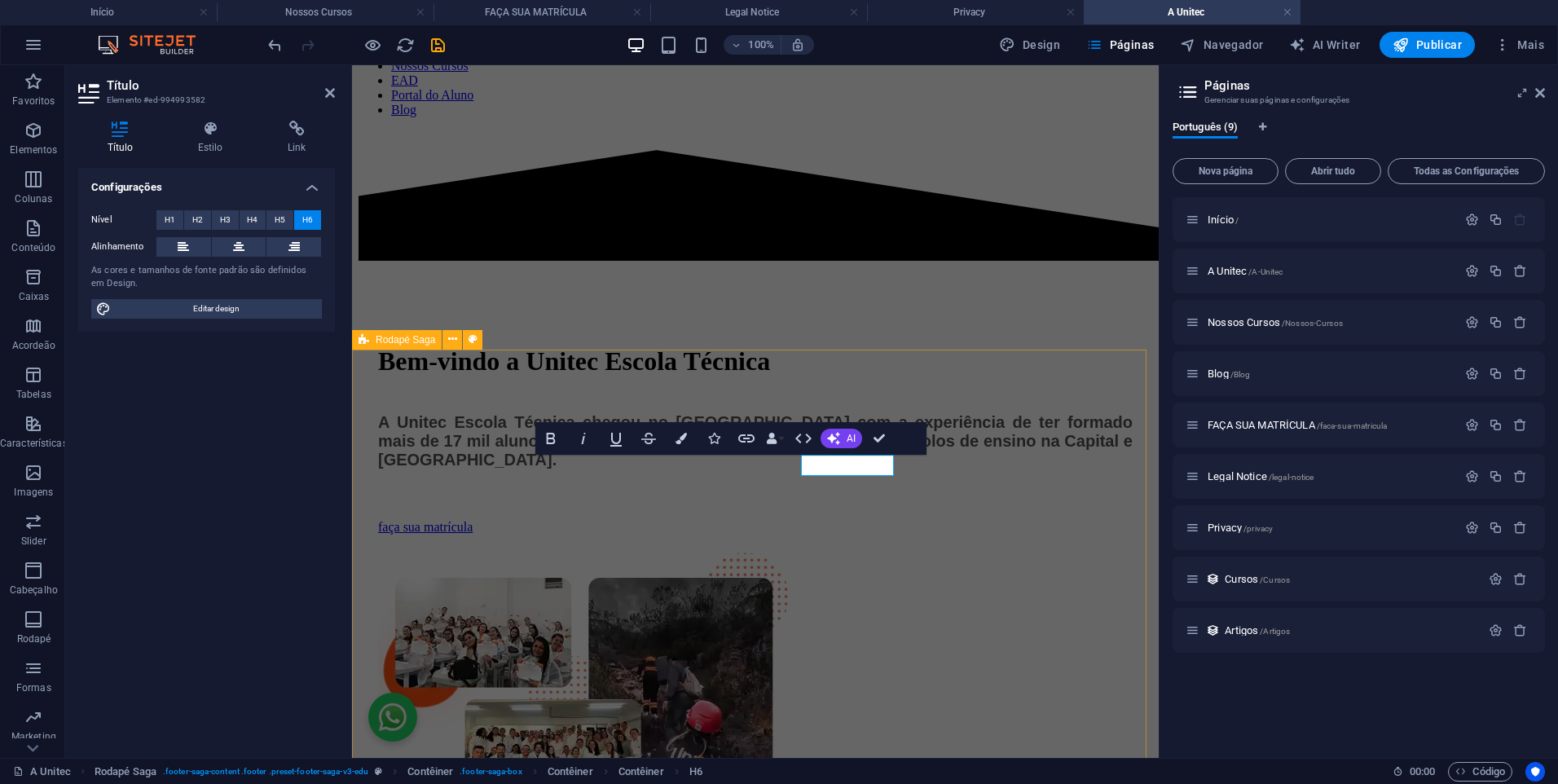
scroll to position [1680, 0]
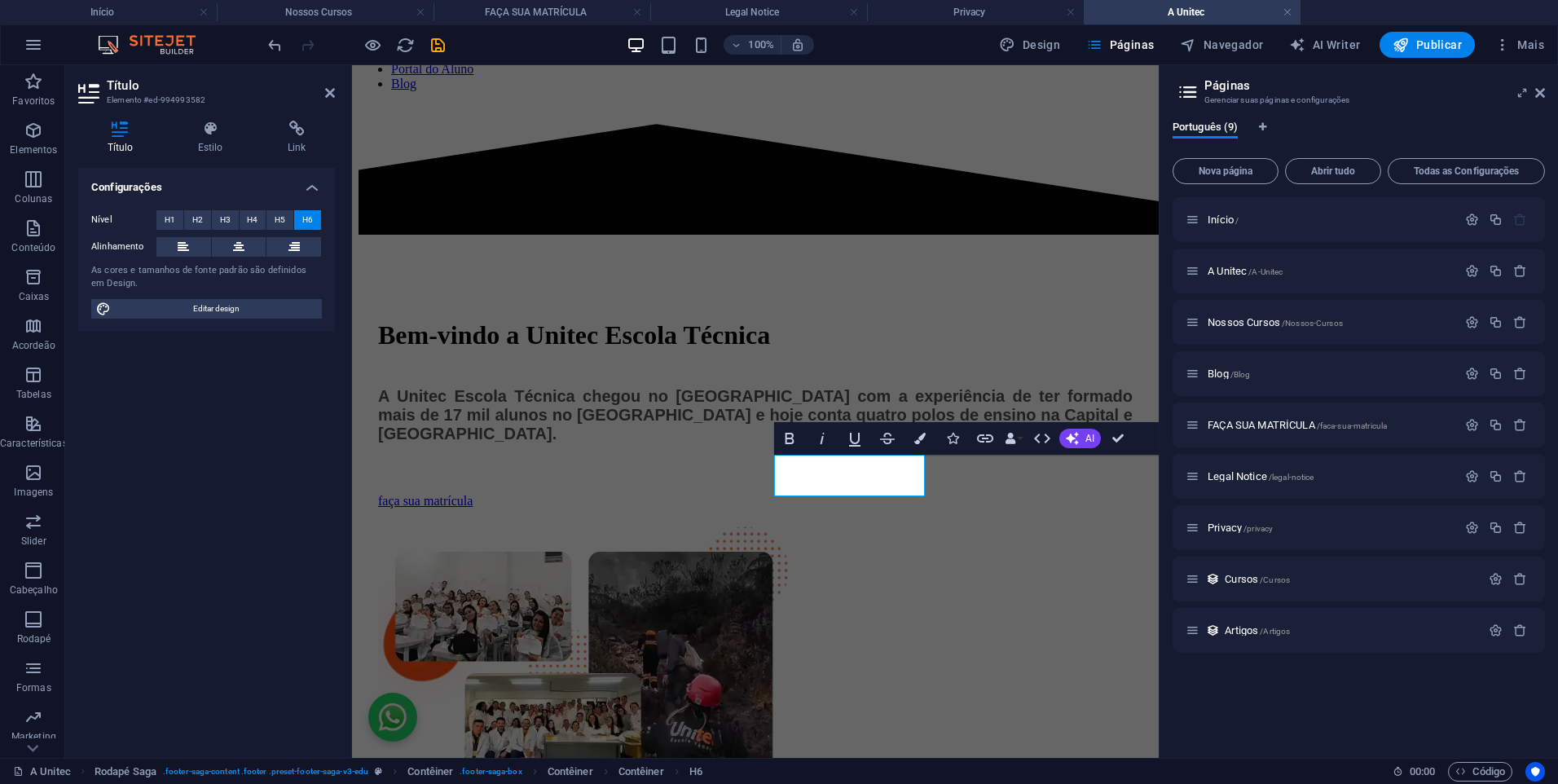
click at [323, 89] on h2 "Título" at bounding box center [221, 85] width 228 height 14
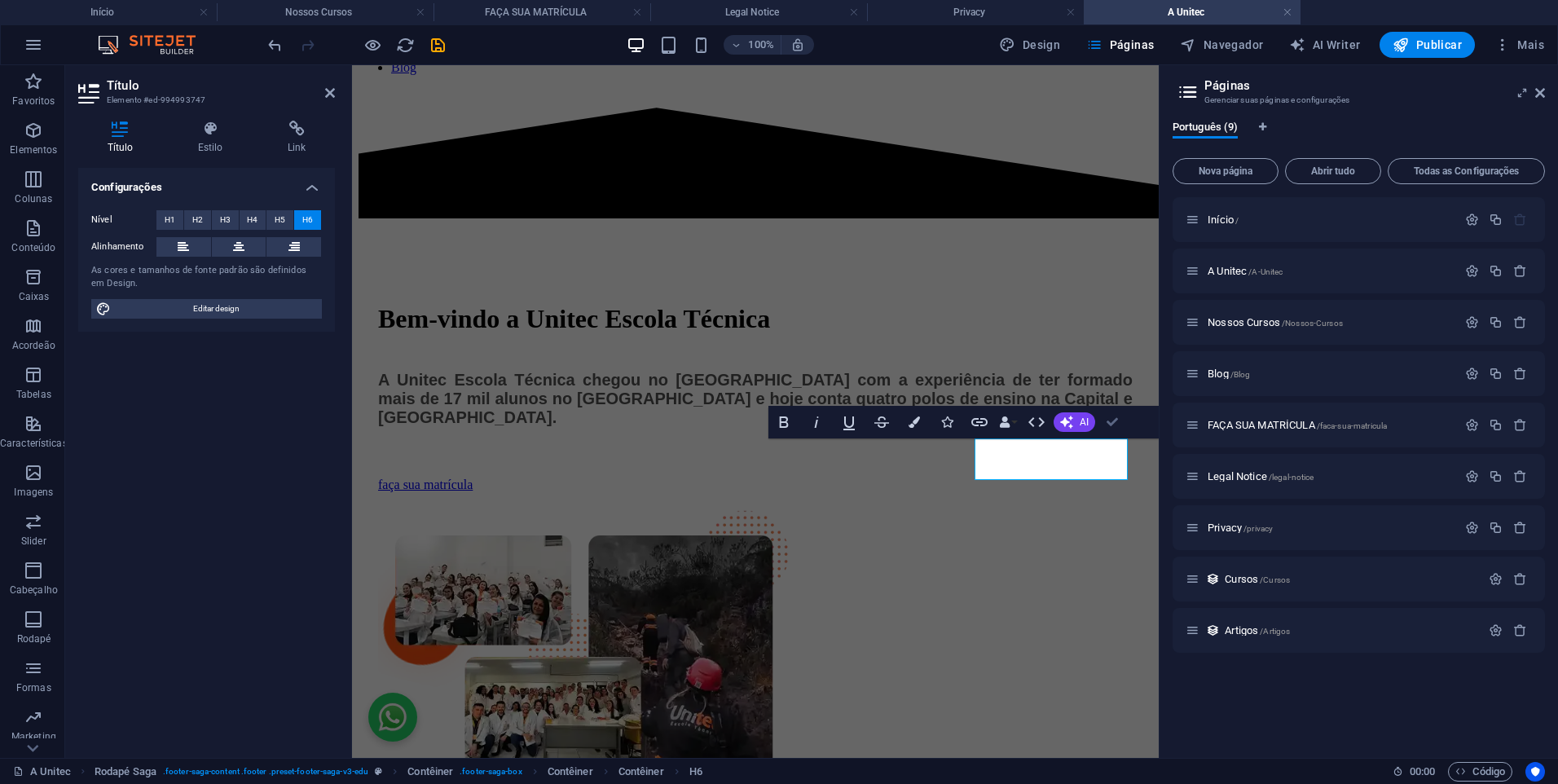
scroll to position [1586, 0]
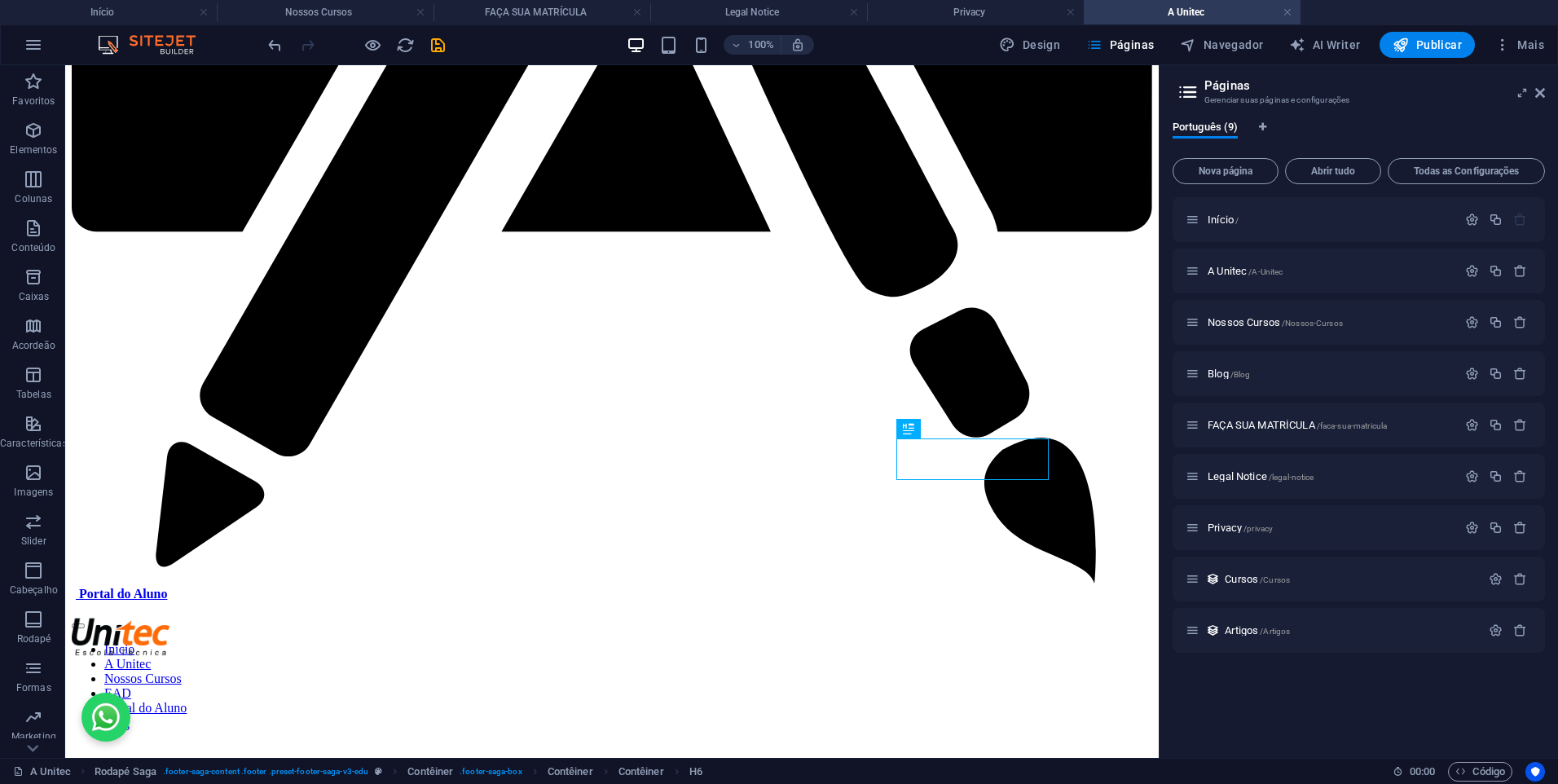
click at [448, 42] on div "100% Design Páginas Navegador AI Writer Publicar Mais" at bounding box center [908, 44] width 1286 height 26
click at [446, 41] on icon "save" at bounding box center [439, 45] width 19 height 19
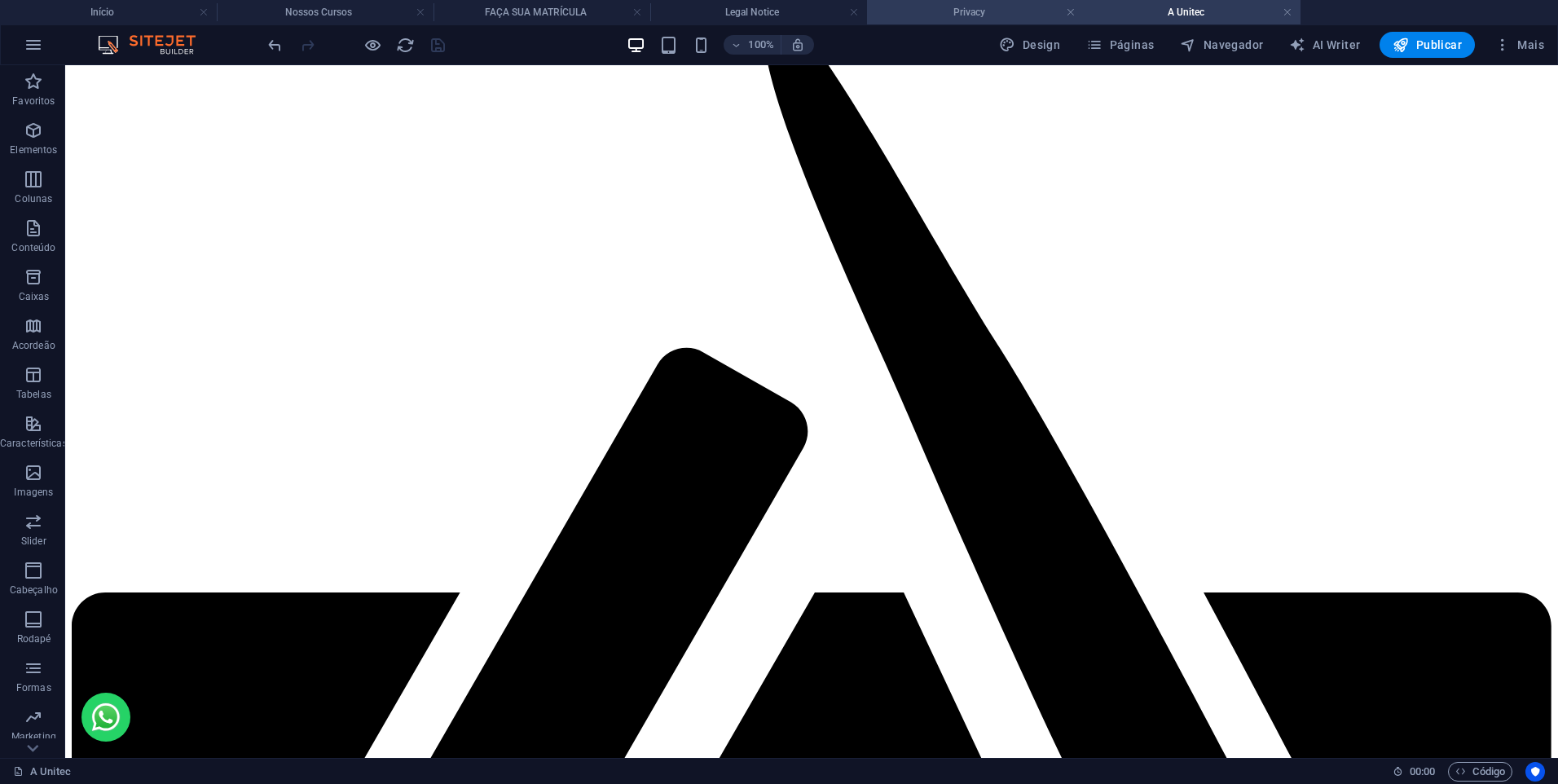
click at [987, 8] on h4 "Privacy" at bounding box center [975, 12] width 217 height 18
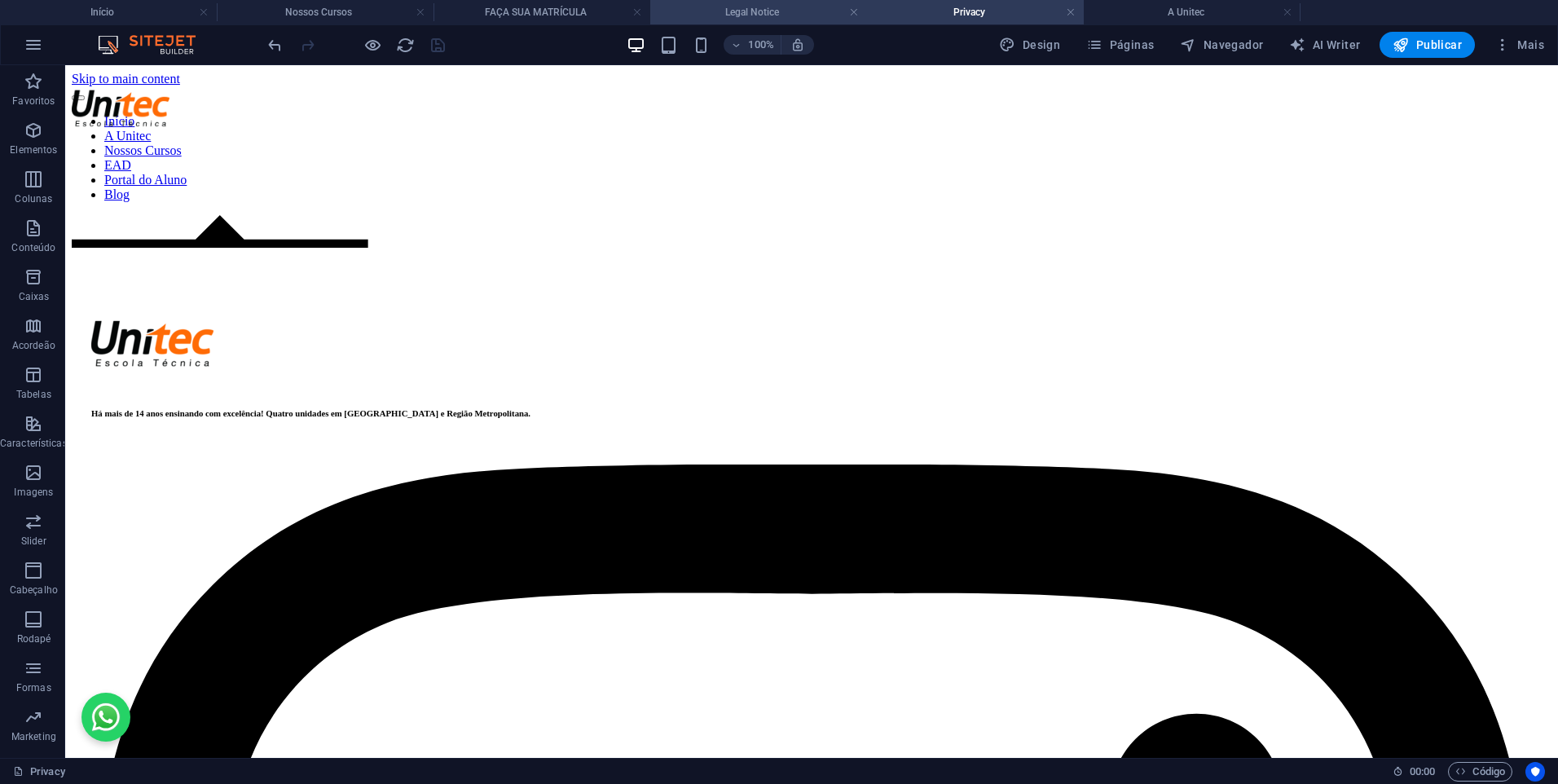
click at [733, 12] on h4 "Legal Notice" at bounding box center [758, 12] width 217 height 18
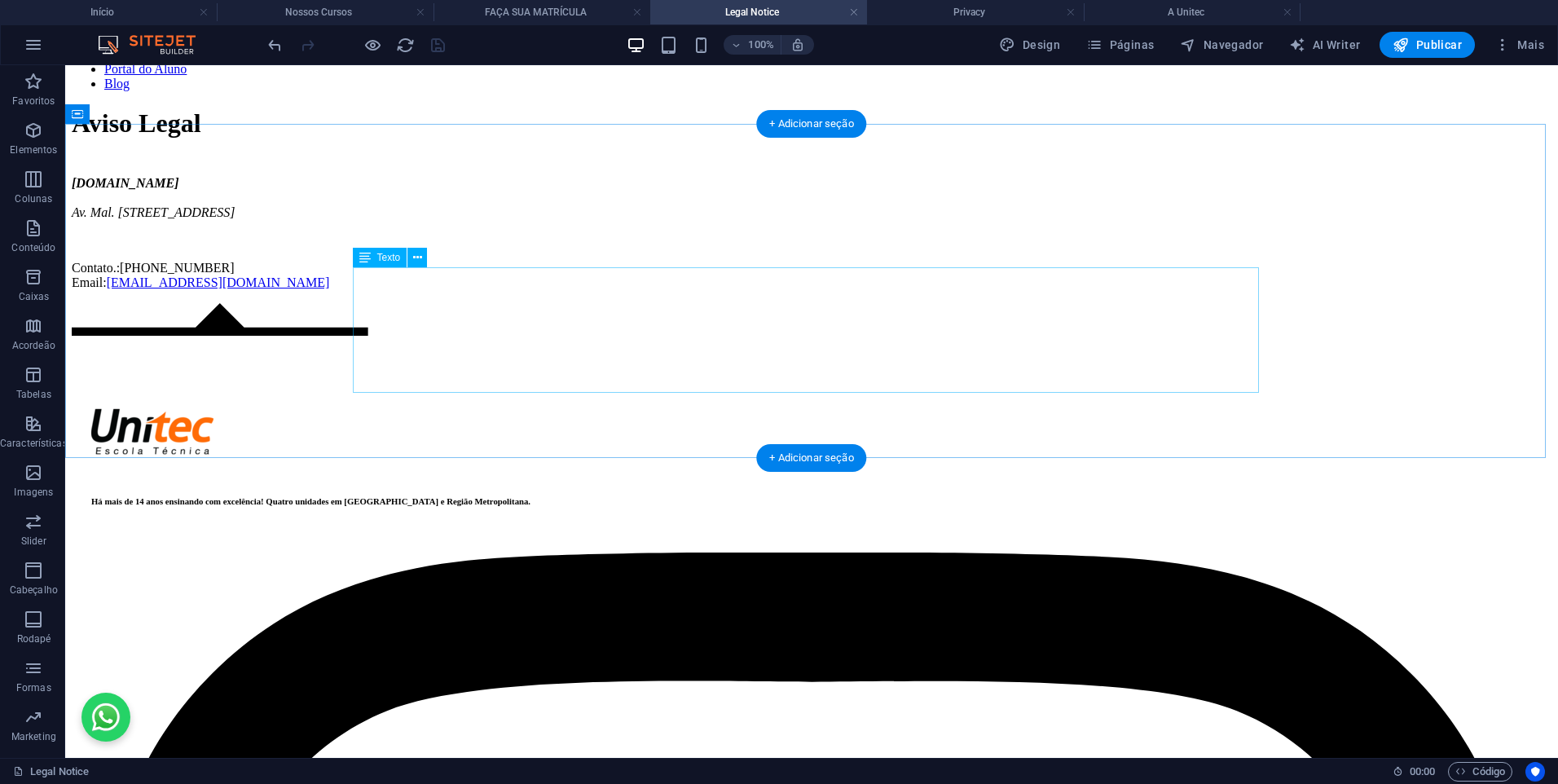
scroll to position [223, 0]
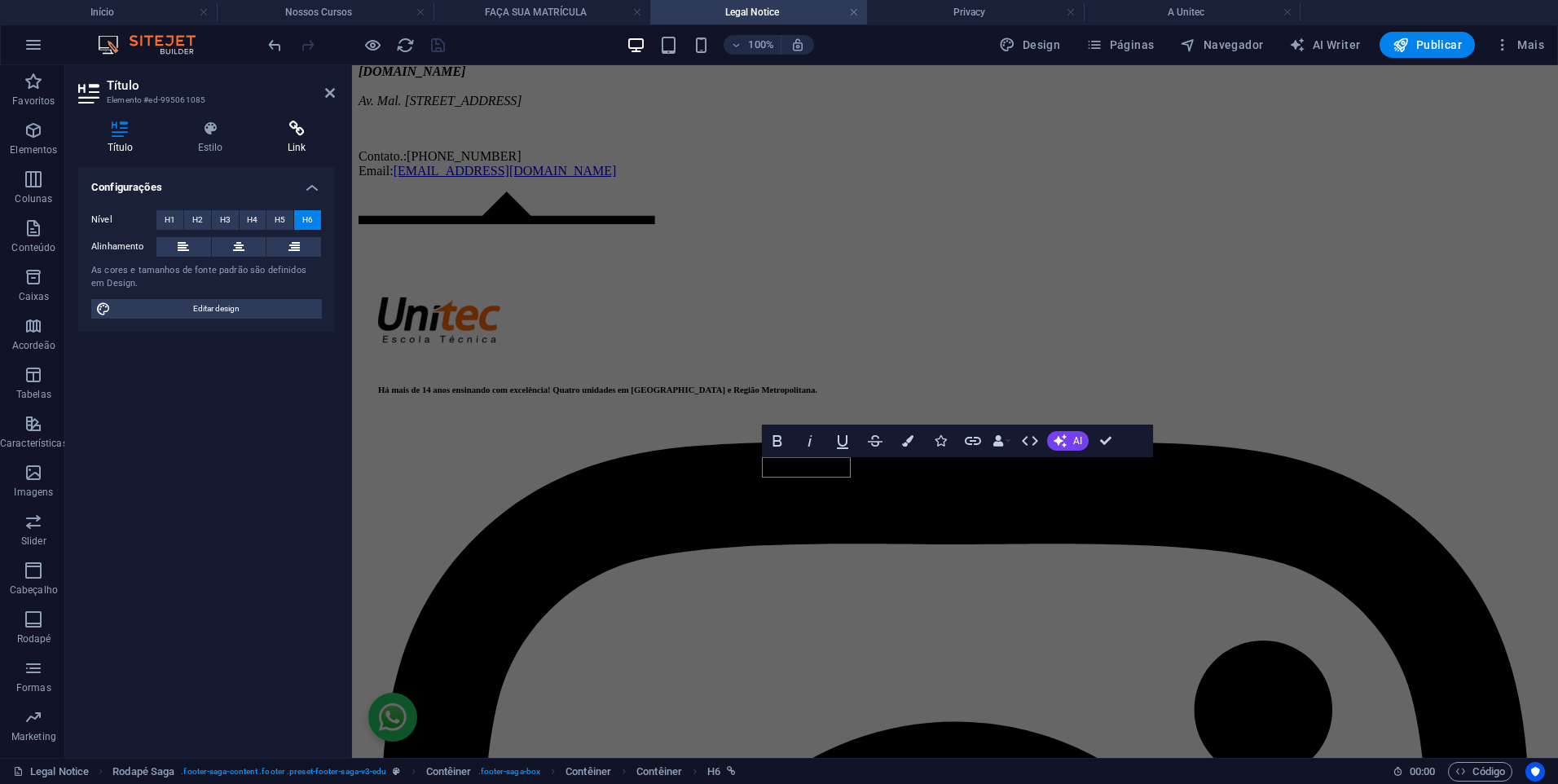
click at [285, 132] on icon at bounding box center [297, 129] width 77 height 16
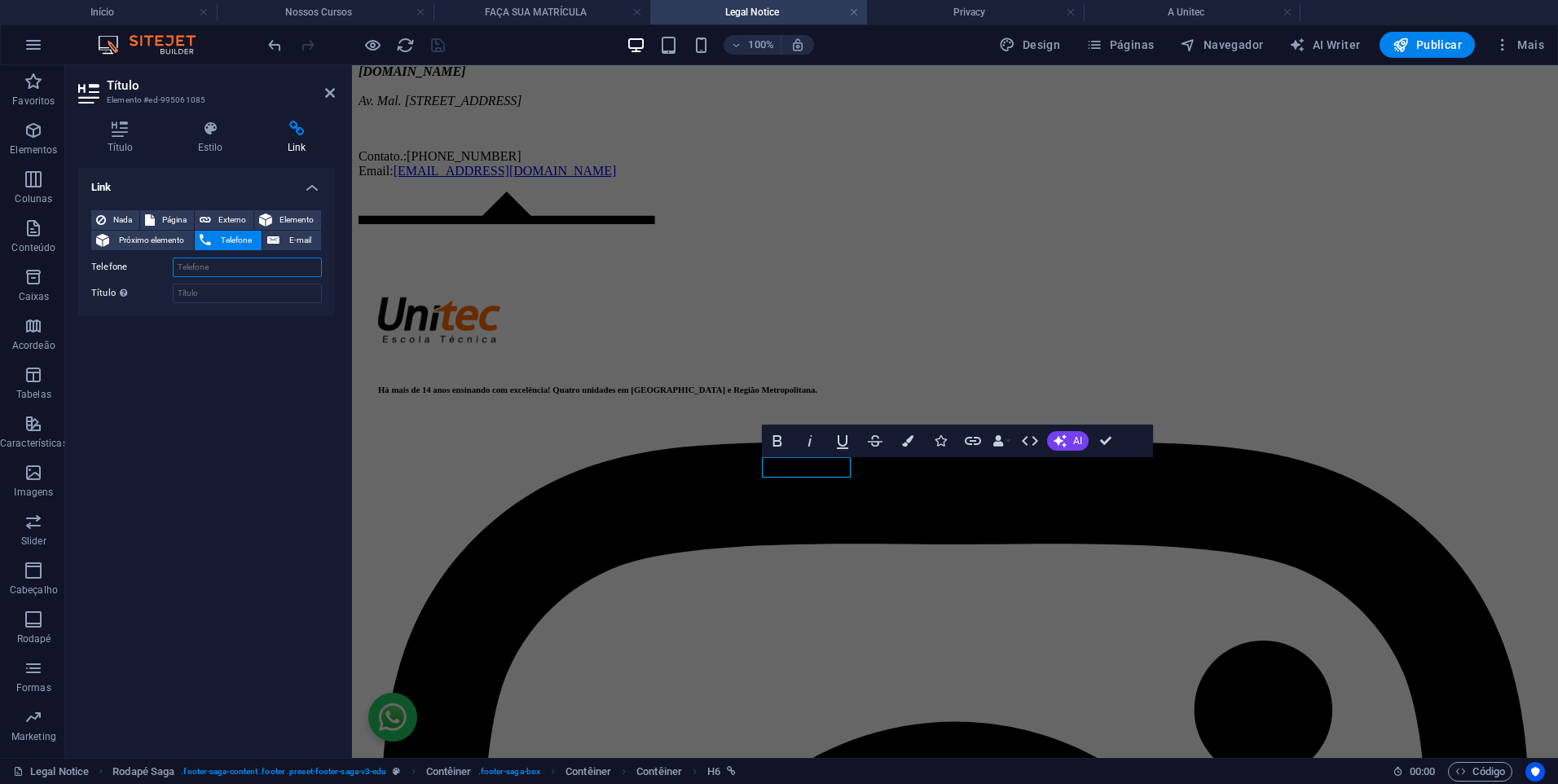
click at [206, 276] on input "Telefone" at bounding box center [247, 267] width 149 height 19
paste input "[PHONE_NUMBER]"
type input "[PHONE_NUMBER]"
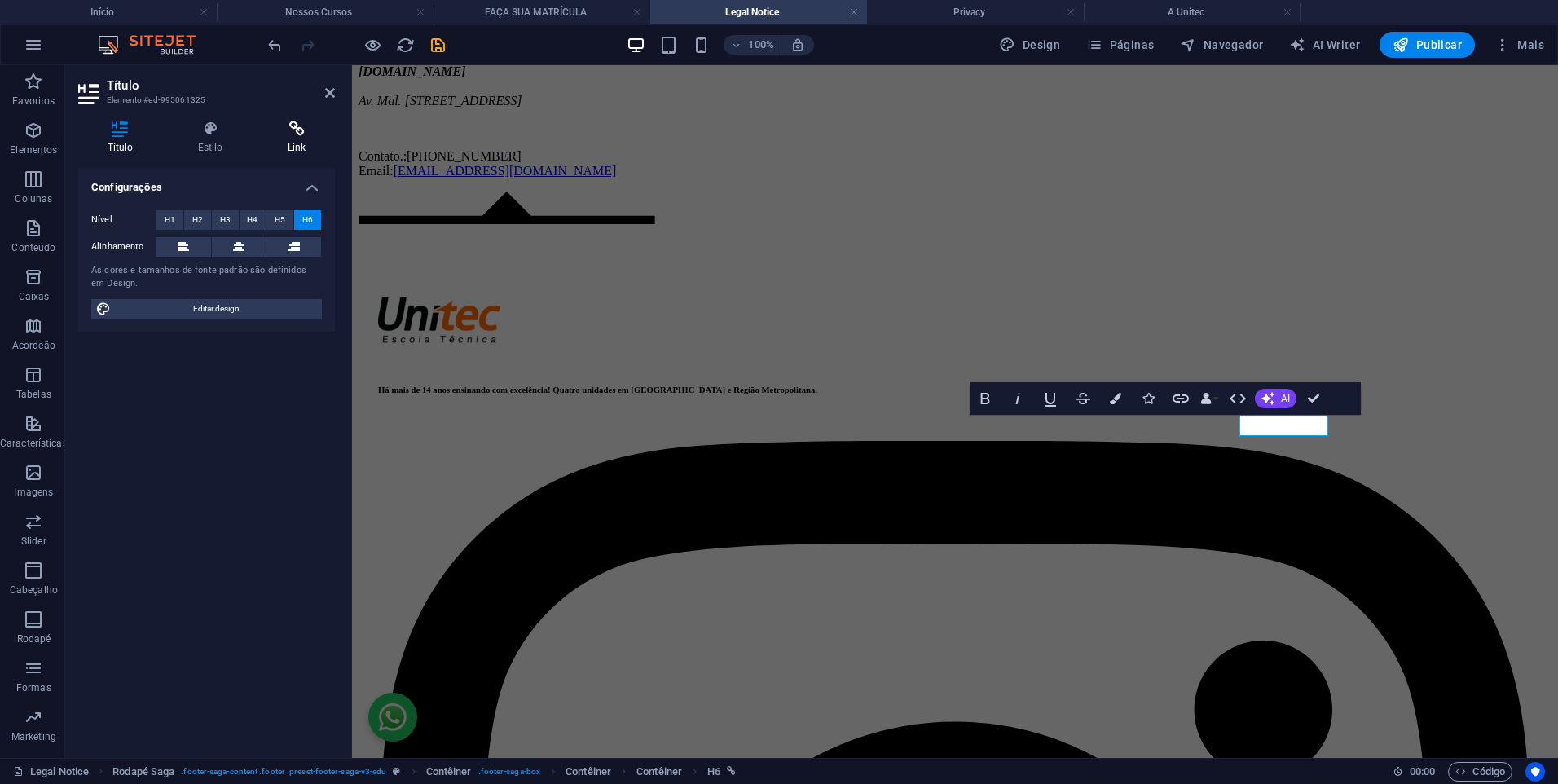
click at [277, 135] on icon at bounding box center [297, 129] width 77 height 16
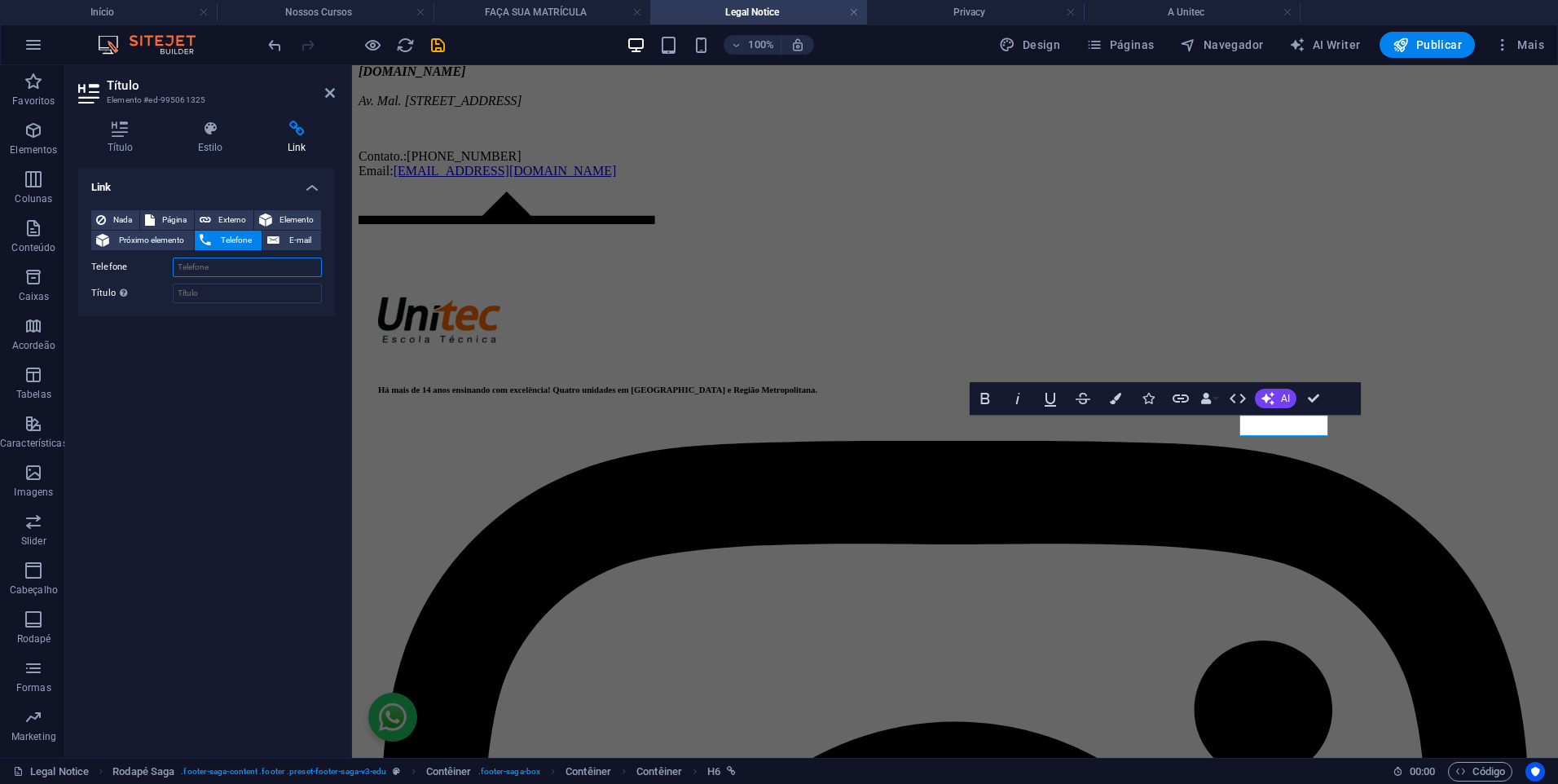
click at [253, 264] on input "Telefone" at bounding box center [247, 267] width 149 height 19
paste input "[PHONE_NUMBER]"
type input "[PHONE_NUMBER]"
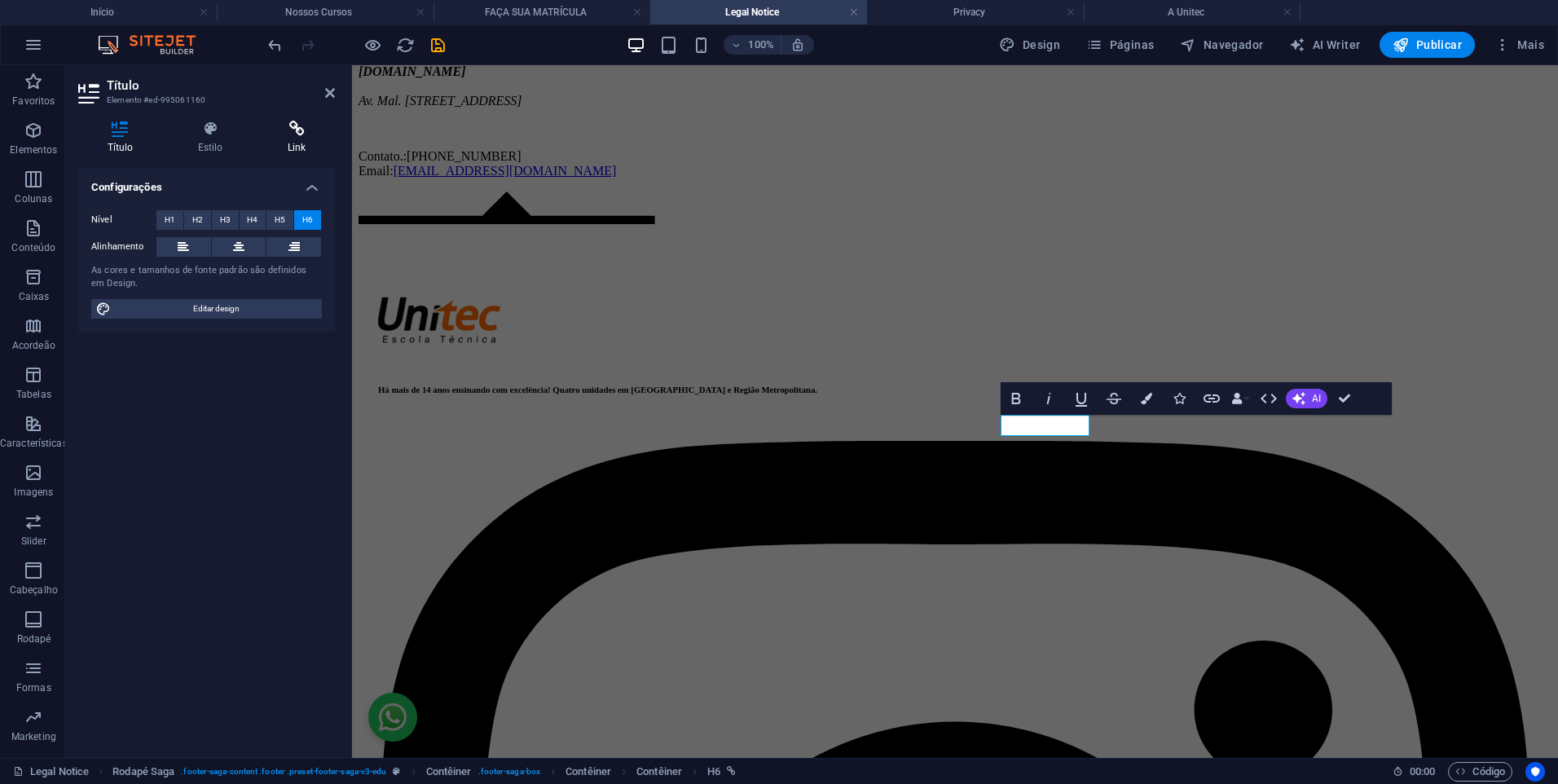
click at [283, 124] on icon at bounding box center [297, 129] width 77 height 16
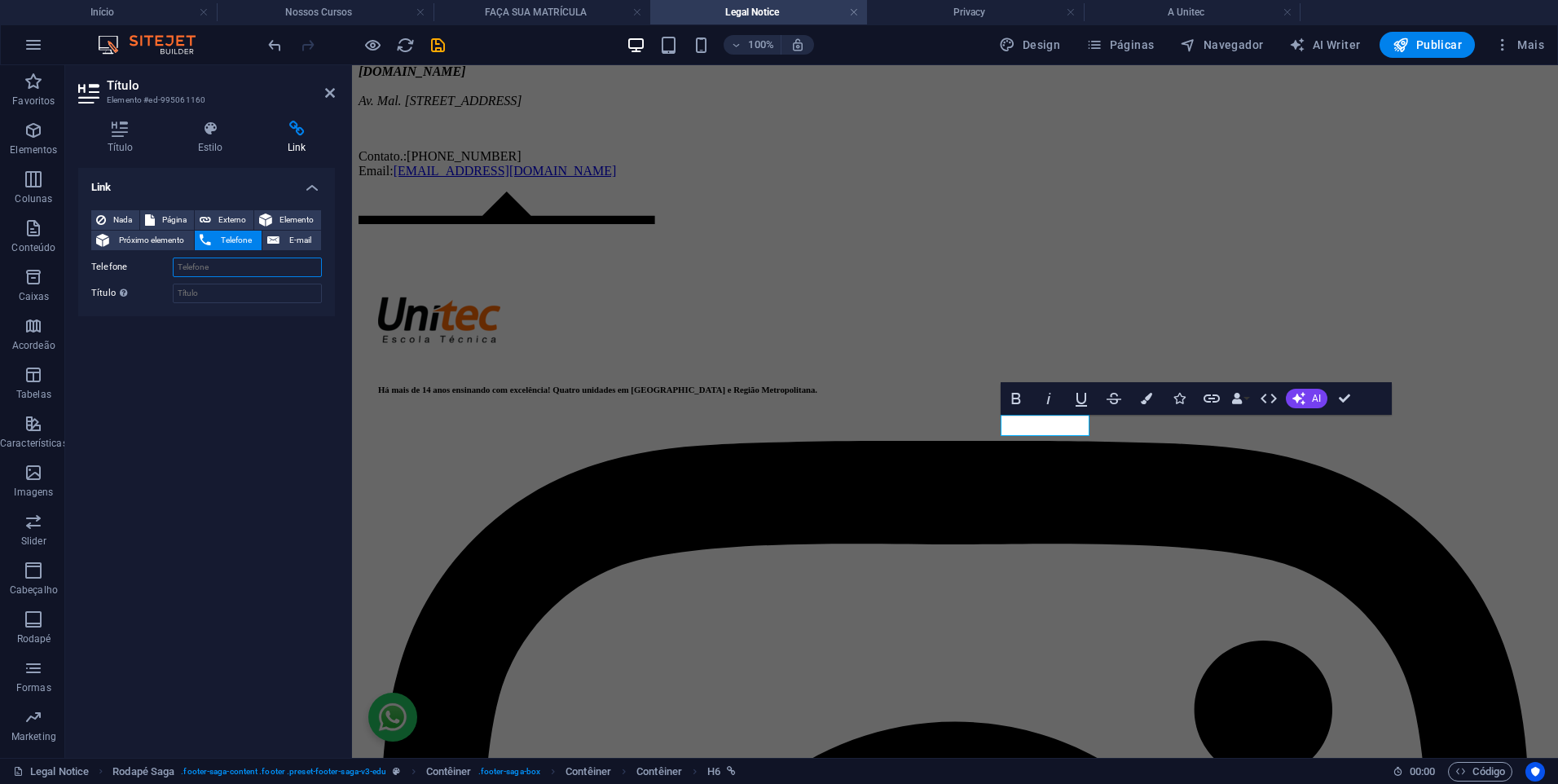
click at [240, 265] on input "Telefone" at bounding box center [247, 267] width 149 height 19
paste input "[PHONE_NUMBER]"
type input "[PHONE_NUMBER]"
click at [325, 89] on icon at bounding box center [330, 93] width 10 height 13
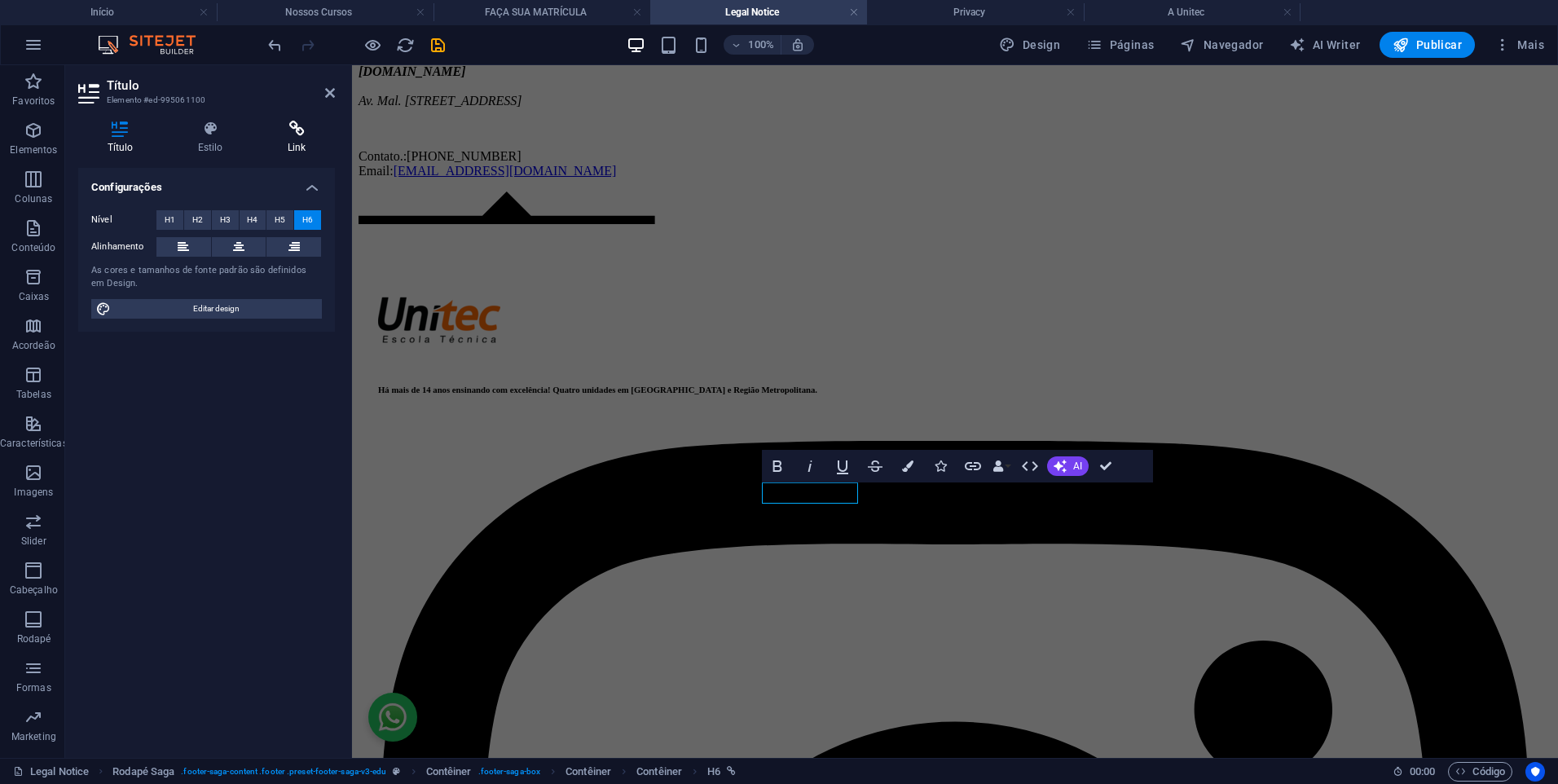
click at [289, 132] on icon at bounding box center [297, 129] width 77 height 16
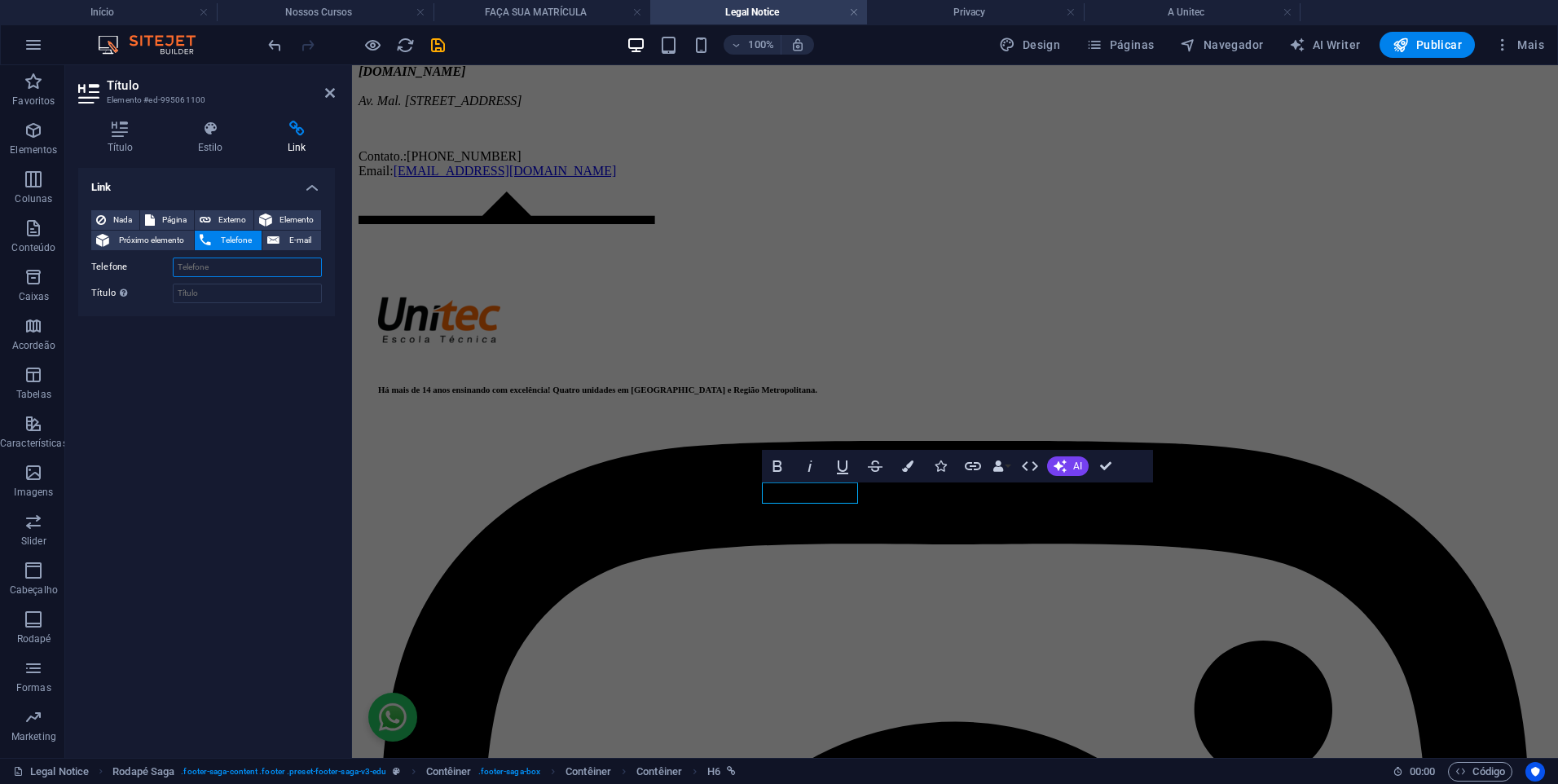
click at [224, 267] on input "Telefone" at bounding box center [247, 267] width 149 height 19
paste input "[PHONE_NUMBER]"
type input "[PHONE_NUMBER]"
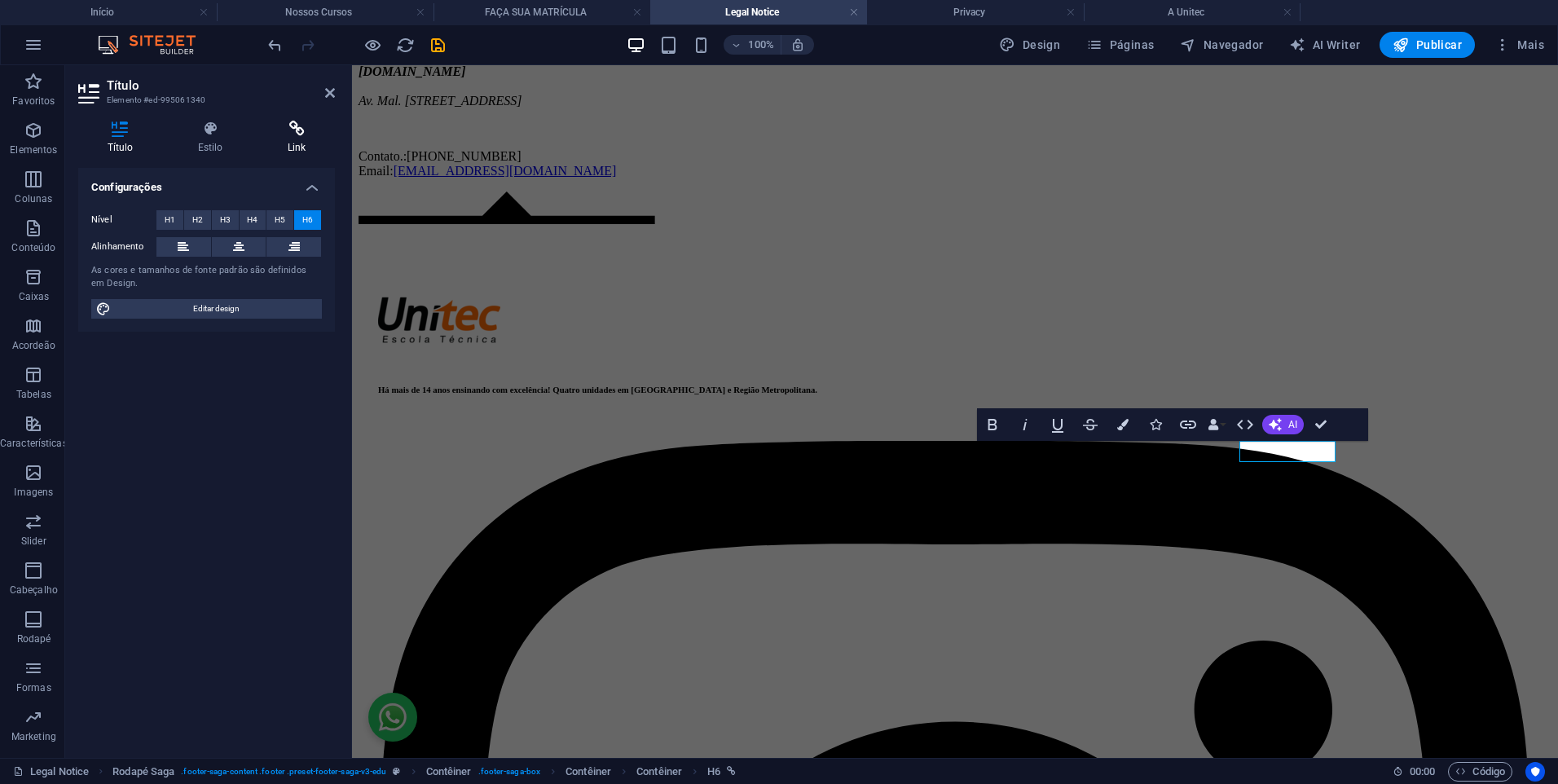
click at [294, 138] on h4 "Link" at bounding box center [297, 138] width 77 height 35
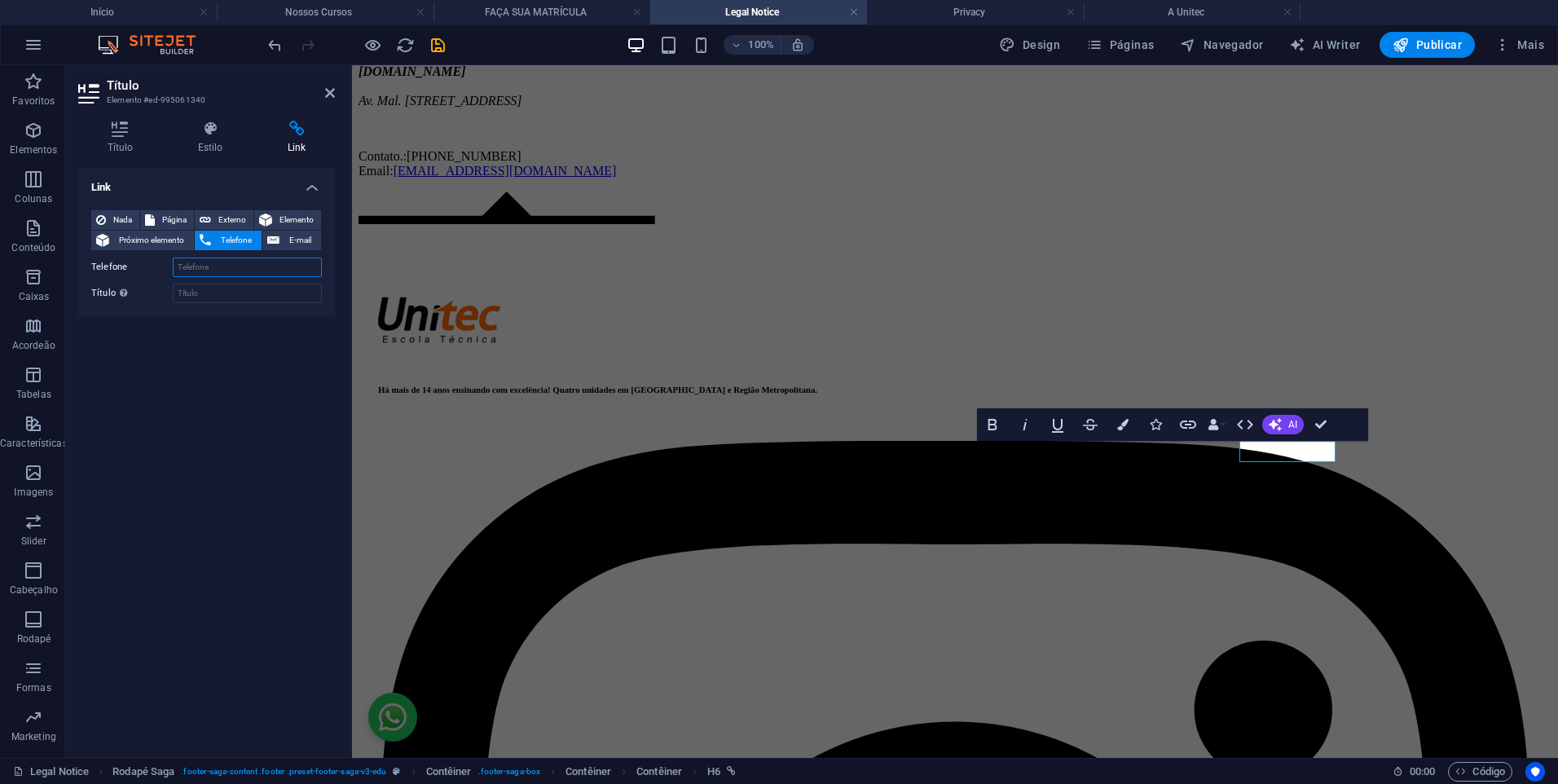
click at [241, 272] on input "Telefone" at bounding box center [247, 267] width 149 height 19
paste input "[PHONE_NUMBER]"
type input "[PHONE_NUMBER]"
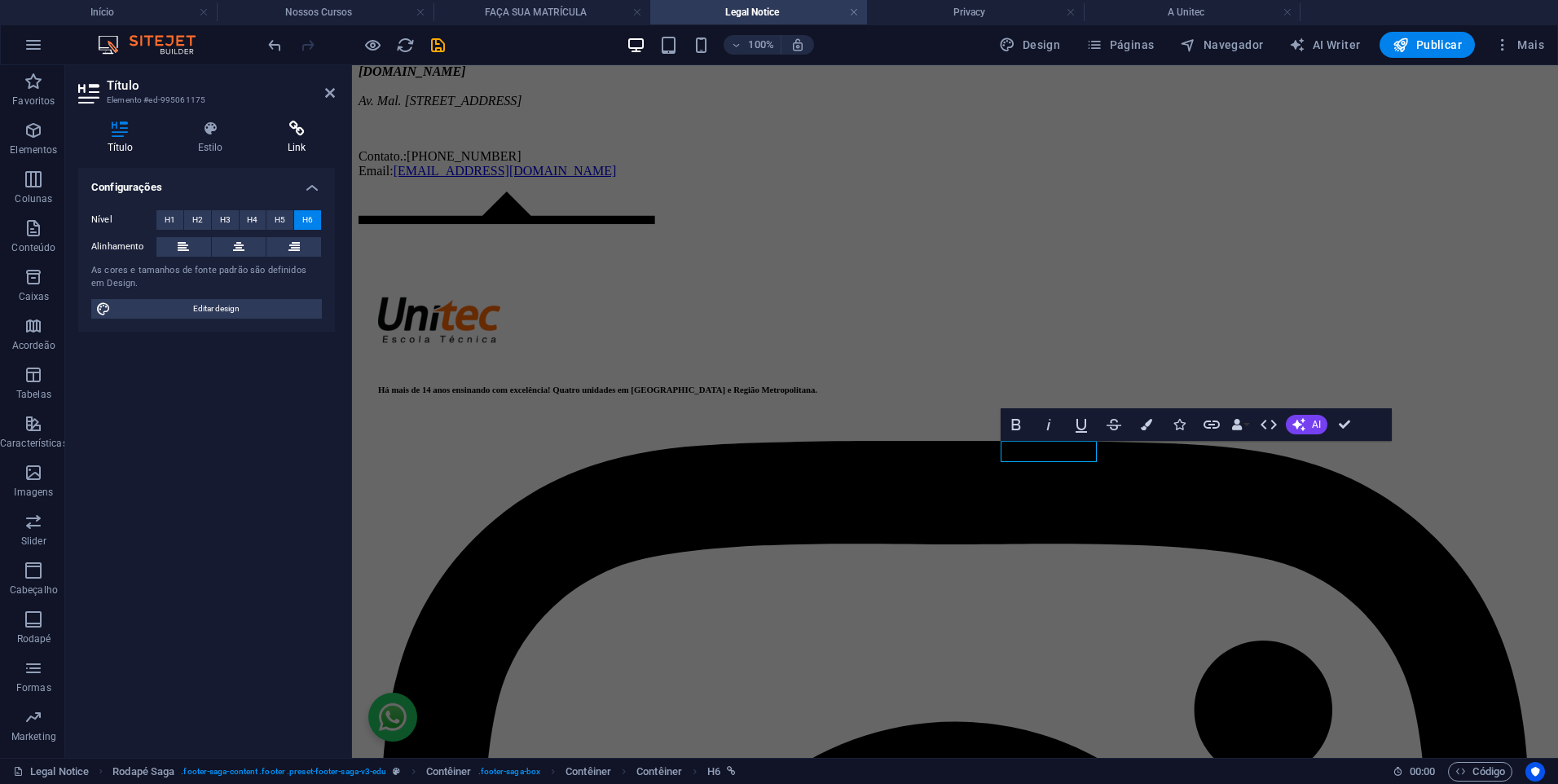
click at [260, 129] on icon at bounding box center [297, 129] width 77 height 16
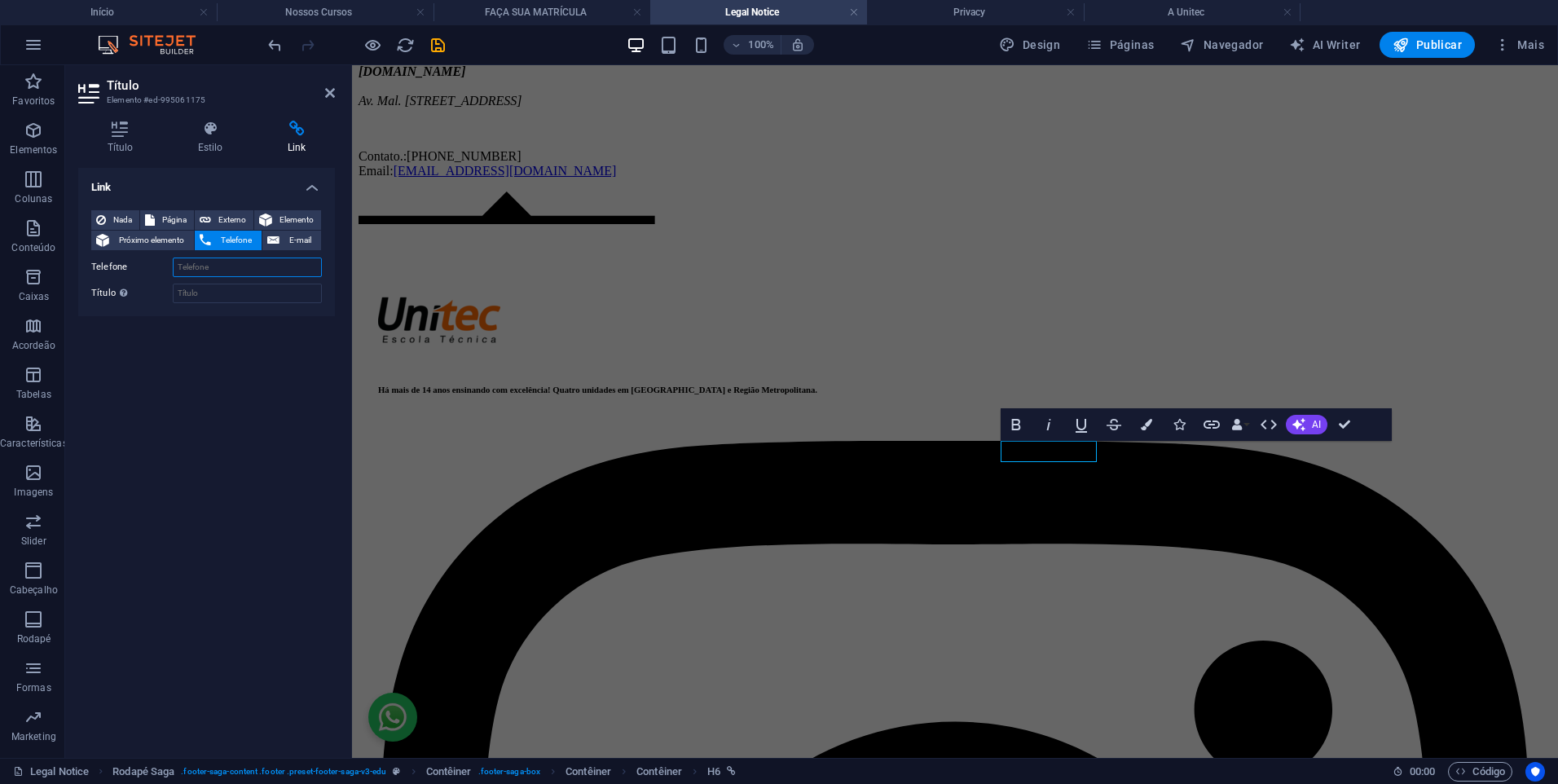
click at [221, 266] on input "Telefone" at bounding box center [247, 267] width 149 height 19
paste input "[PHONE_NUMBER]"
type input "[PHONE_NUMBER]"
click at [547, 178] on div "Aviso Legal [DOMAIN_NAME] Av. Mal. [STREET_ADDRESS] Contato.: [PHONE_NUMBER] Em…" at bounding box center [955, 87] width 1193 height 180
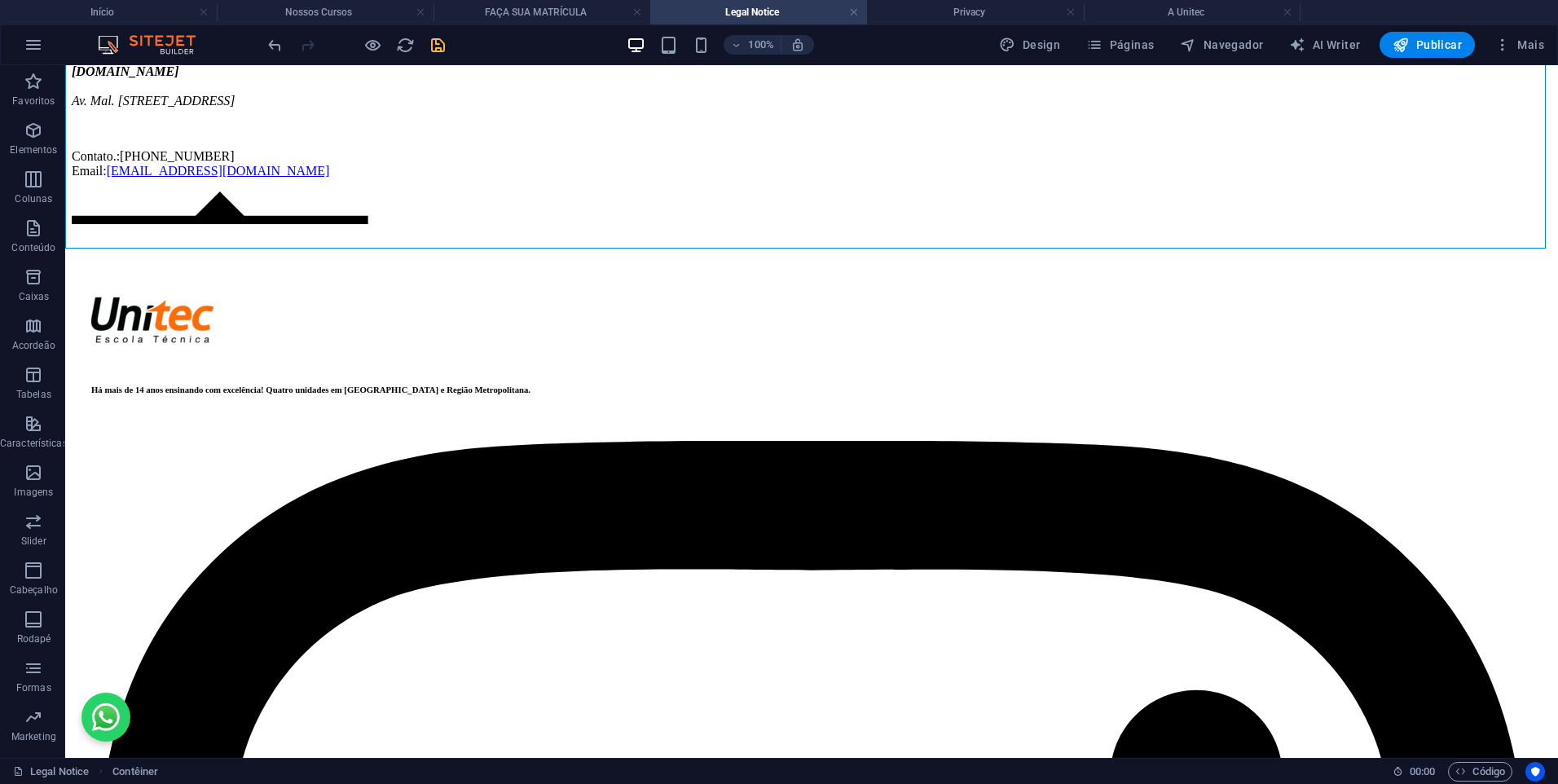
click at [445, 36] on icon "save" at bounding box center [439, 45] width 19 height 19
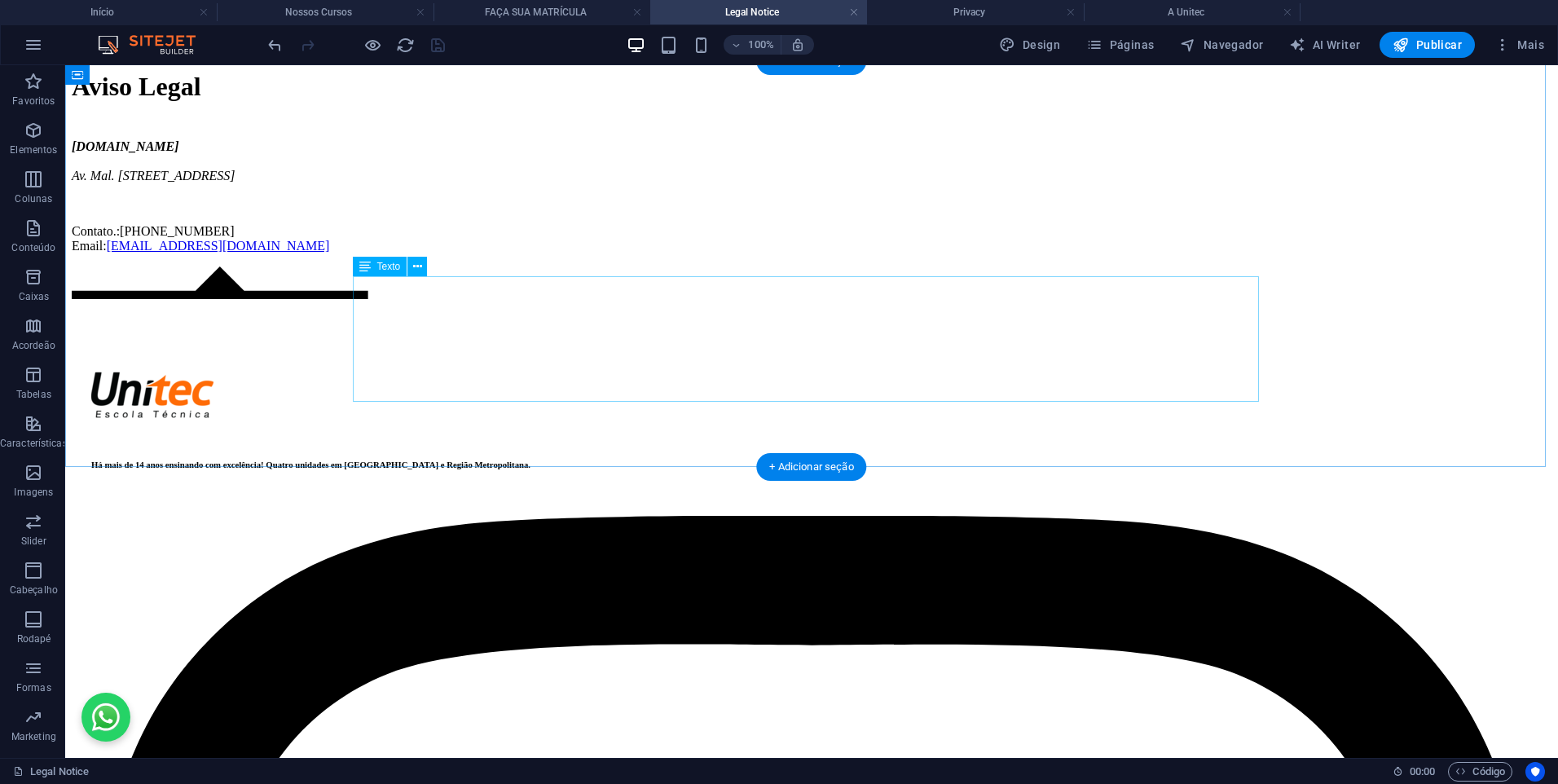
scroll to position [0, 0]
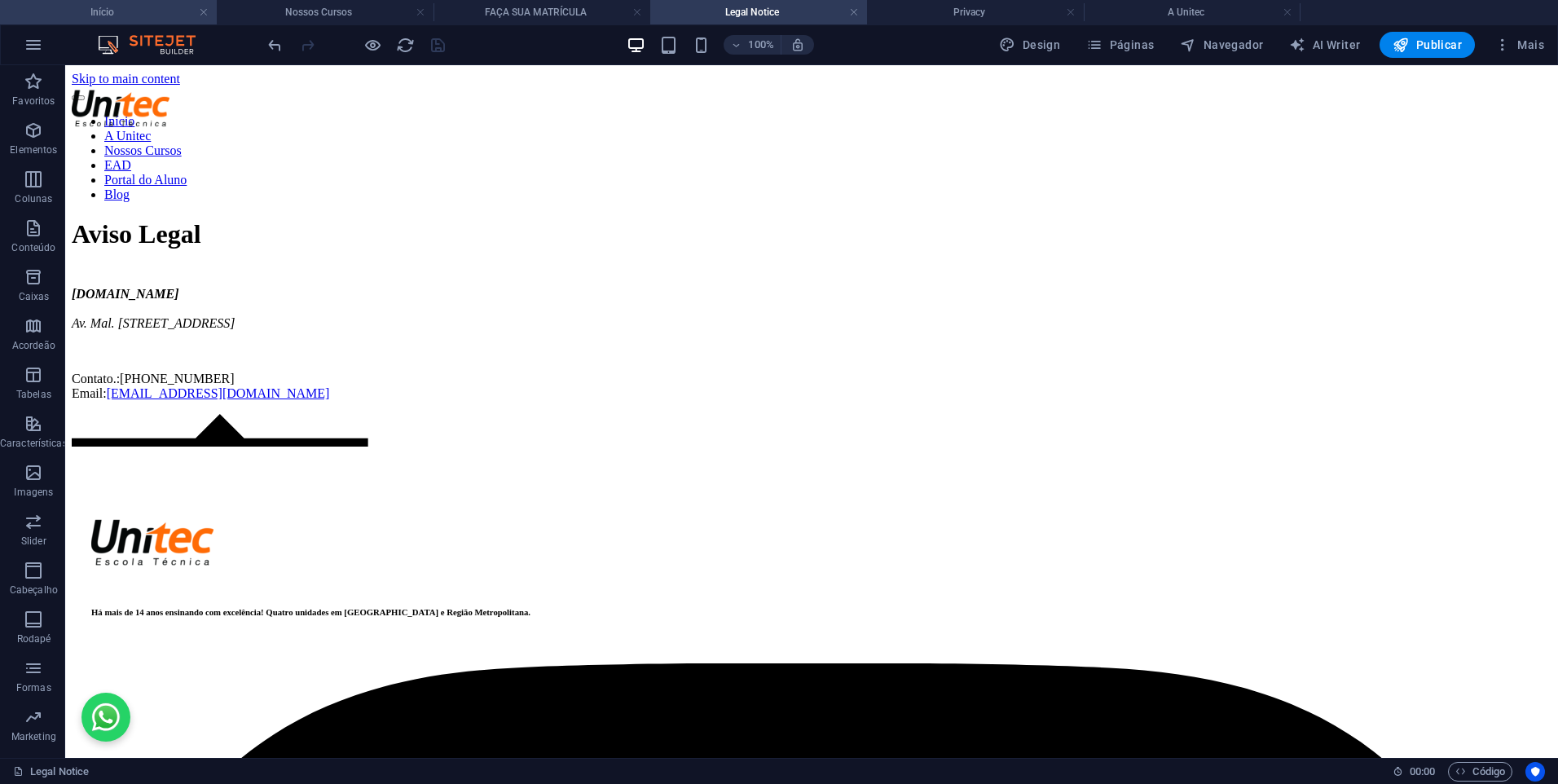
click at [112, 9] on h4 "Início" at bounding box center [108, 12] width 217 height 18
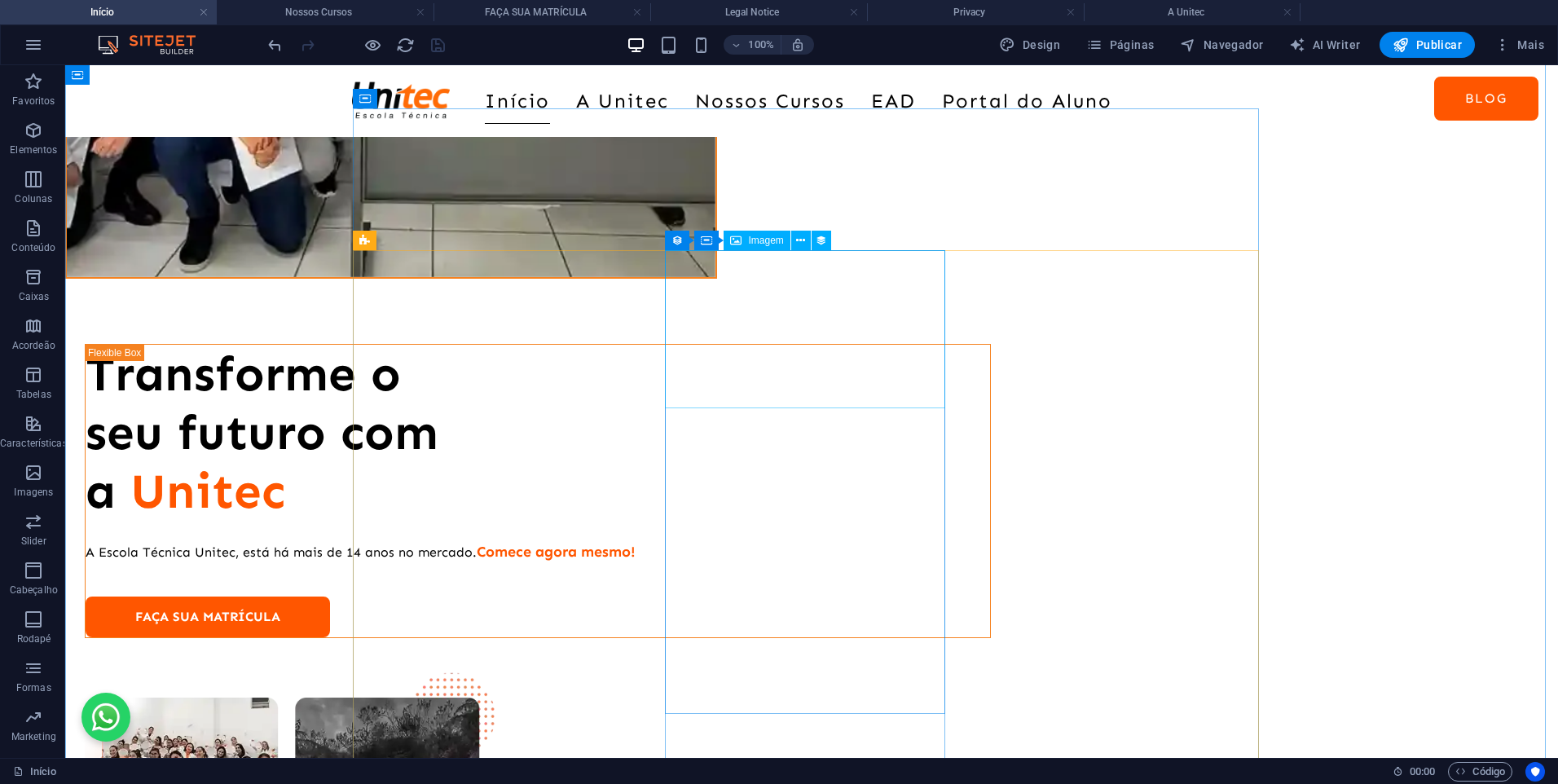
scroll to position [2296, 0]
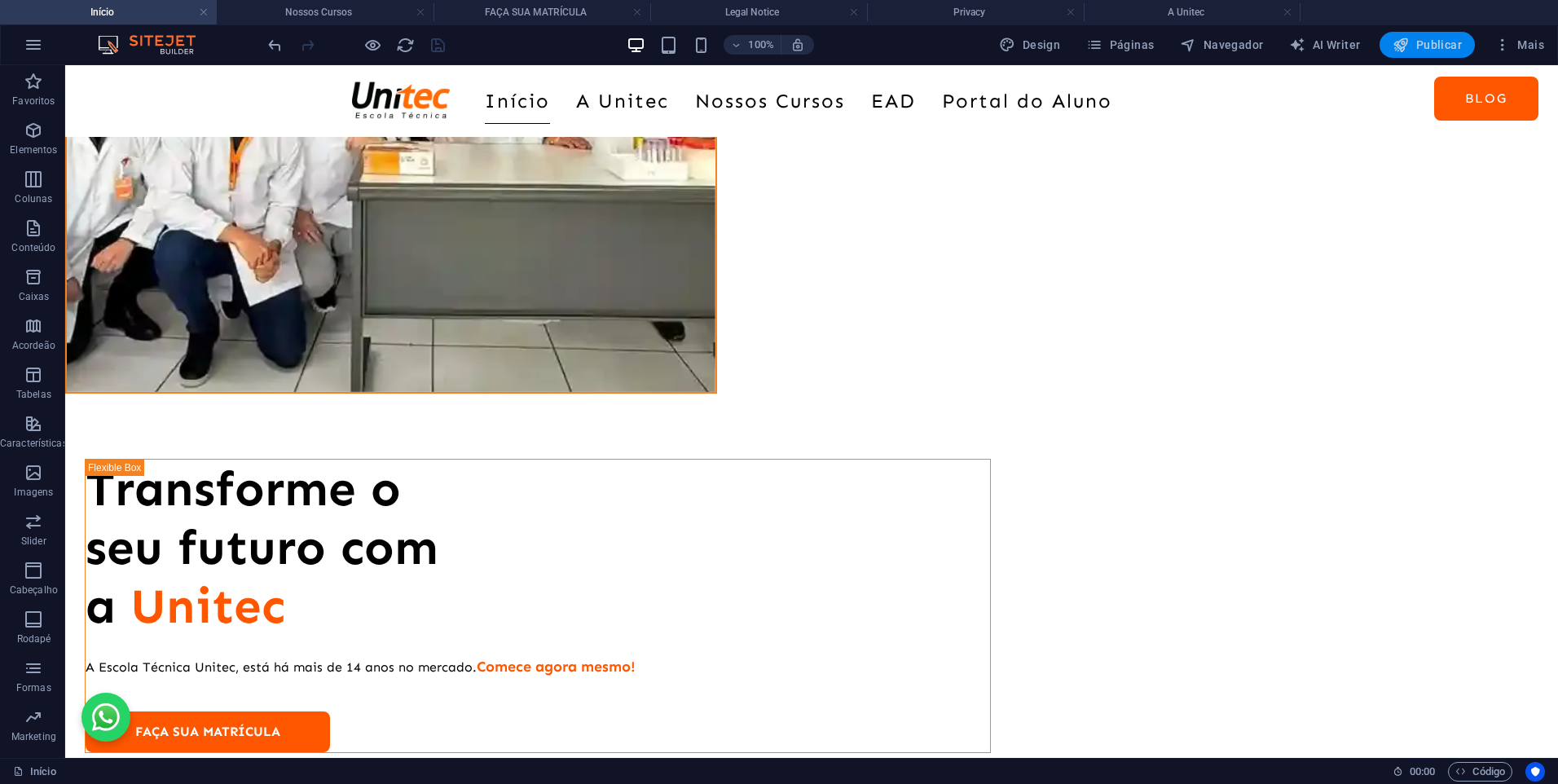
click at [1416, 48] on span "Publicar" at bounding box center [1427, 44] width 69 height 16
